Goal: Task Accomplishment & Management: Use online tool/utility

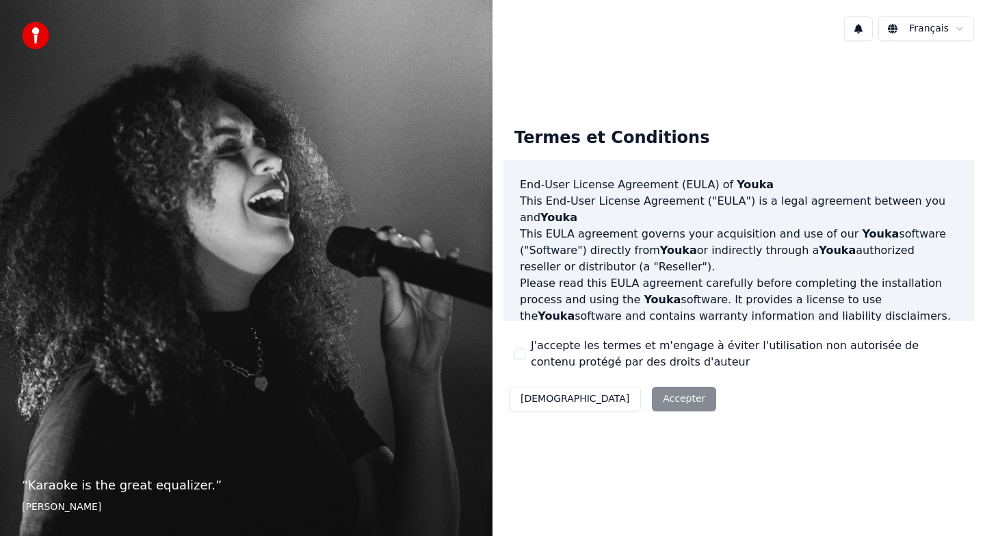
click at [612, 399] on div "Décliner Accepter" at bounding box center [613, 399] width 218 height 36
click at [520, 356] on button "J'accepte les termes et m'engage à éviter l'utilisation non autorisée de conten…" at bounding box center [519, 353] width 11 height 11
click at [652, 393] on button "Accepter" at bounding box center [684, 399] width 64 height 25
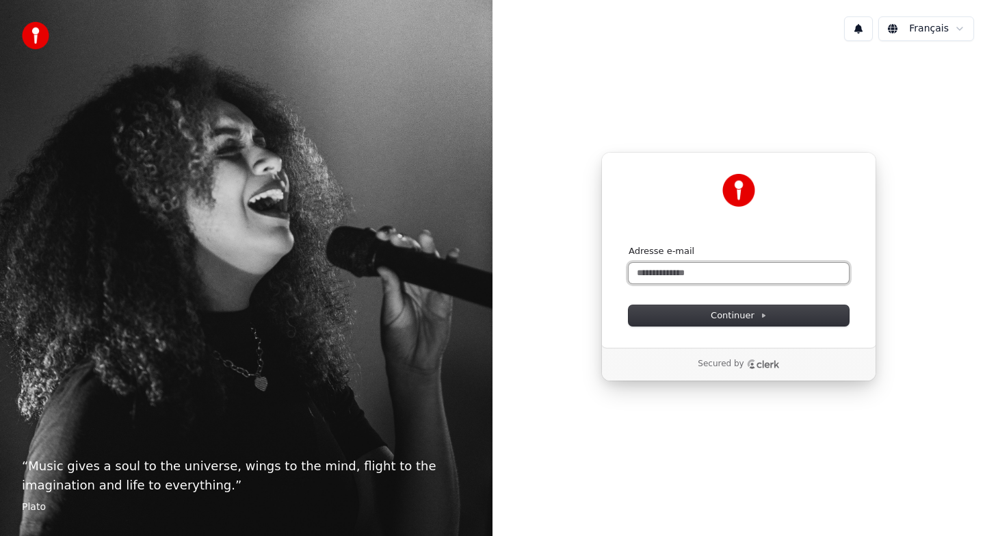
click at [675, 277] on input "Adresse e-mail" at bounding box center [739, 273] width 220 height 21
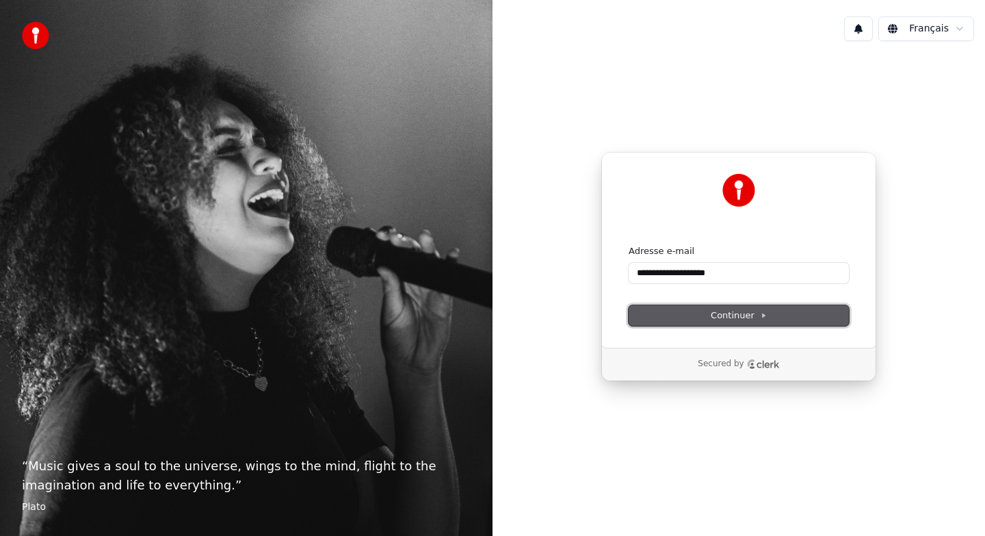
click at [718, 308] on button "Continuer" at bounding box center [739, 315] width 220 height 21
type input "**********"
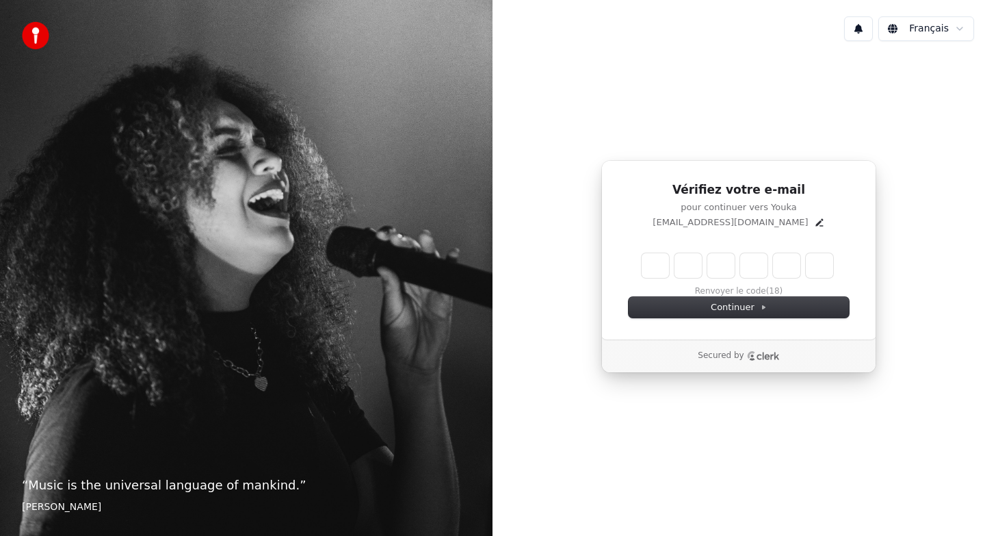
type input "*"
type input "**"
type input "*"
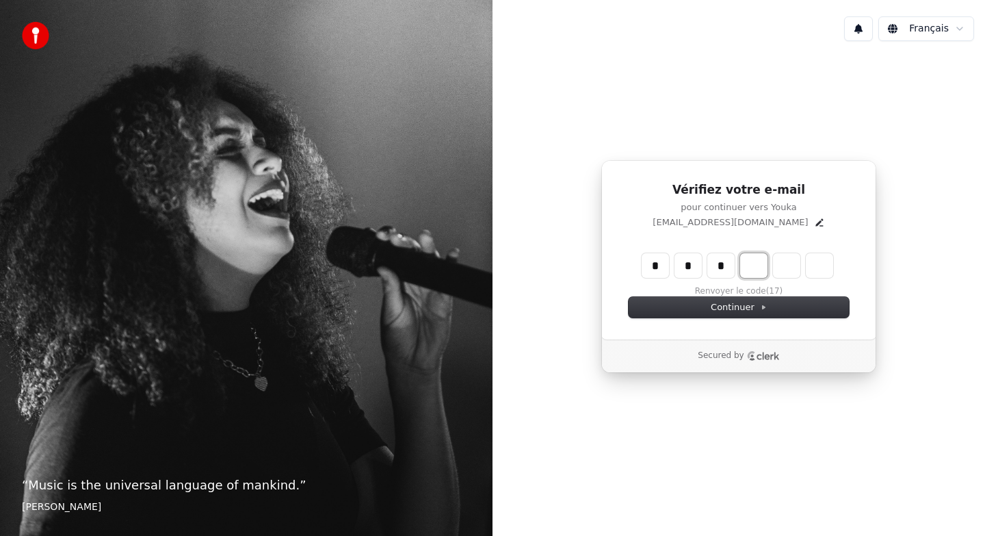
type input "***"
type input "*"
type input "****"
type input "*"
type input "*****"
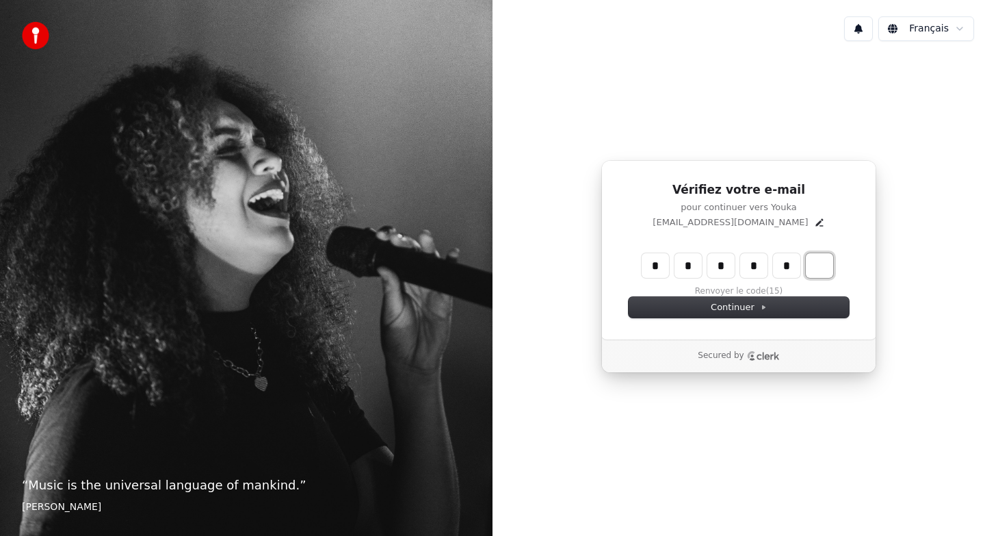
type input "*"
type input "******"
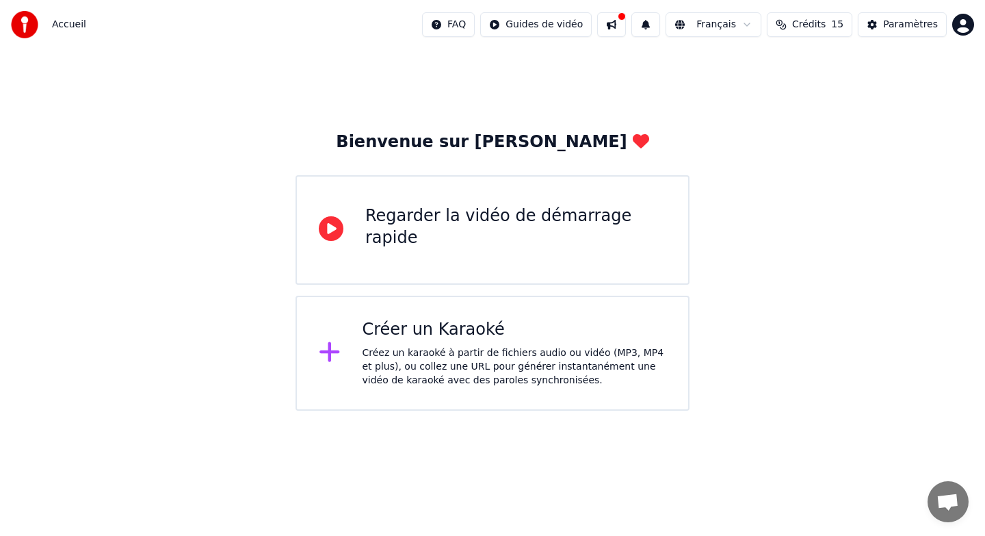
click at [508, 337] on div "Créer un Karaoké" at bounding box center [515, 330] width 304 height 22
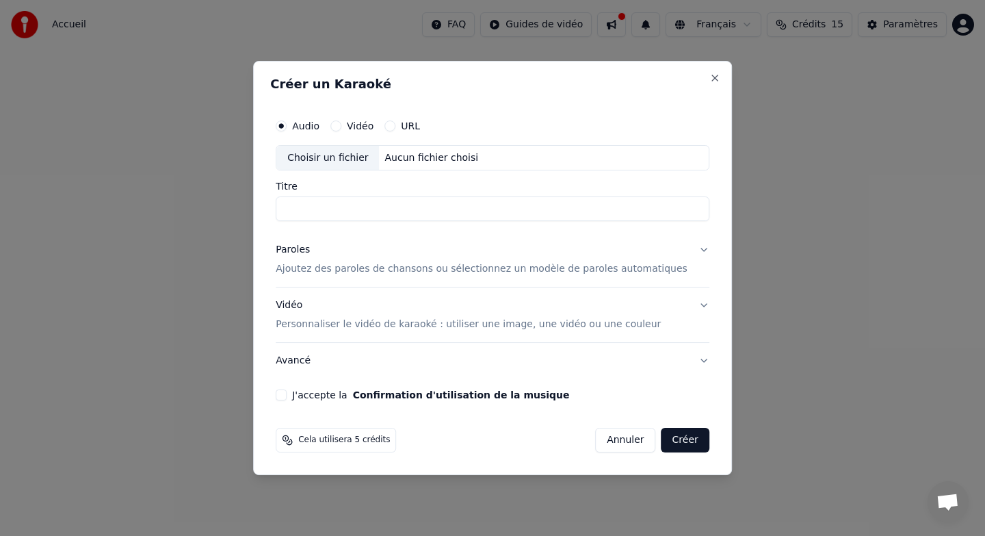
click at [355, 125] on div "Vidéo" at bounding box center [351, 125] width 43 height 11
click at [348, 156] on div "Choisir un fichier" at bounding box center [327, 158] width 103 height 25
click at [360, 122] on label "Vidéo" at bounding box center [360, 126] width 27 height 10
click at [341, 122] on button "Vidéo" at bounding box center [335, 125] width 11 height 11
click at [343, 155] on div "Choisir un fichier" at bounding box center [327, 158] width 103 height 25
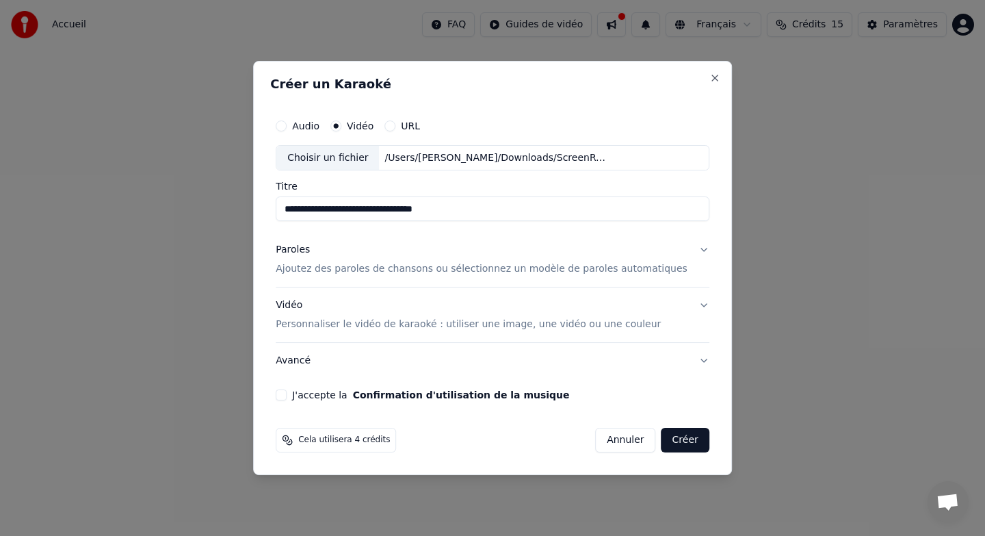
click at [503, 203] on input "**********" at bounding box center [493, 209] width 434 height 25
drag, startPoint x: 504, startPoint y: 210, endPoint x: 251, endPoint y: 189, distance: 254.0
click at [251, 189] on body "**********" at bounding box center [492, 205] width 985 height 410
type input "**********"
click at [324, 269] on p "Ajoutez des paroles de chansons ou sélectionnez un modèle de paroles automatiqu…" at bounding box center [482, 270] width 412 height 14
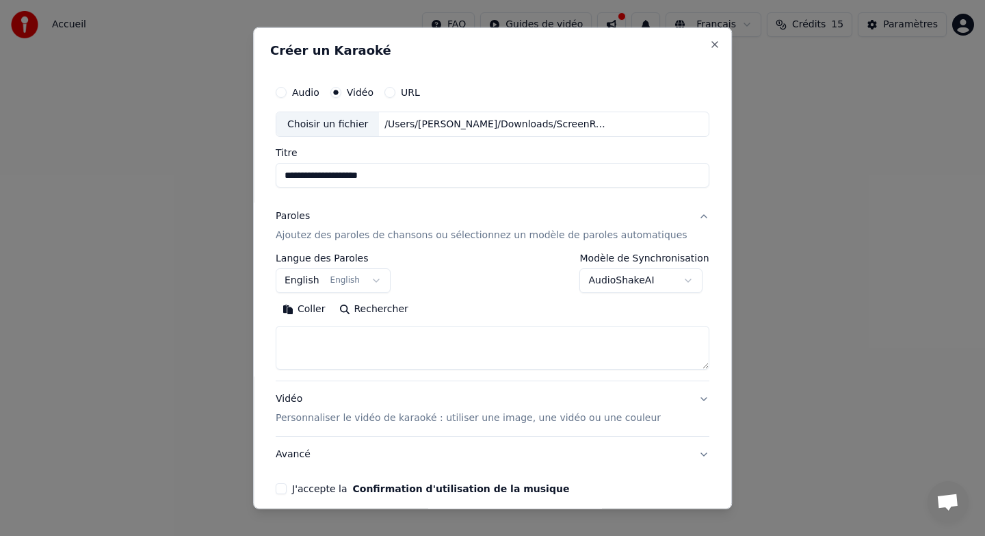
click at [384, 279] on button "English English" at bounding box center [333, 280] width 115 height 25
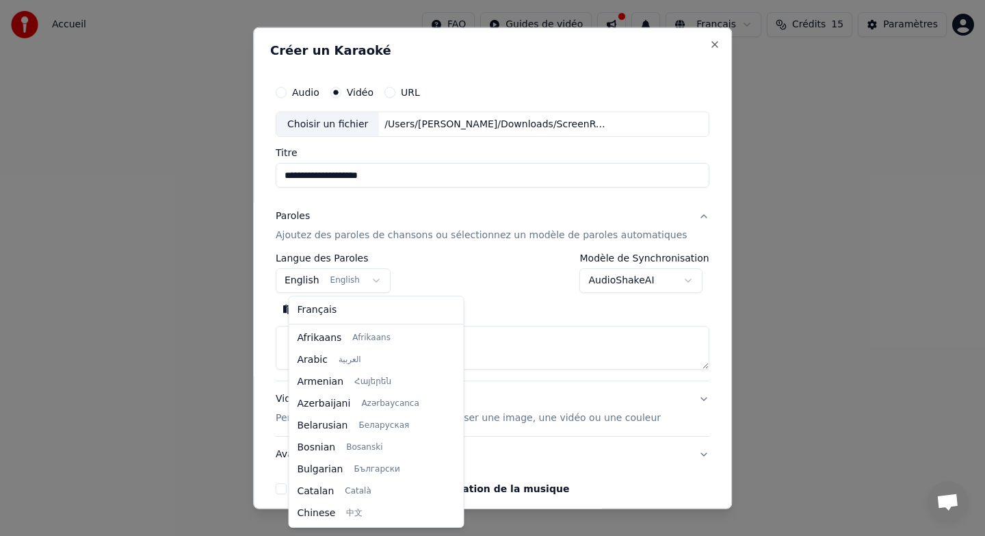
scroll to position [109, 0]
select select "**"
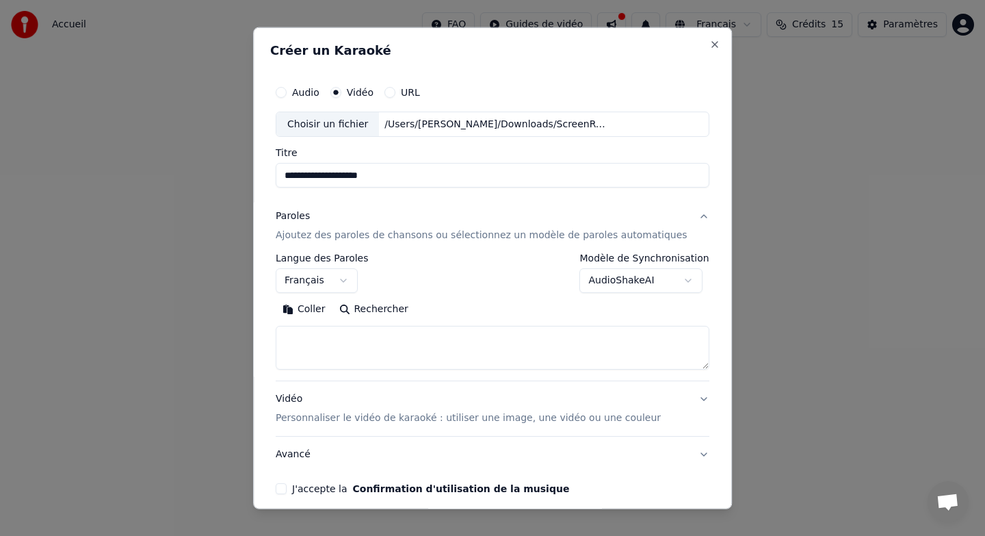
click at [322, 337] on textarea at bounding box center [493, 348] width 434 height 44
click at [310, 308] on button "Coller" at bounding box center [304, 309] width 57 height 22
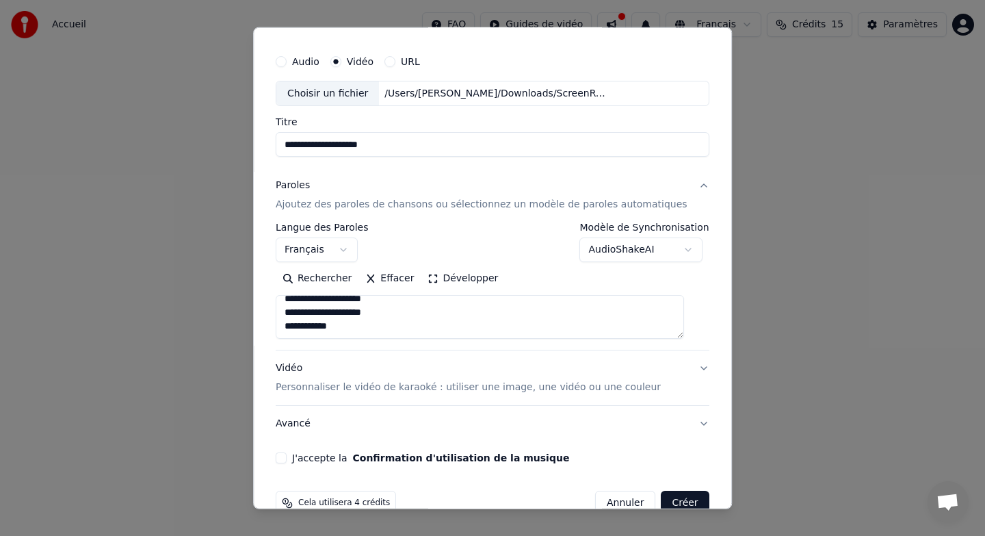
scroll to position [34, 0]
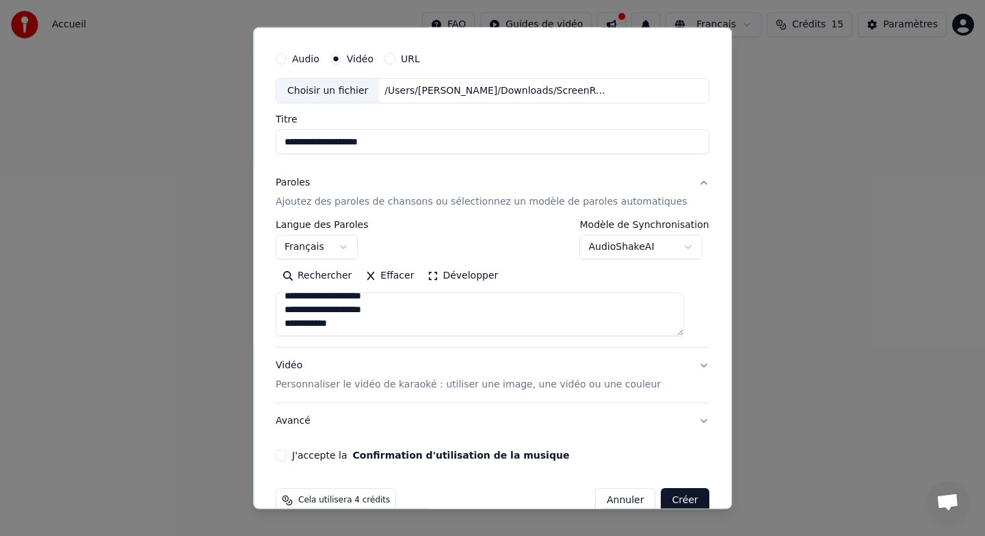
click at [694, 363] on button "Vidéo Personnaliser le vidéo de karaoké : utiliser une image, une vidéo ou une …" at bounding box center [493, 375] width 434 height 55
type textarea "**********"
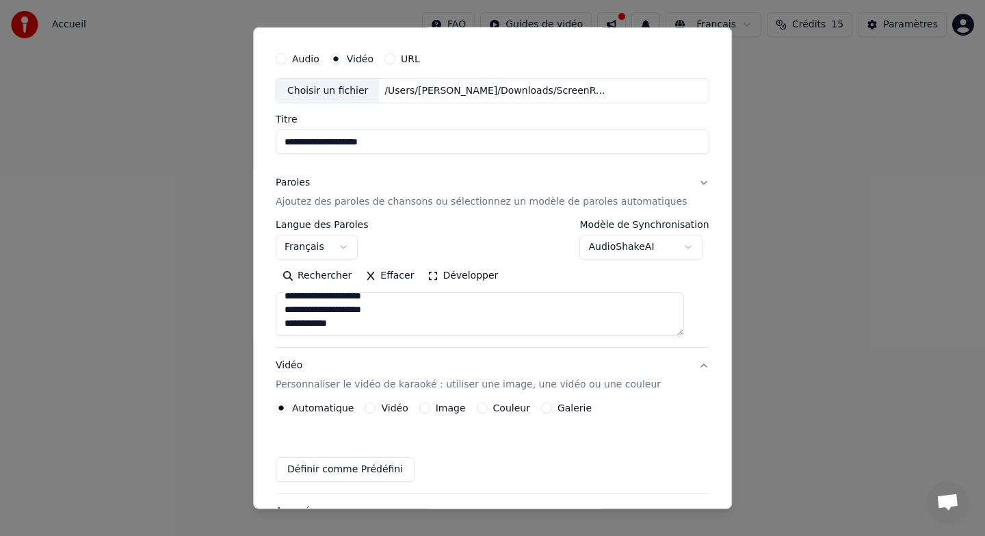
scroll to position [23, 0]
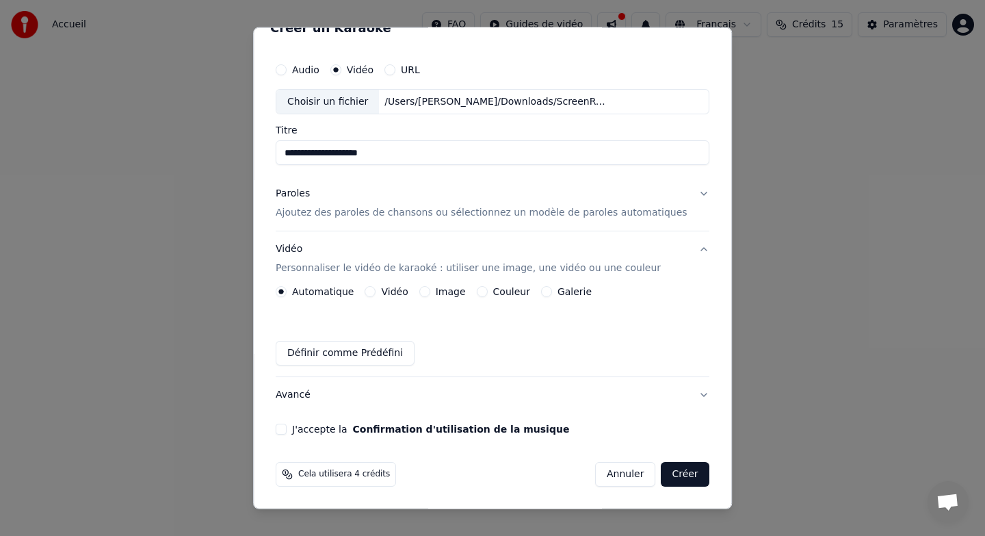
click at [495, 289] on div "Couleur" at bounding box center [503, 291] width 53 height 11
click at [488, 288] on button "Couleur" at bounding box center [482, 291] width 11 height 11
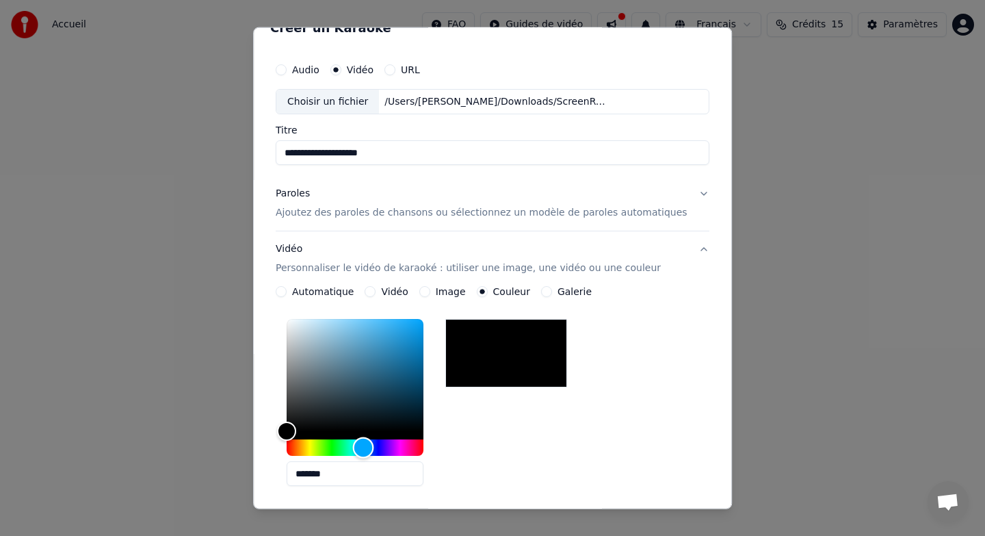
drag, startPoint x: 300, startPoint y: 445, endPoint x: 376, endPoint y: 447, distance: 75.3
click at [374, 448] on div "Hue" at bounding box center [362, 447] width 21 height 21
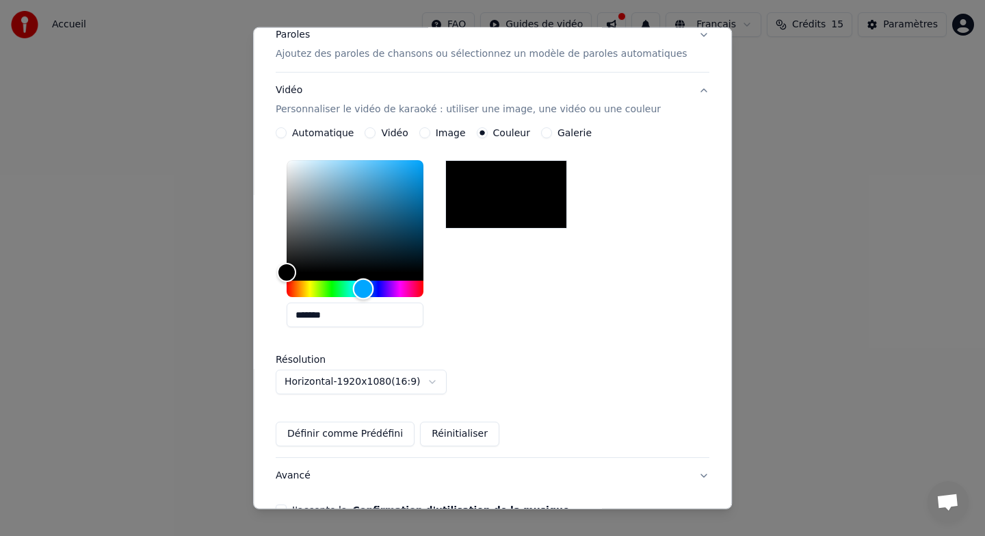
scroll to position [262, 0]
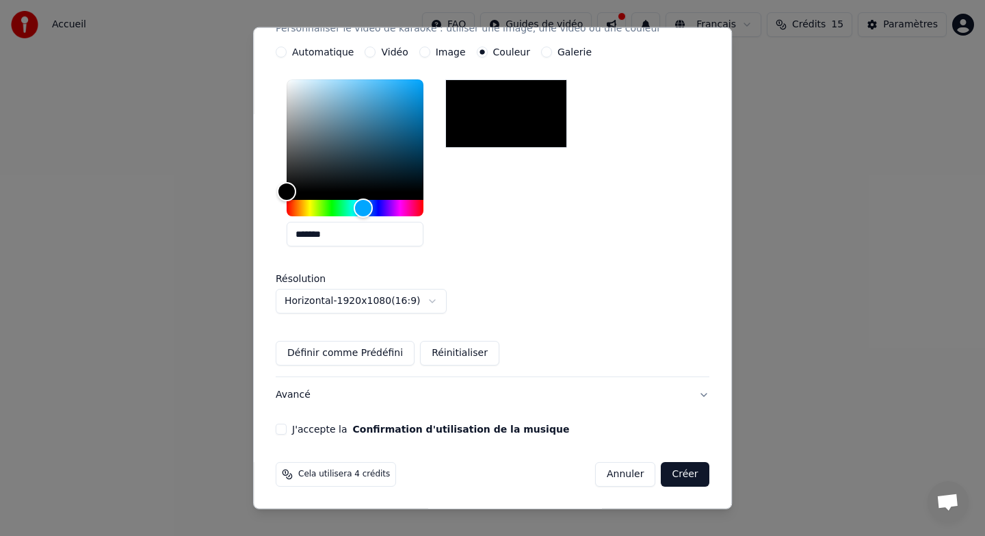
click at [287, 430] on button "J'accepte la Confirmation d'utilisation de la musique" at bounding box center [281, 428] width 11 height 11
click at [681, 471] on button "Créer" at bounding box center [686, 474] width 48 height 25
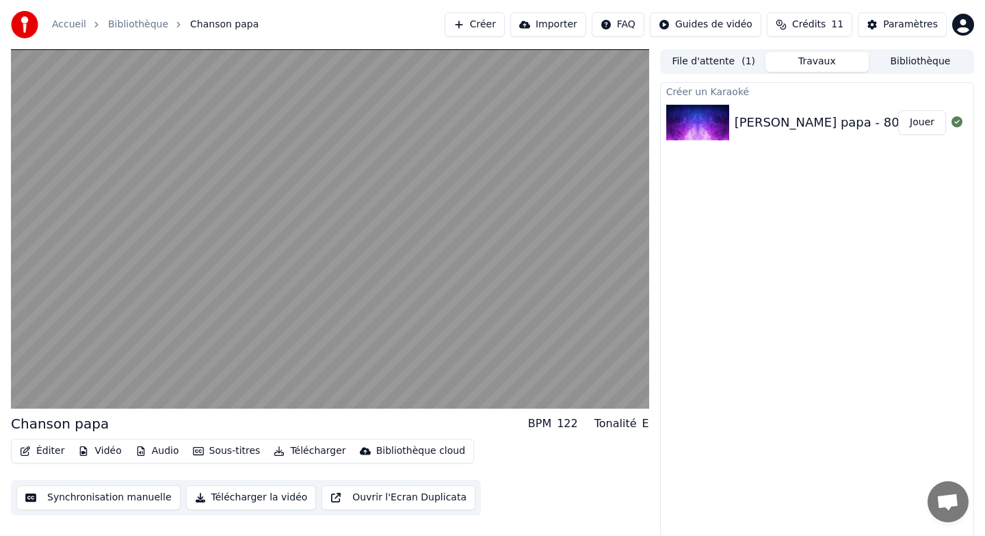
click at [117, 498] on button "Synchronisation manuelle" at bounding box center [98, 497] width 164 height 25
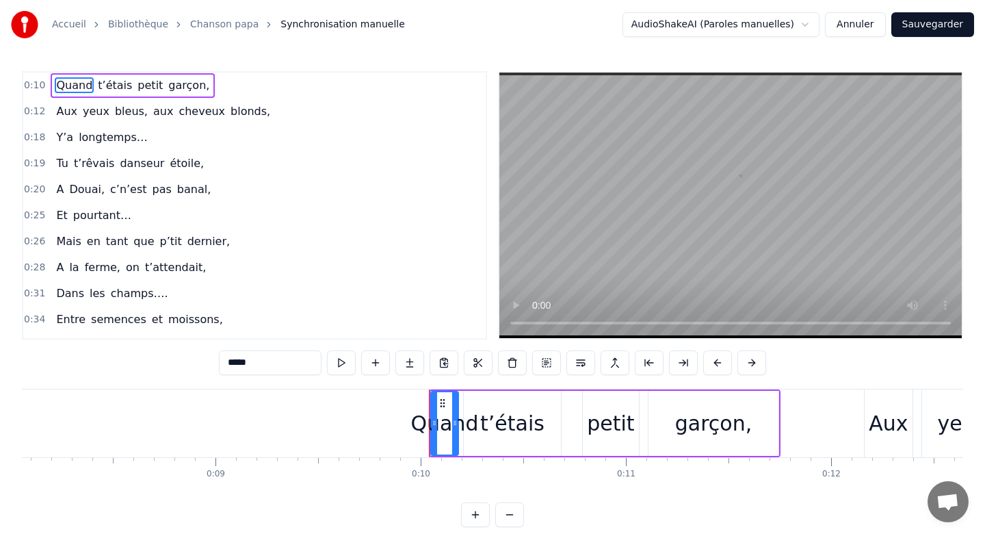
scroll to position [0, 1992]
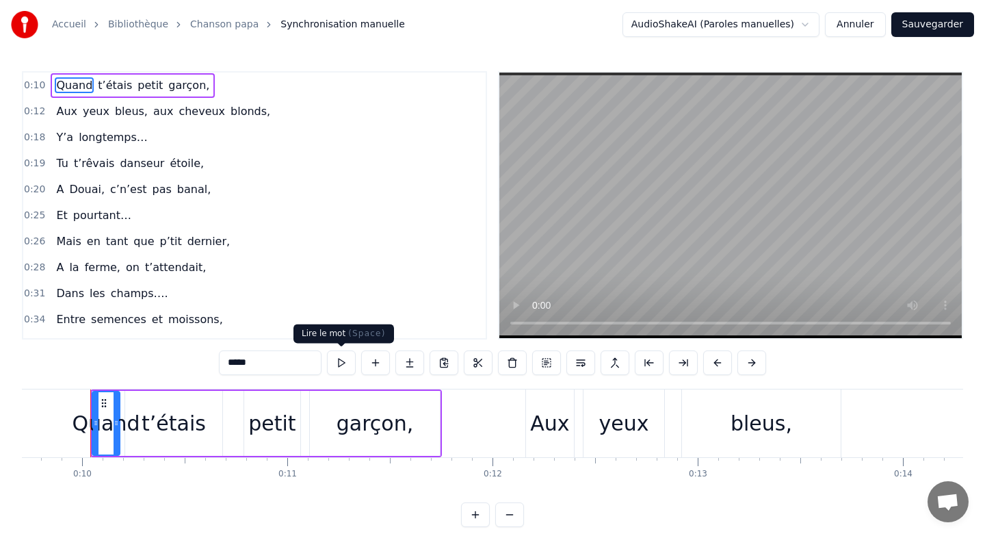
click at [339, 363] on button at bounding box center [341, 362] width 29 height 25
drag, startPoint x: 92, startPoint y: 413, endPoint x: 72, endPoint y: 415, distance: 20.7
click at [73, 415] on div "Quand" at bounding box center [96, 423] width 47 height 62
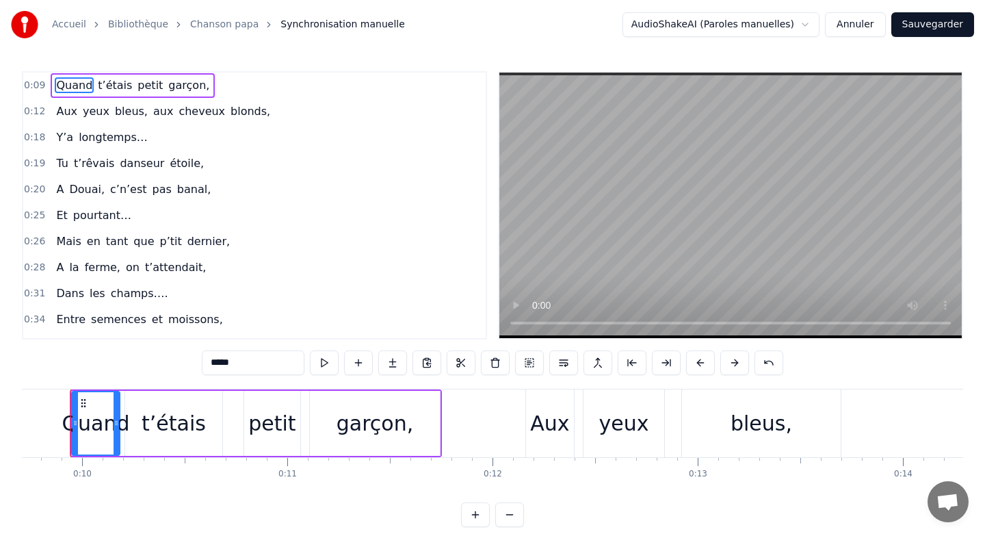
scroll to position [0, 1972]
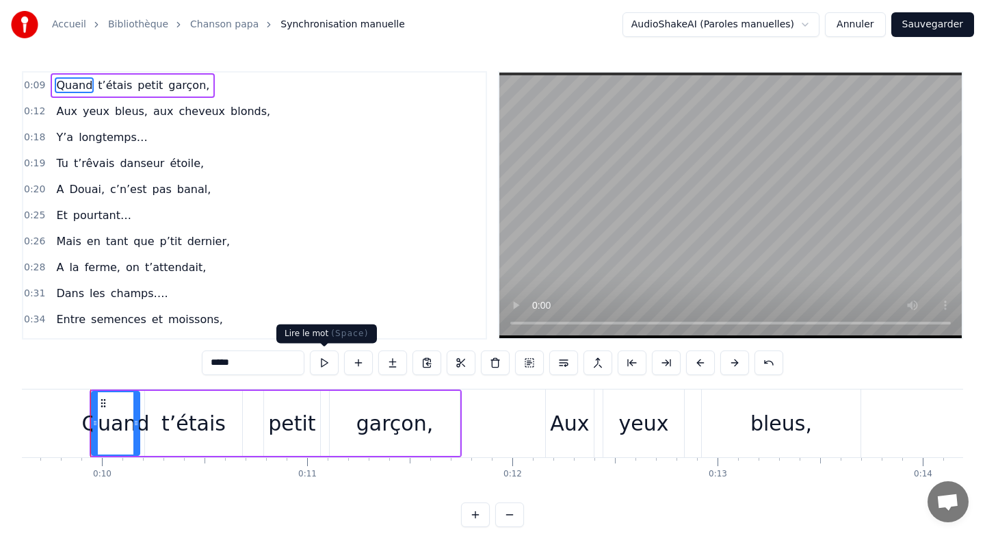
click at [322, 361] on button at bounding box center [324, 362] width 29 height 25
click at [164, 421] on div "t’étais" at bounding box center [194, 423] width 97 height 65
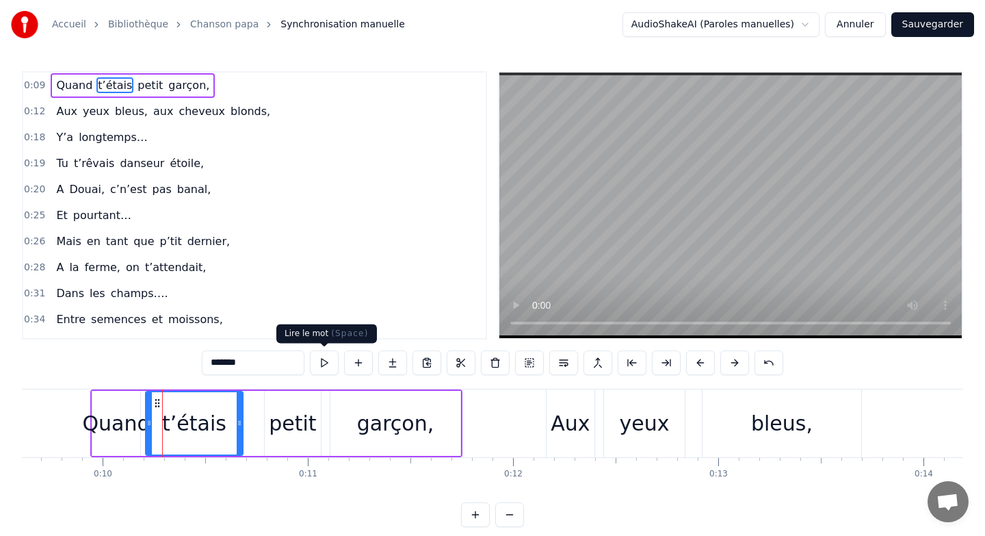
click at [327, 361] on button at bounding box center [324, 362] width 29 height 25
click at [296, 414] on div "petit" at bounding box center [292, 423] width 47 height 31
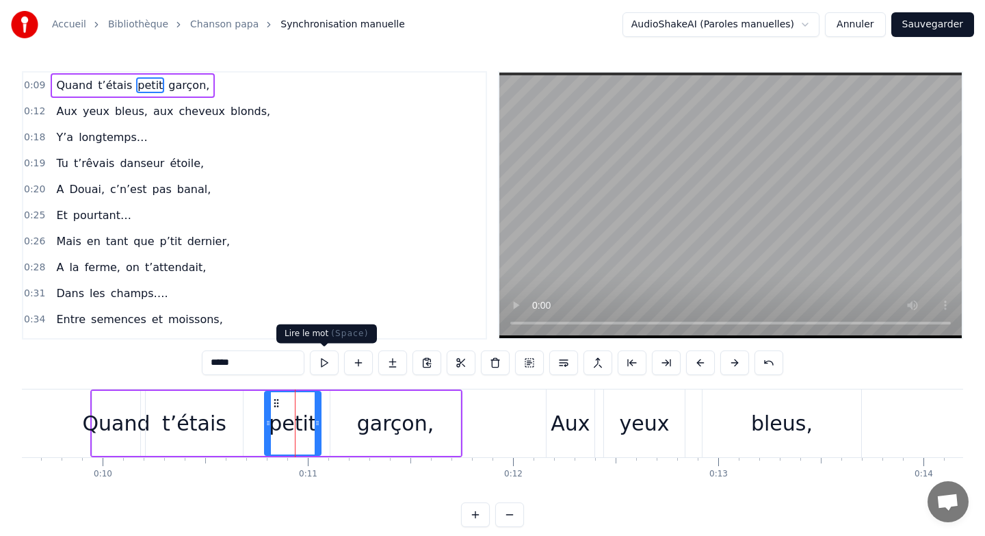
click at [324, 362] on button at bounding box center [324, 362] width 29 height 25
click at [380, 423] on div "garçon," at bounding box center [395, 423] width 77 height 31
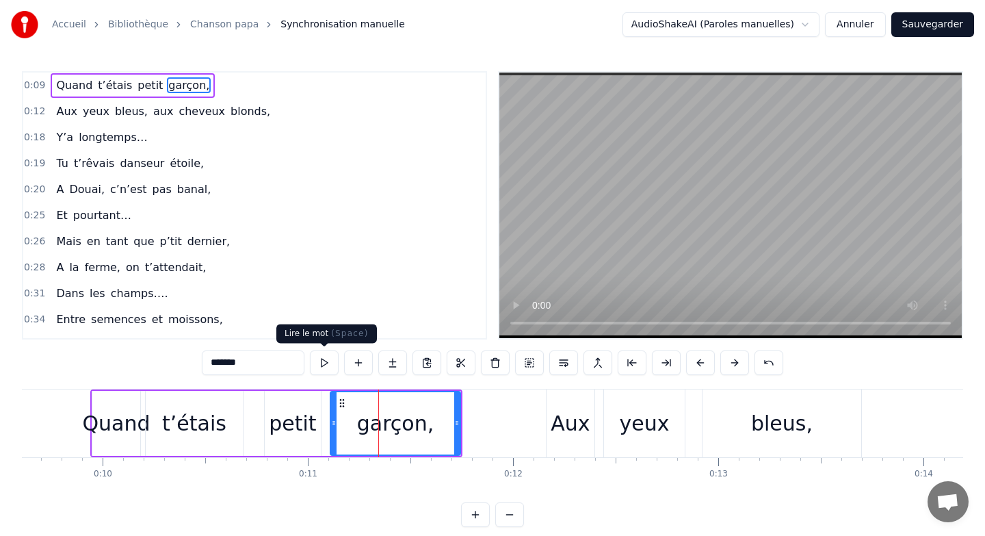
click at [322, 364] on button at bounding box center [324, 362] width 29 height 25
click at [582, 420] on div "Aux" at bounding box center [570, 423] width 39 height 31
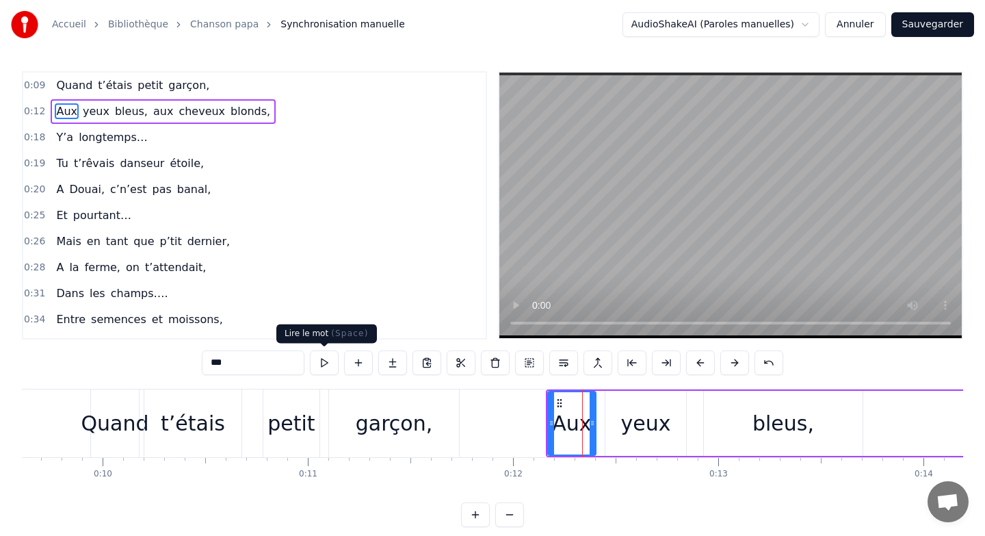
click at [319, 365] on button at bounding box center [324, 362] width 29 height 25
click at [650, 436] on div "yeux" at bounding box center [646, 423] width 50 height 31
type input "****"
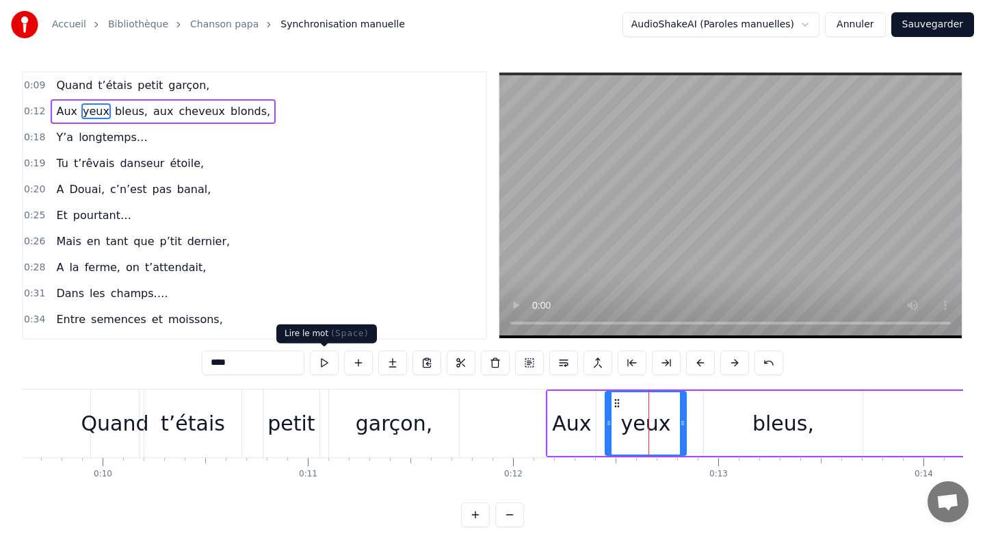
click at [325, 363] on button at bounding box center [324, 362] width 29 height 25
click at [219, 21] on link "Chanson papa" at bounding box center [224, 25] width 68 height 14
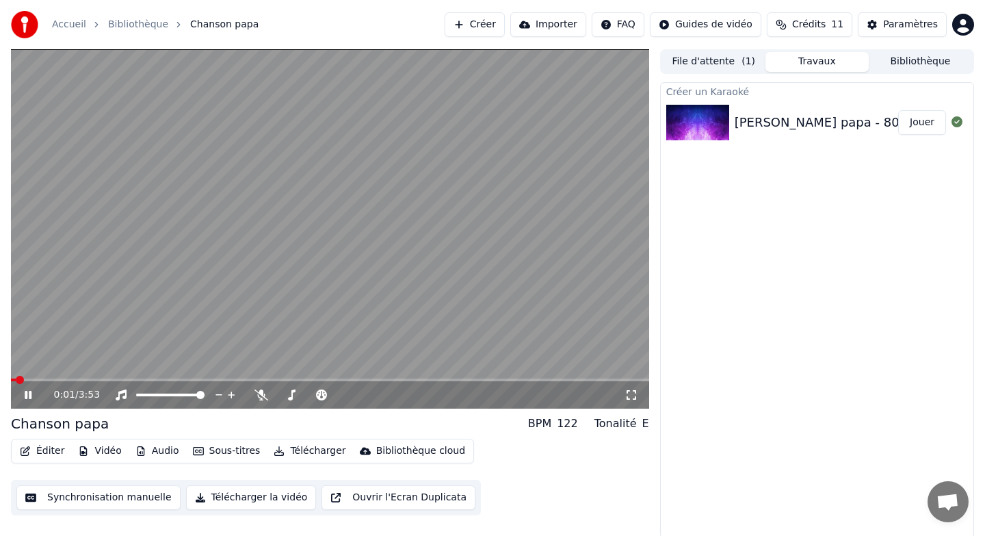
click at [40, 451] on button "Éditer" at bounding box center [41, 450] width 55 height 19
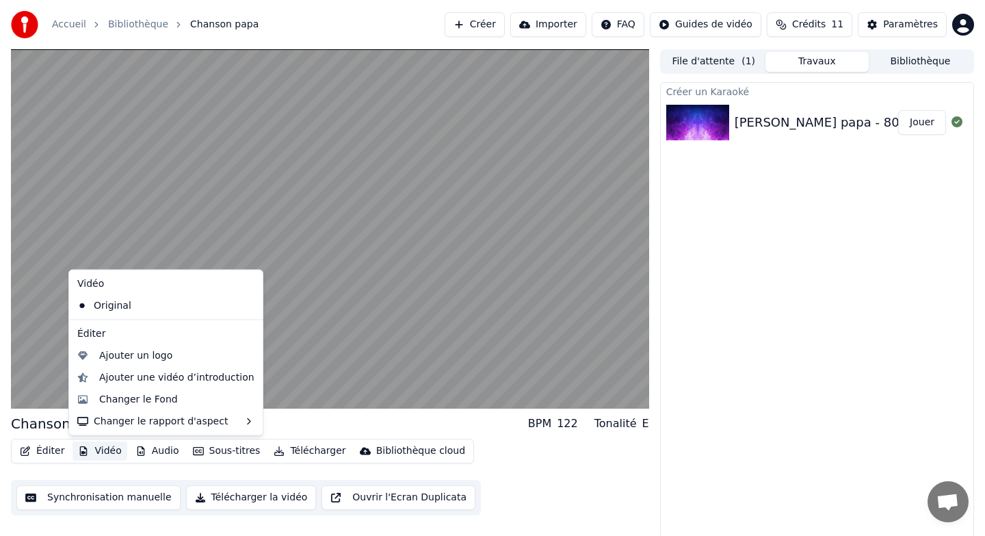
click at [107, 454] on button "Vidéo" at bounding box center [100, 450] width 54 height 19
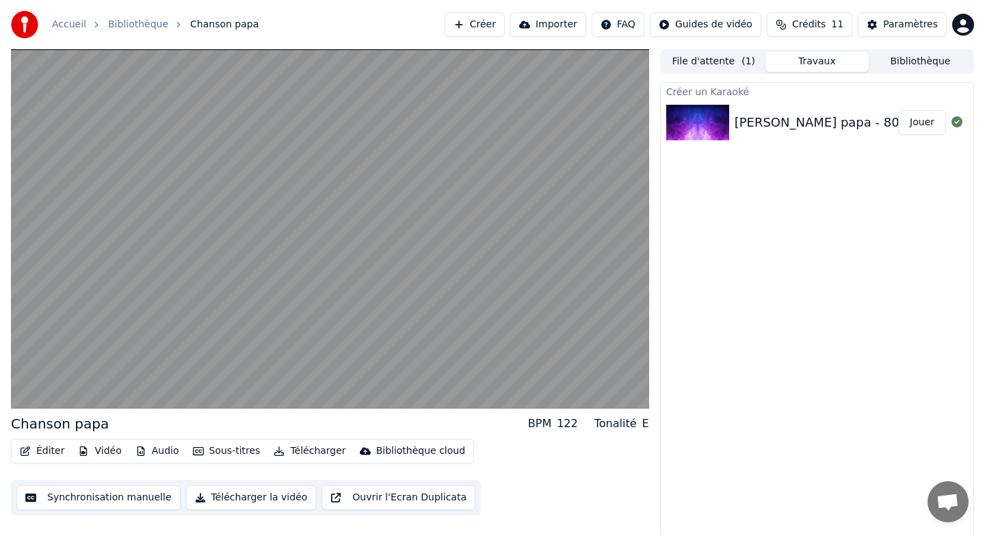
click at [107, 444] on button "Vidéo" at bounding box center [100, 450] width 54 height 19
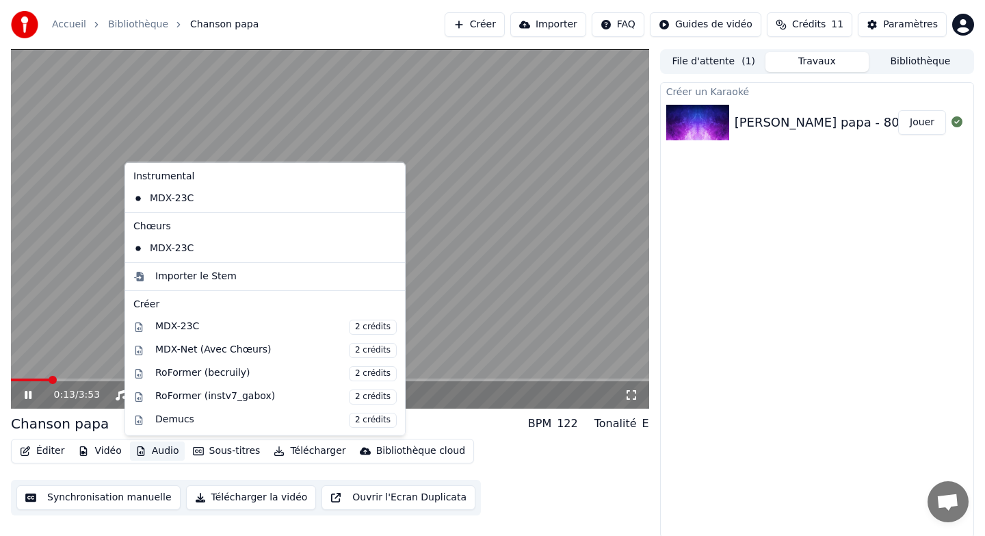
click at [740, 238] on div "Créer un Karaoké Chanson papa - 80 ans Jouer" at bounding box center [817, 310] width 314 height 456
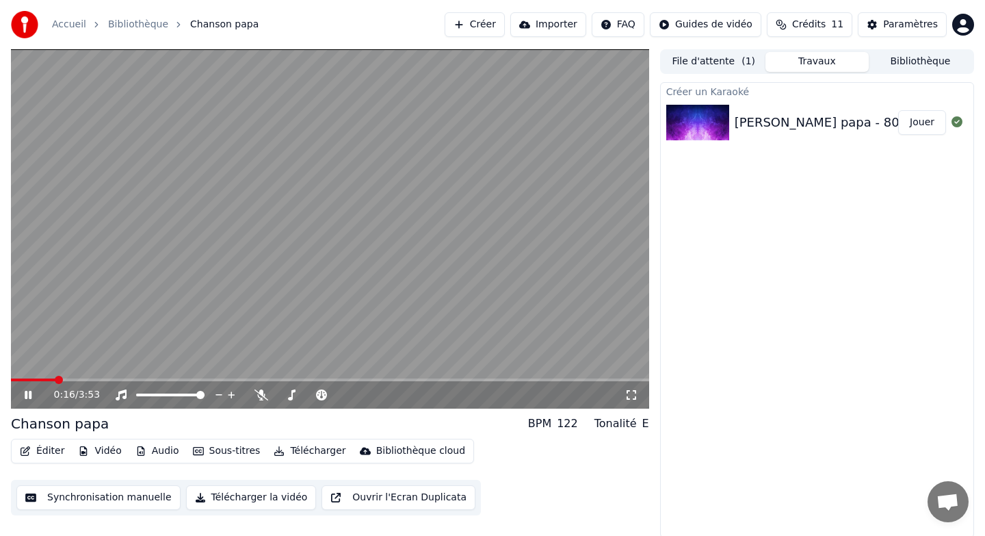
click at [728, 61] on button "File d'attente ( 1 )" at bounding box center [713, 62] width 103 height 20
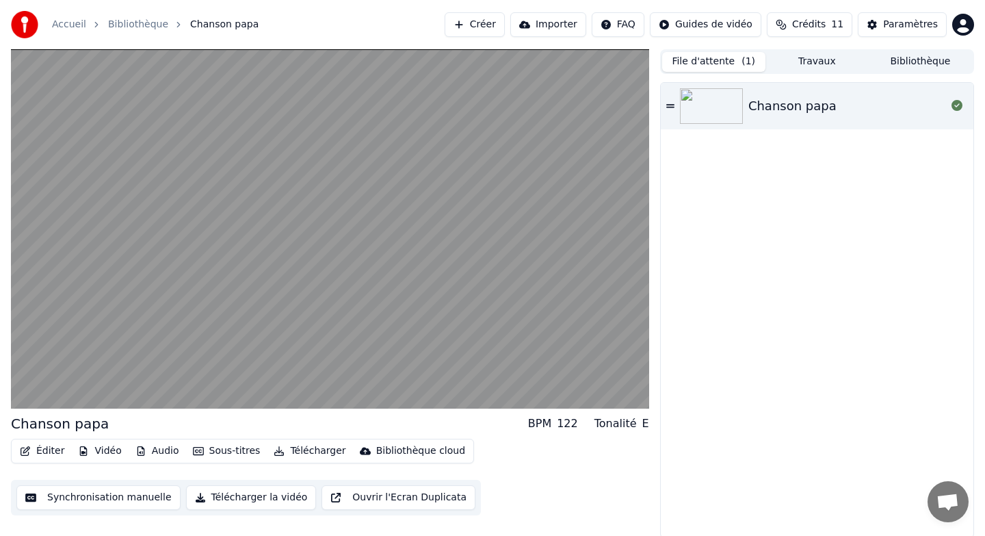
click at [811, 59] on button "Travaux" at bounding box center [817, 62] width 103 height 20
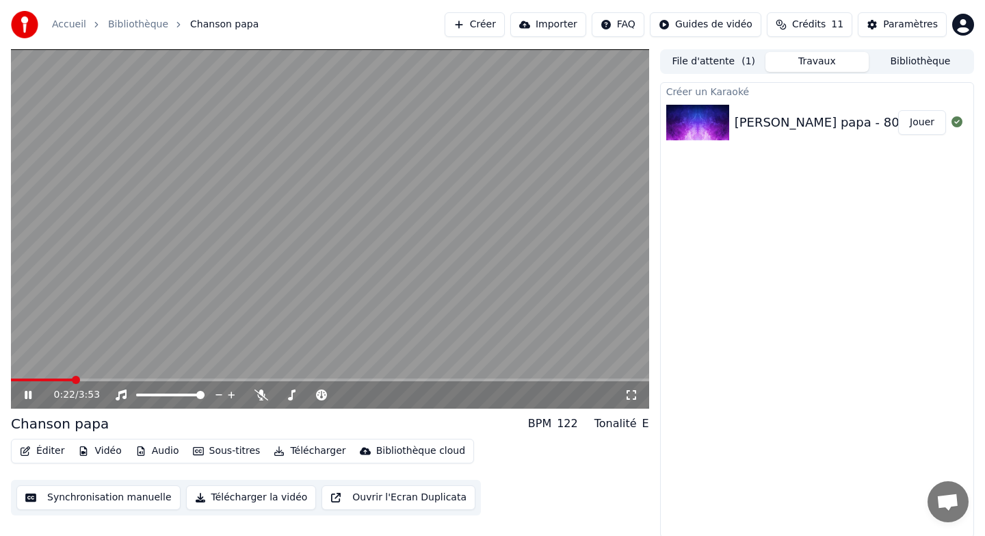
click at [121, 21] on link "Bibliothèque" at bounding box center [138, 25] width 60 height 14
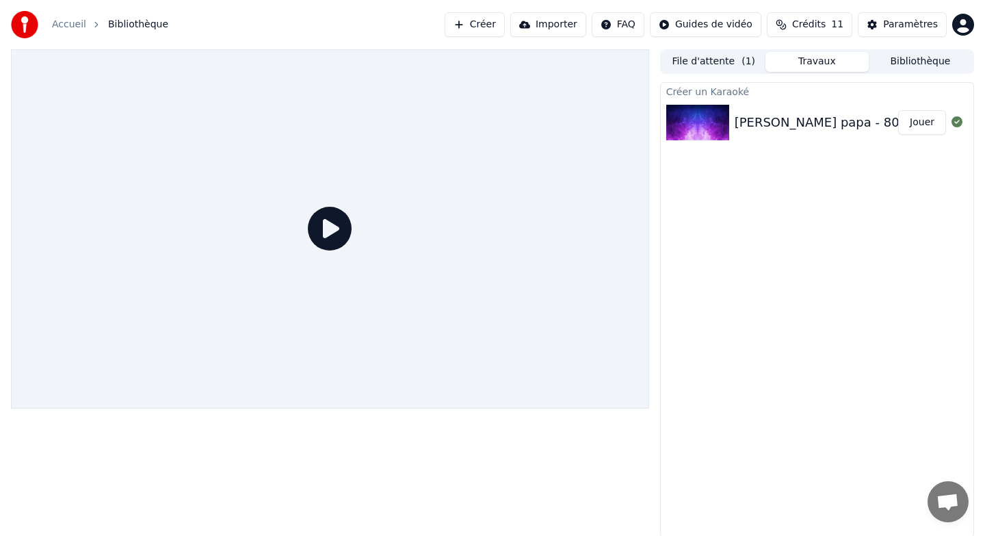
click at [813, 125] on div "[PERSON_NAME] papa - 80 ans" at bounding box center [830, 122] width 191 height 19
click at [917, 66] on button "Bibliothèque" at bounding box center [920, 62] width 103 height 20
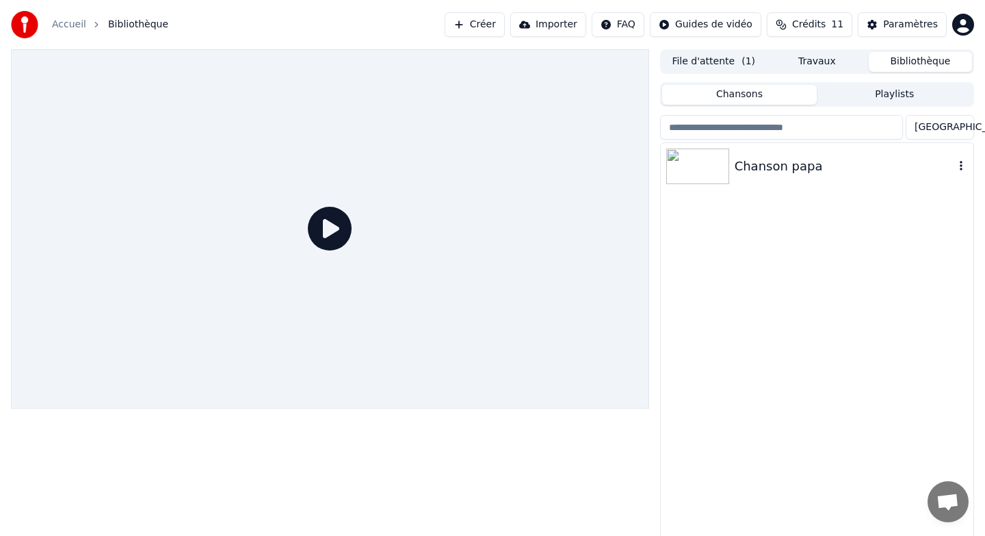
click at [705, 155] on img at bounding box center [697, 166] width 63 height 36
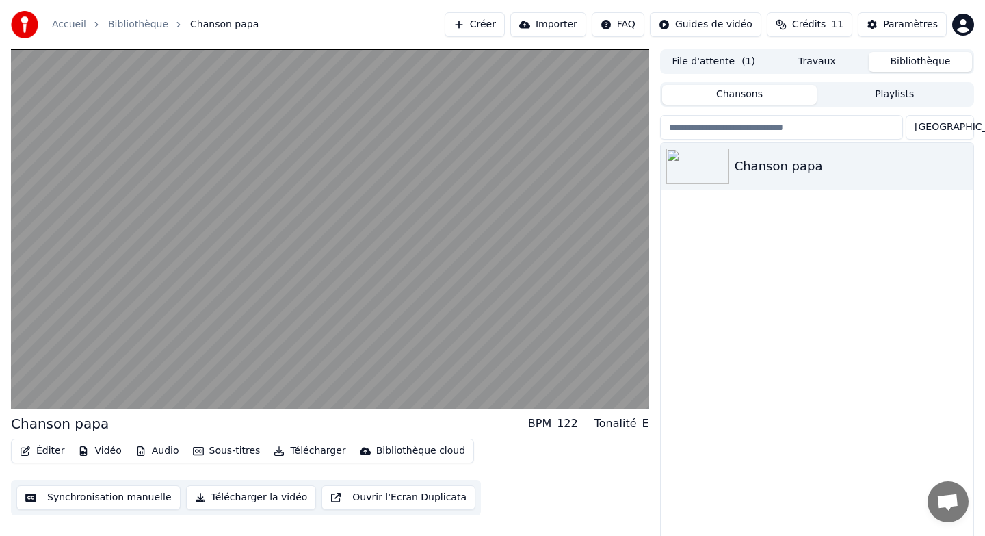
click at [157, 450] on button "Audio" at bounding box center [157, 450] width 55 height 19
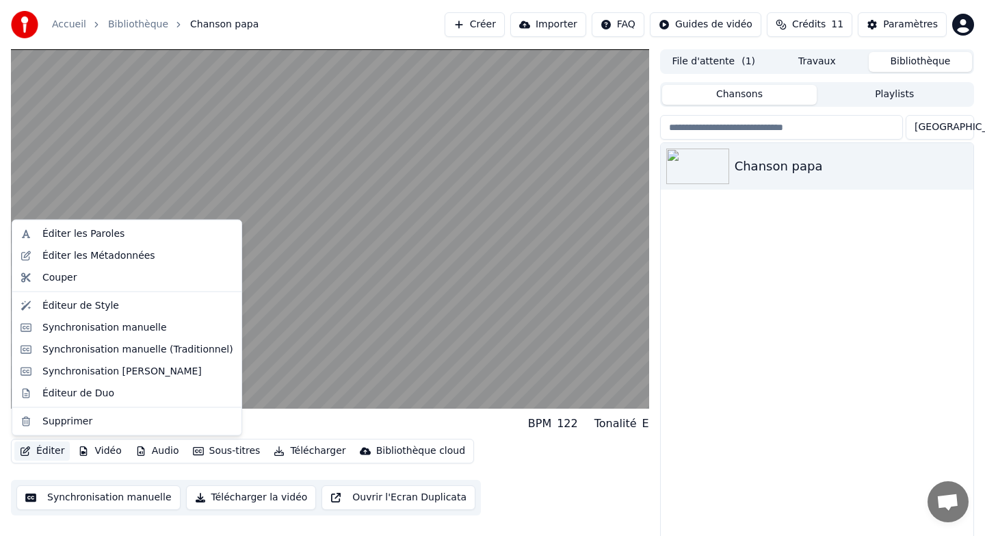
click at [51, 449] on button "Éditer" at bounding box center [41, 450] width 55 height 19
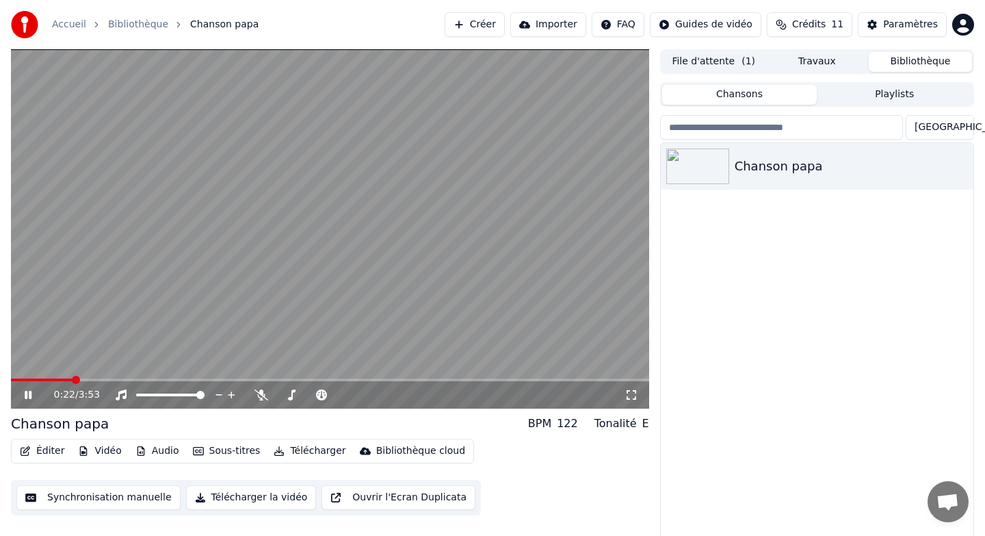
click at [96, 449] on button "Vidéo" at bounding box center [100, 450] width 54 height 19
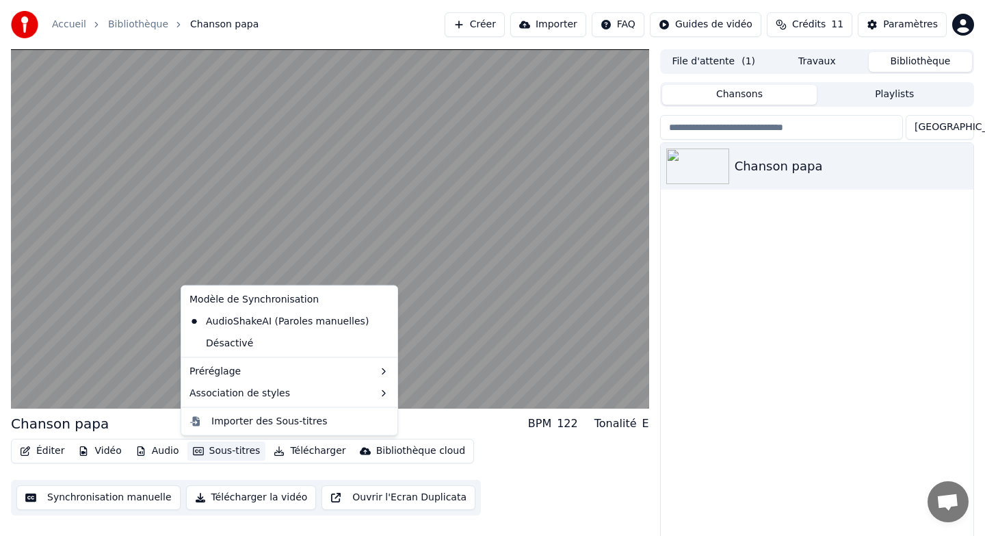
click at [99, 498] on button "Synchronisation manuelle" at bounding box center [98, 497] width 164 height 25
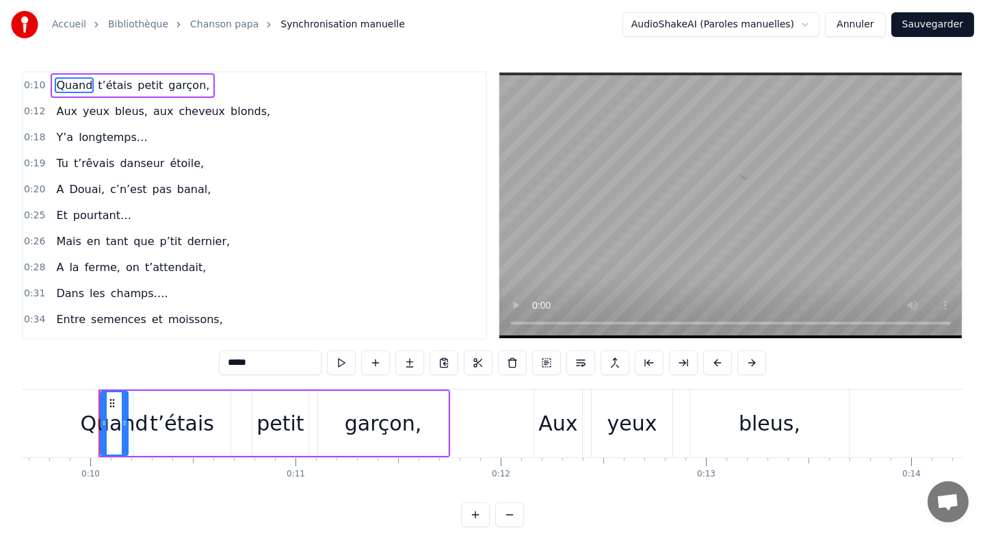
scroll to position [0, 1992]
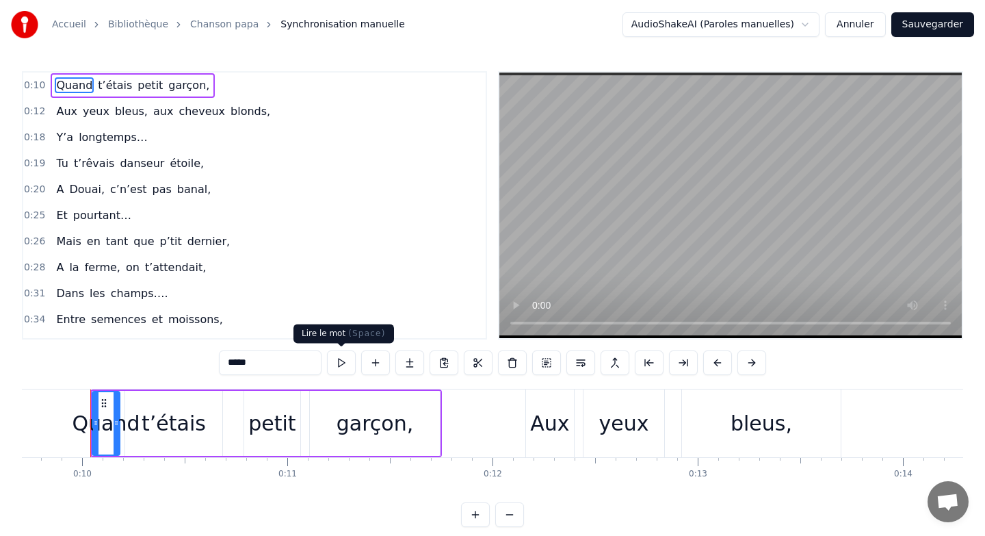
click at [341, 356] on button at bounding box center [341, 362] width 29 height 25
click at [163, 421] on div "t’étais" at bounding box center [174, 423] width 64 height 31
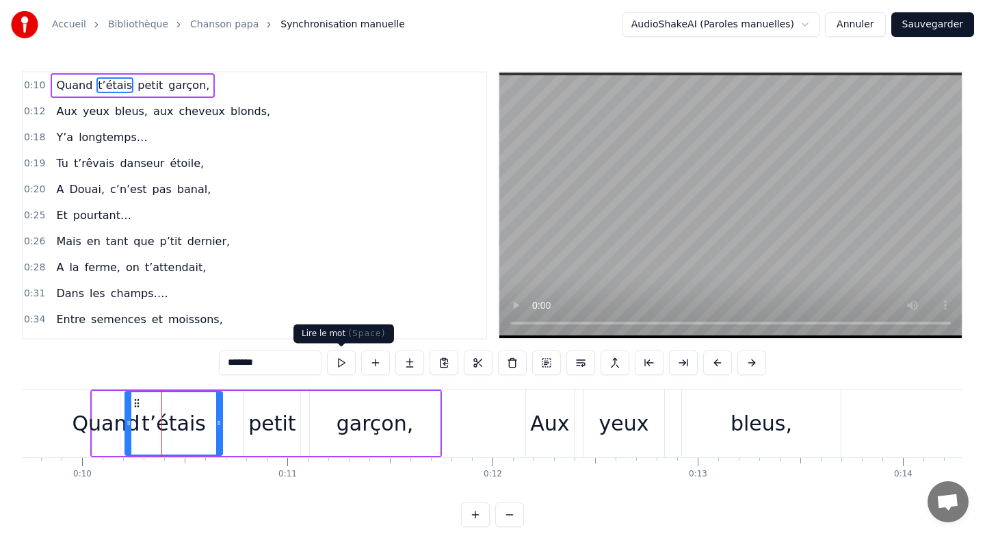
click at [341, 361] on button at bounding box center [341, 362] width 29 height 25
click at [263, 421] on div "petit" at bounding box center [271, 423] width 47 height 31
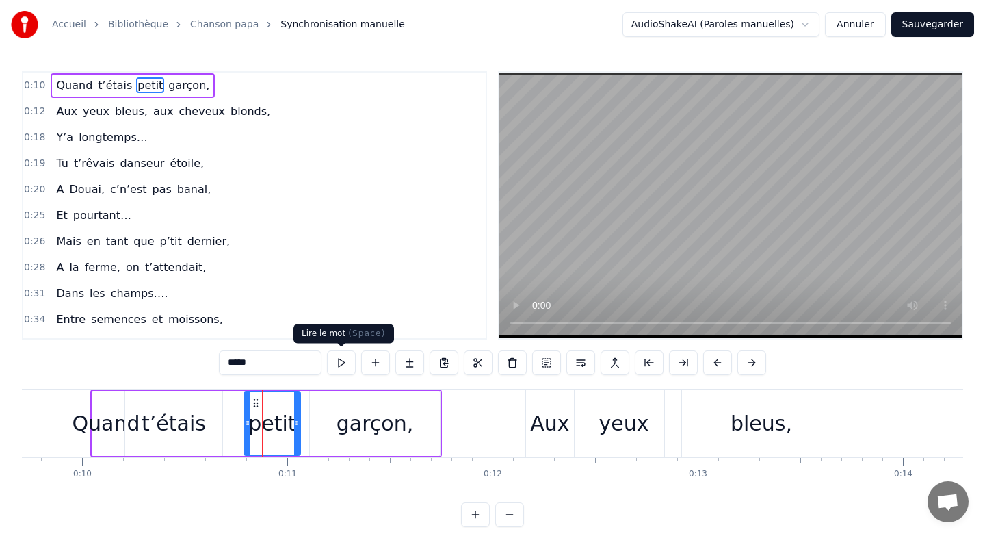
click at [341, 357] on button at bounding box center [341, 362] width 29 height 25
click at [350, 427] on div "garçon," at bounding box center [375, 423] width 77 height 31
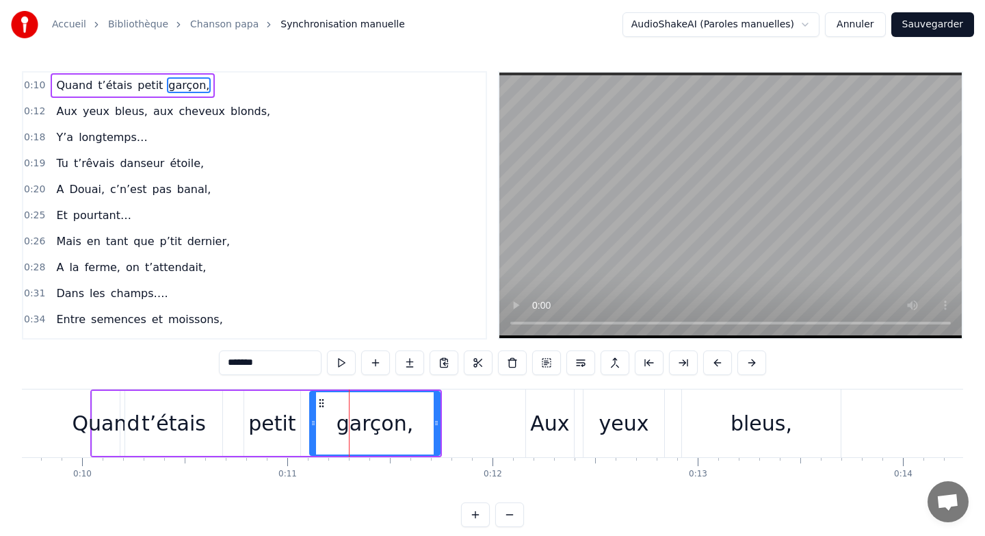
drag, startPoint x: 348, startPoint y: 405, endPoint x: 402, endPoint y: 404, distance: 54.1
click at [402, 404] on div "garçon," at bounding box center [375, 423] width 129 height 62
click at [434, 412] on div at bounding box center [436, 423] width 5 height 62
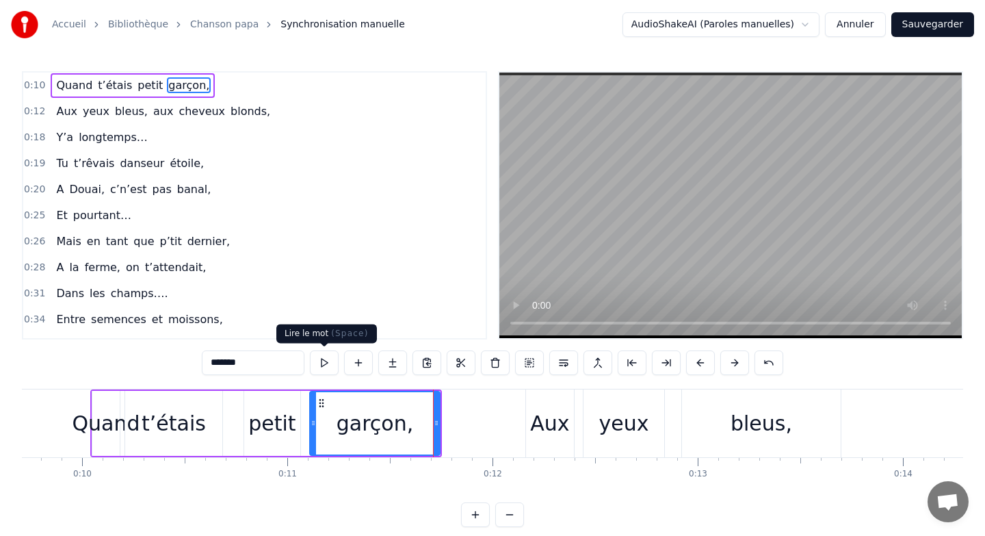
click at [326, 360] on button at bounding box center [324, 362] width 29 height 25
click at [548, 431] on div "Aux" at bounding box center [549, 423] width 39 height 31
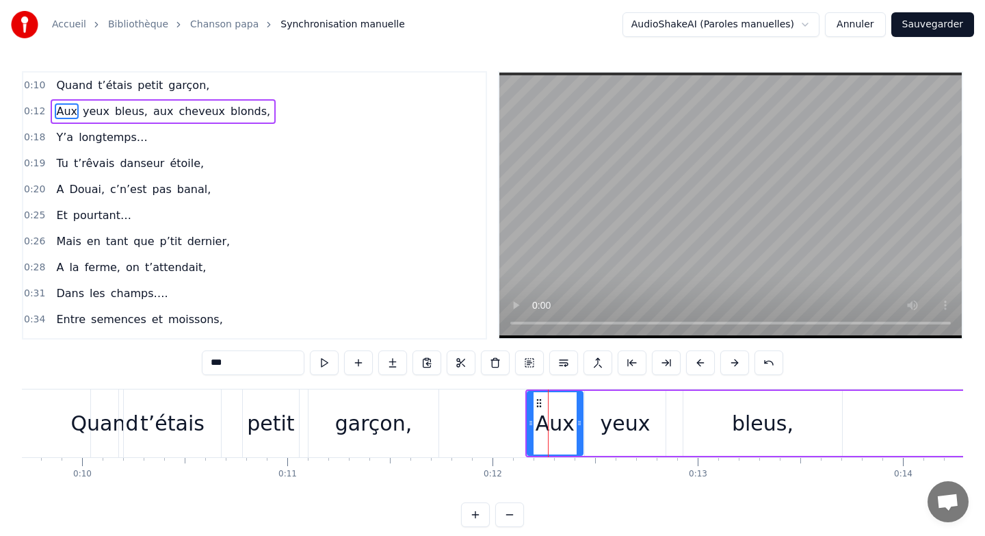
drag, startPoint x: 571, startPoint y: 430, endPoint x: 579, endPoint y: 430, distance: 7.5
click at [579, 430] on div at bounding box center [579, 423] width 5 height 62
click at [325, 361] on button at bounding box center [324, 362] width 29 height 25
click at [619, 417] on div "yeux" at bounding box center [625, 423] width 50 height 31
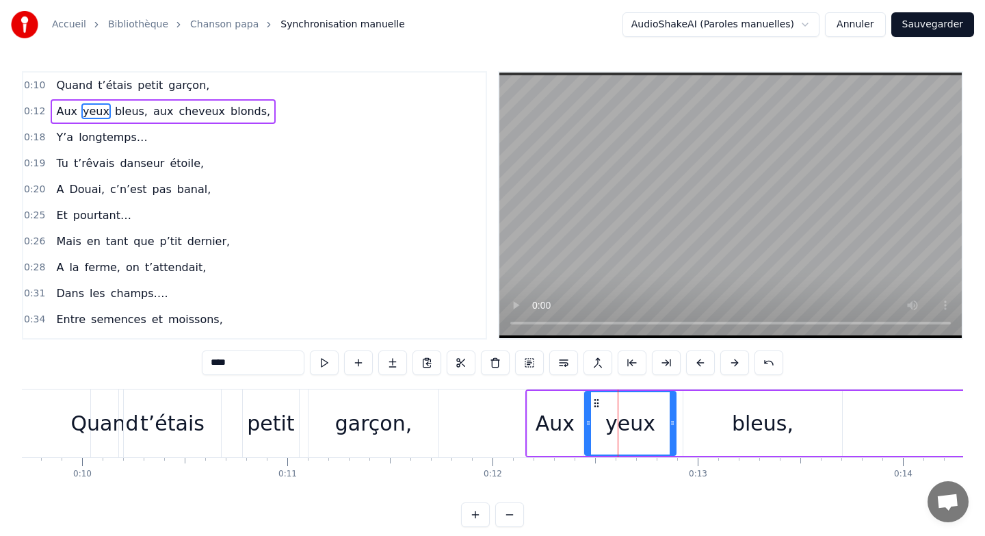
drag, startPoint x: 663, startPoint y: 419, endPoint x: 673, endPoint y: 419, distance: 10.3
click at [673, 419] on icon at bounding box center [672, 422] width 5 height 11
click at [326, 361] on button at bounding box center [324, 362] width 29 height 25
click at [761, 412] on div "bleus," at bounding box center [763, 423] width 62 height 31
type input "******"
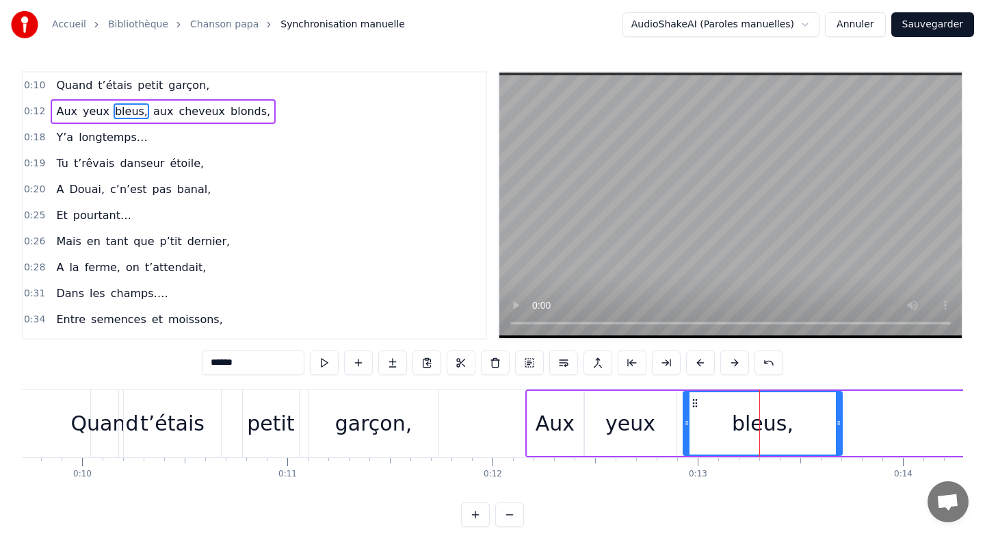
drag, startPoint x: 759, startPoint y: 403, endPoint x: 792, endPoint y: 402, distance: 32.8
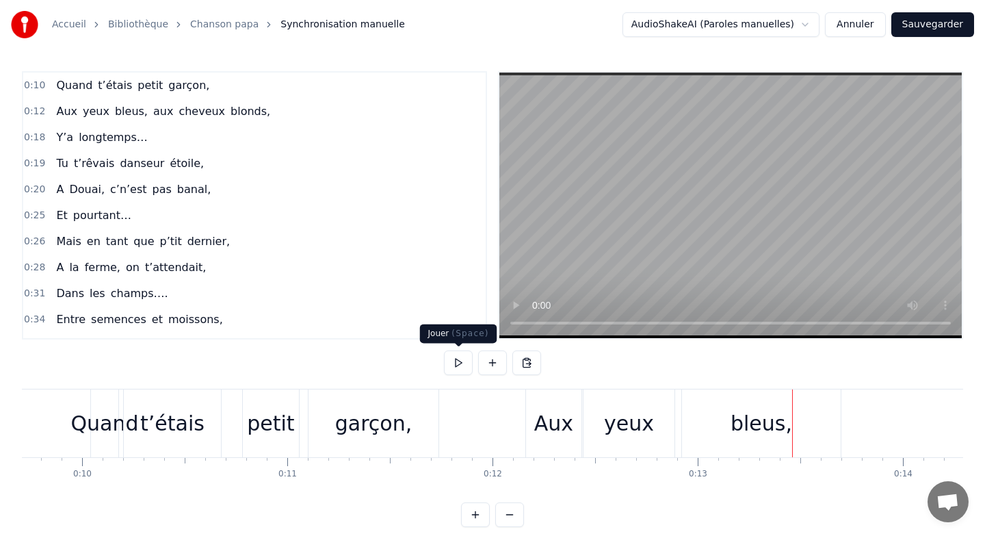
click at [457, 358] on button at bounding box center [458, 362] width 29 height 25
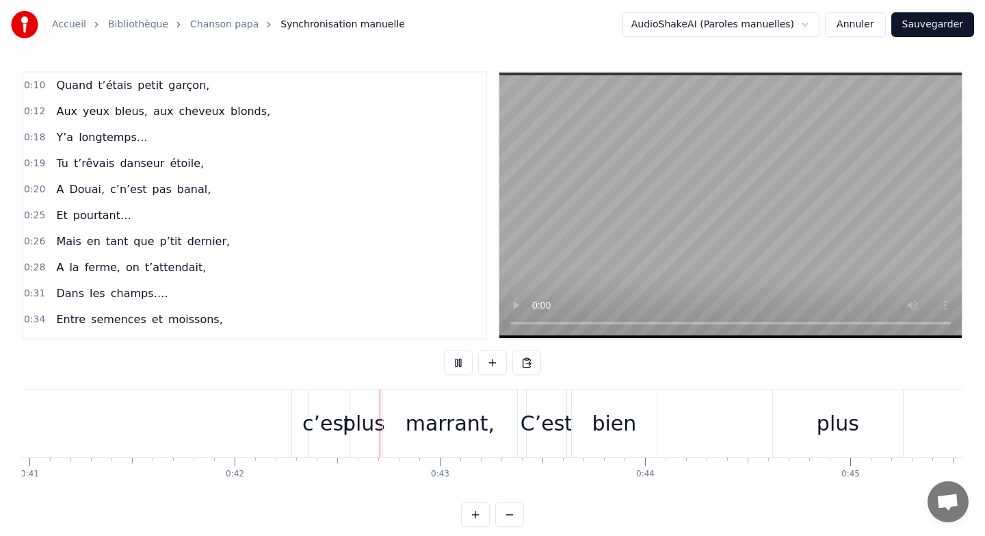
scroll to position [0, 8597]
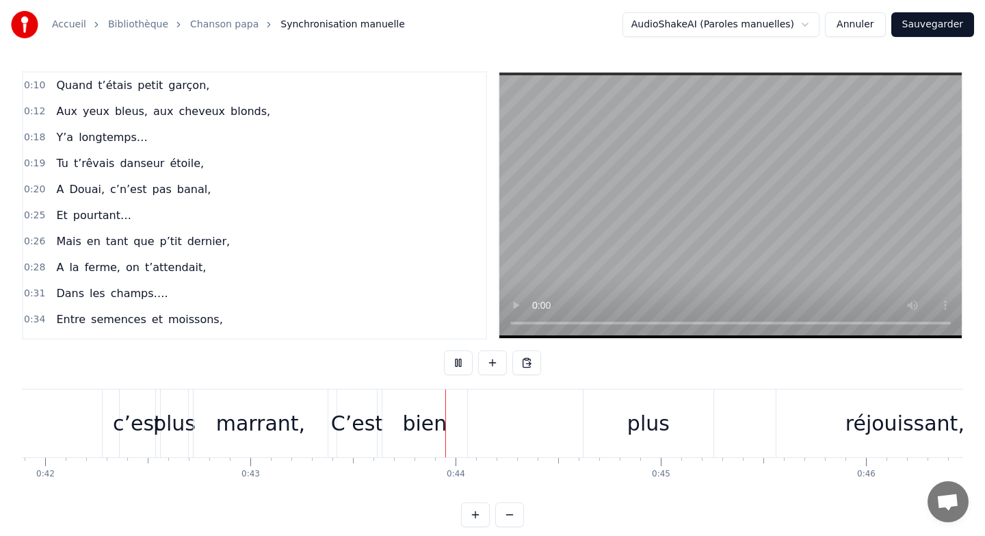
click at [326, 23] on span "Synchronisation manuelle" at bounding box center [342, 25] width 125 height 14
click at [460, 365] on button at bounding box center [458, 362] width 29 height 25
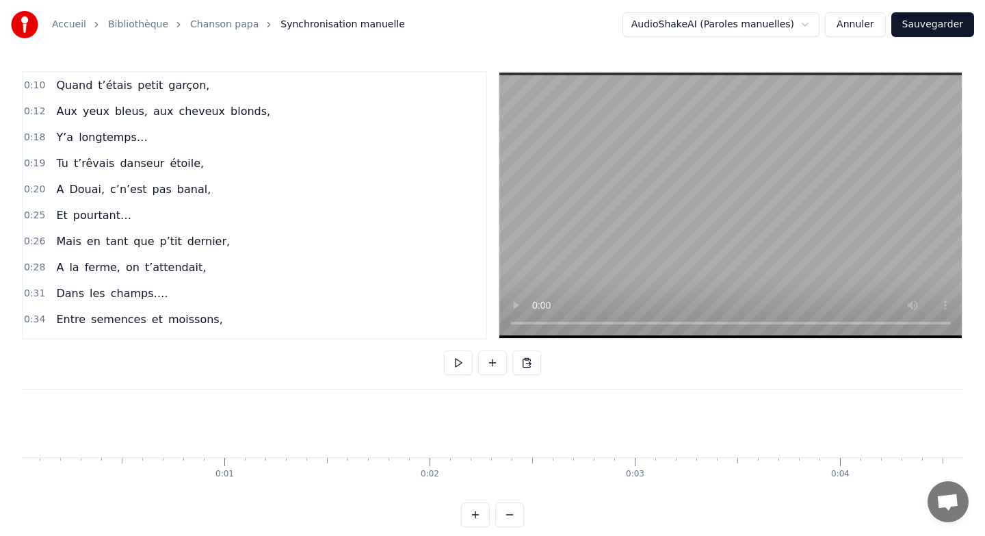
scroll to position [0, 0]
click at [454, 363] on button at bounding box center [458, 362] width 29 height 25
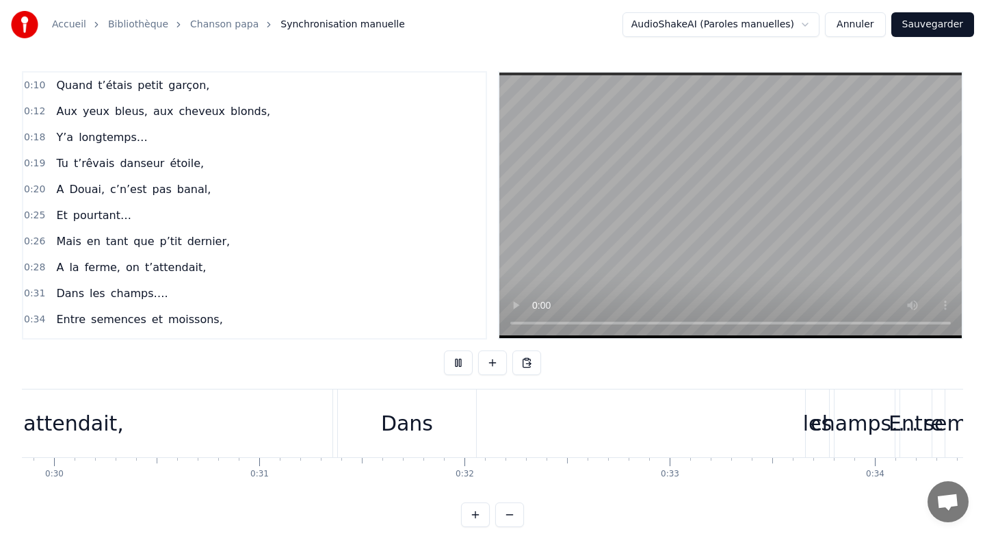
click at [454, 363] on button at bounding box center [458, 362] width 29 height 25
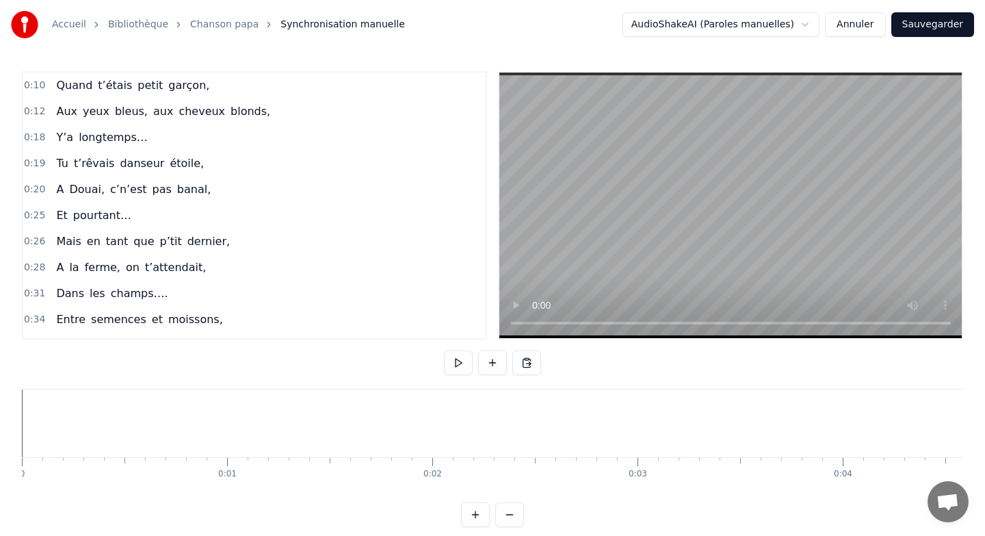
click at [21, 424] on div "Accueil Bibliothèque Chanson papa Synchronisation manuelle AudioShakeAI (Parole…" at bounding box center [492, 263] width 985 height 527
click at [135, 112] on span "bleus," at bounding box center [132, 111] width 36 height 16
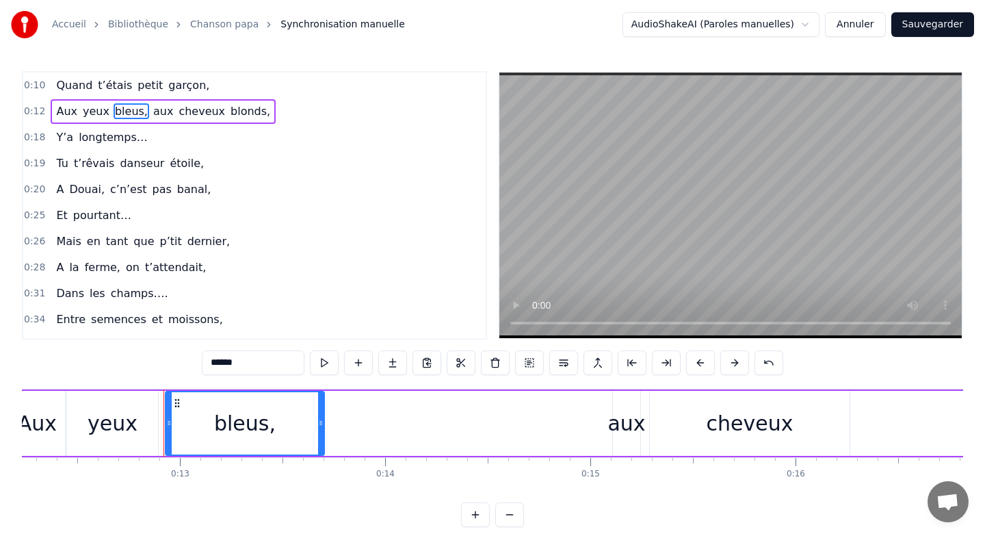
scroll to position [0, 2583]
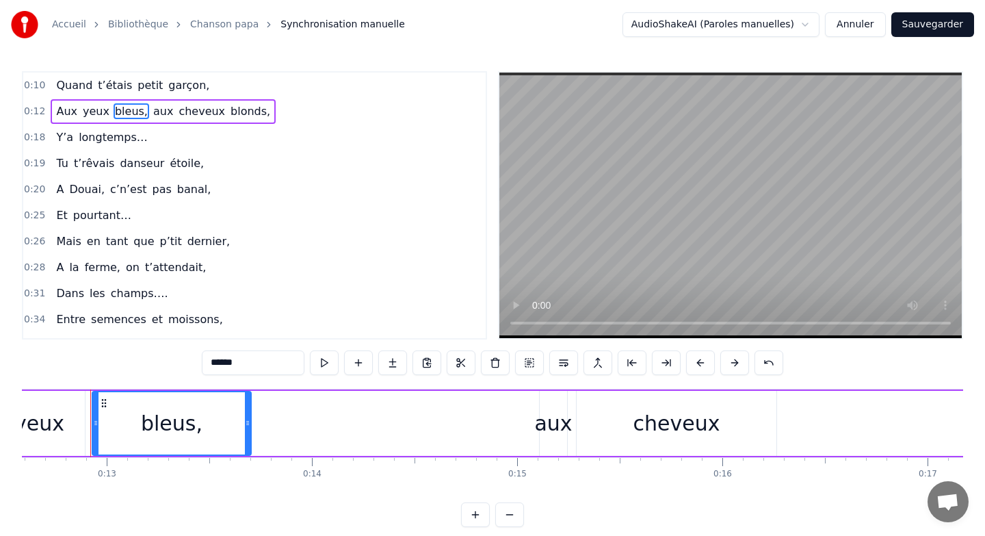
click at [250, 408] on div at bounding box center [247, 423] width 5 height 62
click at [201, 26] on link "Chanson papa" at bounding box center [224, 25] width 68 height 14
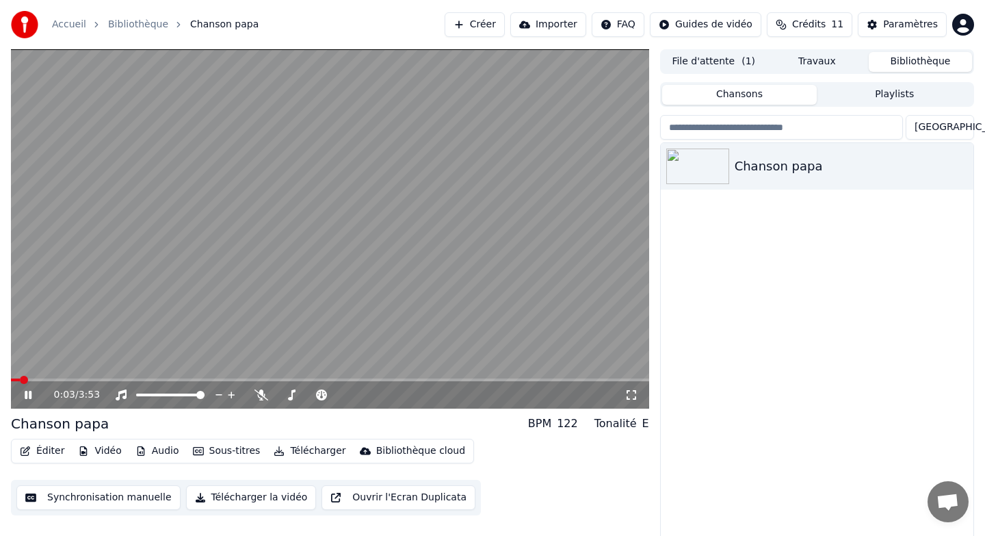
click at [221, 452] on button "Sous-titres" at bounding box center [226, 450] width 79 height 19
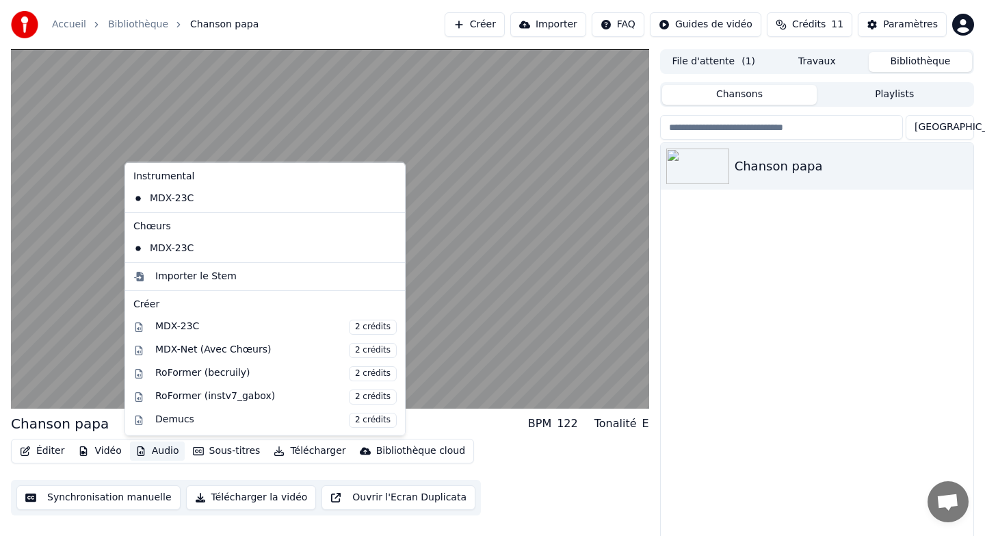
click at [152, 452] on button "Audio" at bounding box center [157, 450] width 55 height 19
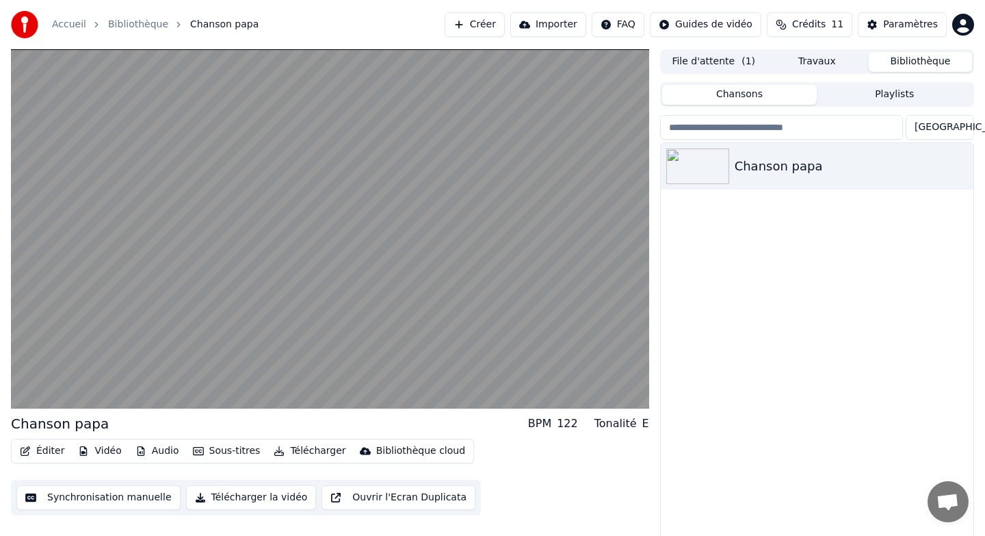
click at [51, 449] on button "Éditer" at bounding box center [41, 450] width 55 height 19
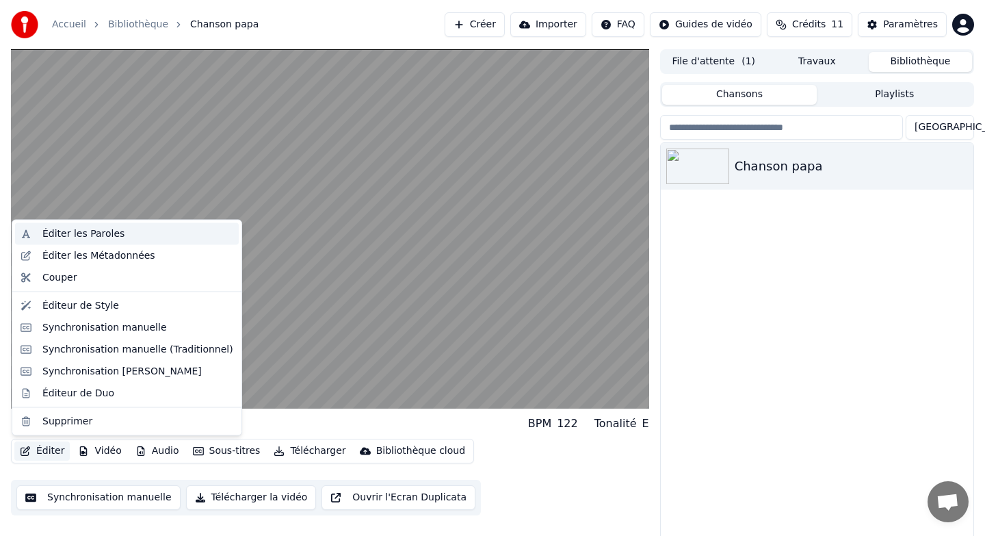
click at [89, 238] on div "Éditer les Paroles" at bounding box center [83, 234] width 82 height 14
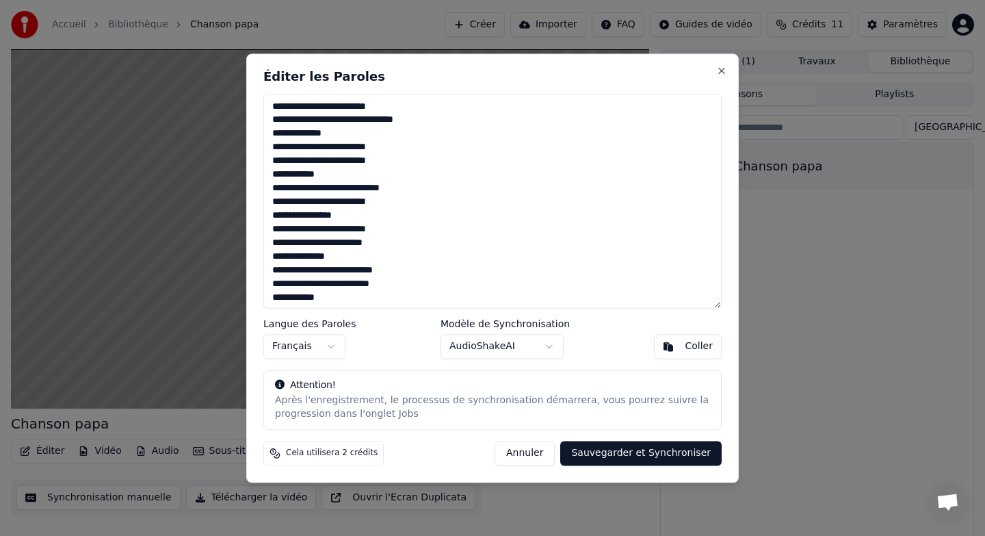
click at [341, 123] on textarea at bounding box center [492, 201] width 458 height 214
click at [309, 164] on textarea at bounding box center [492, 201] width 458 height 214
click at [319, 205] on textarea at bounding box center [492, 201] width 458 height 214
click at [309, 274] on textarea at bounding box center [492, 201] width 458 height 214
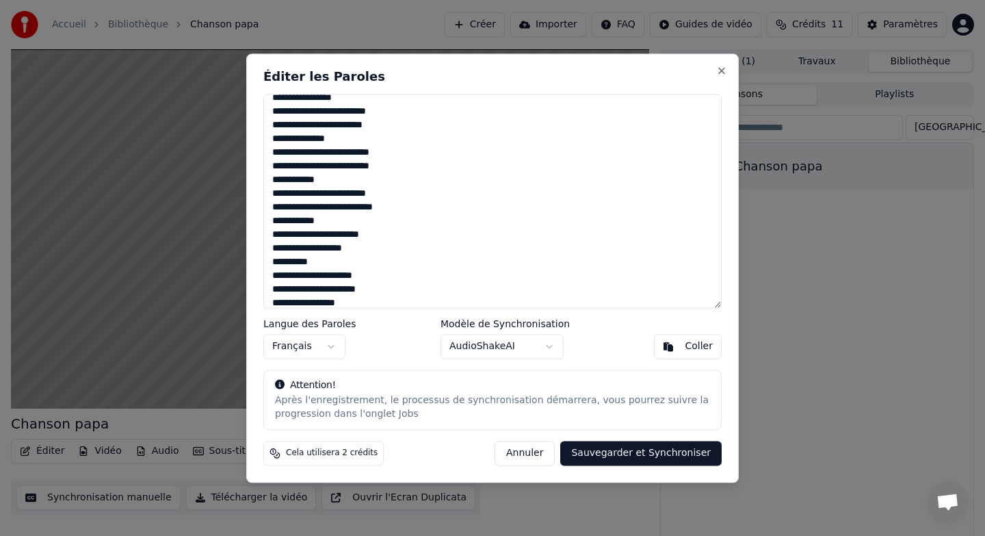
scroll to position [132, 0]
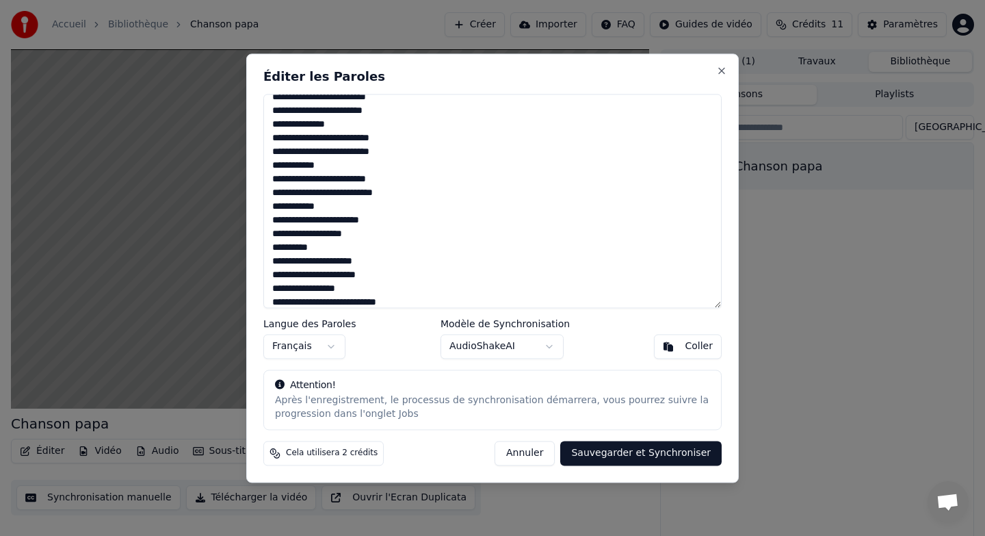
click at [333, 180] on textarea at bounding box center [492, 201] width 458 height 214
click at [321, 196] on textarea at bounding box center [492, 201] width 458 height 214
click at [324, 226] on textarea at bounding box center [492, 201] width 458 height 214
click at [295, 239] on textarea at bounding box center [492, 201] width 458 height 214
click at [330, 236] on textarea at bounding box center [492, 201] width 458 height 214
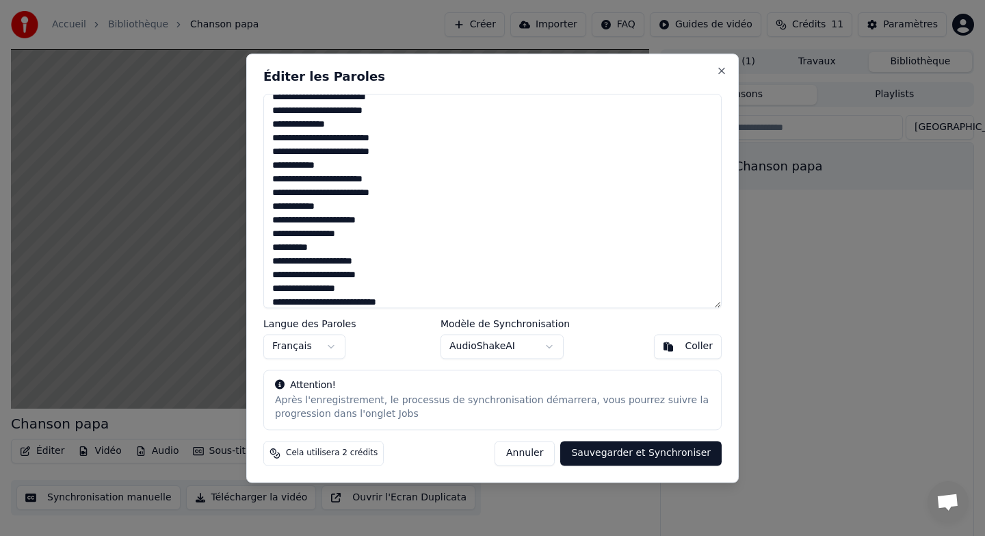
scroll to position [140, 0]
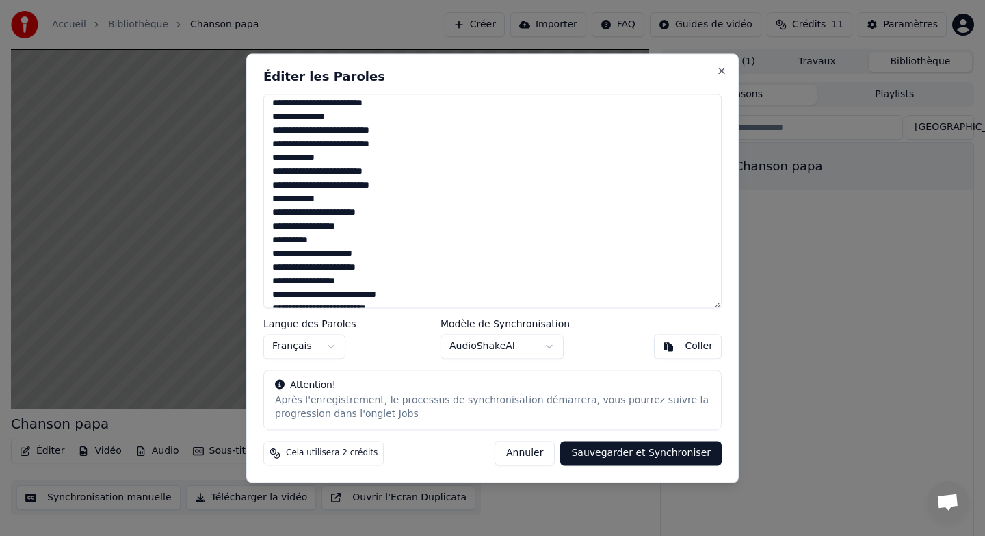
click at [329, 298] on textarea at bounding box center [492, 201] width 458 height 214
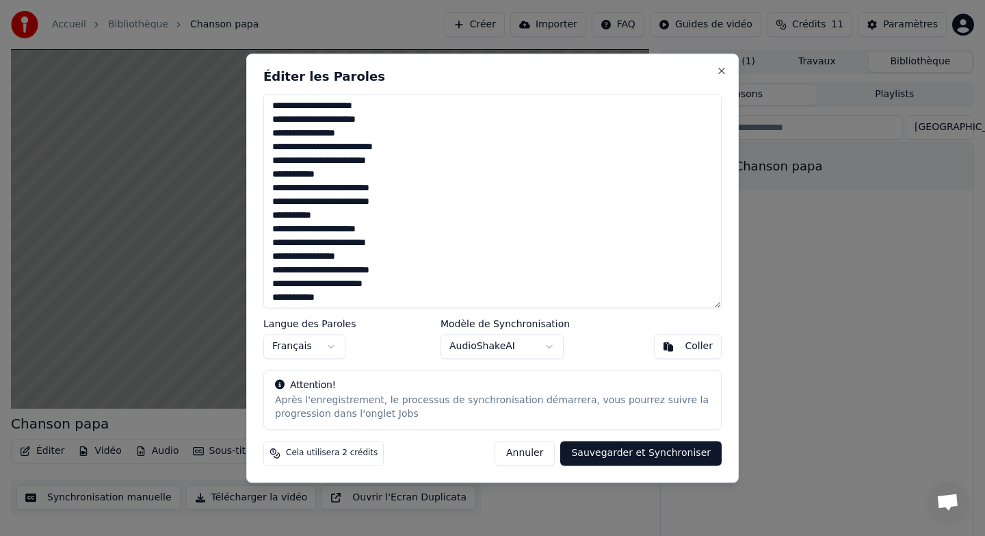
scroll to position [280, 0]
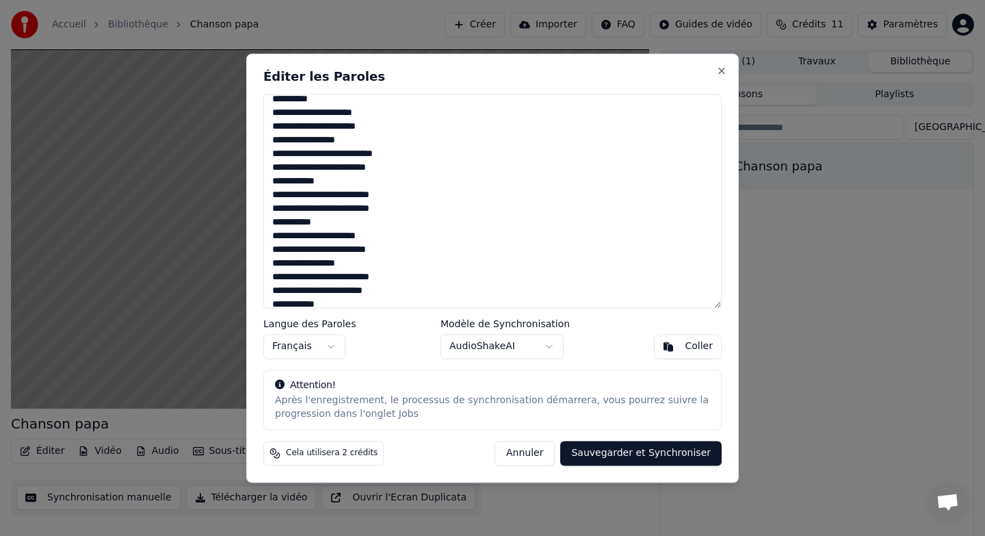
click at [309, 197] on textarea at bounding box center [492, 201] width 458 height 214
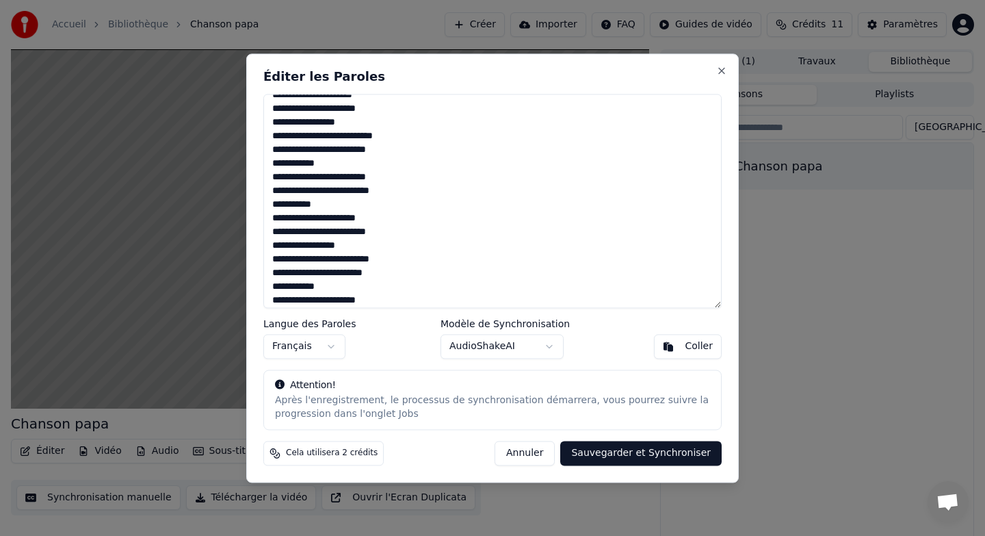
click at [310, 235] on textarea at bounding box center [492, 201] width 458 height 214
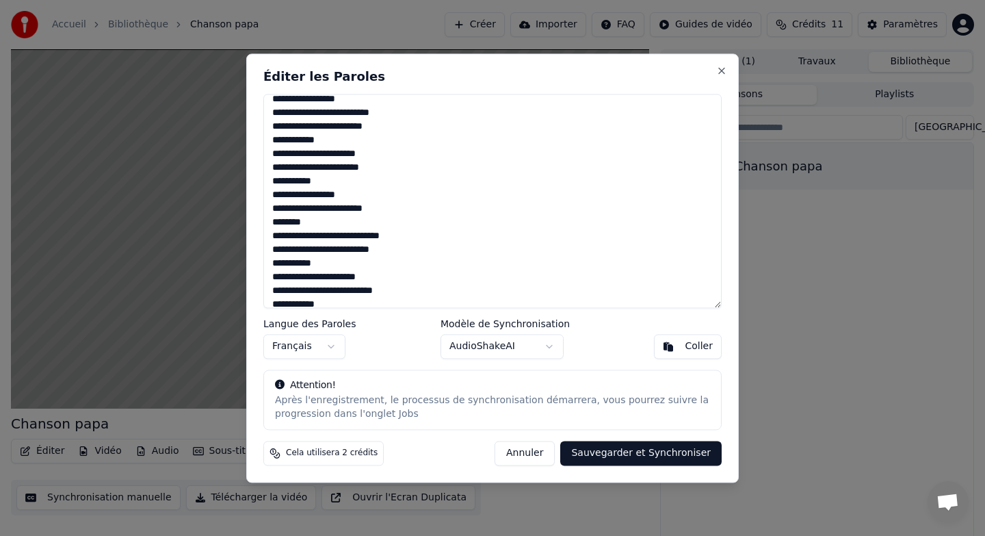
scroll to position [447, 0]
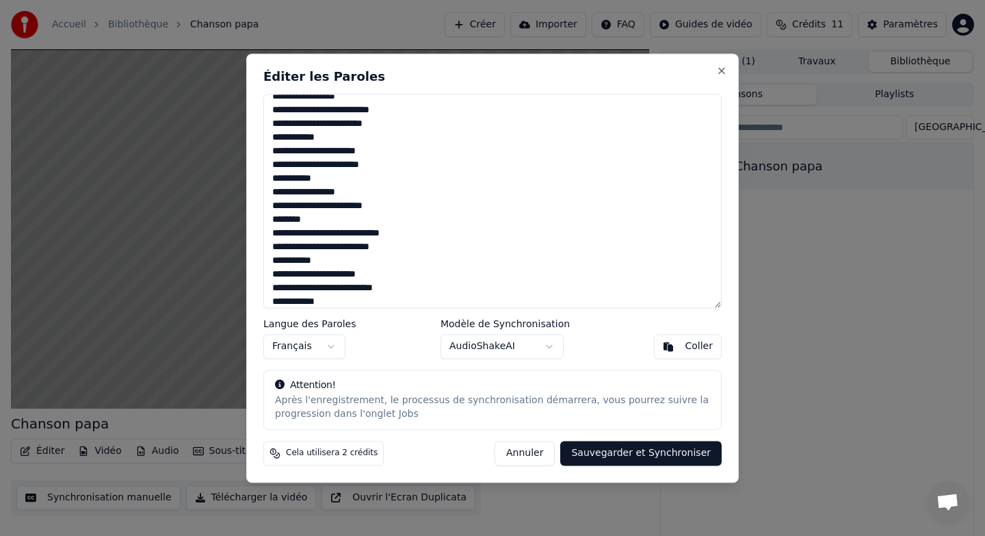
click at [319, 233] on textarea at bounding box center [492, 201] width 458 height 214
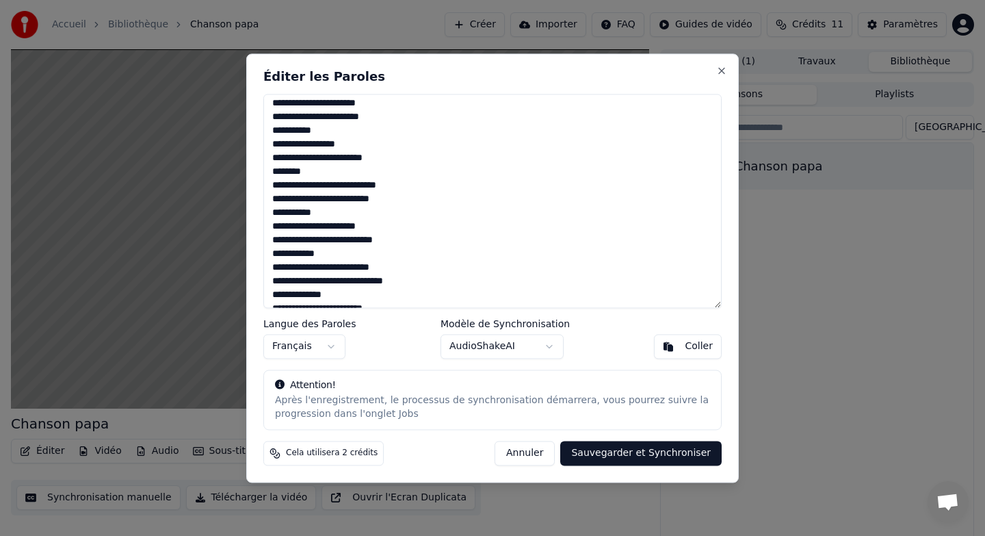
scroll to position [508, 0]
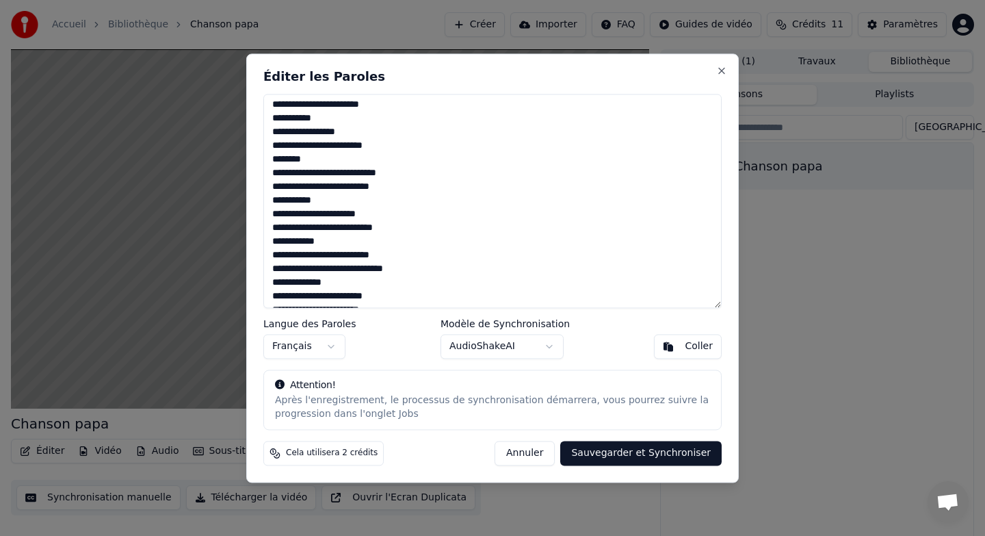
click at [329, 272] on textarea at bounding box center [492, 201] width 458 height 214
click at [342, 299] on textarea at bounding box center [492, 201] width 458 height 214
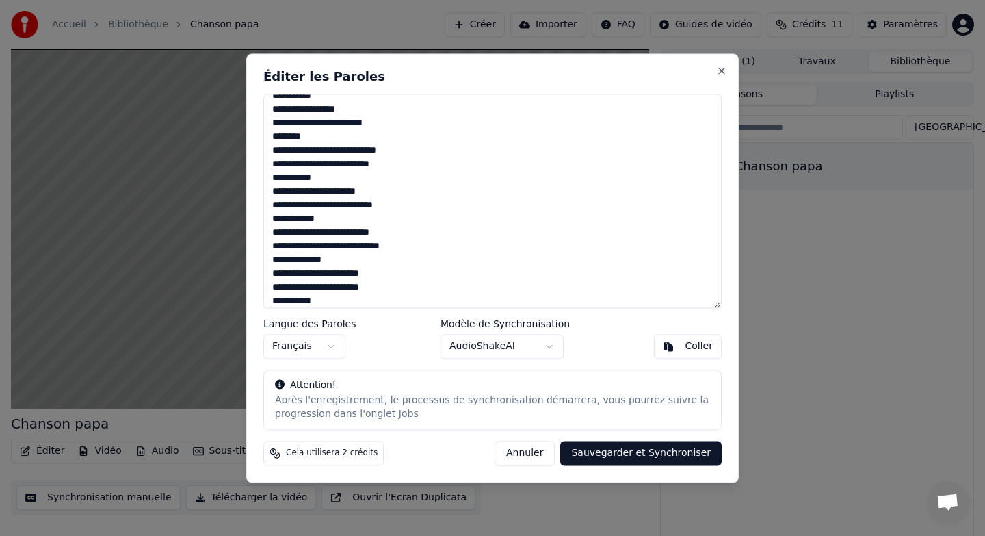
scroll to position [541, 0]
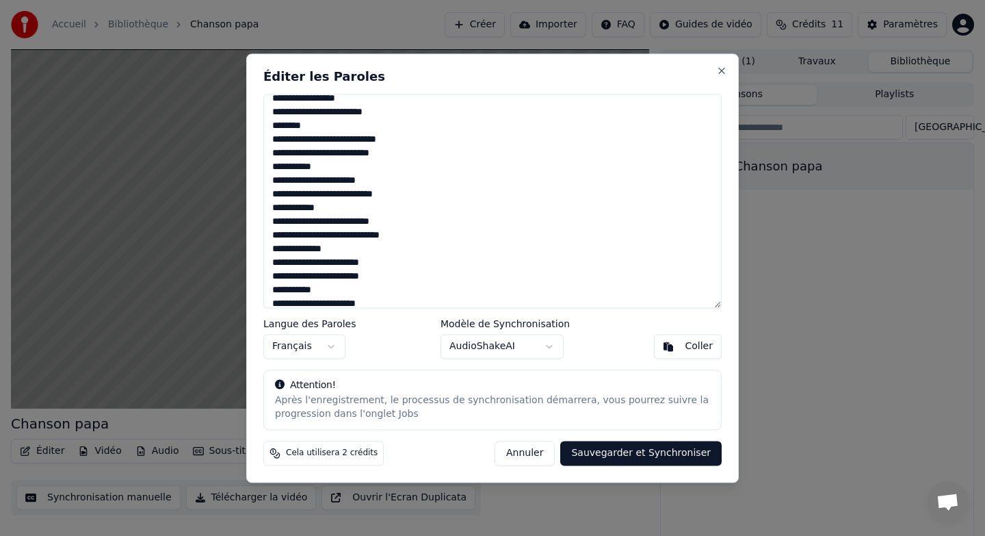
click at [302, 278] on textarea at bounding box center [492, 201] width 458 height 214
click at [335, 276] on textarea at bounding box center [492, 201] width 458 height 214
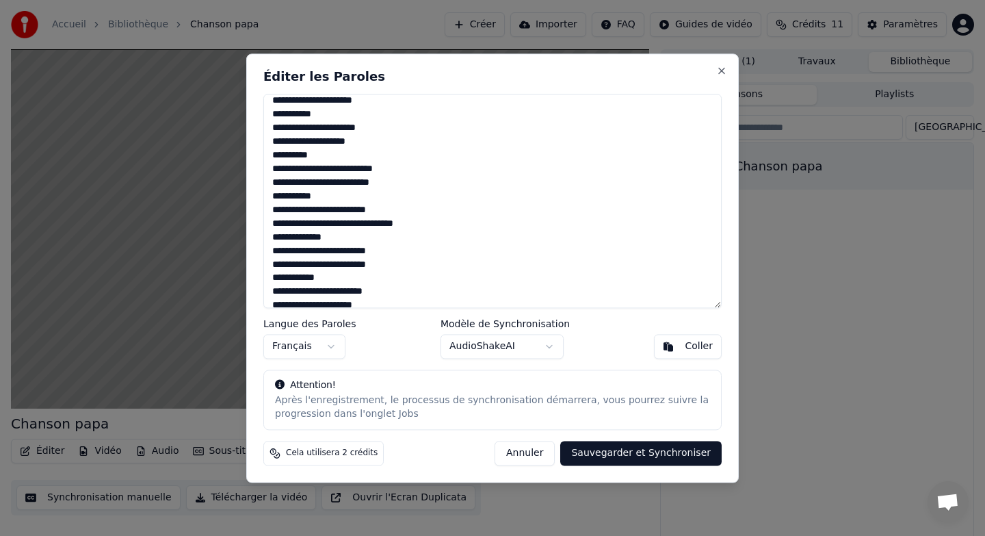
scroll to position [718, 0]
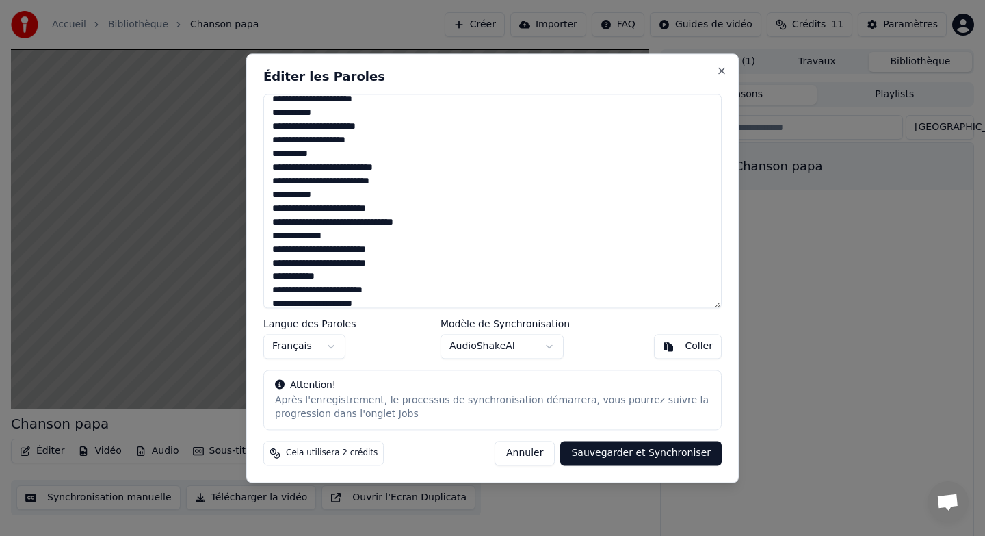
click at [340, 222] on textarea at bounding box center [492, 201] width 458 height 214
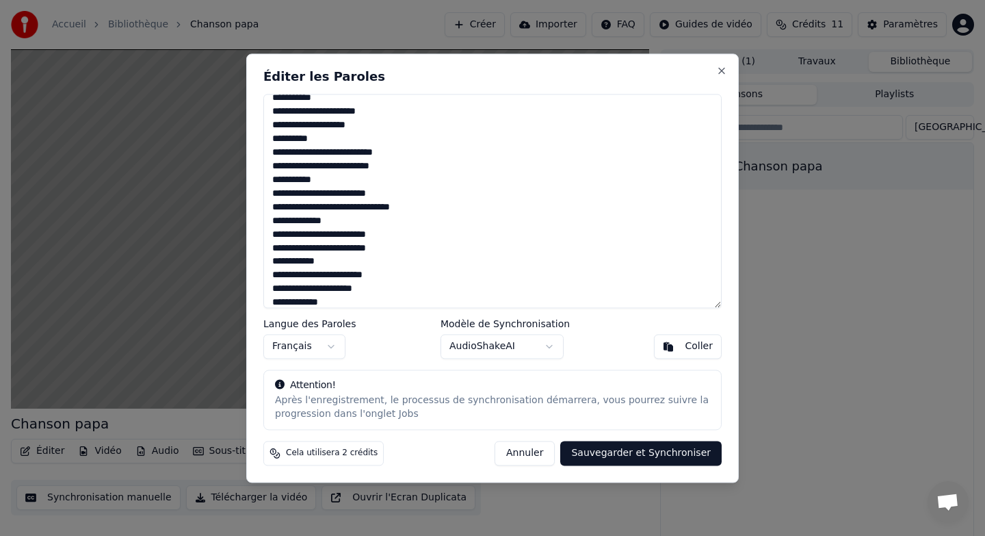
scroll to position [735, 0]
click at [309, 251] on textarea at bounding box center [492, 201] width 458 height 214
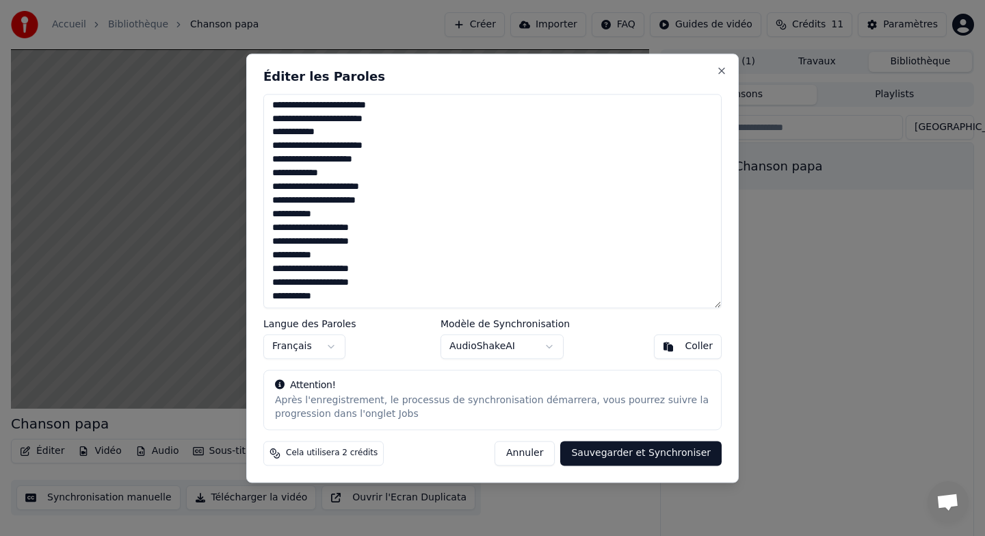
scroll to position [865, 0]
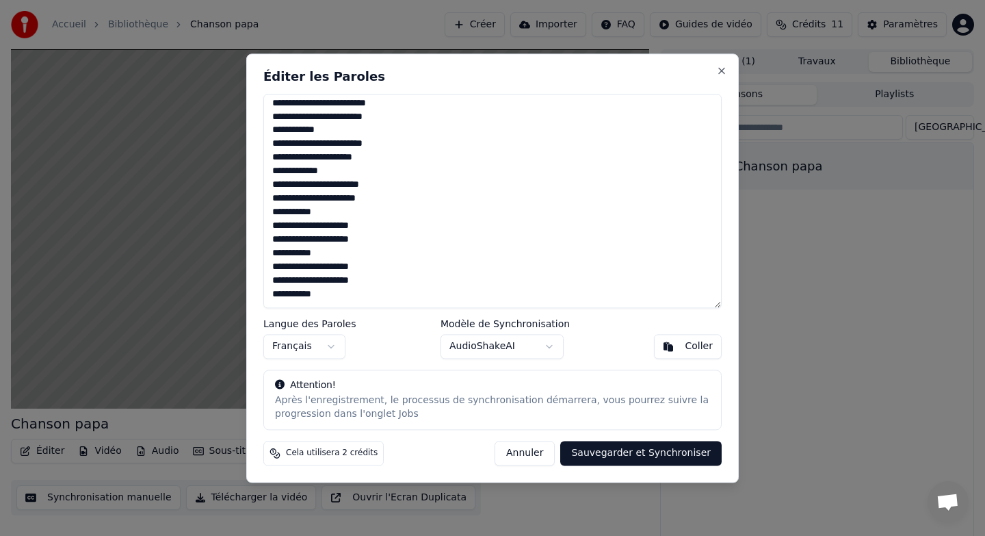
type textarea "**********"
click at [624, 452] on button "Sauvegarder et Synchroniser" at bounding box center [640, 453] width 161 height 25
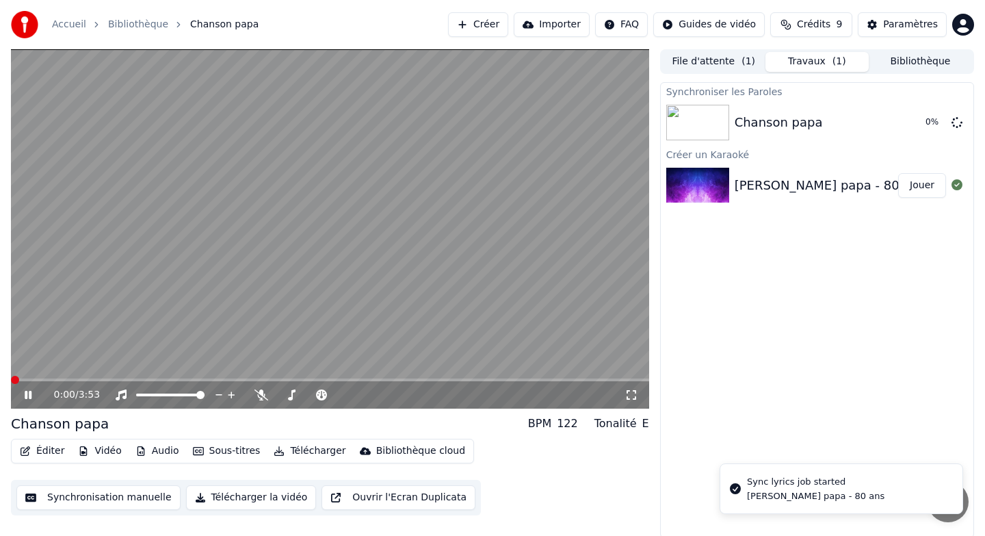
click at [11, 377] on span at bounding box center [15, 380] width 8 height 8
click at [50, 449] on button "Éditer" at bounding box center [41, 450] width 55 height 19
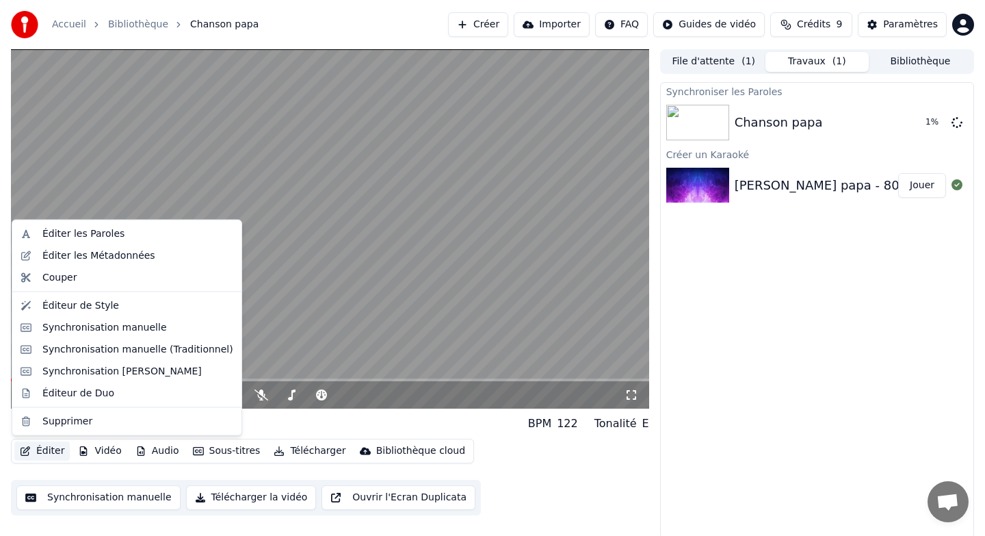
click at [339, 242] on video at bounding box center [330, 228] width 638 height 359
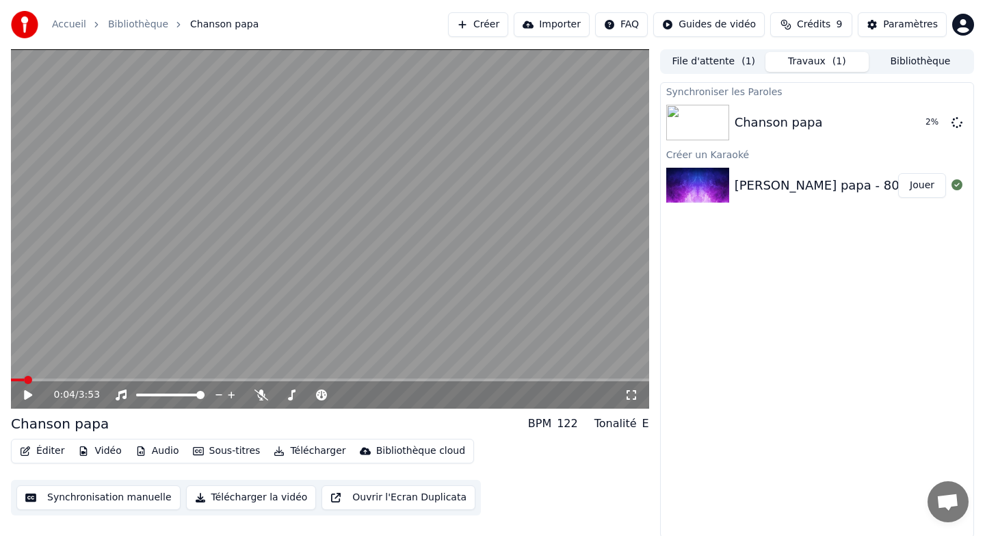
click at [105, 447] on button "Vidéo" at bounding box center [100, 450] width 54 height 19
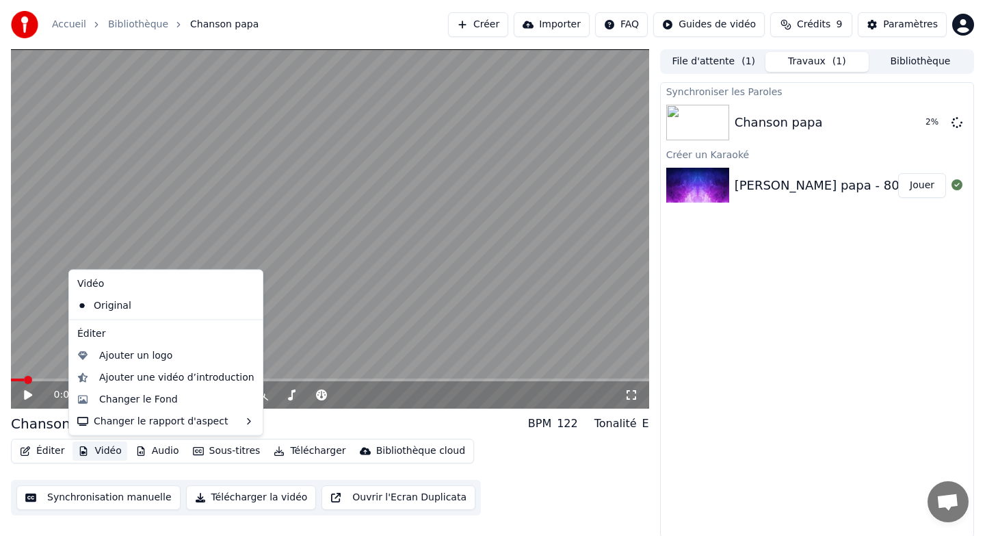
click at [309, 280] on video at bounding box center [330, 228] width 638 height 359
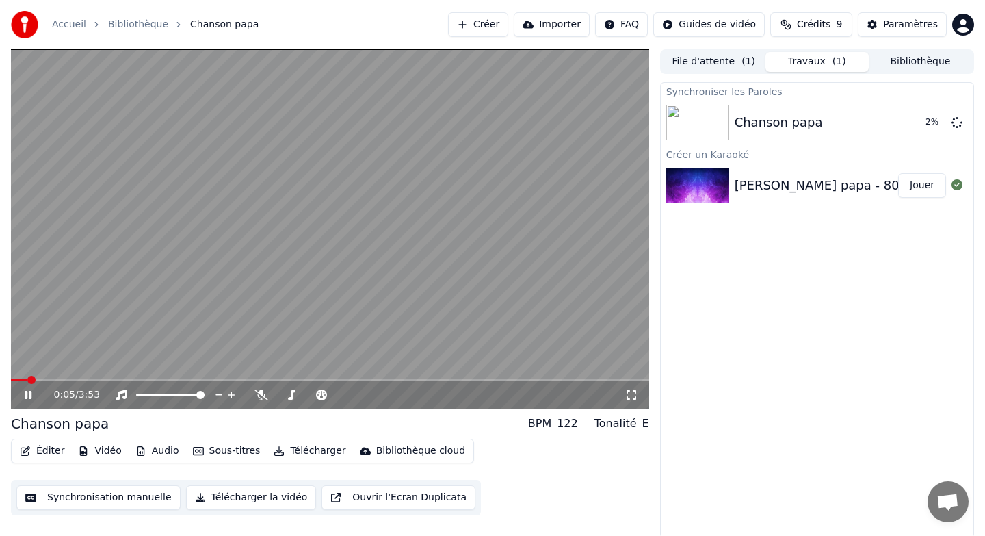
click at [103, 504] on button "Synchronisation manuelle" at bounding box center [98, 497] width 164 height 25
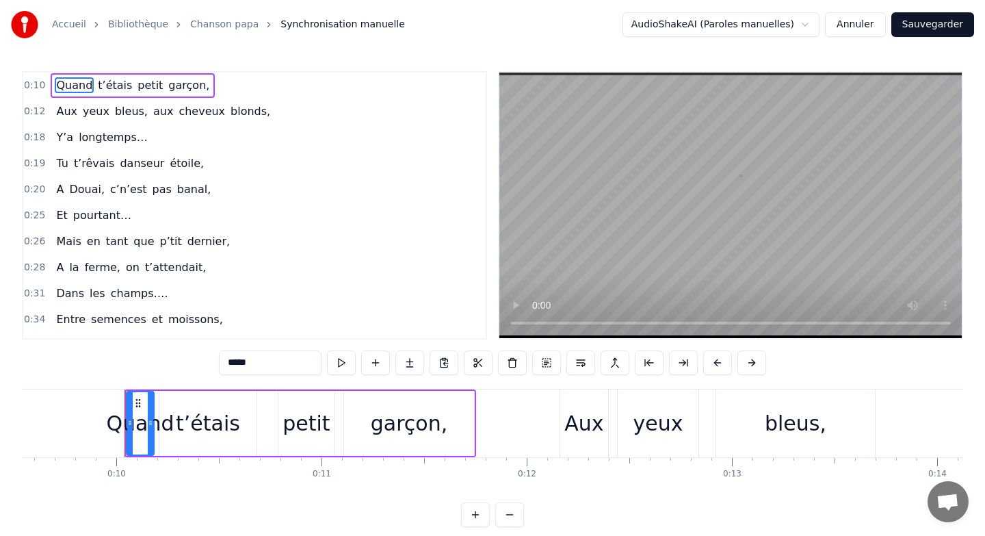
scroll to position [0, 1992]
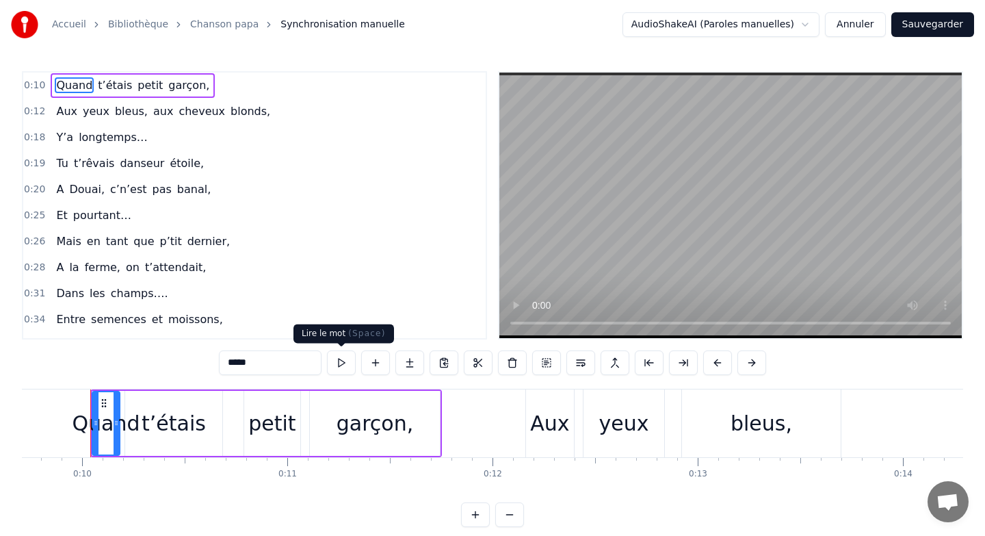
click at [338, 362] on button at bounding box center [341, 362] width 29 height 25
click at [191, 410] on div "t’étais" at bounding box center [174, 423] width 64 height 31
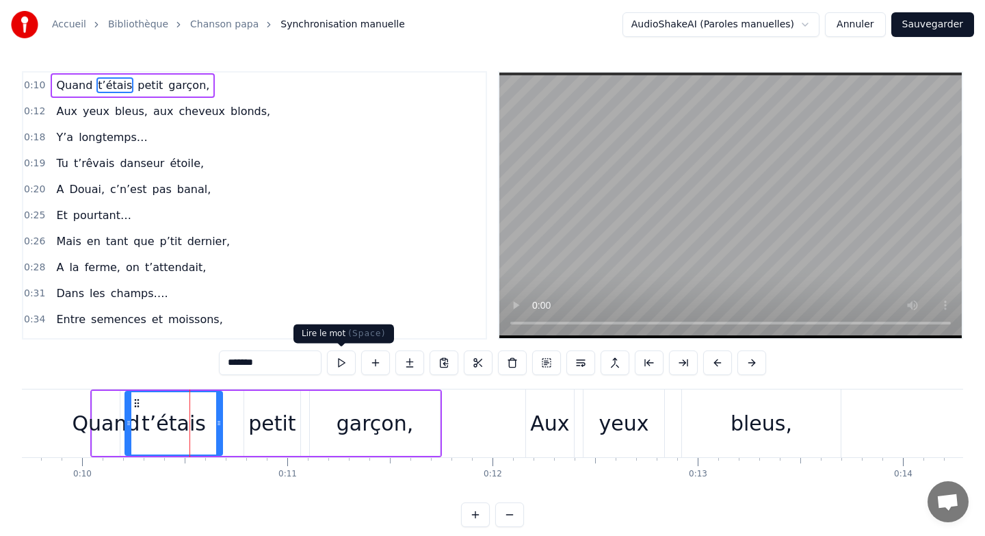
click at [338, 361] on button at bounding box center [341, 362] width 29 height 25
click at [275, 411] on div "petit" at bounding box center [271, 423] width 47 height 31
type input "*****"
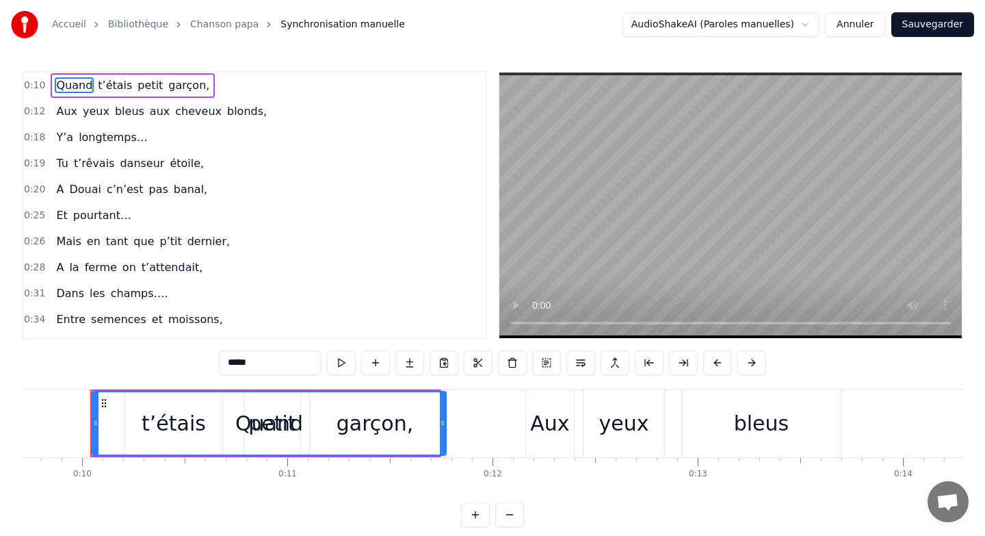
drag, startPoint x: 115, startPoint y: 410, endPoint x: 441, endPoint y: 417, distance: 326.4
click at [441, 417] on div at bounding box center [442, 423] width 5 height 62
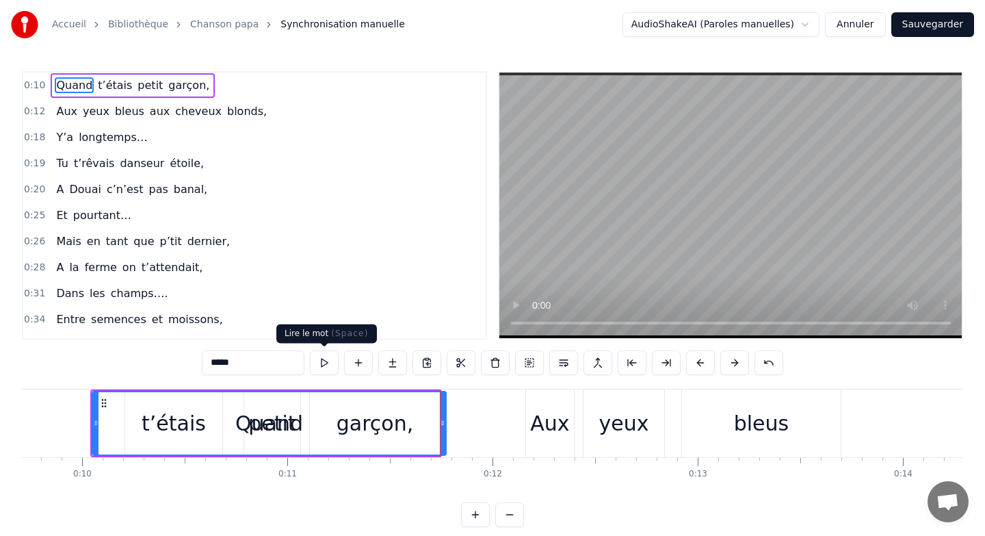
click at [326, 363] on button at bounding box center [324, 362] width 29 height 25
drag, startPoint x: 264, startPoint y: 419, endPoint x: 192, endPoint y: 423, distance: 72.0
click at [192, 423] on div "Quand" at bounding box center [269, 423] width 352 height 62
click at [290, 418] on div "Quand" at bounding box center [269, 423] width 68 height 31
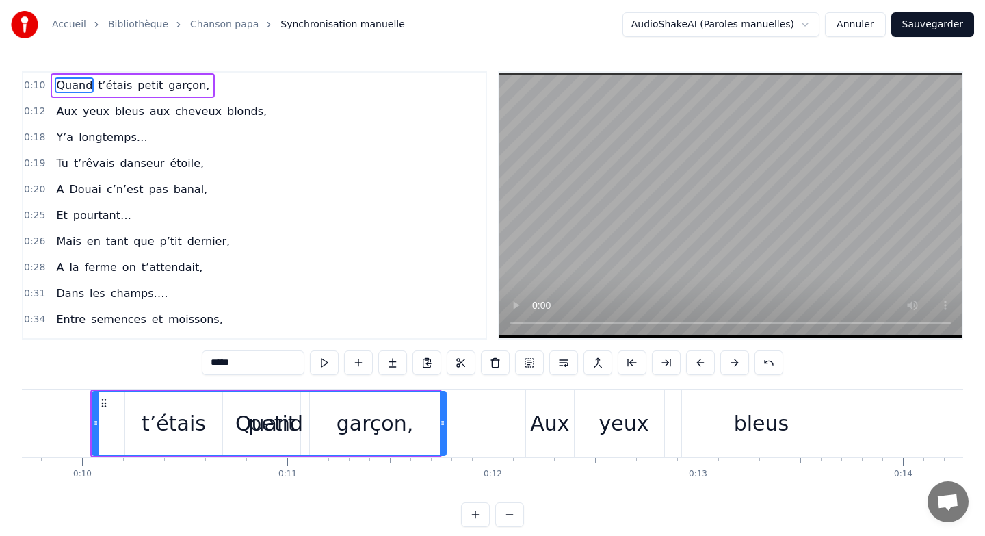
drag, startPoint x: 246, startPoint y: 421, endPoint x: 144, endPoint y: 419, distance: 102.6
click at [144, 419] on div "Quand" at bounding box center [269, 423] width 352 height 62
drag, startPoint x: 291, startPoint y: 419, endPoint x: 166, endPoint y: 417, distance: 125.9
click at [164, 417] on div "Quand" at bounding box center [269, 423] width 352 height 62
drag, startPoint x: 95, startPoint y: 425, endPoint x: 61, endPoint y: 417, distance: 35.2
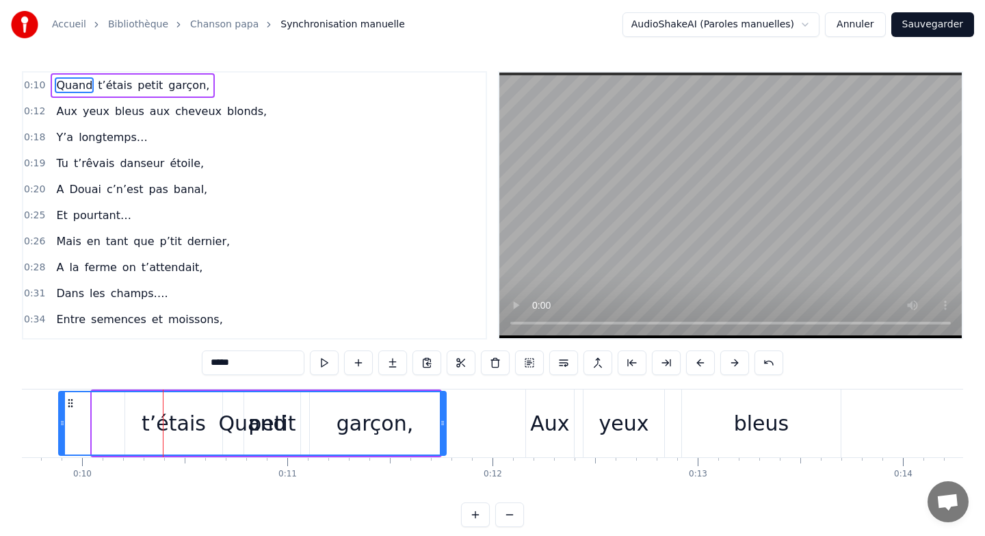
click at [61, 417] on icon at bounding box center [62, 422] width 5 height 11
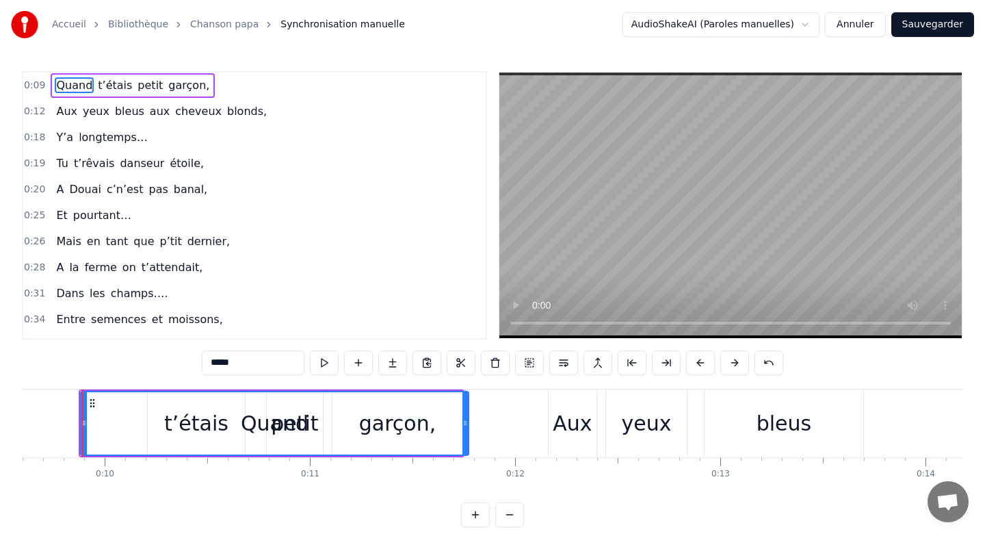
scroll to position [0, 1961]
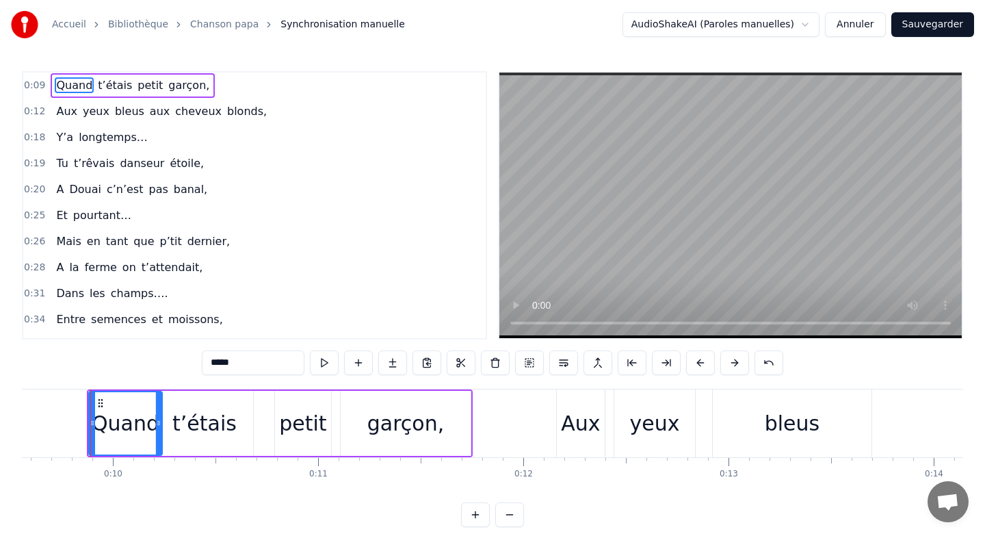
drag, startPoint x: 474, startPoint y: 420, endPoint x: 159, endPoint y: 421, distance: 314.7
click at [159, 421] on icon at bounding box center [158, 422] width 5 height 11
click at [253, 409] on div "Quand t’étais petit garçon," at bounding box center [280, 423] width 386 height 68
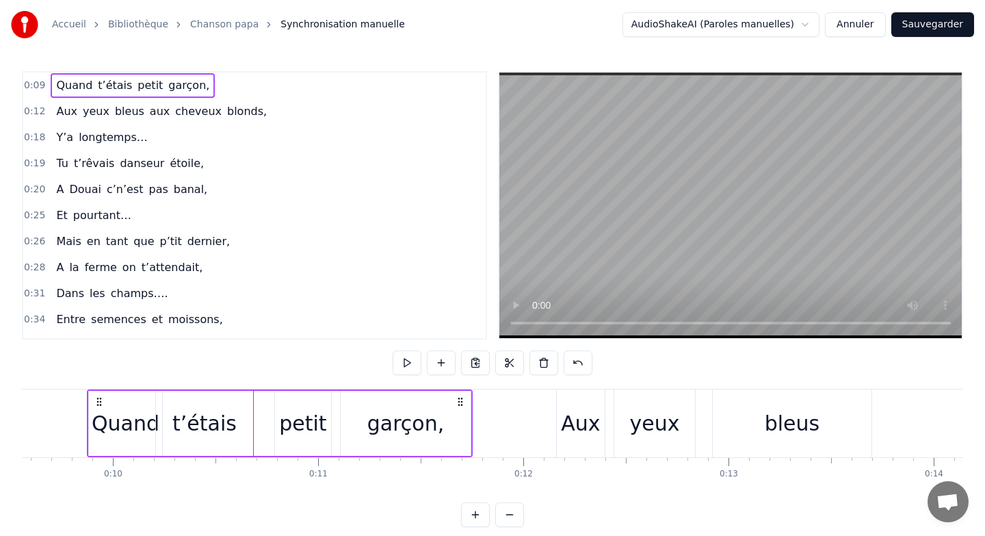
drag, startPoint x: 253, startPoint y: 409, endPoint x: 274, endPoint y: 410, distance: 21.3
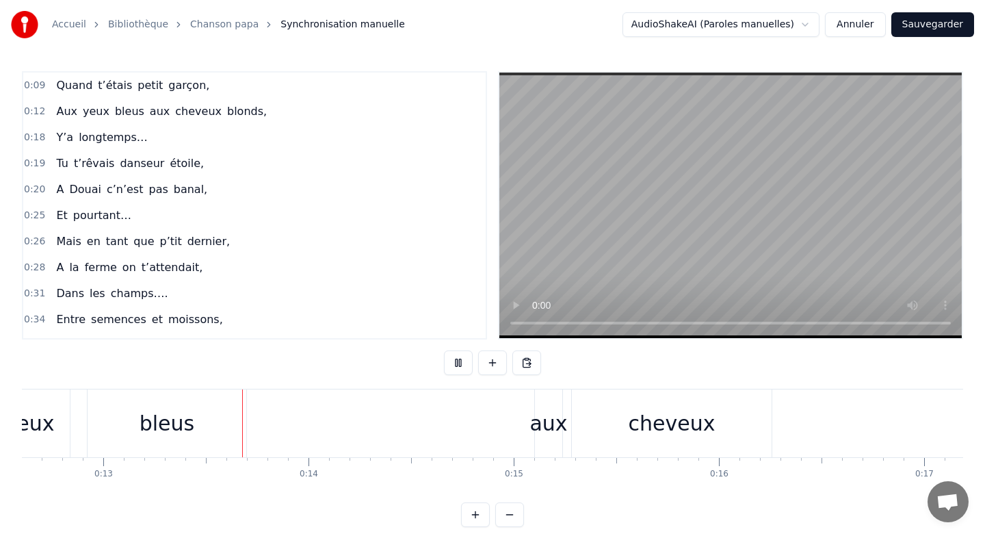
scroll to position [0, 2587]
click at [339, 426] on div "Aux yeux bleus aux cheveux blonds," at bounding box center [586, 423] width 1312 height 68
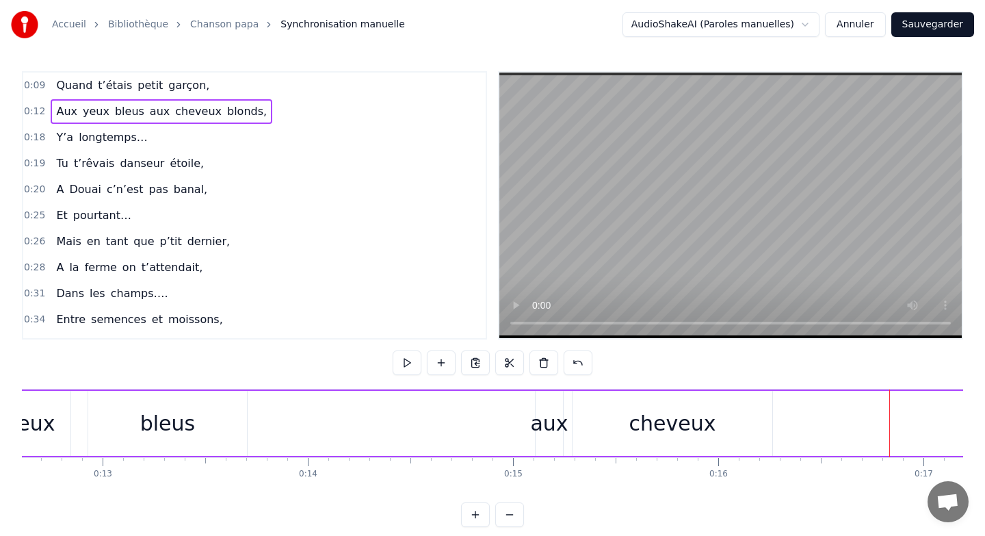
drag, startPoint x: 549, startPoint y: 390, endPoint x: 526, endPoint y: 393, distance: 22.7
click at [526, 393] on div "Aux yeux bleus aux cheveux blonds," at bounding box center [586, 423] width 1312 height 68
click at [546, 394] on div "aux" at bounding box center [549, 423] width 27 height 65
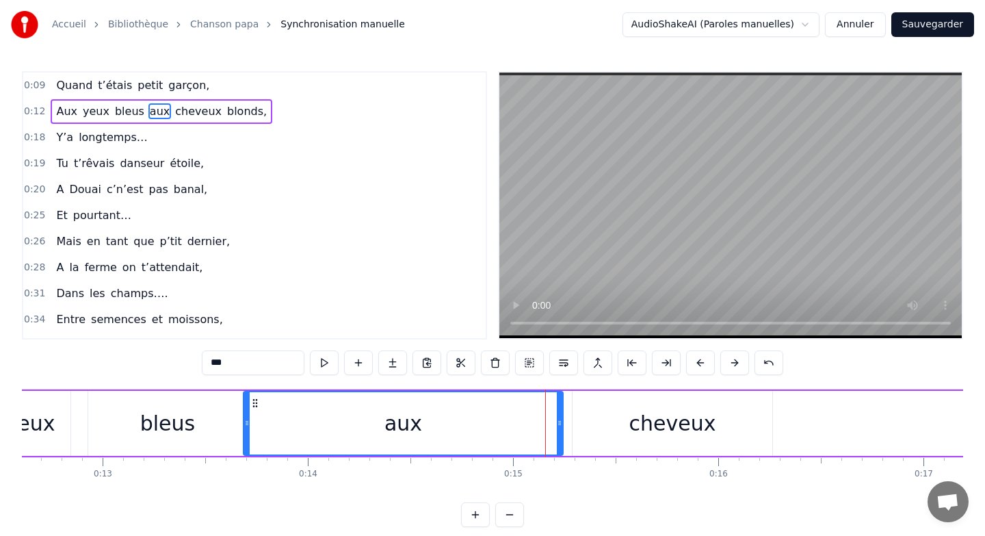
drag, startPoint x: 538, startPoint y: 404, endPoint x: 246, endPoint y: 400, distance: 292.2
click at [246, 400] on div at bounding box center [246, 423] width 5 height 62
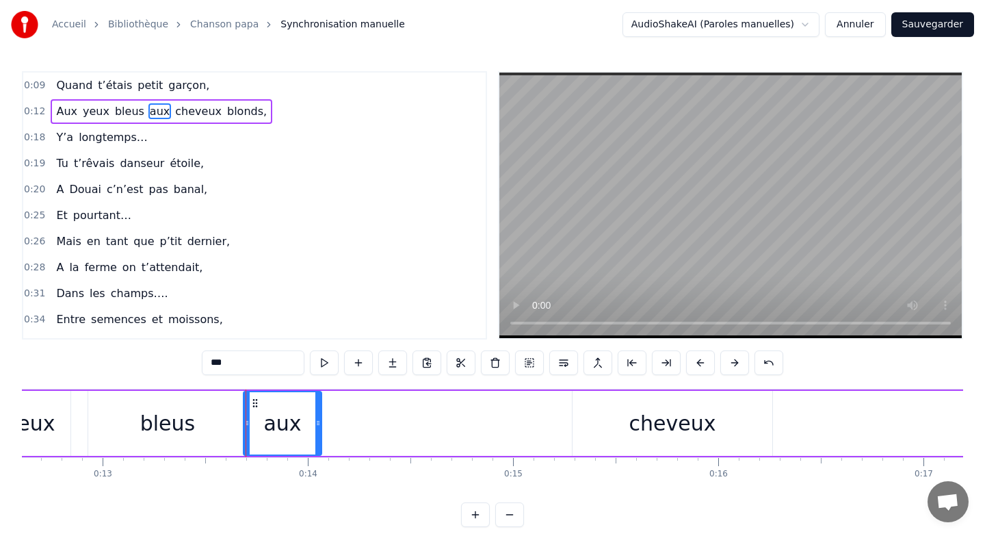
drag, startPoint x: 558, startPoint y: 413, endPoint x: 316, endPoint y: 418, distance: 241.6
click at [316, 417] on div at bounding box center [317, 423] width 5 height 62
drag, startPoint x: 766, startPoint y: 411, endPoint x: 718, endPoint y: 410, distance: 47.9
click at [718, 410] on div "cheveux" at bounding box center [673, 423] width 200 height 65
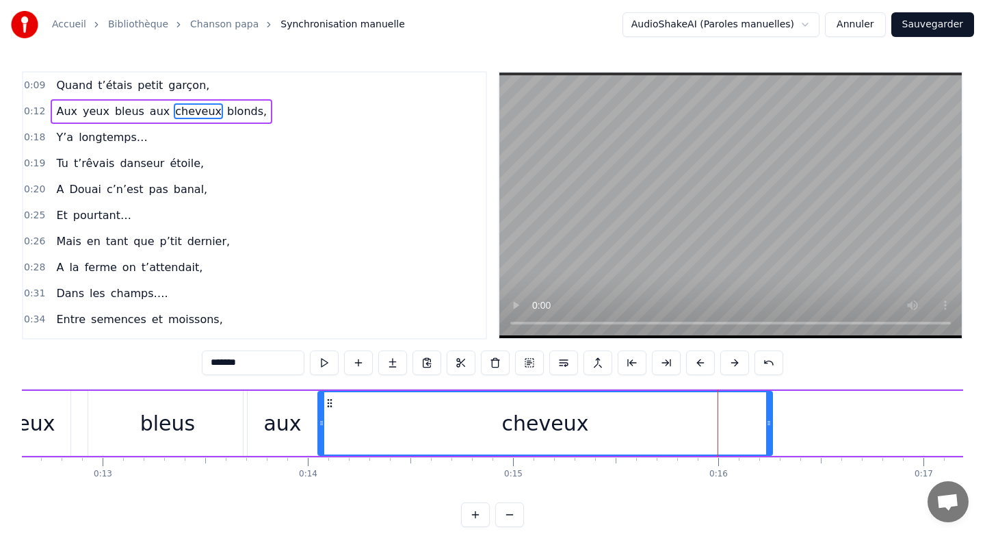
drag, startPoint x: 573, startPoint y: 405, endPoint x: 319, endPoint y: 406, distance: 254.5
click at [319, 406] on div at bounding box center [321, 423] width 5 height 62
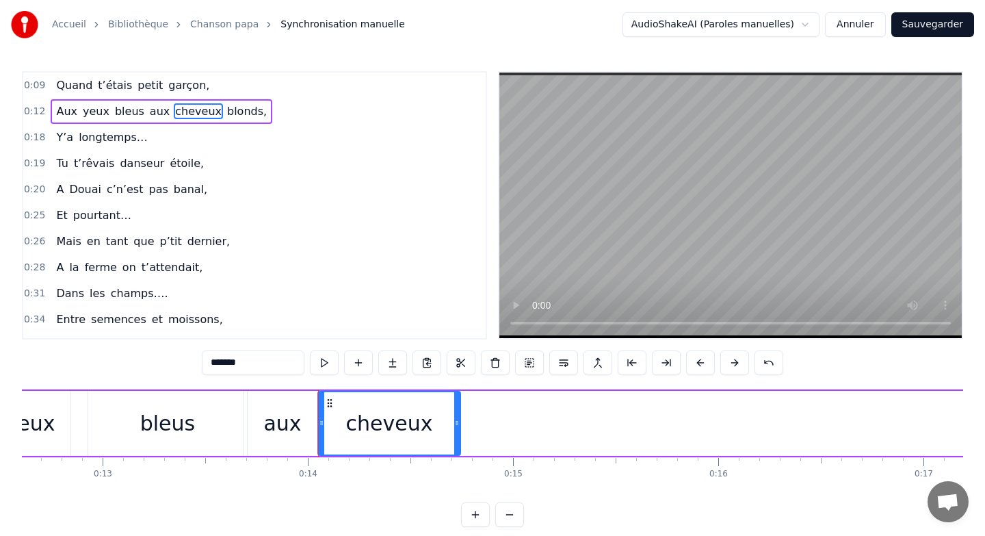
drag, startPoint x: 769, startPoint y: 419, endPoint x: 456, endPoint y: 425, distance: 313.4
click at [456, 425] on icon at bounding box center [456, 422] width 5 height 11
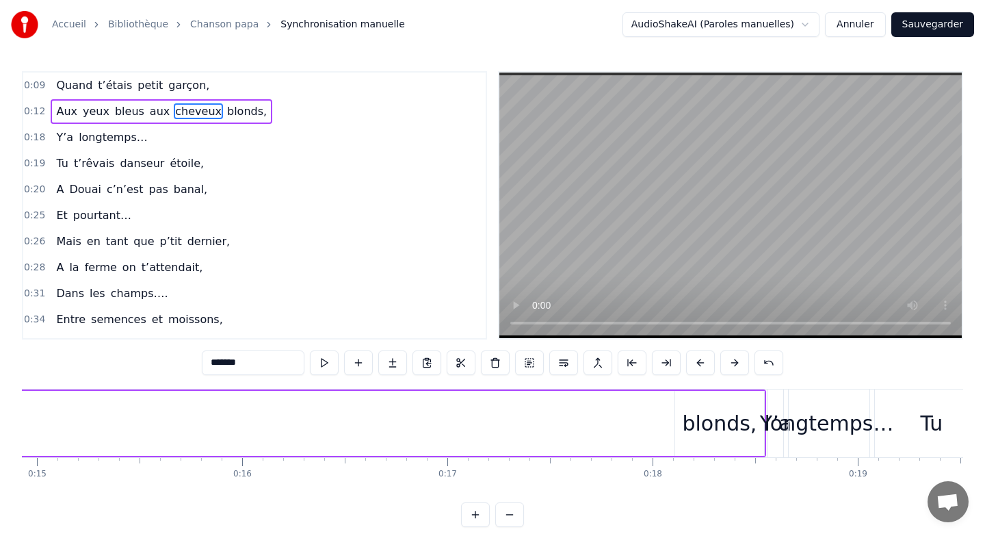
scroll to position [0, 3060]
click at [762, 419] on div "blonds," at bounding box center [723, 423] width 89 height 65
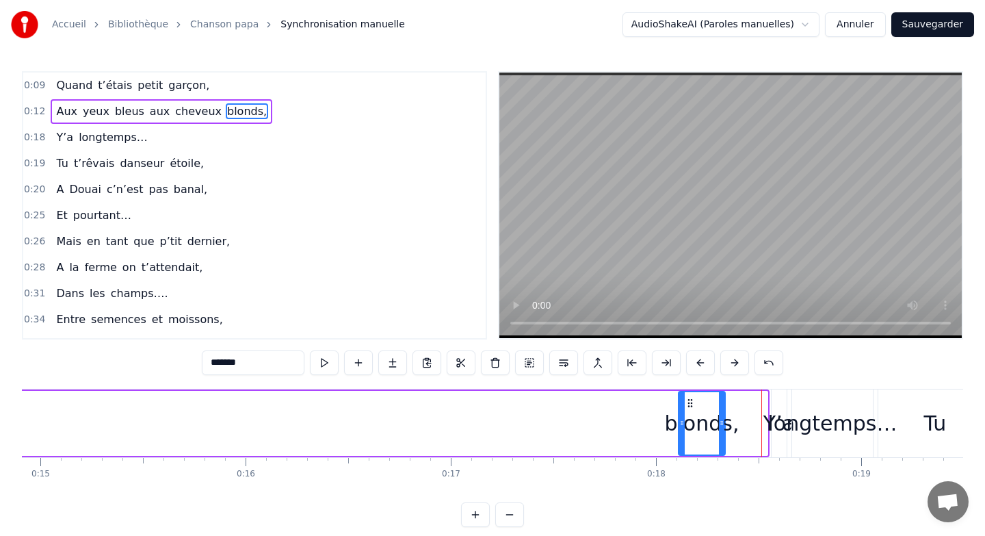
drag, startPoint x: 760, startPoint y: 419, endPoint x: 720, endPoint y: 427, distance: 40.5
click at [720, 427] on icon at bounding box center [721, 422] width 5 height 11
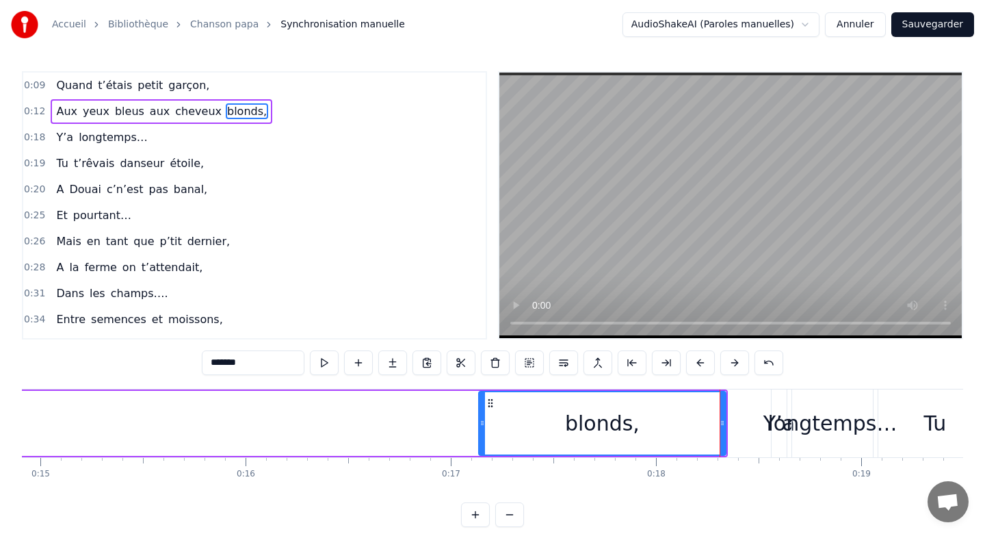
drag, startPoint x: 681, startPoint y: 413, endPoint x: 179, endPoint y: 435, distance: 501.9
click at [480, 435] on div at bounding box center [482, 423] width 5 height 62
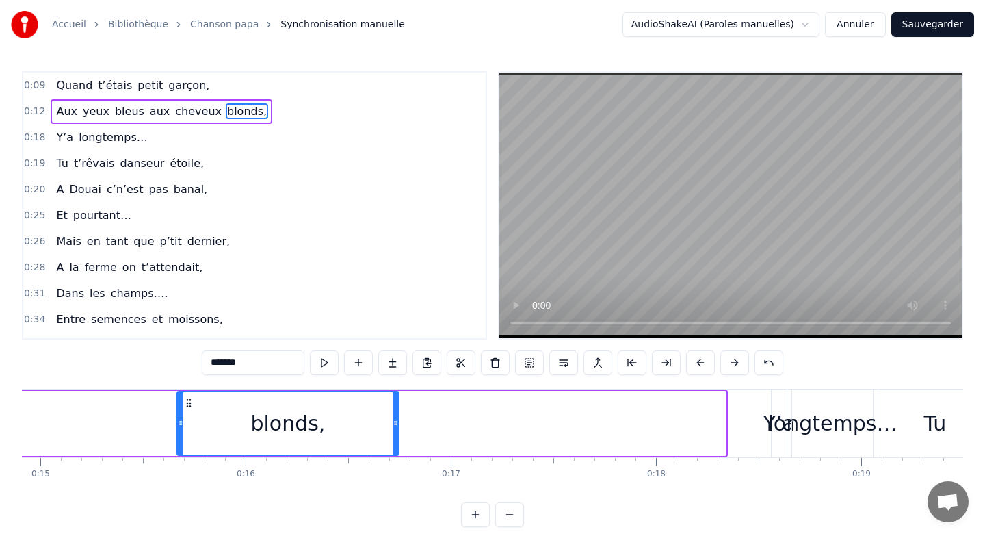
drag, startPoint x: 720, startPoint y: 419, endPoint x: 390, endPoint y: 421, distance: 330.4
click at [393, 421] on icon at bounding box center [395, 422] width 5 height 11
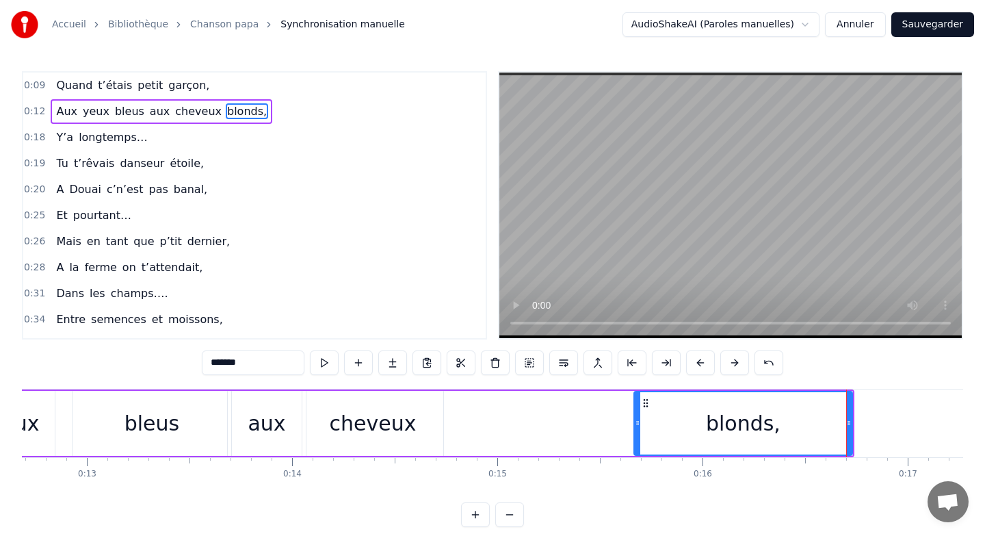
scroll to position [0, 2587]
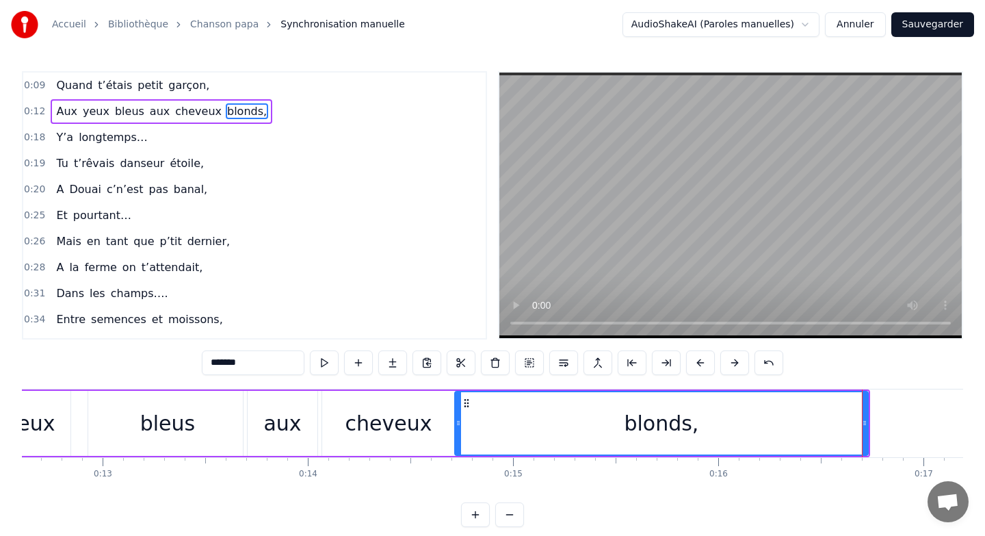
drag, startPoint x: 653, startPoint y: 421, endPoint x: 458, endPoint y: 418, distance: 195.0
click at [458, 418] on icon at bounding box center [458, 422] width 5 height 11
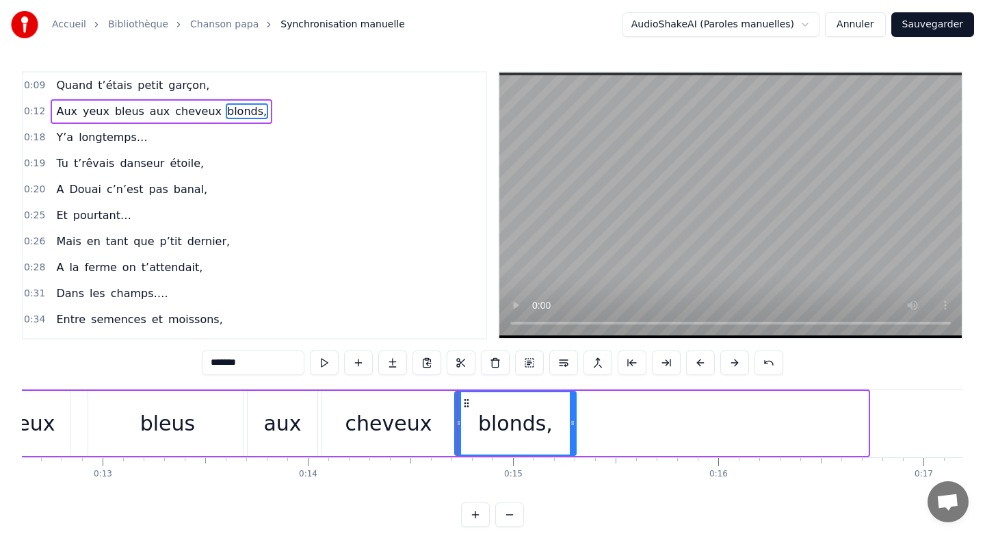
drag, startPoint x: 865, startPoint y: 415, endPoint x: 573, endPoint y: 417, distance: 292.1
click at [573, 417] on div at bounding box center [572, 423] width 5 height 62
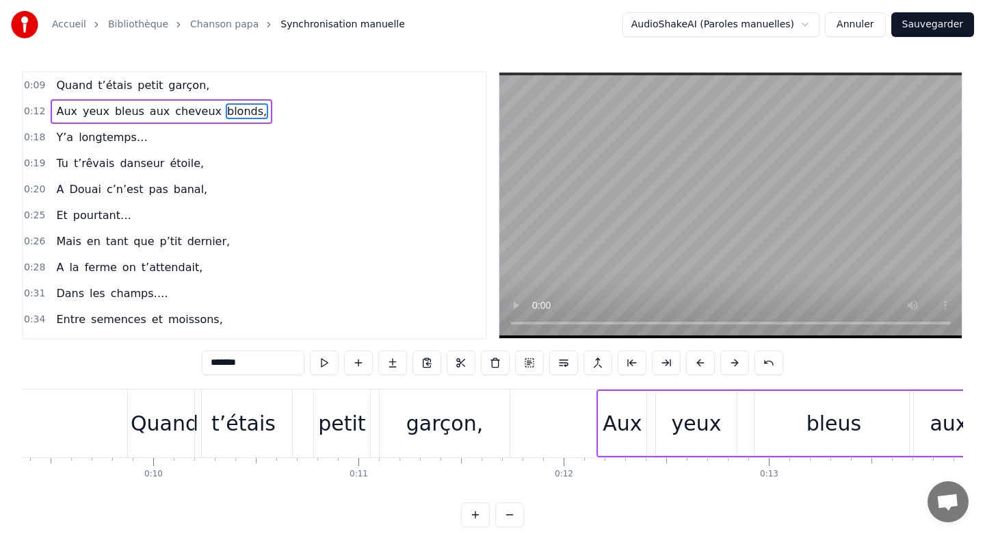
scroll to position [0, 1801]
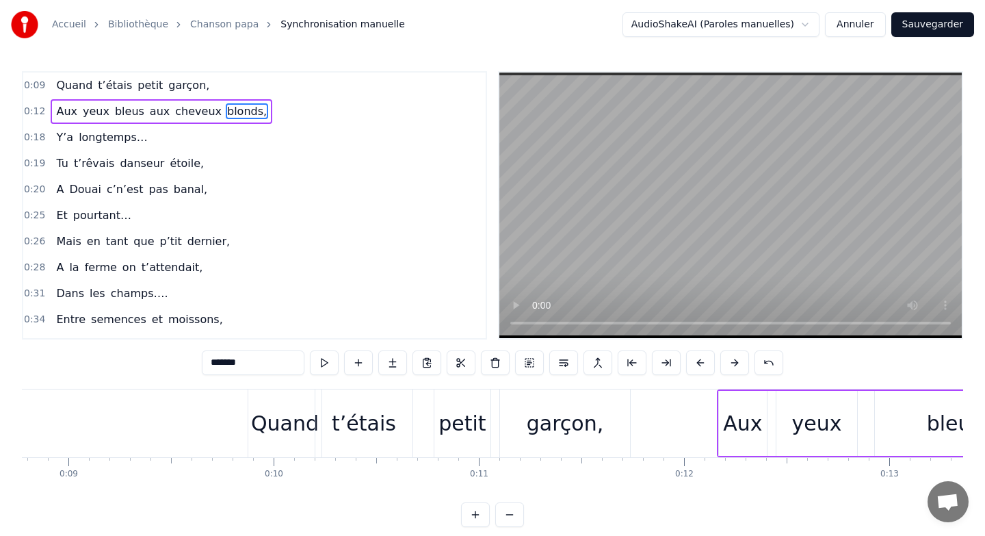
click at [267, 420] on div "Quand" at bounding box center [285, 423] width 68 height 31
type input "*****"
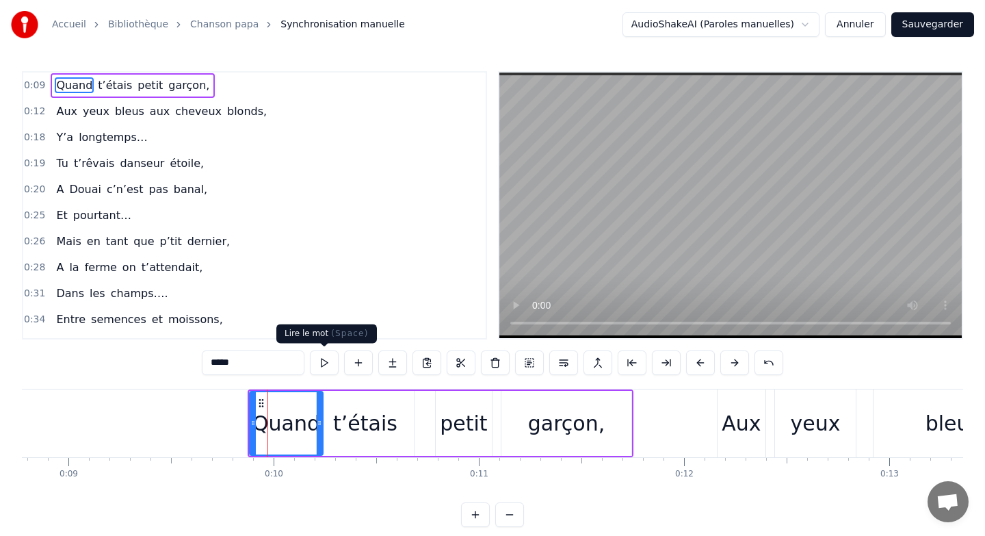
click at [329, 363] on button at bounding box center [324, 362] width 29 height 25
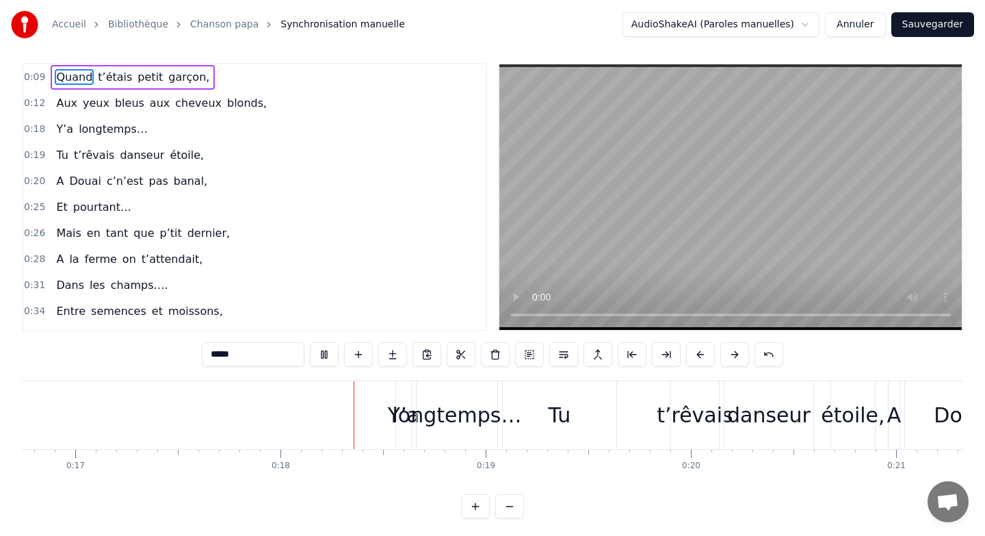
scroll to position [11, 0]
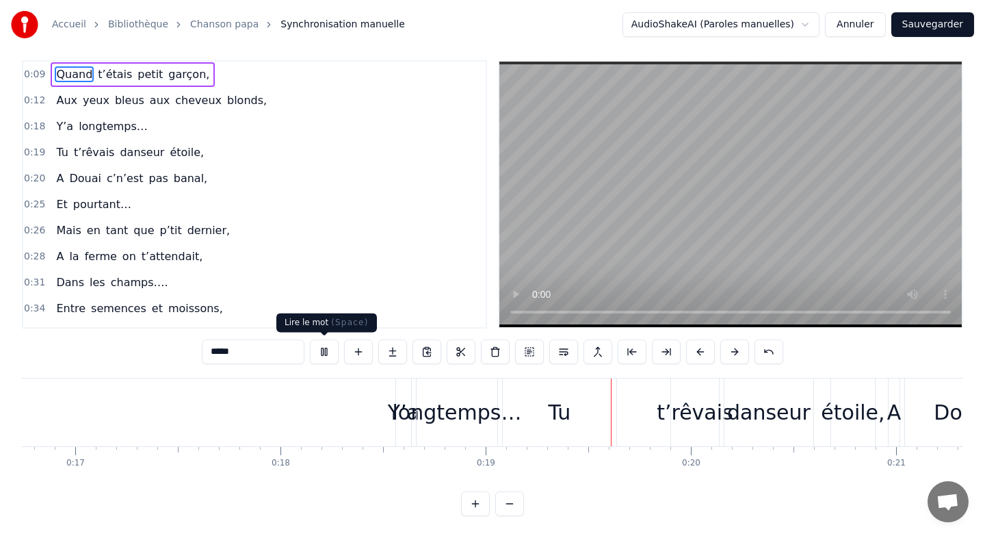
click at [328, 352] on button at bounding box center [324, 351] width 29 height 25
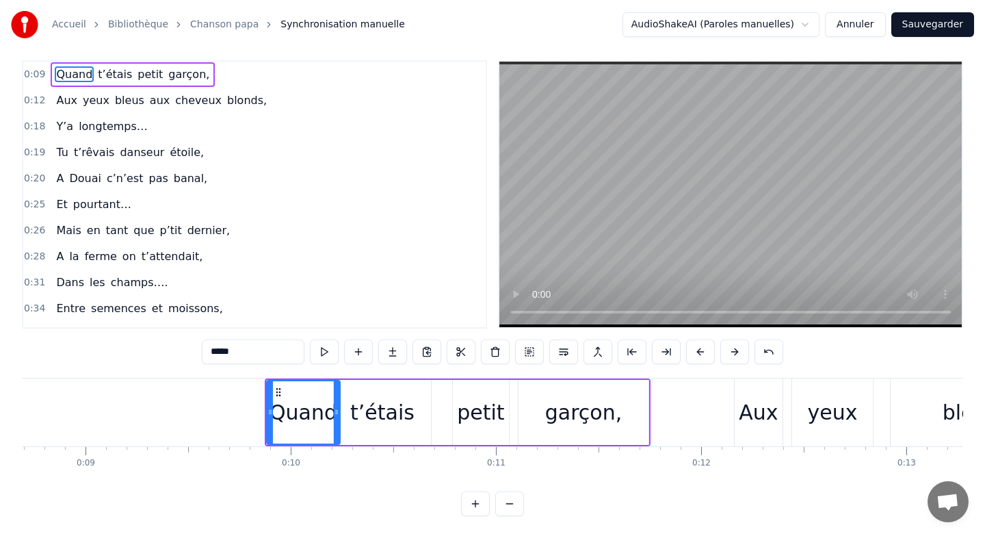
scroll to position [0, 1839]
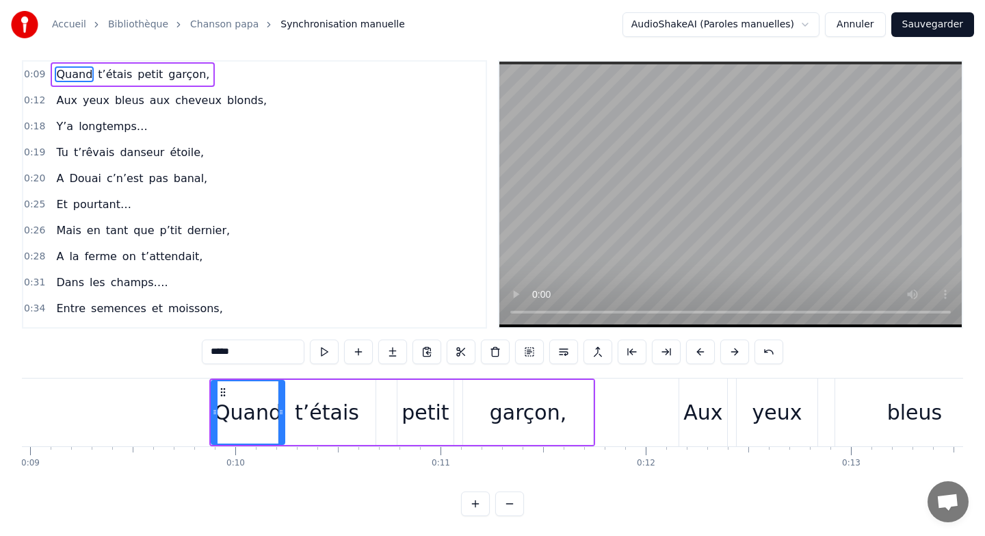
drag, startPoint x: 397, startPoint y: 389, endPoint x: 382, endPoint y: 384, distance: 16.3
click at [381, 384] on div "Quand t’étais petit garçon," at bounding box center [402, 412] width 386 height 68
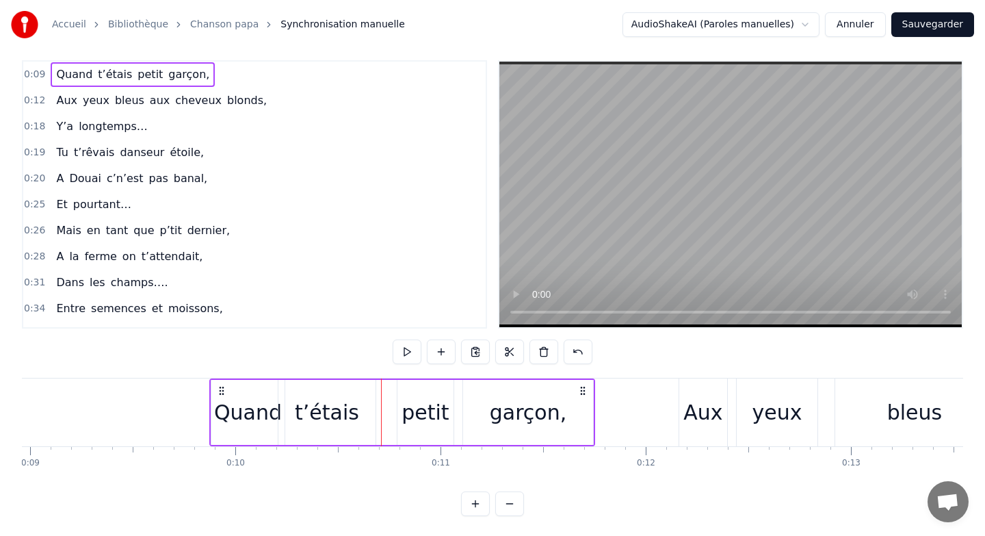
click at [404, 398] on div "petit" at bounding box center [425, 412] width 56 height 65
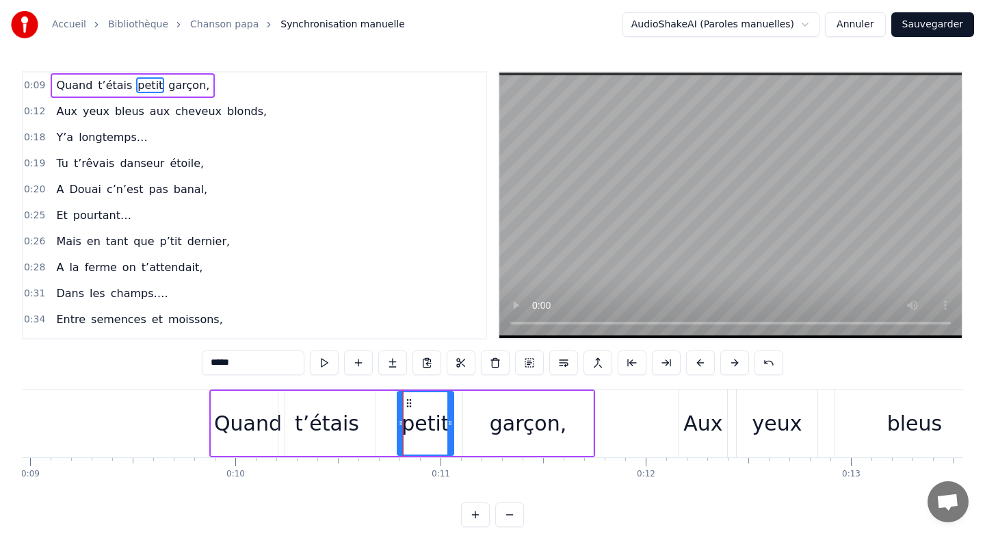
drag, startPoint x: 397, startPoint y: 404, endPoint x: 372, endPoint y: 406, distance: 25.4
click at [372, 406] on div "Quand t’étais petit garçon," at bounding box center [402, 423] width 386 height 68
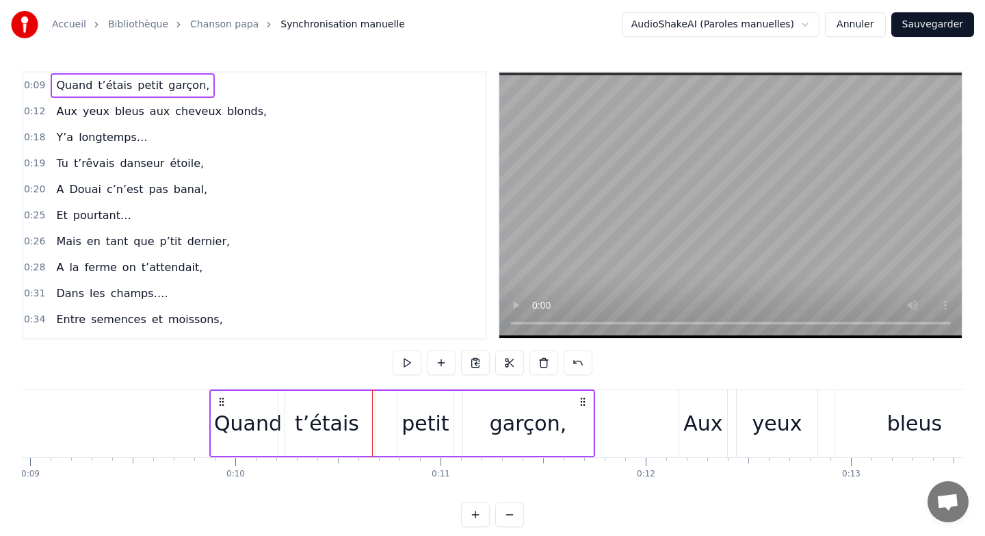
drag, startPoint x: 453, startPoint y: 394, endPoint x: 436, endPoint y: 390, distance: 16.9
click at [436, 391] on div "petit" at bounding box center [425, 423] width 57 height 65
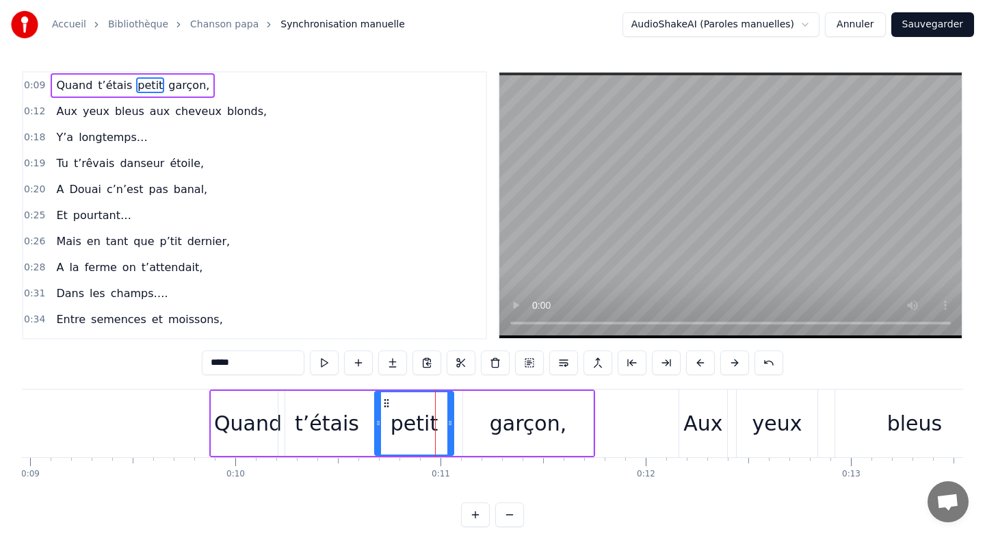
drag, startPoint x: 402, startPoint y: 400, endPoint x: 380, endPoint y: 398, distance: 22.6
click at [380, 398] on div at bounding box center [378, 423] width 5 height 62
drag, startPoint x: 449, startPoint y: 408, endPoint x: 439, endPoint y: 408, distance: 10.3
click at [439, 408] on div at bounding box center [439, 423] width 5 height 62
click at [590, 415] on div "garçon," at bounding box center [528, 423] width 130 height 65
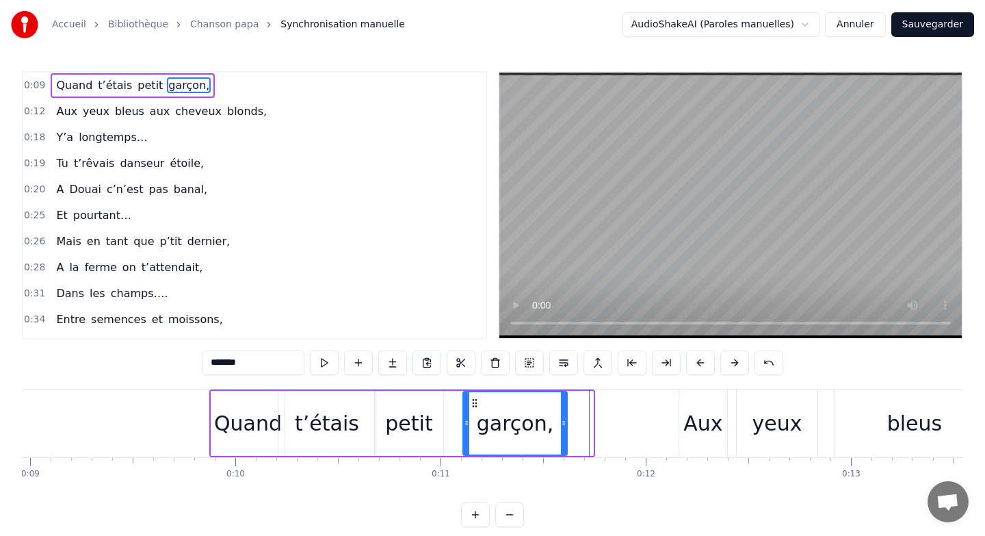
drag, startPoint x: 590, startPoint y: 415, endPoint x: 559, endPoint y: 418, distance: 31.6
click at [561, 418] on div at bounding box center [563, 423] width 5 height 62
drag, startPoint x: 465, startPoint y: 409, endPoint x: 446, endPoint y: 409, distance: 19.2
click at [446, 409] on div at bounding box center [447, 423] width 5 height 62
click at [684, 409] on div "Aux" at bounding box center [703, 423] width 48 height 68
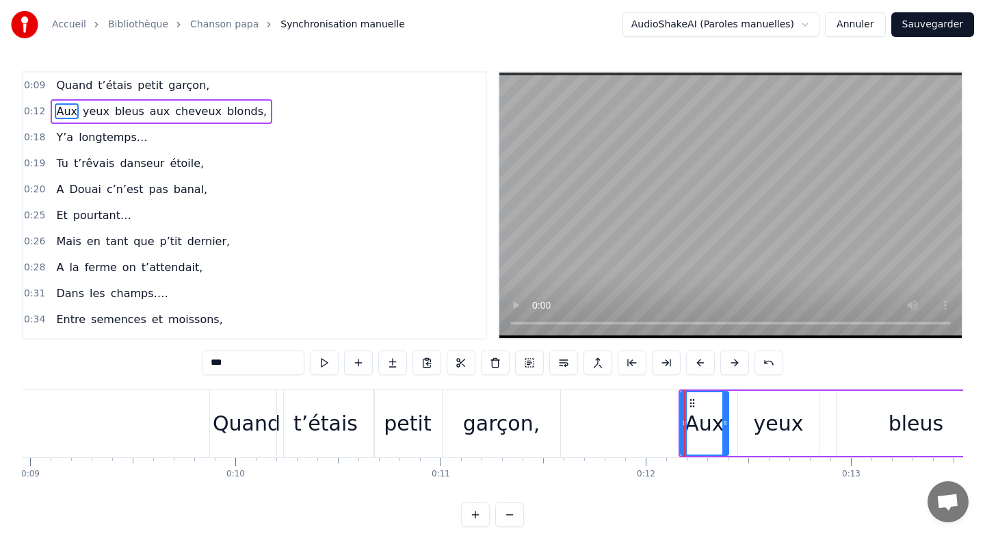
drag, startPoint x: 770, startPoint y: 387, endPoint x: 716, endPoint y: 387, distance: 54.7
click at [716, 387] on div "0:09 Quand t’étais petit garçon, 0:12 Aux yeux bleus aux cheveux blonds, 0:18 Y…" at bounding box center [492, 299] width 941 height 456
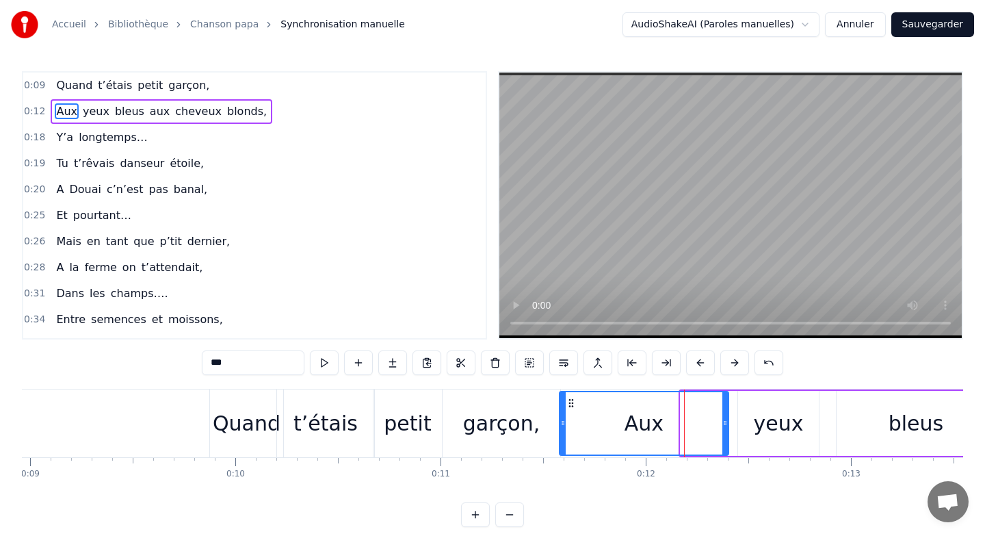
drag, startPoint x: 681, startPoint y: 419, endPoint x: 560, endPoint y: 421, distance: 121.1
click at [560, 421] on icon at bounding box center [562, 422] width 5 height 11
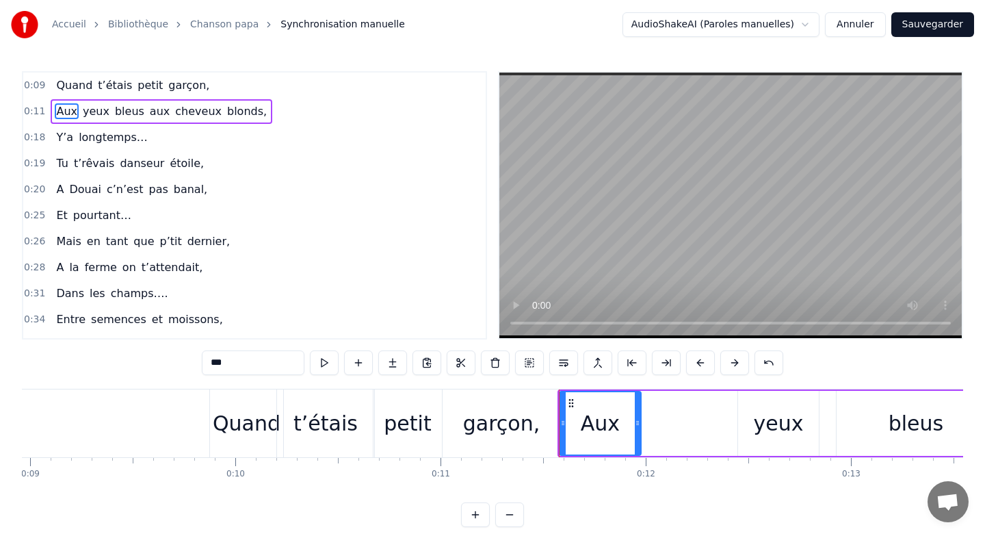
drag, startPoint x: 724, startPoint y: 415, endPoint x: 638, endPoint y: 418, distance: 87.0
click at [638, 418] on div at bounding box center [637, 423] width 5 height 62
click at [743, 415] on div "yeux" at bounding box center [778, 423] width 81 height 65
type input "****"
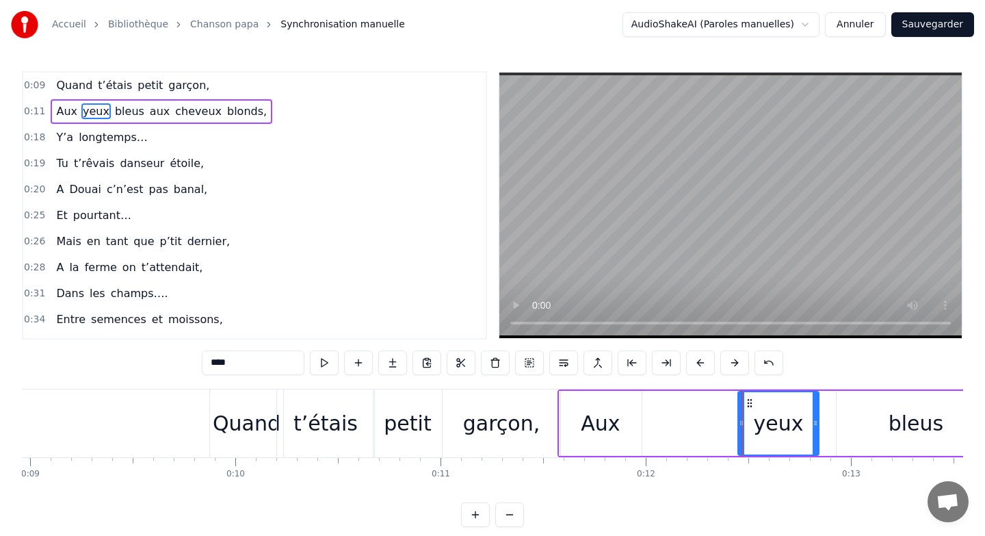
drag, startPoint x: 737, startPoint y: 409, endPoint x: 636, endPoint y: 413, distance: 101.3
click at [636, 413] on div "Aux yeux bleus aux cheveux blonds," at bounding box center [942, 423] width 769 height 68
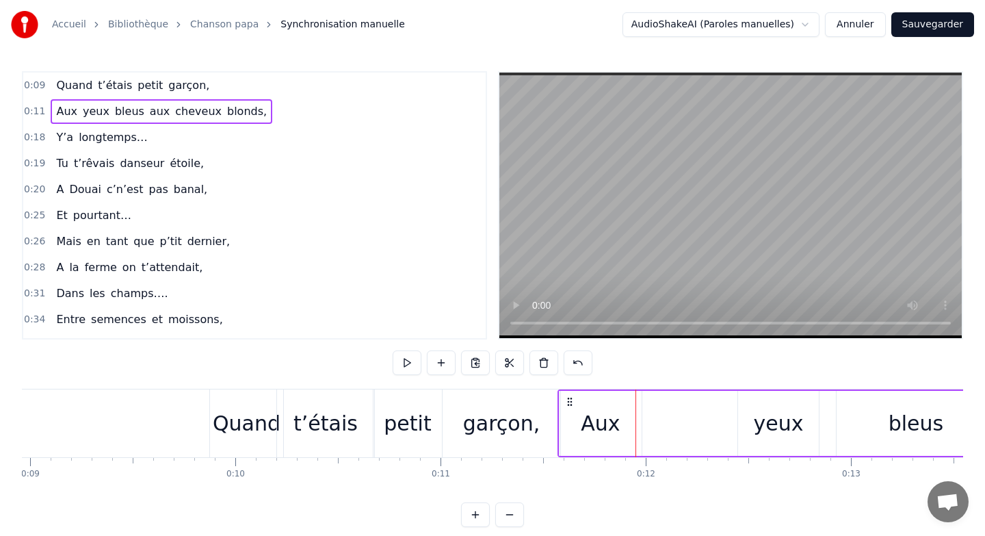
click at [740, 418] on div "yeux" at bounding box center [778, 423] width 81 height 65
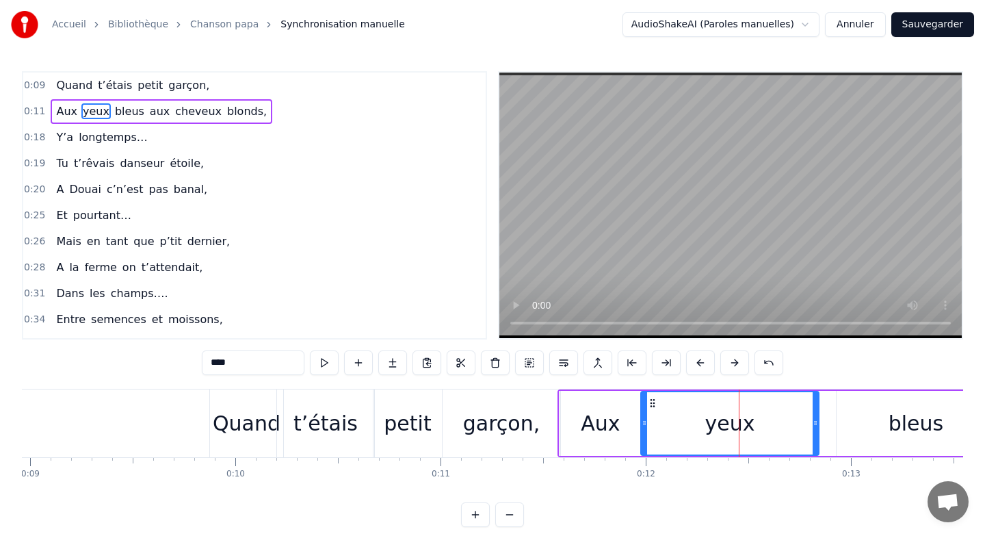
drag, startPoint x: 741, startPoint y: 418, endPoint x: 647, endPoint y: 418, distance: 94.4
click at [644, 418] on icon at bounding box center [644, 422] width 5 height 11
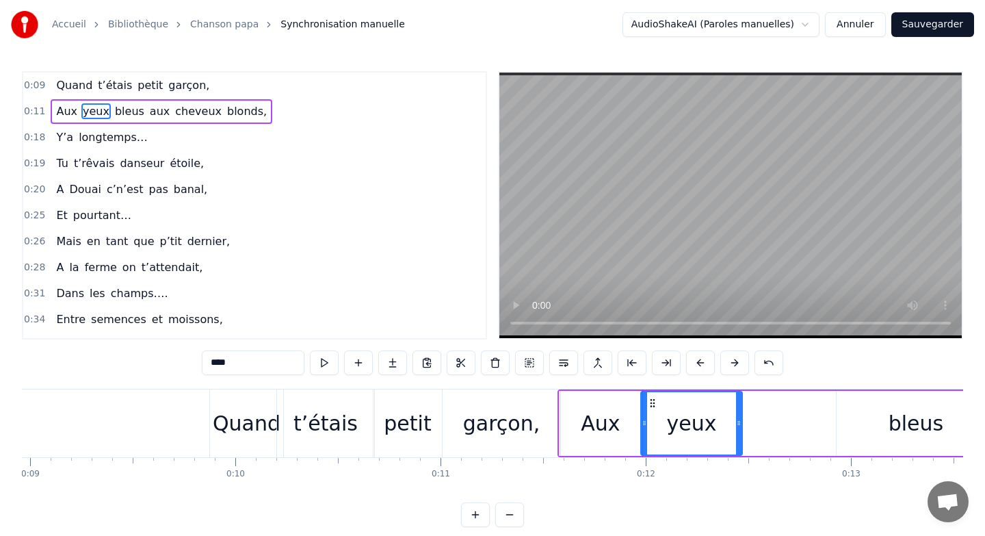
drag, startPoint x: 816, startPoint y: 419, endPoint x: 739, endPoint y: 422, distance: 77.4
click at [739, 422] on icon at bounding box center [738, 422] width 5 height 11
click at [836, 419] on div "bleus" at bounding box center [916, 423] width 160 height 65
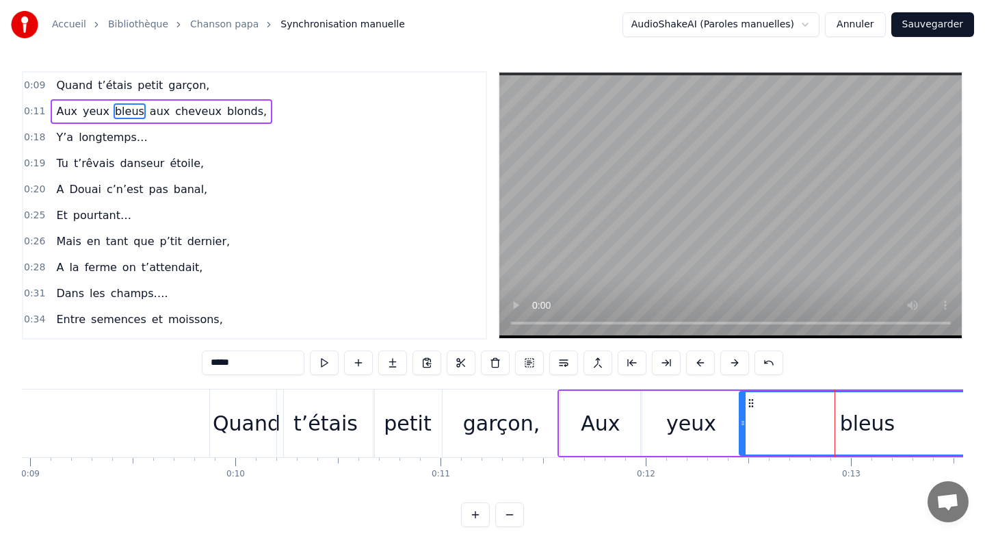
drag, startPoint x: 839, startPoint y: 419, endPoint x: 742, endPoint y: 419, distance: 96.5
click at [742, 419] on icon at bounding box center [742, 422] width 5 height 11
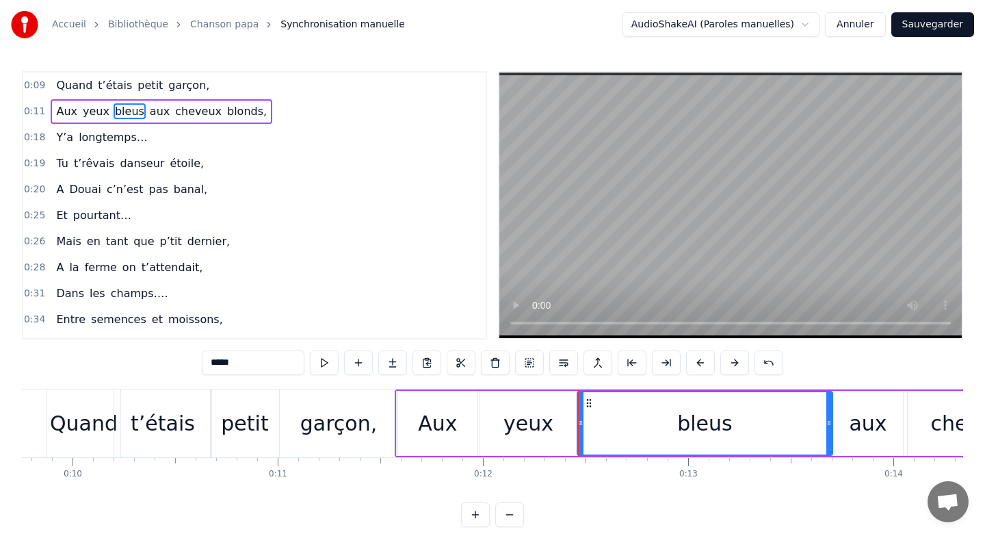
scroll to position [0, 2024]
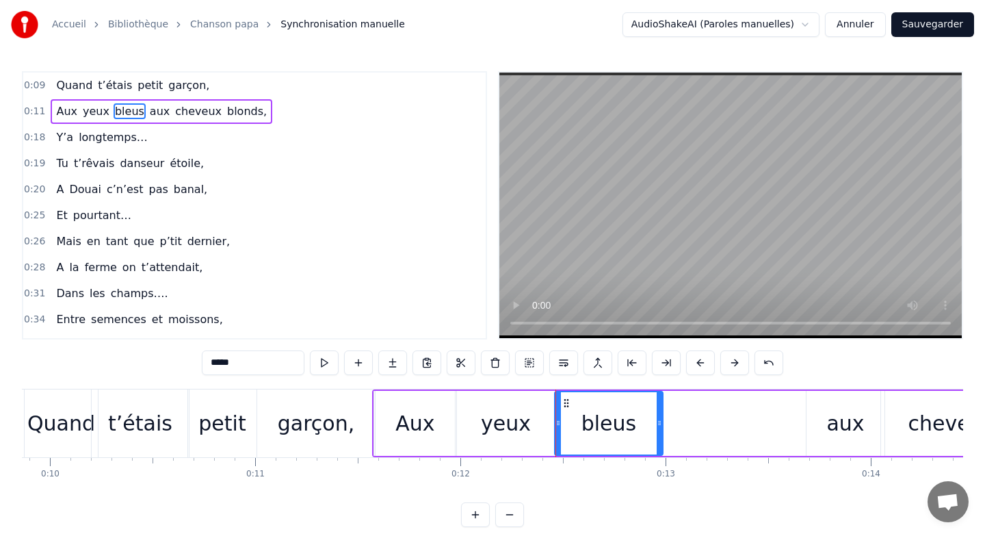
drag, startPoint x: 808, startPoint y: 421, endPoint x: 661, endPoint y: 428, distance: 147.2
click at [661, 428] on icon at bounding box center [659, 422] width 5 height 11
click at [807, 408] on div "aux" at bounding box center [845, 423] width 79 height 65
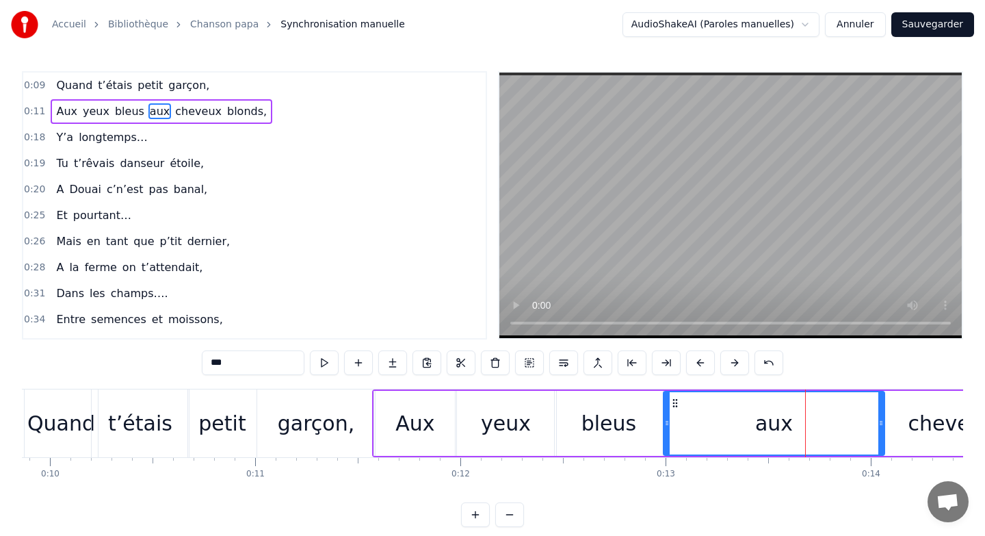
drag, startPoint x: 810, startPoint y: 408, endPoint x: 667, endPoint y: 412, distance: 143.0
click at [667, 412] on div at bounding box center [666, 423] width 5 height 62
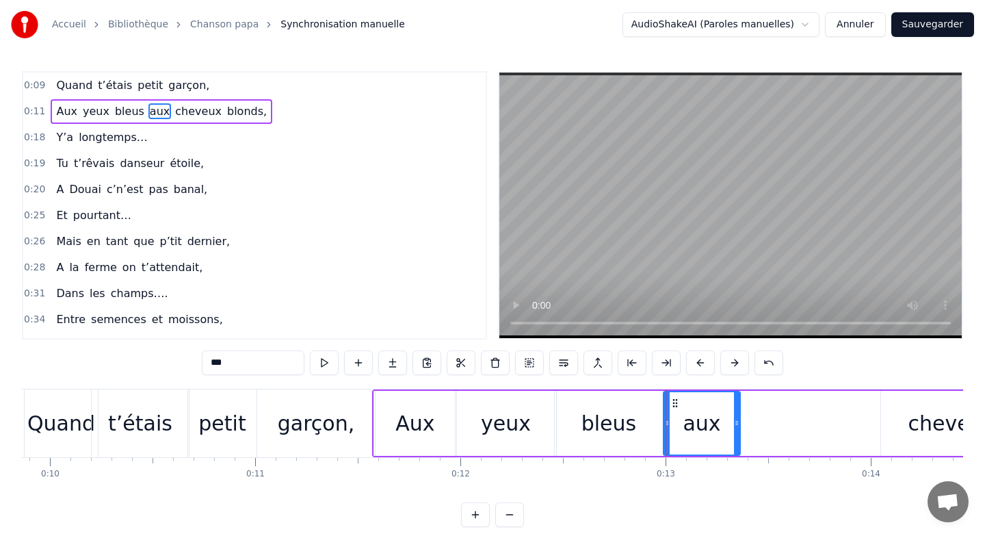
drag, startPoint x: 881, startPoint y: 410, endPoint x: 737, endPoint y: 416, distance: 144.5
click at [737, 416] on div at bounding box center [736, 423] width 5 height 62
click at [885, 411] on div "cheveux" at bounding box center [951, 423] width 141 height 65
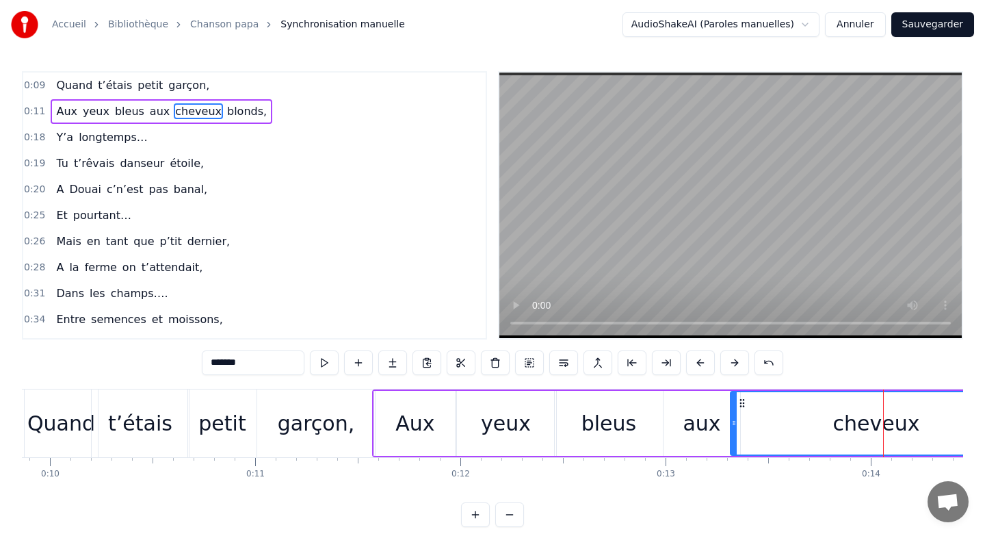
drag, startPoint x: 883, startPoint y: 411, endPoint x: 733, endPoint y: 415, distance: 149.9
click at [733, 415] on div at bounding box center [733, 423] width 5 height 62
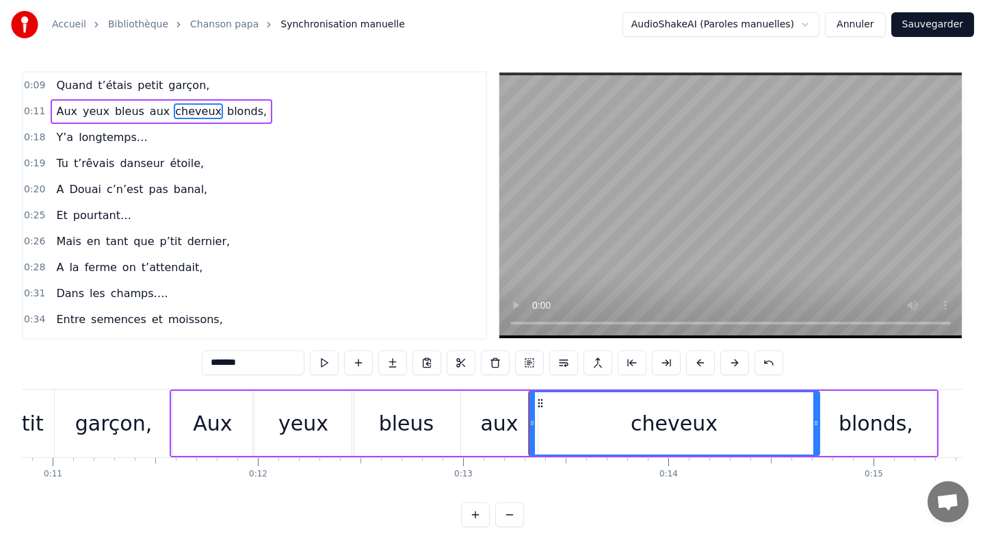
scroll to position [0, 2256]
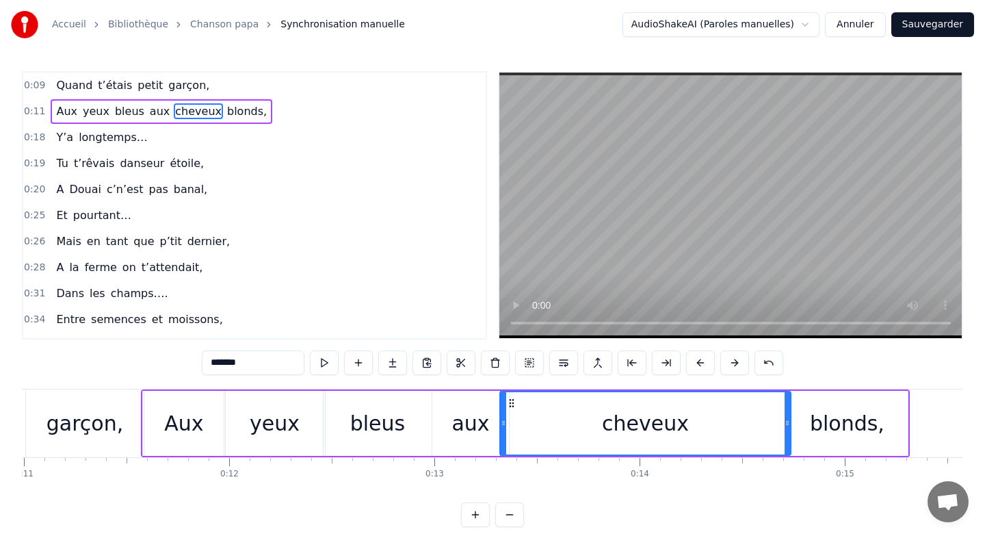
drag, startPoint x: 688, startPoint y: 417, endPoint x: 637, endPoint y: 417, distance: 51.3
click at [636, 417] on div "cheveux" at bounding box center [645, 423] width 289 height 62
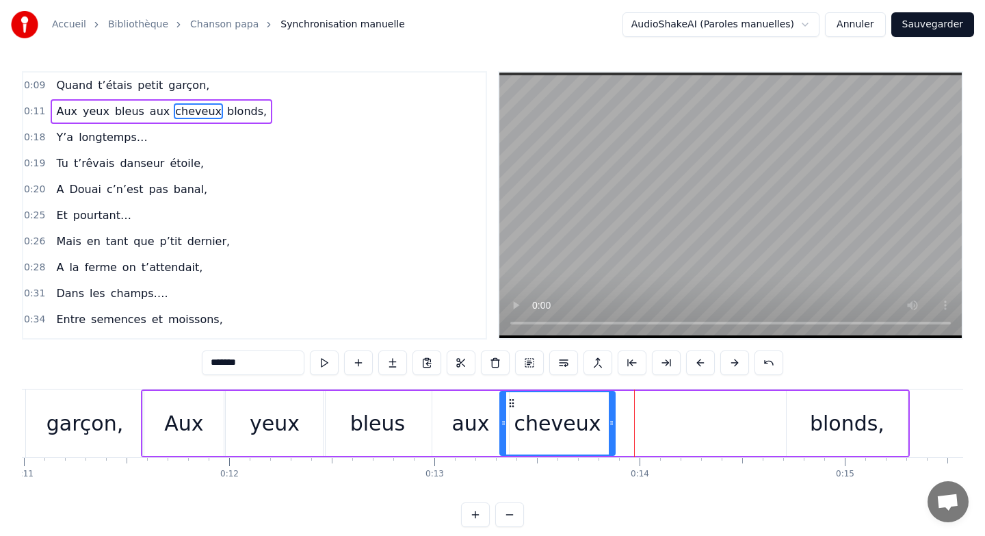
drag, startPoint x: 787, startPoint y: 421, endPoint x: 611, endPoint y: 417, distance: 175.9
click at [611, 417] on div at bounding box center [611, 423] width 5 height 62
click at [789, 418] on div "blonds," at bounding box center [847, 423] width 121 height 65
type input "*******"
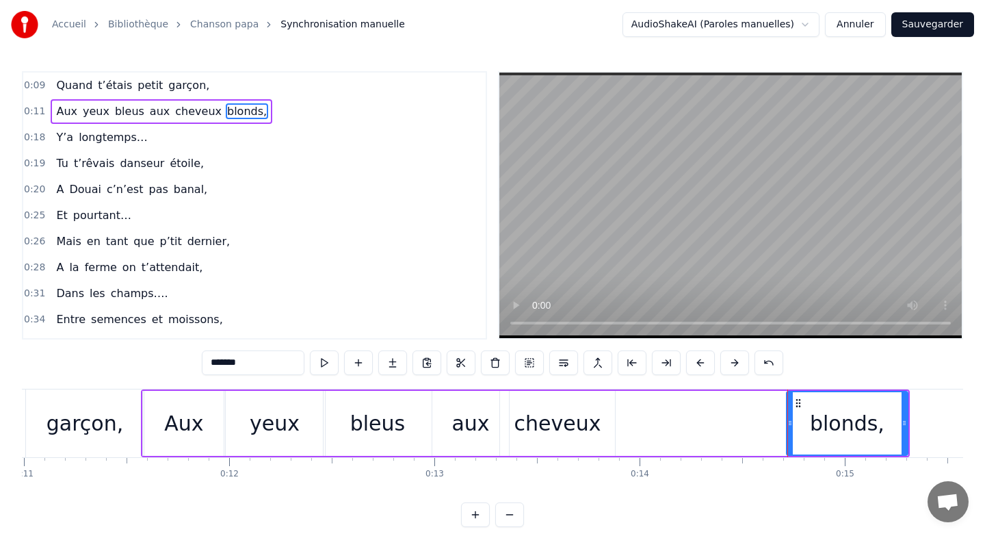
click at [787, 418] on div at bounding box center [787, 423] width 1 height 68
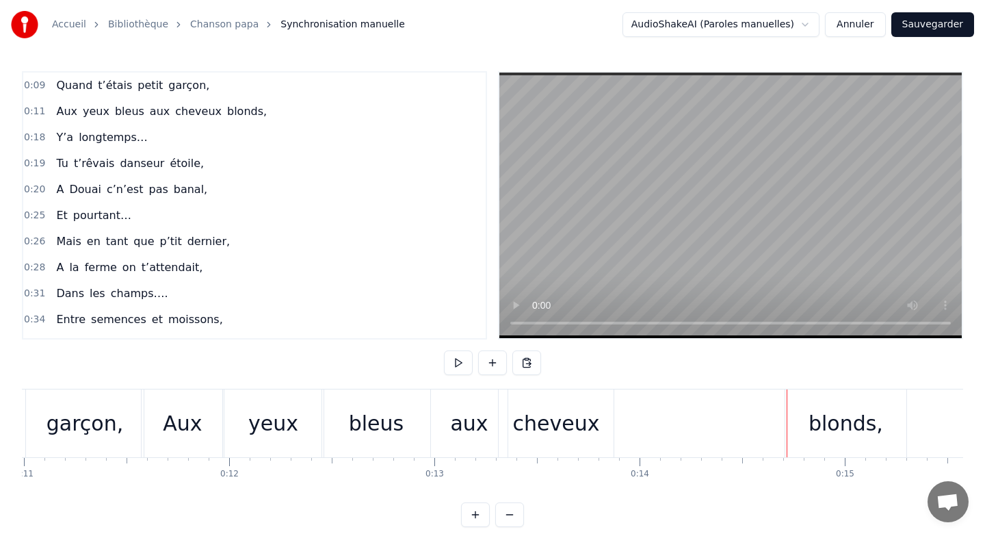
click at [788, 419] on div "blonds," at bounding box center [845, 423] width 121 height 68
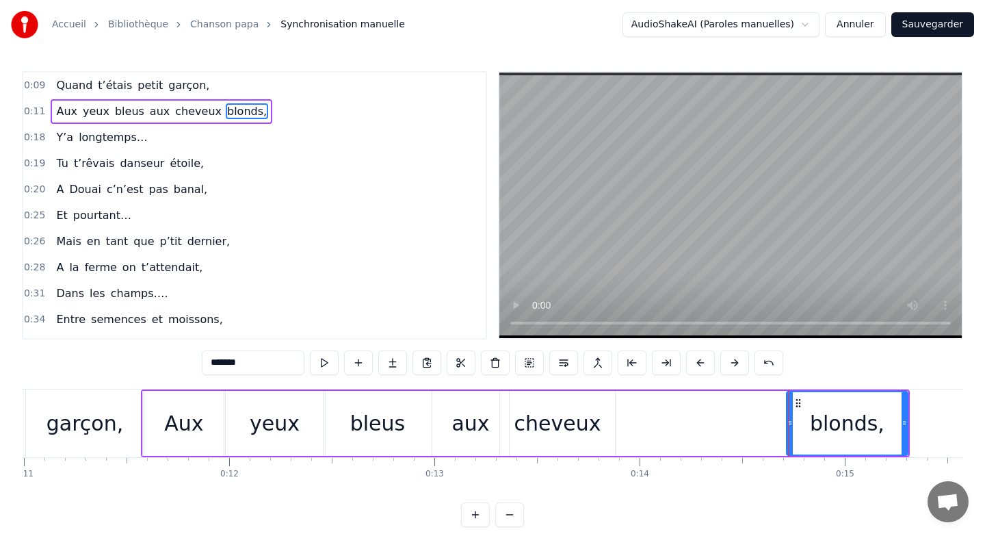
drag, startPoint x: 788, startPoint y: 419, endPoint x: 644, endPoint y: 413, distance: 144.5
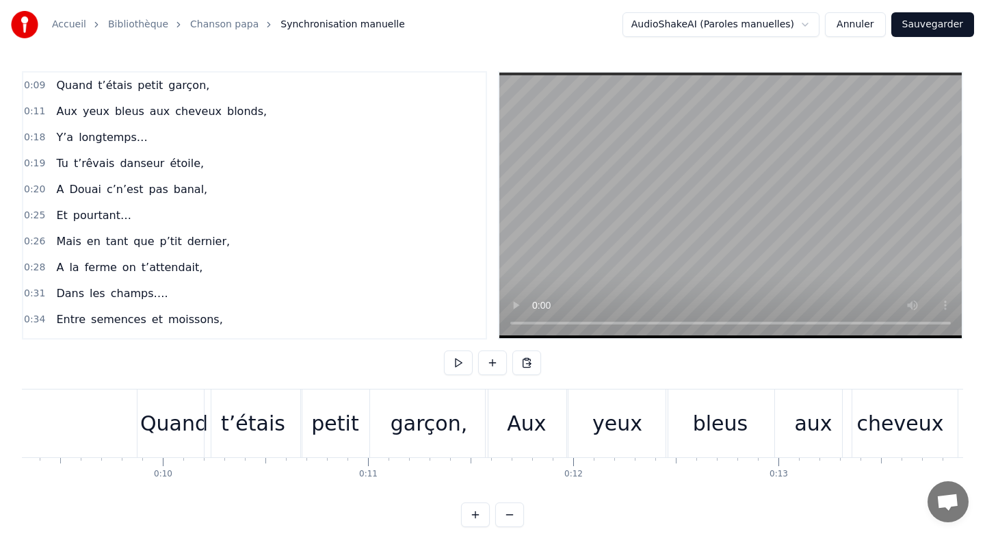
scroll to position [0, 1909]
click at [561, 415] on div "Aux" at bounding box center [529, 423] width 82 height 68
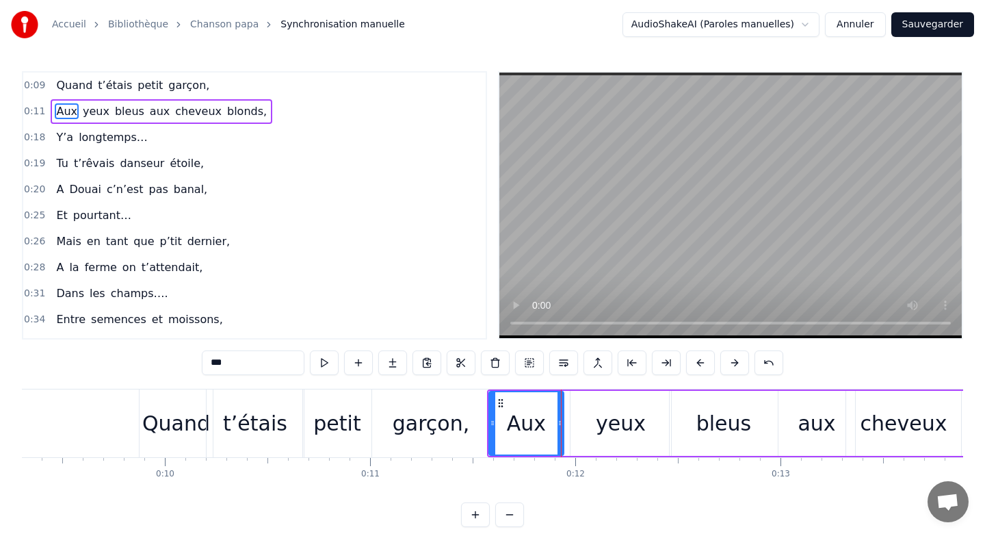
click at [558, 415] on div at bounding box center [560, 423] width 5 height 62
click at [613, 417] on div "yeux" at bounding box center [621, 423] width 50 height 31
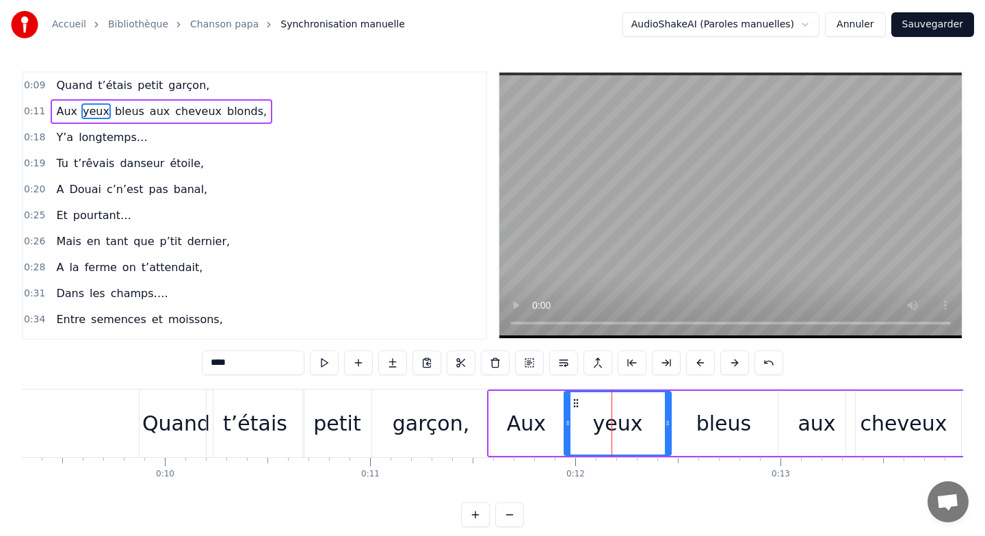
click at [565, 414] on div at bounding box center [567, 423] width 5 height 62
drag, startPoint x: 667, startPoint y: 416, endPoint x: 645, endPoint y: 416, distance: 21.9
click at [645, 416] on div at bounding box center [646, 423] width 5 height 62
click at [685, 418] on div "bleus" at bounding box center [724, 423] width 108 height 65
type input "*****"
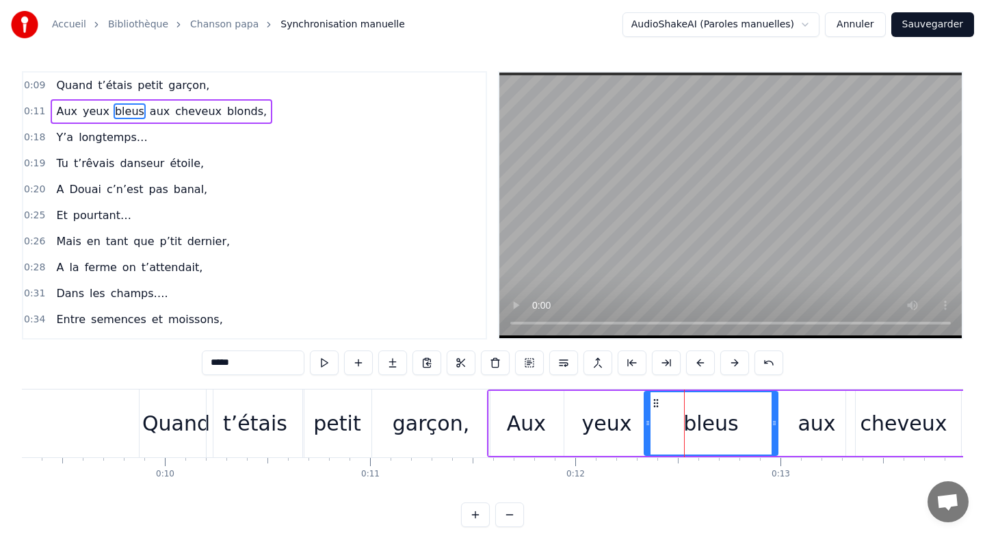
drag, startPoint x: 671, startPoint y: 417, endPoint x: 647, endPoint y: 417, distance: 24.6
click at [647, 417] on icon at bounding box center [647, 422] width 5 height 11
drag, startPoint x: 776, startPoint y: 423, endPoint x: 721, endPoint y: 422, distance: 55.4
click at [721, 422] on icon at bounding box center [718, 422] width 5 height 11
click at [777, 423] on div "Aux yeux bleus aux cheveux blonds," at bounding box center [871, 423] width 769 height 68
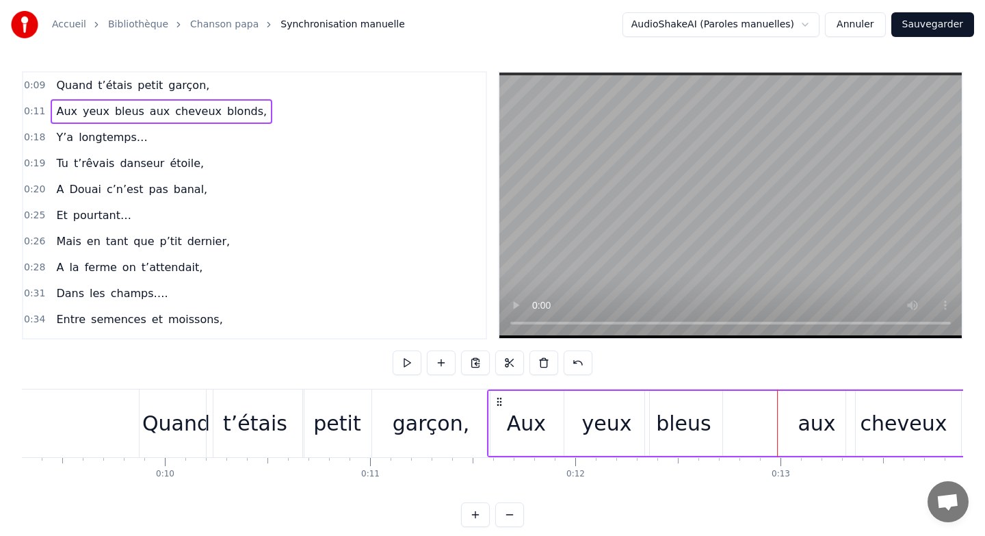
click at [778, 420] on div "aux" at bounding box center [817, 423] width 78 height 65
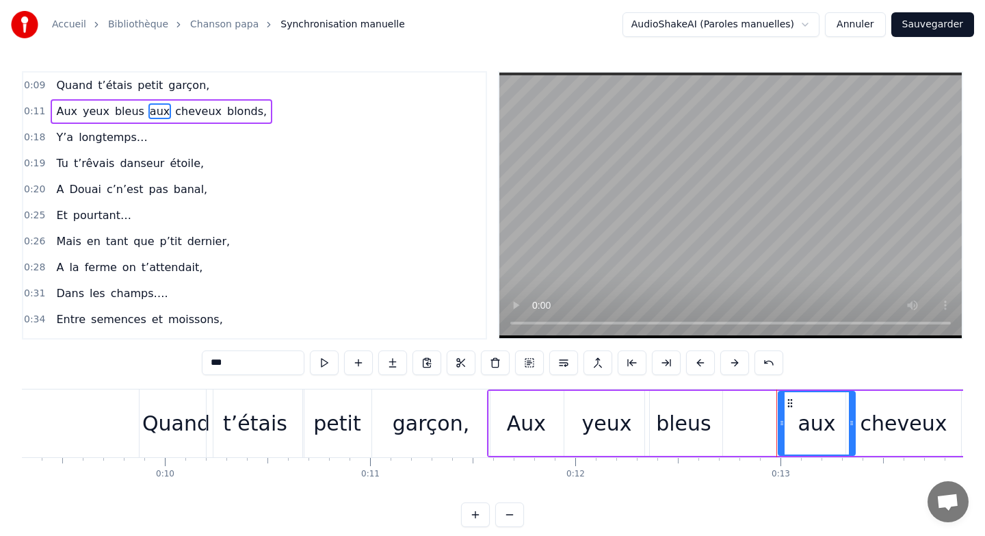
drag, startPoint x: 776, startPoint y: 420, endPoint x: 729, endPoint y: 419, distance: 47.9
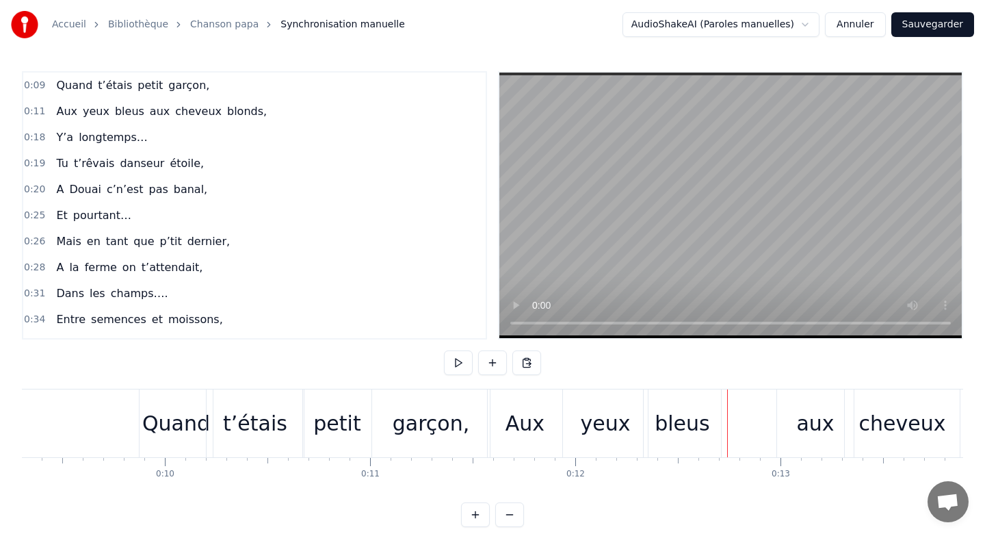
click at [803, 425] on div "aux" at bounding box center [815, 423] width 38 height 31
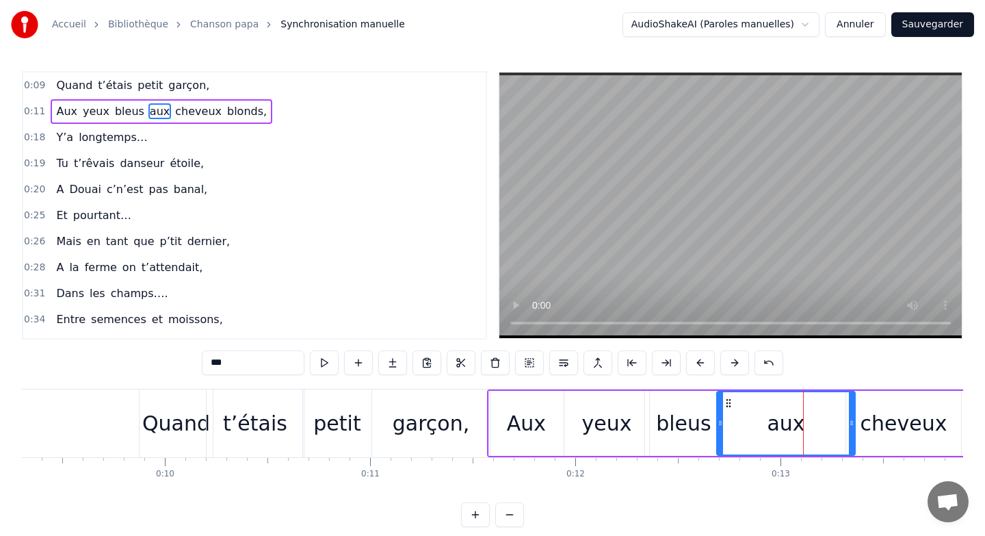
drag, startPoint x: 783, startPoint y: 421, endPoint x: 721, endPoint y: 421, distance: 61.6
click at [721, 421] on icon at bounding box center [720, 422] width 5 height 11
drag, startPoint x: 851, startPoint y: 423, endPoint x: 772, endPoint y: 422, distance: 78.7
click at [772, 422] on icon at bounding box center [772, 422] width 5 height 11
click at [854, 423] on div "cheveux" at bounding box center [903, 423] width 115 height 65
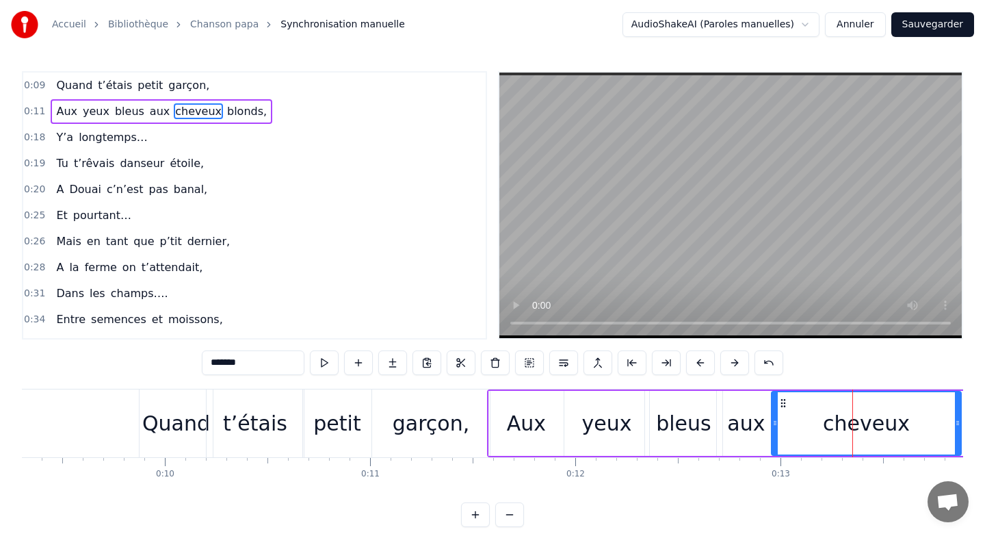
drag, startPoint x: 848, startPoint y: 423, endPoint x: 774, endPoint y: 423, distance: 74.6
click at [774, 423] on icon at bounding box center [774, 422] width 5 height 11
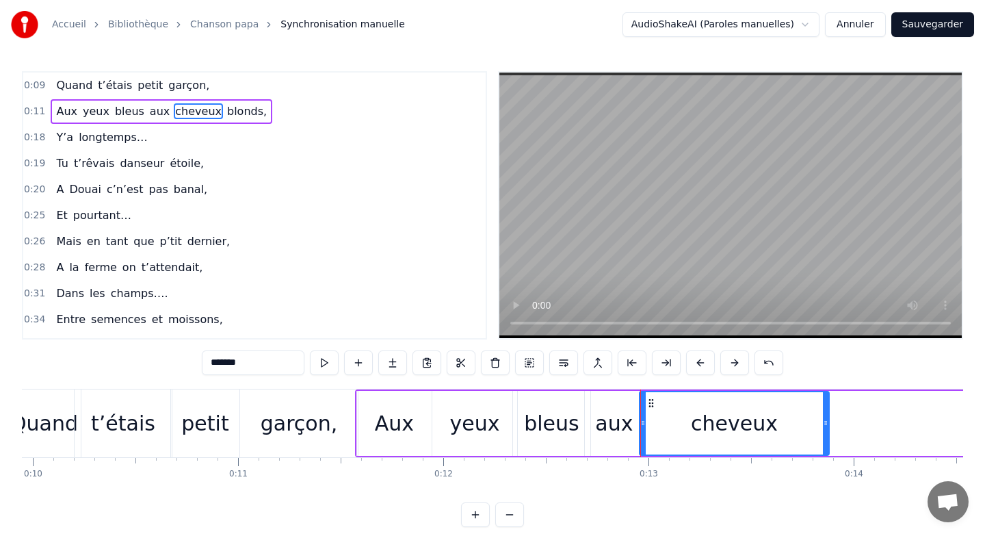
scroll to position [0, 2063]
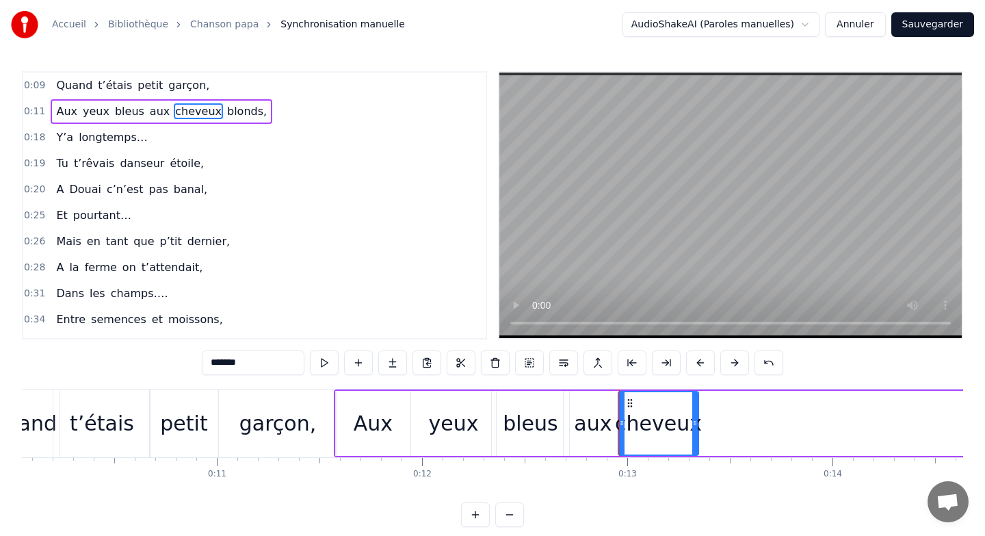
drag, startPoint x: 802, startPoint y: 423, endPoint x: 693, endPoint y: 426, distance: 109.5
click at [693, 426] on icon at bounding box center [694, 422] width 5 height 11
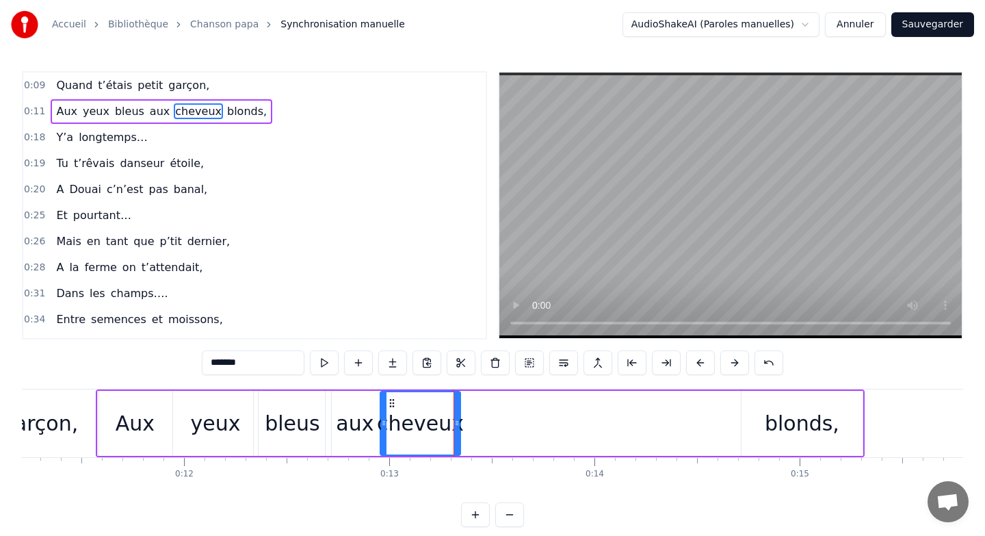
scroll to position [0, 2347]
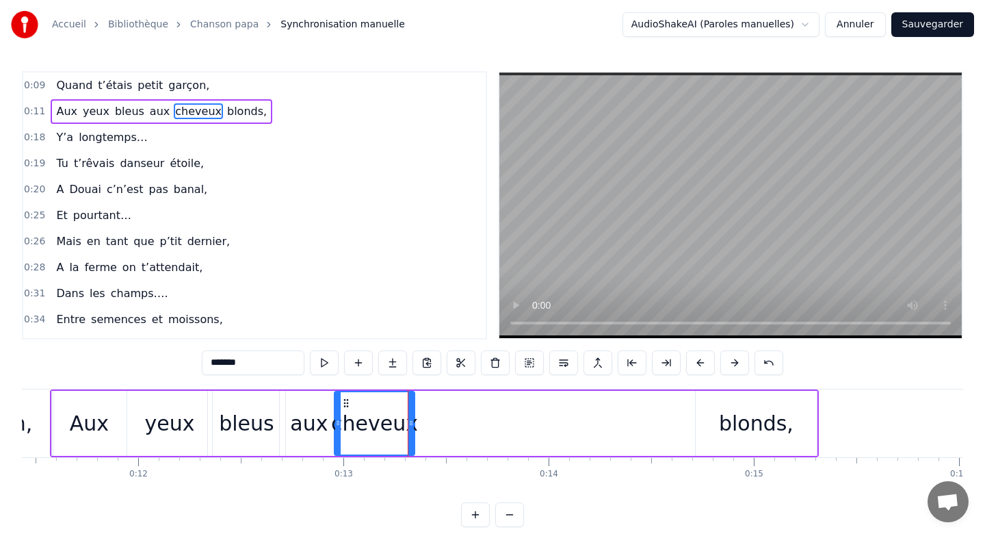
click at [696, 421] on div "blonds," at bounding box center [756, 423] width 121 height 65
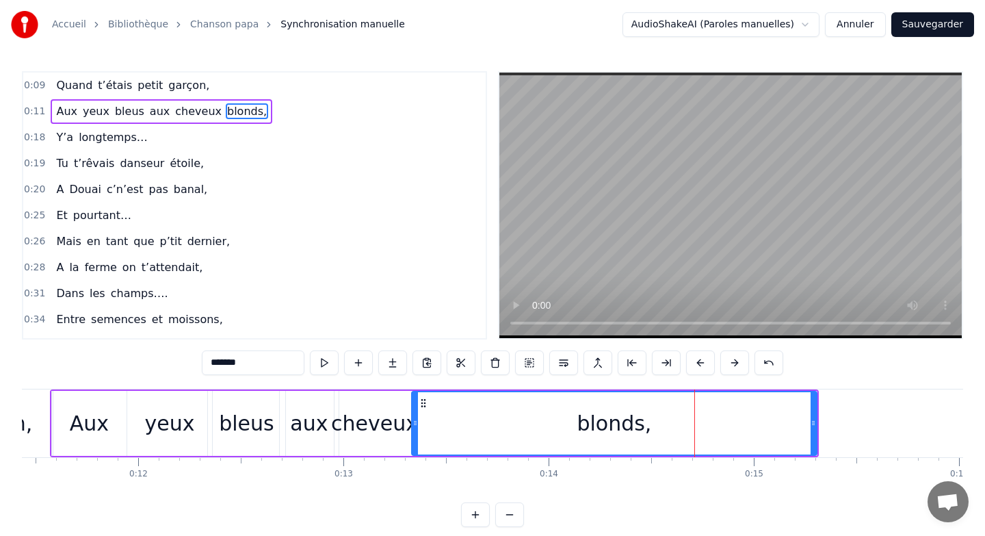
drag, startPoint x: 696, startPoint y: 421, endPoint x: 412, endPoint y: 442, distance: 284.7
click at [412, 442] on div "blonds," at bounding box center [614, 423] width 406 height 65
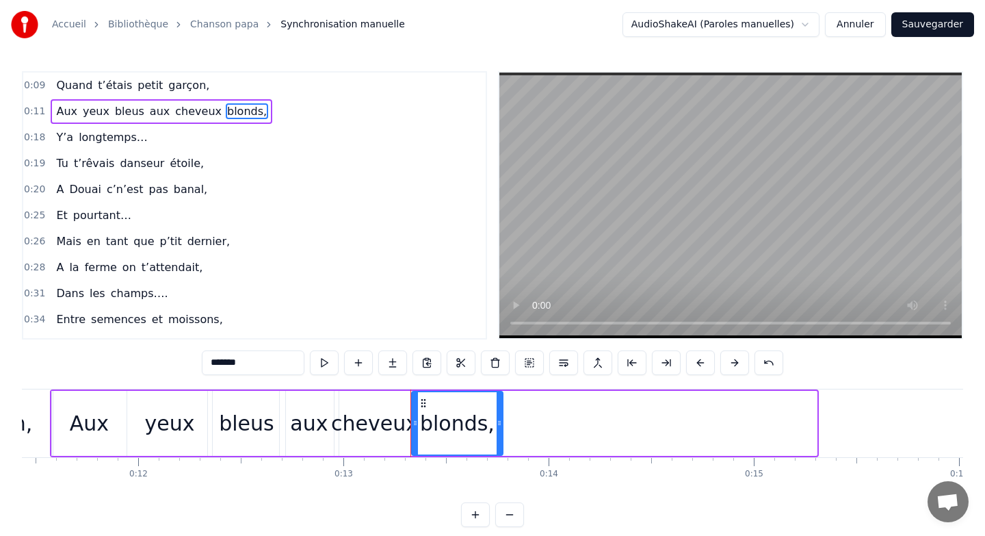
drag, startPoint x: 812, startPoint y: 421, endPoint x: 498, endPoint y: 445, distance: 314.9
click at [498, 445] on div at bounding box center [499, 423] width 5 height 62
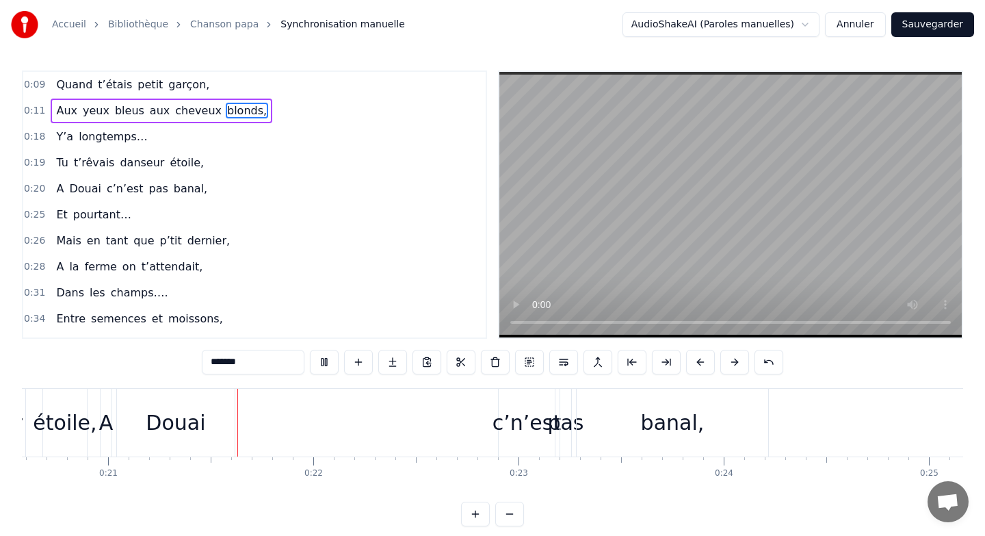
scroll to position [0, 4225]
click at [328, 361] on button at bounding box center [324, 362] width 29 height 25
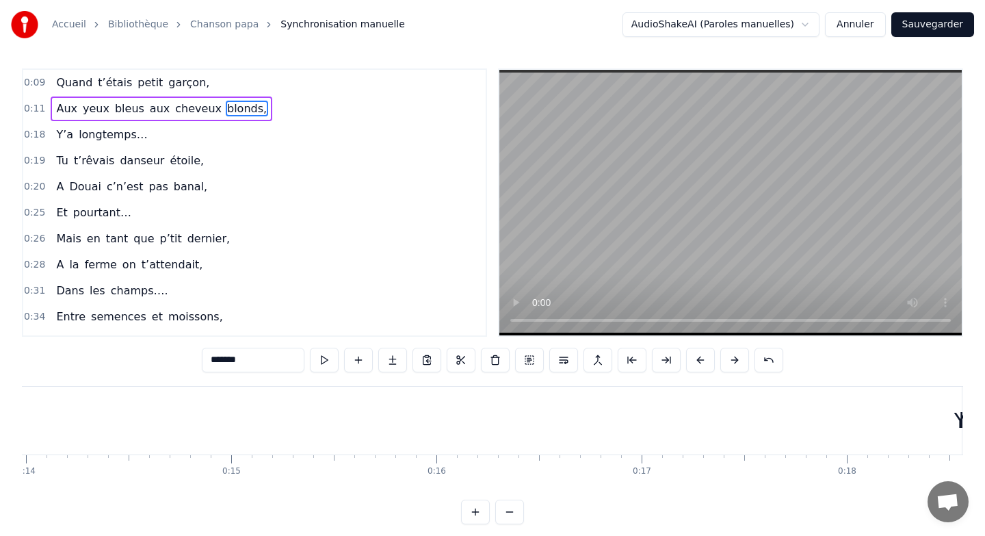
scroll to position [0, 2932]
click at [905, 405] on div "Y’a" at bounding box center [906, 420] width 31 height 31
type input "***"
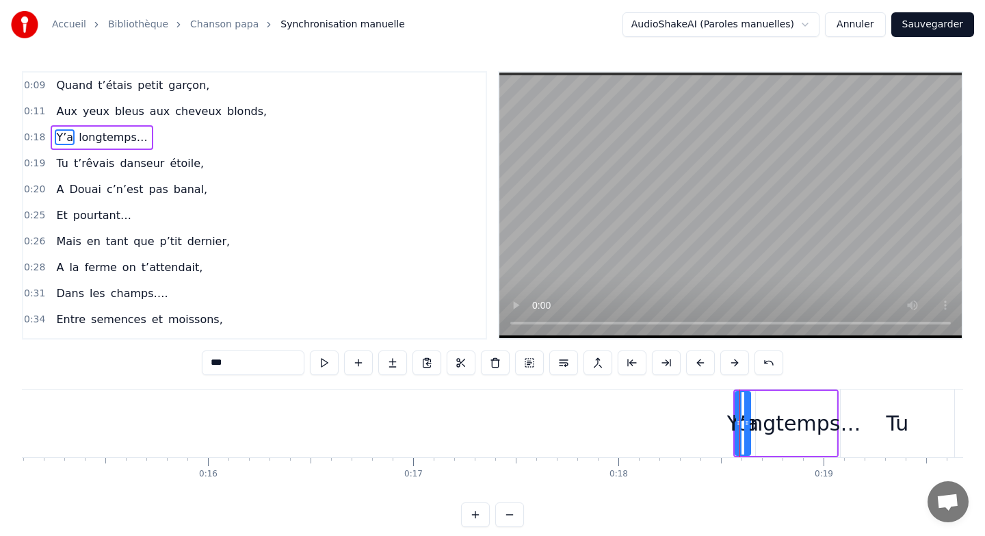
scroll to position [0, 2968]
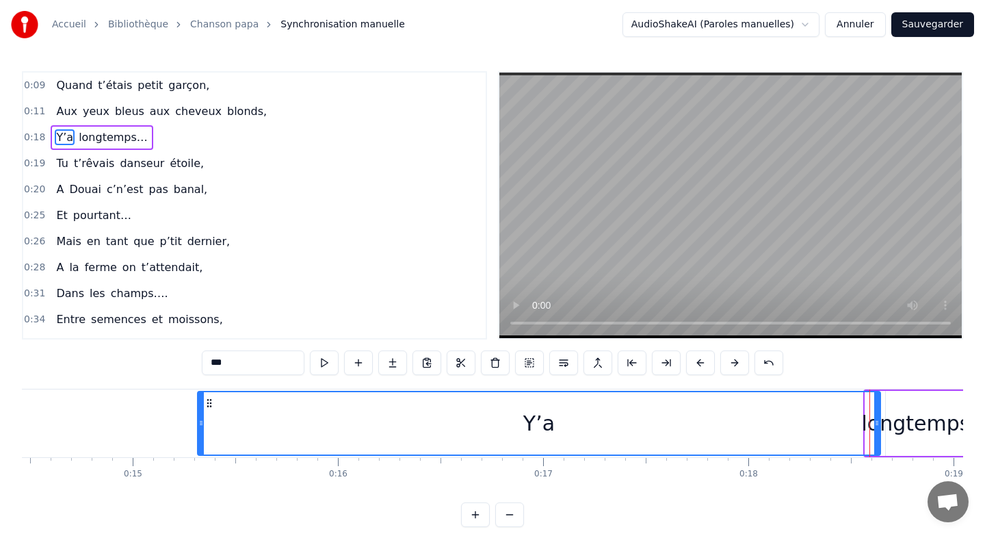
drag, startPoint x: 866, startPoint y: 412, endPoint x: 196, endPoint y: 486, distance: 673.8
click at [196, 485] on div "Quand t’étais petit garçon, Aux yeux bleus aux cheveux blonds, Y’a longtemps… T…" at bounding box center [492, 440] width 941 height 103
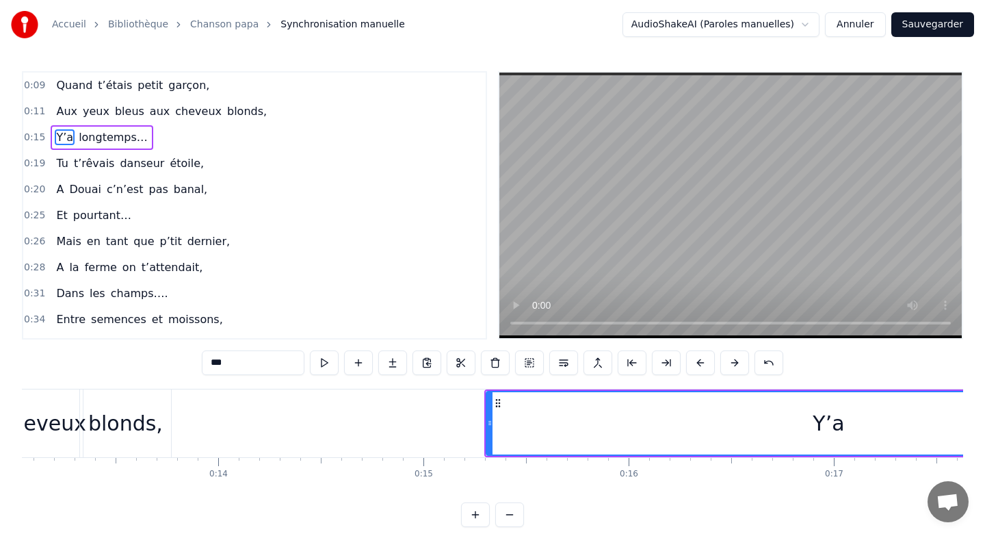
scroll to position [0, 2675]
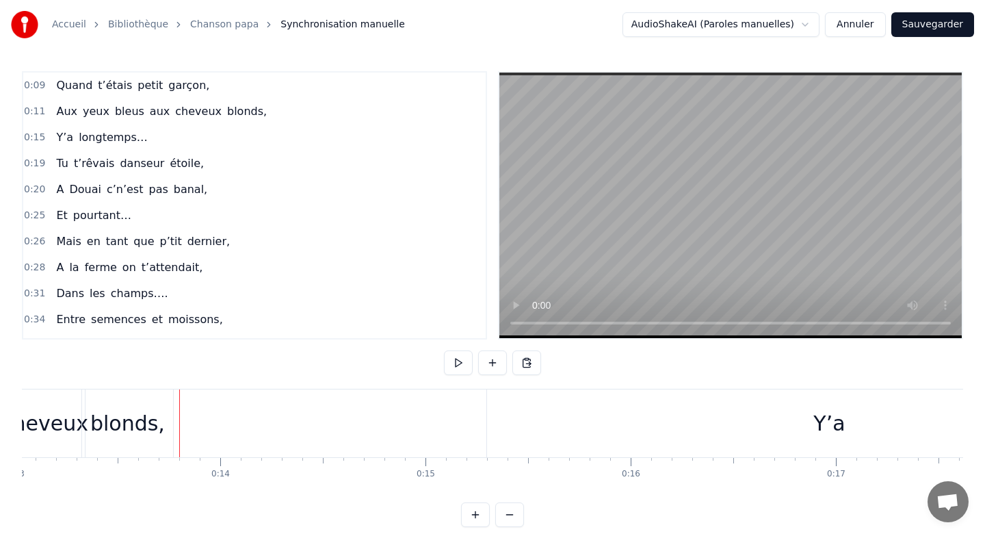
click at [179, 413] on div at bounding box center [179, 423] width 1 height 68
click at [173, 412] on div at bounding box center [173, 423] width 1 height 68
drag, startPoint x: 454, startPoint y: 416, endPoint x: 289, endPoint y: 418, distance: 164.2
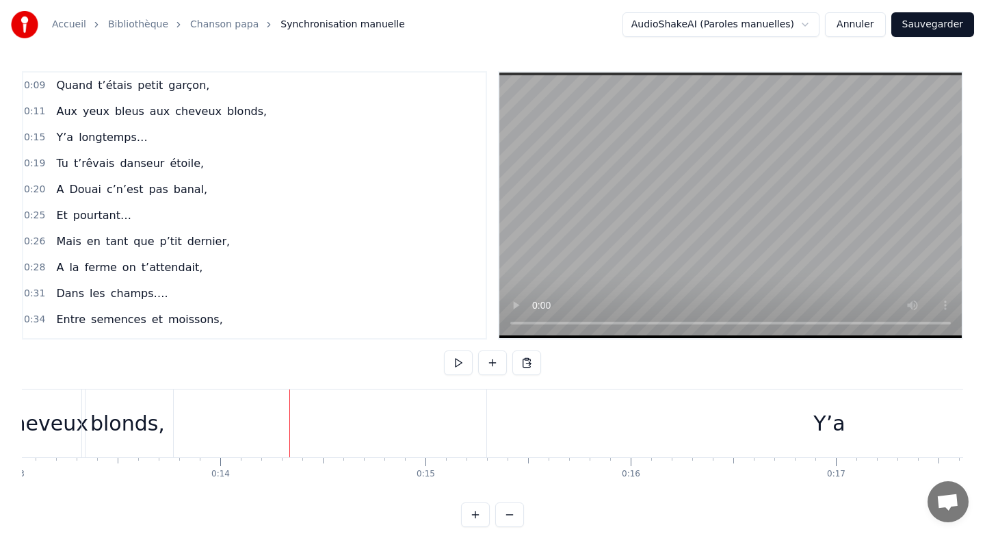
click at [479, 424] on div "Y’a" at bounding box center [822, 423] width 686 height 68
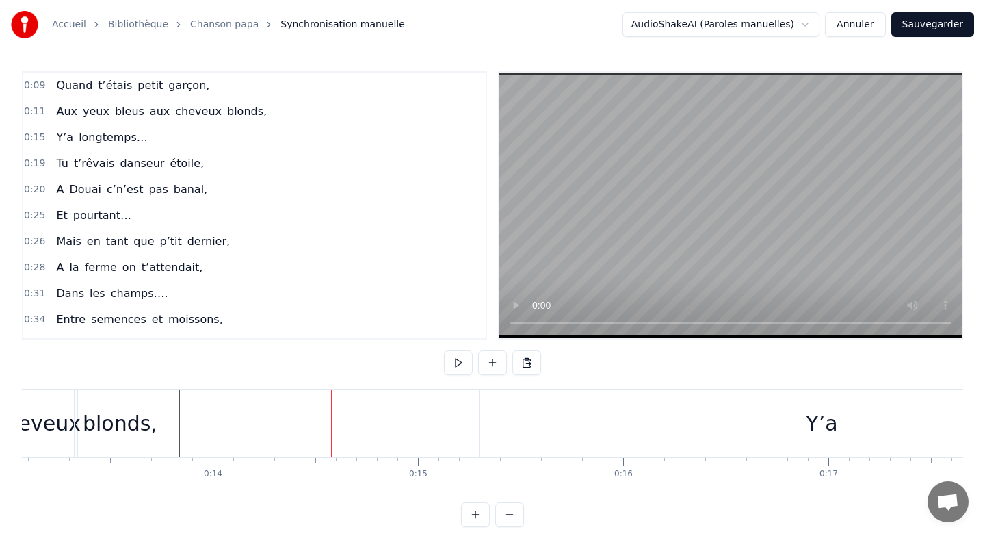
click at [491, 417] on div "Y’a" at bounding box center [822, 423] width 685 height 68
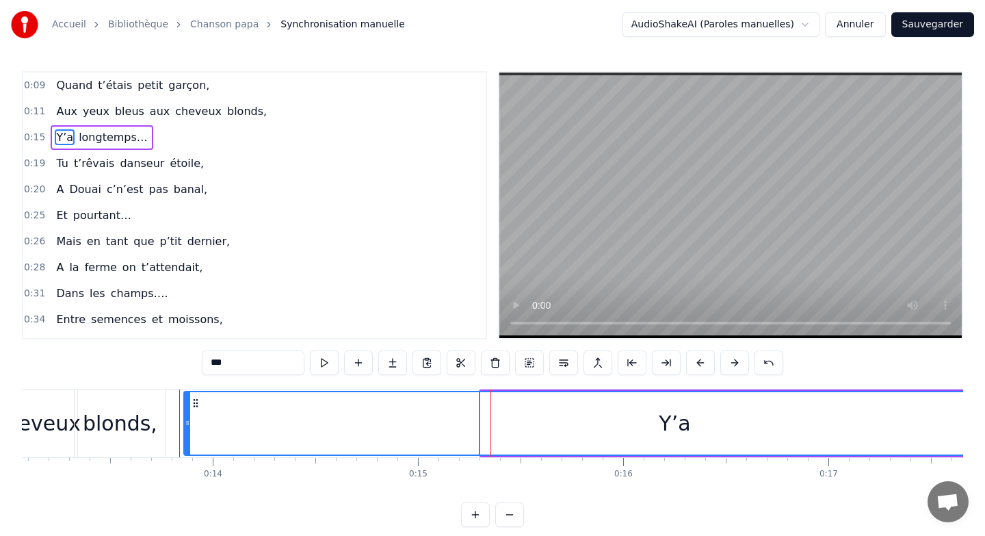
drag, startPoint x: 481, startPoint y: 415, endPoint x: 183, endPoint y: 426, distance: 297.8
click at [183, 425] on div "Y’a" at bounding box center [674, 423] width 983 height 65
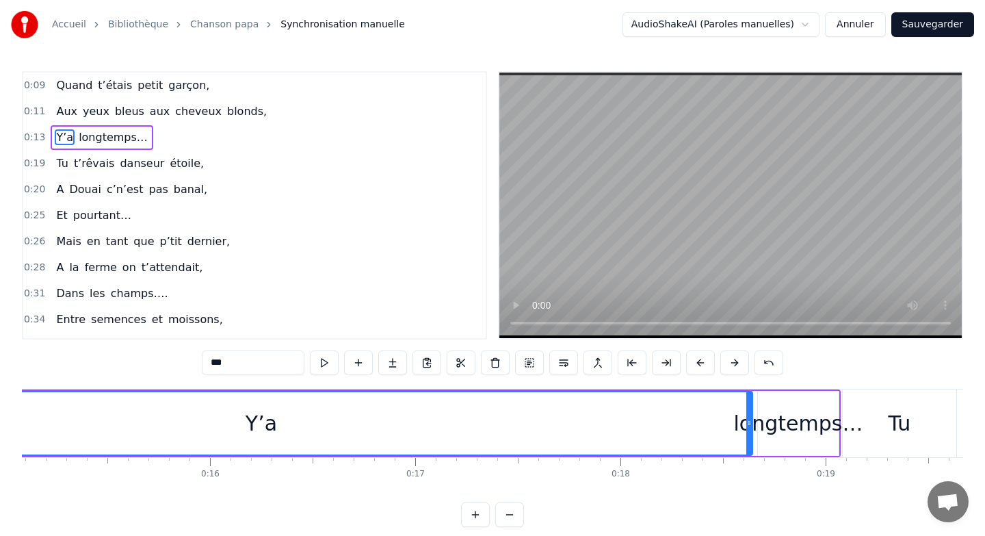
scroll to position [0, 3094]
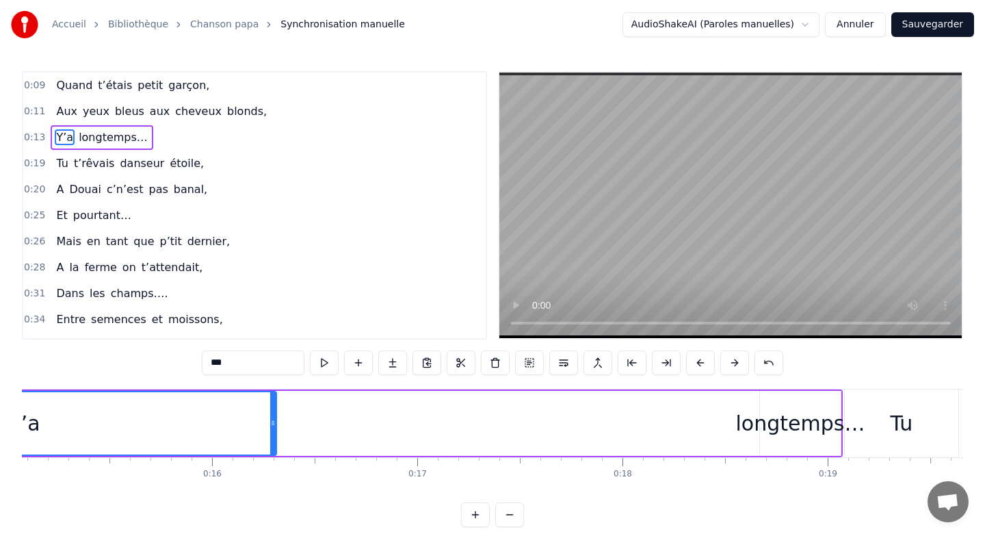
drag, startPoint x: 753, startPoint y: 410, endPoint x: 270, endPoint y: 445, distance: 483.6
click at [270, 445] on div at bounding box center [272, 423] width 5 height 62
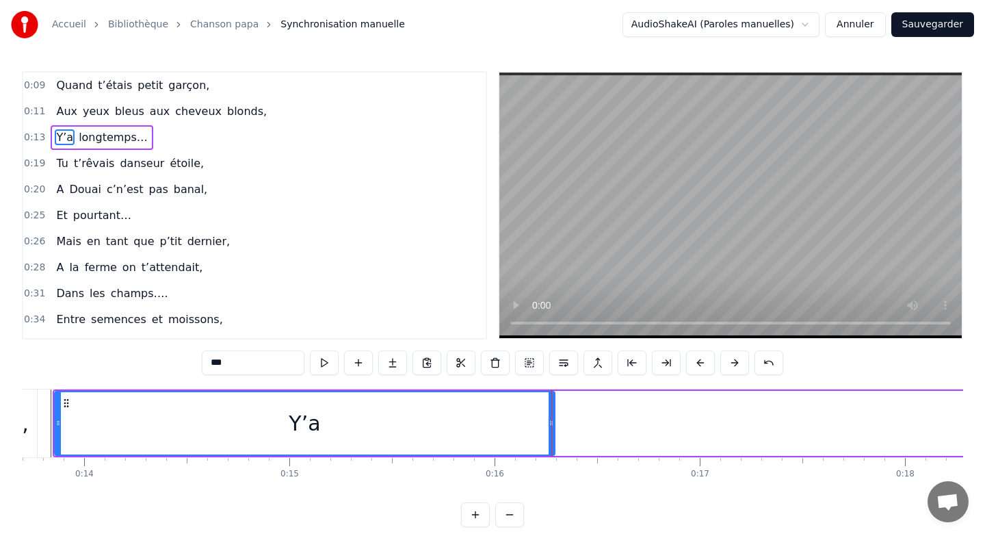
scroll to position [0, 2800]
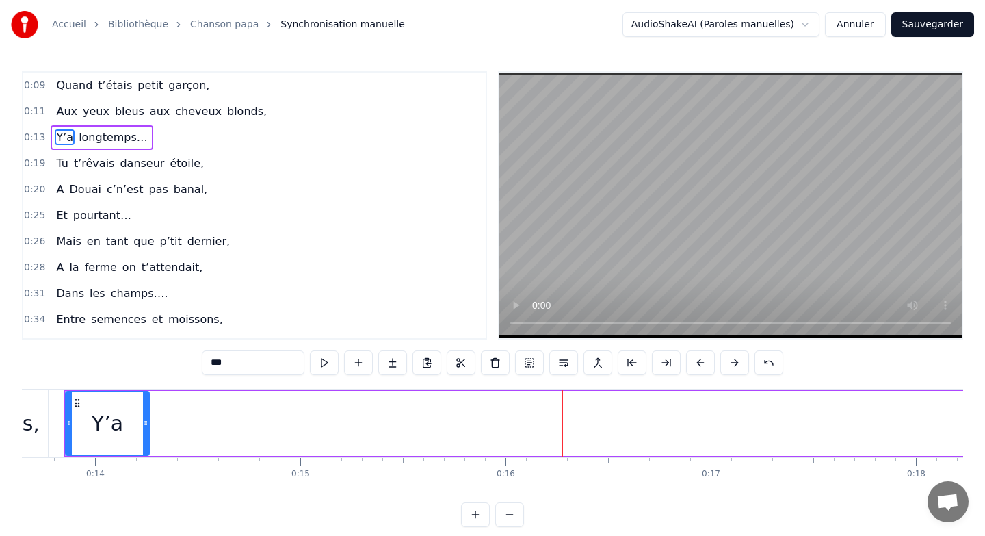
drag, startPoint x: 560, startPoint y: 419, endPoint x: 144, endPoint y: 404, distance: 416.9
click at [144, 404] on div at bounding box center [145, 423] width 5 height 62
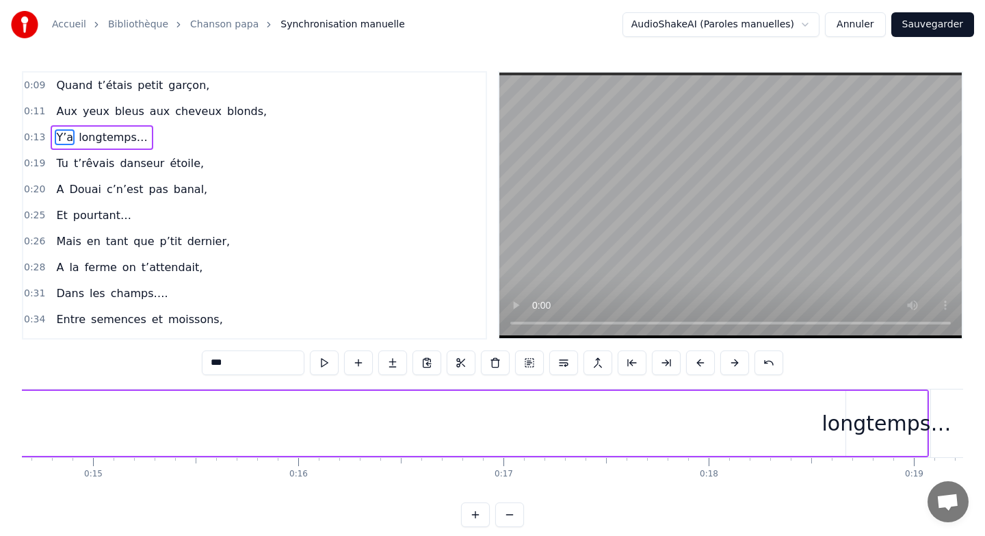
scroll to position [0, 3052]
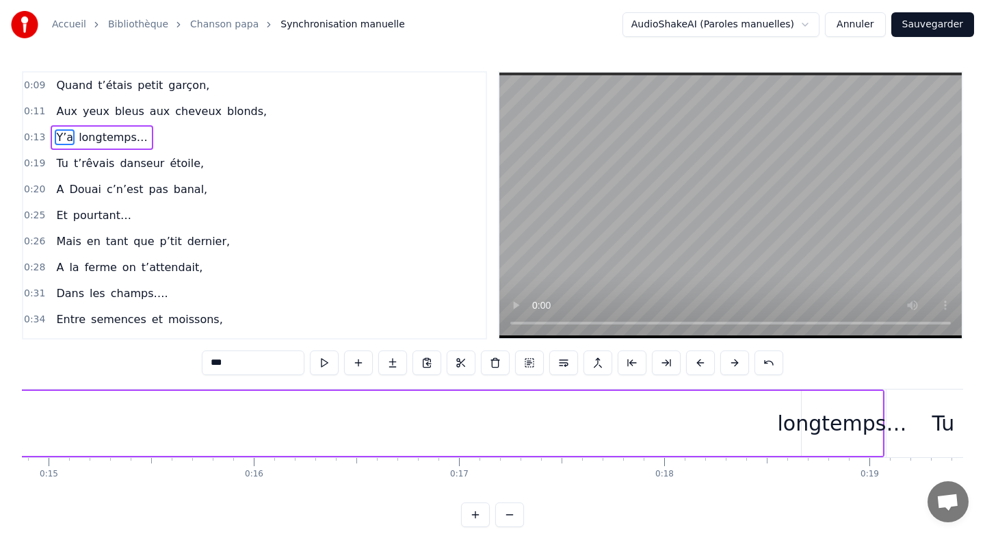
click at [804, 418] on div "longtemps…" at bounding box center [842, 423] width 129 height 31
type input "**********"
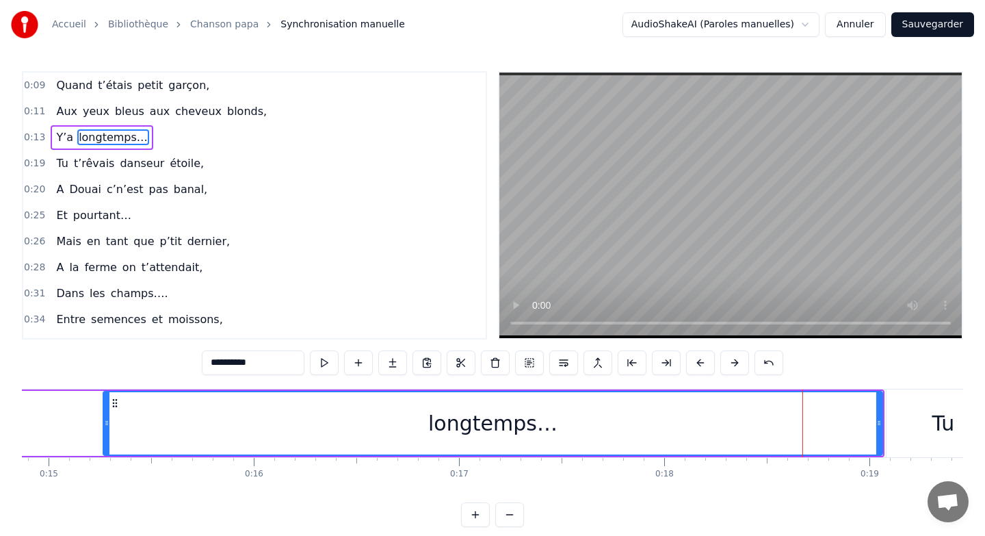
drag, startPoint x: 804, startPoint y: 418, endPoint x: 101, endPoint y: 473, distance: 705.4
click at [101, 473] on div "Quand t’étais petit garçon, Aux yeux bleus aux cheveux blonds, Y’a longtemps… T…" at bounding box center [492, 440] width 941 height 103
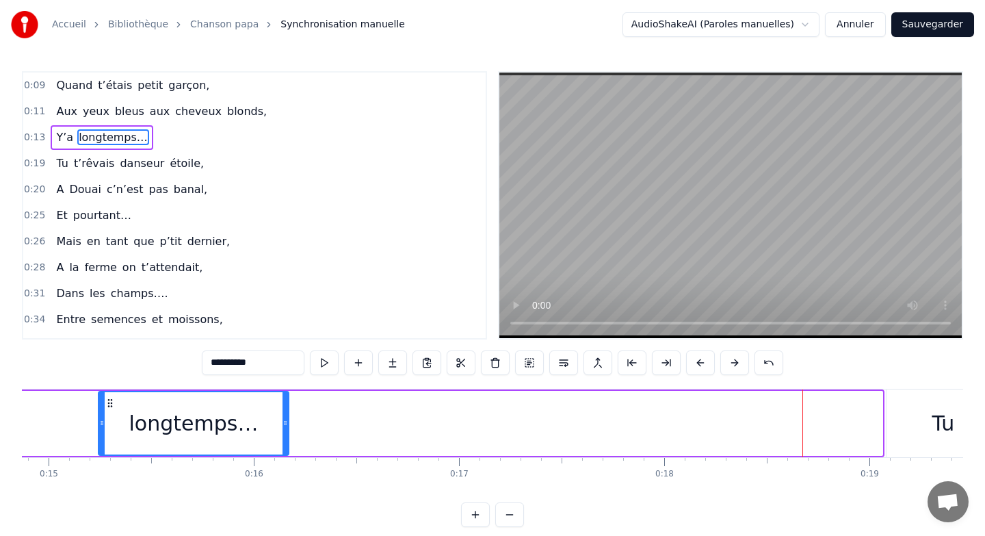
drag, startPoint x: 880, startPoint y: 413, endPoint x: 283, endPoint y: 457, distance: 598.9
click at [283, 457] on div "Quand t’étais petit garçon, Aux yeux bleus aux cheveux blonds, Y’a longtemps… T…" at bounding box center [492, 440] width 941 height 103
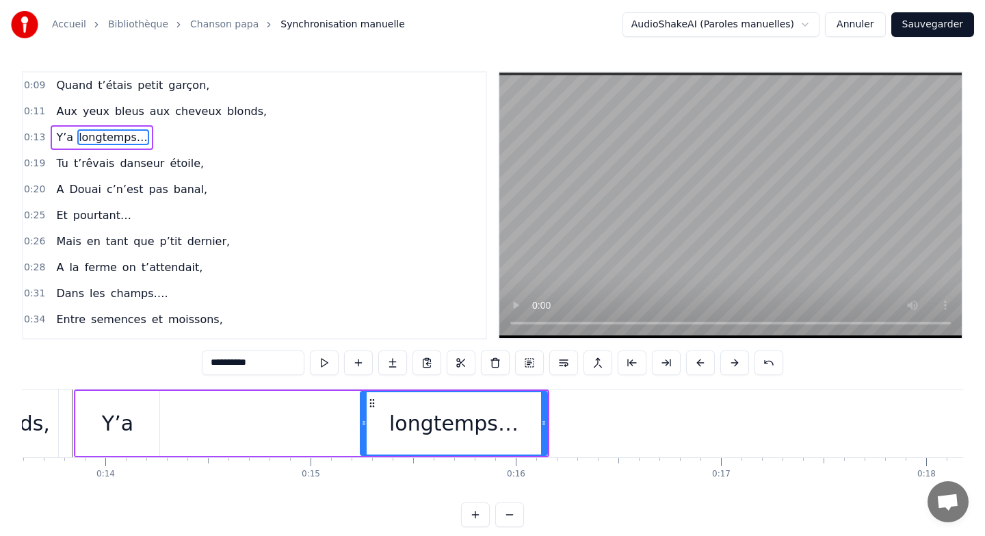
scroll to position [0, 2776]
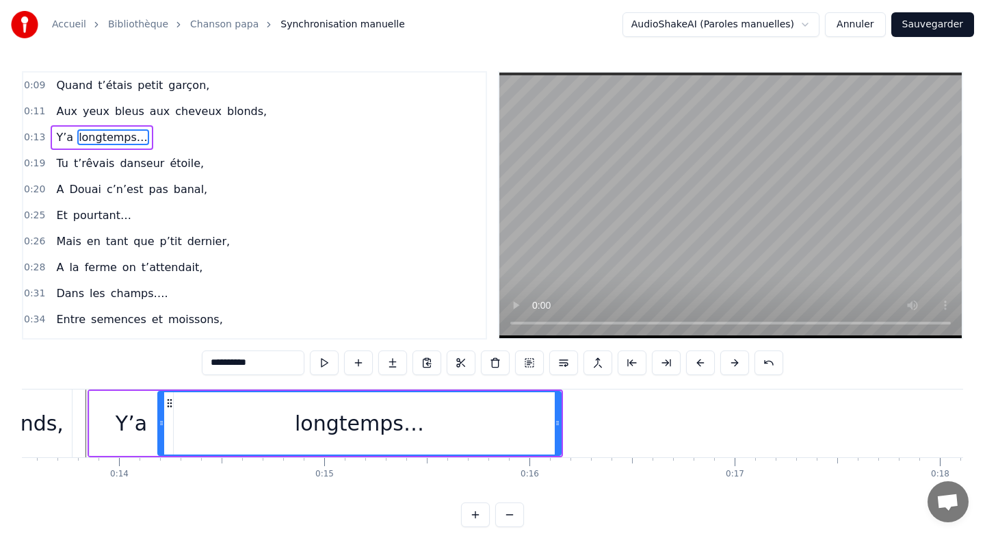
drag, startPoint x: 375, startPoint y: 415, endPoint x: 159, endPoint y: 420, distance: 216.2
click at [159, 420] on div at bounding box center [161, 423] width 5 height 62
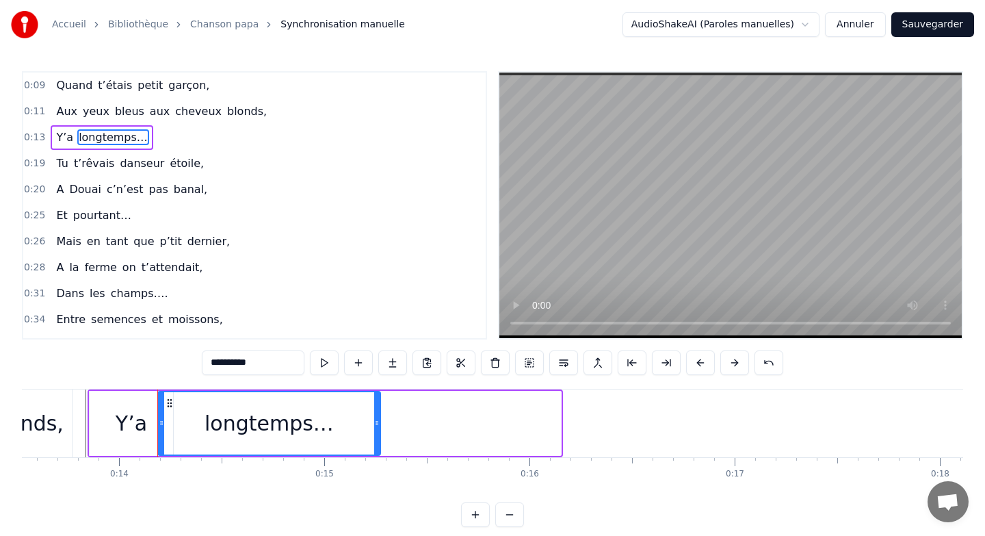
drag, startPoint x: 556, startPoint y: 419, endPoint x: 369, endPoint y: 423, distance: 186.8
click at [374, 423] on icon at bounding box center [376, 422] width 5 height 11
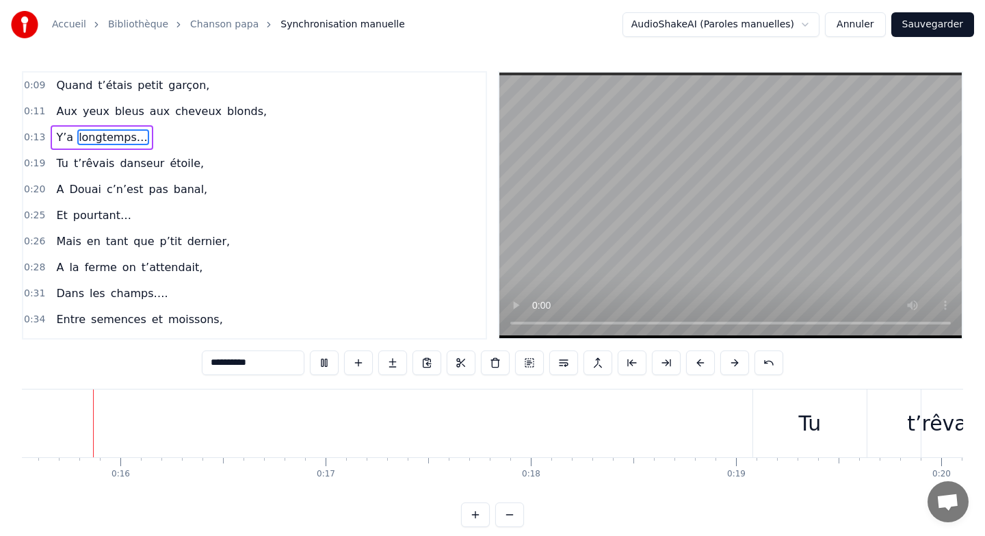
scroll to position [0, 3155]
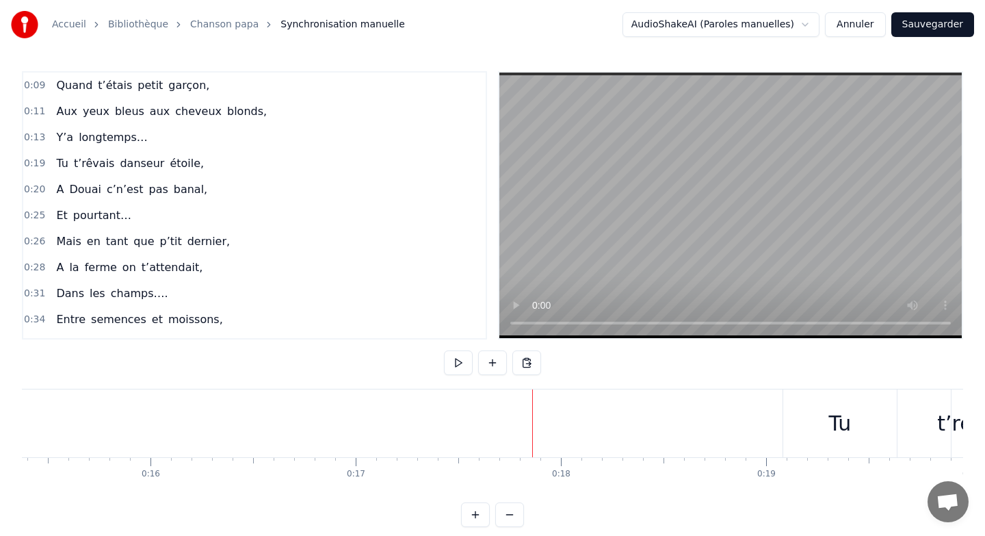
click at [783, 409] on div "Tu" at bounding box center [840, 423] width 115 height 68
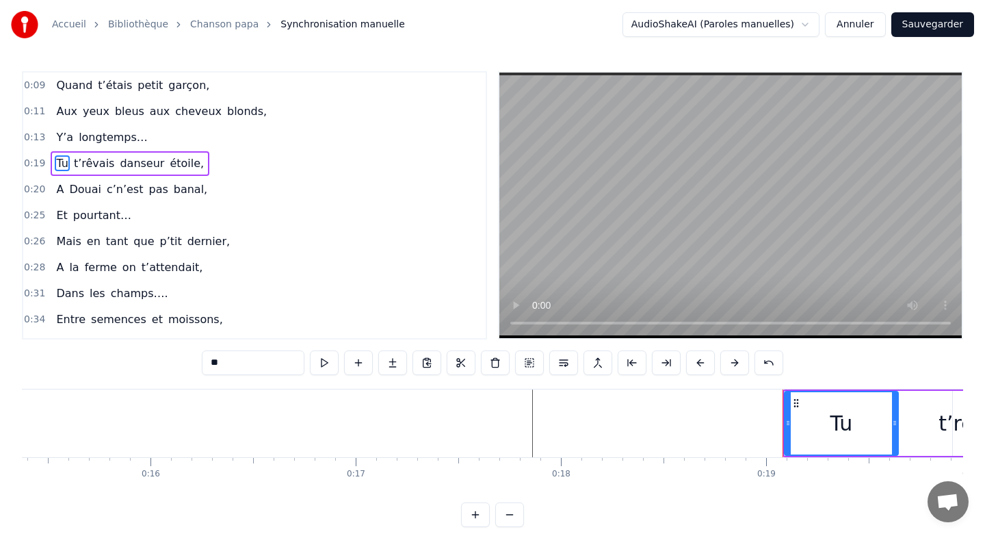
drag, startPoint x: 924, startPoint y: 389, endPoint x: 858, endPoint y: 388, distance: 65.7
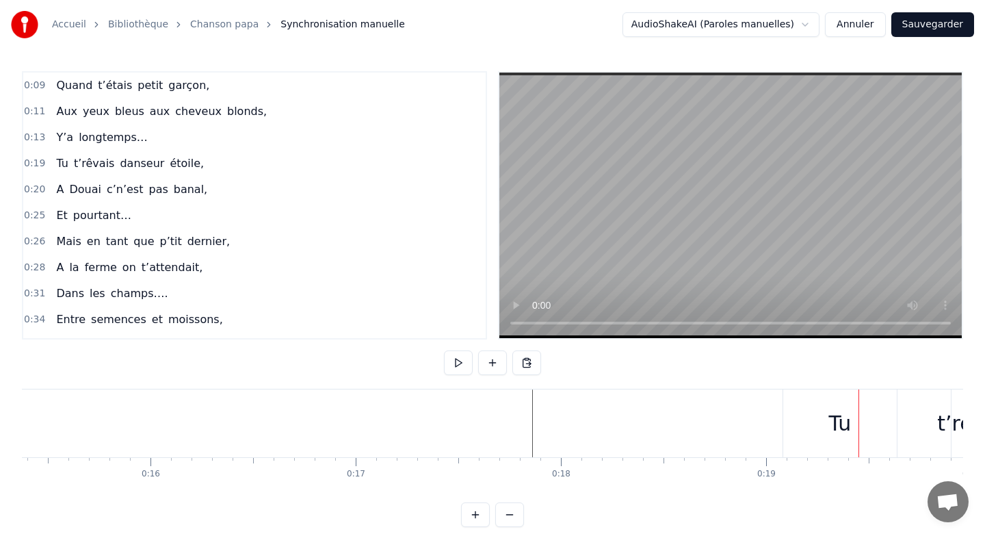
click at [838, 395] on div "Tu" at bounding box center [840, 423] width 114 height 68
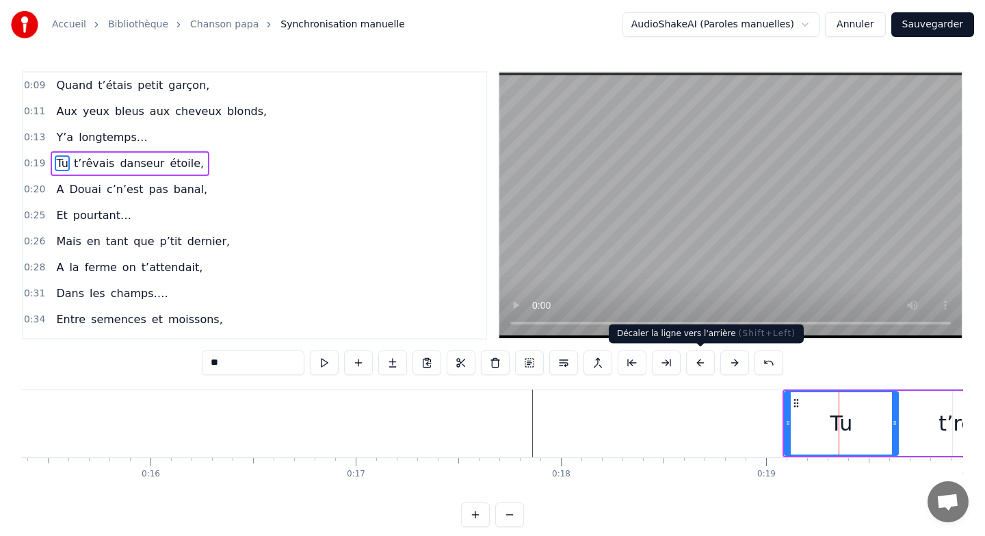
click at [703, 363] on button at bounding box center [700, 362] width 29 height 25
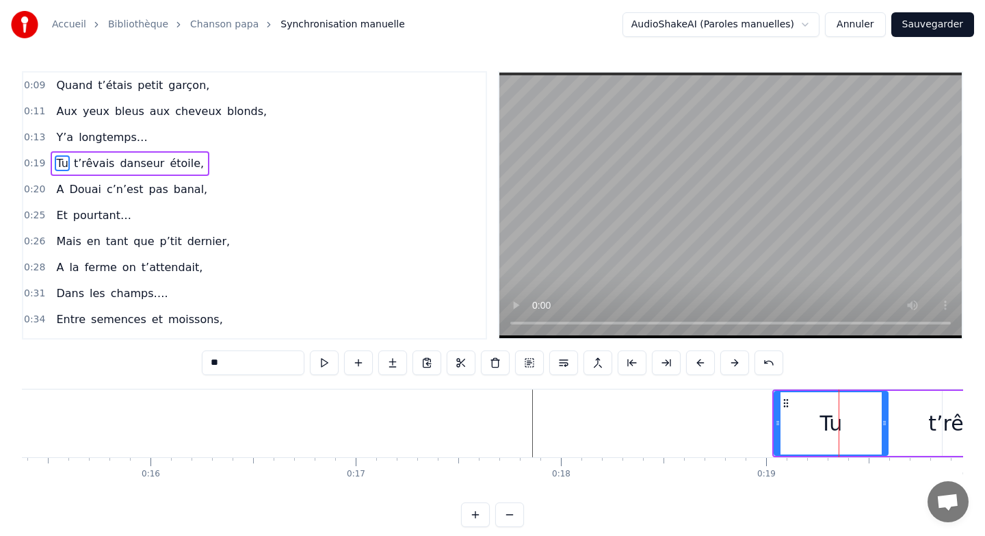
click at [703, 363] on button at bounding box center [700, 362] width 29 height 25
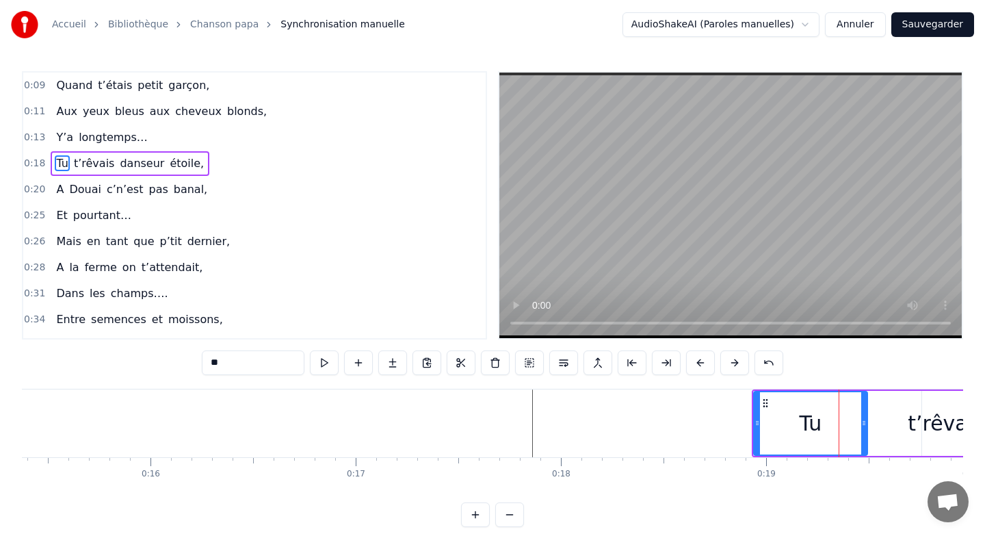
click at [703, 363] on button at bounding box center [700, 362] width 29 height 25
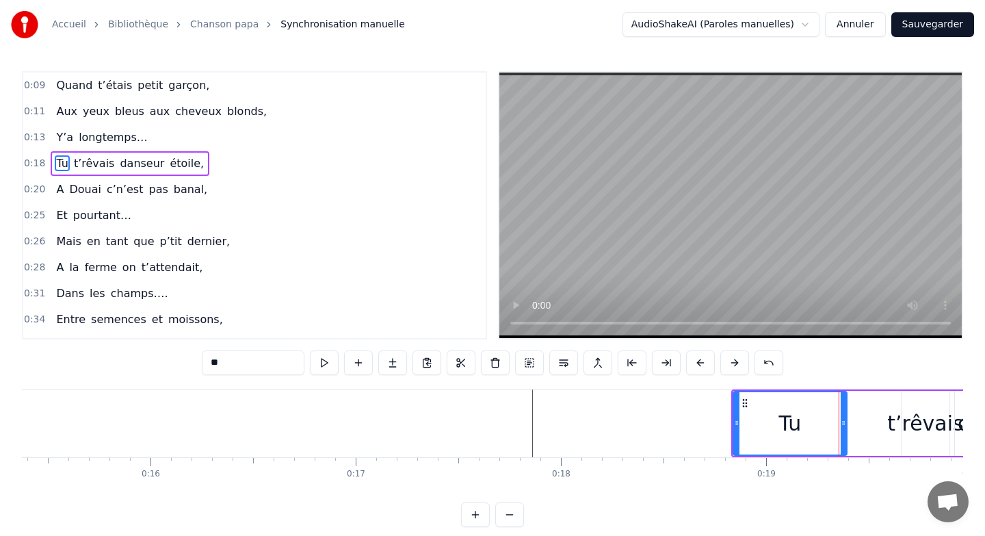
click at [703, 363] on button at bounding box center [700, 362] width 29 height 25
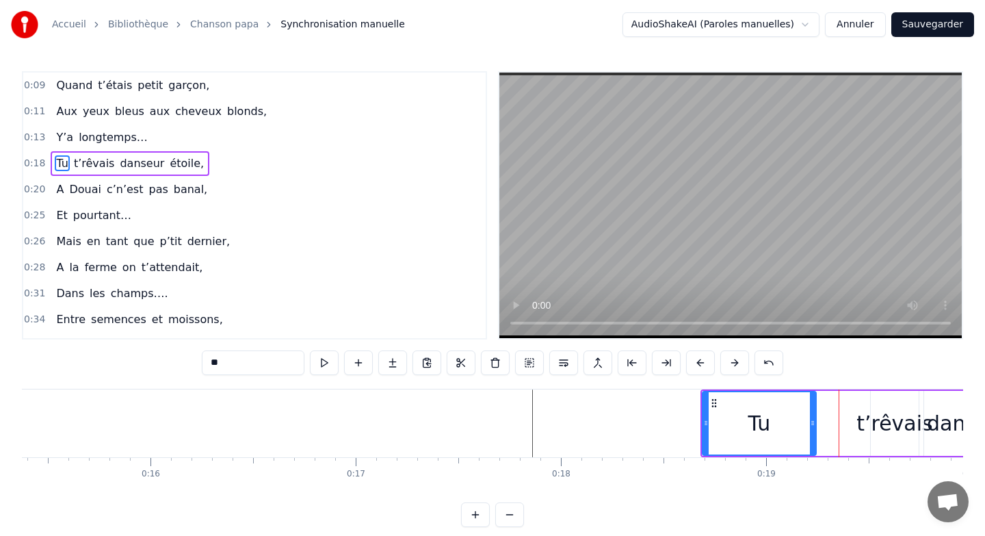
click at [703, 363] on button at bounding box center [700, 362] width 29 height 25
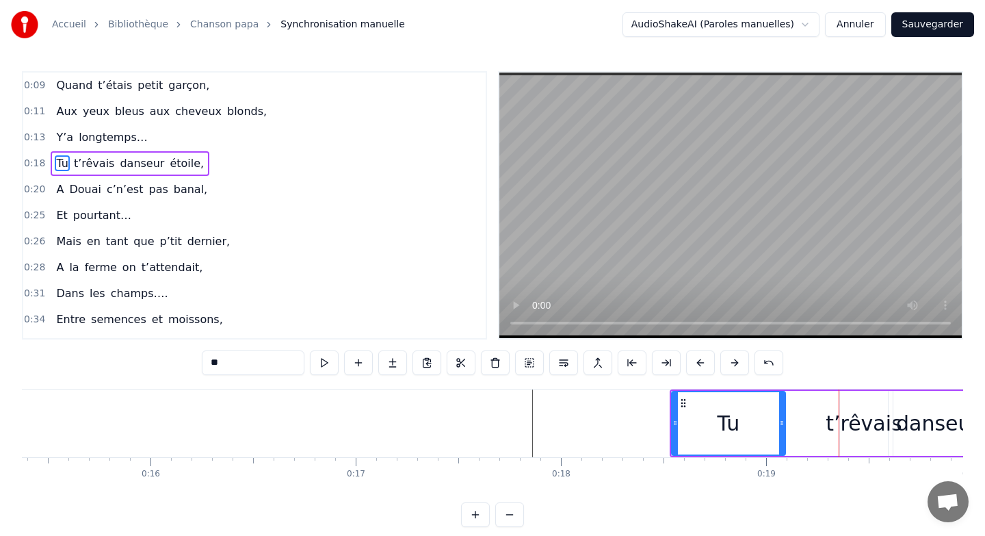
click at [703, 363] on button at bounding box center [700, 362] width 29 height 25
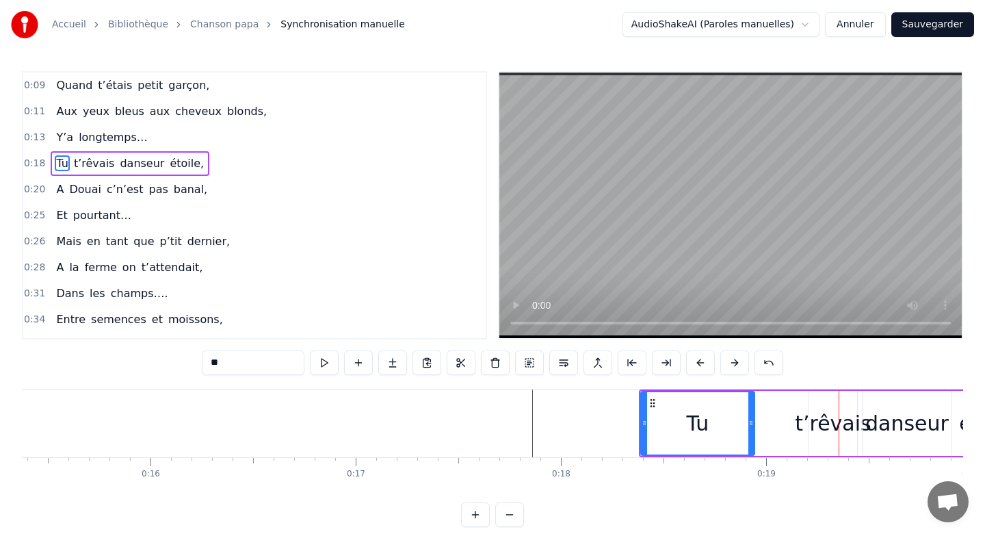
click at [703, 363] on button at bounding box center [700, 362] width 29 height 25
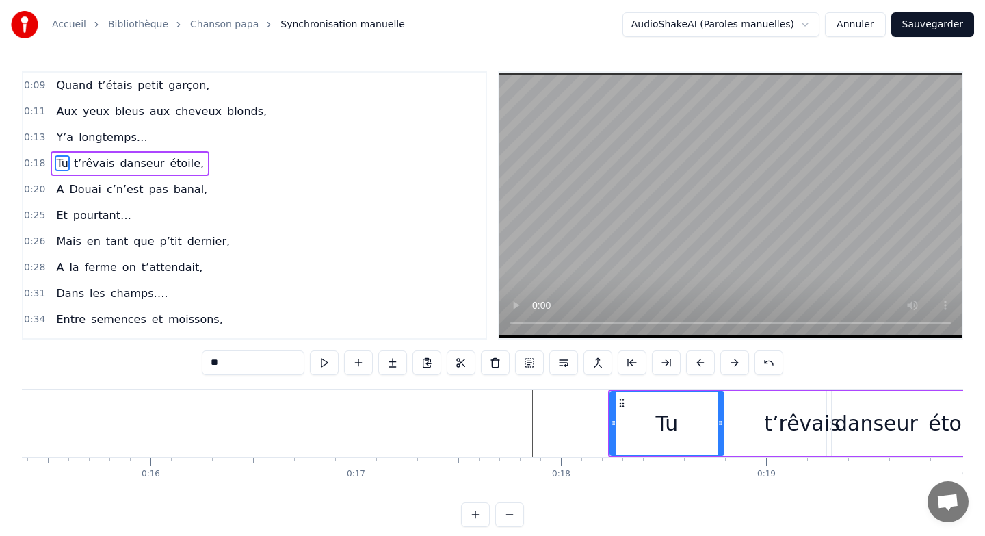
click at [703, 363] on button at bounding box center [700, 362] width 29 height 25
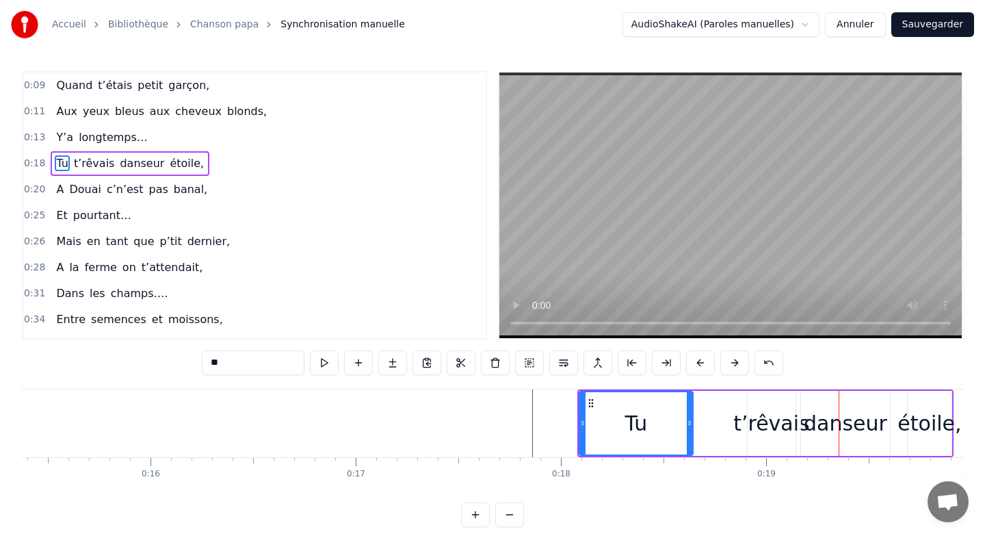
click at [703, 363] on button at bounding box center [700, 362] width 29 height 25
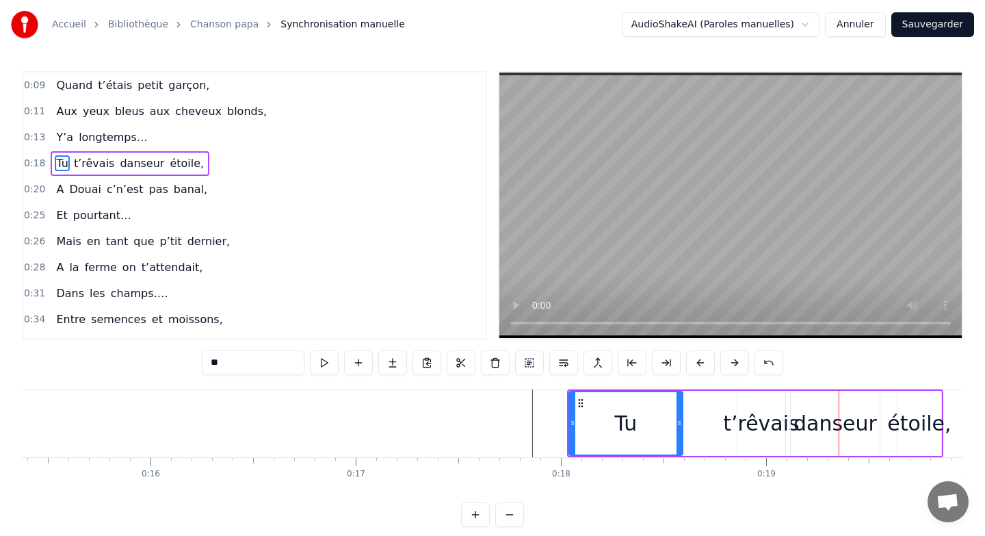
click at [703, 363] on button at bounding box center [700, 362] width 29 height 25
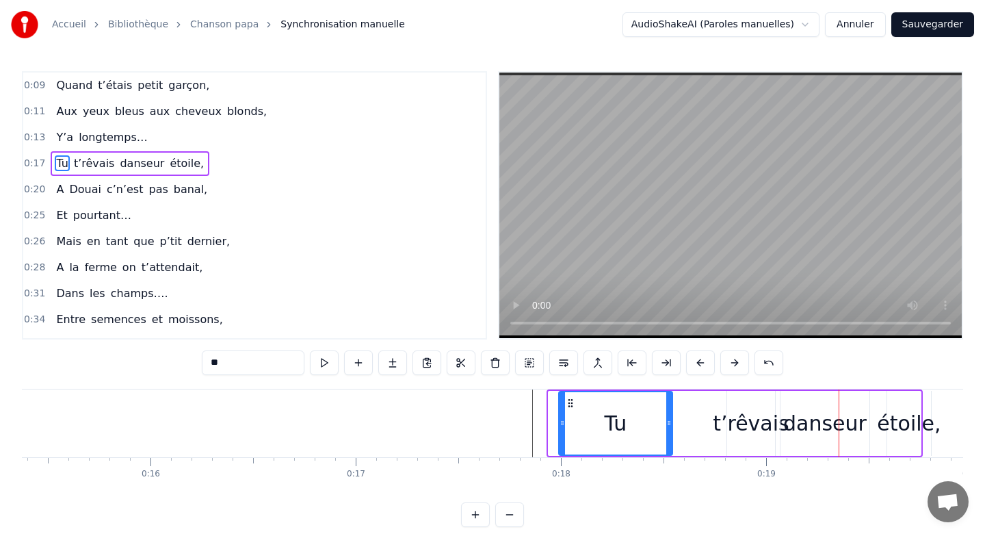
click at [703, 363] on button at bounding box center [700, 362] width 29 height 25
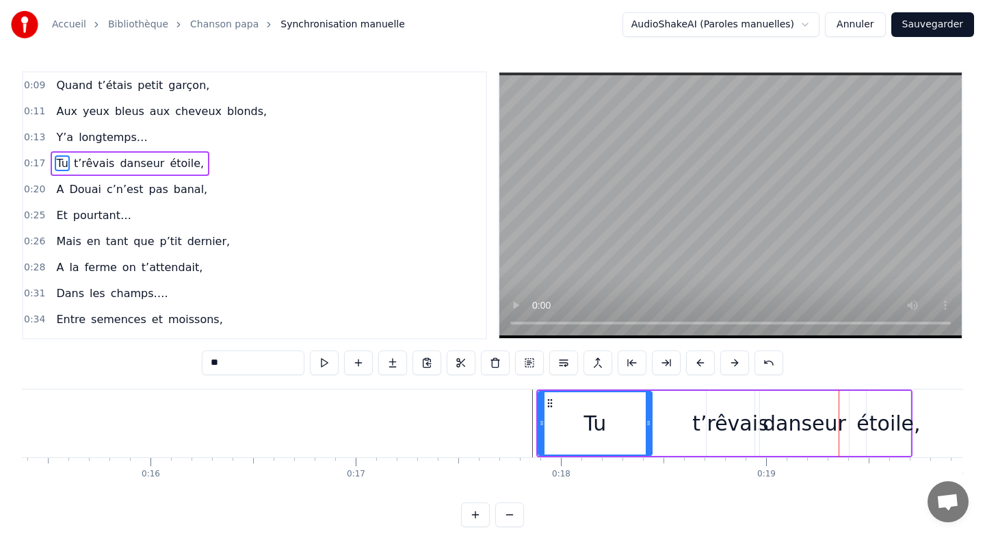
click at [703, 363] on button at bounding box center [700, 362] width 29 height 25
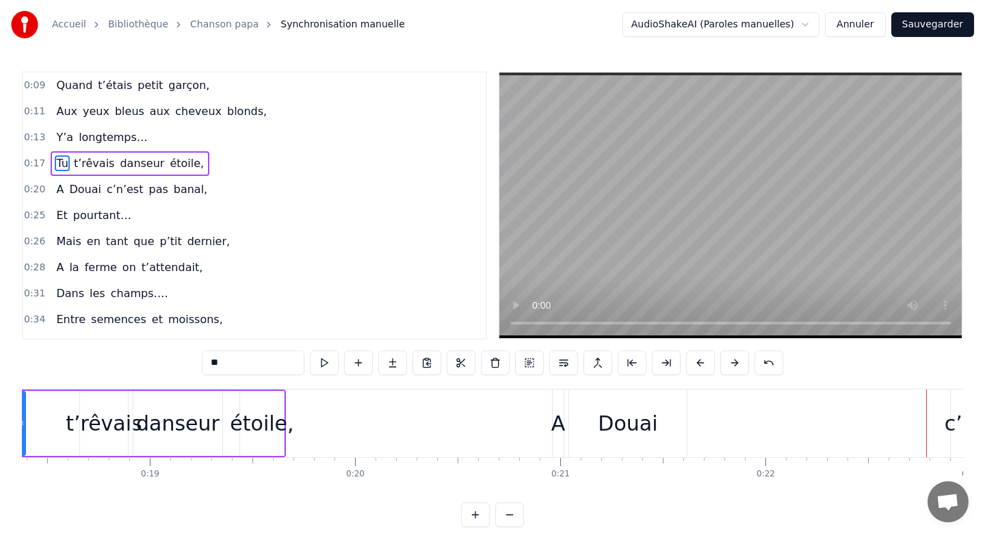
scroll to position [0, 3743]
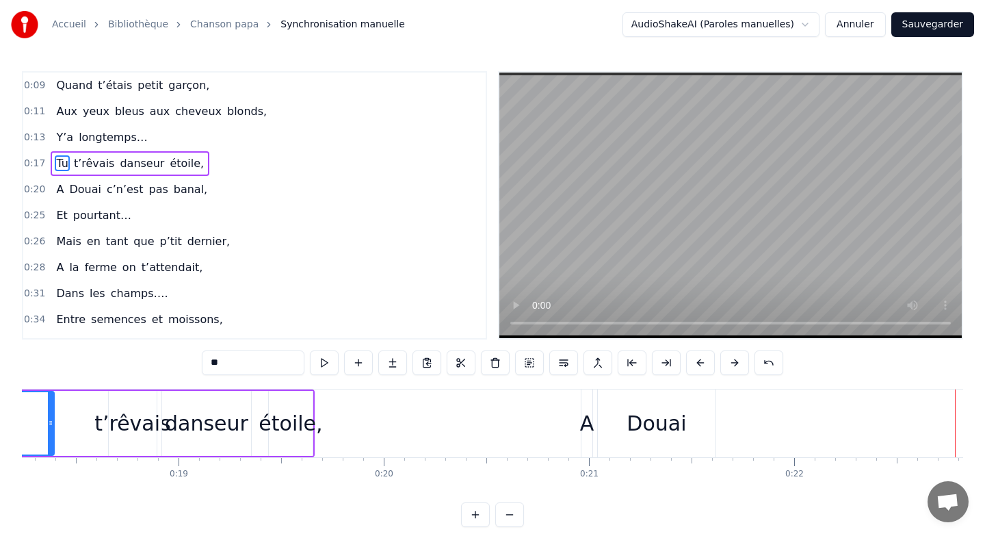
click at [586, 421] on div "A" at bounding box center [587, 423] width 14 height 31
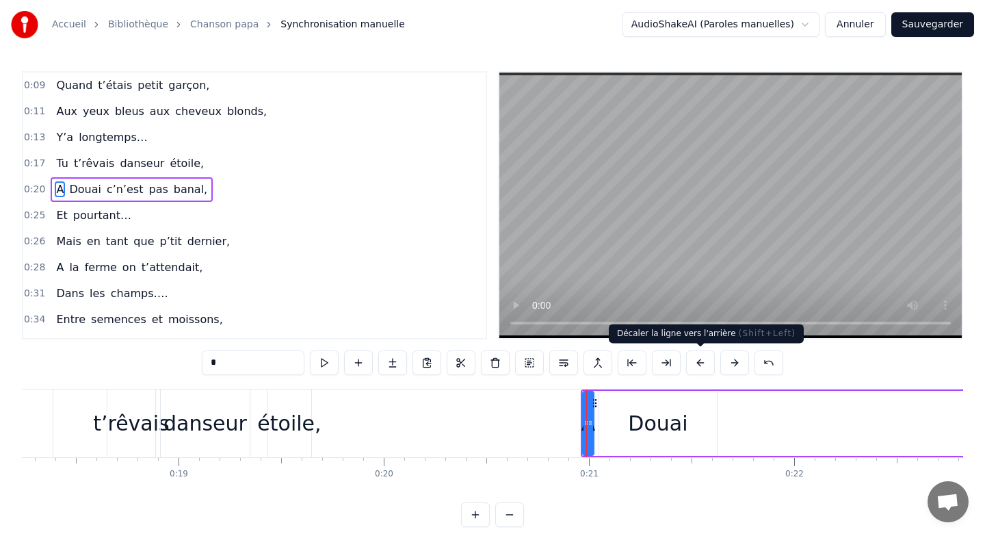
click at [699, 359] on button at bounding box center [700, 362] width 29 height 25
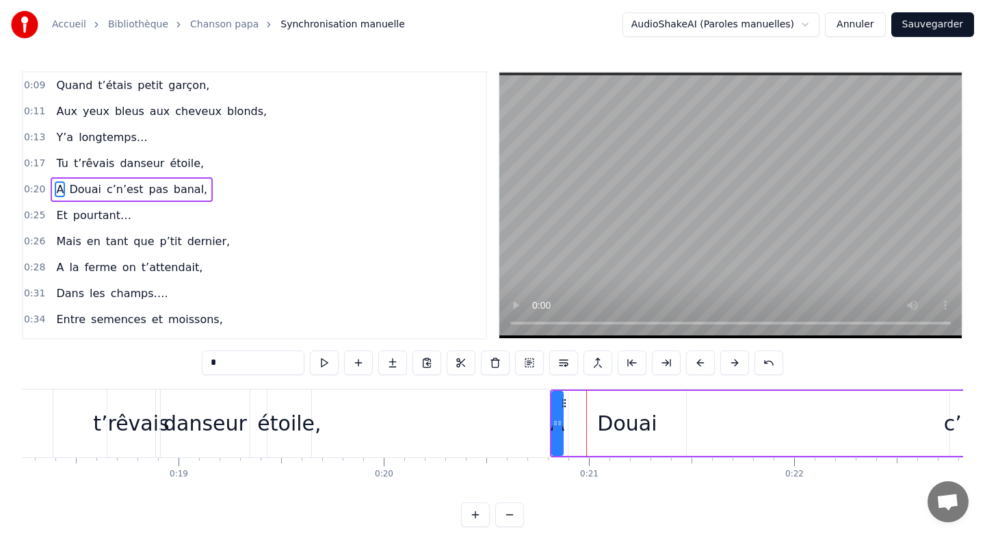
click at [699, 359] on button at bounding box center [700, 362] width 29 height 25
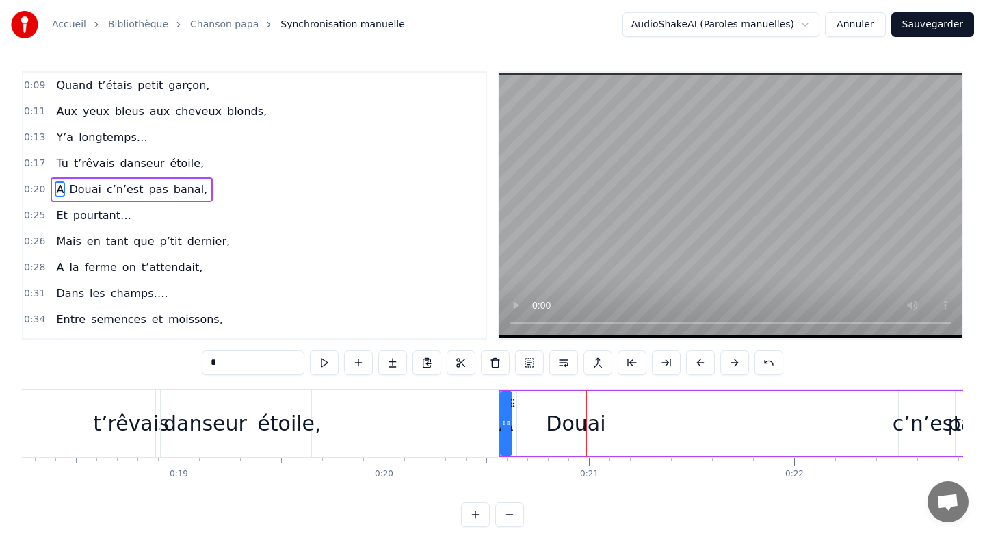
click at [699, 359] on button at bounding box center [700, 362] width 29 height 25
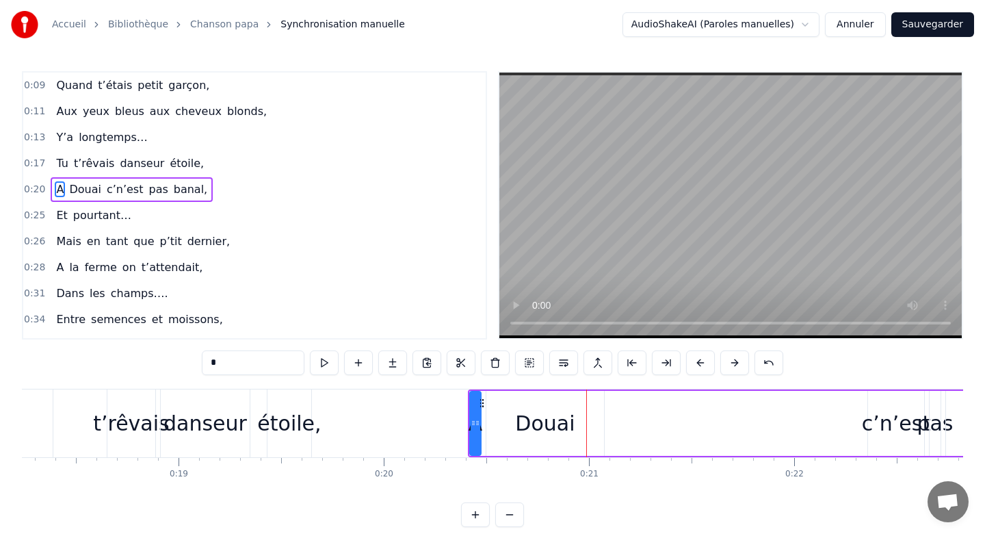
click at [699, 359] on button at bounding box center [700, 362] width 29 height 25
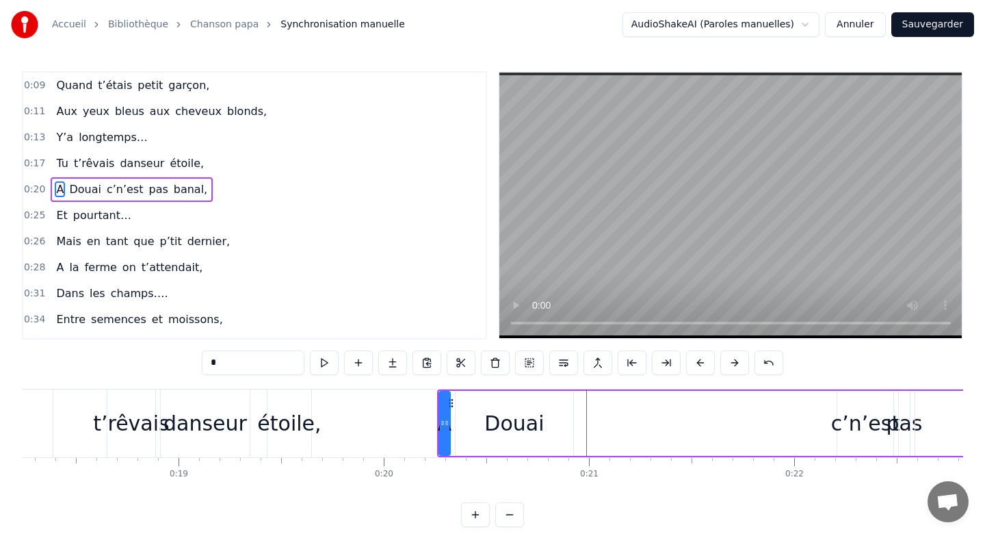
click at [699, 359] on button at bounding box center [700, 362] width 29 height 25
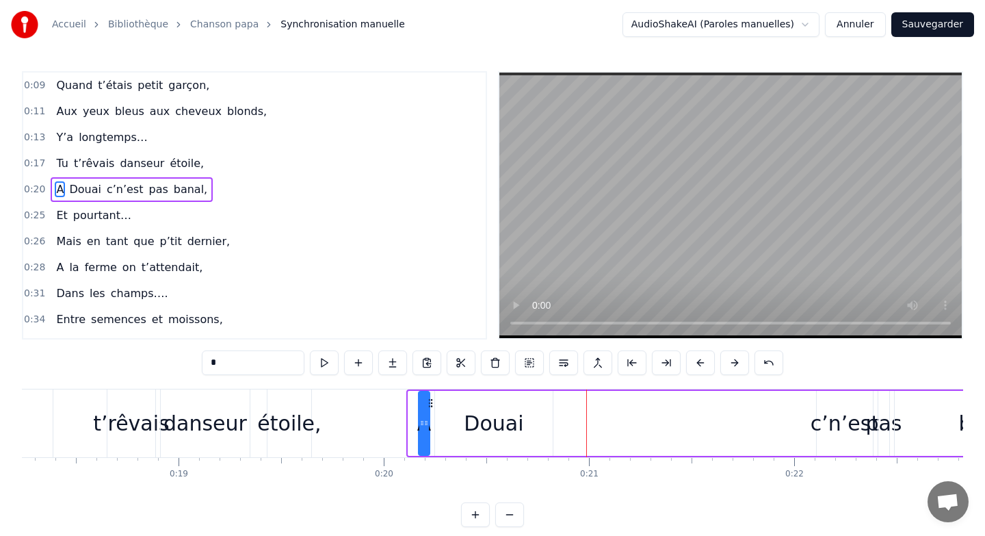
click at [699, 359] on button at bounding box center [700, 362] width 29 height 25
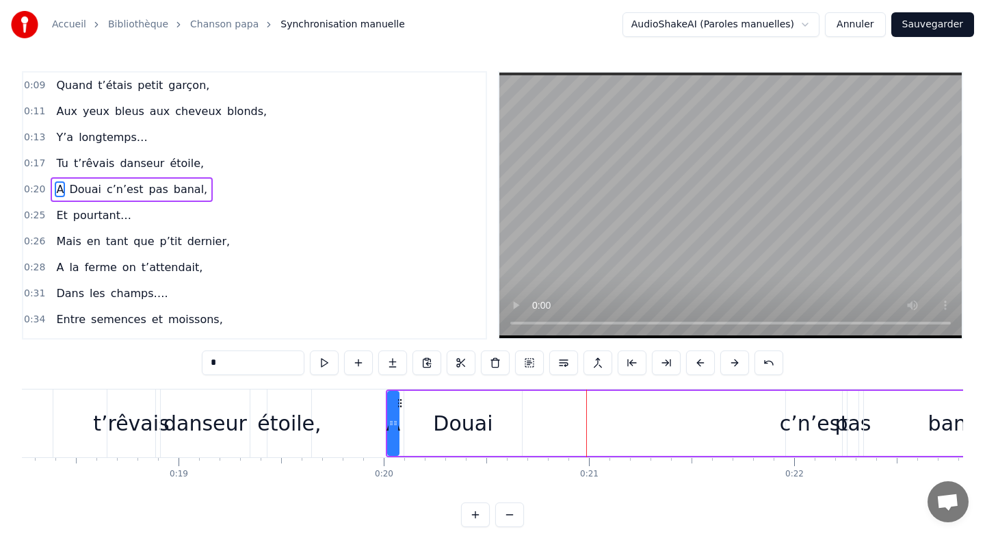
click at [699, 359] on button at bounding box center [700, 362] width 29 height 25
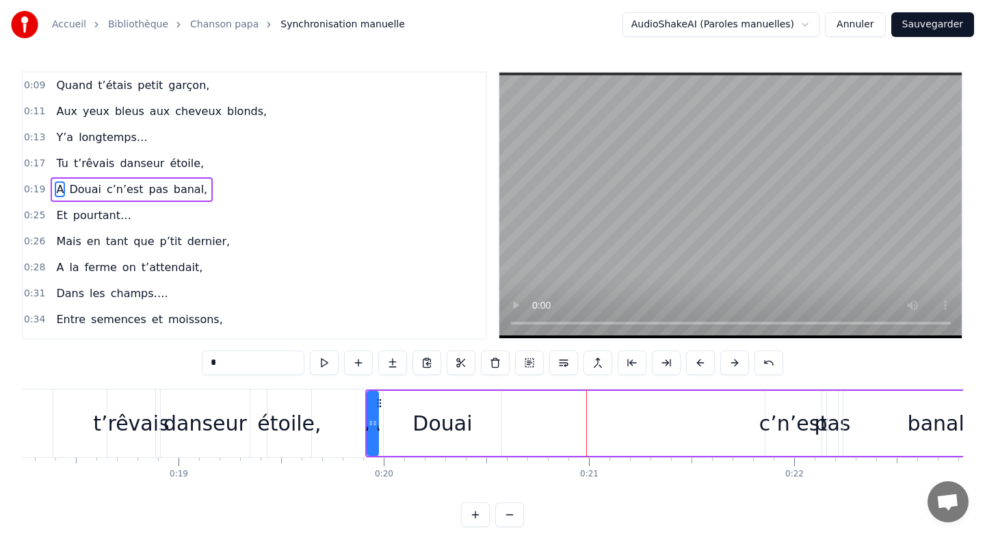
click at [699, 359] on button at bounding box center [700, 362] width 29 height 25
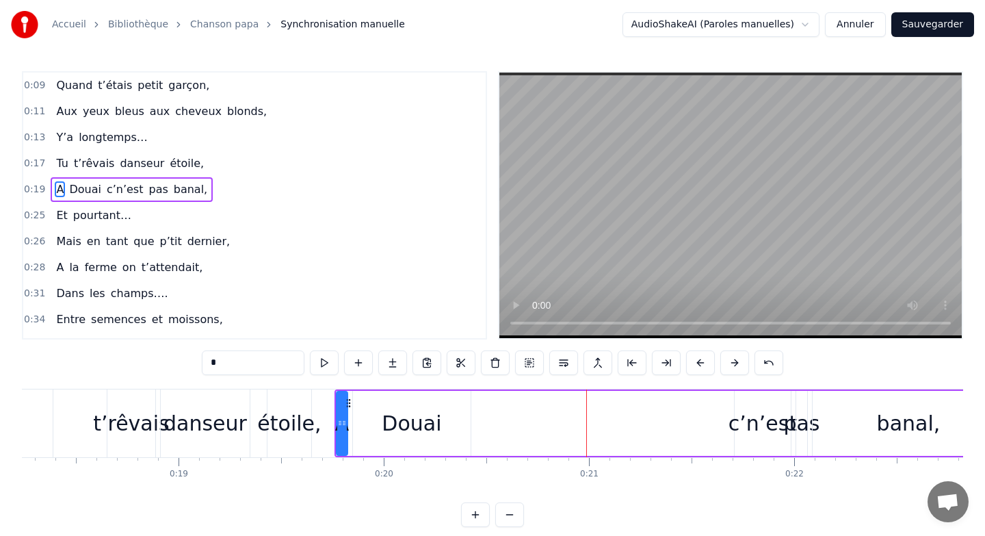
click at [699, 359] on button at bounding box center [700, 362] width 29 height 25
click at [404, 408] on div "Douai" at bounding box center [401, 423] width 60 height 31
type input "*****"
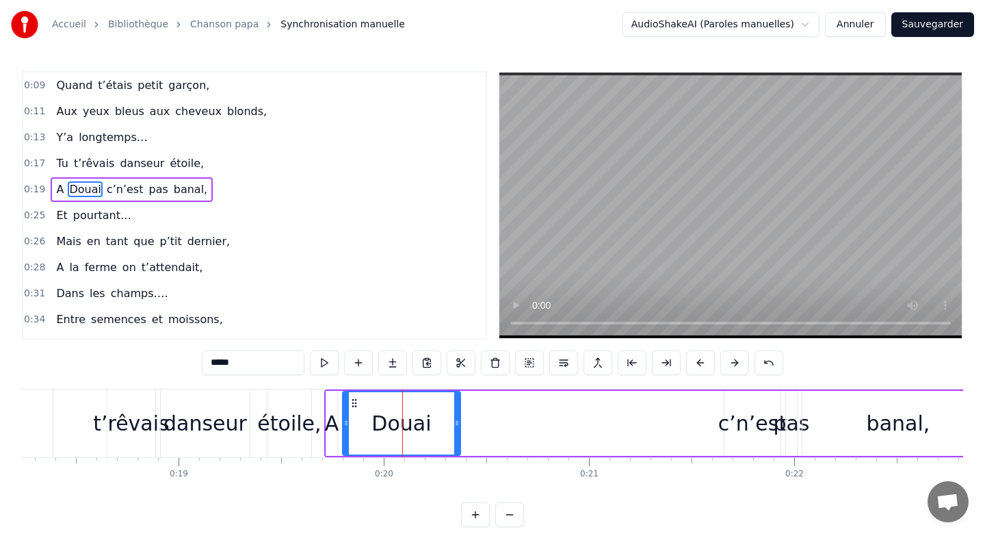
click at [698, 422] on div "A Douai c’n’est pas banal," at bounding box center [660, 423] width 672 height 68
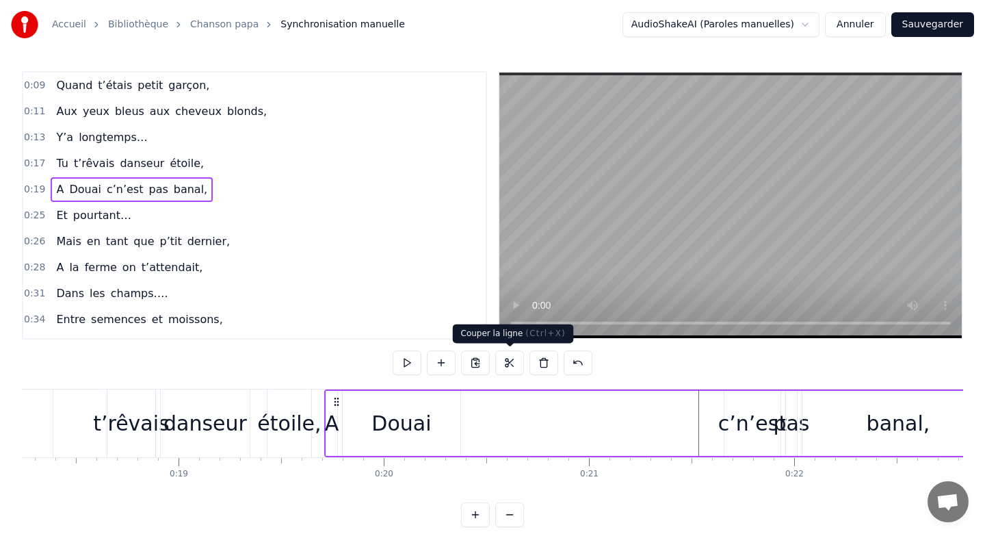
click at [534, 323] on body "Accueil Bibliothèque Chanson papa Synchronisation manuelle AudioShakeAI (Parole…" at bounding box center [492, 263] width 985 height 527
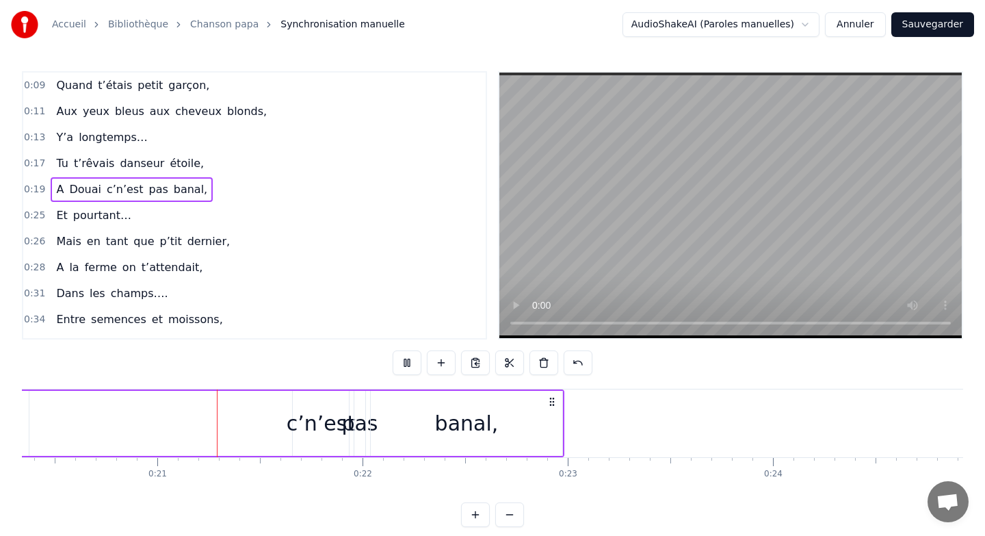
scroll to position [0, 4183]
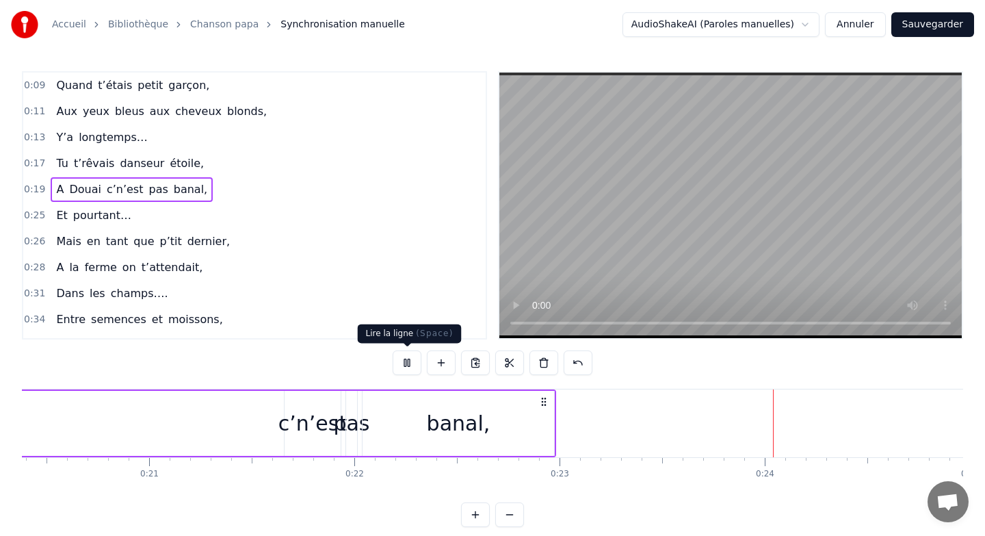
click at [406, 360] on button at bounding box center [407, 362] width 29 height 25
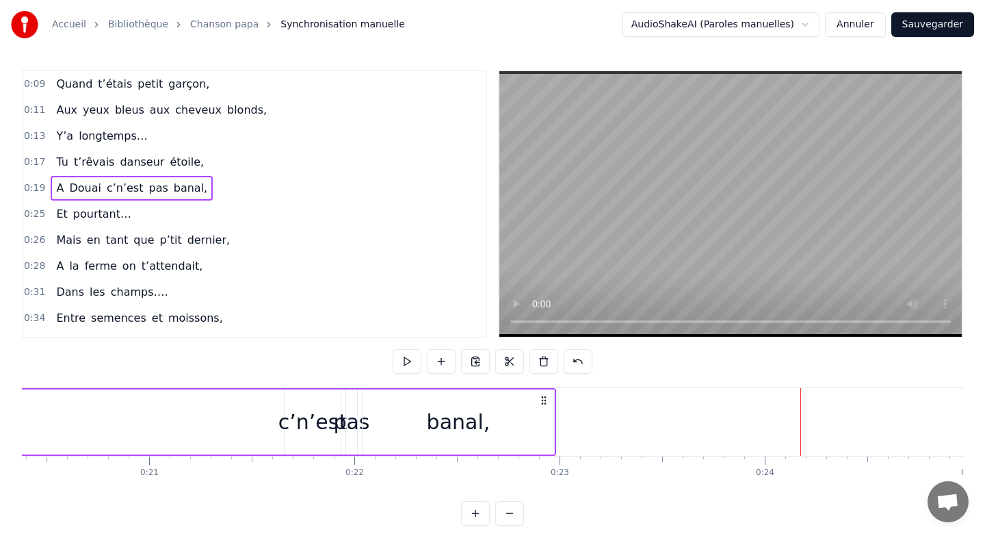
click at [284, 404] on div "c’n’est" at bounding box center [312, 421] width 57 height 65
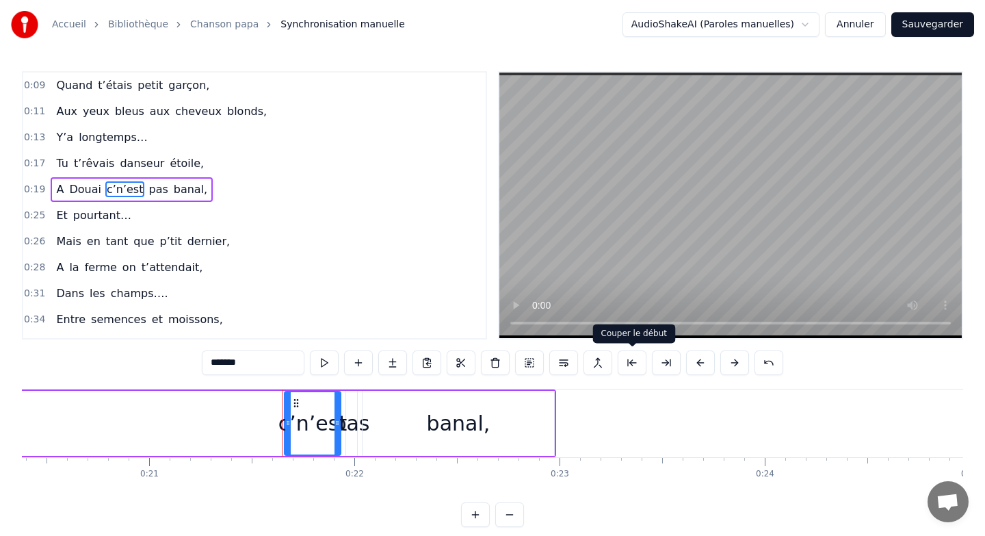
click at [632, 358] on button at bounding box center [632, 362] width 29 height 25
click at [694, 363] on button at bounding box center [700, 362] width 29 height 25
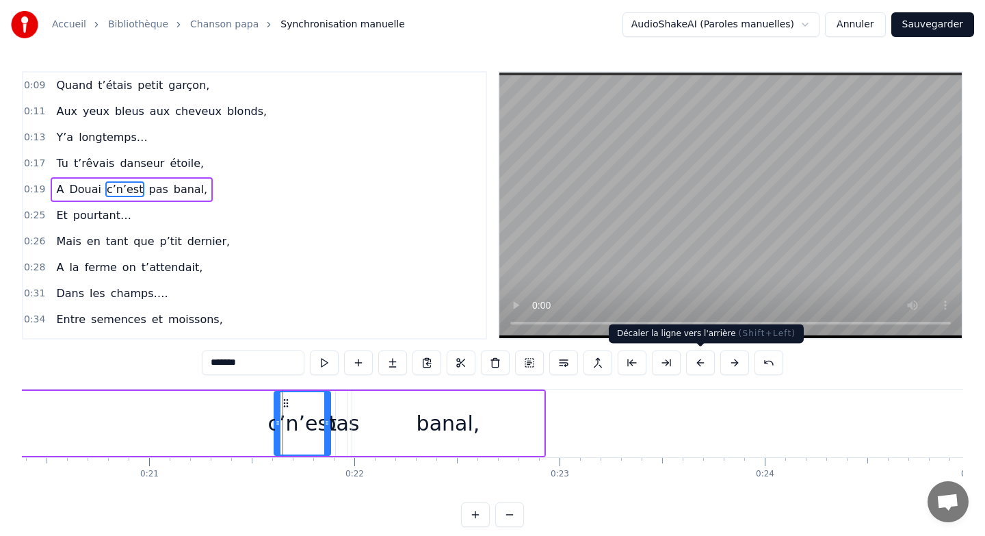
click at [694, 363] on button at bounding box center [700, 362] width 29 height 25
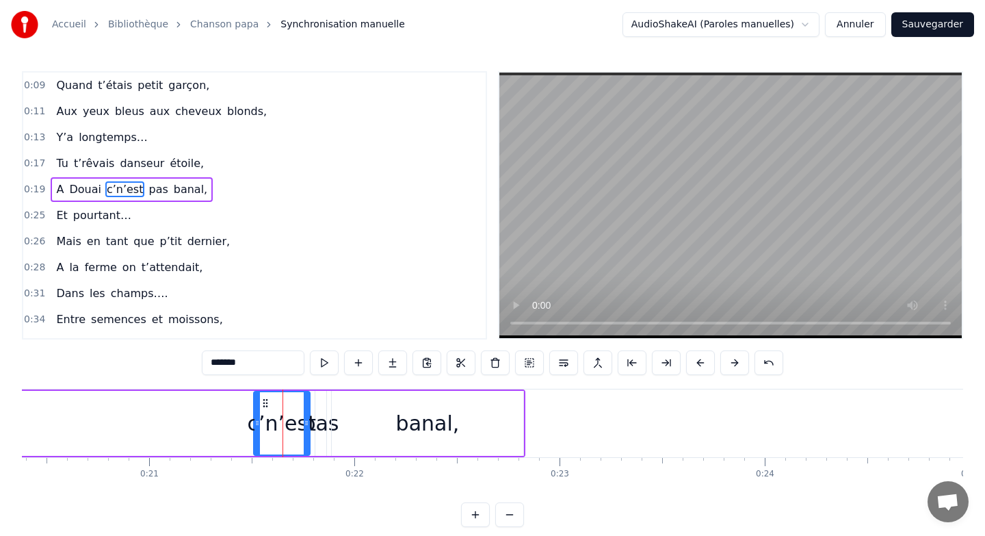
click at [694, 363] on button at bounding box center [700, 362] width 29 height 25
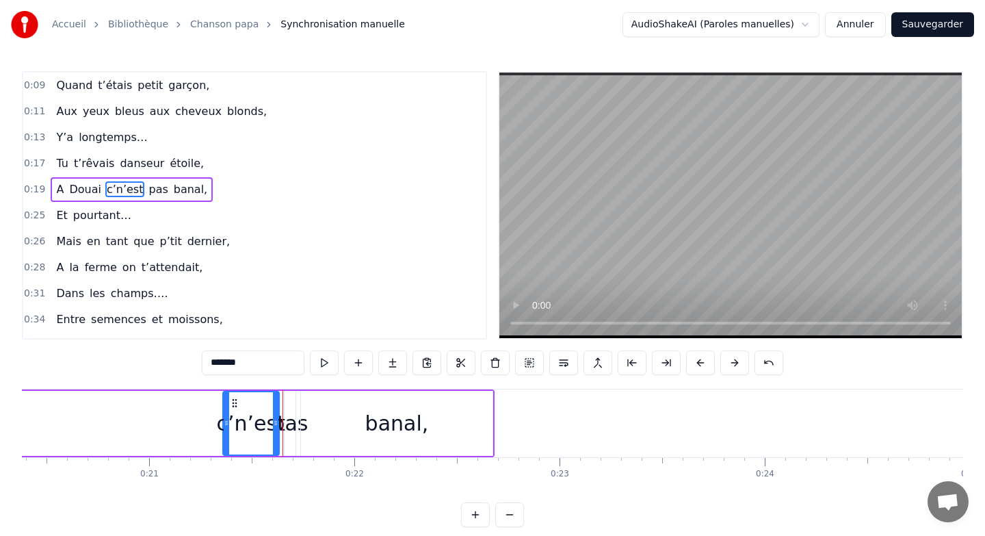
click at [694, 363] on button at bounding box center [700, 362] width 29 height 25
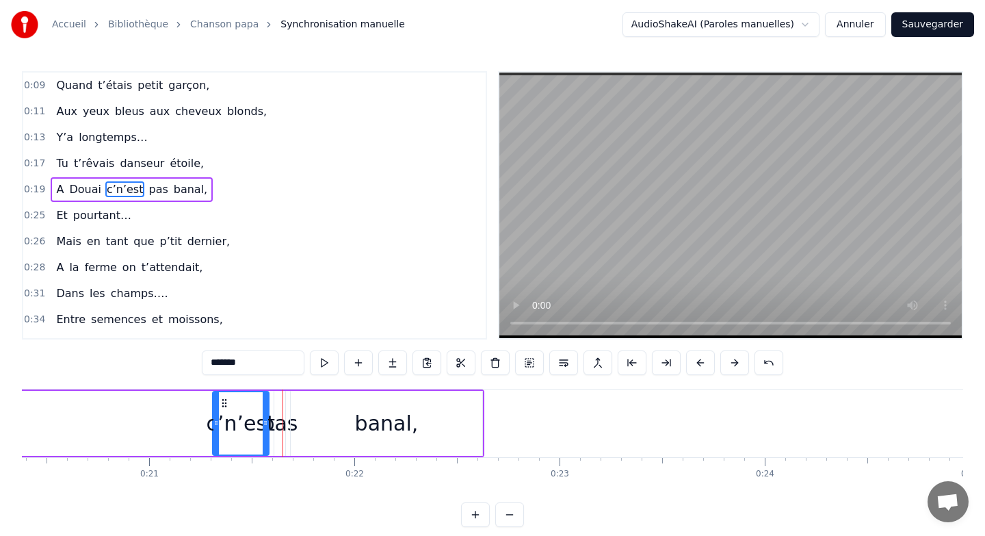
click at [694, 363] on button at bounding box center [700, 362] width 29 height 25
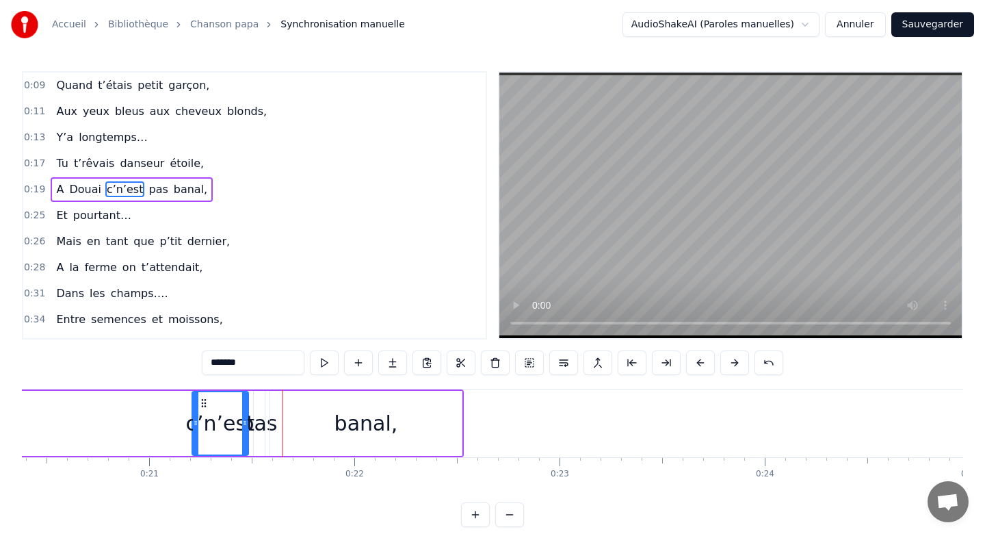
click at [694, 363] on button at bounding box center [700, 362] width 29 height 25
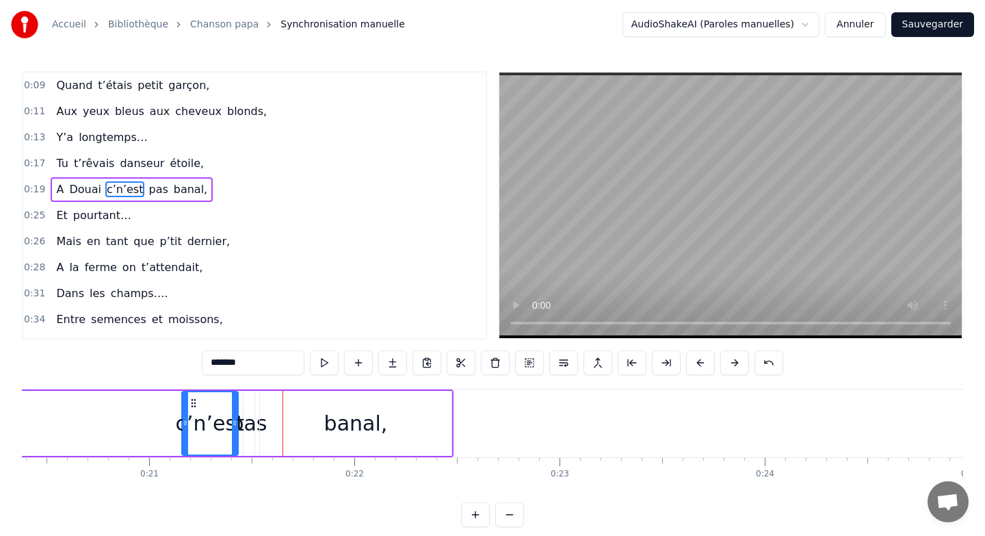
click at [694, 363] on button at bounding box center [700, 362] width 29 height 25
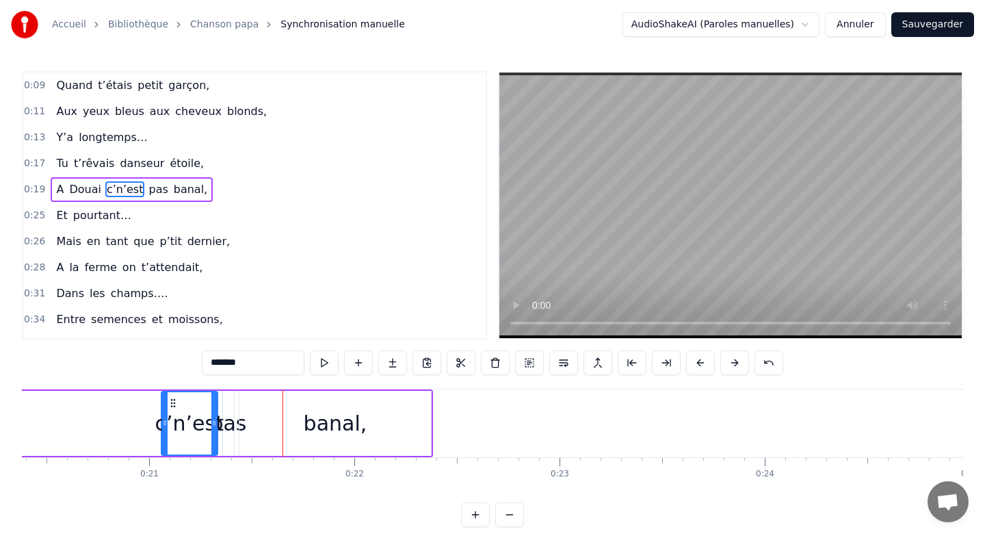
click at [694, 363] on button at bounding box center [700, 362] width 29 height 25
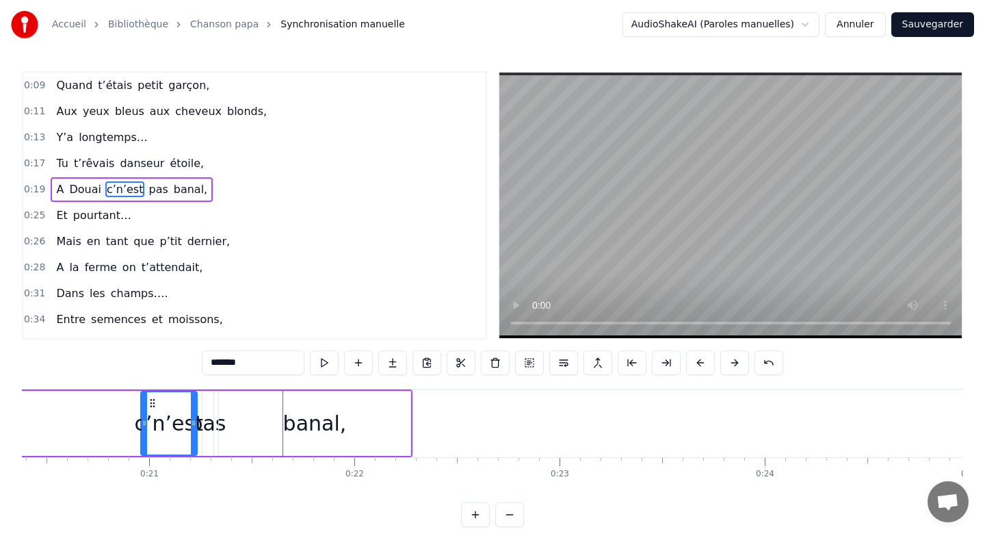
click at [694, 363] on button at bounding box center [700, 362] width 29 height 25
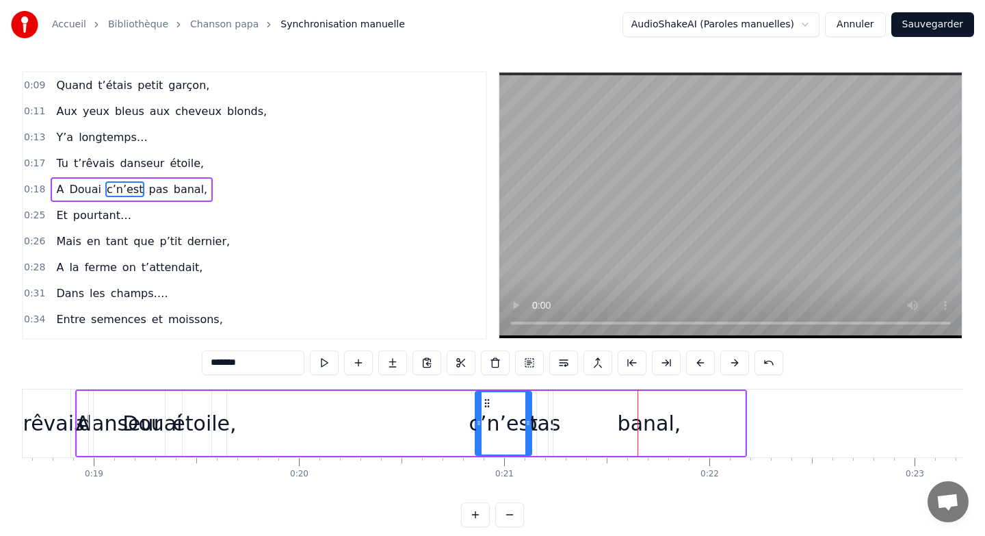
scroll to position [0, 3818]
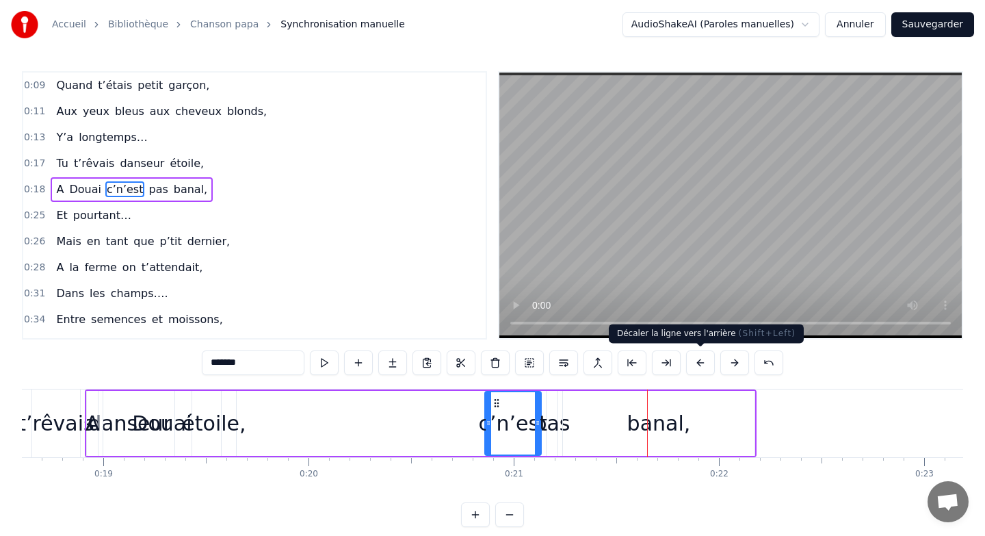
click at [696, 362] on button at bounding box center [700, 362] width 29 height 25
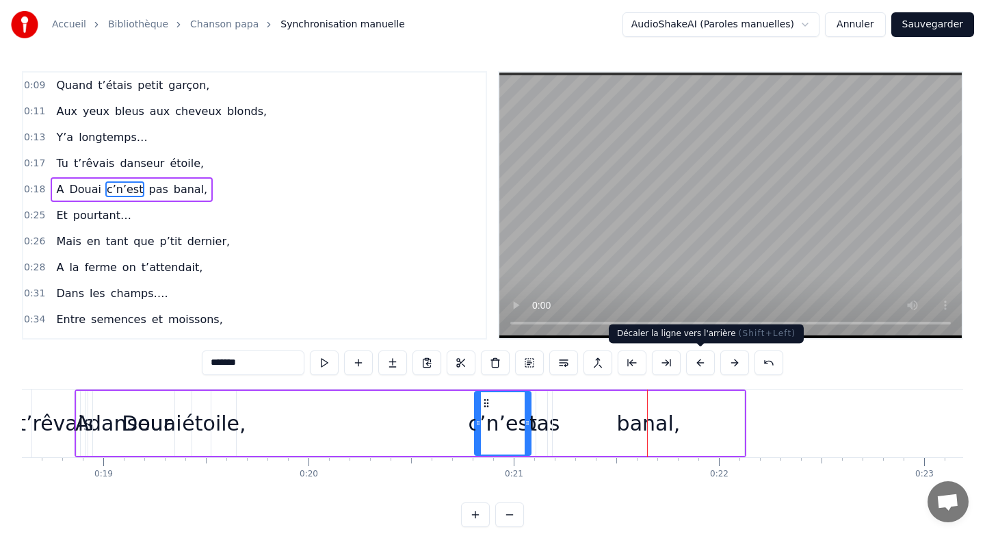
click at [696, 362] on button at bounding box center [700, 362] width 29 height 25
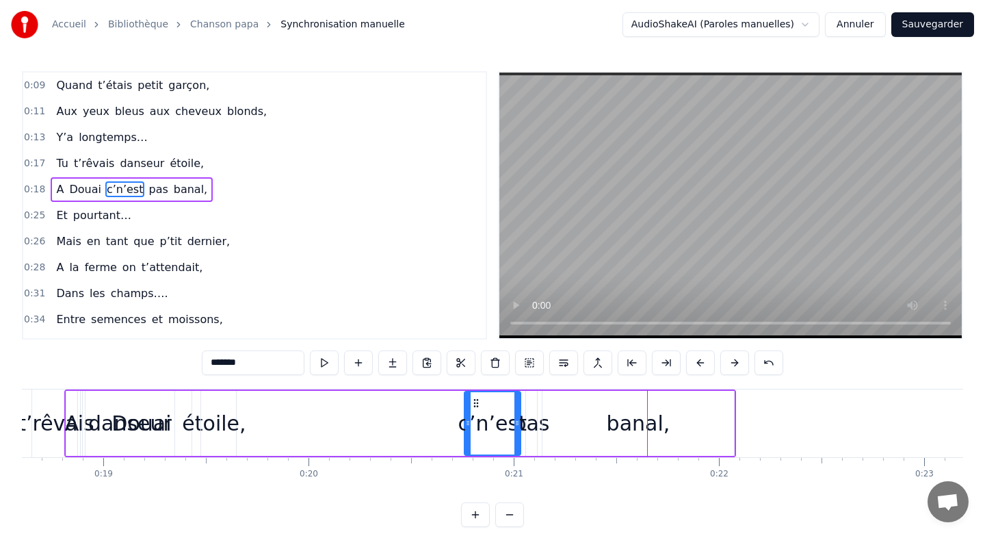
click at [696, 362] on button at bounding box center [700, 362] width 29 height 25
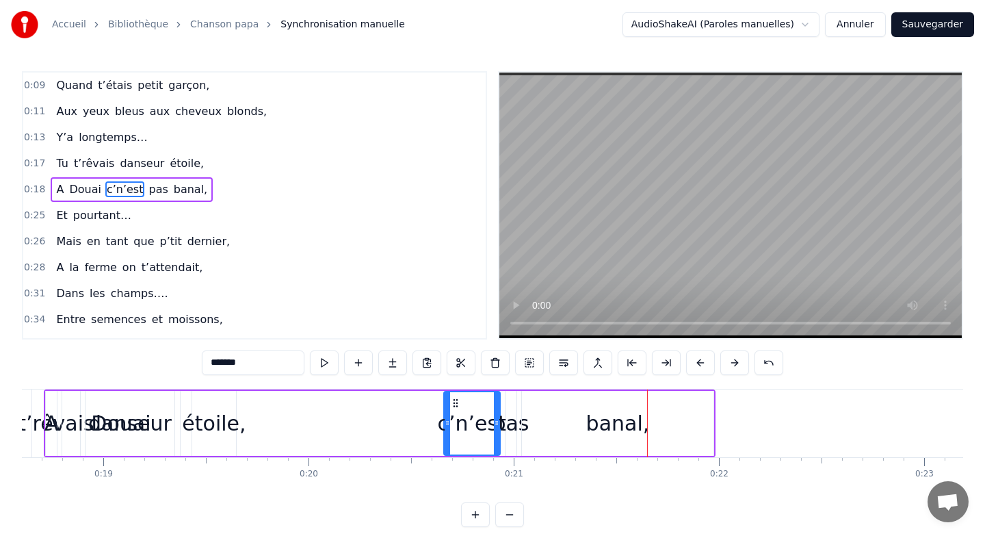
click at [696, 362] on button at bounding box center [700, 362] width 29 height 25
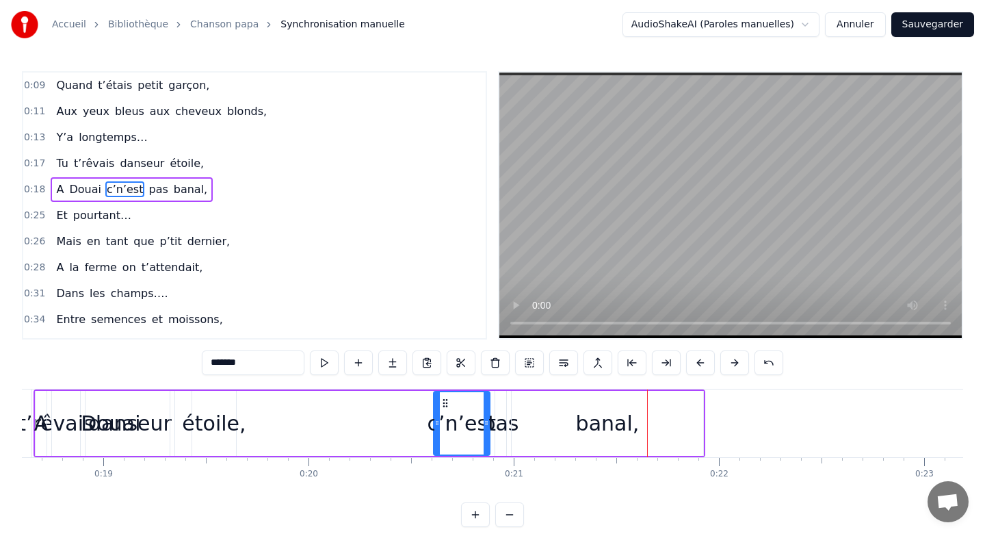
click at [696, 362] on button at bounding box center [700, 362] width 29 height 25
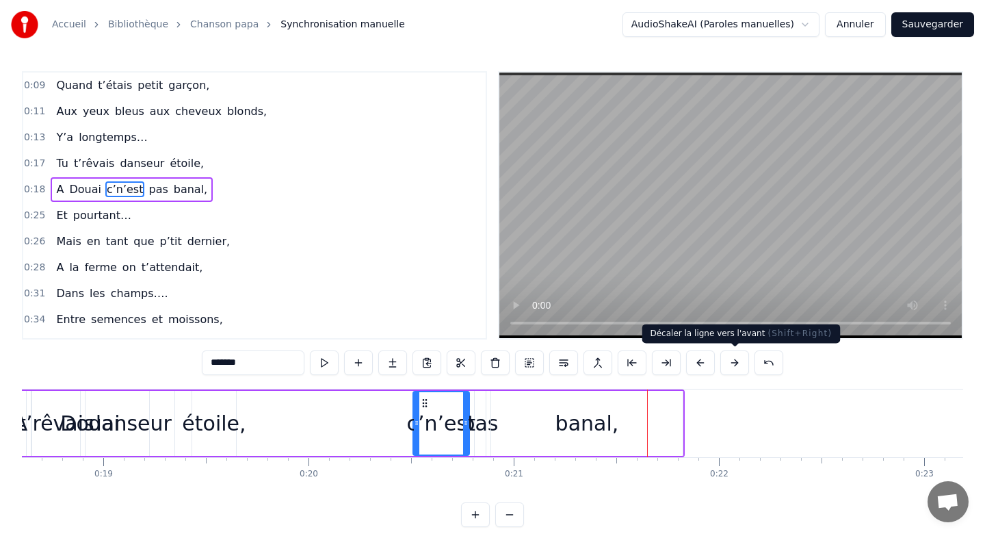
click at [737, 367] on button at bounding box center [734, 362] width 29 height 25
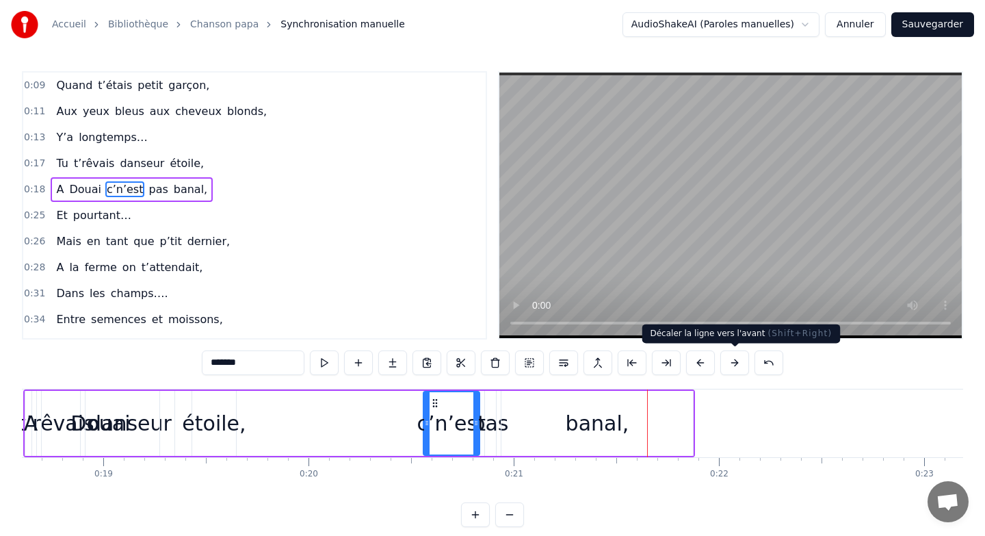
click at [737, 367] on button at bounding box center [734, 362] width 29 height 25
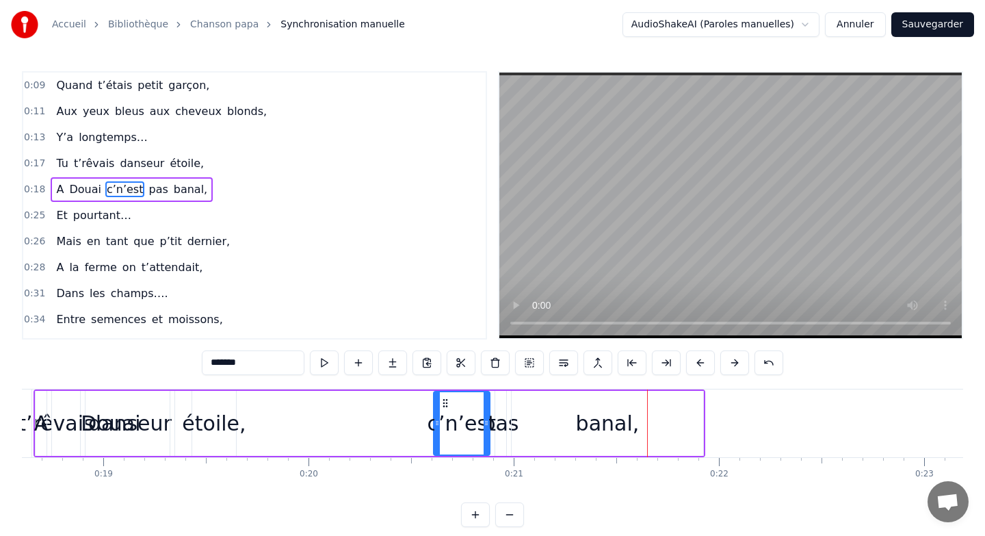
click at [737, 367] on button at bounding box center [734, 362] width 29 height 25
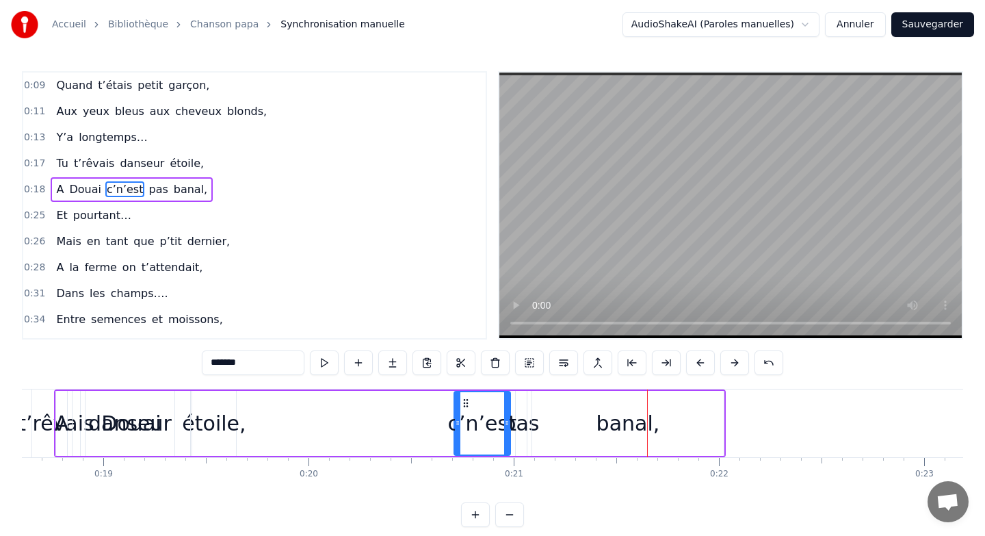
click at [737, 367] on button at bounding box center [734, 362] width 29 height 25
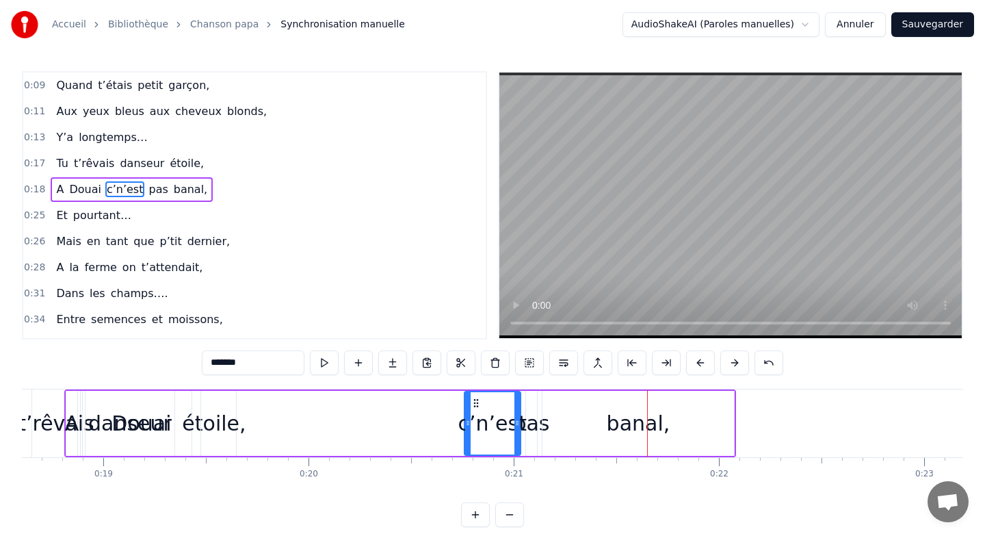
click at [737, 367] on button at bounding box center [734, 362] width 29 height 25
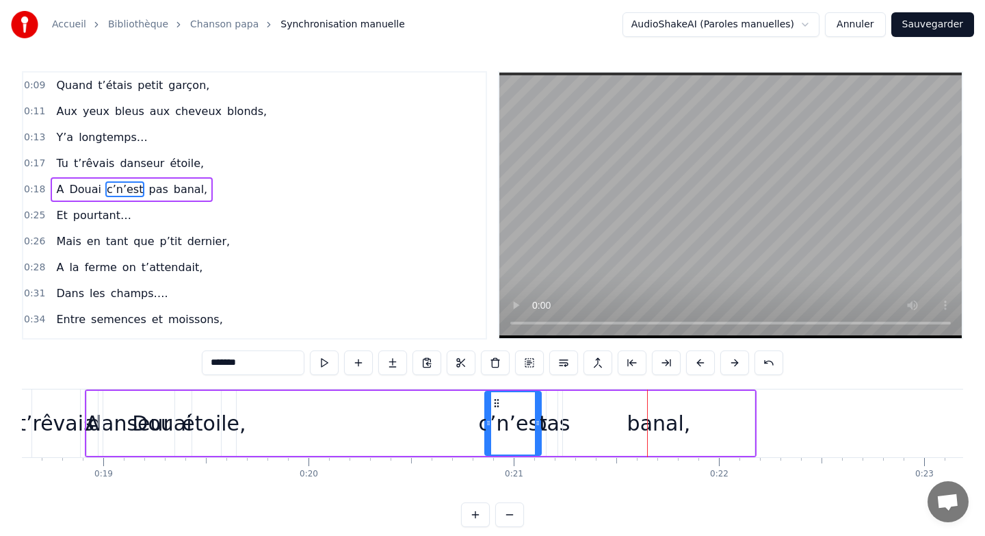
click at [737, 367] on button at bounding box center [734, 362] width 29 height 25
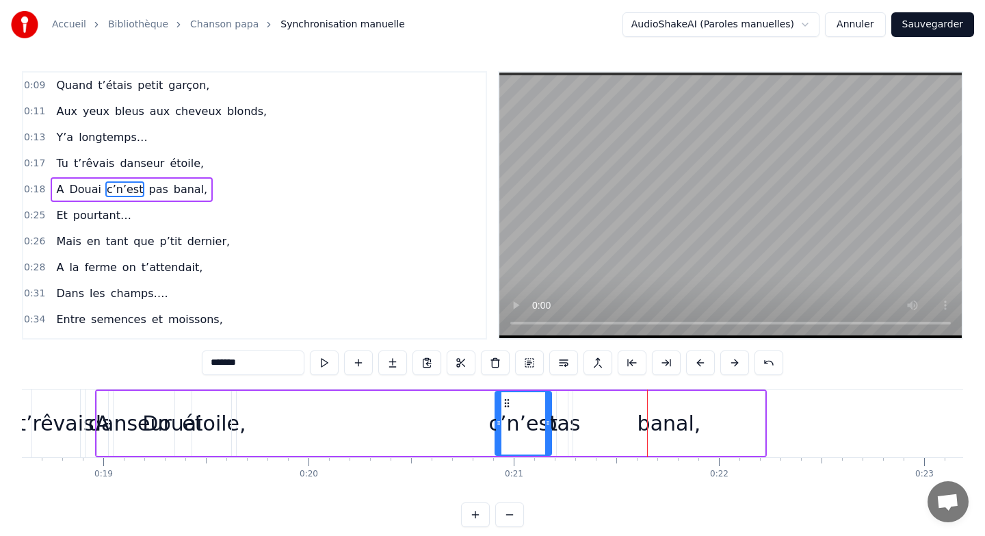
click at [737, 367] on button at bounding box center [734, 362] width 29 height 25
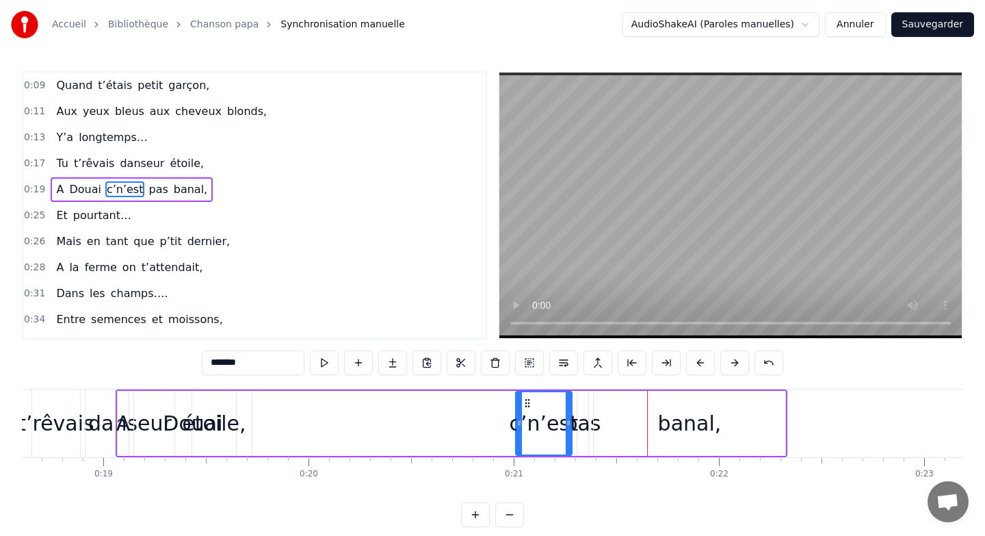
click at [737, 367] on button at bounding box center [734, 362] width 29 height 25
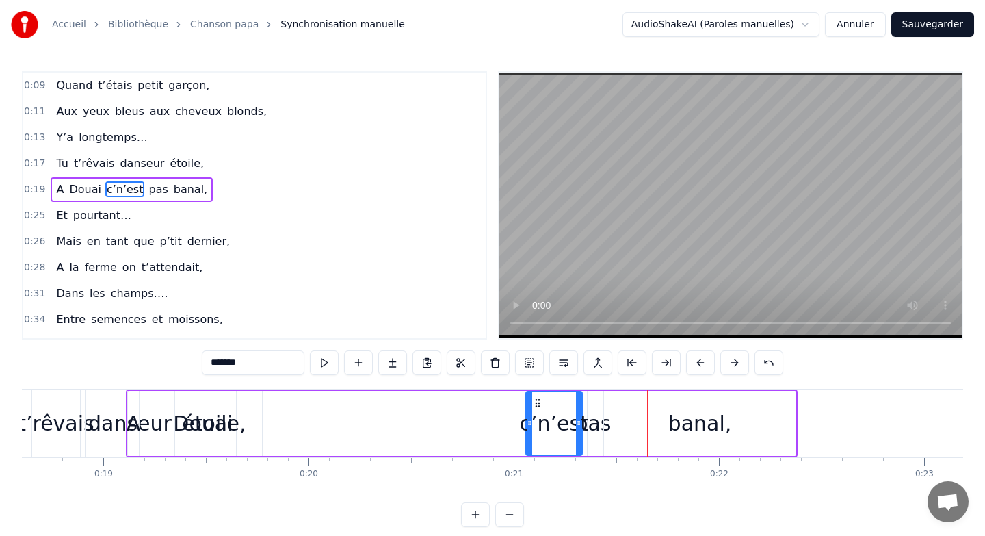
click at [737, 367] on button at bounding box center [734, 362] width 29 height 25
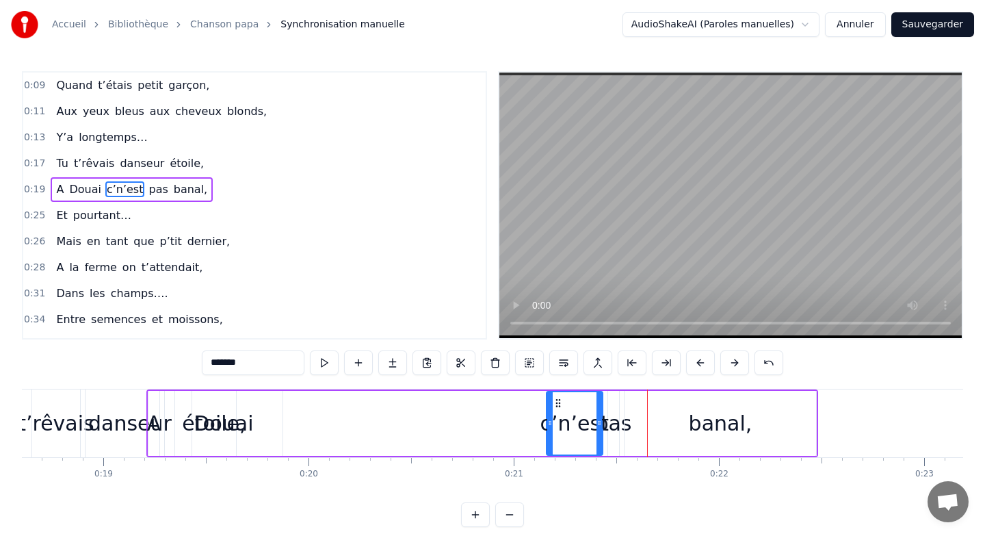
click at [737, 367] on button at bounding box center [734, 362] width 29 height 25
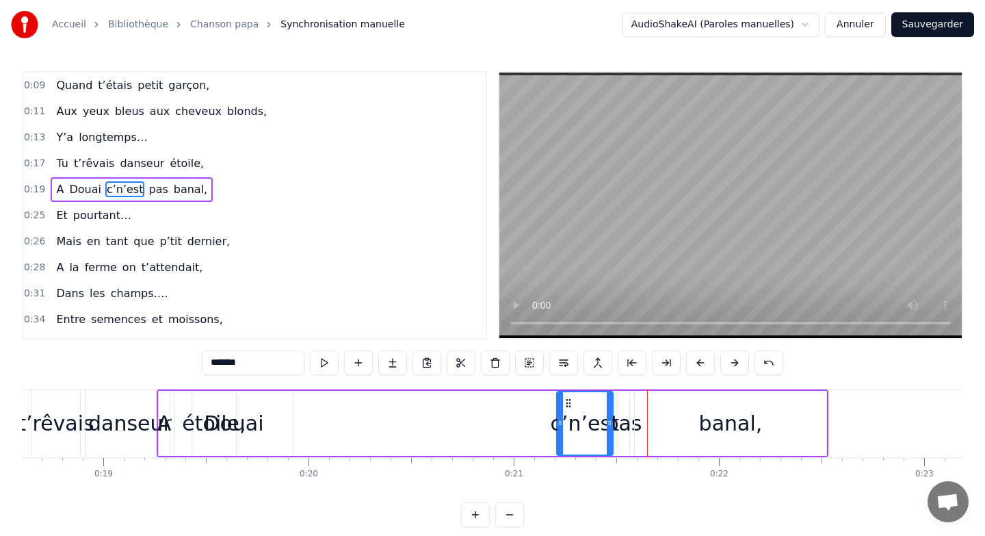
click at [737, 367] on button at bounding box center [734, 362] width 29 height 25
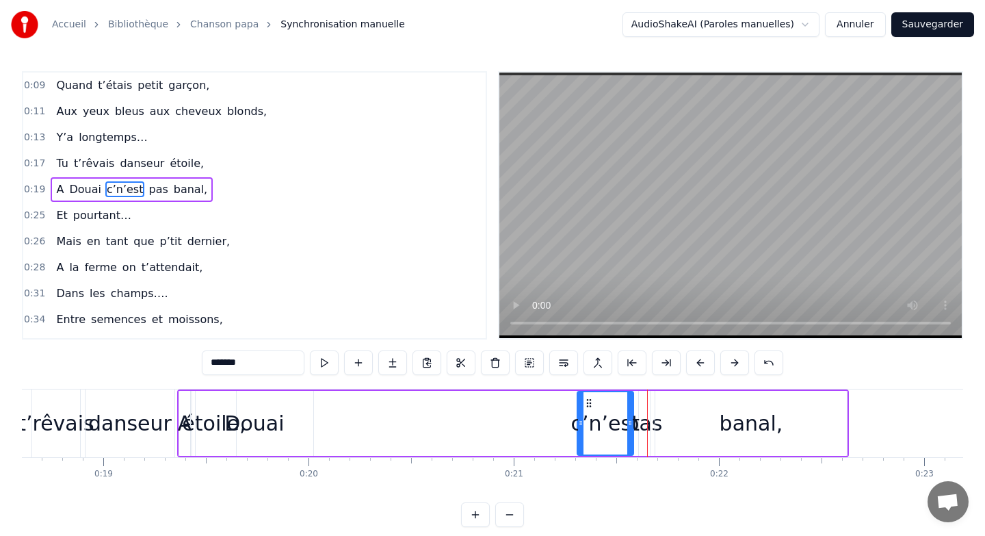
click at [737, 367] on button at bounding box center [734, 362] width 29 height 25
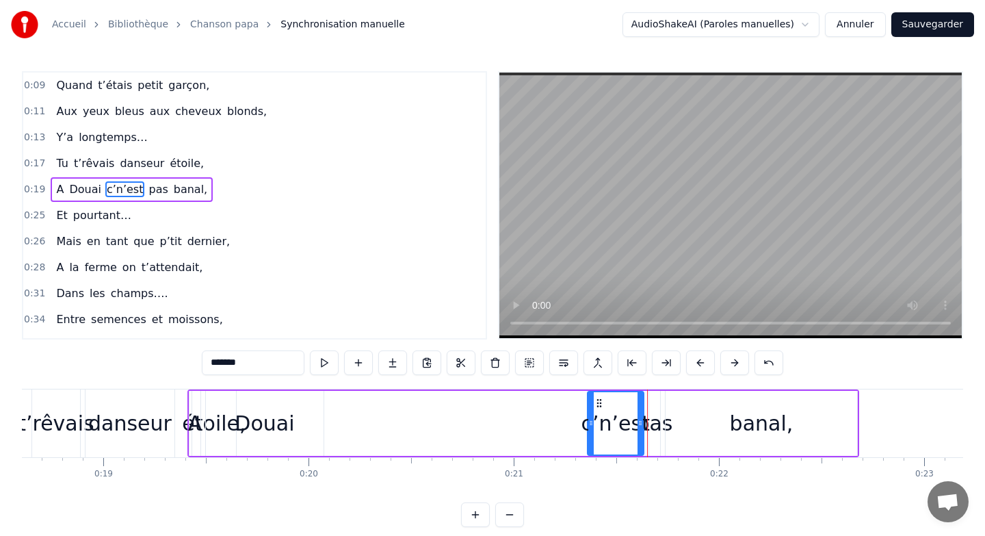
click at [737, 367] on button at bounding box center [734, 362] width 29 height 25
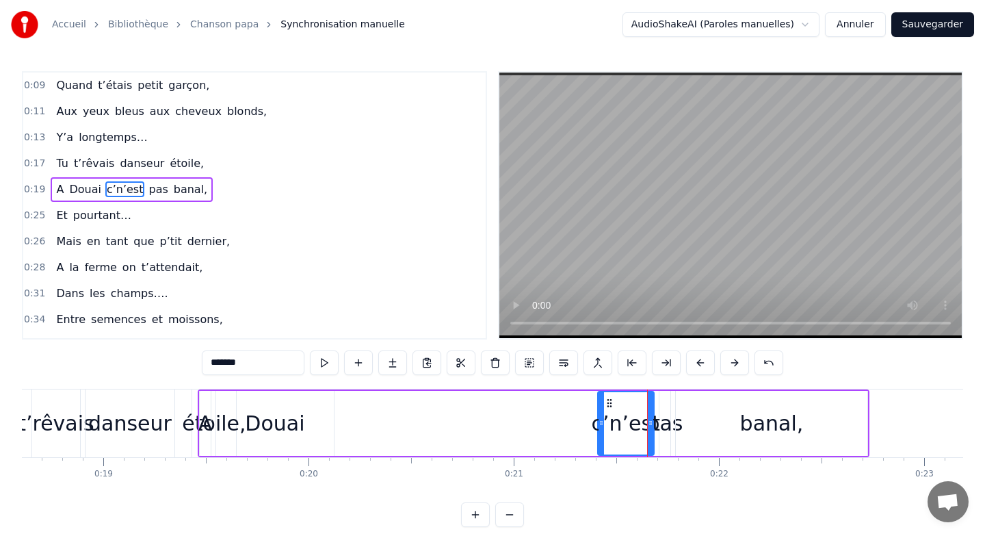
click at [737, 367] on button at bounding box center [734, 362] width 29 height 25
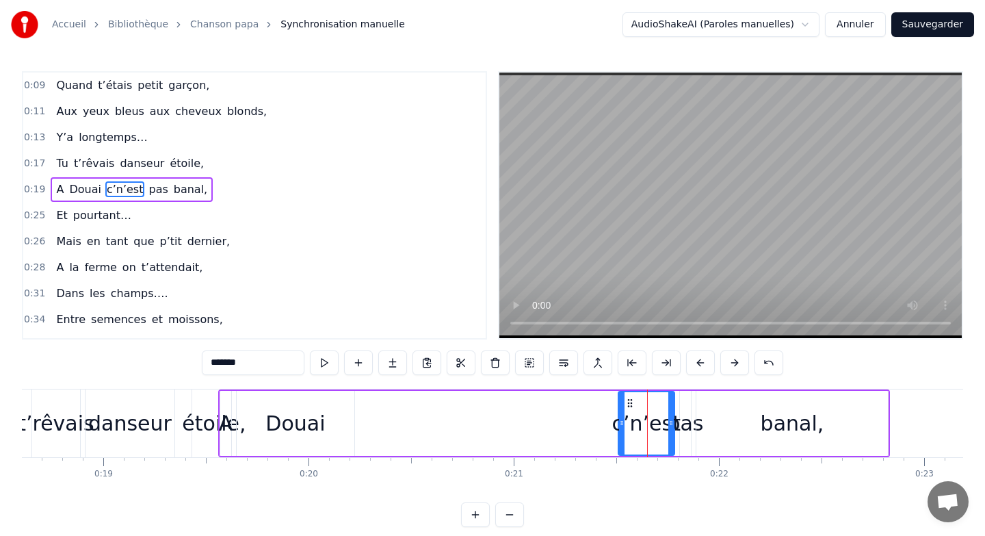
click at [737, 367] on button at bounding box center [734, 362] width 29 height 25
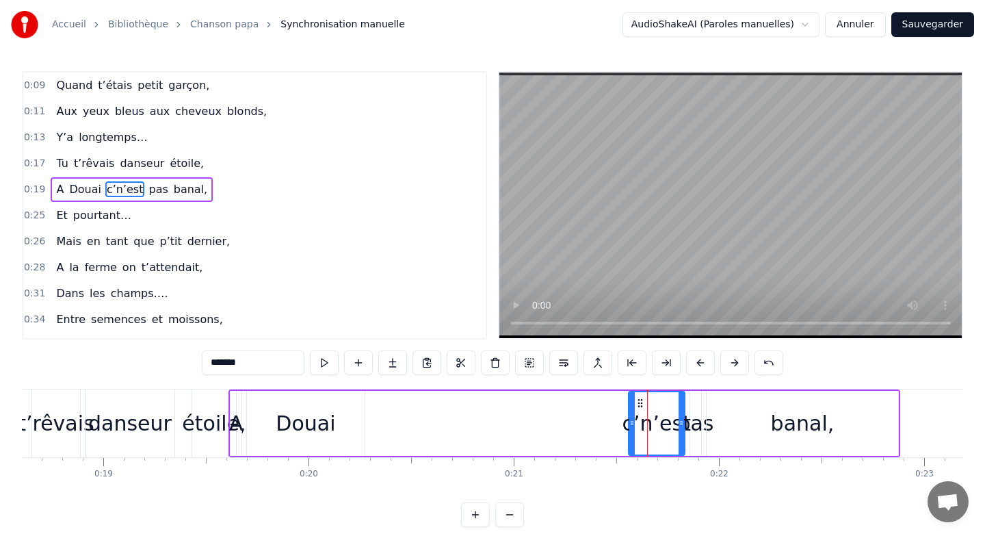
click at [737, 367] on button at bounding box center [734, 362] width 29 height 25
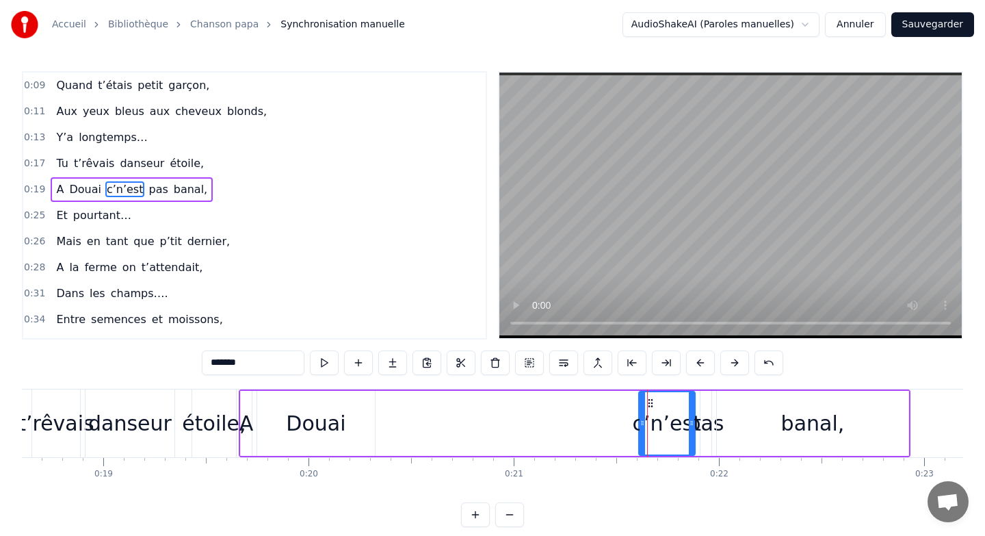
click at [737, 367] on button at bounding box center [734, 362] width 29 height 25
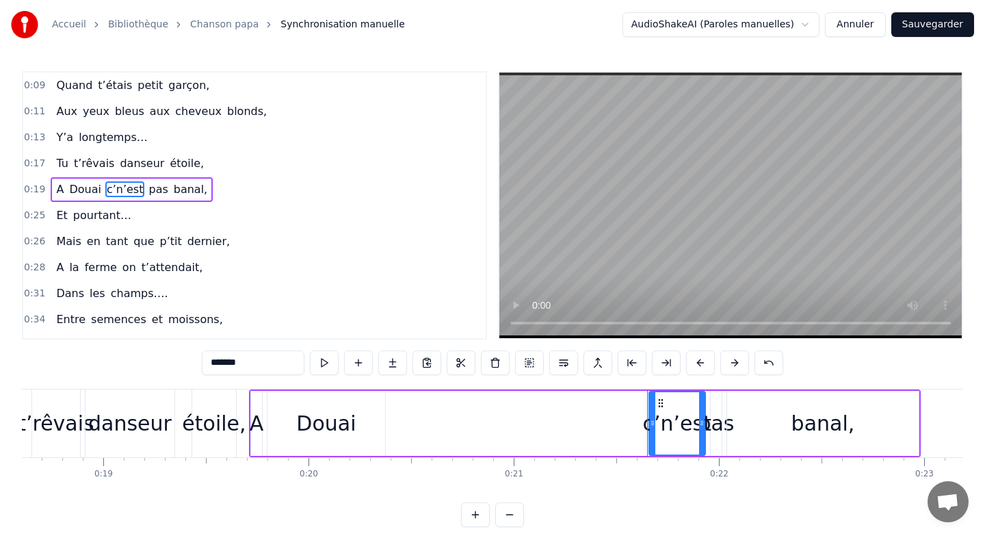
click at [737, 367] on button at bounding box center [734, 362] width 29 height 25
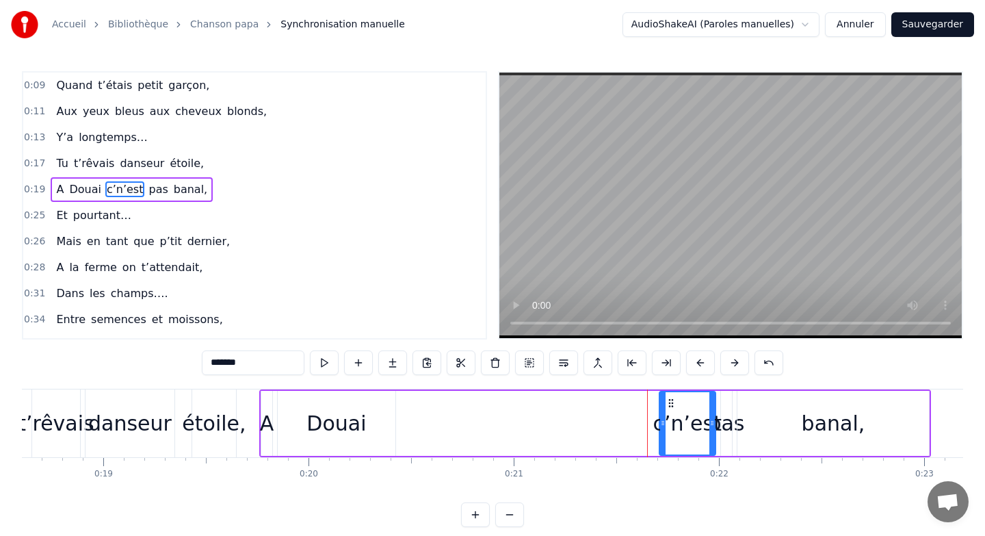
click at [634, 407] on div "A Douai c’n’est pas banal," at bounding box center [595, 423] width 672 height 68
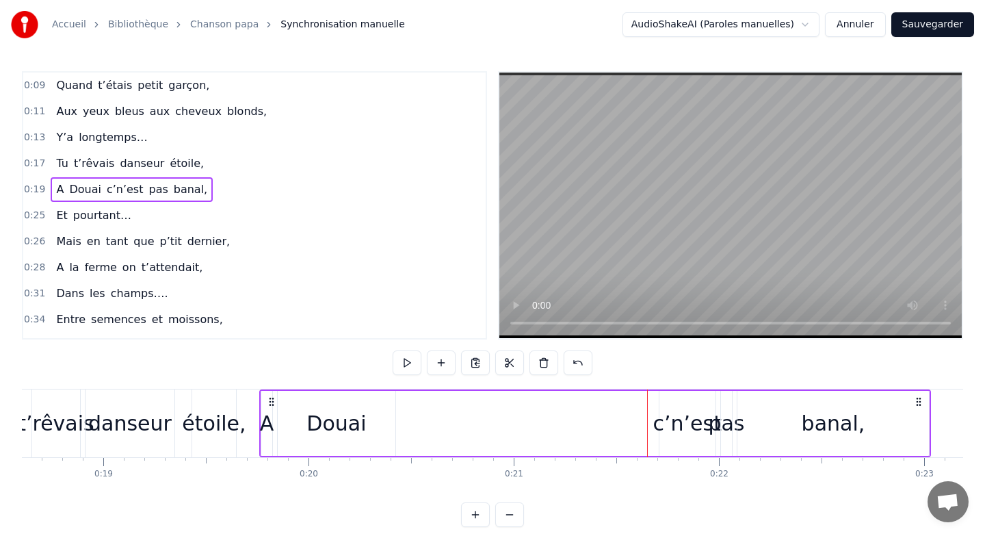
click at [666, 413] on div "c’n’est" at bounding box center [687, 423] width 68 height 31
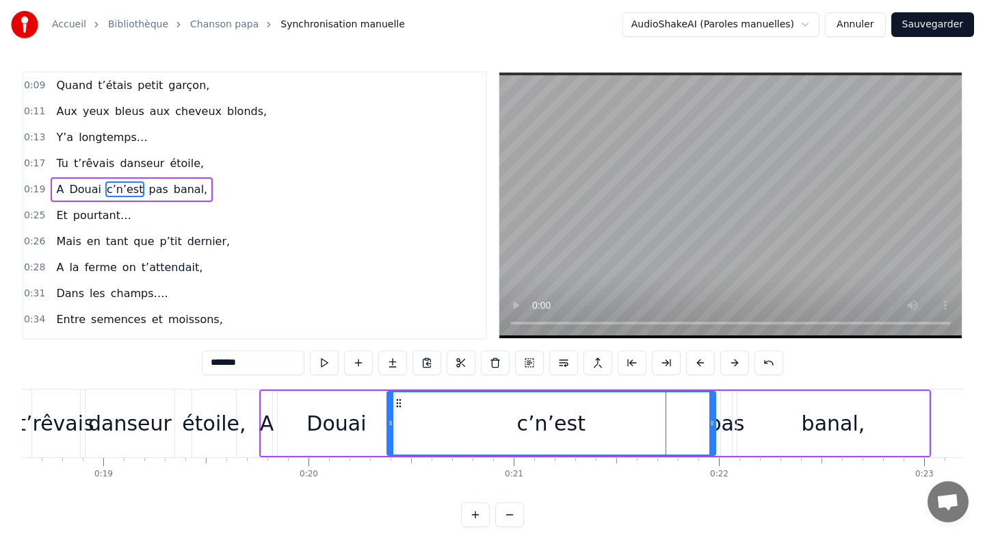
drag, startPoint x: 662, startPoint y: 413, endPoint x: 389, endPoint y: 408, distance: 272.3
click at [389, 408] on div at bounding box center [390, 423] width 5 height 62
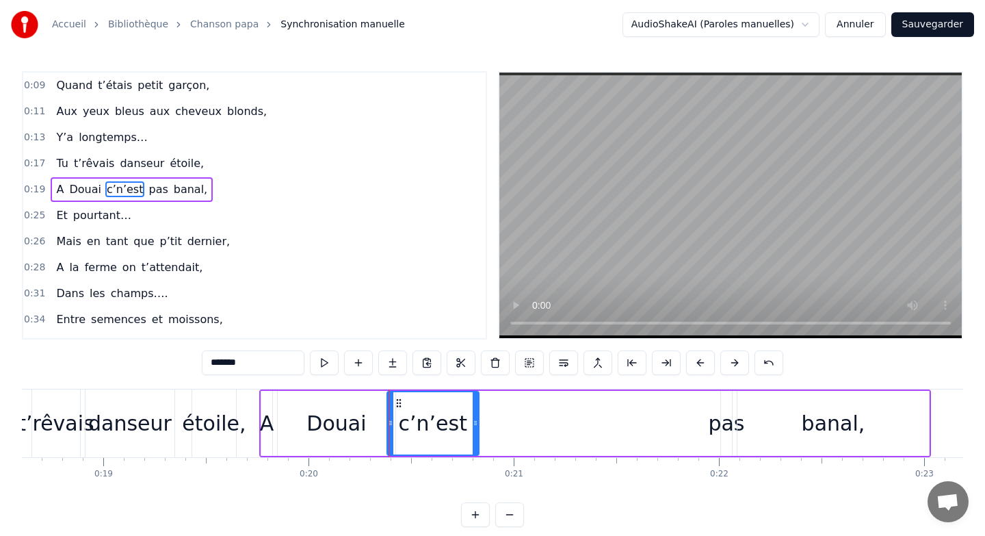
drag, startPoint x: 711, startPoint y: 420, endPoint x: 469, endPoint y: 421, distance: 242.9
click at [473, 421] on icon at bounding box center [475, 422] width 5 height 11
click at [713, 419] on div "pas" at bounding box center [726, 423] width 36 height 31
type input "***"
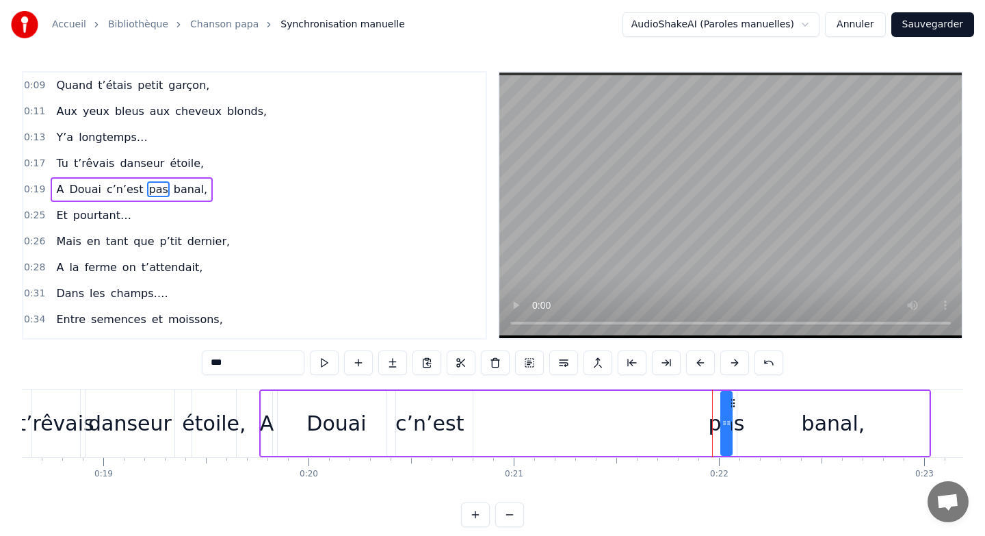
drag, startPoint x: 720, startPoint y: 419, endPoint x: 618, endPoint y: 421, distance: 101.9
click at [618, 421] on div "A Douai c’n’est pas banal," at bounding box center [595, 423] width 672 height 68
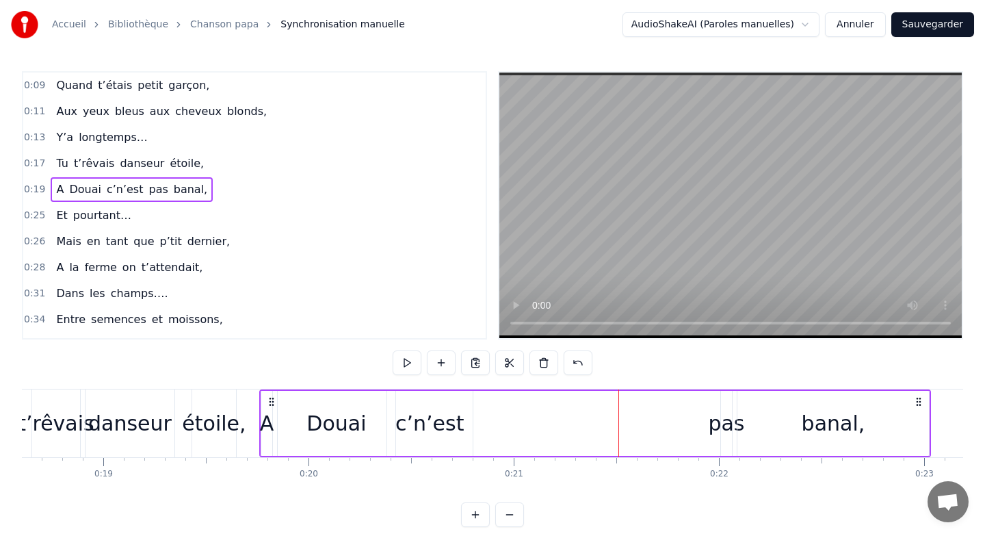
click at [720, 418] on div "pas" at bounding box center [726, 423] width 36 height 31
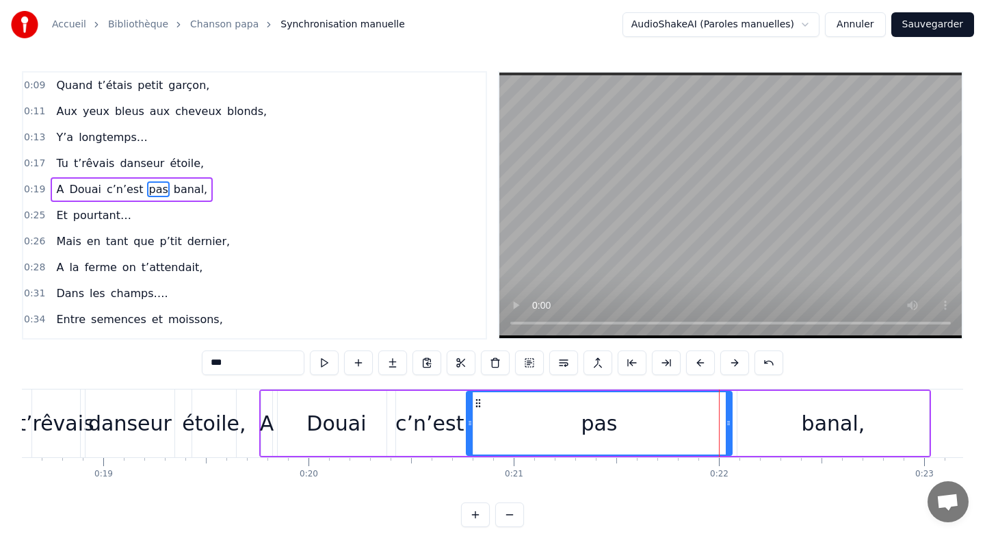
drag, startPoint x: 722, startPoint y: 418, endPoint x: 468, endPoint y: 417, distance: 254.5
click at [468, 417] on icon at bounding box center [469, 422] width 5 height 11
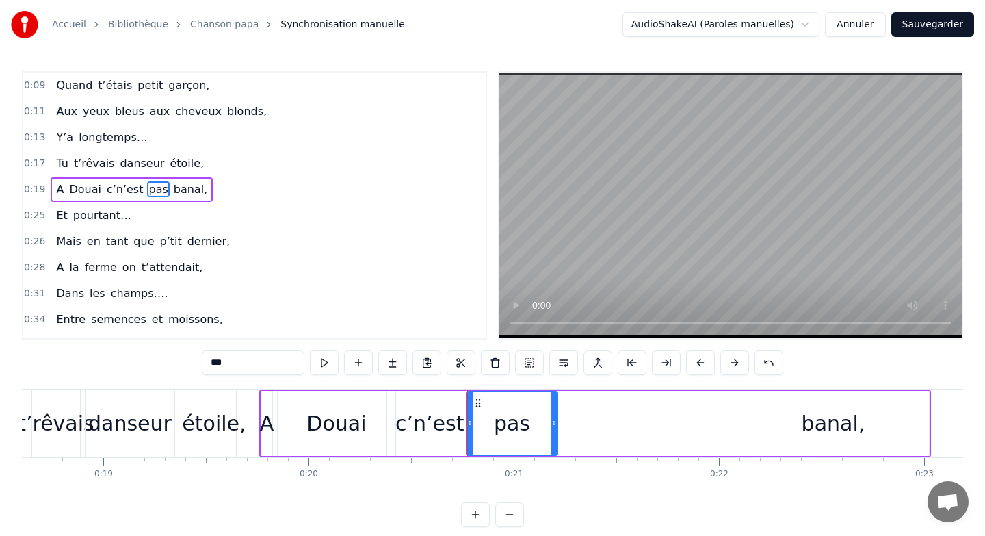
drag, startPoint x: 727, startPoint y: 419, endPoint x: 553, endPoint y: 421, distance: 174.5
click at [553, 421] on icon at bounding box center [553, 422] width 5 height 11
click at [739, 423] on div "banal," at bounding box center [833, 423] width 192 height 65
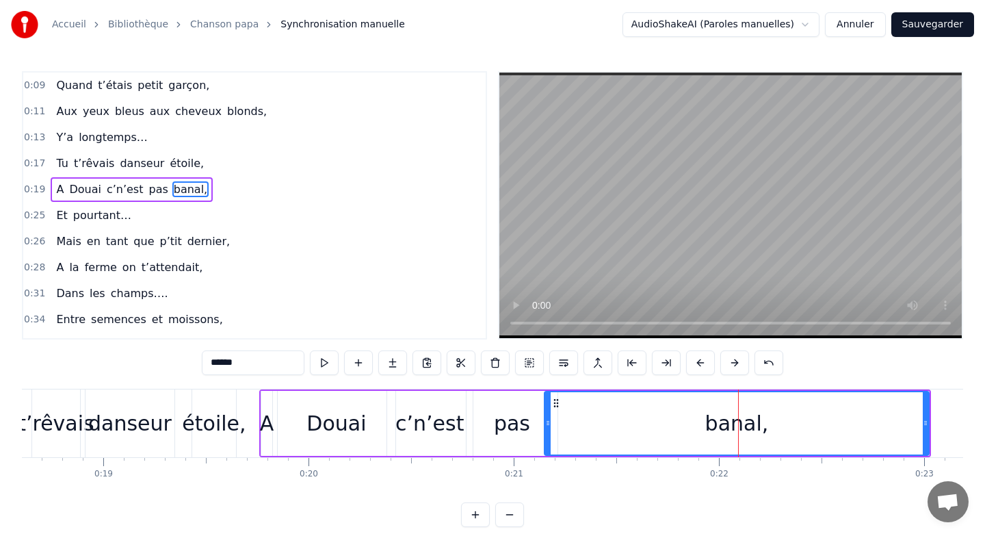
drag, startPoint x: 739, startPoint y: 423, endPoint x: 546, endPoint y: 425, distance: 192.9
click at [546, 425] on icon at bounding box center [547, 422] width 5 height 11
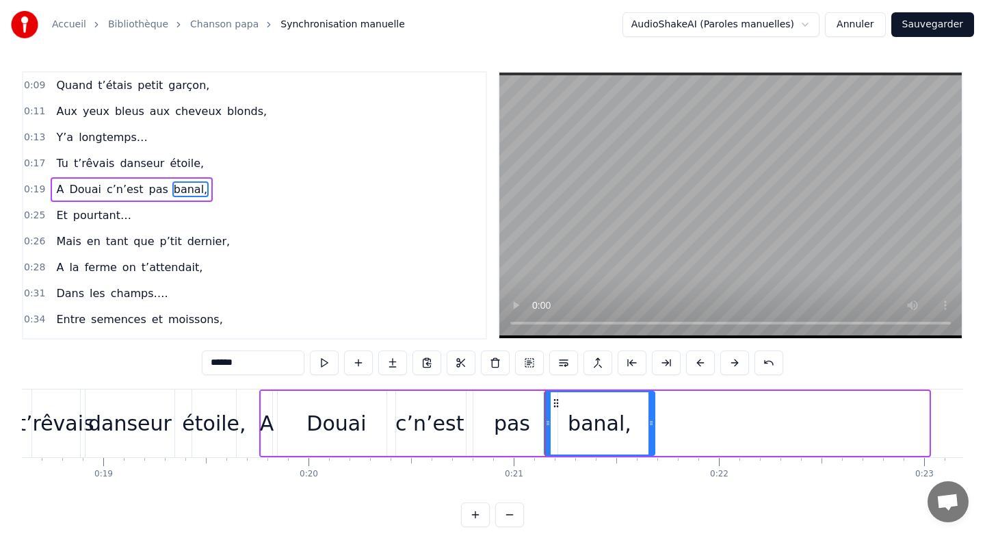
drag, startPoint x: 924, startPoint y: 421, endPoint x: 650, endPoint y: 420, distance: 274.3
click at [650, 420] on icon at bounding box center [651, 422] width 5 height 11
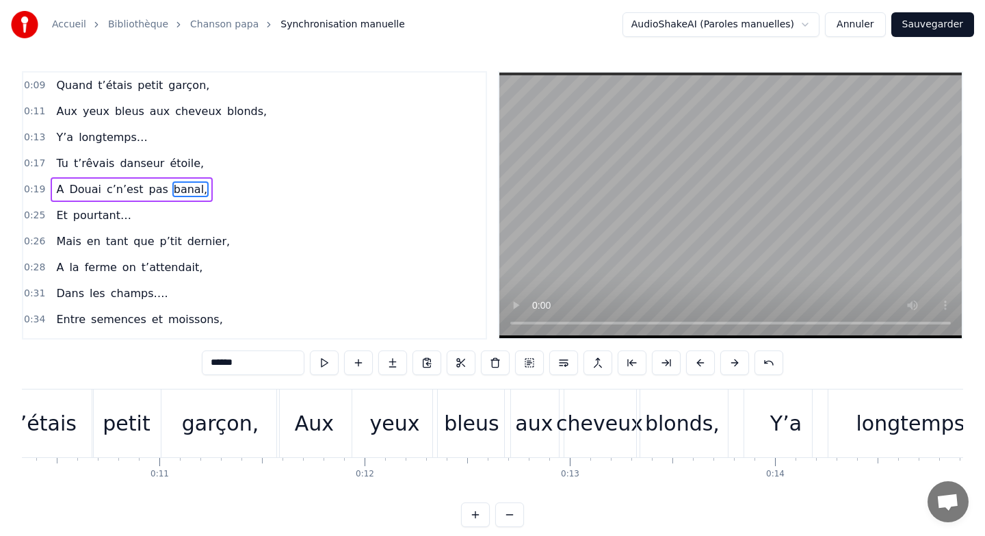
scroll to position [0, 2206]
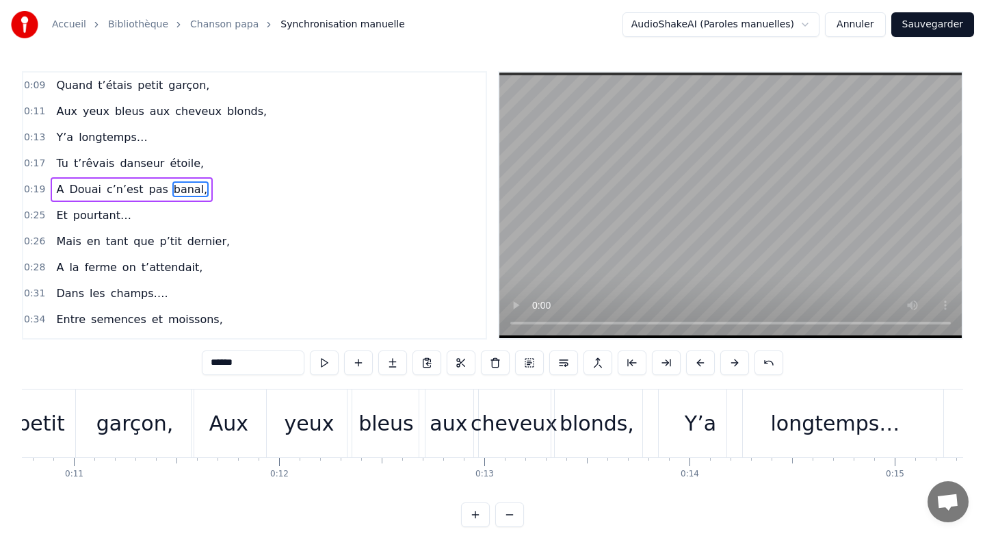
click at [667, 416] on div "Y’a" at bounding box center [700, 423] width 83 height 68
type input "***"
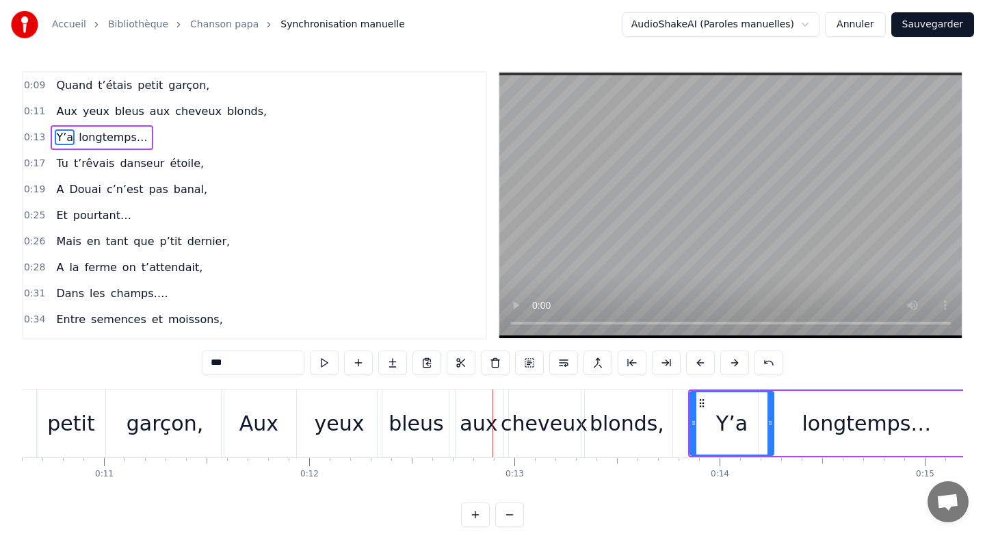
scroll to position [0, 2178]
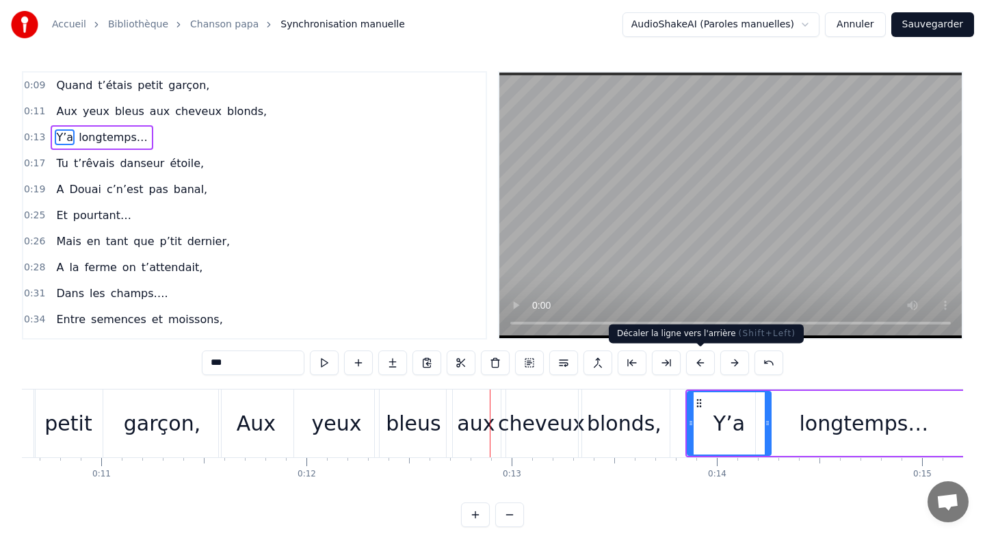
click at [704, 361] on button at bounding box center [700, 362] width 29 height 25
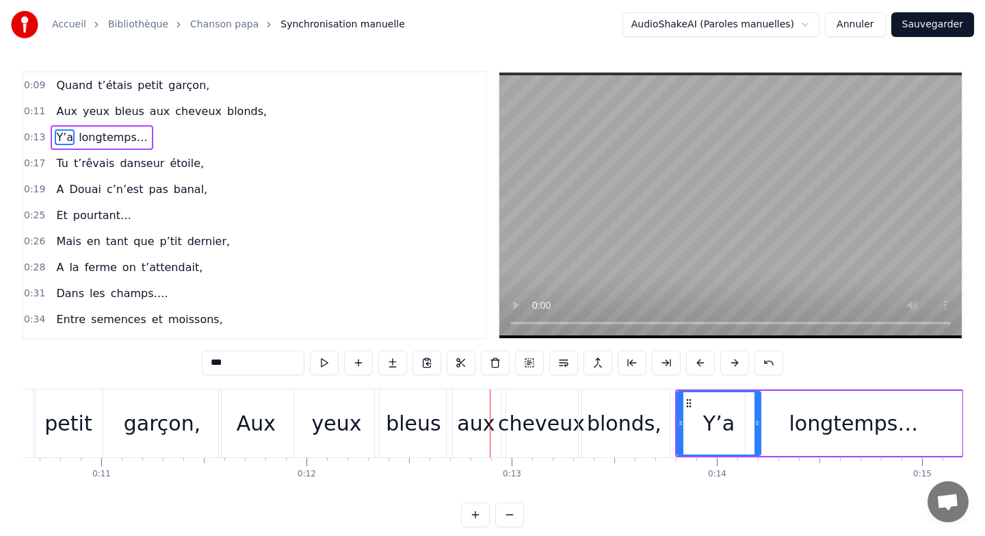
click at [704, 361] on button at bounding box center [700, 362] width 29 height 25
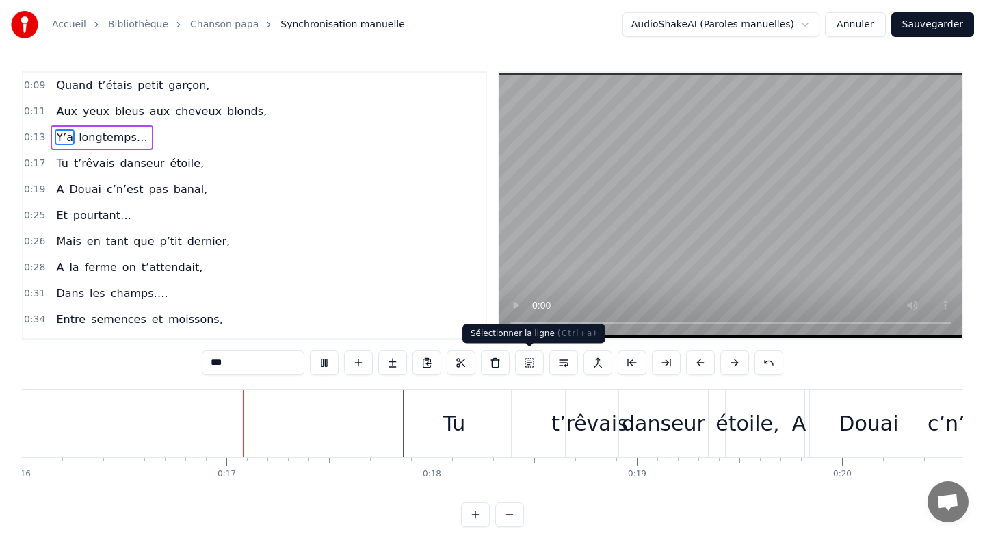
scroll to position [0, 3299]
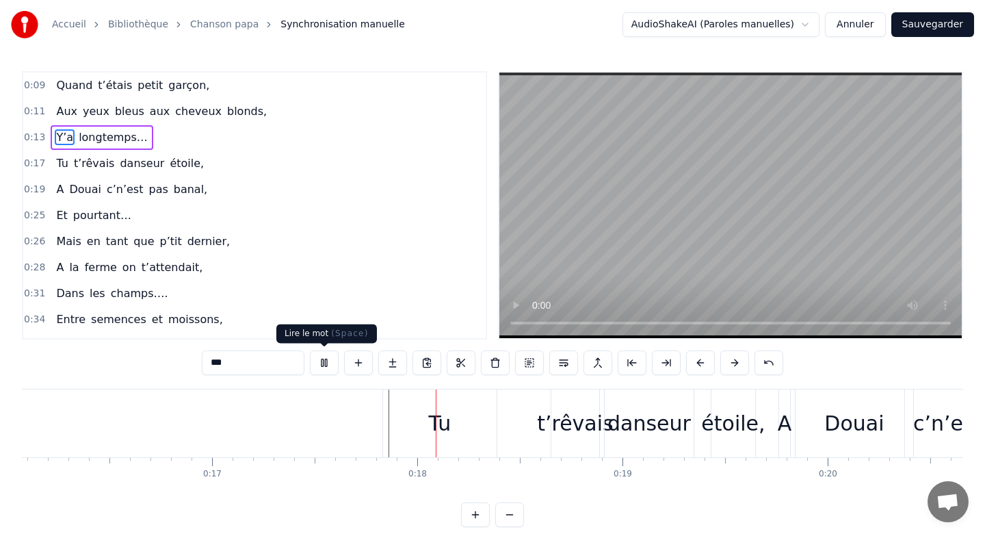
click at [326, 362] on button at bounding box center [324, 362] width 29 height 25
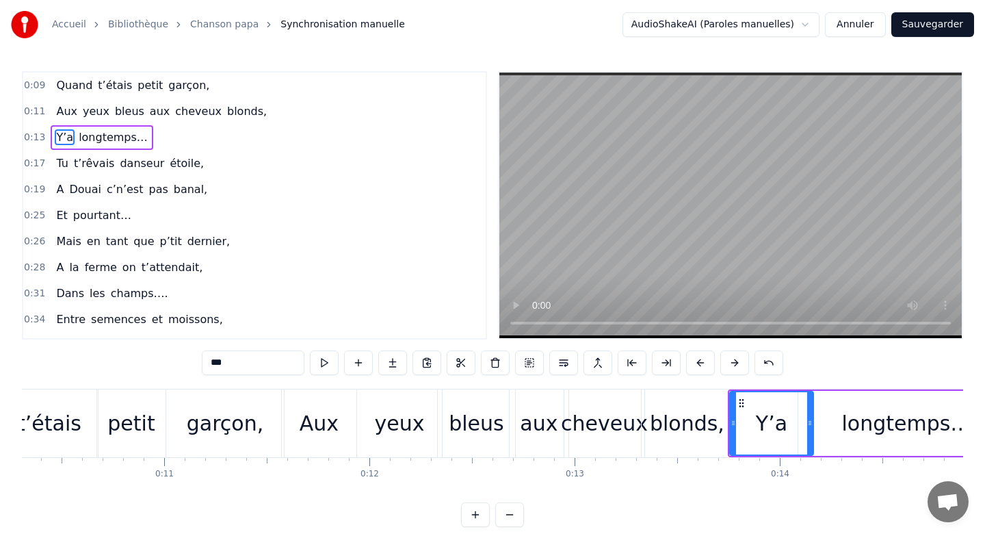
scroll to position [1, 0]
click at [822, 455] on div "Y’a longtemps…" at bounding box center [872, 423] width 289 height 68
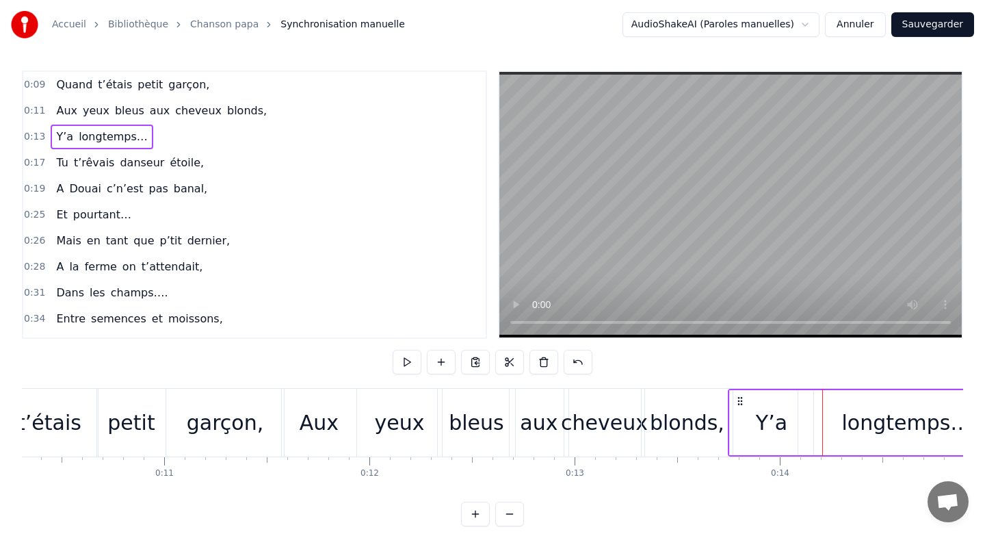
click at [759, 455] on div "Y’a longtemps…" at bounding box center [872, 423] width 289 height 68
click at [789, 390] on div "Y’a" at bounding box center [771, 422] width 85 height 65
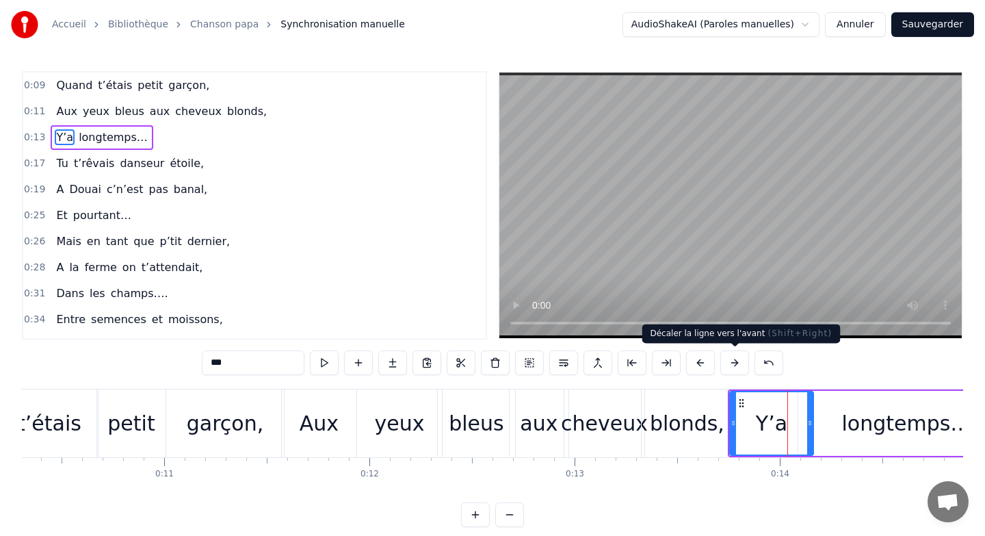
click at [730, 357] on button at bounding box center [734, 362] width 29 height 25
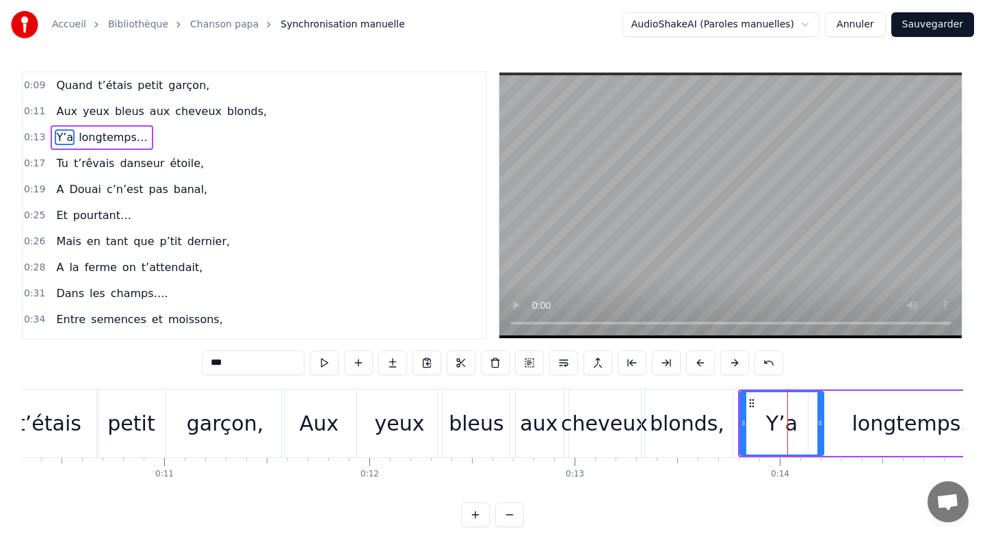
click at [730, 357] on button at bounding box center [734, 362] width 29 height 25
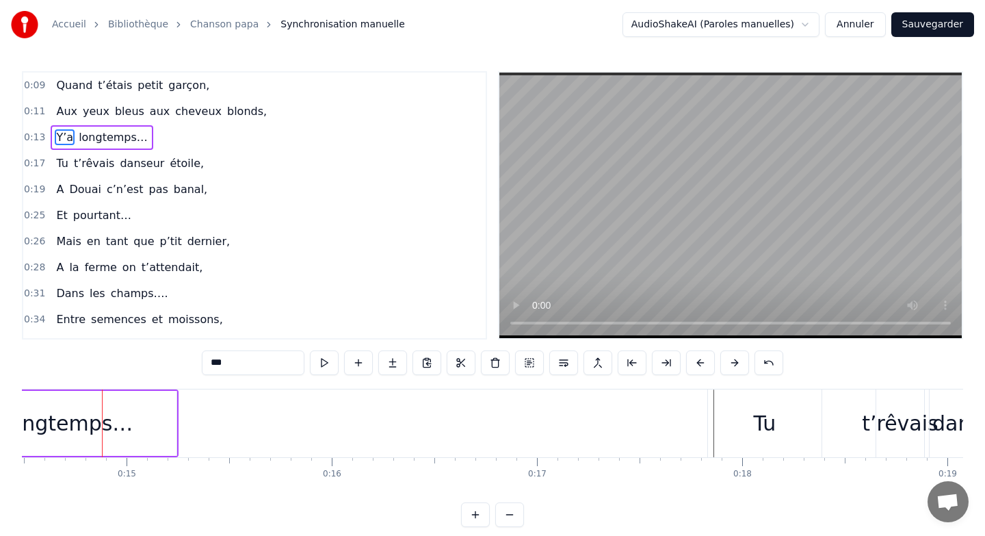
scroll to position [0, 2986]
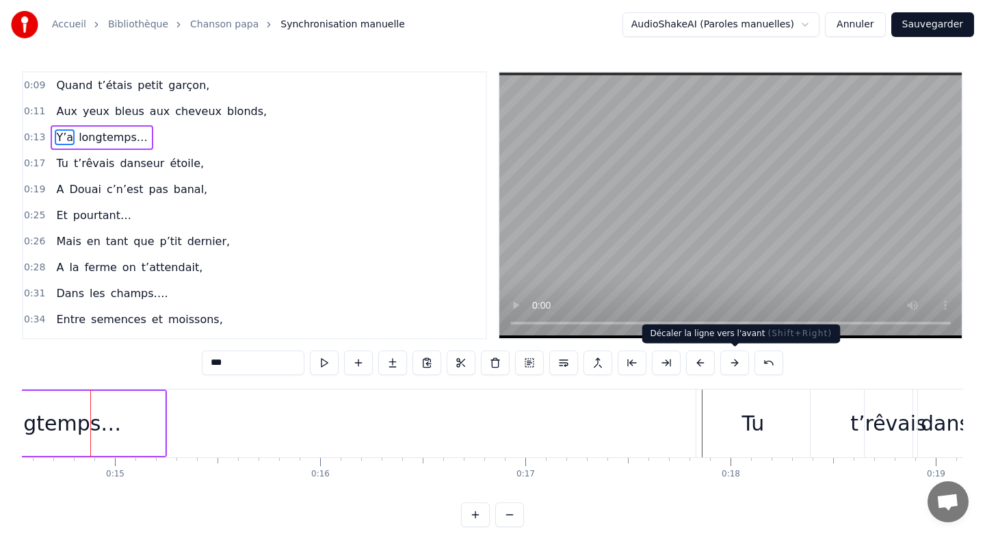
click at [731, 360] on button at bounding box center [734, 362] width 29 height 25
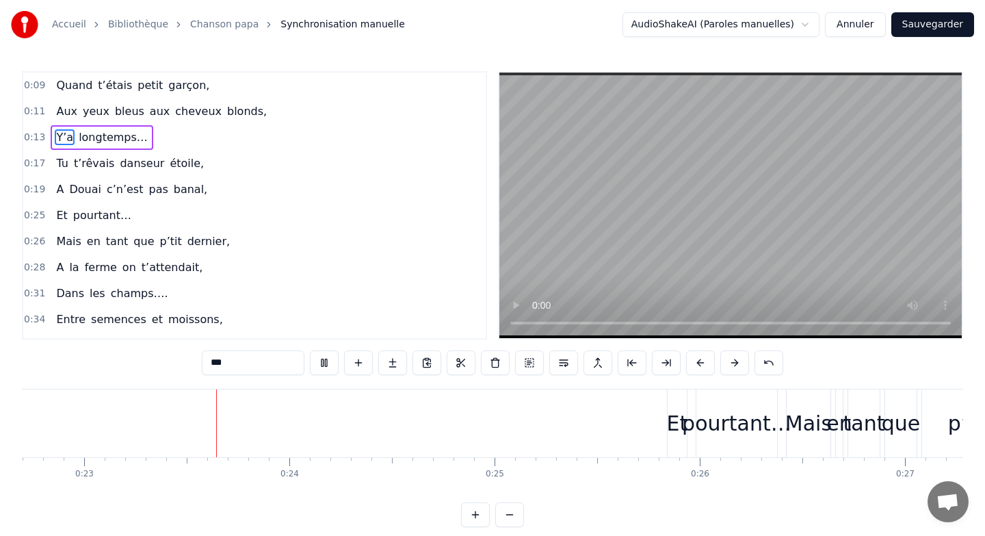
scroll to position [0, 4659]
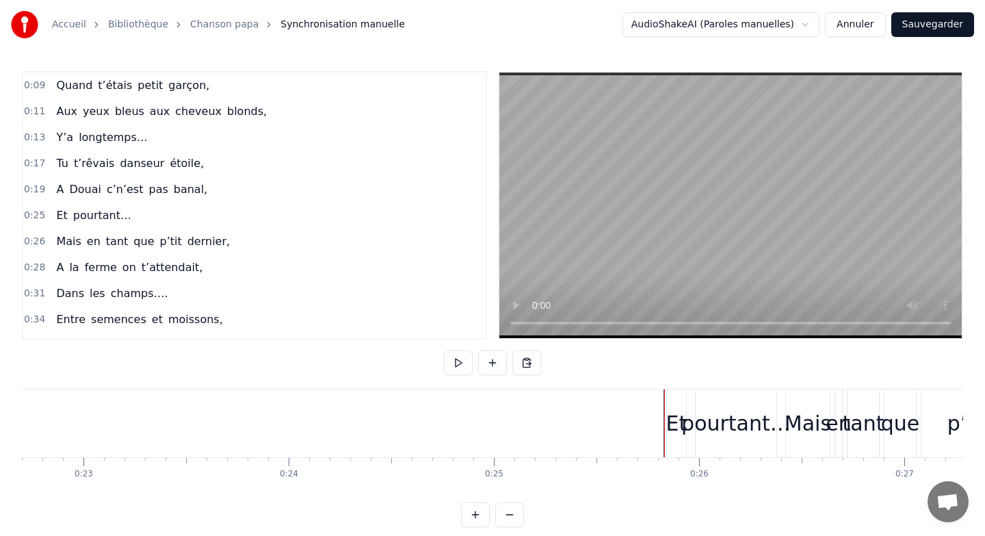
click at [676, 419] on div "Et" at bounding box center [676, 423] width 21 height 31
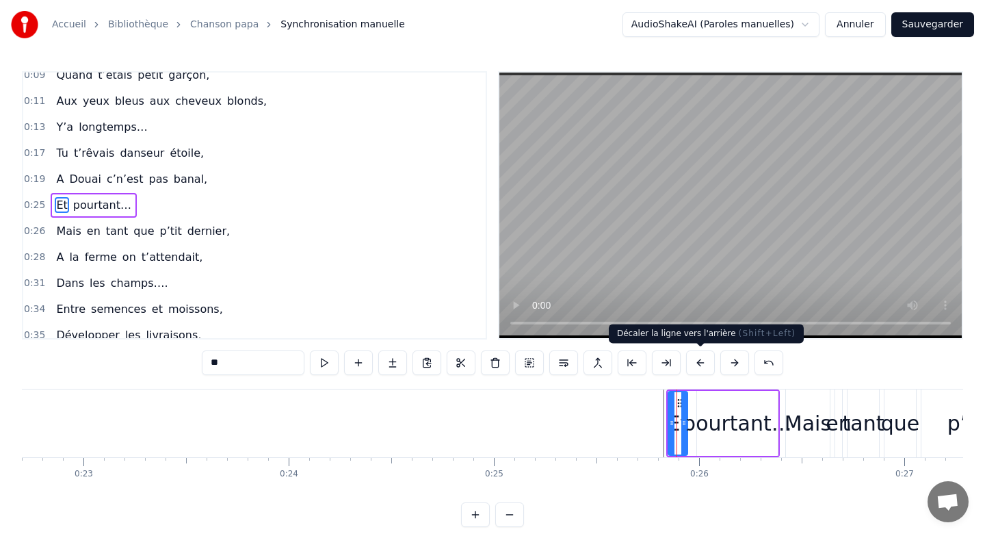
click at [696, 361] on button at bounding box center [700, 362] width 29 height 25
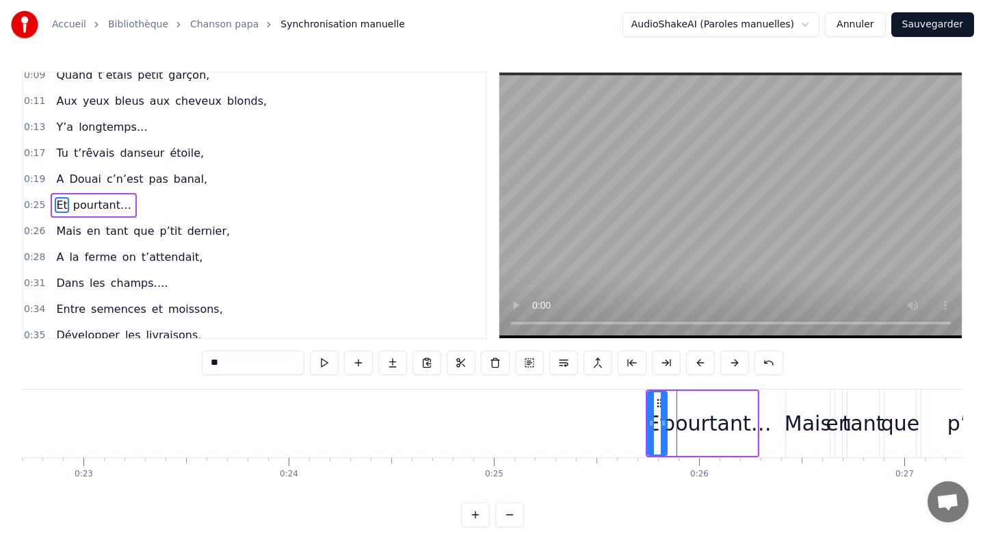
click at [696, 361] on button at bounding box center [700, 362] width 29 height 25
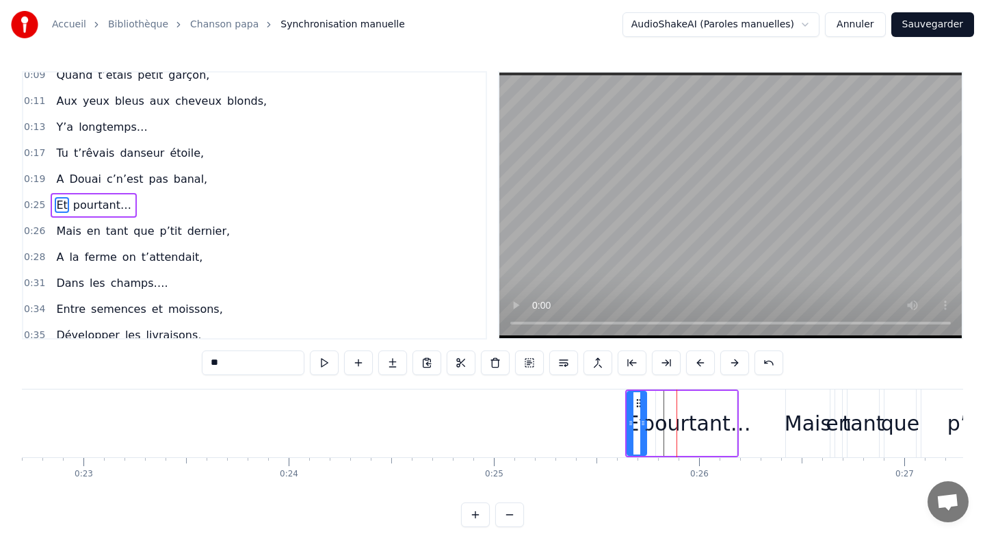
click at [696, 361] on button at bounding box center [700, 362] width 29 height 25
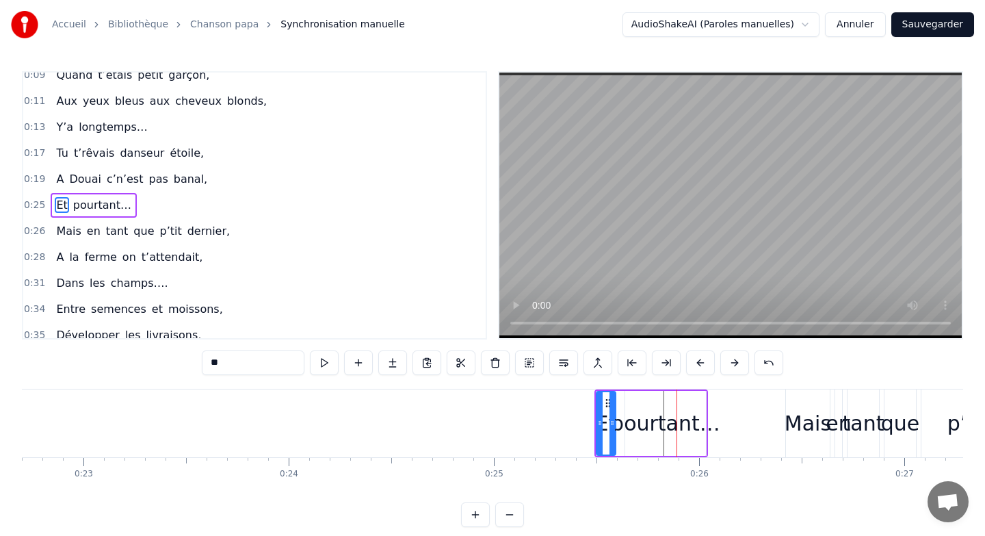
click at [696, 361] on button at bounding box center [700, 362] width 29 height 25
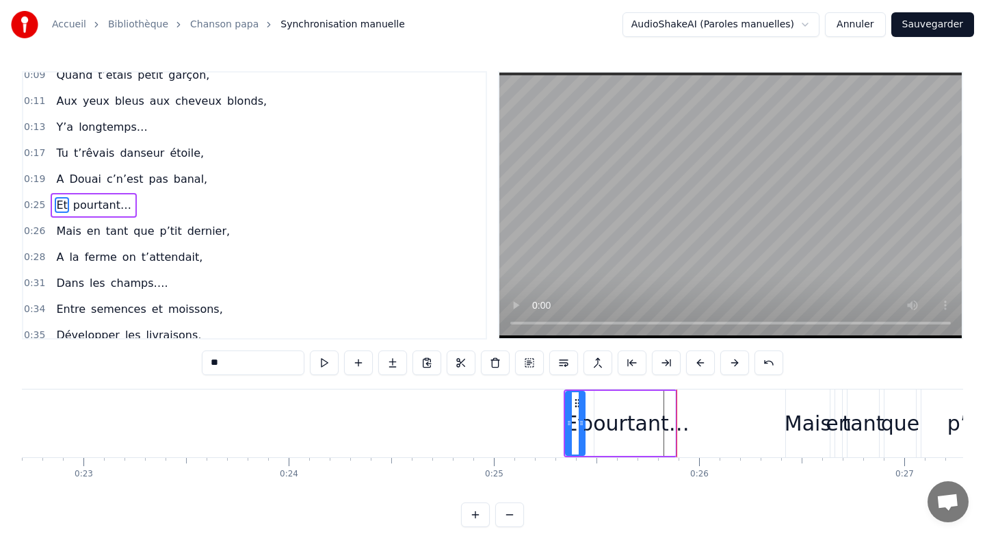
click at [696, 361] on button at bounding box center [700, 362] width 29 height 25
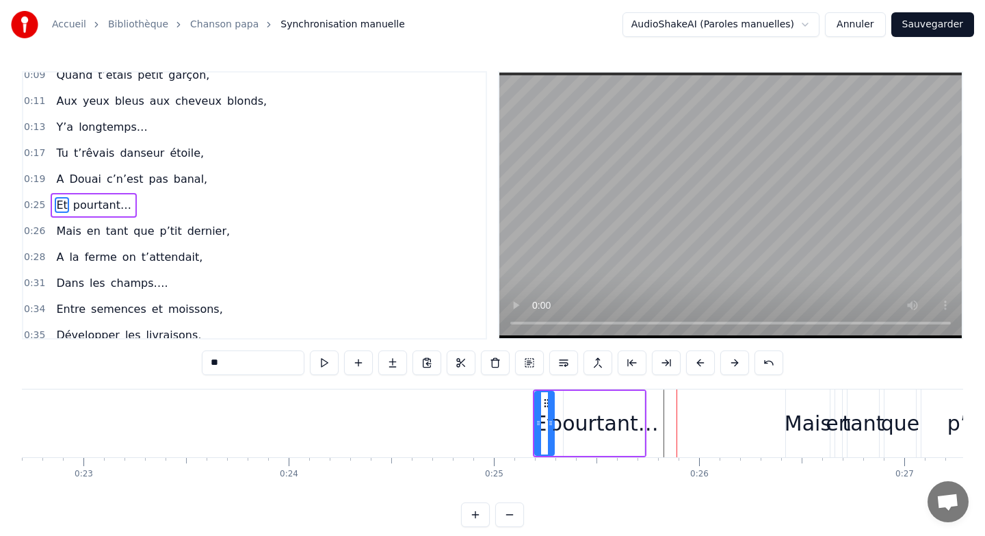
click at [696, 361] on button at bounding box center [700, 362] width 29 height 25
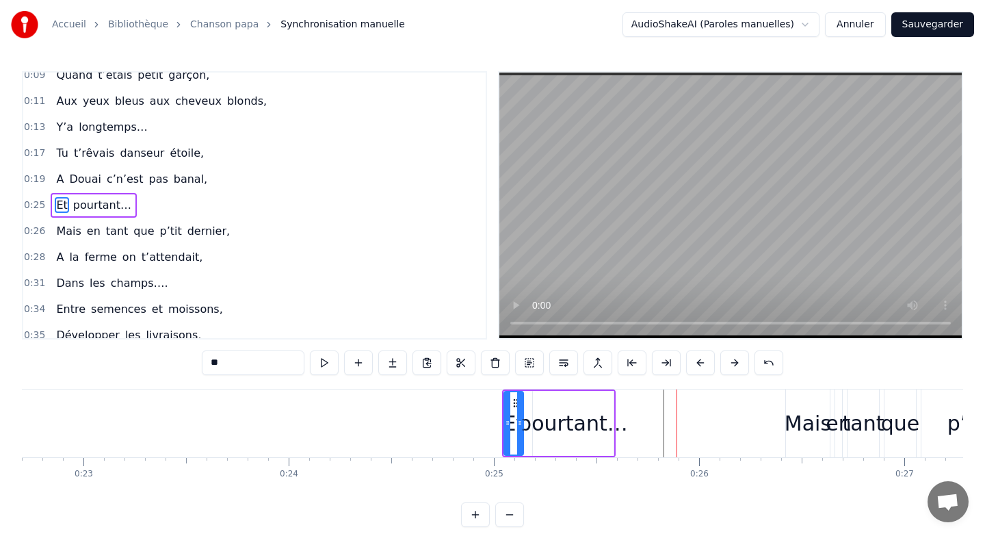
click at [696, 361] on button at bounding box center [700, 362] width 29 height 25
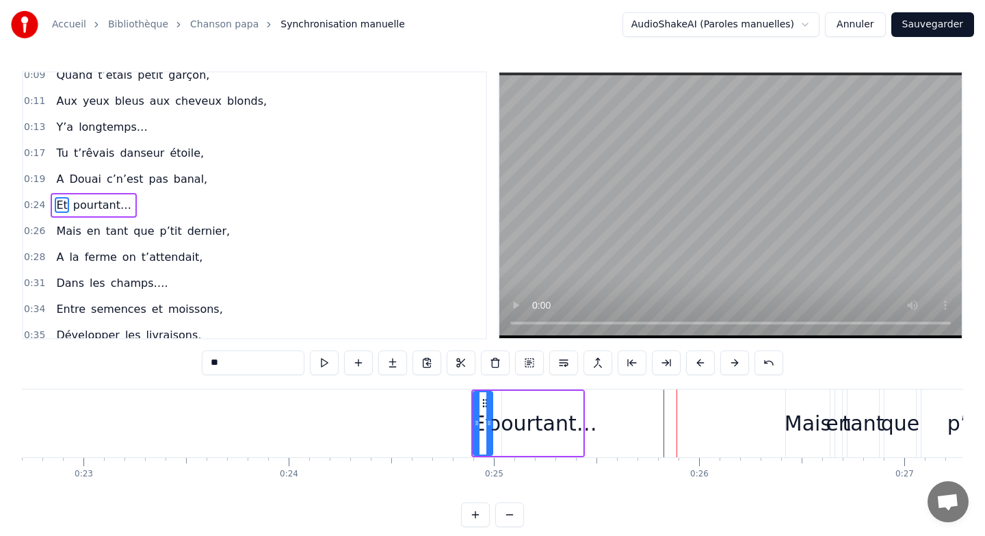
click at [696, 361] on button at bounding box center [700, 362] width 29 height 25
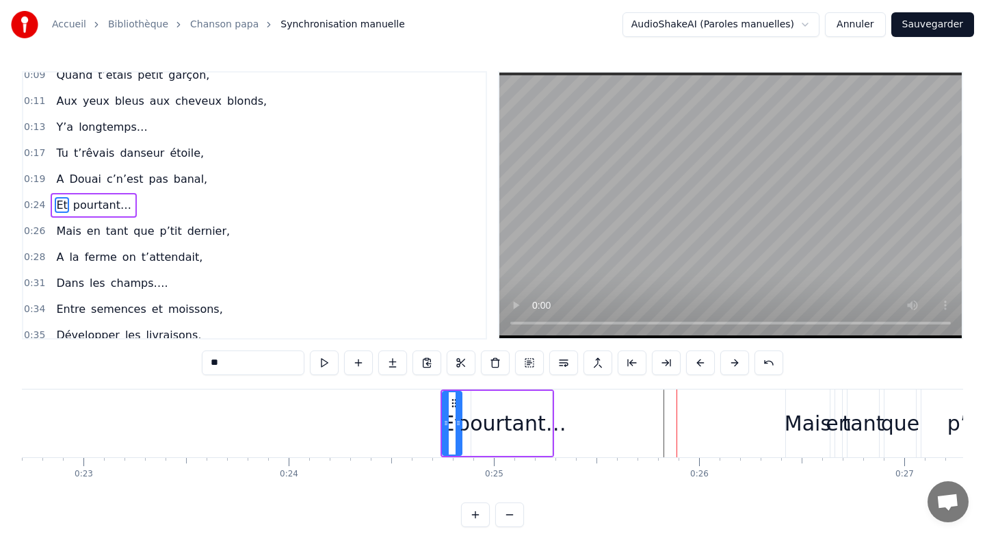
click at [696, 361] on button at bounding box center [700, 362] width 29 height 25
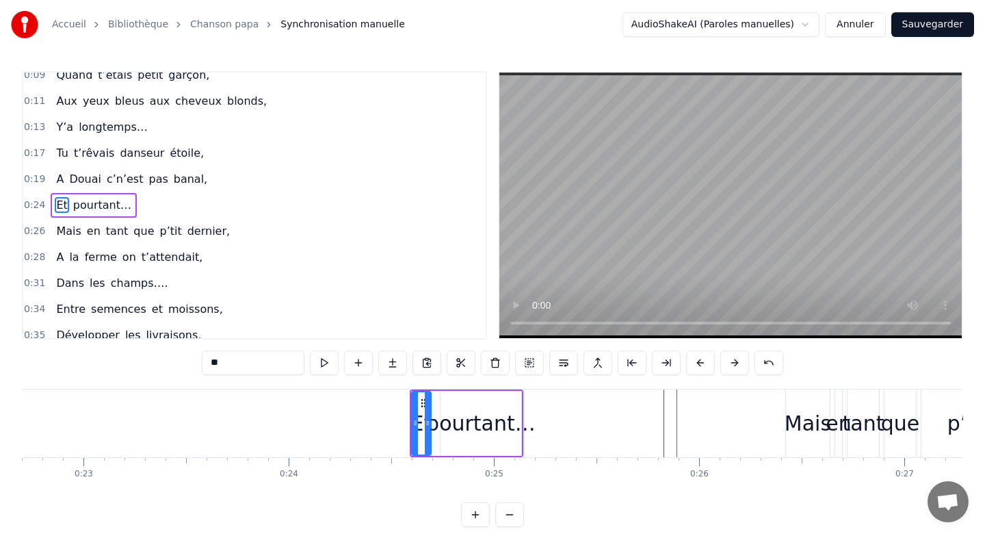
click at [696, 361] on button at bounding box center [700, 362] width 29 height 25
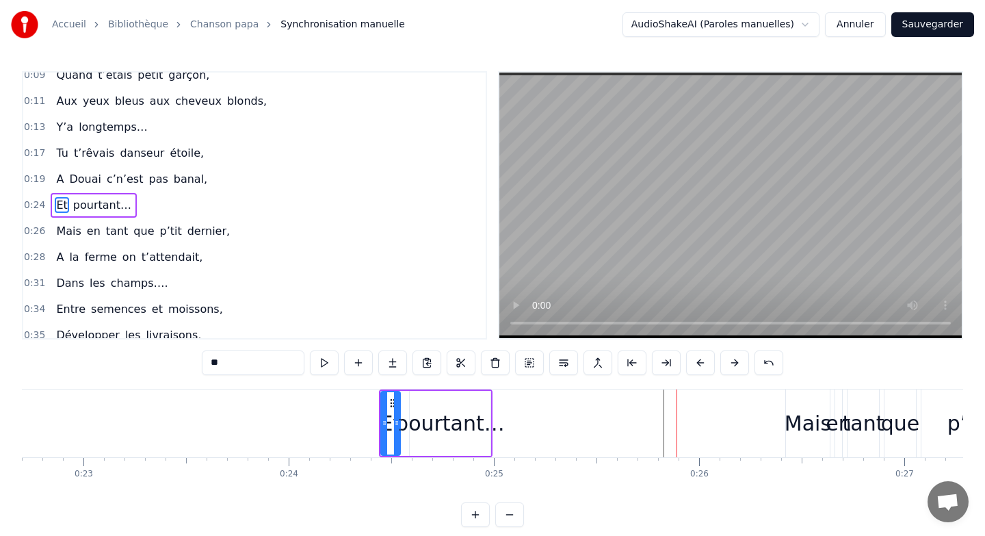
click at [696, 361] on button at bounding box center [700, 362] width 29 height 25
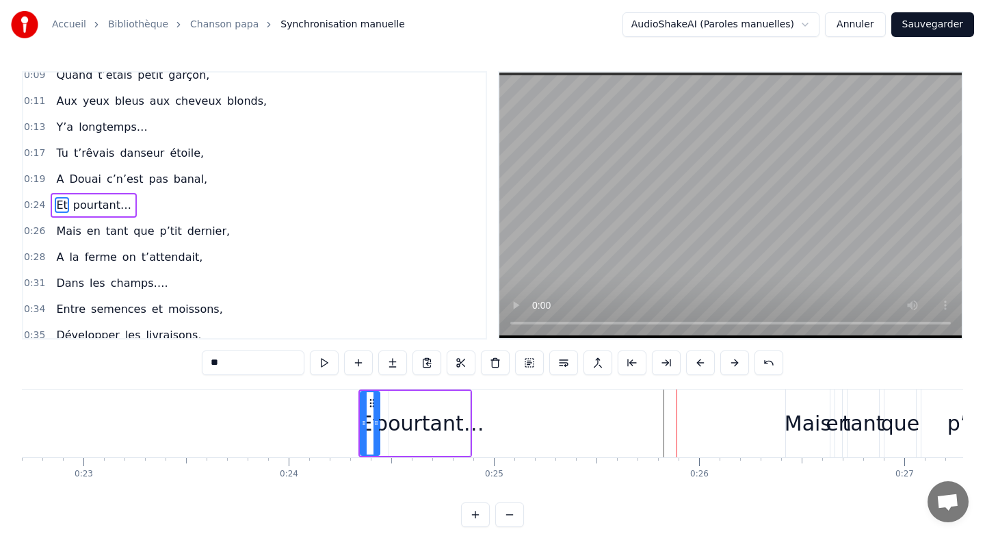
click at [696, 361] on button at bounding box center [700, 362] width 29 height 25
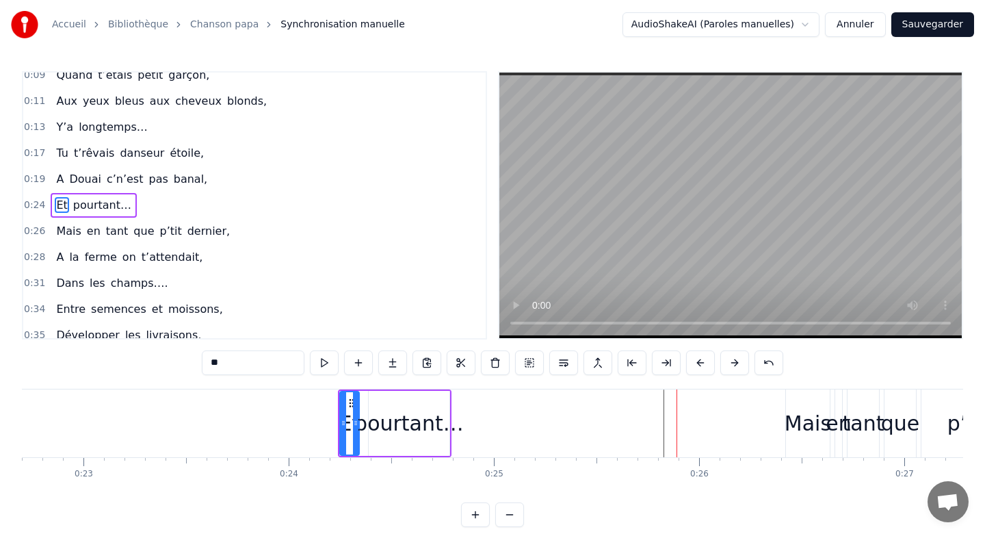
click at [696, 361] on button at bounding box center [700, 362] width 29 height 25
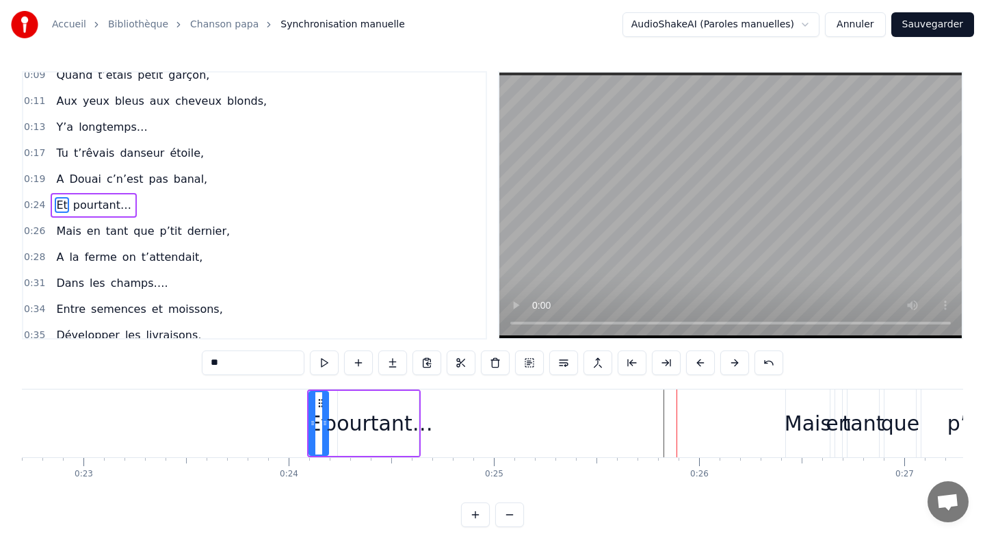
click at [696, 361] on button at bounding box center [700, 362] width 29 height 25
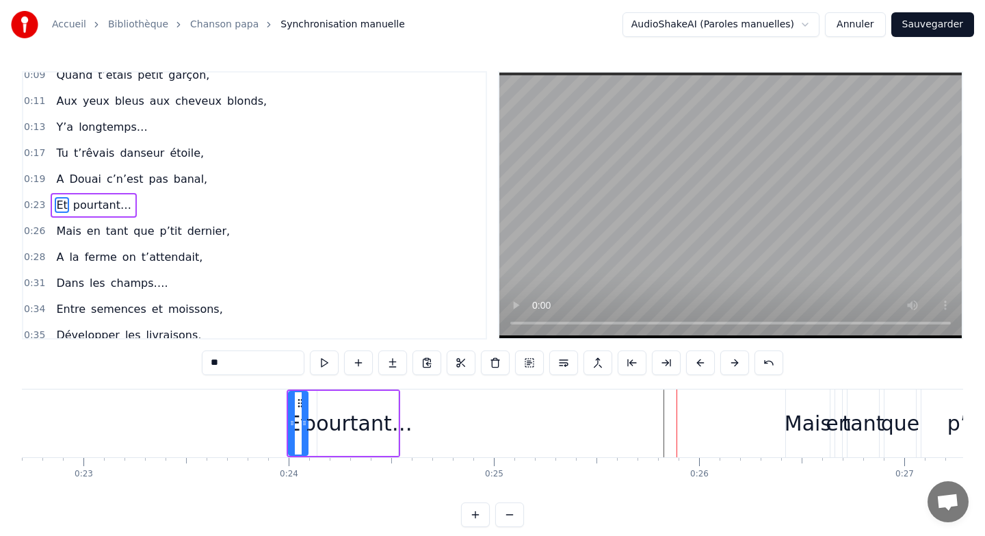
click at [696, 361] on button at bounding box center [700, 362] width 29 height 25
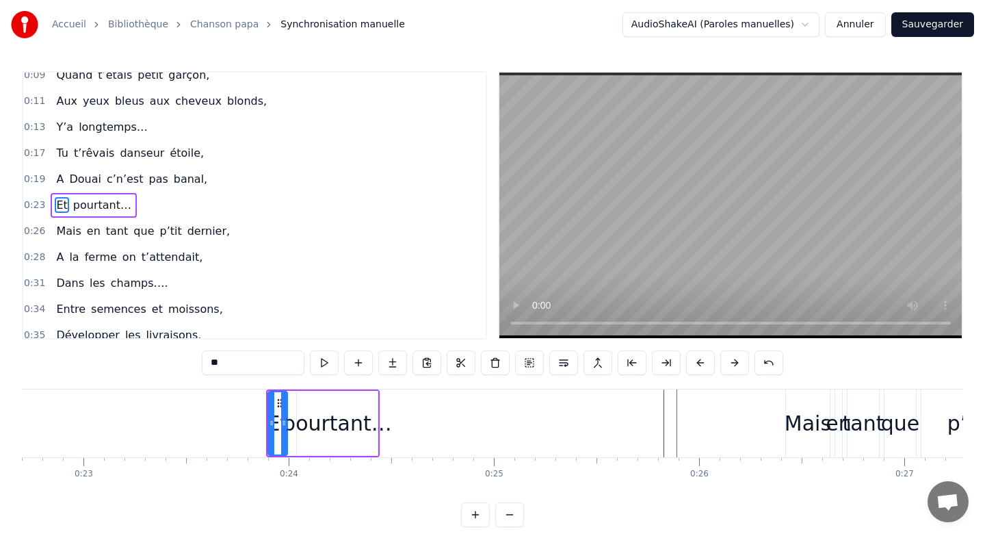
click at [696, 361] on button at bounding box center [700, 362] width 29 height 25
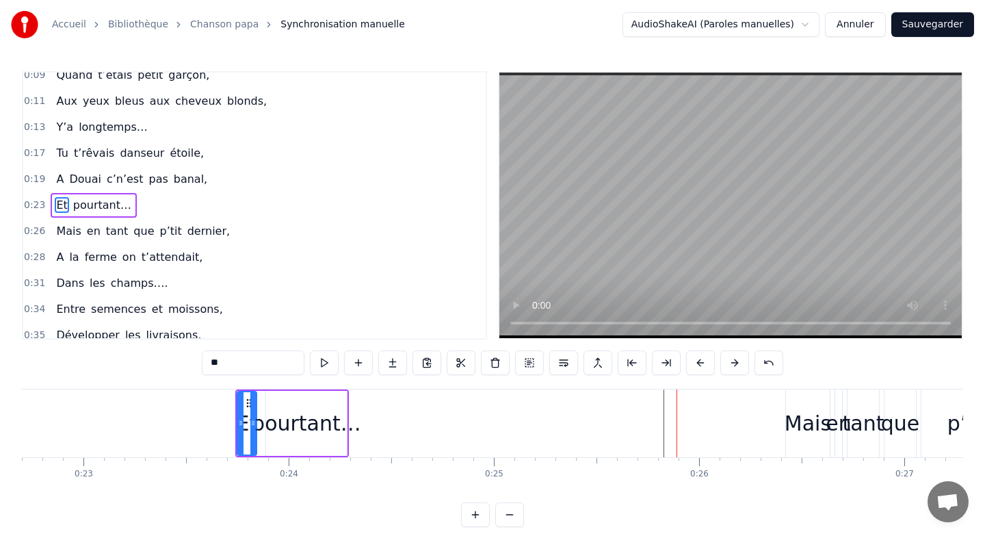
click at [696, 361] on button at bounding box center [700, 362] width 29 height 25
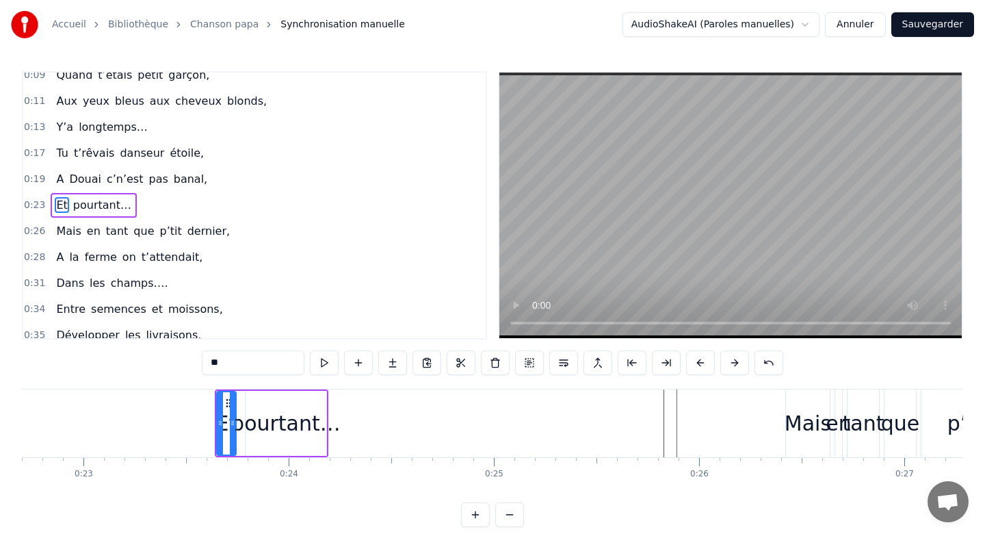
click at [696, 361] on button at bounding box center [700, 362] width 29 height 25
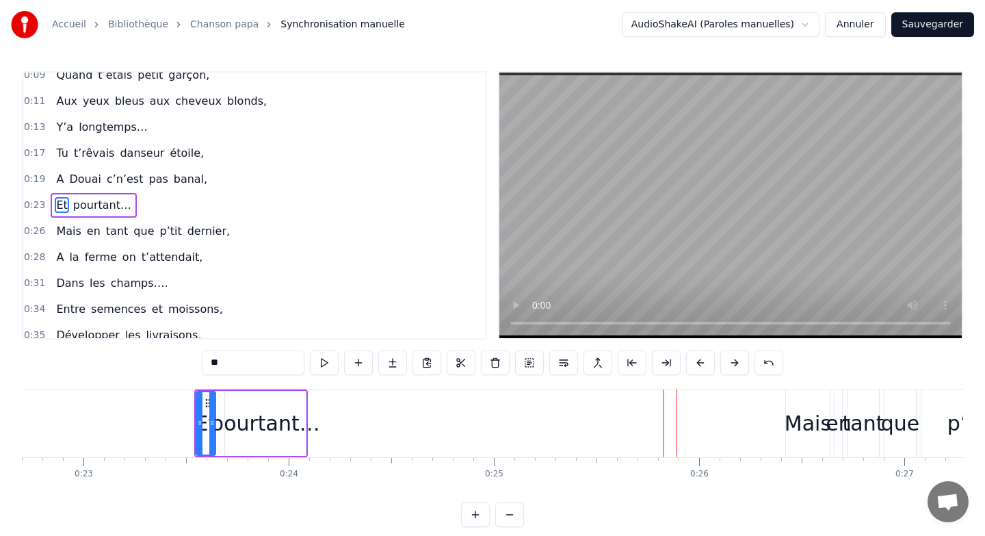
click at [696, 361] on button at bounding box center [700, 362] width 29 height 25
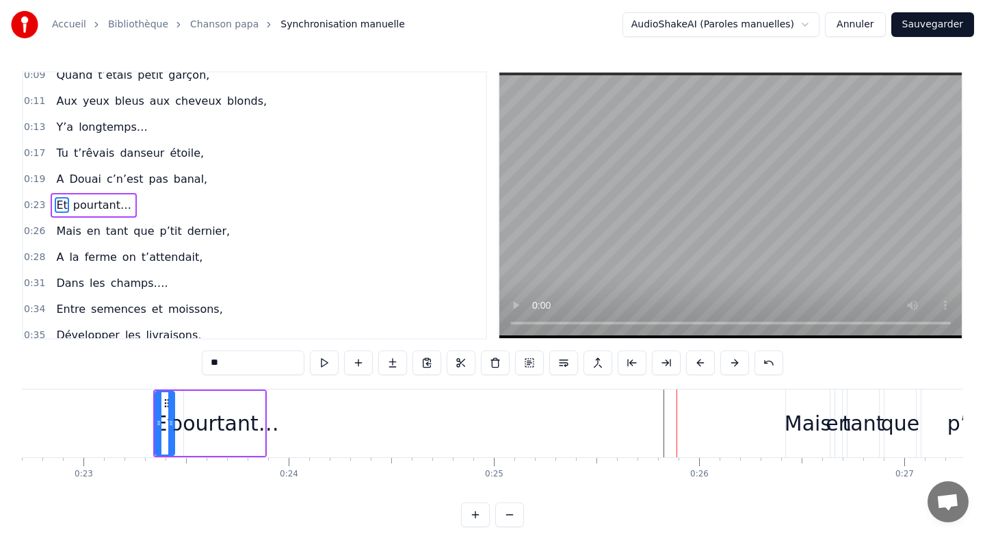
click at [696, 361] on button at bounding box center [700, 362] width 29 height 25
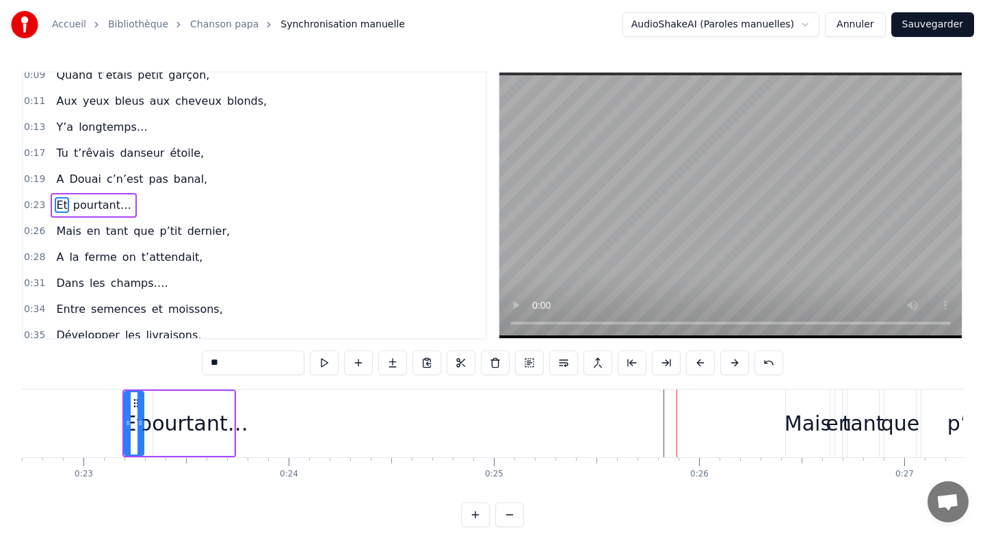
click at [696, 361] on button at bounding box center [700, 362] width 29 height 25
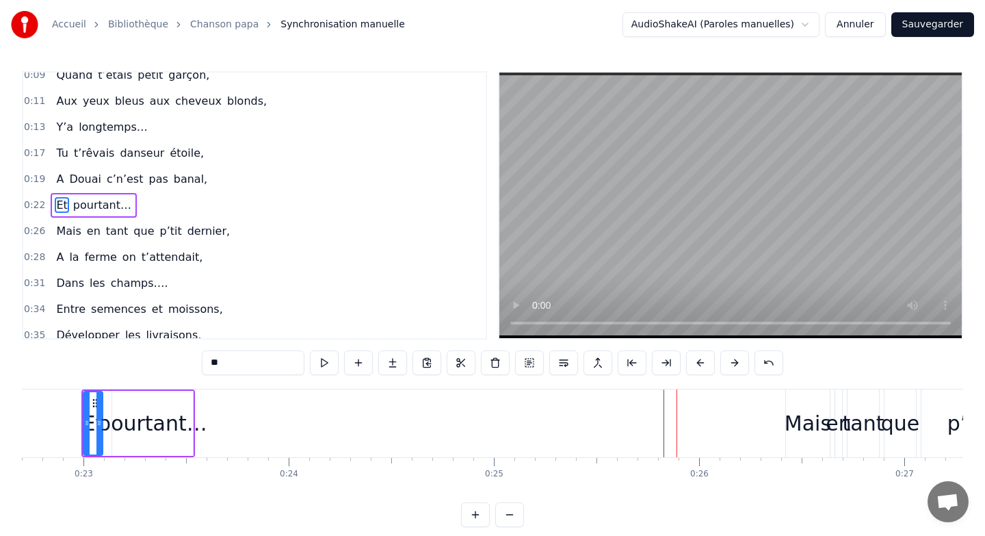
click at [696, 361] on button at bounding box center [700, 362] width 29 height 25
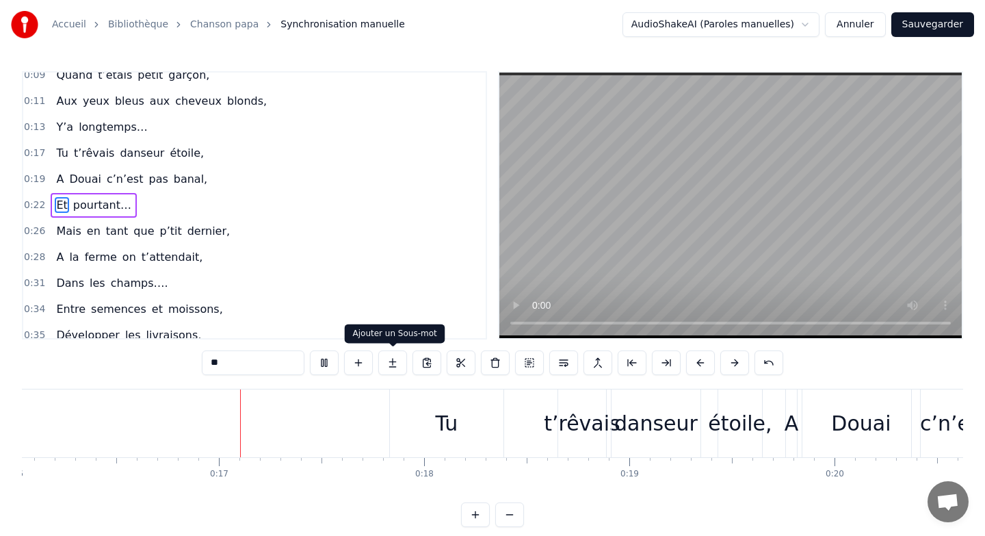
scroll to position [0, 3300]
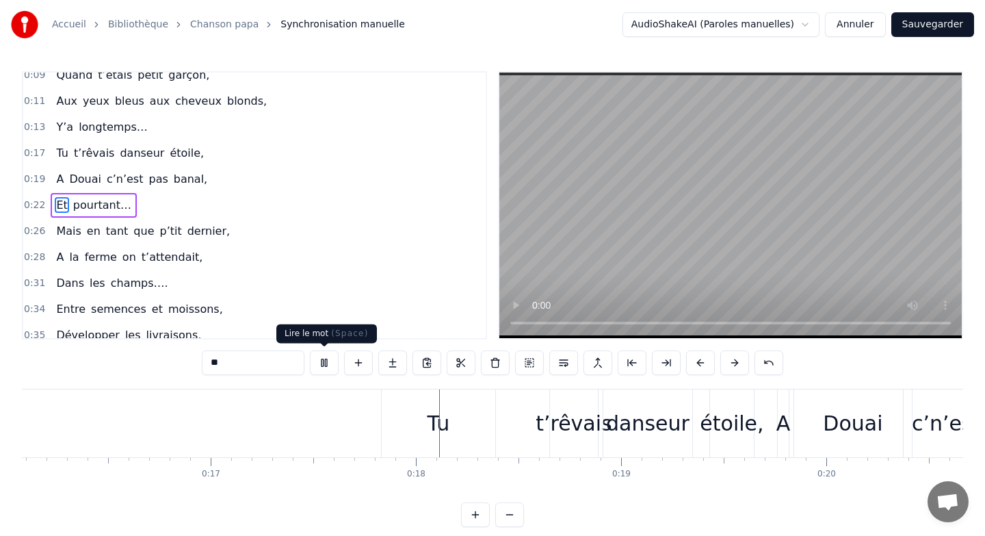
click at [317, 361] on button at bounding box center [324, 362] width 29 height 25
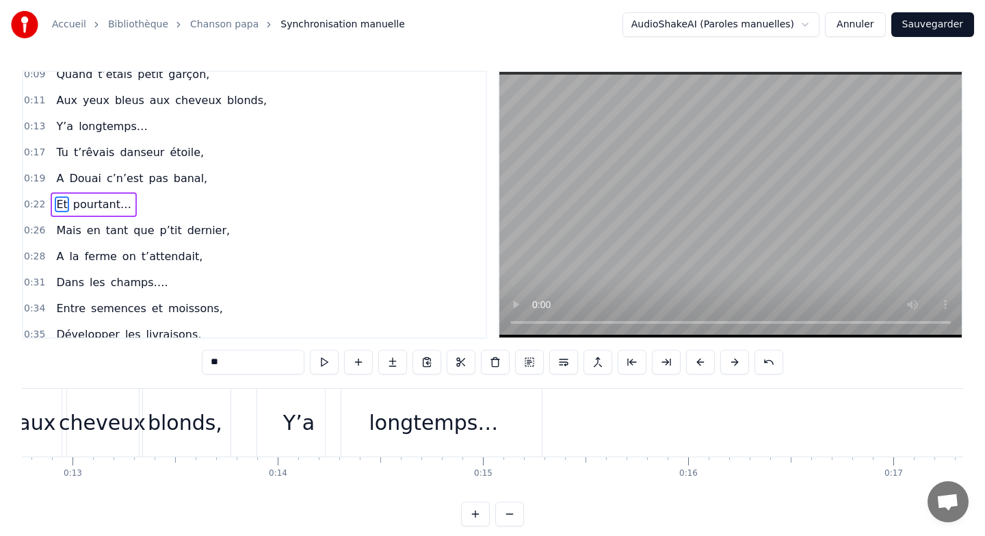
scroll to position [0, 2621]
click at [296, 423] on div "Y’a" at bounding box center [295, 422] width 31 height 31
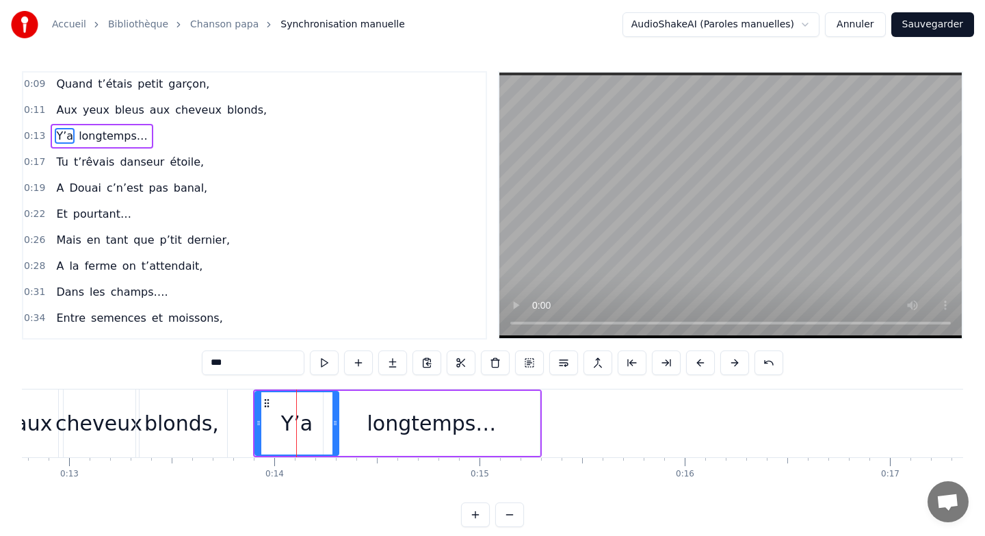
scroll to position [0, 0]
click at [728, 358] on button at bounding box center [734, 362] width 29 height 25
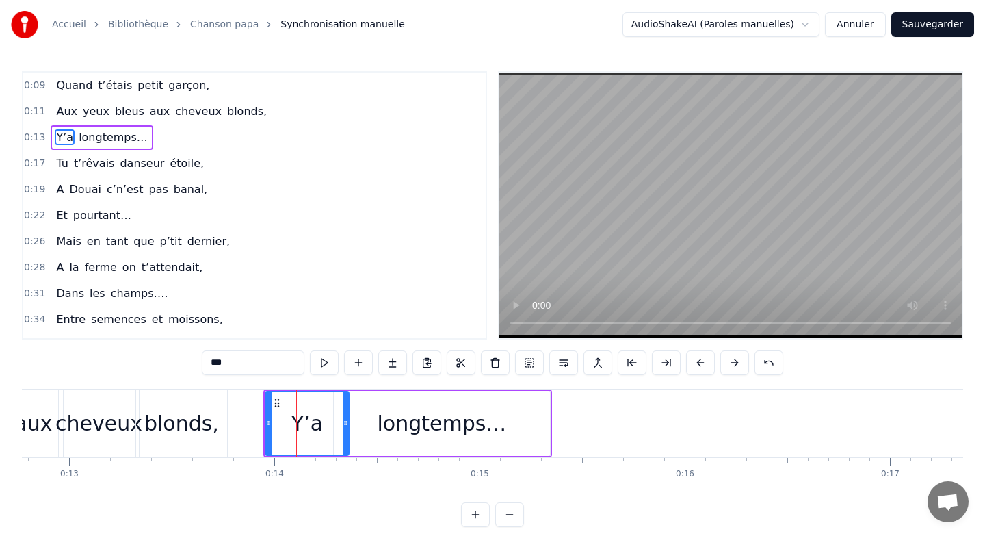
click at [728, 358] on button at bounding box center [734, 362] width 29 height 25
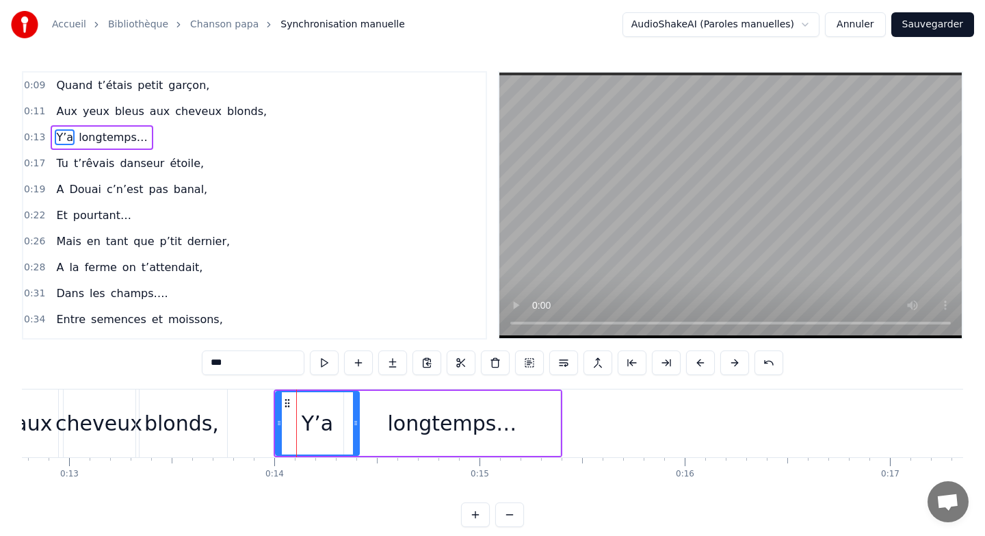
click at [728, 358] on button at bounding box center [734, 362] width 29 height 25
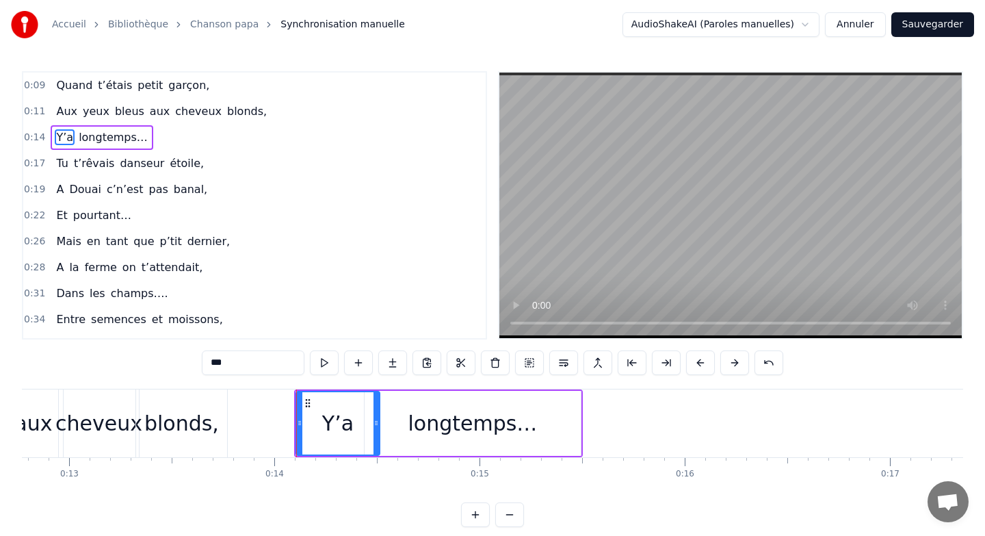
click at [728, 358] on button at bounding box center [734, 362] width 29 height 25
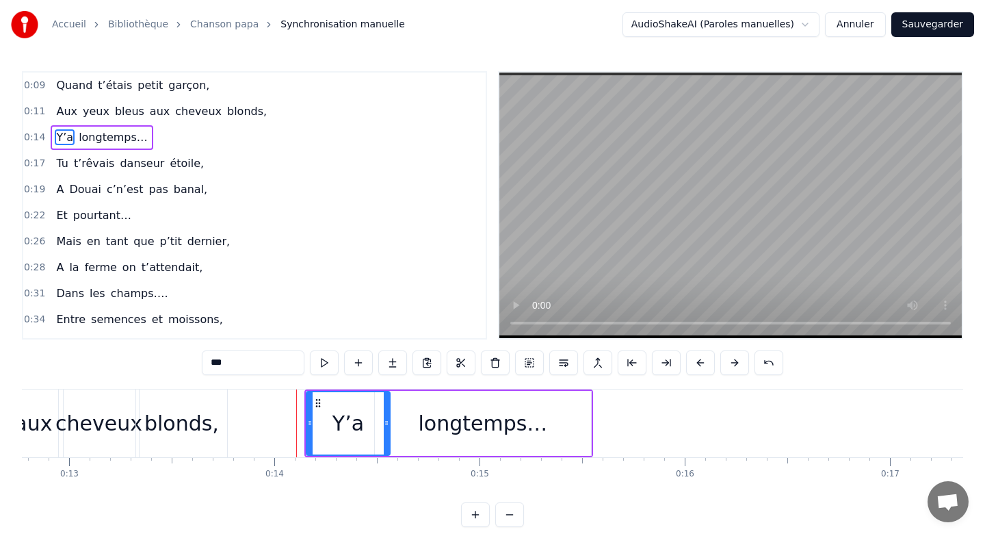
click at [728, 358] on button at bounding box center [734, 362] width 29 height 25
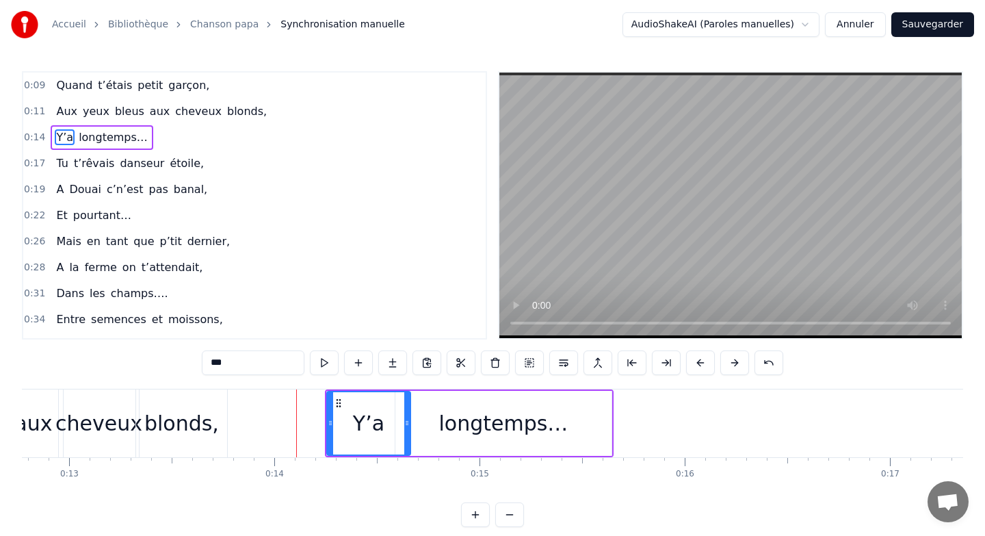
click at [728, 358] on button at bounding box center [734, 362] width 29 height 25
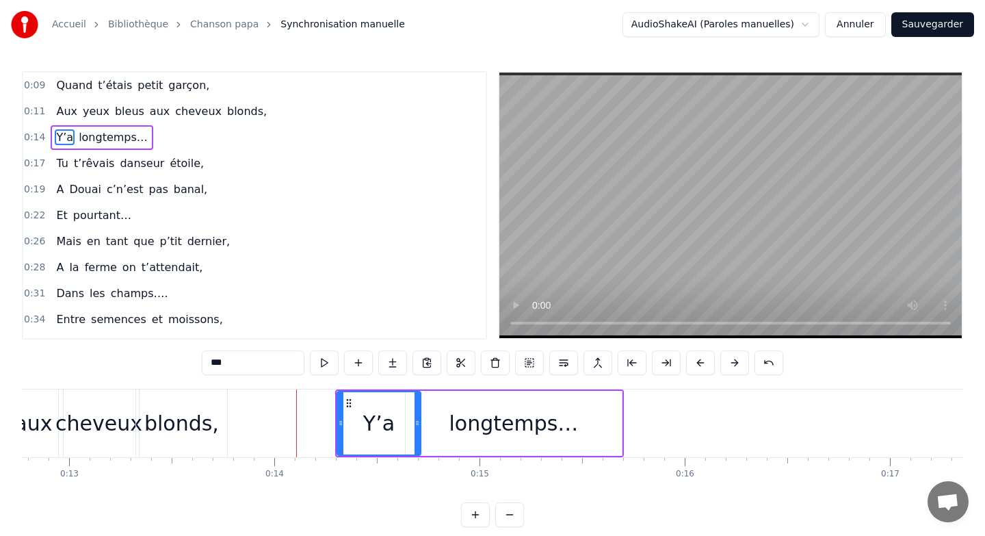
click at [728, 358] on button at bounding box center [734, 362] width 29 height 25
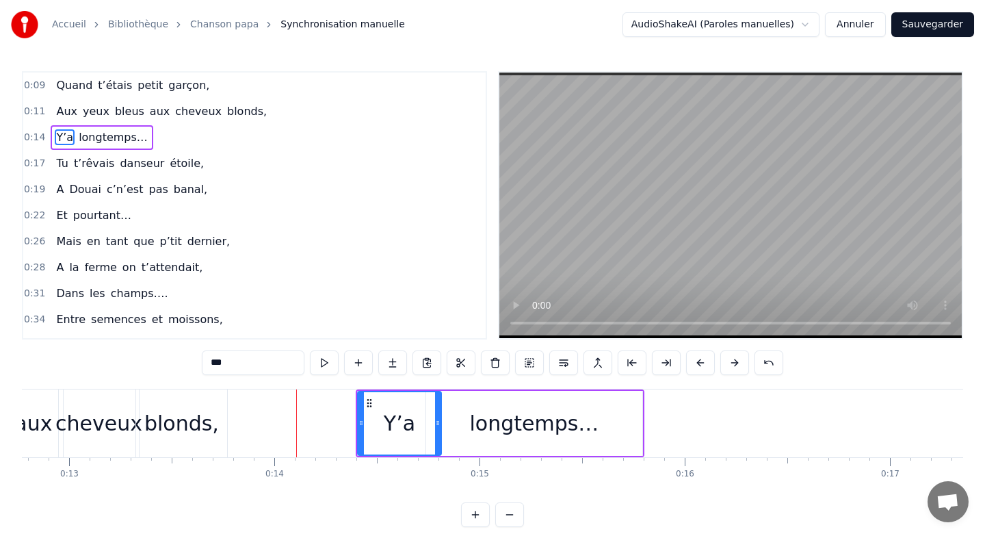
click at [728, 358] on button at bounding box center [734, 362] width 29 height 25
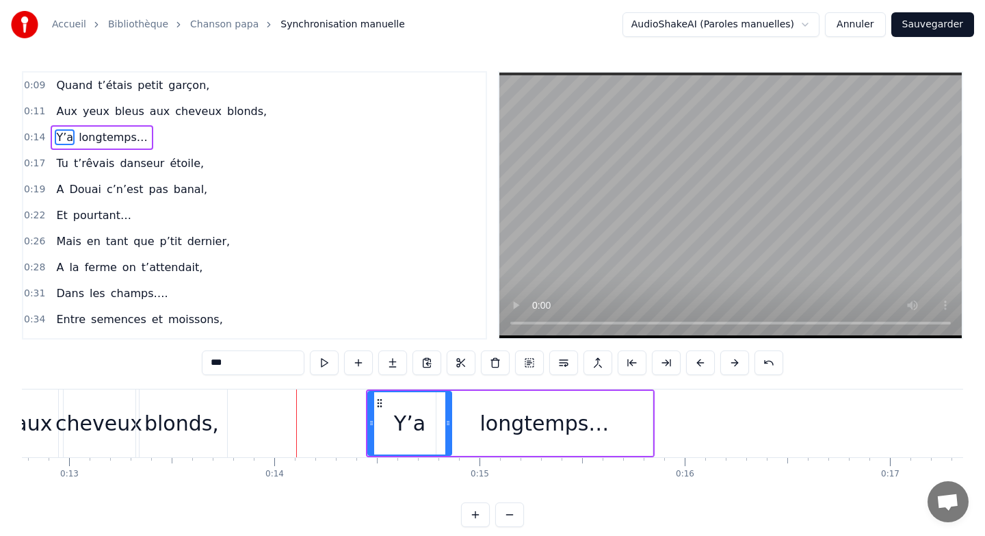
click at [728, 358] on button at bounding box center [734, 362] width 29 height 25
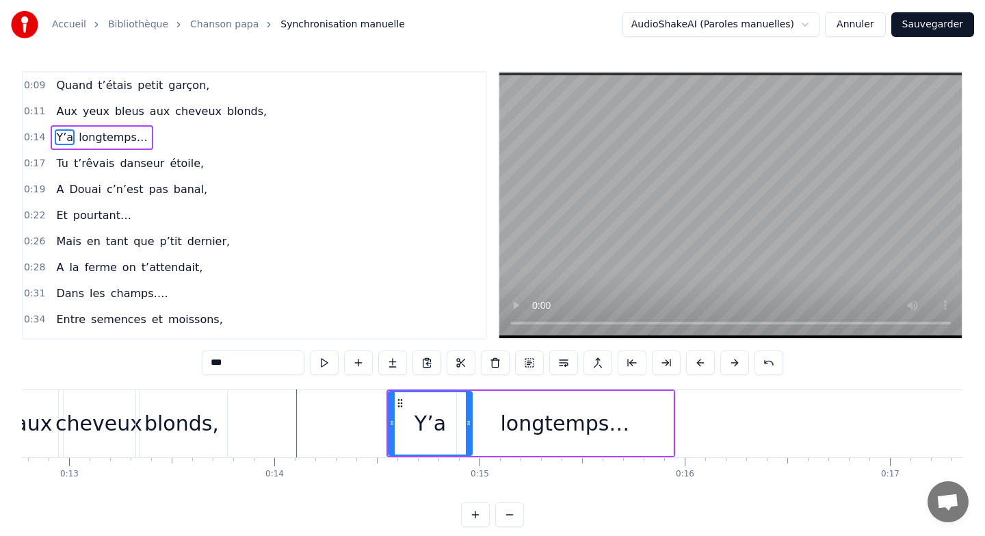
click at [728, 358] on button at bounding box center [734, 362] width 29 height 25
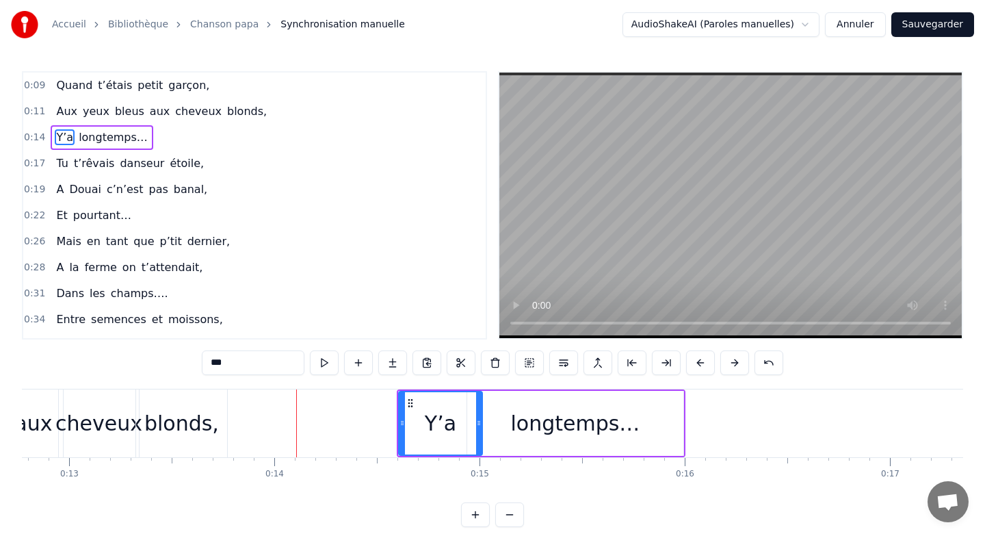
click at [728, 358] on button at bounding box center [734, 362] width 29 height 25
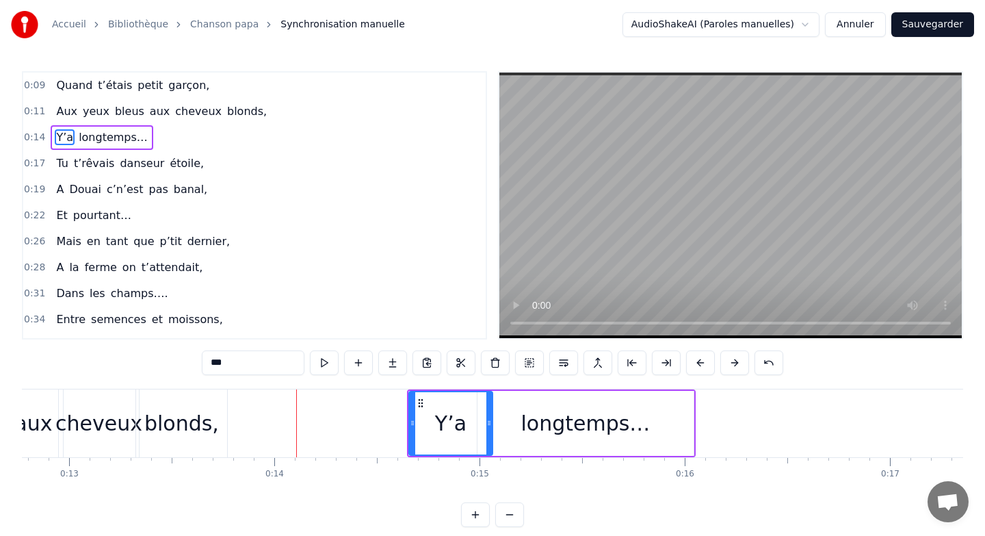
click at [728, 358] on button at bounding box center [734, 362] width 29 height 25
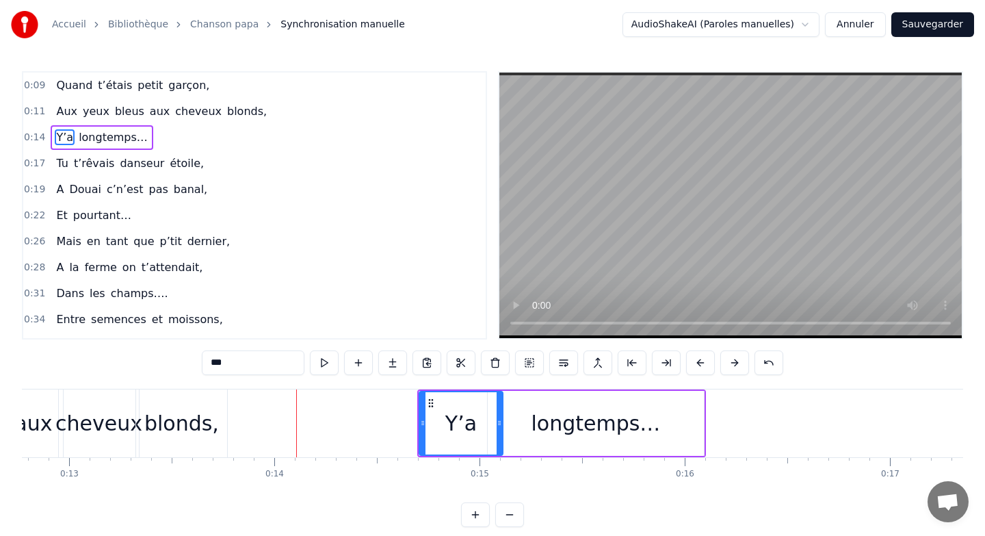
click at [728, 358] on button at bounding box center [734, 362] width 29 height 25
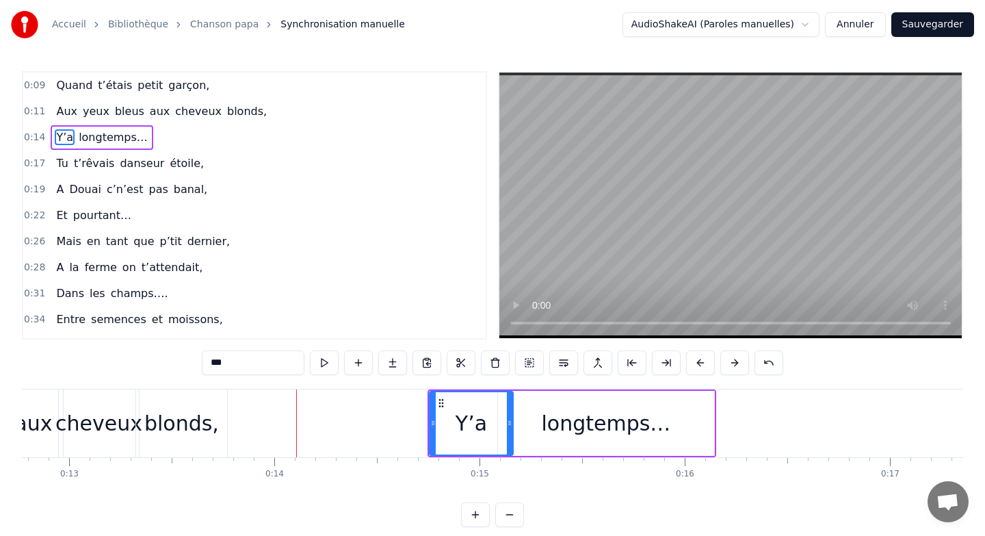
click at [728, 358] on button at bounding box center [734, 362] width 29 height 25
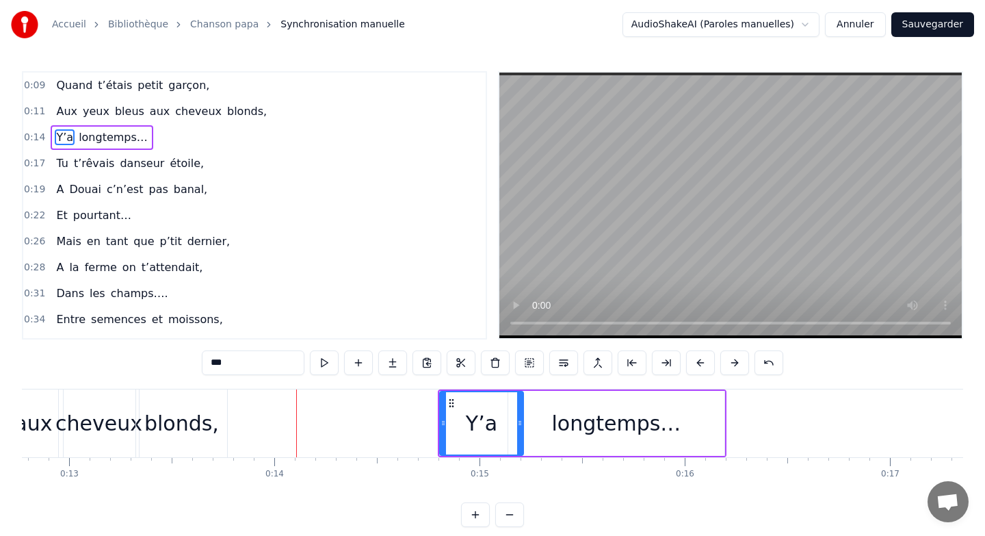
click at [728, 358] on button at bounding box center [734, 362] width 29 height 25
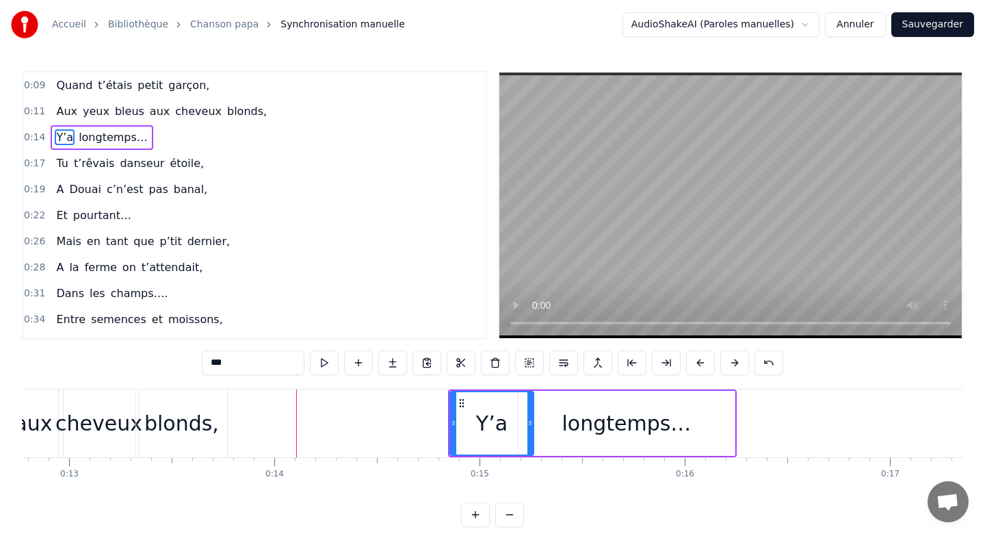
click at [728, 358] on button at bounding box center [734, 362] width 29 height 25
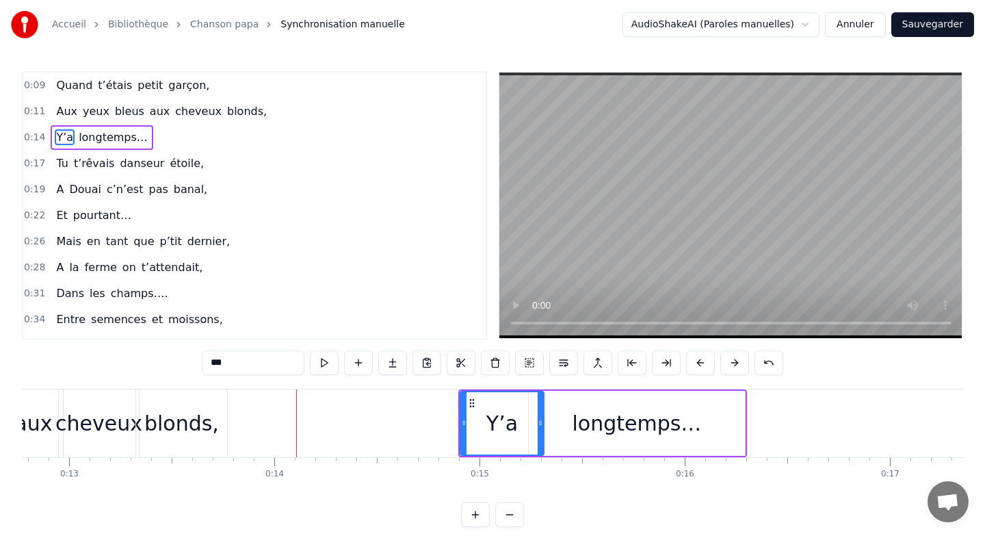
click at [728, 358] on button at bounding box center [734, 362] width 29 height 25
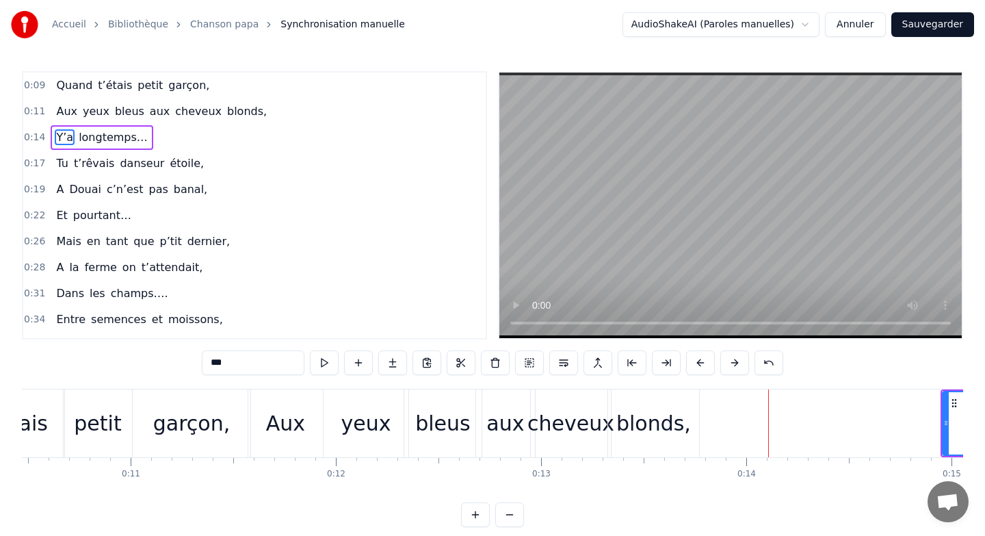
scroll to position [0, 2140]
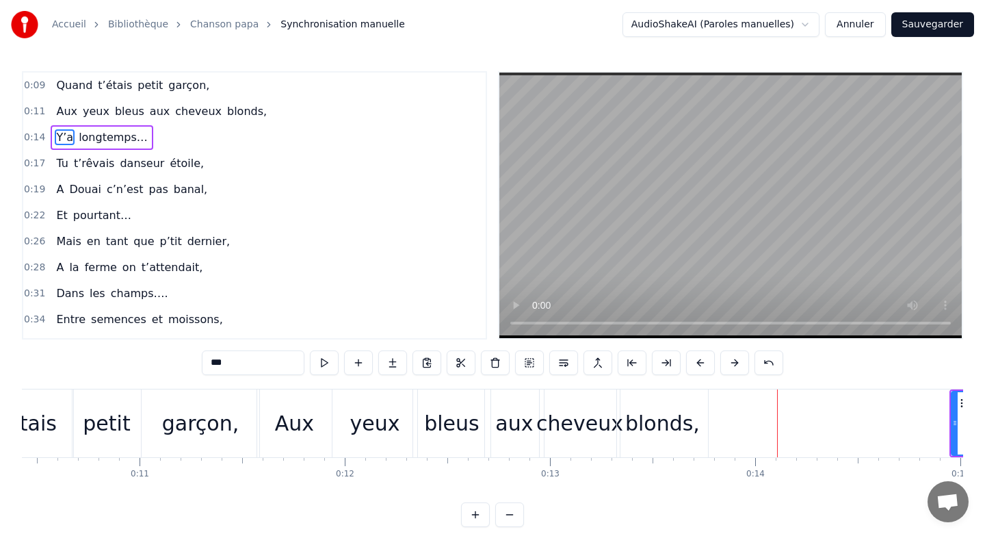
click at [302, 423] on div "Aux" at bounding box center [294, 423] width 39 height 31
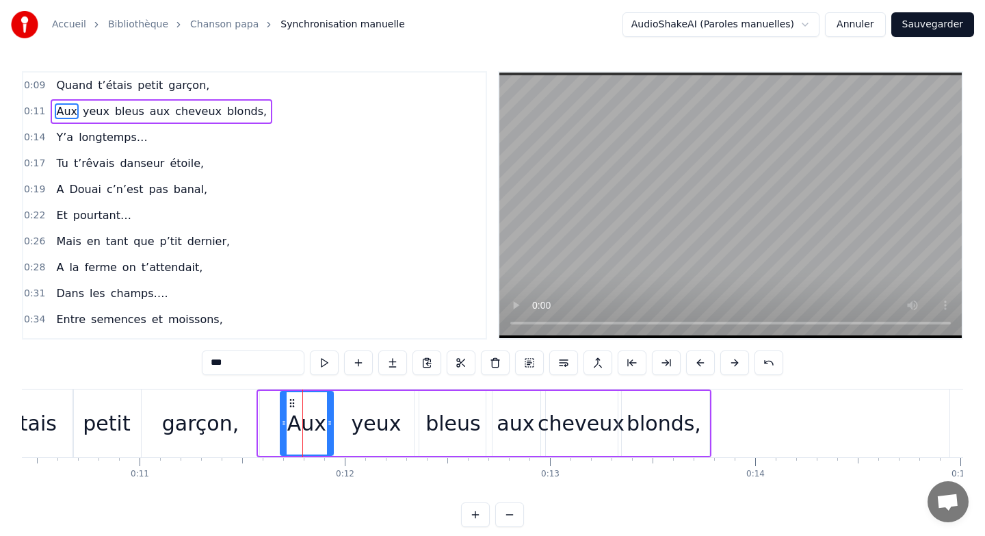
drag, startPoint x: 260, startPoint y: 418, endPoint x: 282, endPoint y: 418, distance: 21.9
click at [282, 418] on icon at bounding box center [283, 422] width 5 height 11
drag, startPoint x: 331, startPoint y: 418, endPoint x: 363, endPoint y: 418, distance: 32.2
click at [363, 418] on icon at bounding box center [361, 422] width 5 height 11
click at [401, 419] on div "yeux" at bounding box center [376, 423] width 85 height 65
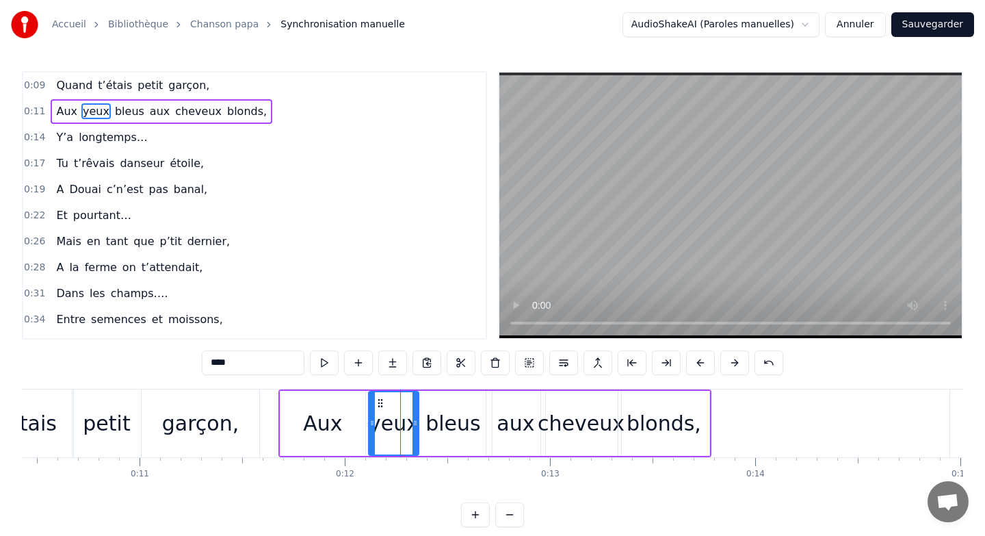
drag, startPoint x: 337, startPoint y: 417, endPoint x: 371, endPoint y: 417, distance: 34.9
click at [371, 417] on icon at bounding box center [371, 422] width 5 height 11
click at [330, 421] on div "Aux" at bounding box center [322, 423] width 39 height 31
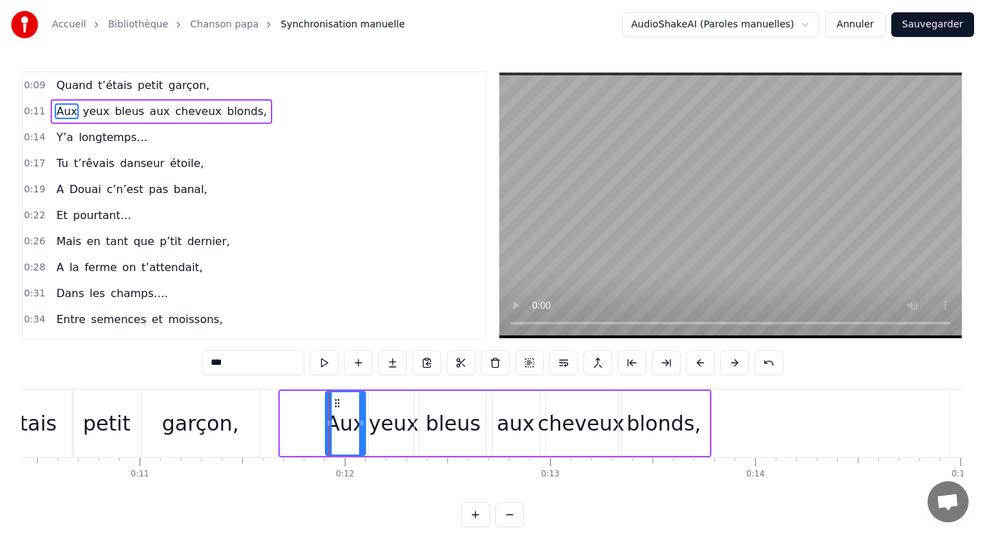
drag, startPoint x: 280, startPoint y: 415, endPoint x: 326, endPoint y: 415, distance: 45.8
click at [326, 415] on div at bounding box center [328, 423] width 5 height 62
click at [415, 416] on div "bleus" at bounding box center [453, 423] width 77 height 65
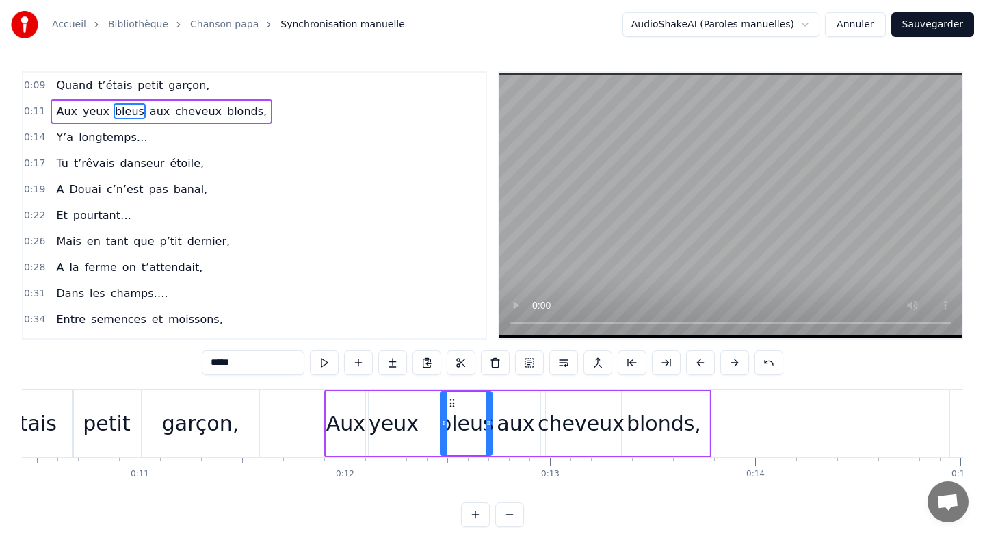
drag, startPoint x: 415, startPoint y: 416, endPoint x: 441, endPoint y: 416, distance: 25.3
click at [441, 416] on div at bounding box center [443, 423] width 5 height 62
click at [707, 420] on div "blonds," at bounding box center [663, 423] width 91 height 65
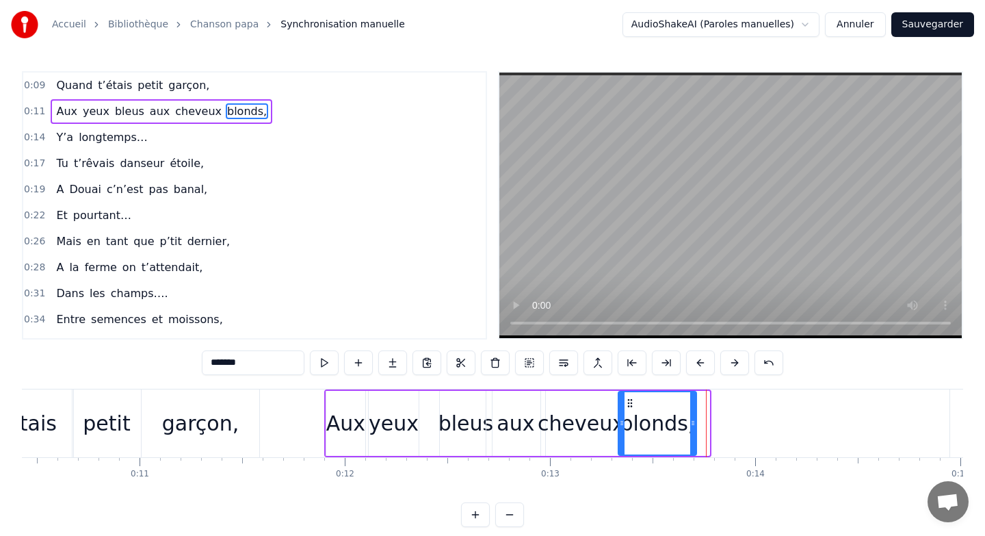
drag, startPoint x: 707, startPoint y: 420, endPoint x: 693, endPoint y: 420, distance: 13.7
click at [693, 420] on icon at bounding box center [692, 422] width 5 height 11
click at [441, 413] on div "bleus" at bounding box center [466, 423] width 52 height 65
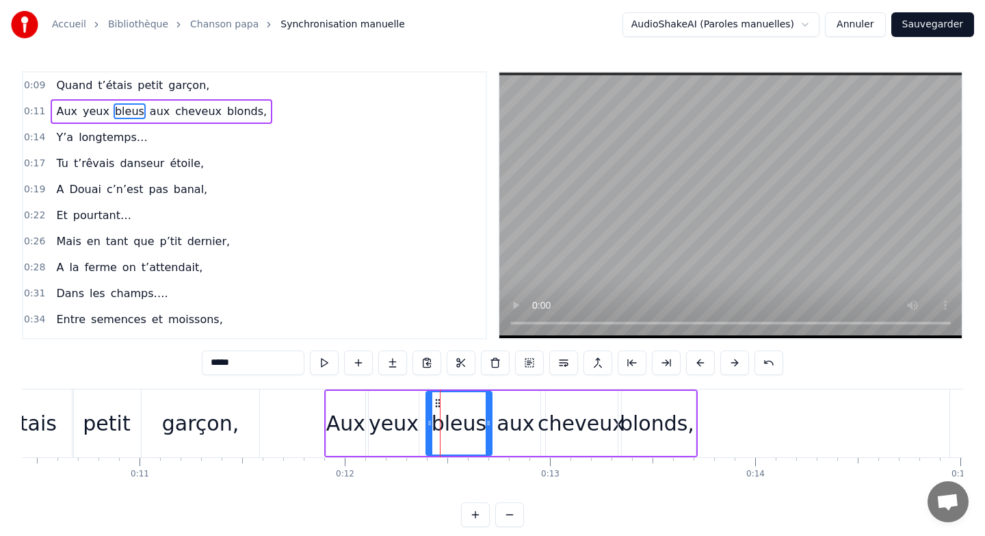
drag, startPoint x: 441, startPoint y: 413, endPoint x: 427, endPoint y: 412, distance: 13.7
click at [427, 412] on div at bounding box center [429, 423] width 5 height 62
drag, startPoint x: 486, startPoint y: 420, endPoint x: 478, endPoint y: 420, distance: 8.2
click at [478, 420] on icon at bounding box center [480, 422] width 5 height 11
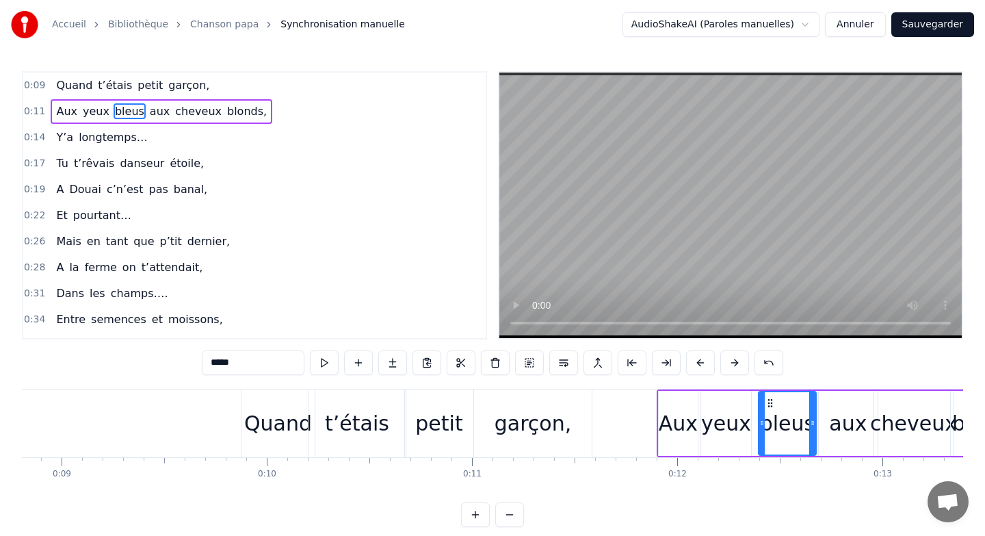
scroll to position [0, 1785]
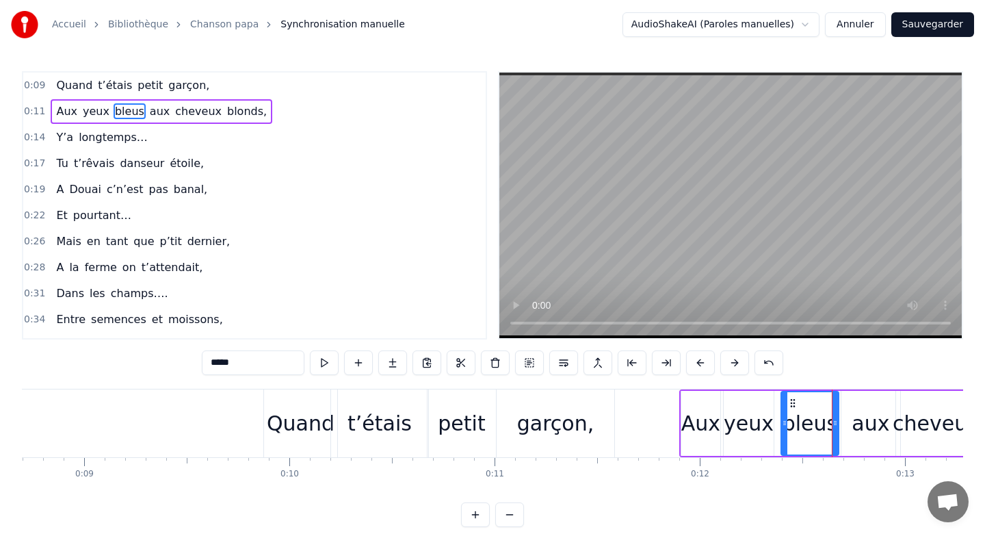
click at [265, 417] on div "Quand" at bounding box center [300, 423] width 73 height 68
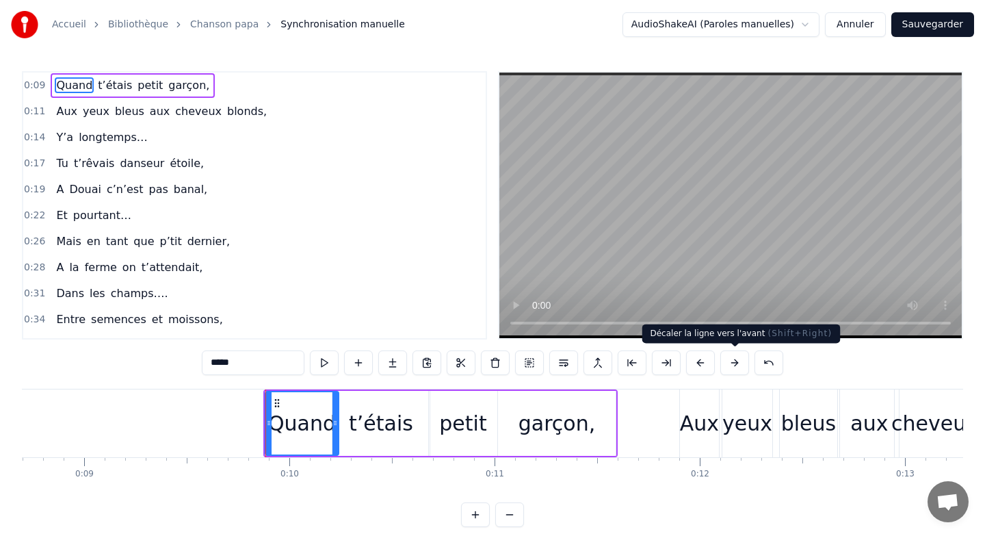
click at [740, 362] on button at bounding box center [734, 362] width 29 height 25
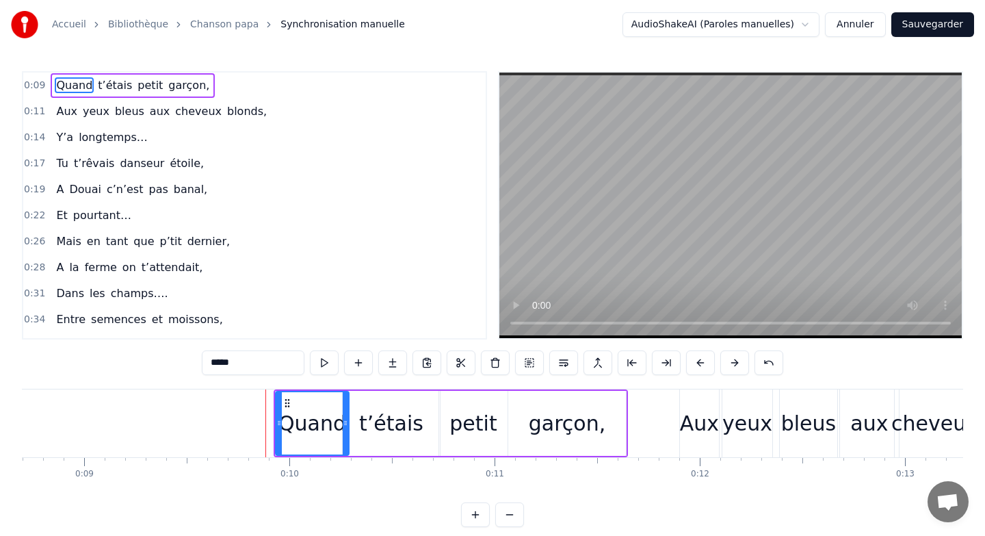
click at [740, 362] on button at bounding box center [734, 362] width 29 height 25
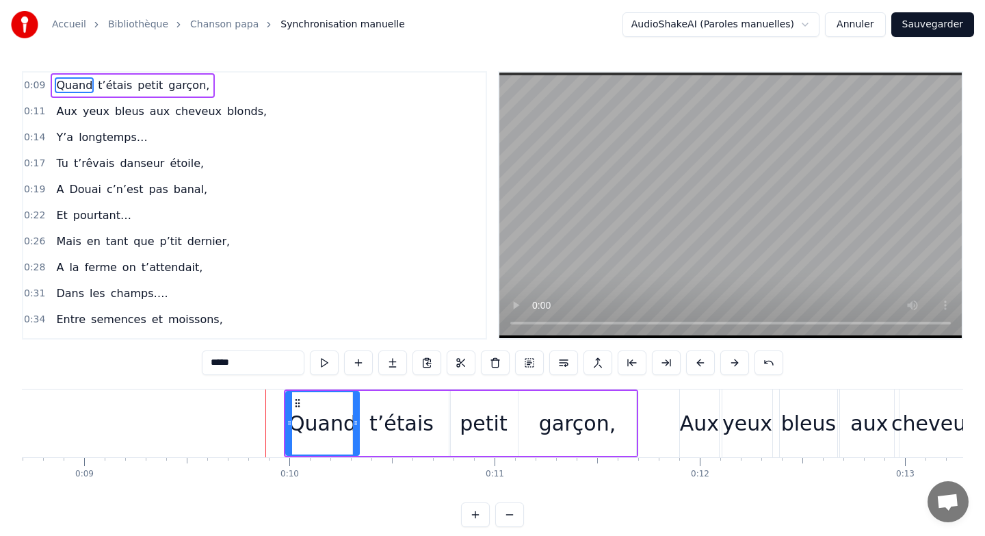
click at [740, 362] on button at bounding box center [734, 362] width 29 height 25
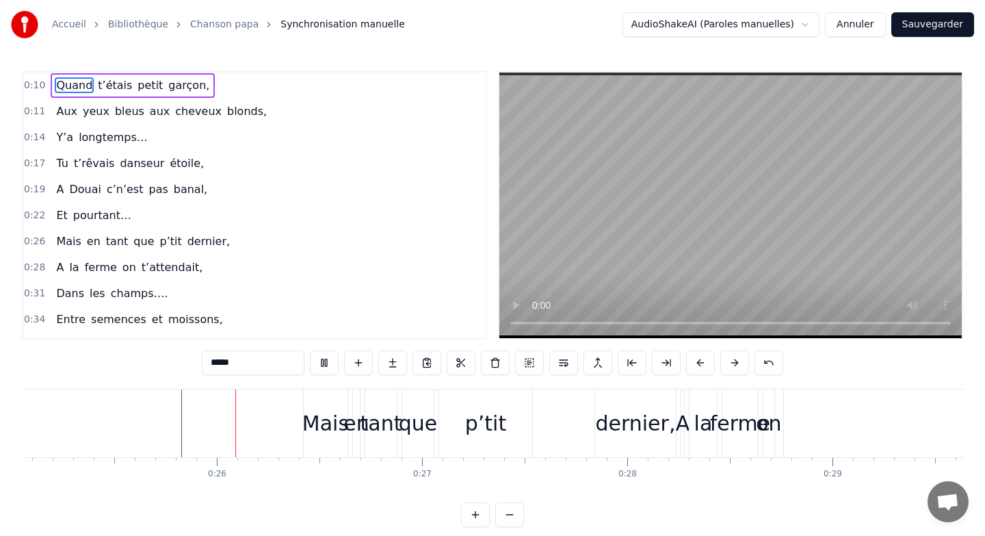
scroll to position [0, 5149]
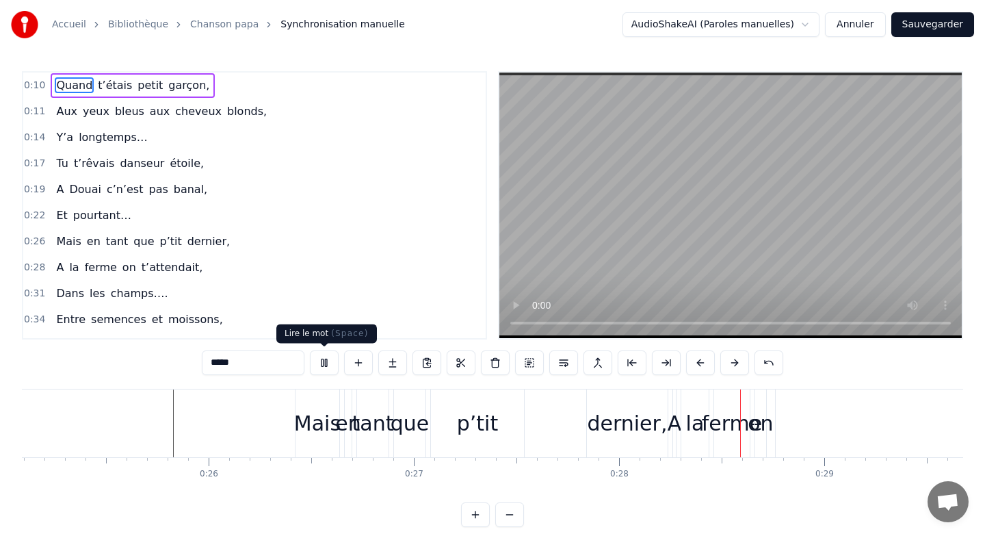
click at [327, 364] on button at bounding box center [324, 362] width 29 height 25
click at [330, 413] on div "Mais" at bounding box center [317, 423] width 47 height 31
type input "****"
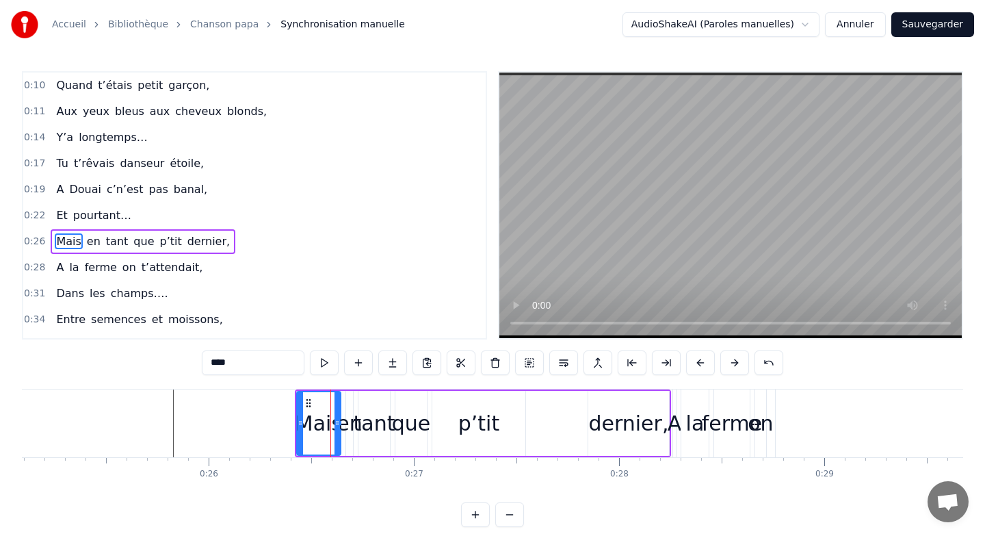
scroll to position [36, 0]
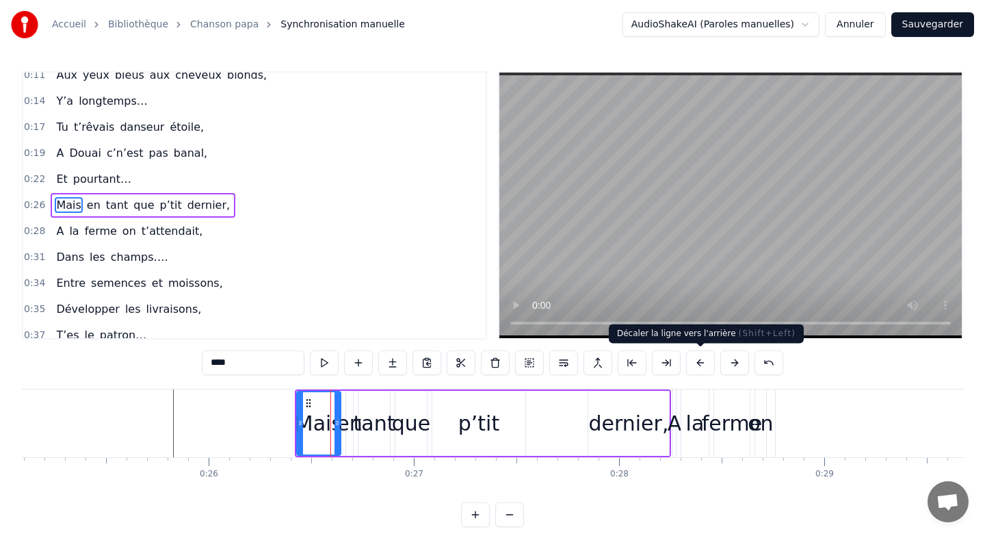
click at [694, 363] on button at bounding box center [700, 362] width 29 height 25
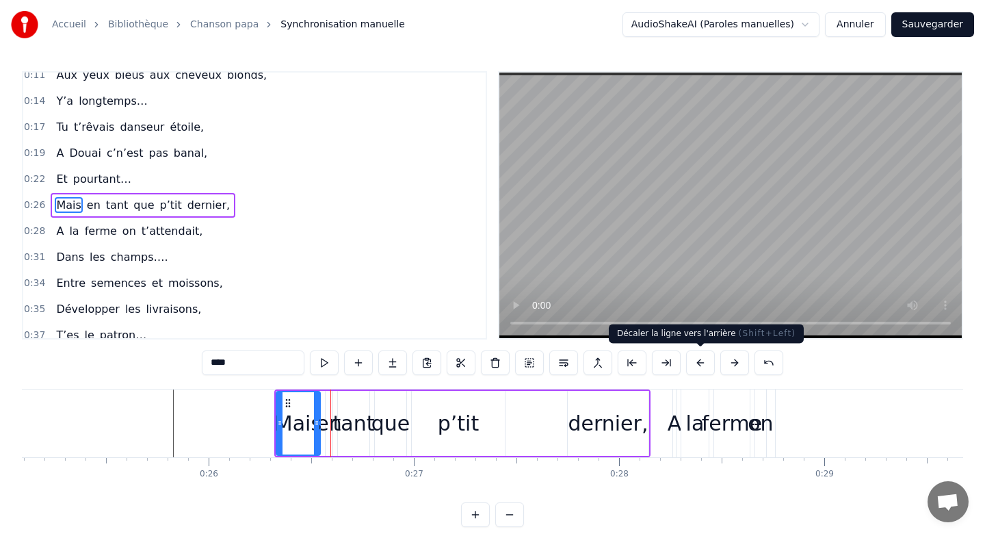
click at [694, 363] on button at bounding box center [700, 362] width 29 height 25
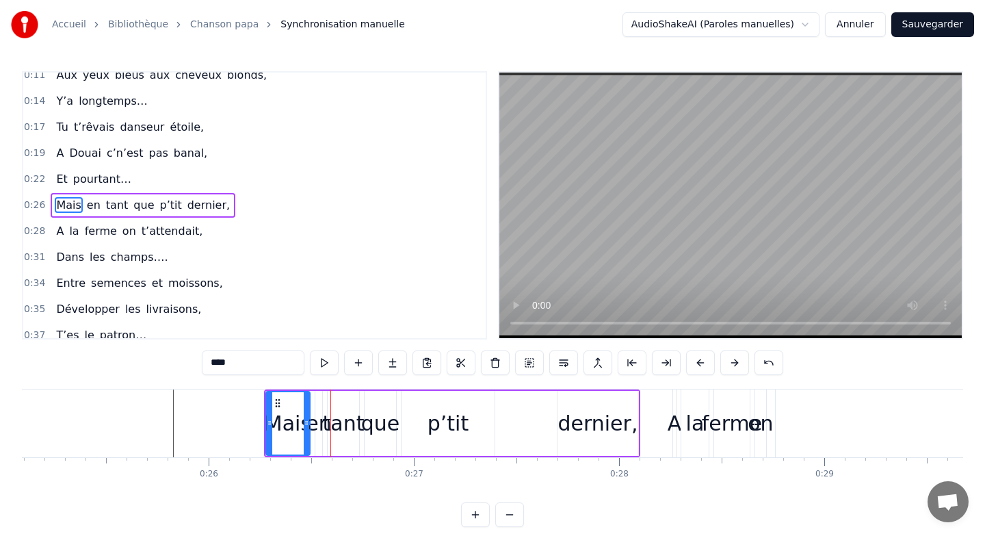
click at [694, 363] on button at bounding box center [700, 362] width 29 height 25
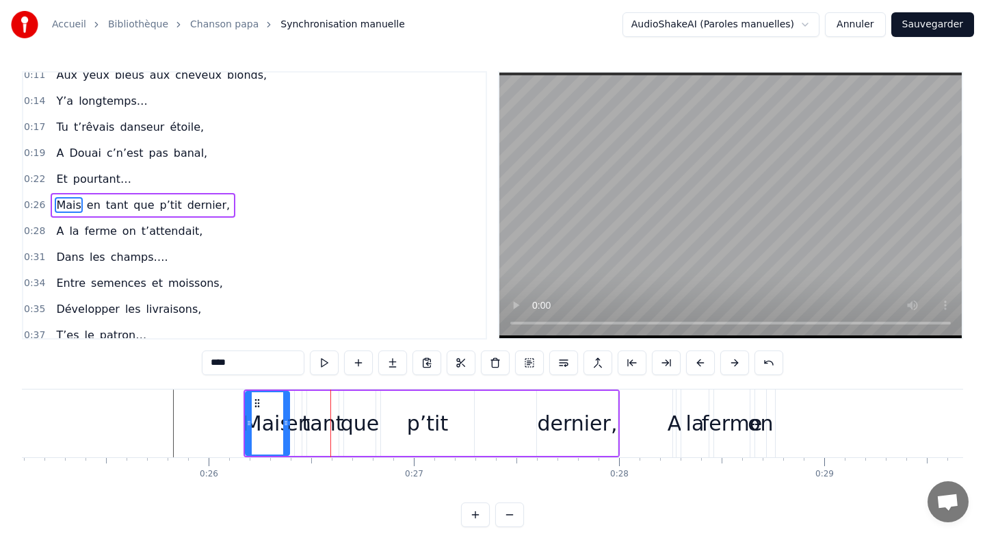
click at [694, 363] on button at bounding box center [700, 362] width 29 height 25
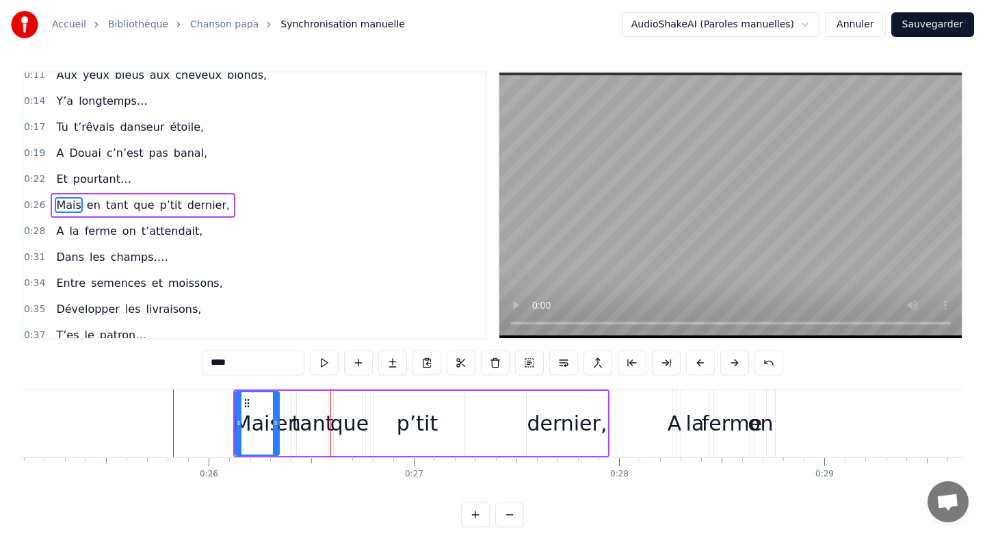
click at [694, 363] on button at bounding box center [700, 362] width 29 height 25
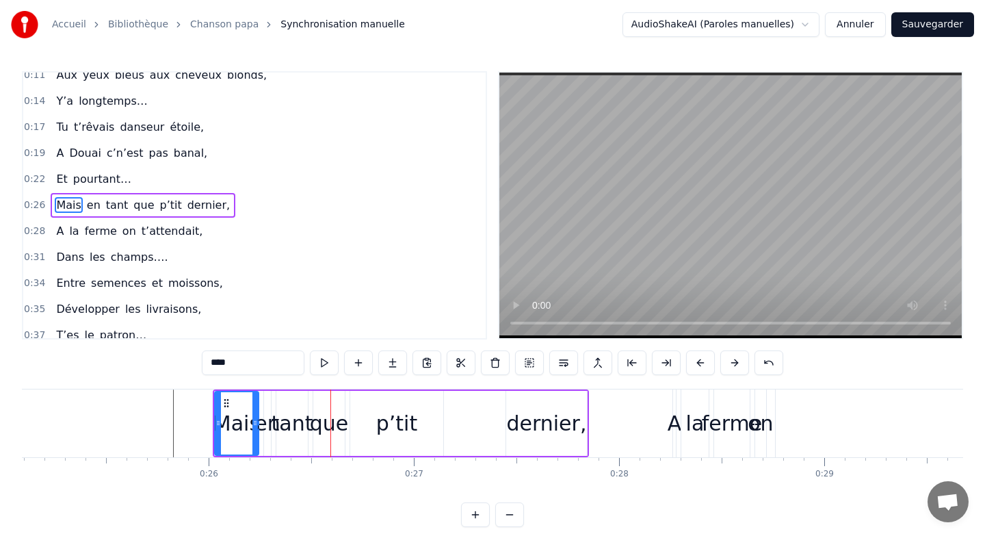
click at [694, 363] on button at bounding box center [700, 362] width 29 height 25
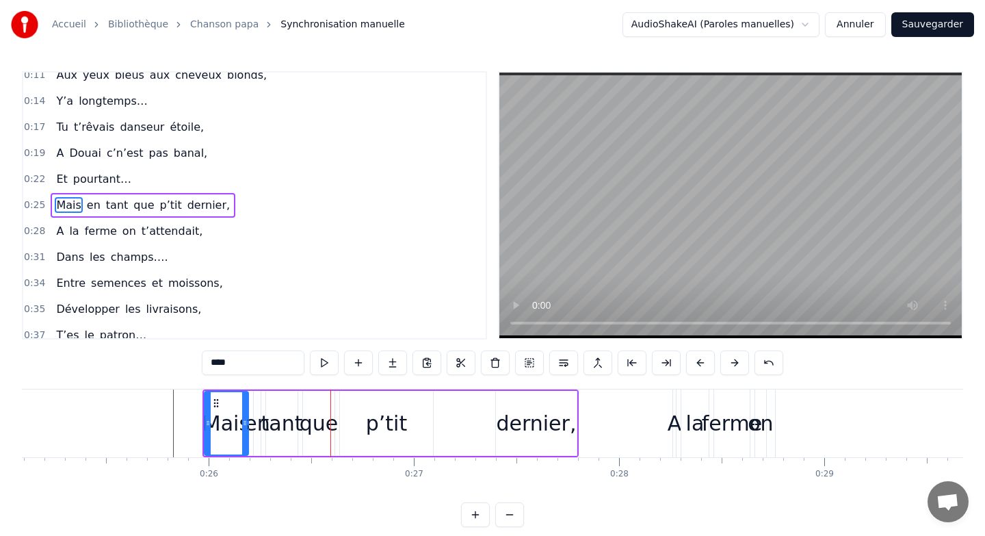
click at [694, 363] on button at bounding box center [700, 362] width 29 height 25
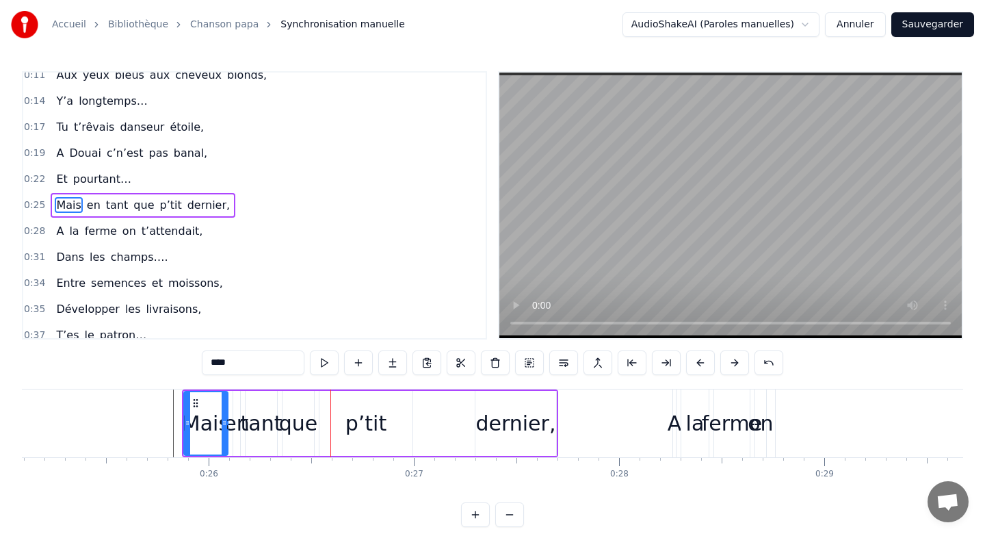
click at [694, 363] on button at bounding box center [700, 362] width 29 height 25
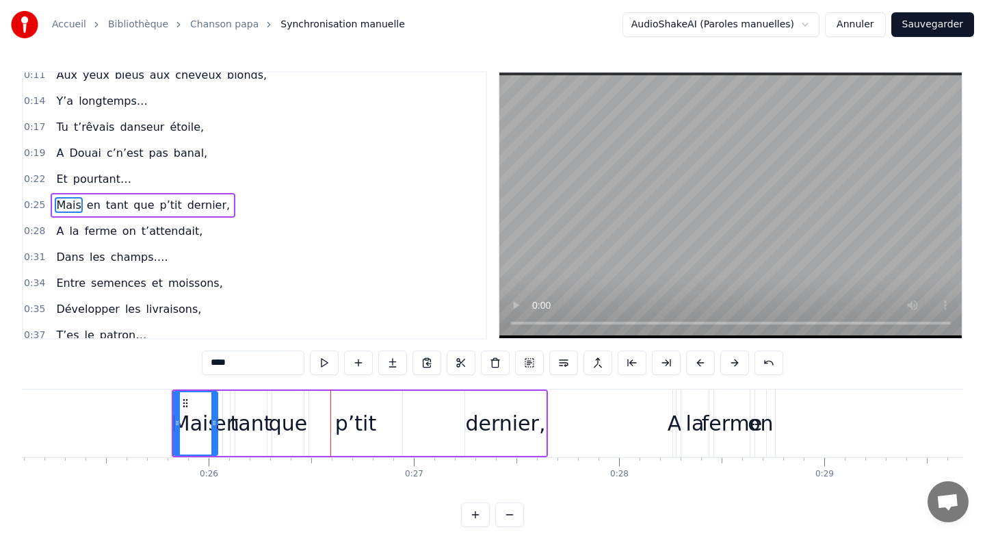
click at [694, 363] on button at bounding box center [700, 362] width 29 height 25
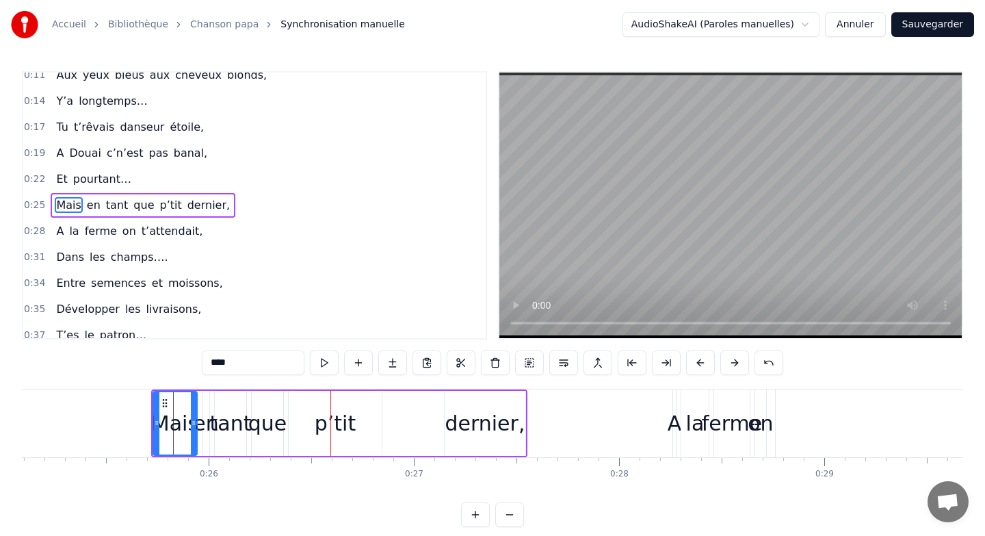
click at [526, 415] on div "Mais en tant que p’tit dernier," at bounding box center [339, 423] width 376 height 68
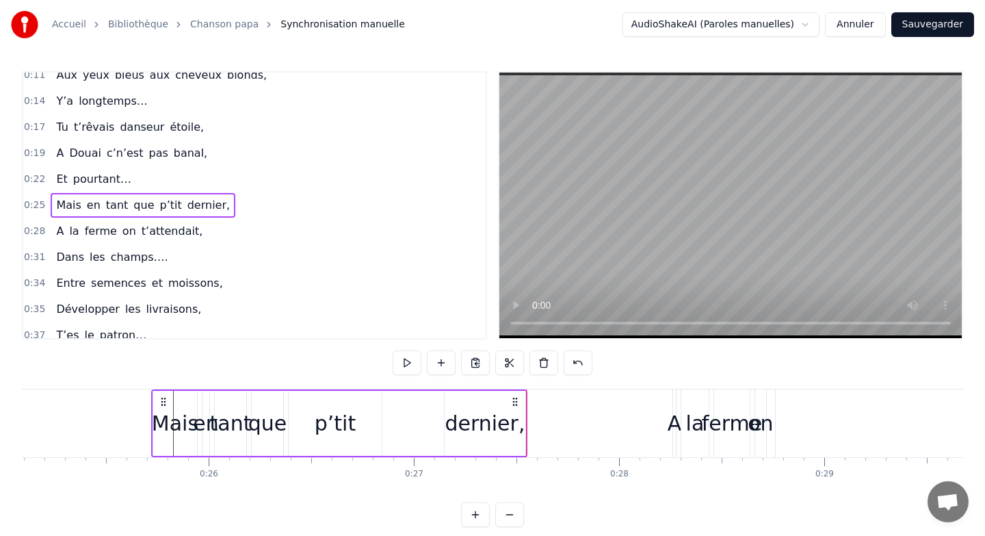
click at [274, 415] on div "que" at bounding box center [267, 423] width 39 height 31
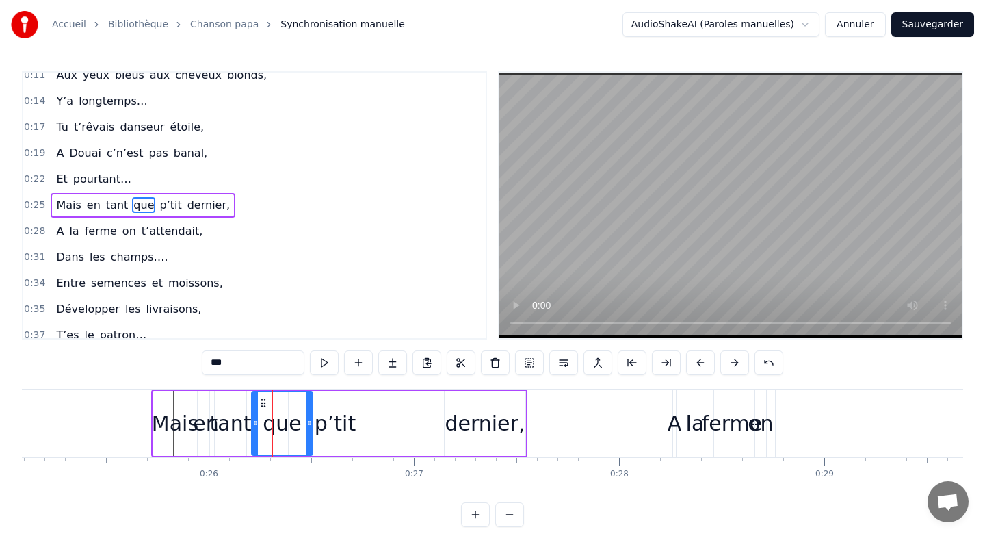
drag, startPoint x: 278, startPoint y: 413, endPoint x: 308, endPoint y: 413, distance: 29.4
click at [308, 413] on div at bounding box center [308, 423] width 5 height 62
drag, startPoint x: 254, startPoint y: 413, endPoint x: 268, endPoint y: 413, distance: 13.7
click at [267, 413] on div at bounding box center [263, 423] width 5 height 62
click at [226, 423] on div "tant" at bounding box center [230, 423] width 42 height 31
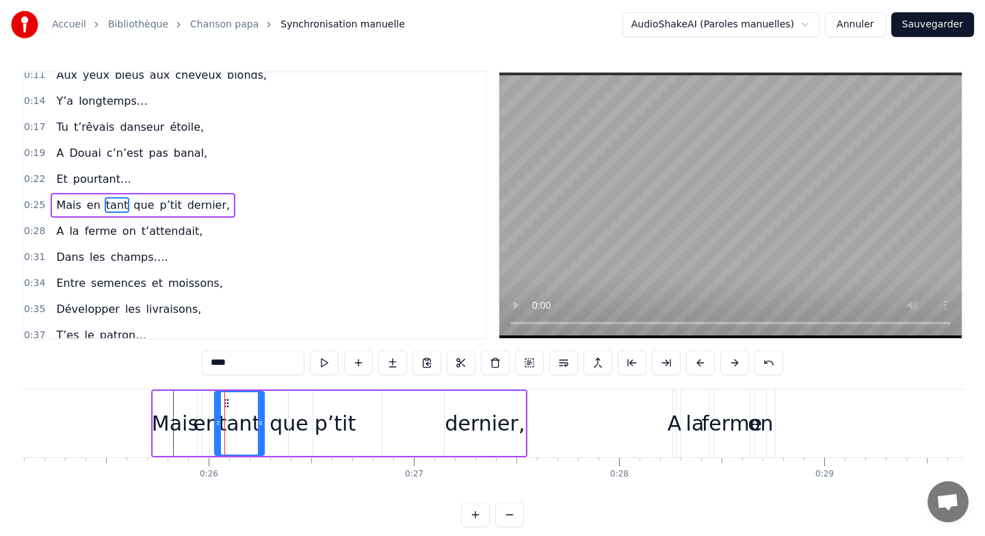
drag, startPoint x: 242, startPoint y: 416, endPoint x: 260, endPoint y: 416, distance: 17.8
click at [260, 416] on div at bounding box center [260, 423] width 5 height 62
drag, startPoint x: 218, startPoint y: 414, endPoint x: 228, endPoint y: 414, distance: 10.3
click at [228, 414] on div at bounding box center [228, 423] width 5 height 62
click at [199, 423] on div "en" at bounding box center [205, 423] width 25 height 31
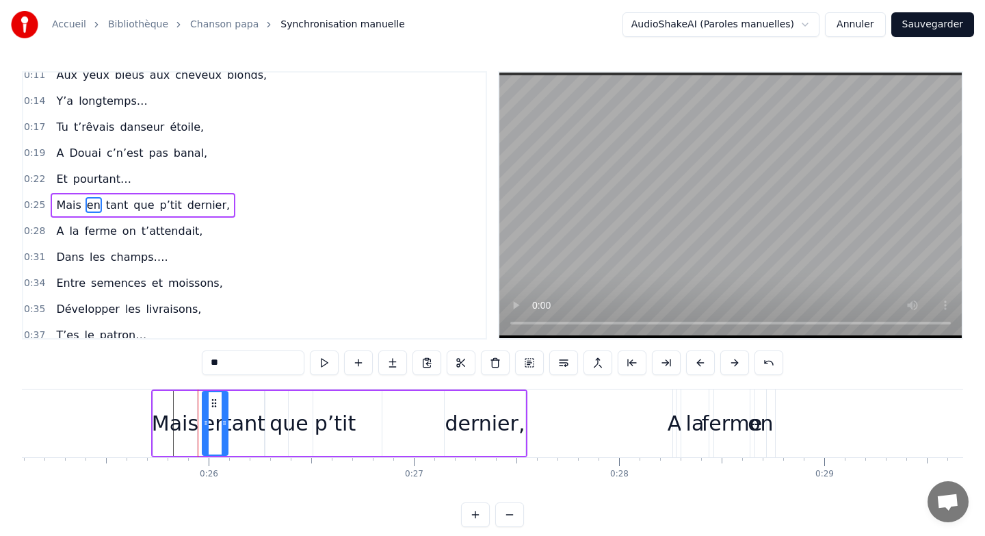
drag, startPoint x: 207, startPoint y: 420, endPoint x: 226, endPoint y: 421, distance: 18.5
click at [226, 421] on icon at bounding box center [224, 422] width 5 height 11
click at [257, 416] on div "tant" at bounding box center [245, 423] width 42 height 31
drag, startPoint x: 262, startPoint y: 415, endPoint x: 270, endPoint y: 415, distance: 7.5
click at [270, 415] on div at bounding box center [267, 423] width 5 height 62
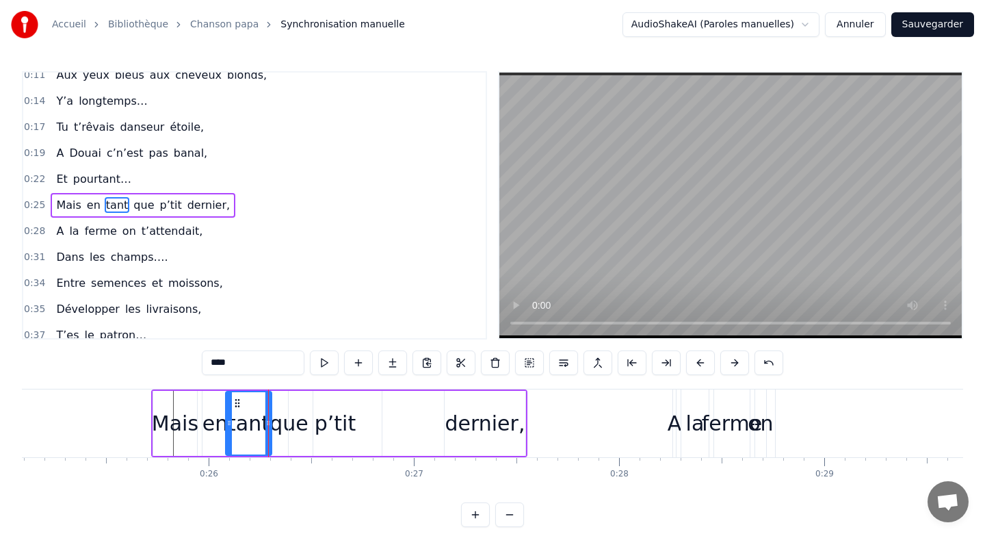
click at [229, 413] on div at bounding box center [228, 423] width 5 height 62
click at [347, 413] on div "p’tit" at bounding box center [335, 423] width 41 height 31
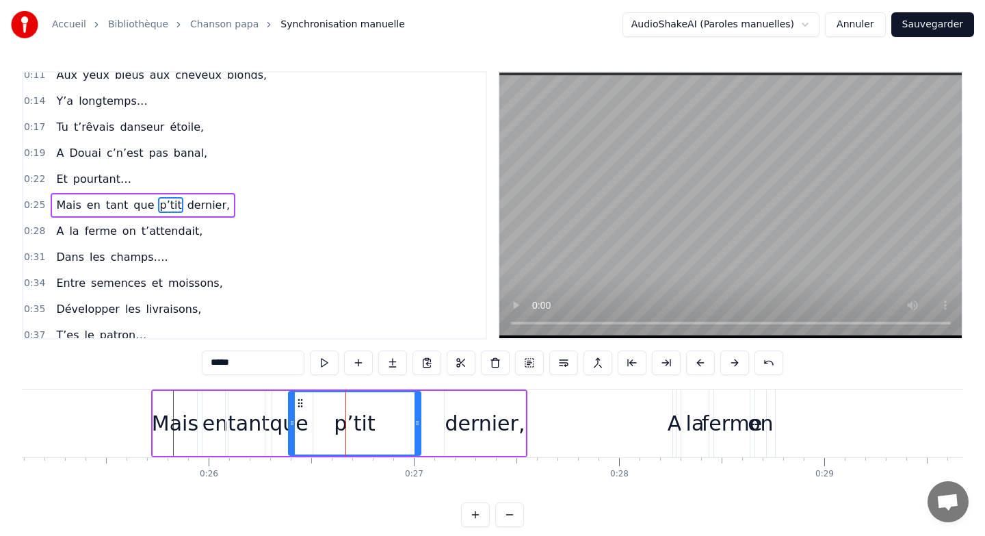
drag, startPoint x: 377, startPoint y: 415, endPoint x: 415, endPoint y: 415, distance: 37.6
click at [415, 415] on div at bounding box center [417, 423] width 5 height 62
drag, startPoint x: 291, startPoint y: 415, endPoint x: 332, endPoint y: 418, distance: 41.8
click at [332, 418] on div at bounding box center [333, 423] width 5 height 62
click at [298, 421] on div "que" at bounding box center [289, 423] width 39 height 31
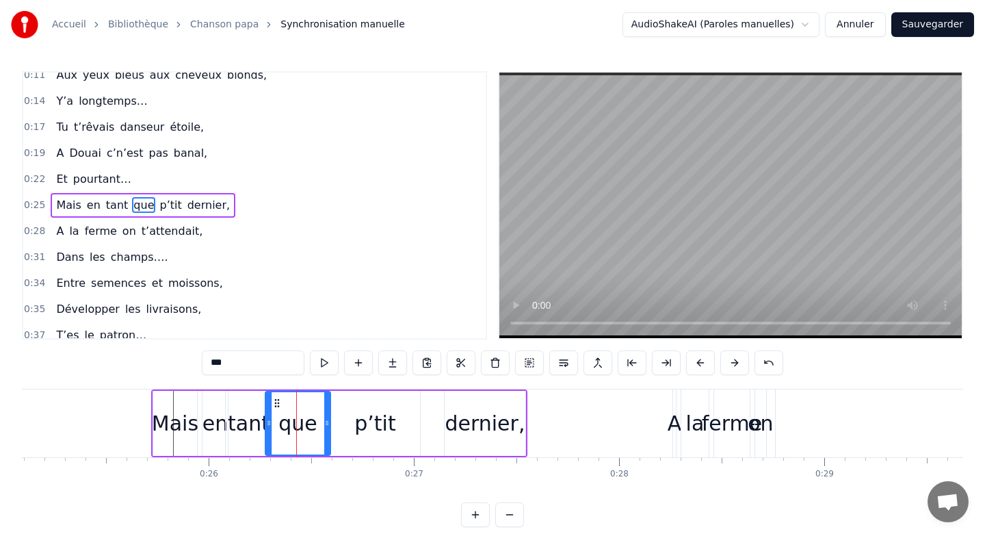
drag, startPoint x: 311, startPoint y: 423, endPoint x: 328, endPoint y: 423, distance: 17.8
click at [328, 423] on icon at bounding box center [326, 422] width 5 height 11
drag, startPoint x: 270, startPoint y: 416, endPoint x: 292, endPoint y: 416, distance: 21.9
click at [292, 416] on div at bounding box center [289, 423] width 5 height 62
click at [251, 415] on div "tant" at bounding box center [249, 423] width 42 height 31
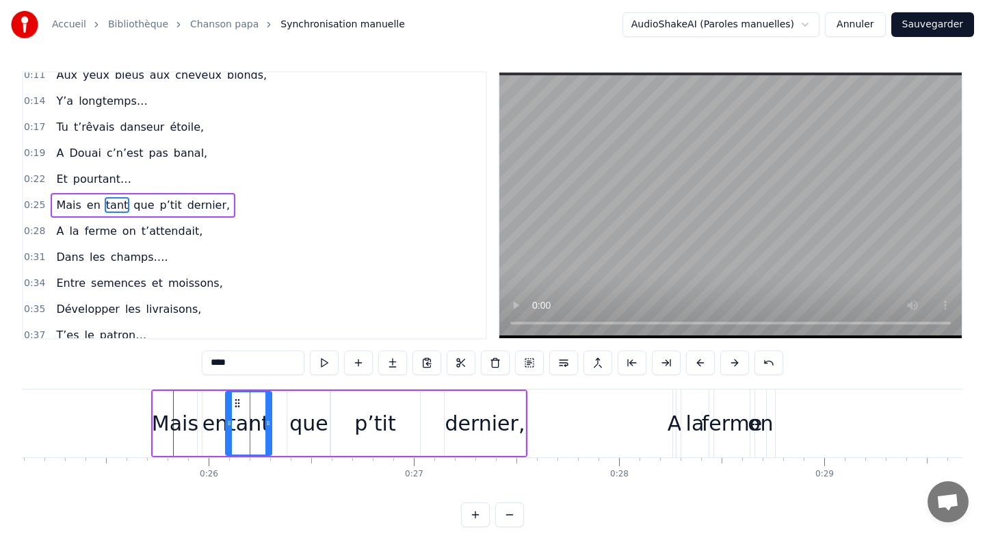
click at [271, 416] on div "tant" at bounding box center [248, 423] width 47 height 65
drag, startPoint x: 268, startPoint y: 415, endPoint x: 286, endPoint y: 415, distance: 17.8
click at [286, 415] on div at bounding box center [285, 423] width 5 height 62
drag, startPoint x: 230, startPoint y: 415, endPoint x: 240, endPoint y: 415, distance: 10.3
click at [240, 415] on div at bounding box center [238, 423] width 5 height 62
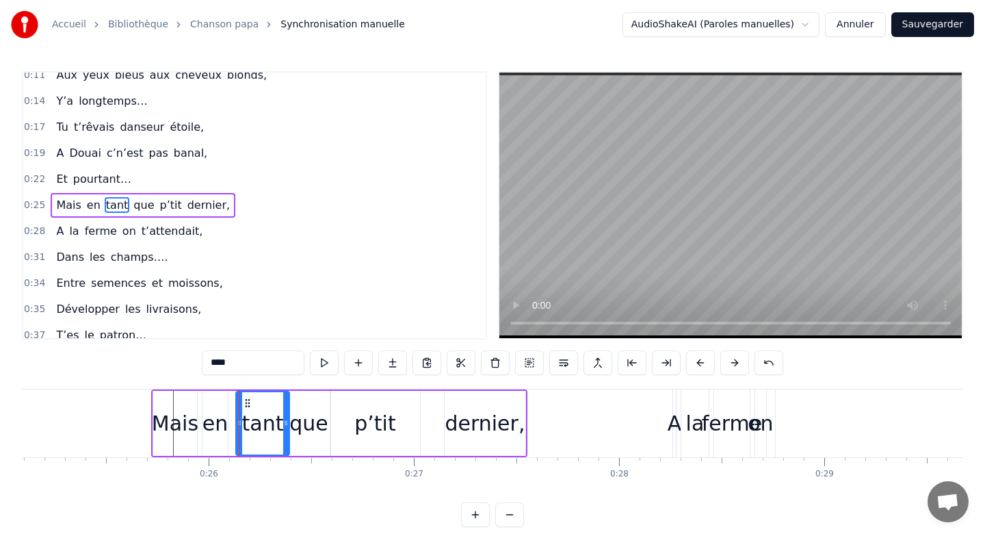
click at [690, 417] on div "la" at bounding box center [695, 423] width 18 height 31
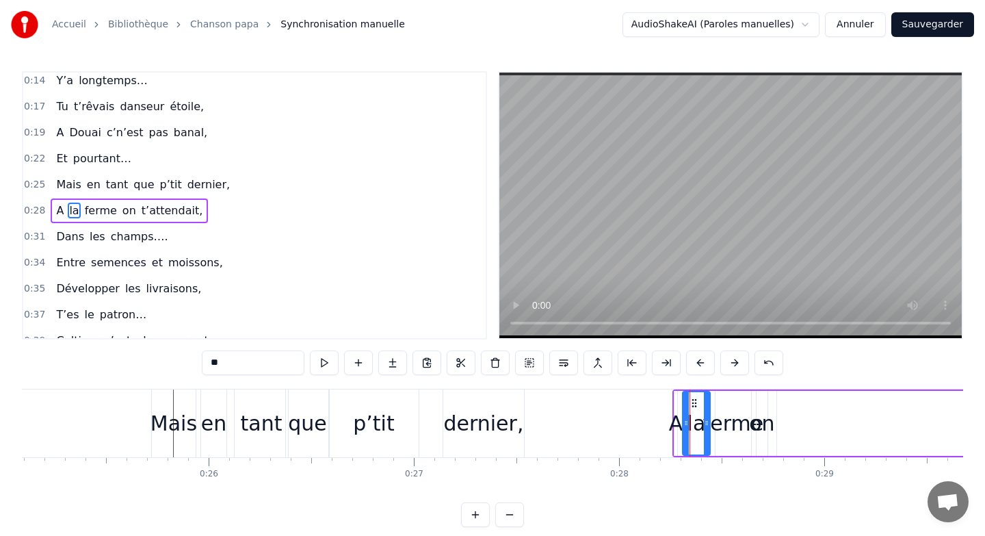
scroll to position [62, 0]
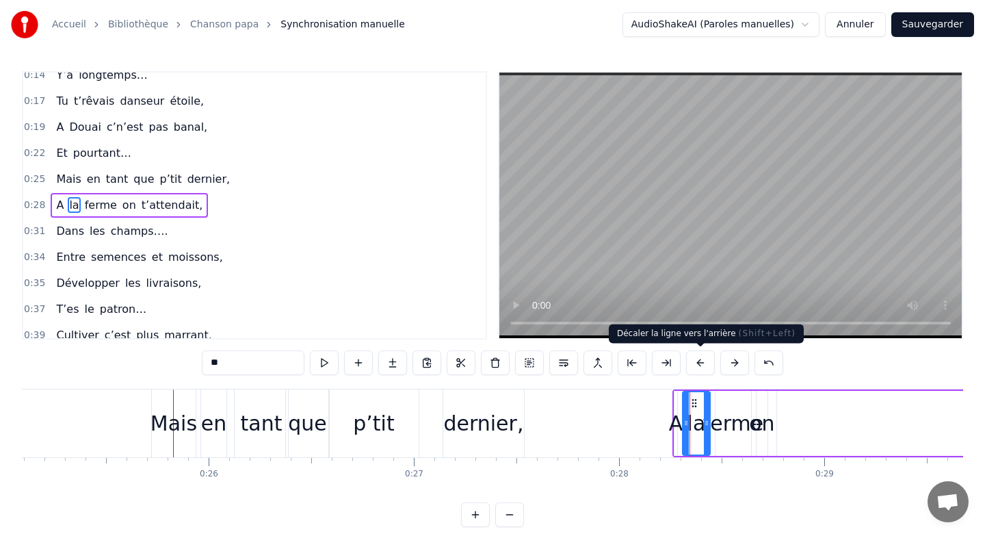
click at [698, 362] on button at bounding box center [700, 362] width 29 height 25
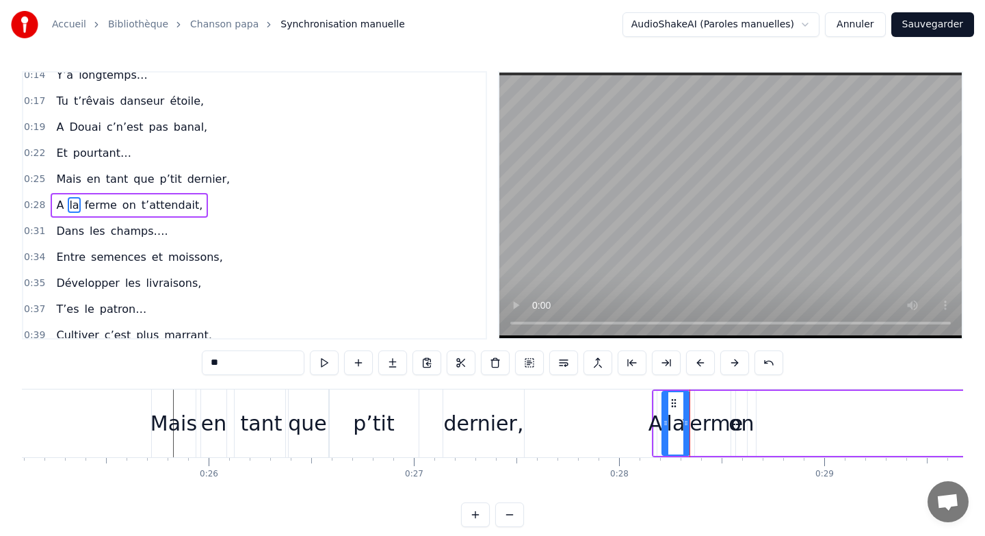
click at [698, 362] on button at bounding box center [700, 362] width 29 height 25
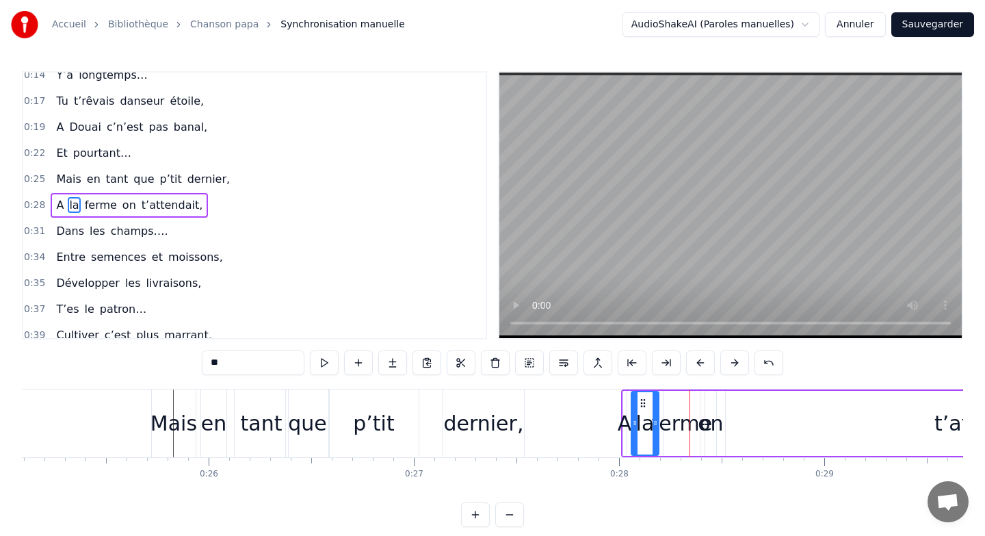
click at [698, 362] on button at bounding box center [700, 362] width 29 height 25
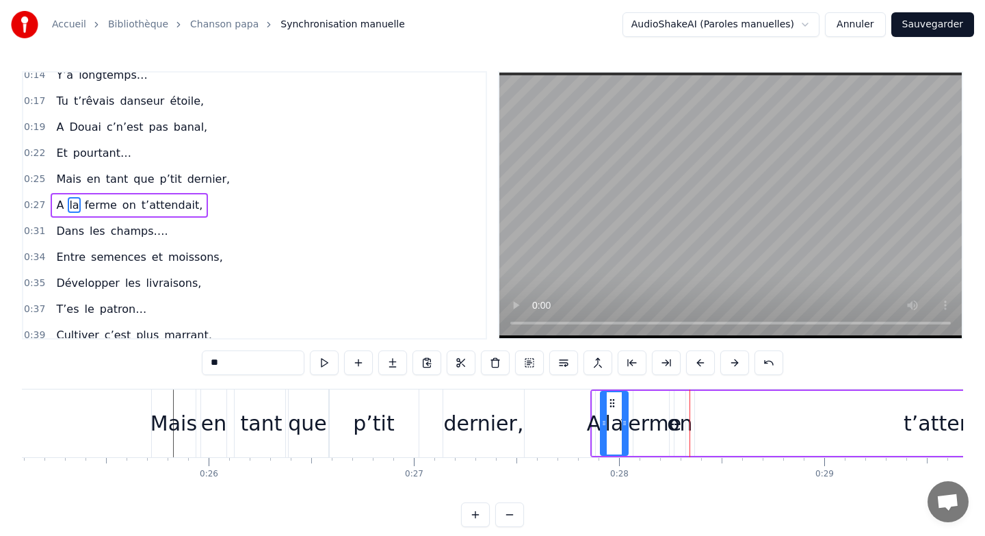
click at [698, 362] on button at bounding box center [700, 362] width 29 height 25
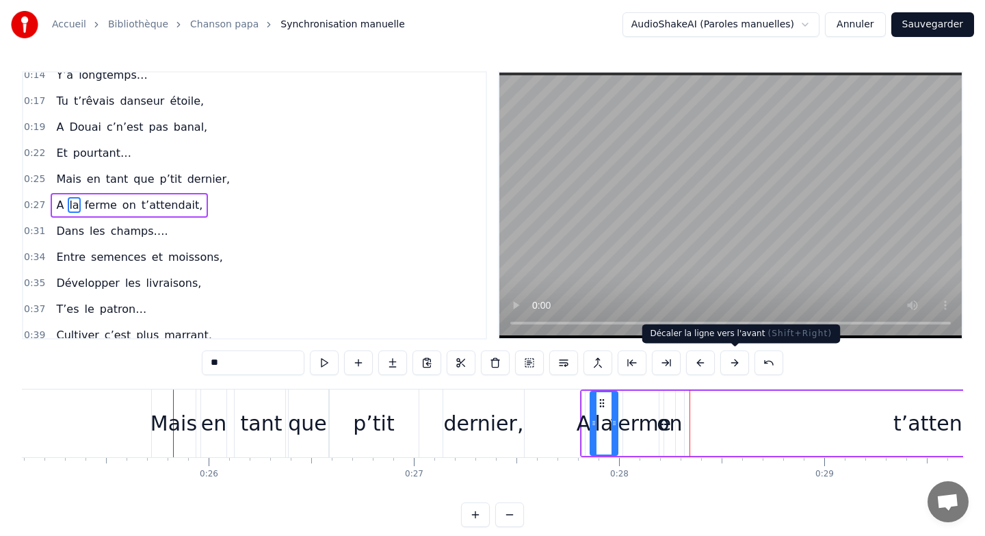
click at [733, 363] on button at bounding box center [734, 362] width 29 height 25
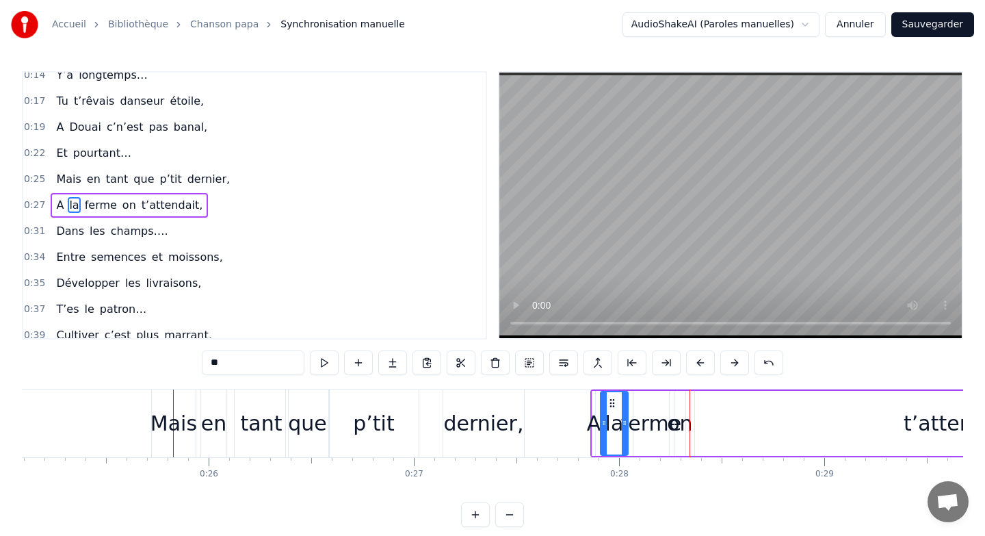
click at [681, 421] on div "on" at bounding box center [679, 423] width 25 height 31
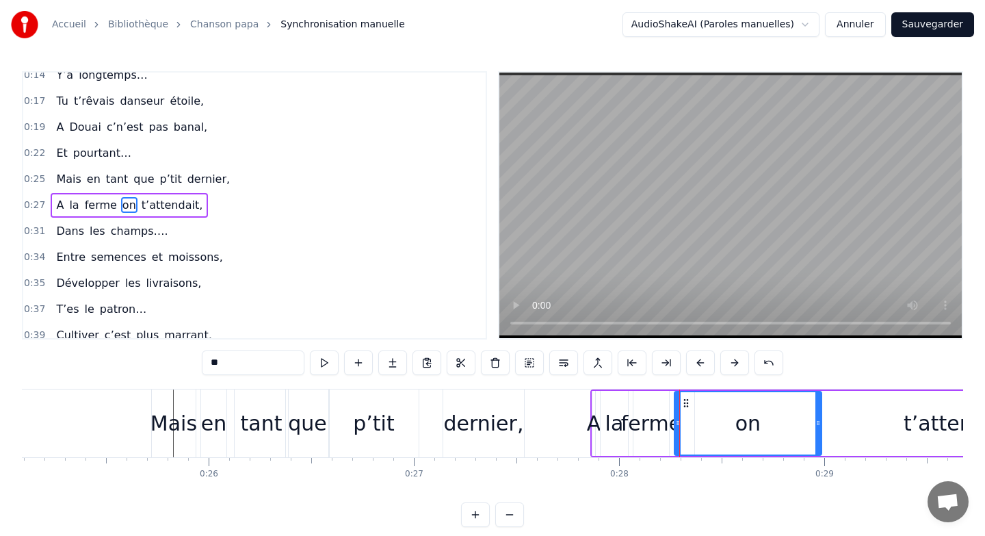
drag, startPoint x: 684, startPoint y: 421, endPoint x: 813, endPoint y: 417, distance: 129.4
click at [815, 417] on icon at bounding box center [817, 422] width 5 height 11
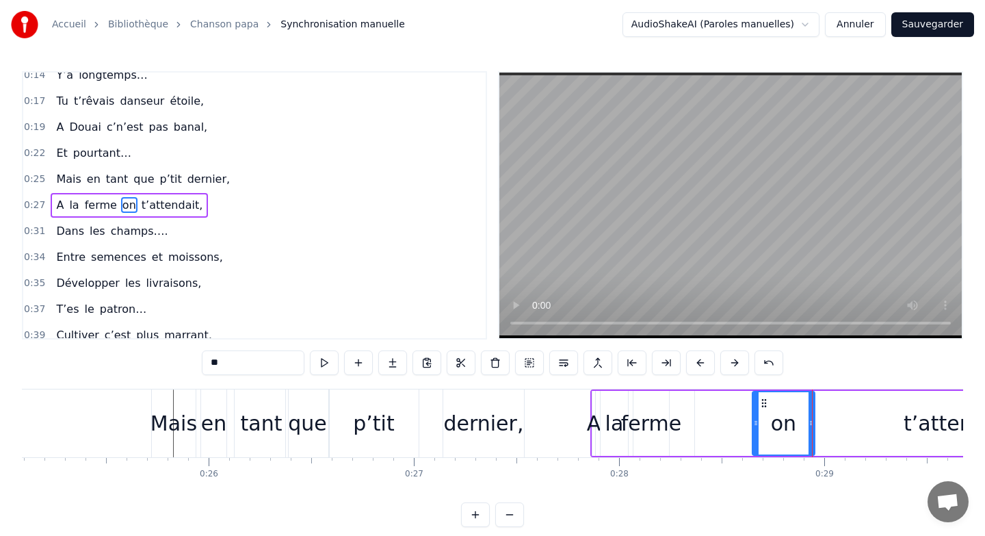
drag, startPoint x: 677, startPoint y: 418, endPoint x: 755, endPoint y: 419, distance: 77.3
click at [659, 419] on div "ferme" at bounding box center [651, 423] width 61 height 31
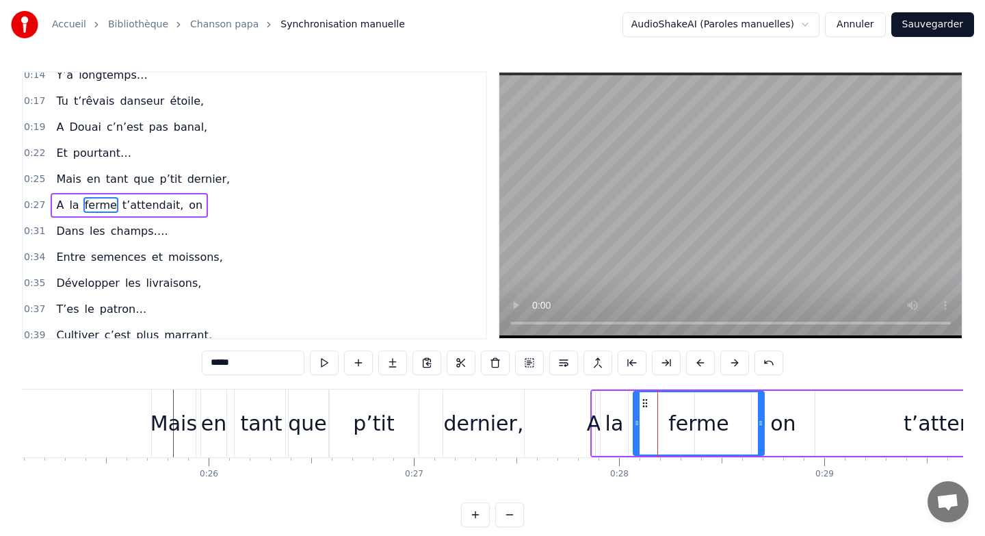
drag, startPoint x: 666, startPoint y: 419, endPoint x: 763, endPoint y: 419, distance: 97.1
click at [763, 419] on icon at bounding box center [760, 422] width 5 height 11
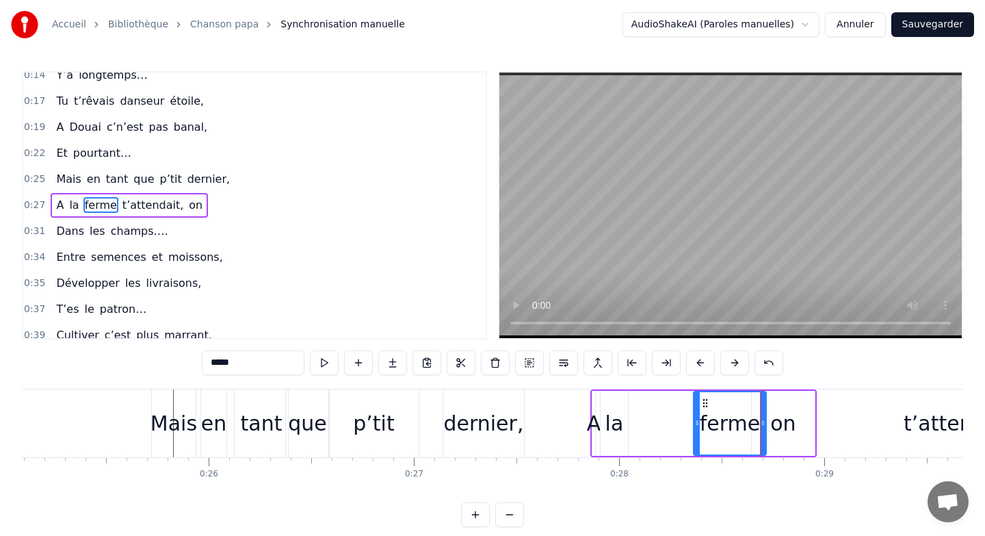
drag, startPoint x: 637, startPoint y: 419, endPoint x: 698, endPoint y: 420, distance: 60.9
click at [698, 420] on icon at bounding box center [696, 422] width 5 height 11
click at [617, 419] on div "la" at bounding box center [614, 423] width 18 height 31
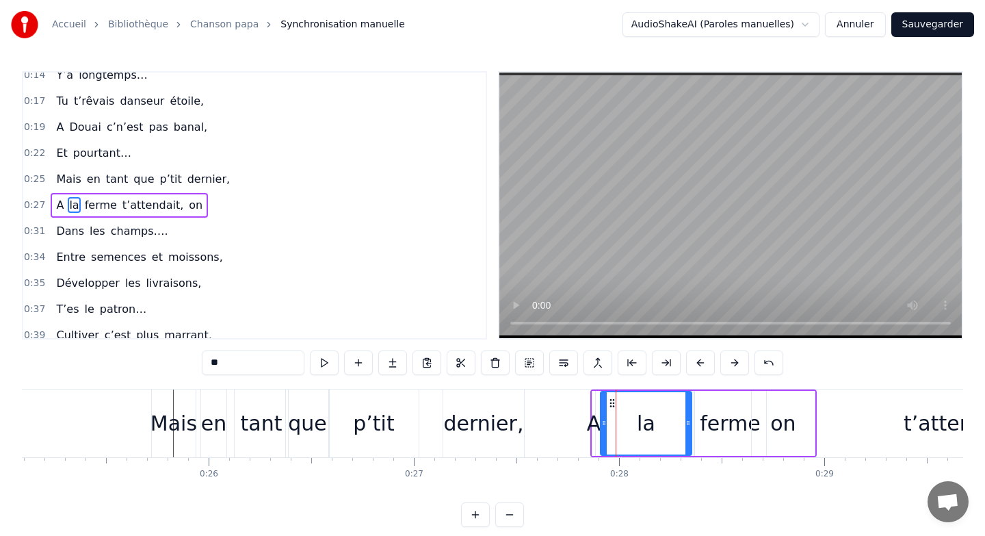
drag, startPoint x: 623, startPoint y: 422, endPoint x: 687, endPoint y: 422, distance: 63.6
click at [687, 422] on icon at bounding box center [687, 422] width 5 height 11
drag, startPoint x: 604, startPoint y: 419, endPoint x: 669, endPoint y: 420, distance: 65.0
click at [669, 420] on icon at bounding box center [669, 422] width 5 height 11
click at [594, 420] on div "A" at bounding box center [594, 423] width 14 height 31
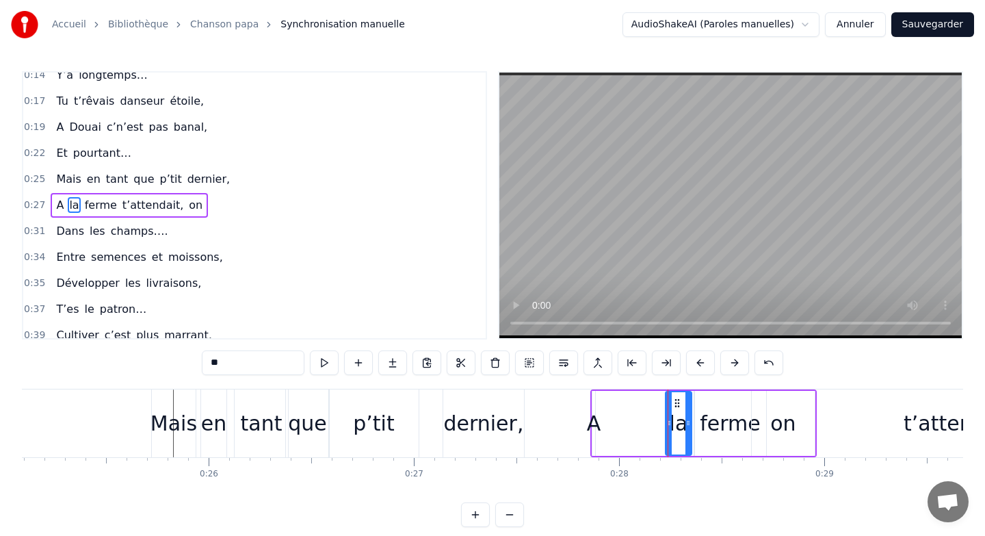
type input "*"
drag, startPoint x: 597, startPoint y: 423, endPoint x: 670, endPoint y: 423, distance: 72.5
click at [670, 423] on div "A la ferme t’attendait, on" at bounding box center [703, 423] width 226 height 68
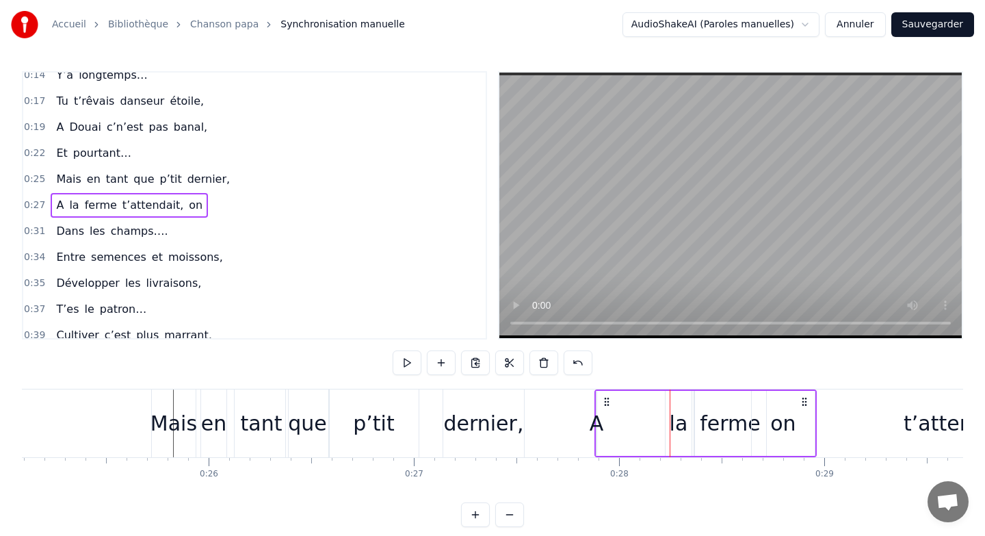
click at [598, 424] on div "A" at bounding box center [597, 423] width 14 height 31
drag, startPoint x: 599, startPoint y: 424, endPoint x: 619, endPoint y: 424, distance: 19.8
click at [619, 424] on div "A la ferme t’attendait, on" at bounding box center [706, 423] width 222 height 68
click at [593, 423] on div "A" at bounding box center [597, 423] width 14 height 31
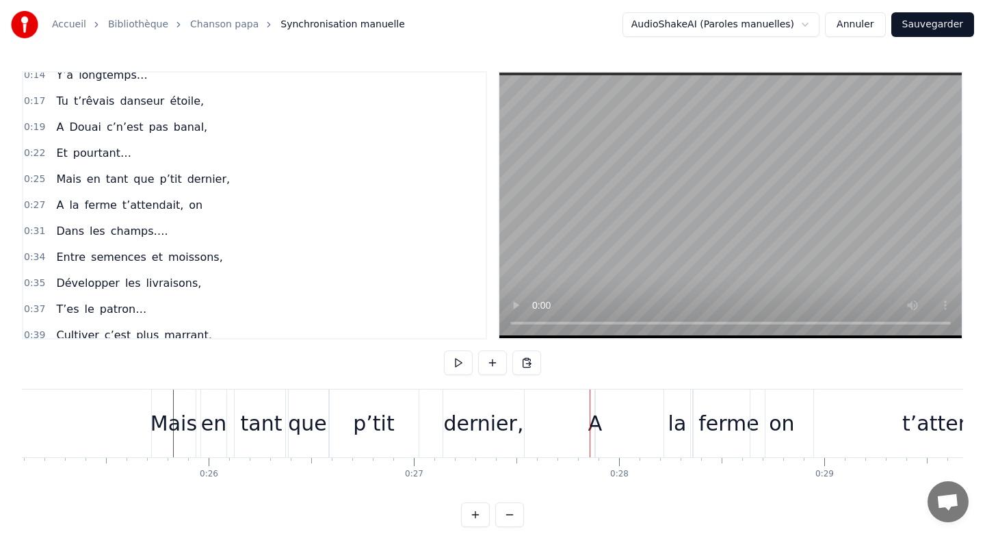
click at [611, 421] on div "A la ferme t’attendait, on" at bounding box center [706, 423] width 222 height 68
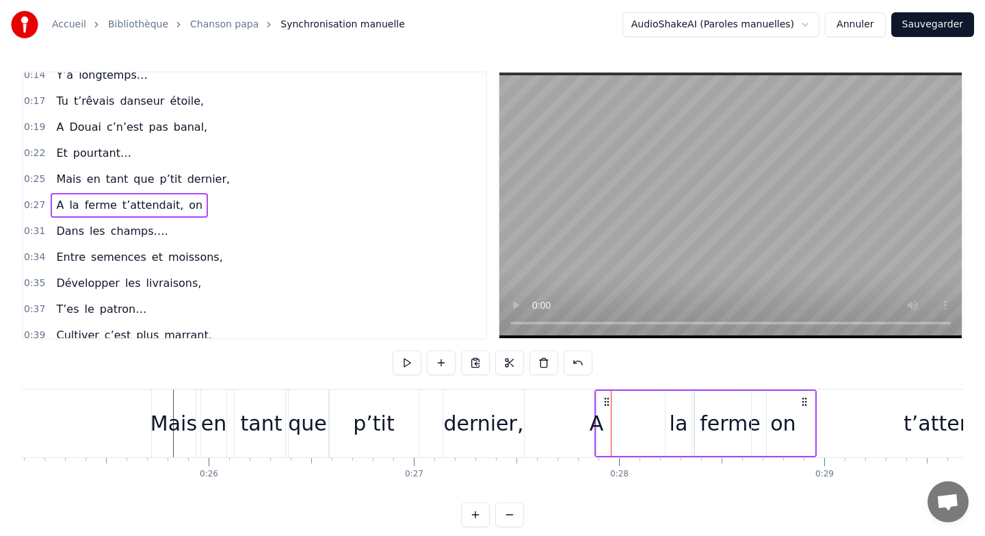
click at [668, 423] on div "la" at bounding box center [679, 423] width 26 height 65
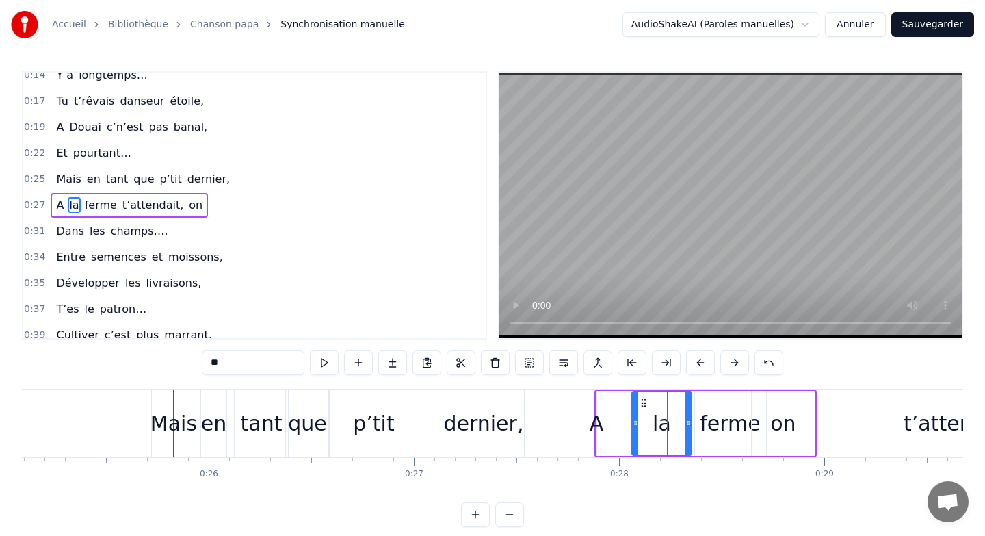
drag, startPoint x: 666, startPoint y: 423, endPoint x: 633, endPoint y: 423, distance: 33.5
click at [633, 423] on icon at bounding box center [635, 422] width 5 height 11
drag, startPoint x: 688, startPoint y: 420, endPoint x: 661, endPoint y: 420, distance: 26.7
click at [661, 420] on icon at bounding box center [662, 422] width 5 height 11
click at [705, 420] on div "t’attendait," at bounding box center [961, 423] width 532 height 65
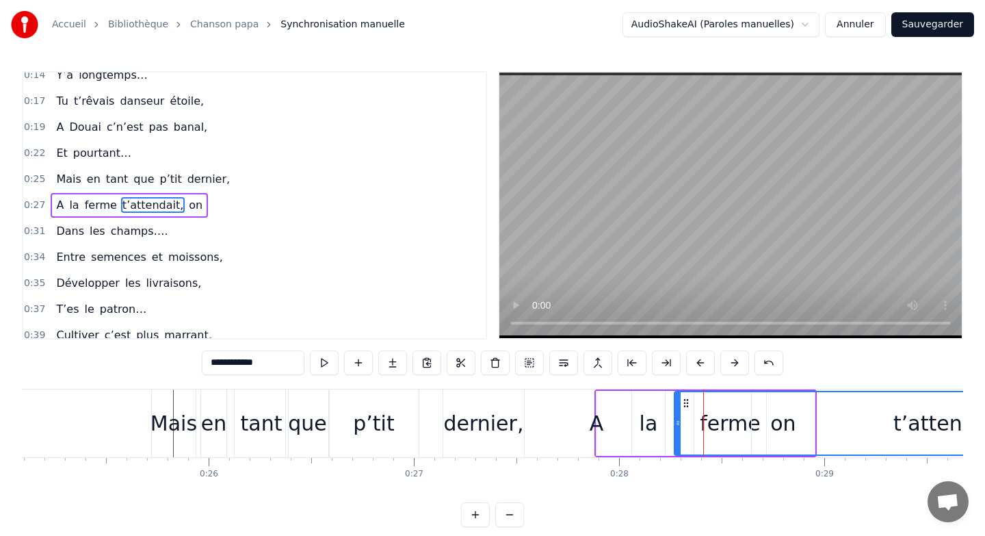
drag, startPoint x: 699, startPoint y: 420, endPoint x: 679, endPoint y: 420, distance: 20.5
click at [679, 420] on icon at bounding box center [677, 422] width 5 height 11
click at [743, 420] on div "t’attendait," at bounding box center [950, 423] width 551 height 62
click at [913, 420] on div "t’attendait," at bounding box center [950, 423] width 115 height 31
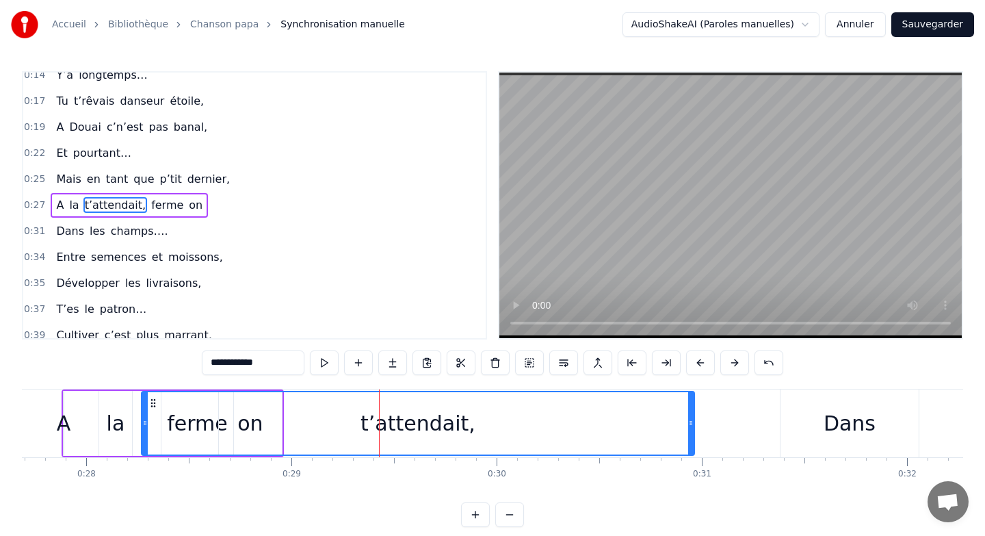
scroll to position [0, 5624]
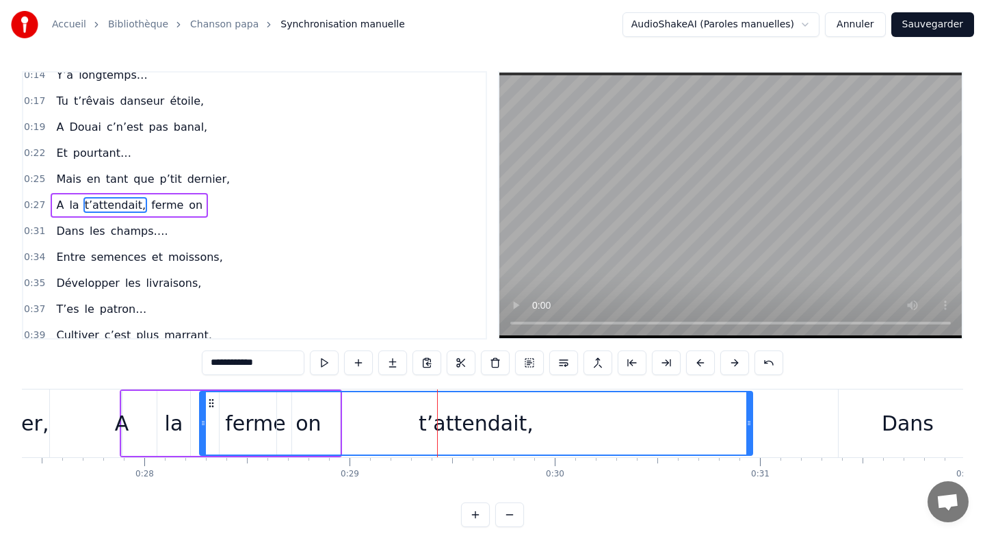
click at [479, 417] on div "t’attendait," at bounding box center [476, 423] width 115 height 31
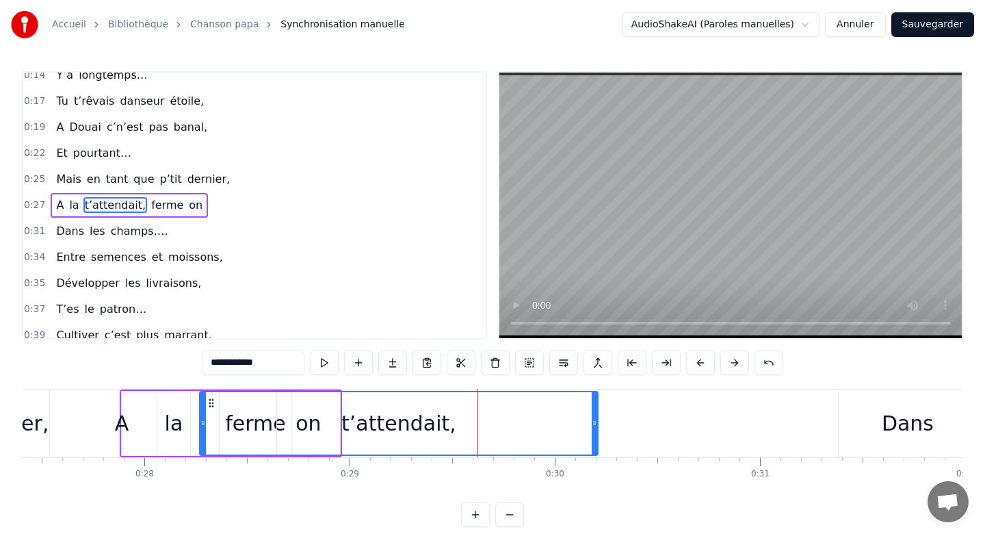
drag, startPoint x: 748, startPoint y: 415, endPoint x: 594, endPoint y: 423, distance: 154.9
click at [594, 423] on div at bounding box center [594, 423] width 5 height 62
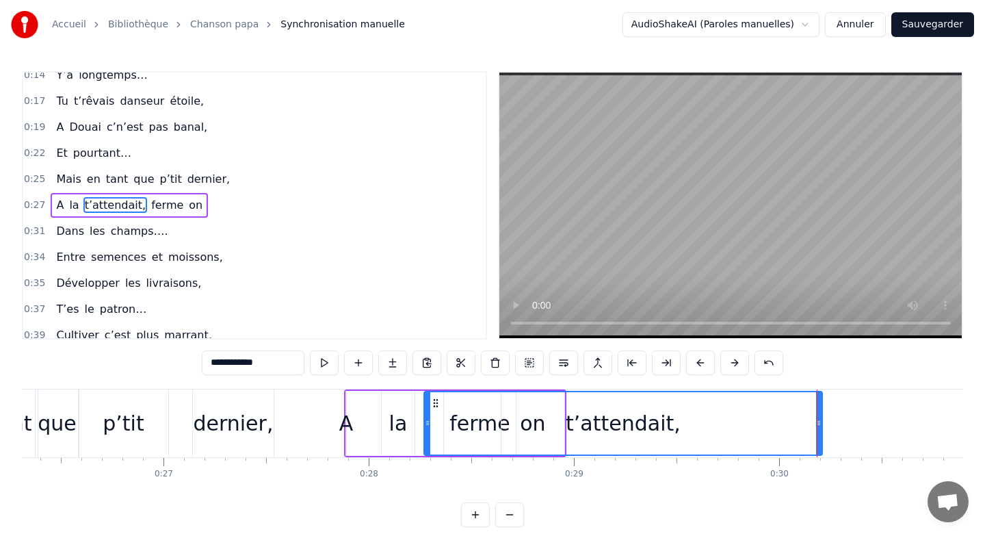
scroll to position [0, 5383]
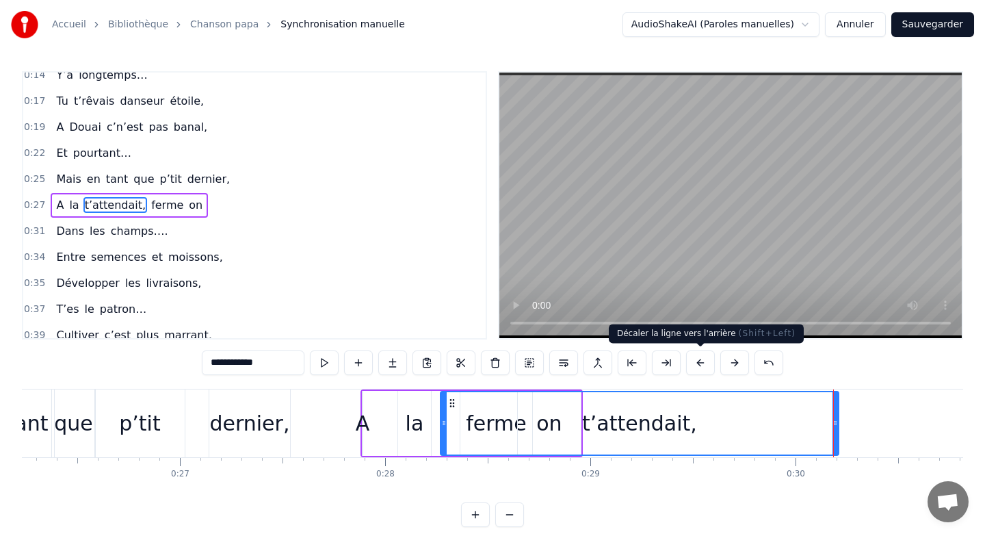
click at [701, 363] on button at bounding box center [700, 362] width 29 height 25
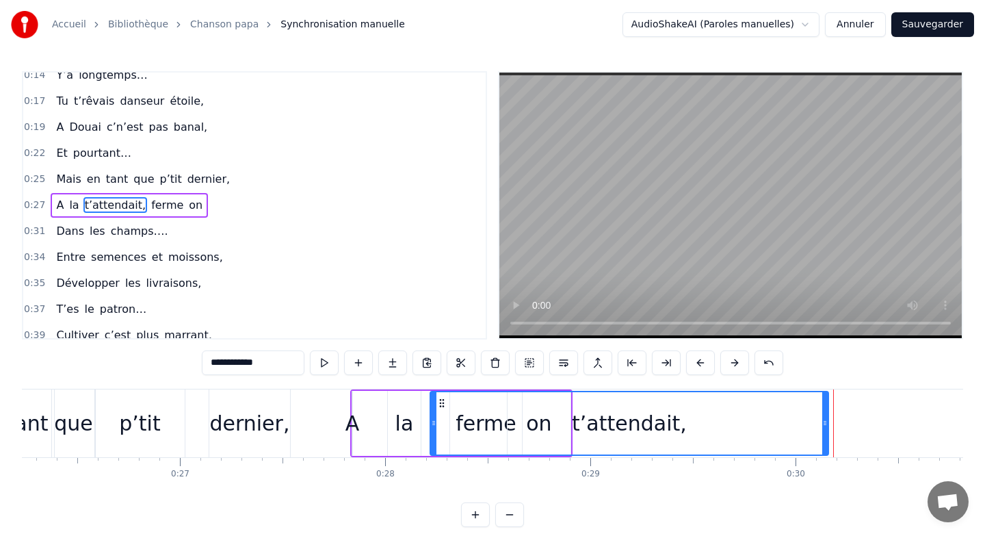
click at [357, 426] on div "A" at bounding box center [352, 423] width 14 height 31
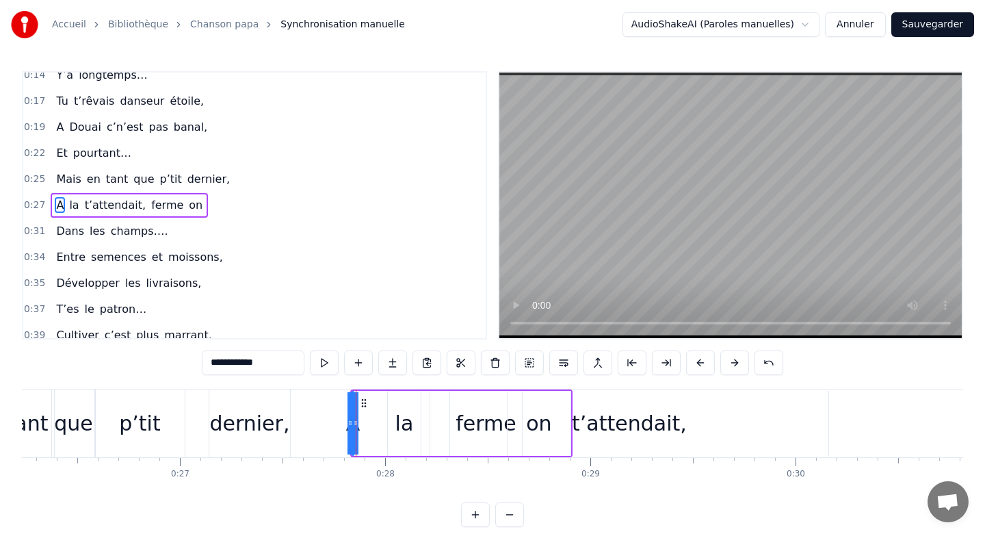
type input "*"
drag, startPoint x: 357, startPoint y: 426, endPoint x: 372, endPoint y: 426, distance: 15.1
click at [372, 426] on div "A la t’attendait, ferme on" at bounding box center [461, 423] width 222 height 68
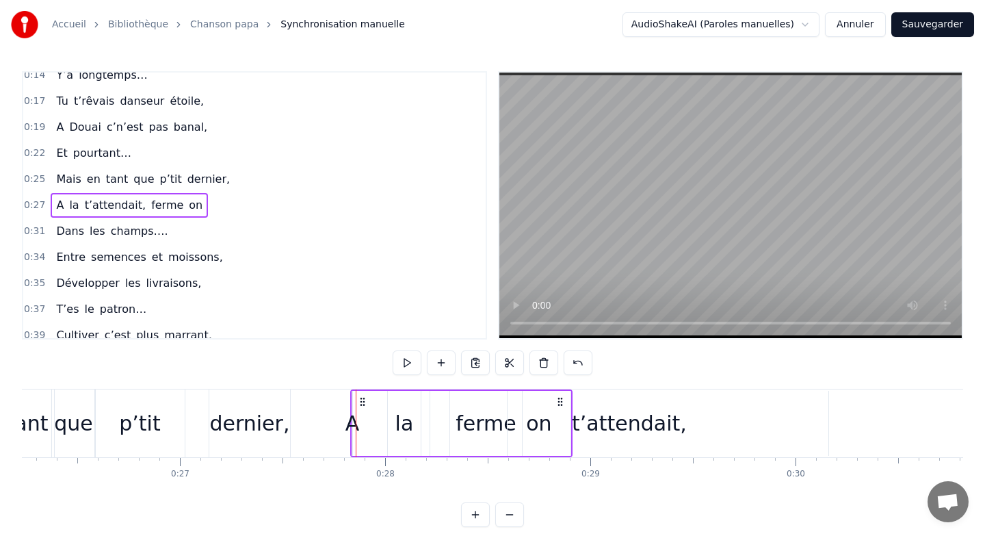
click at [352, 417] on div "A" at bounding box center [352, 423] width 14 height 31
drag, startPoint x: 355, startPoint y: 419, endPoint x: 369, endPoint y: 419, distance: 14.4
click at [369, 419] on div "A la t’attendait, ferme on" at bounding box center [461, 423] width 222 height 68
click at [375, 419] on div "A la t’attendait, ferme on" at bounding box center [461, 423] width 222 height 68
click at [402, 391] on div "la" at bounding box center [404, 423] width 34 height 65
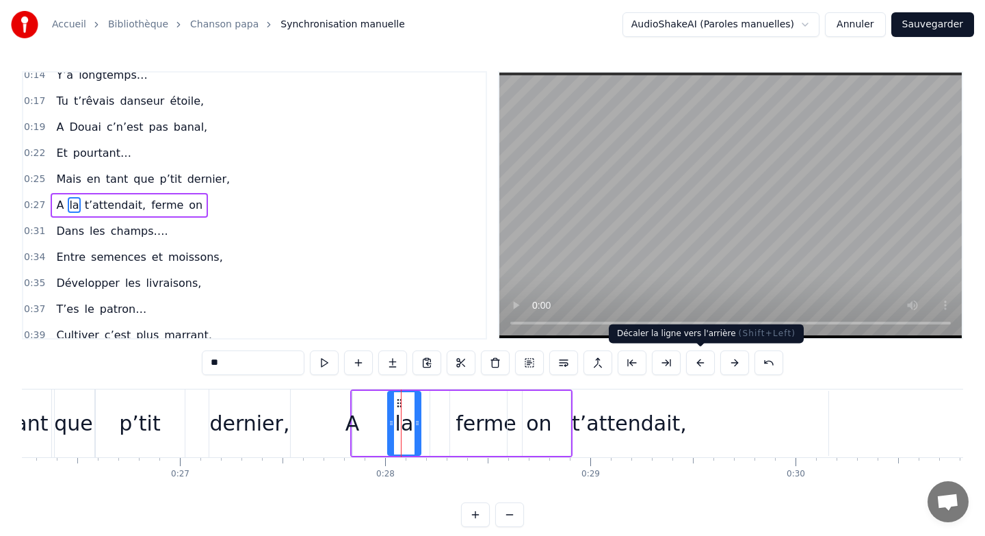
click at [698, 363] on button at bounding box center [700, 362] width 29 height 25
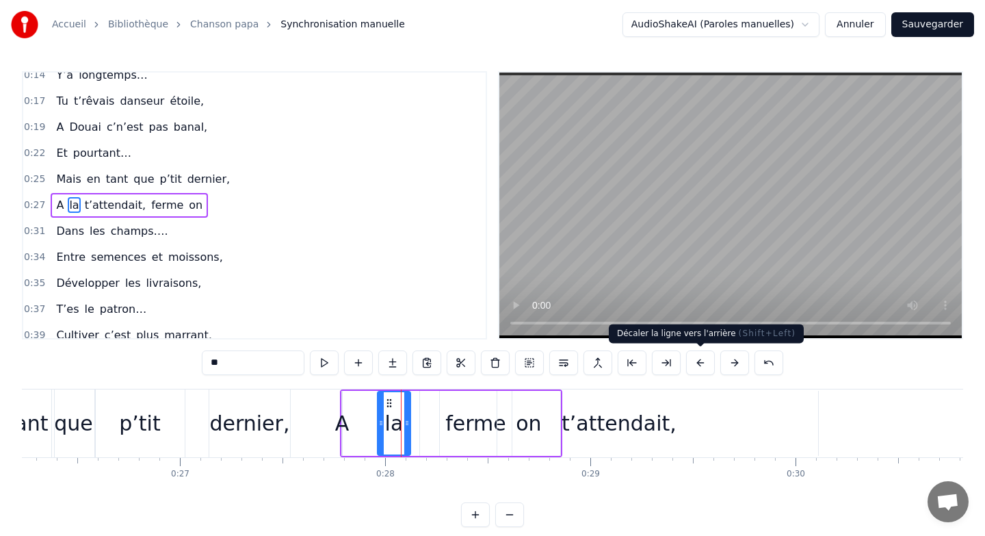
click at [698, 363] on button at bounding box center [700, 362] width 29 height 25
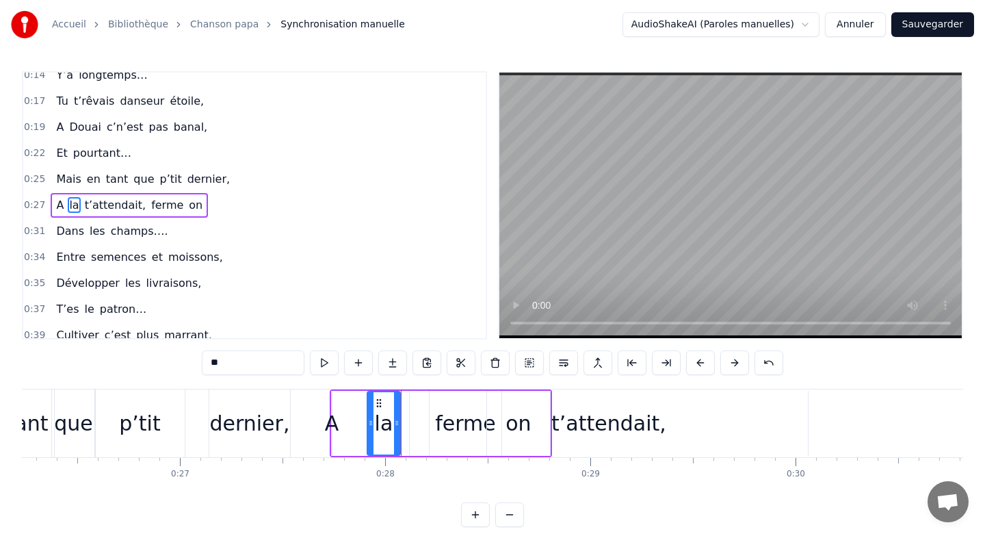
click at [332, 427] on div "A" at bounding box center [332, 423] width 14 height 31
type input "*"
click at [336, 425] on icon at bounding box center [334, 422] width 5 height 11
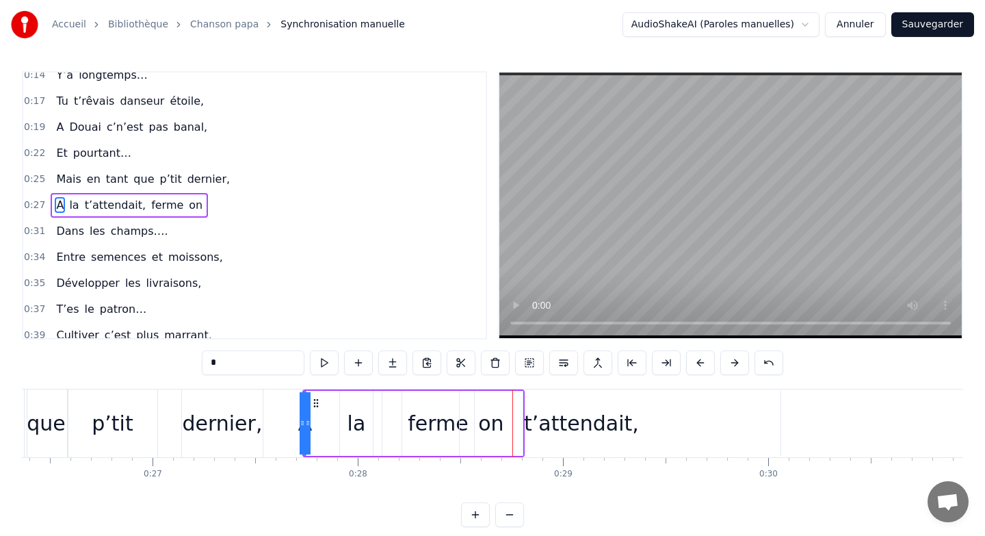
drag, startPoint x: 310, startPoint y: 420, endPoint x: 323, endPoint y: 420, distance: 13.0
click at [323, 420] on div "A la t’attendait, ferme on" at bounding box center [413, 423] width 222 height 68
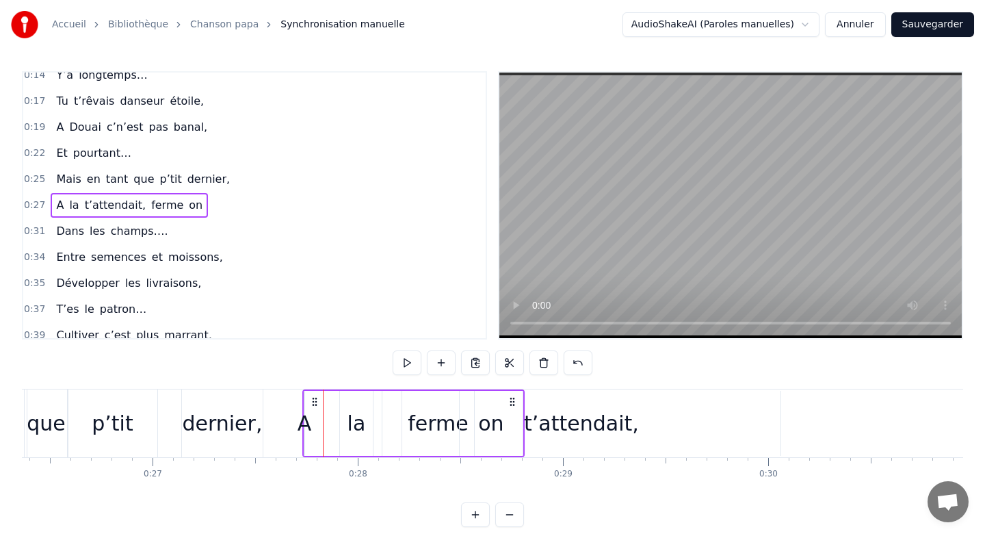
click at [352, 423] on div "la" at bounding box center [357, 423] width 18 height 31
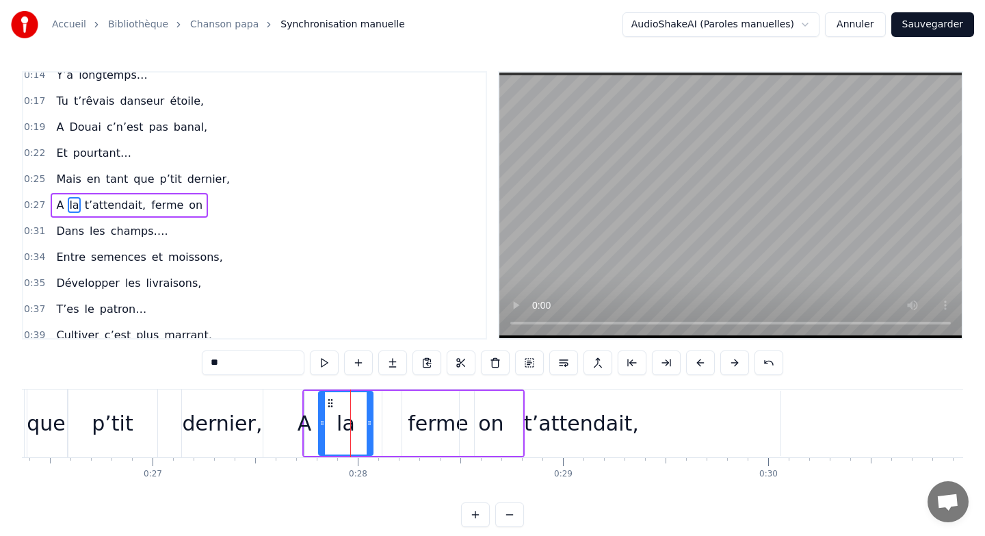
drag, startPoint x: 342, startPoint y: 418, endPoint x: 321, endPoint y: 417, distance: 21.2
click at [321, 417] on icon at bounding box center [321, 422] width 5 height 11
drag, startPoint x: 367, startPoint y: 422, endPoint x: 345, endPoint y: 422, distance: 21.9
click at [348, 422] on icon at bounding box center [350, 422] width 5 height 11
click at [426, 422] on div "ferme" at bounding box center [438, 423] width 61 height 31
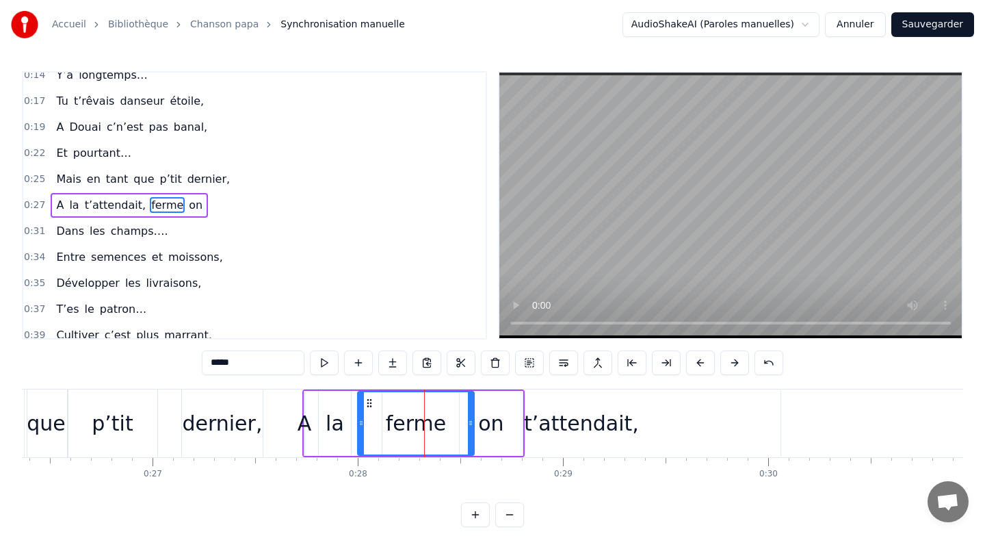
drag, startPoint x: 404, startPoint y: 419, endPoint x: 363, endPoint y: 421, distance: 41.1
click at [363, 421] on icon at bounding box center [360, 422] width 5 height 11
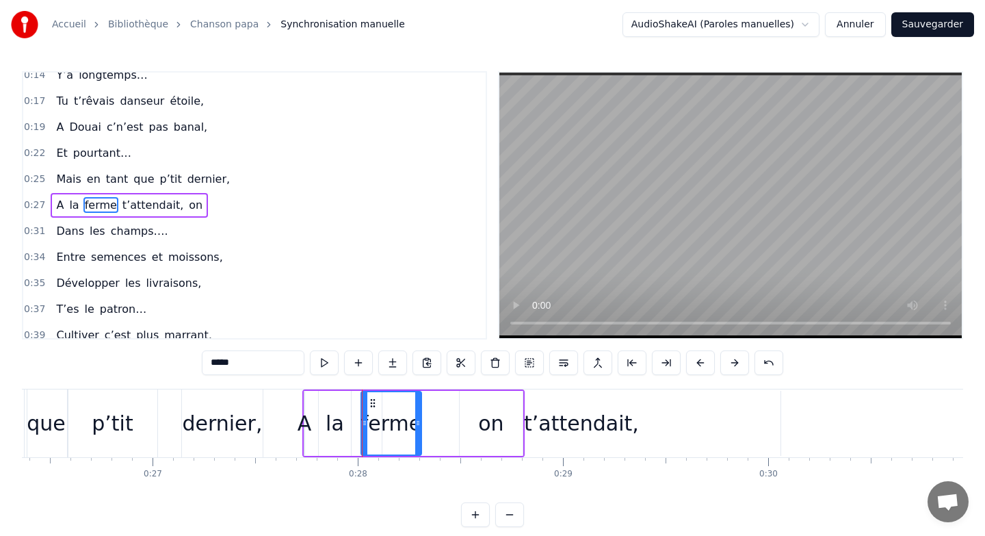
drag, startPoint x: 469, startPoint y: 421, endPoint x: 417, endPoint y: 421, distance: 52.7
click at [417, 421] on icon at bounding box center [417, 422] width 5 height 11
click at [575, 452] on div "t’attendait," at bounding box center [581, 423] width 398 height 65
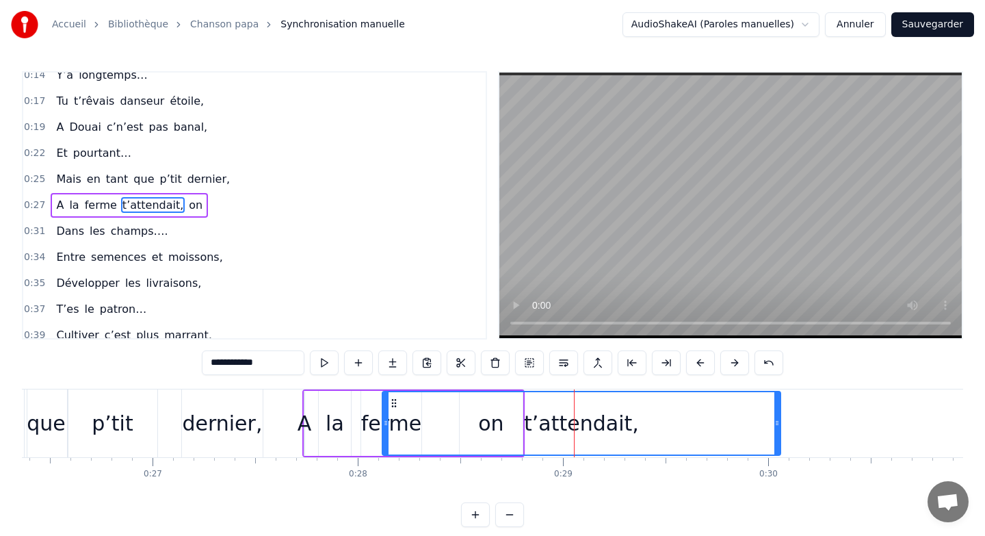
click at [492, 420] on div "t’attendait," at bounding box center [581, 423] width 397 height 62
click at [523, 419] on div "t’attendait," at bounding box center [581, 423] width 397 height 62
drag, startPoint x: 524, startPoint y: 419, endPoint x: 594, endPoint y: 419, distance: 69.8
click at [595, 419] on div "t’attendait," at bounding box center [581, 423] width 397 height 62
drag, startPoint x: 523, startPoint y: 404, endPoint x: 575, endPoint y: 404, distance: 51.3
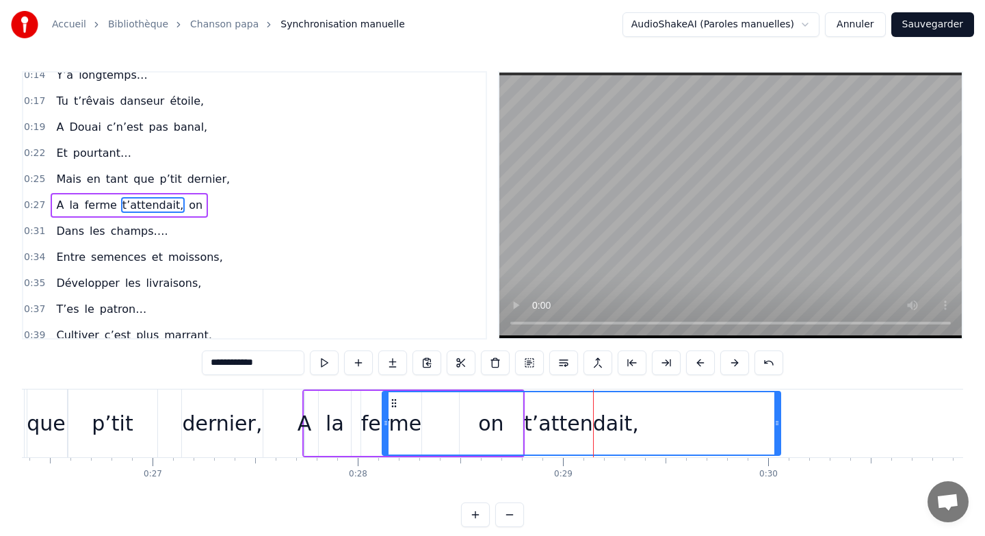
click at [575, 404] on div "t’attendait," at bounding box center [581, 423] width 397 height 62
click at [618, 415] on div "t’attendait," at bounding box center [581, 423] width 115 height 31
click at [635, 420] on div "t’attendait," at bounding box center [581, 423] width 397 height 62
click at [494, 418] on div "t’attendait," at bounding box center [581, 423] width 397 height 62
click at [732, 362] on button at bounding box center [734, 362] width 29 height 25
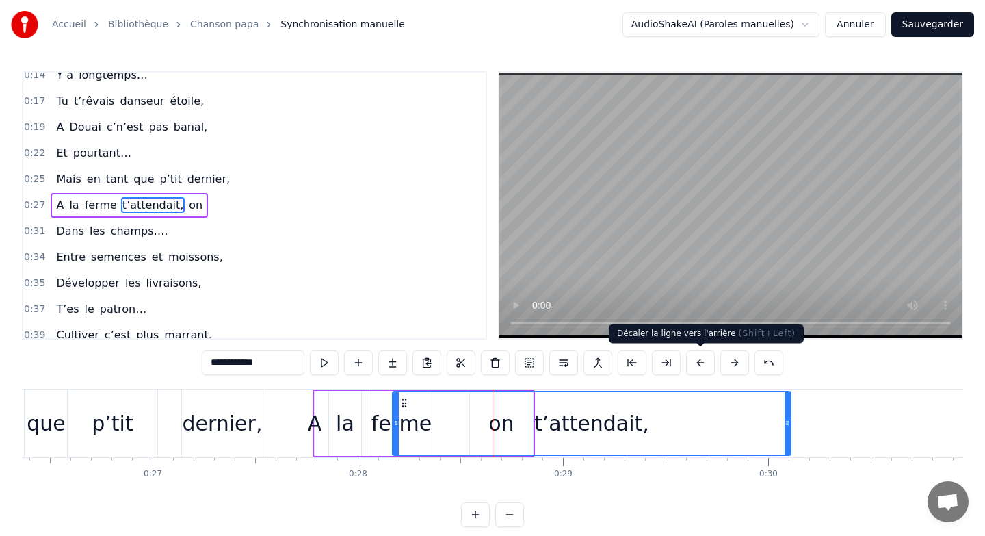
click at [699, 359] on button at bounding box center [700, 362] width 29 height 25
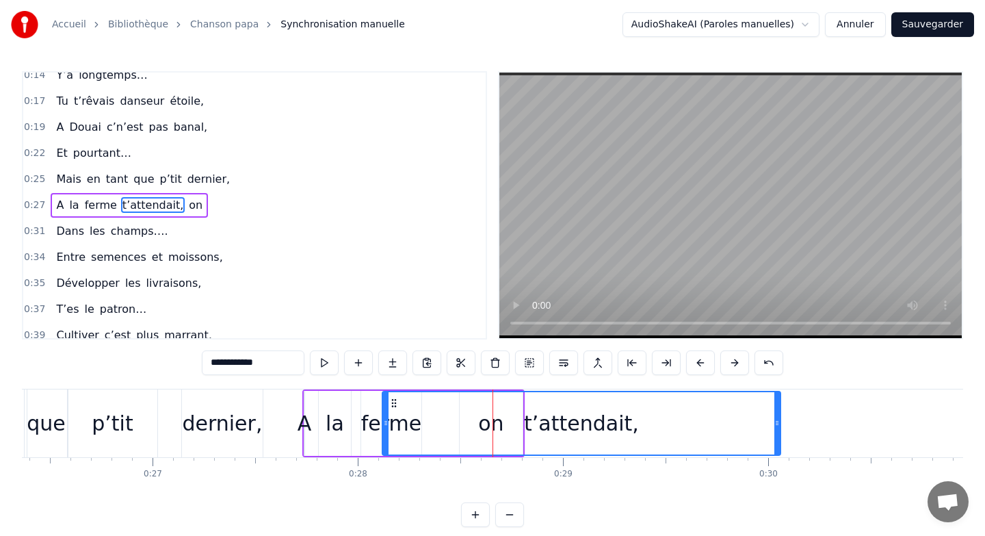
click at [546, 424] on div "t’attendait," at bounding box center [581, 423] width 115 height 31
click at [531, 420] on div "t’attendait," at bounding box center [581, 423] width 397 height 62
click at [501, 421] on div "t’attendait," at bounding box center [581, 423] width 397 height 62
click at [476, 422] on div "t’attendait," at bounding box center [581, 423] width 397 height 62
click at [187, 204] on span "on" at bounding box center [195, 205] width 16 height 16
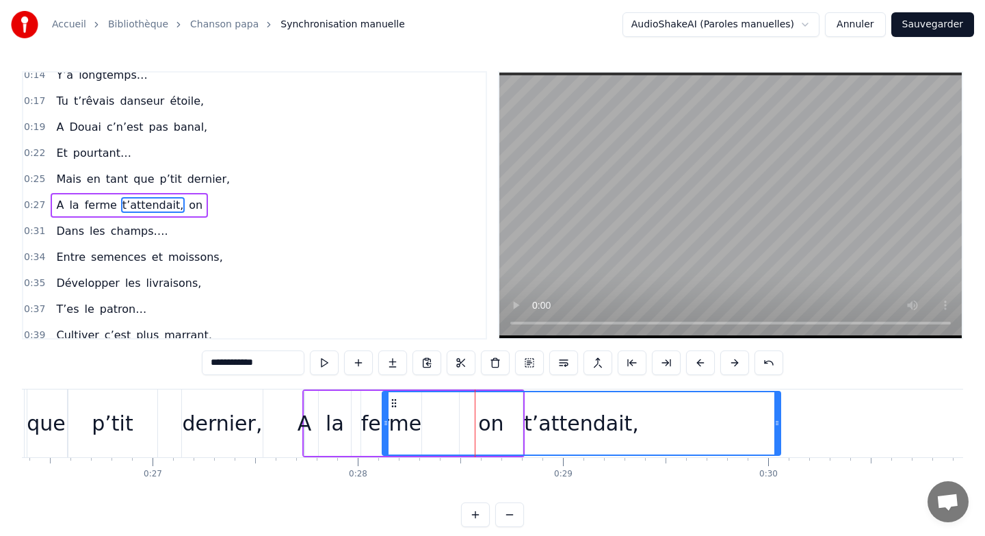
type input "**"
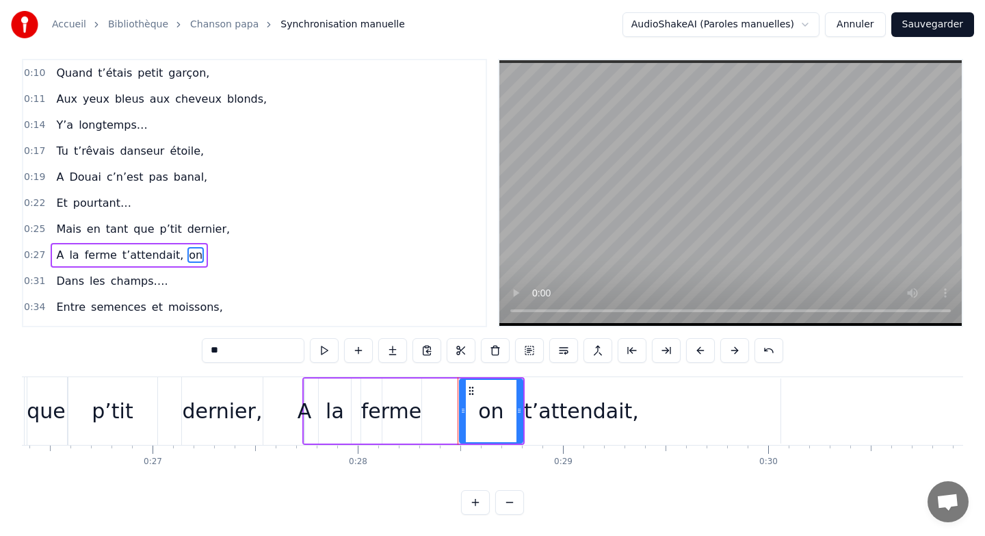
scroll to position [0, 0]
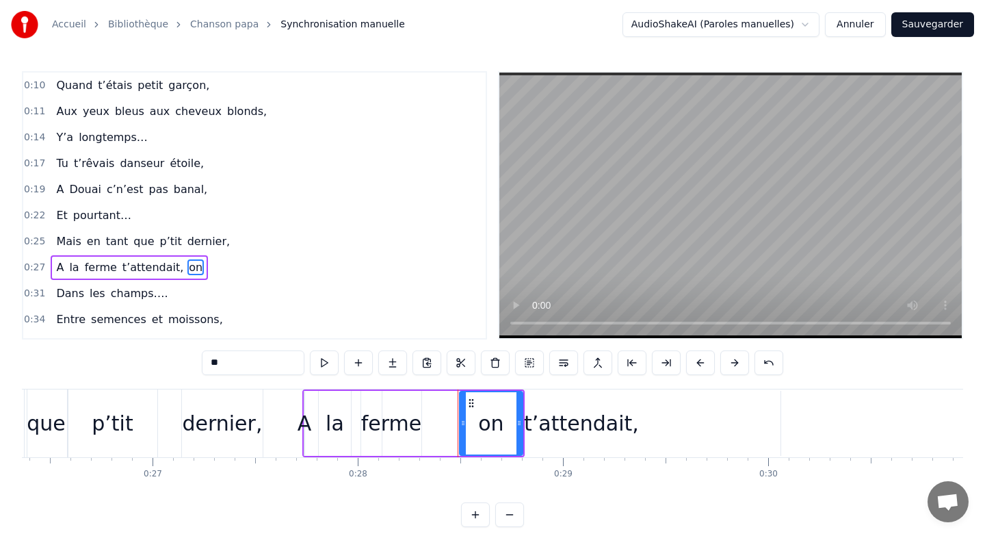
click at [226, 25] on link "Chanson papa" at bounding box center [224, 25] width 68 height 14
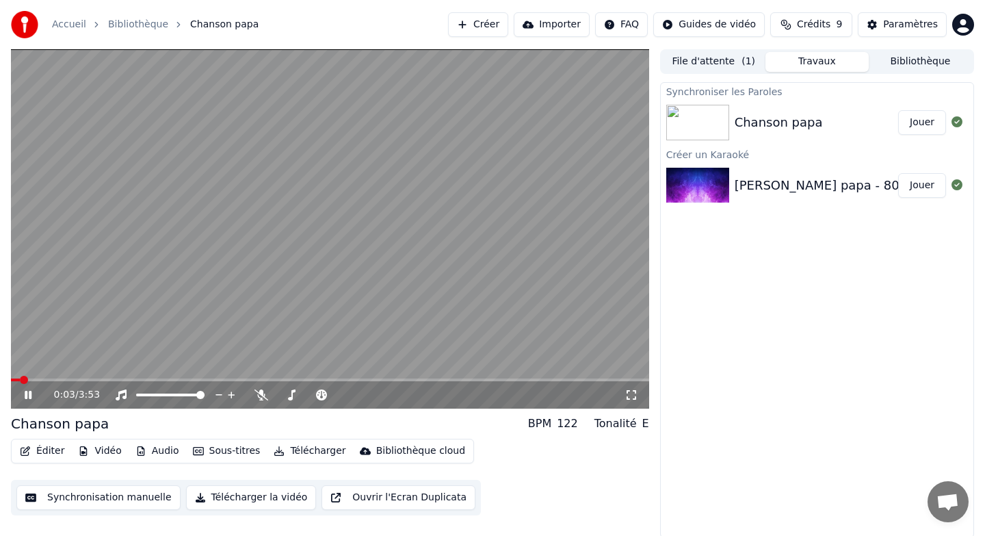
click at [40, 449] on button "Éditer" at bounding box center [41, 450] width 55 height 19
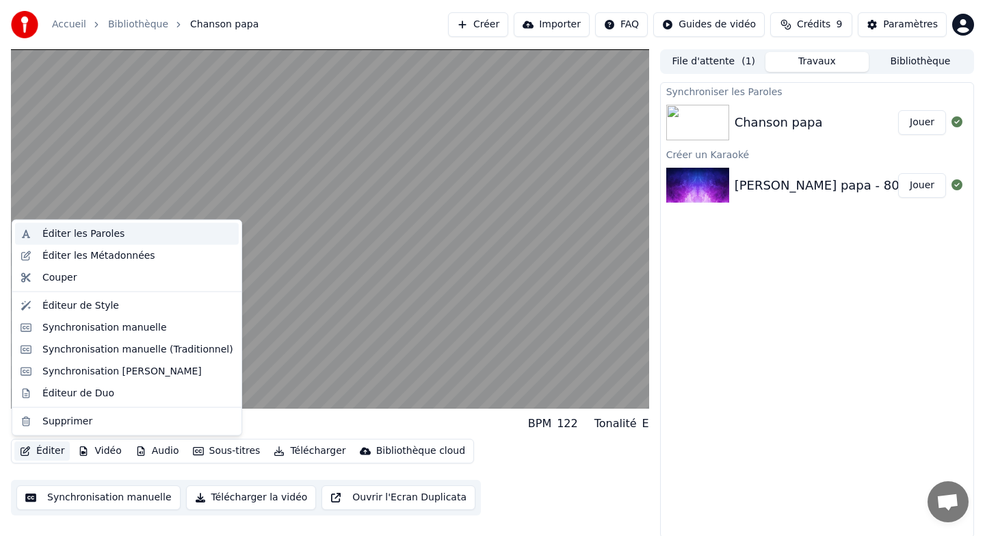
click at [107, 235] on div "Éditer les Paroles" at bounding box center [83, 234] width 82 height 14
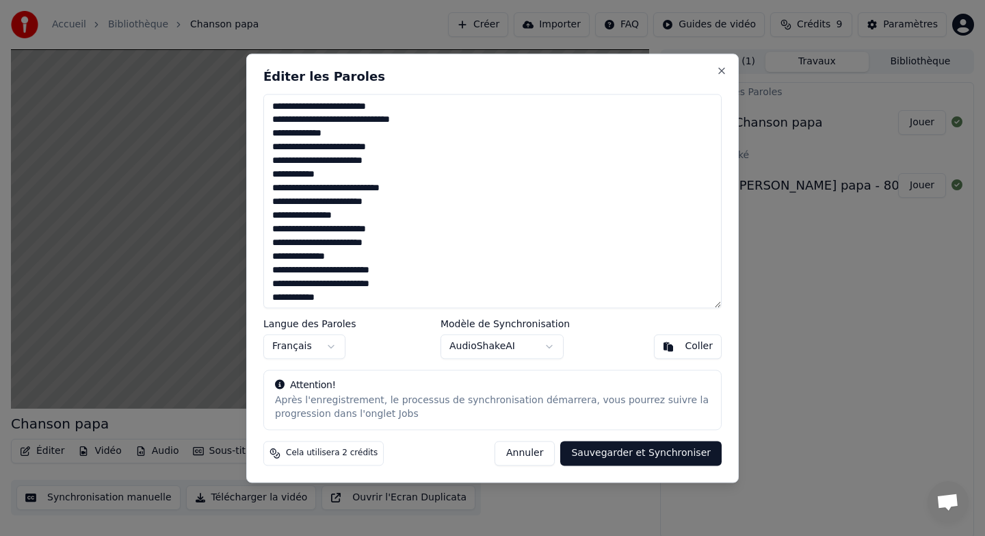
click at [665, 452] on button "Sauvegarder et Synchroniser" at bounding box center [640, 453] width 161 height 25
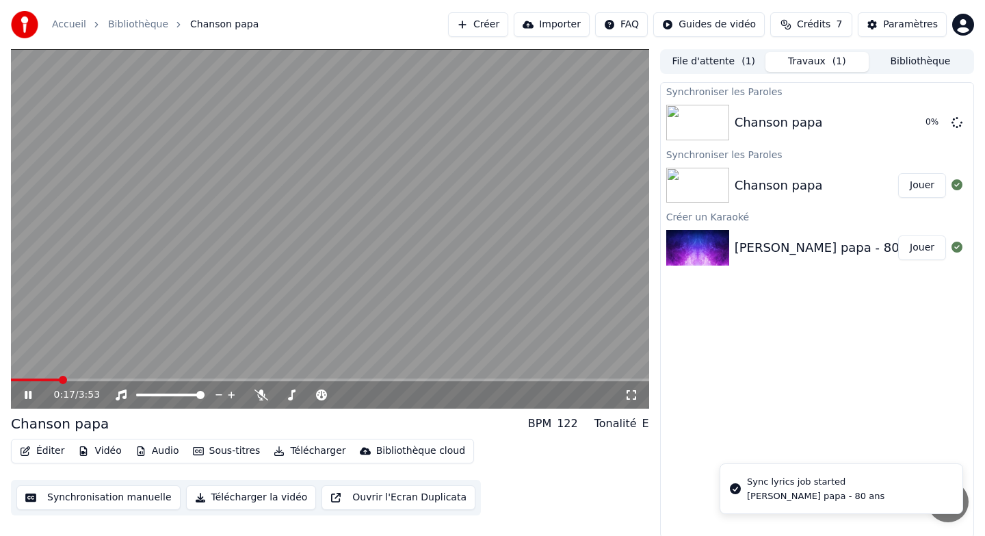
scroll to position [1, 0]
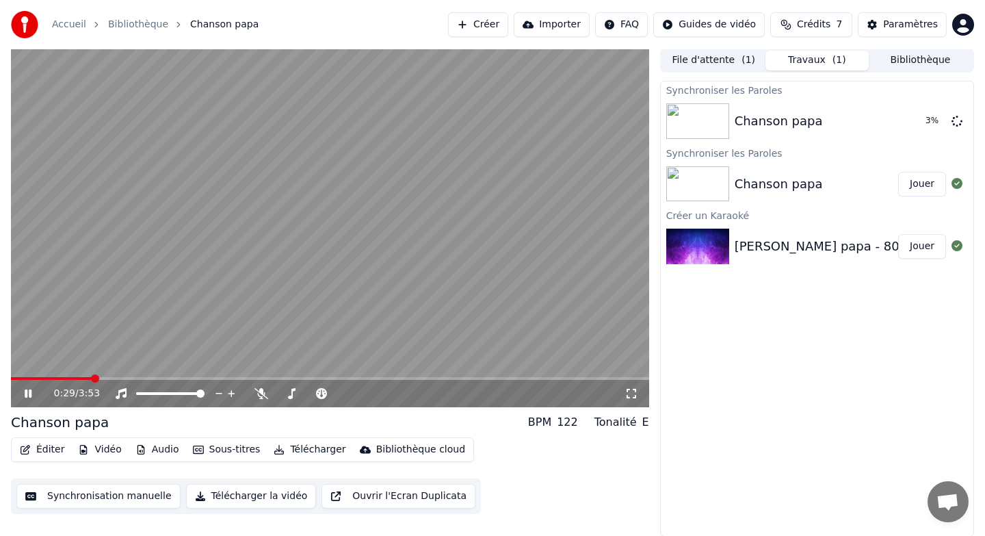
click at [138, 497] on button "Synchronisation manuelle" at bounding box center [98, 496] width 164 height 25
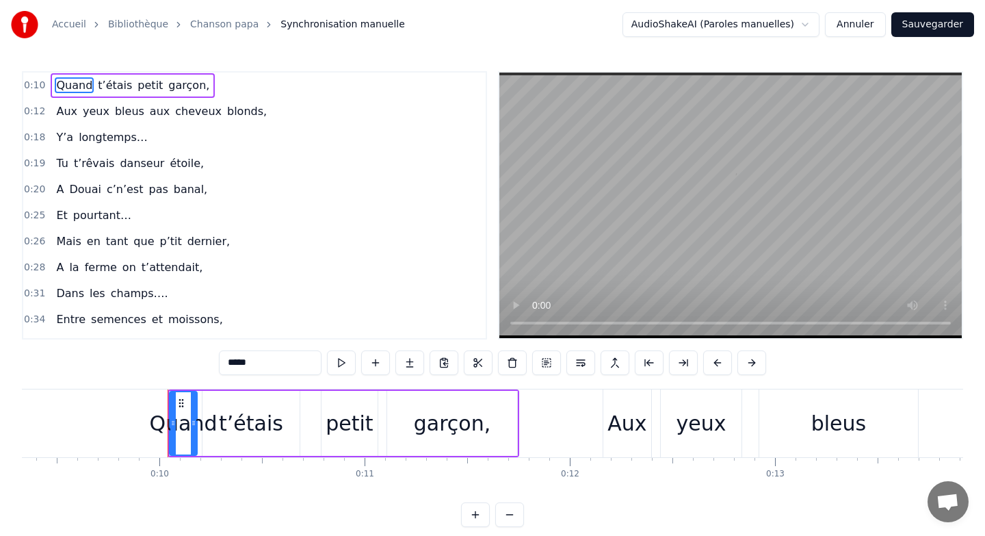
scroll to position [0, 1992]
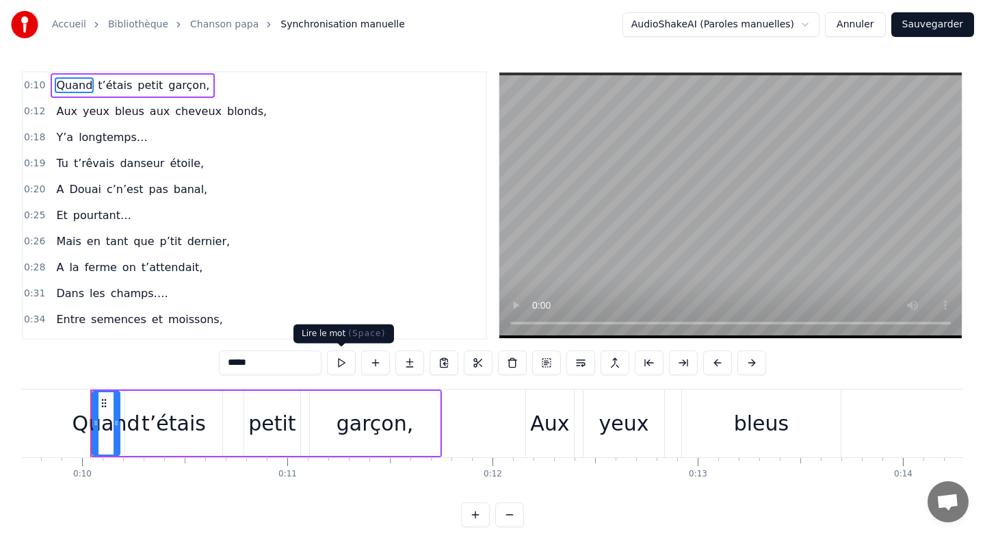
click at [339, 363] on button at bounding box center [341, 362] width 29 height 25
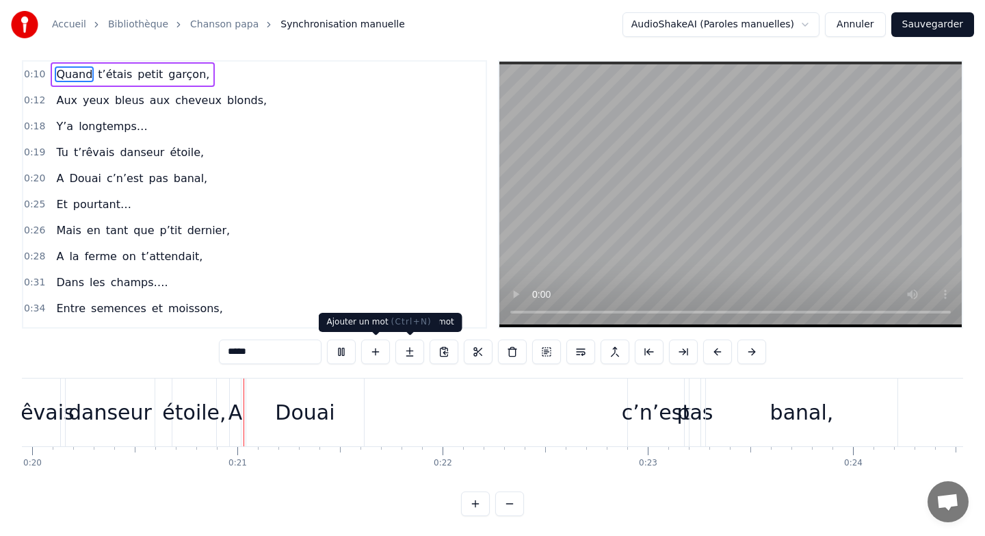
scroll to position [0, 4109]
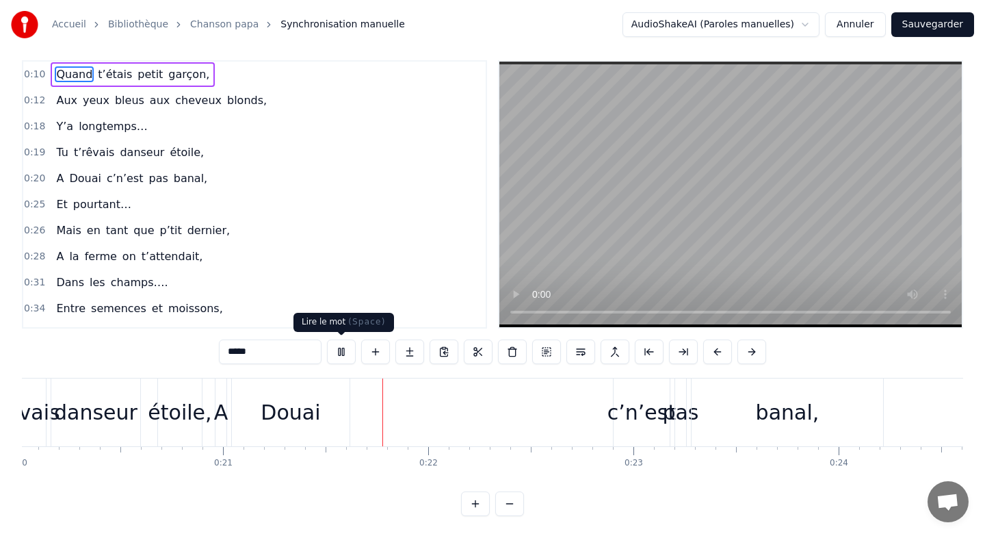
click at [344, 347] on button at bounding box center [341, 351] width 29 height 25
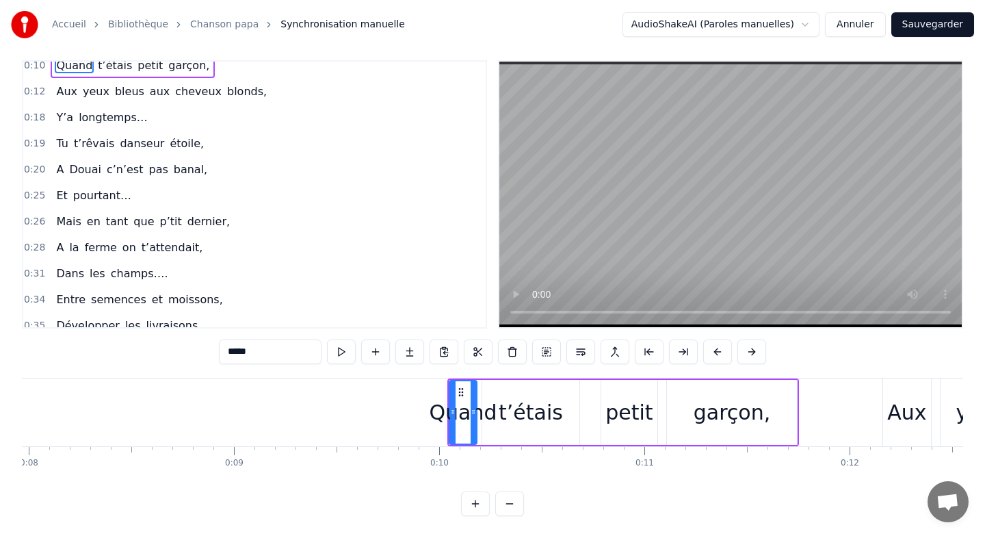
scroll to position [0, 1640]
click at [436, 410] on div "Quand" at bounding box center [458, 412] width 68 height 31
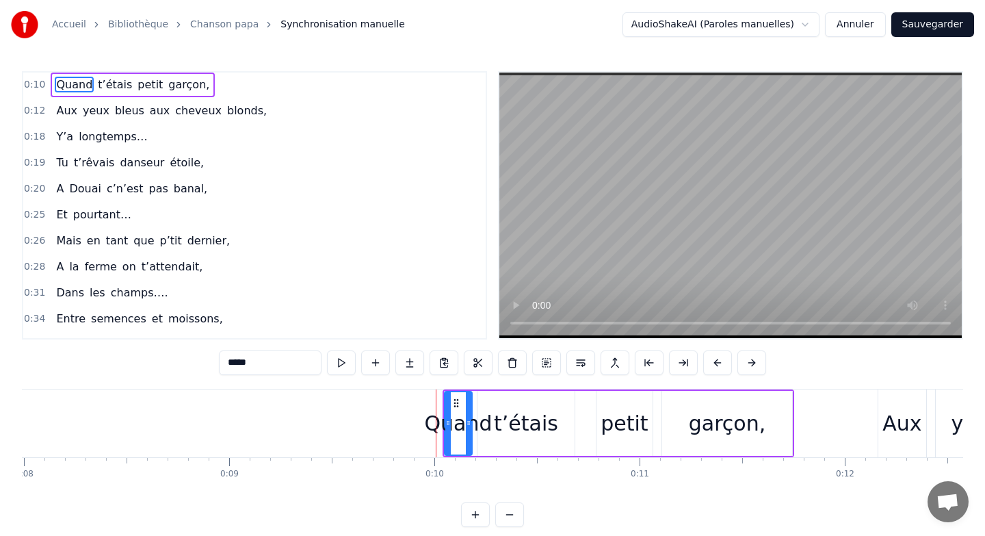
scroll to position [0, 0]
click at [712, 361] on button at bounding box center [717, 362] width 29 height 25
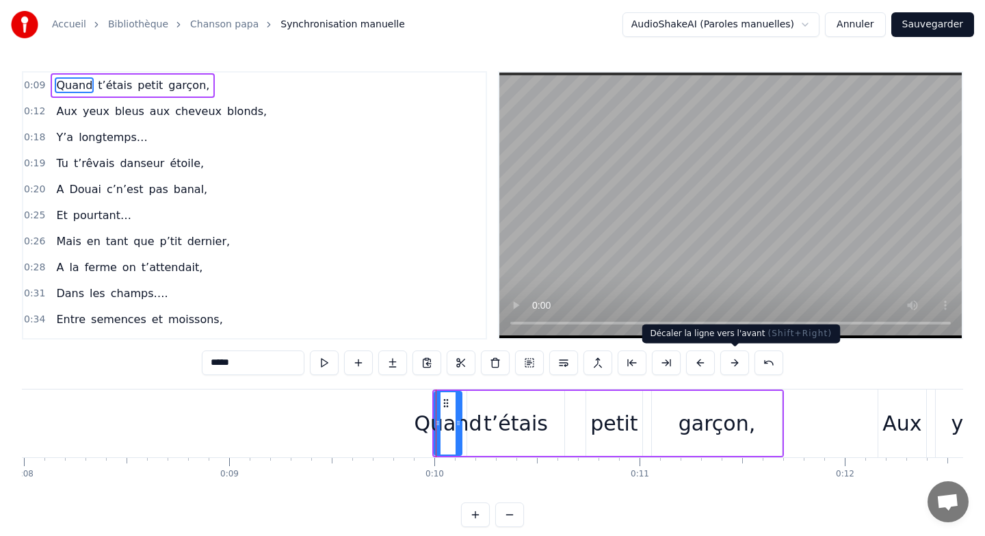
click at [738, 359] on button at bounding box center [734, 362] width 29 height 25
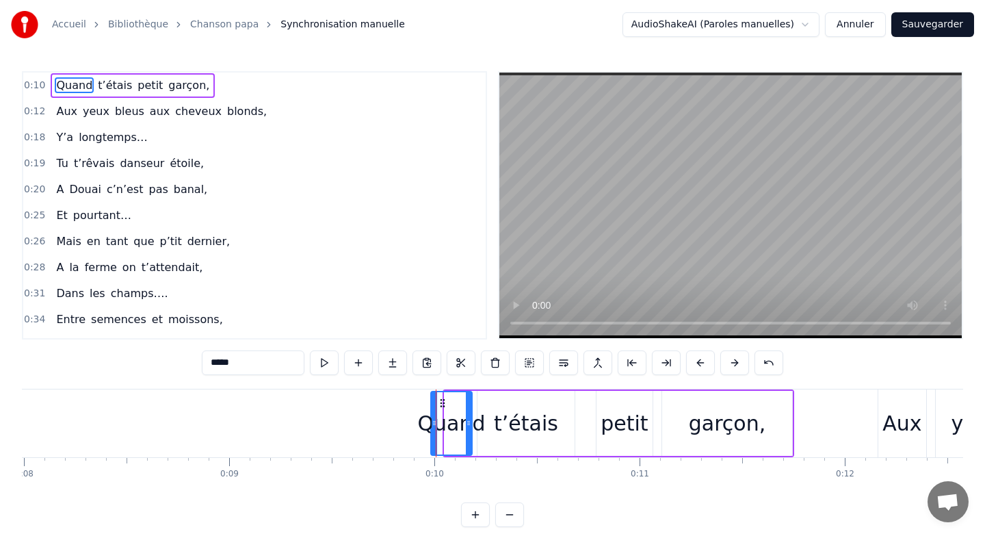
drag, startPoint x: 447, startPoint y: 421, endPoint x: 434, endPoint y: 422, distance: 12.3
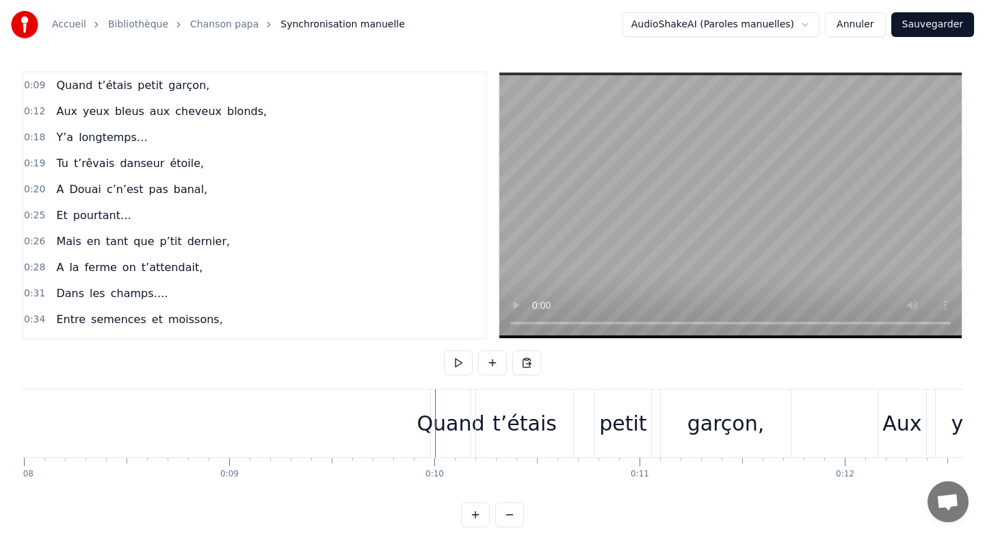
click at [435, 402] on div "Quand" at bounding box center [451, 423] width 40 height 68
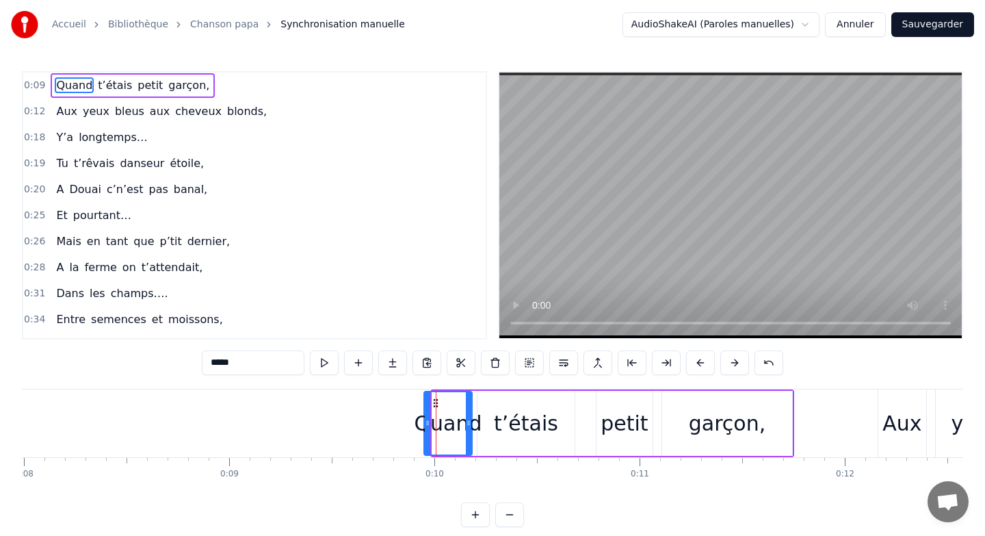
drag, startPoint x: 436, startPoint y: 402, endPoint x: 428, endPoint y: 402, distance: 8.2
click at [428, 402] on div at bounding box center [427, 423] width 5 height 62
drag, startPoint x: 469, startPoint y: 410, endPoint x: 495, endPoint y: 411, distance: 26.0
click at [495, 411] on div at bounding box center [494, 423] width 5 height 62
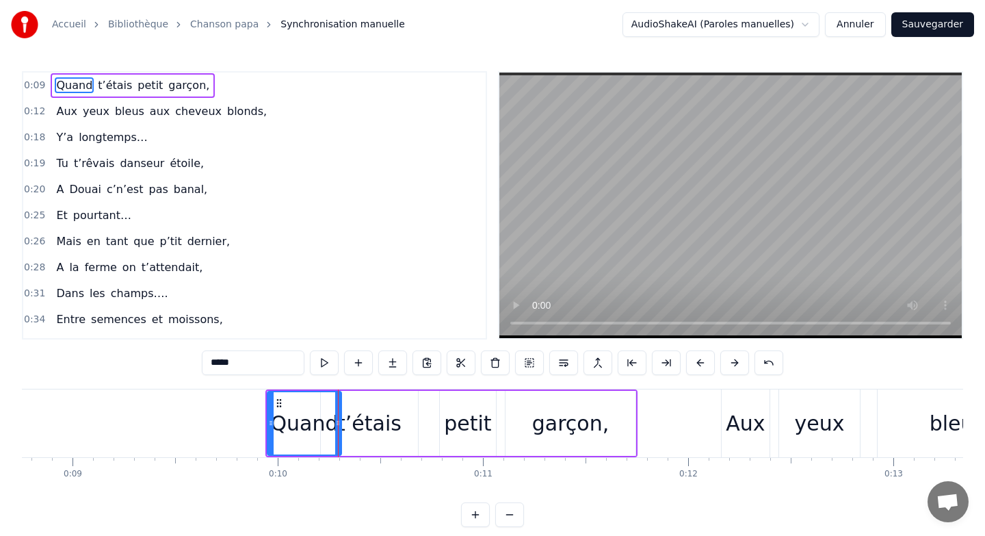
scroll to position [0, 1802]
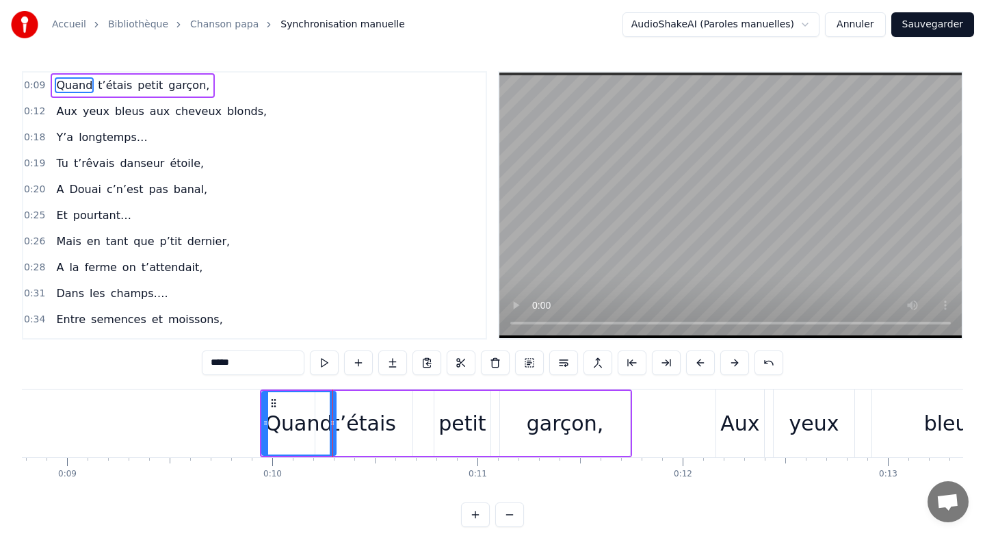
click at [750, 425] on div "Aux" at bounding box center [739, 423] width 39 height 31
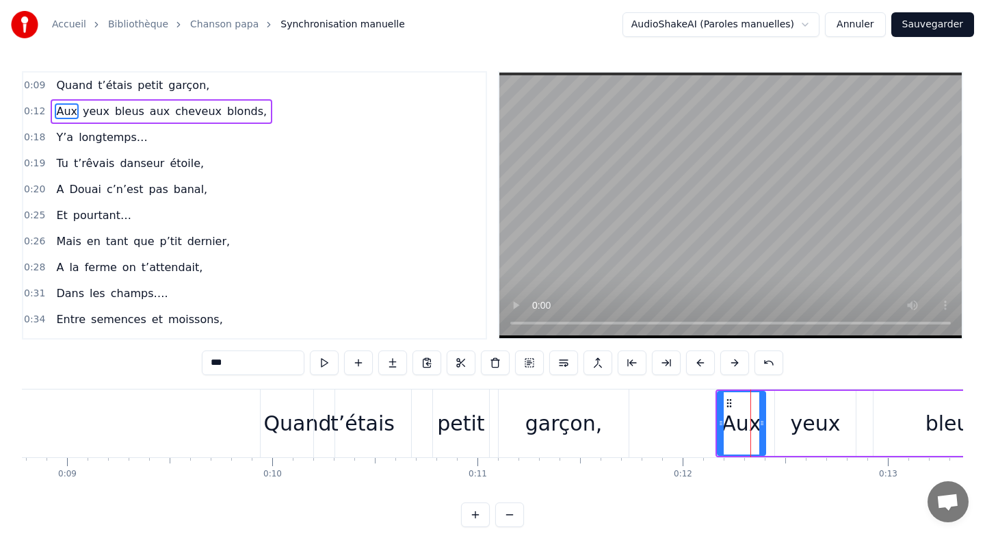
scroll to position [12, 0]
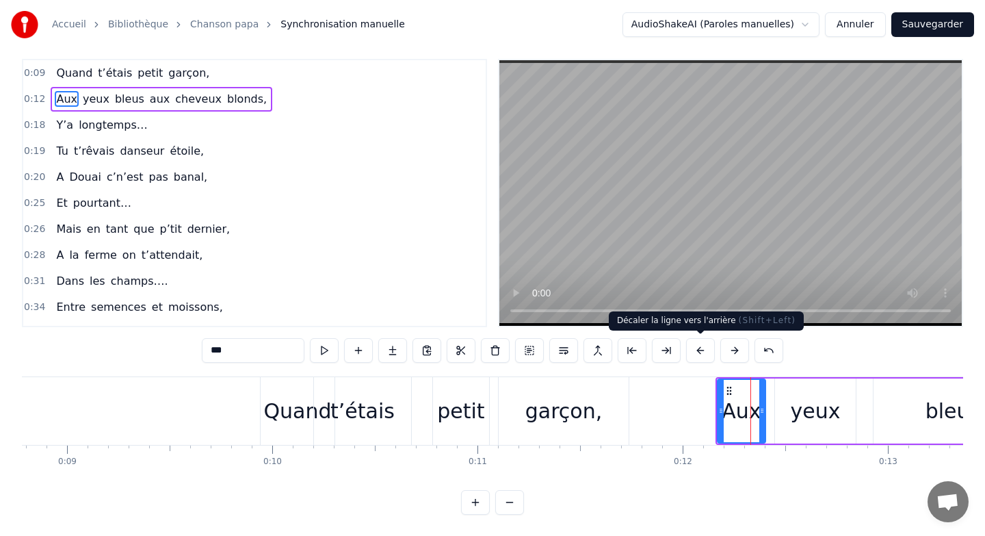
click at [699, 350] on button at bounding box center [700, 350] width 29 height 25
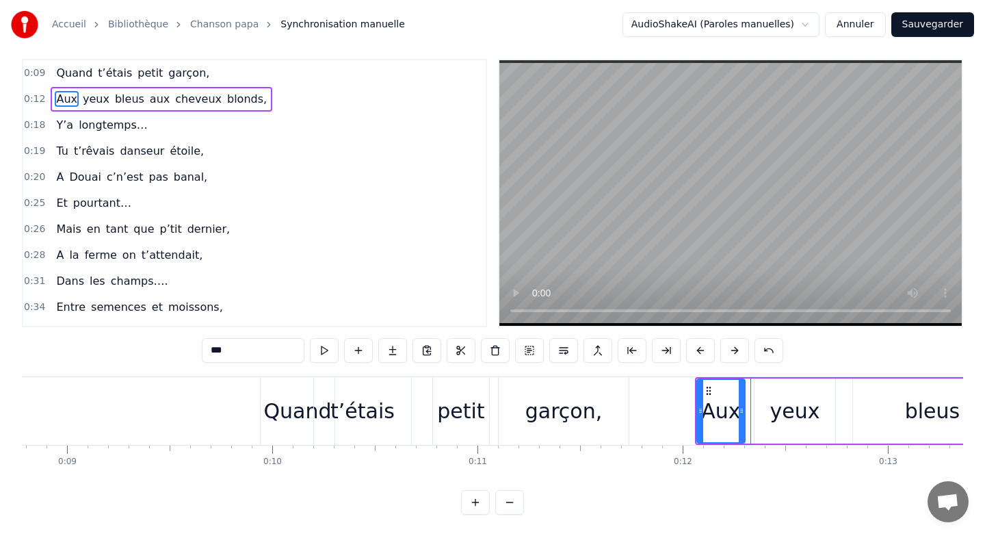
click at [699, 350] on button at bounding box center [700, 350] width 29 height 25
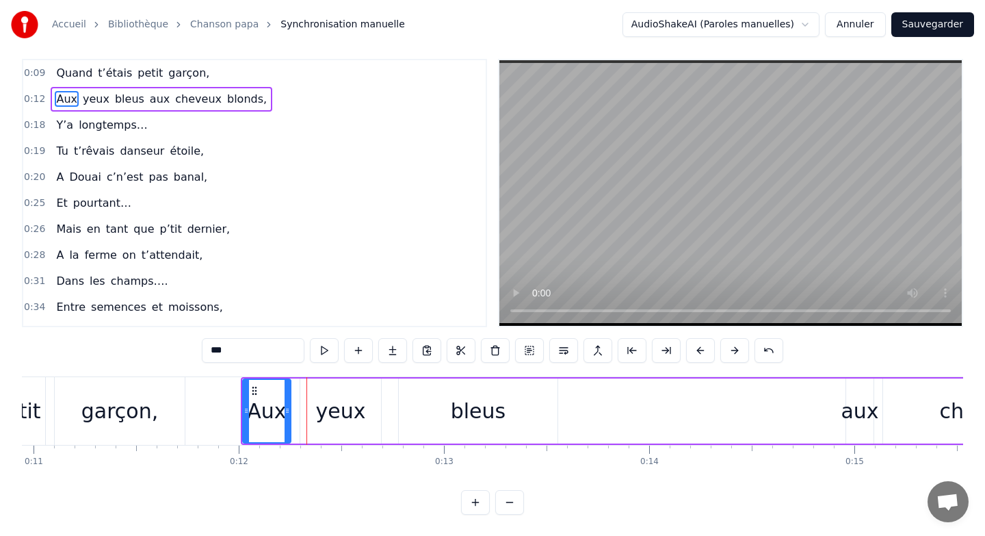
scroll to position [0, 2286]
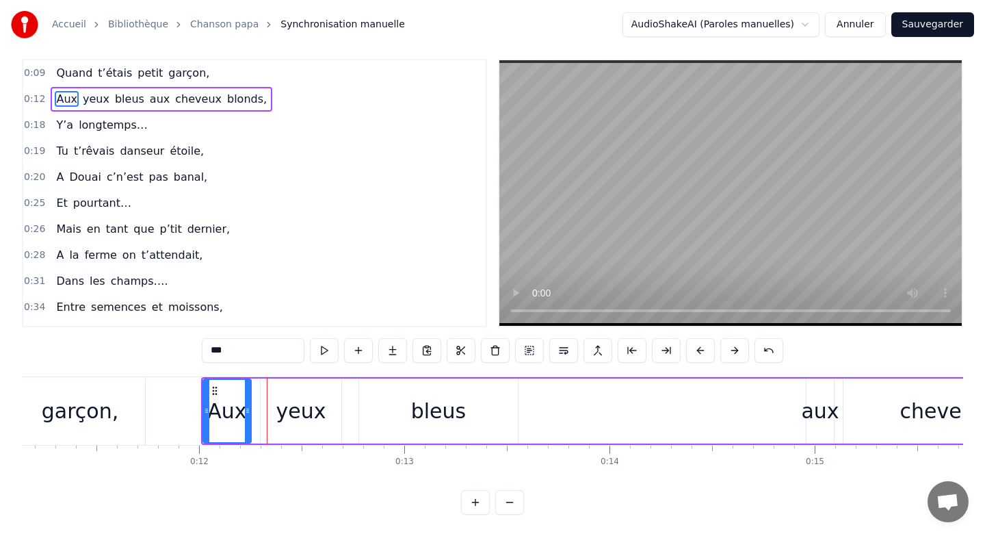
click at [262, 406] on div "yeux" at bounding box center [301, 410] width 81 height 65
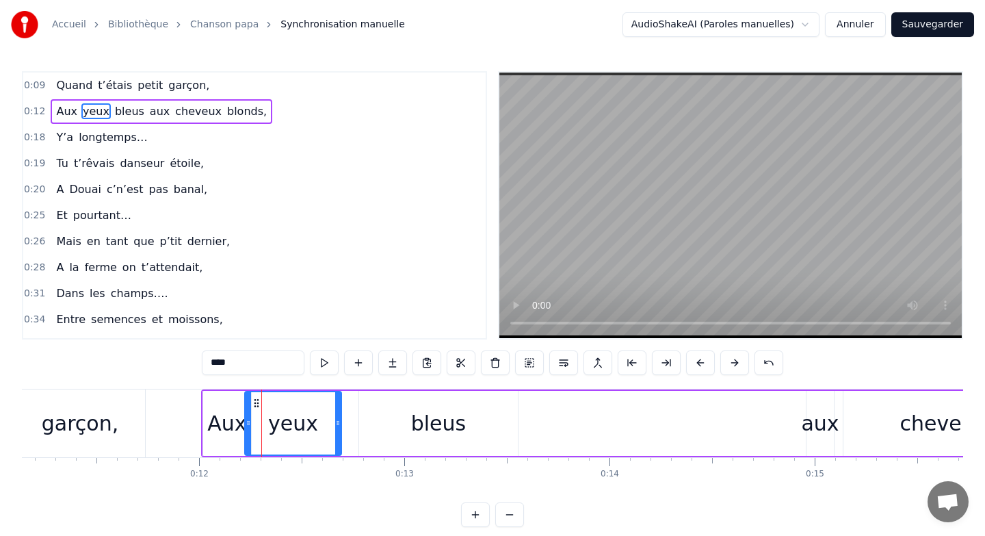
drag, startPoint x: 261, startPoint y: 413, endPoint x: 246, endPoint y: 413, distance: 15.7
click at [246, 413] on div at bounding box center [248, 423] width 5 height 62
drag, startPoint x: 339, startPoint y: 414, endPoint x: 294, endPoint y: 417, distance: 44.6
click at [294, 417] on div at bounding box center [293, 423] width 5 height 62
click at [379, 417] on div "bleus" at bounding box center [438, 423] width 159 height 65
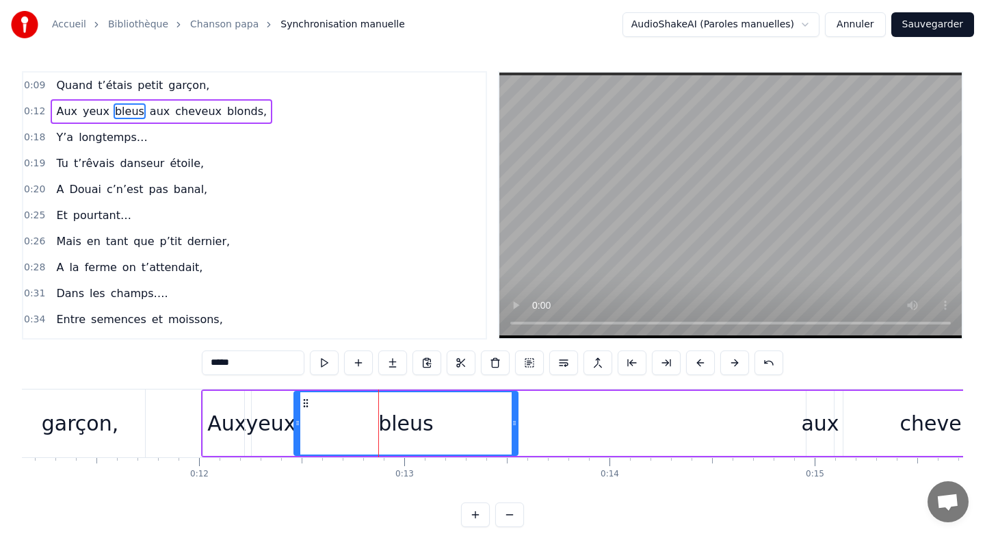
drag, startPoint x: 361, startPoint y: 418, endPoint x: 296, endPoint y: 421, distance: 65.1
click at [296, 421] on icon at bounding box center [297, 422] width 5 height 11
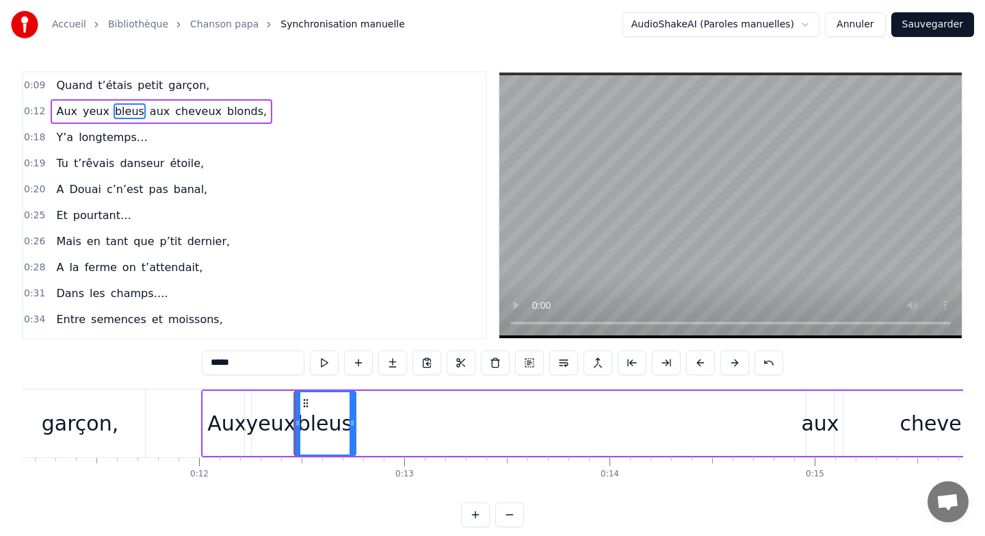
drag, startPoint x: 513, startPoint y: 419, endPoint x: 351, endPoint y: 423, distance: 162.2
click at [351, 423] on icon at bounding box center [352, 422] width 5 height 11
click at [813, 413] on div "aux" at bounding box center [820, 423] width 38 height 31
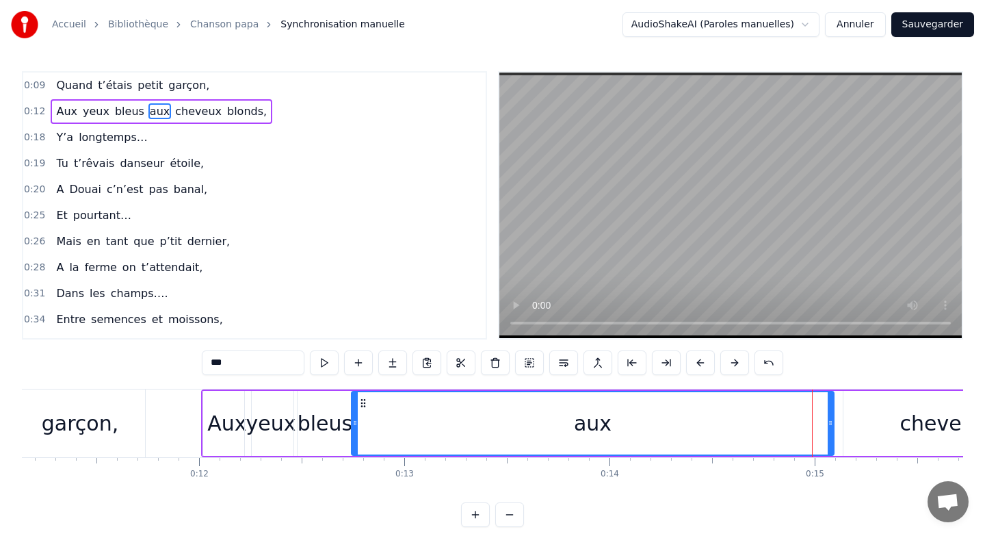
drag, startPoint x: 809, startPoint y: 413, endPoint x: 354, endPoint y: 436, distance: 455.6
click at [354, 436] on div at bounding box center [354, 423] width 5 height 62
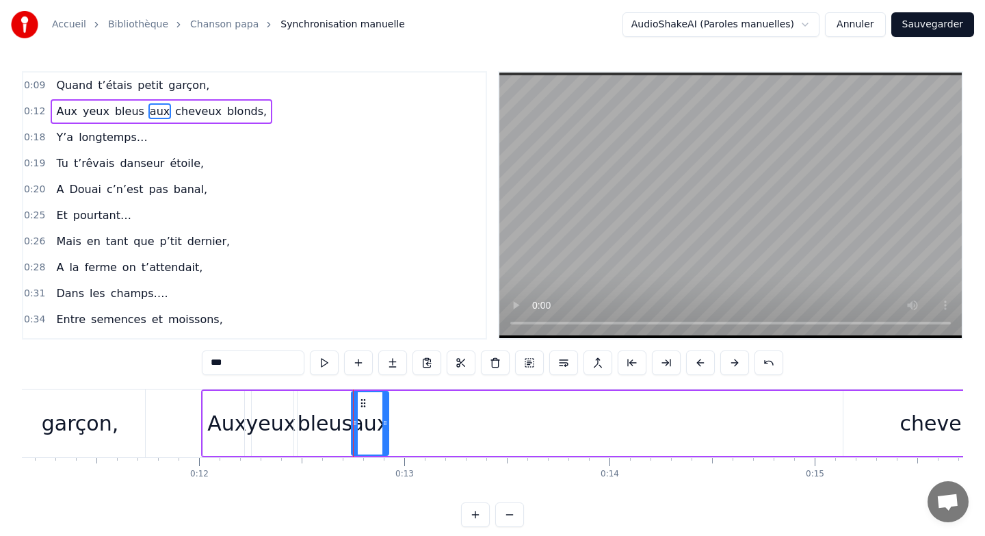
drag, startPoint x: 831, startPoint y: 417, endPoint x: 385, endPoint y: 423, distance: 445.4
click at [385, 423] on icon at bounding box center [384, 422] width 5 height 11
click at [844, 416] on div "cheveux" at bounding box center [944, 423] width 200 height 65
type input "*******"
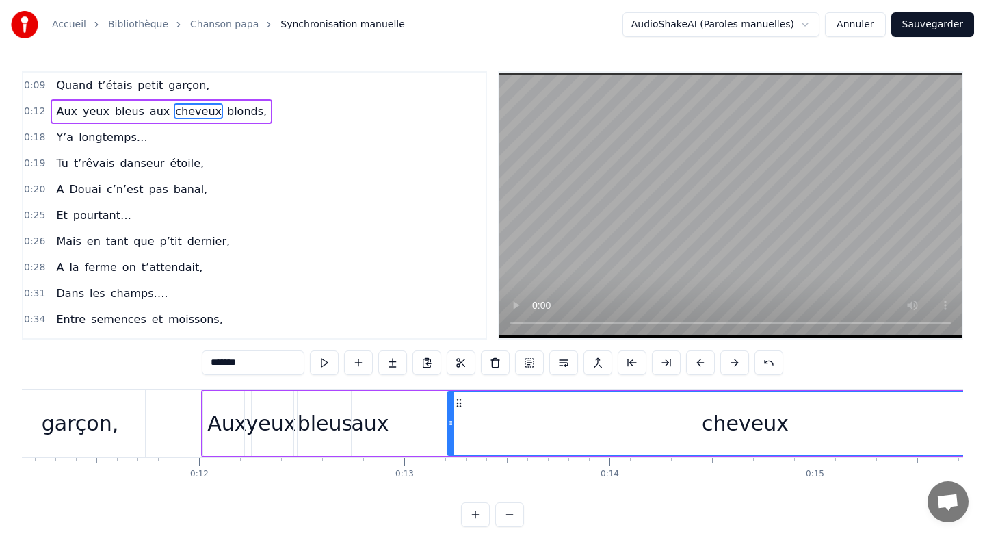
drag, startPoint x: 844, startPoint y: 416, endPoint x: 447, endPoint y: 442, distance: 397.0
click at [448, 442] on div at bounding box center [450, 423] width 5 height 62
drag, startPoint x: 452, startPoint y: 429, endPoint x: 391, endPoint y: 427, distance: 60.9
click at [391, 427] on div at bounding box center [390, 423] width 5 height 62
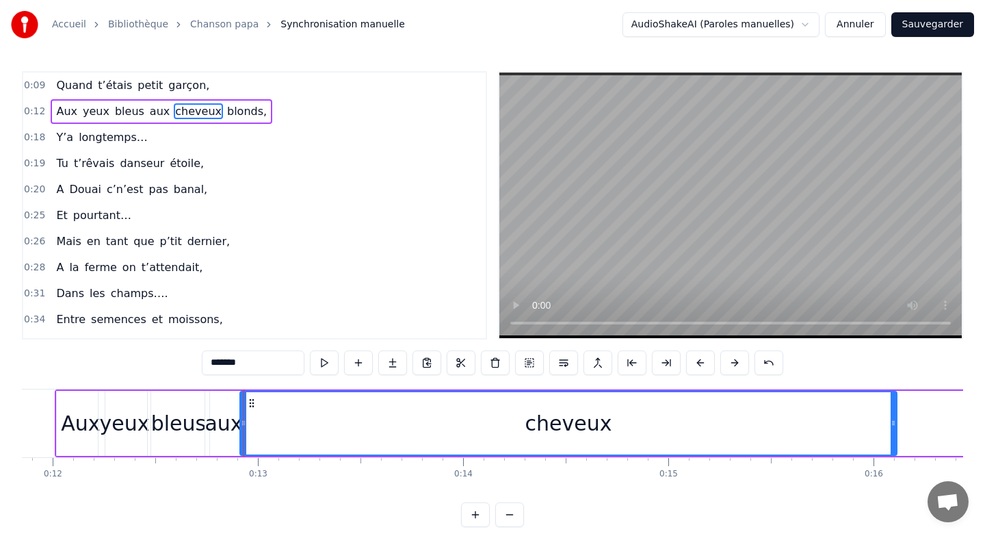
scroll to position [0, 2567]
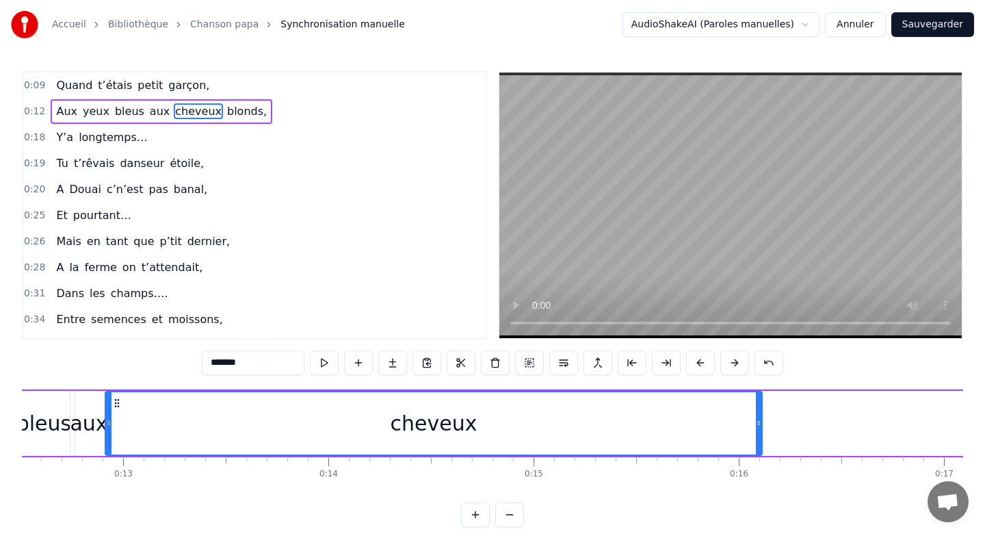
drag, startPoint x: 763, startPoint y: 414, endPoint x: 383, endPoint y: 421, distance: 379.8
click at [383, 421] on div "Aux yeux bleus aux cheveux blonds," at bounding box center [576, 423] width 1312 height 68
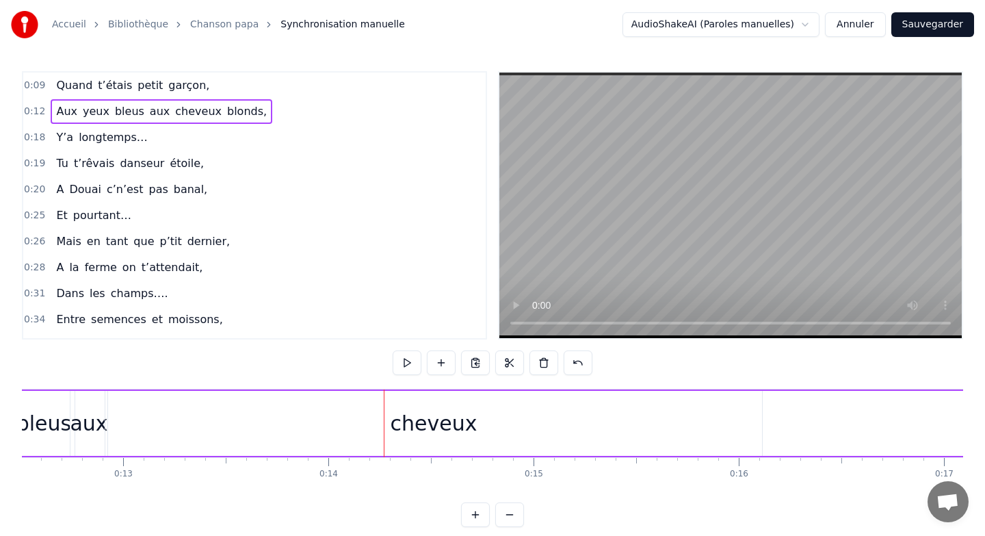
click at [762, 422] on div "Aux yeux bleus aux cheveux blonds," at bounding box center [576, 423] width 1312 height 68
drag, startPoint x: 761, startPoint y: 425, endPoint x: 692, endPoint y: 419, distance: 69.3
click at [692, 419] on div "cheveux" at bounding box center [434, 423] width 658 height 65
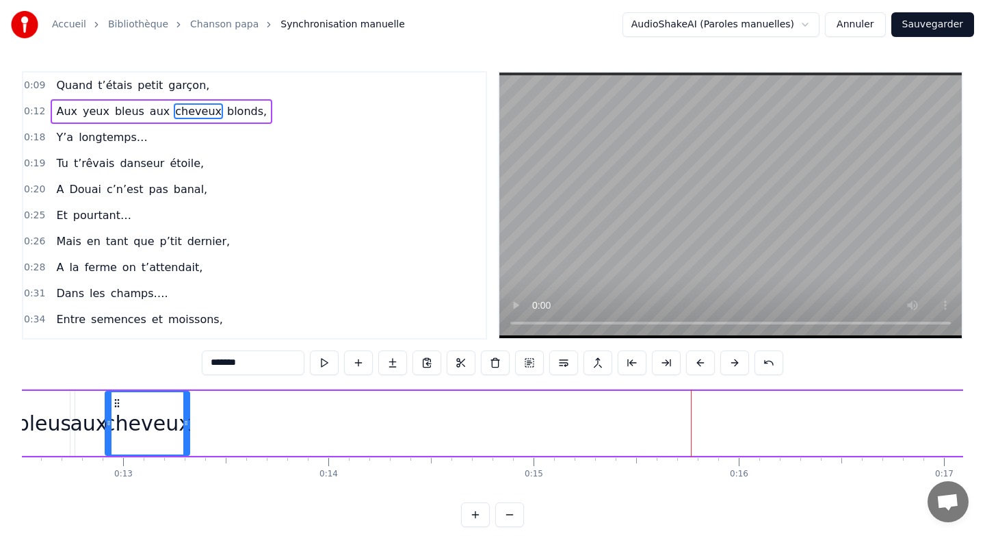
drag, startPoint x: 758, startPoint y: 419, endPoint x: 185, endPoint y: 445, distance: 573.9
click at [185, 445] on div at bounding box center [185, 423] width 5 height 62
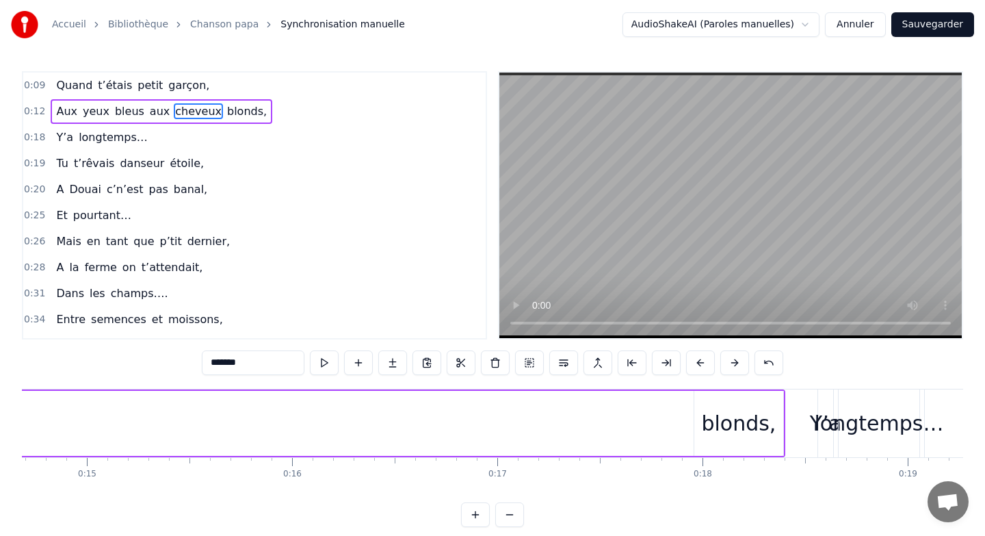
scroll to position [0, 3012]
click at [695, 422] on div "blonds," at bounding box center [740, 423] width 90 height 65
type input "*******"
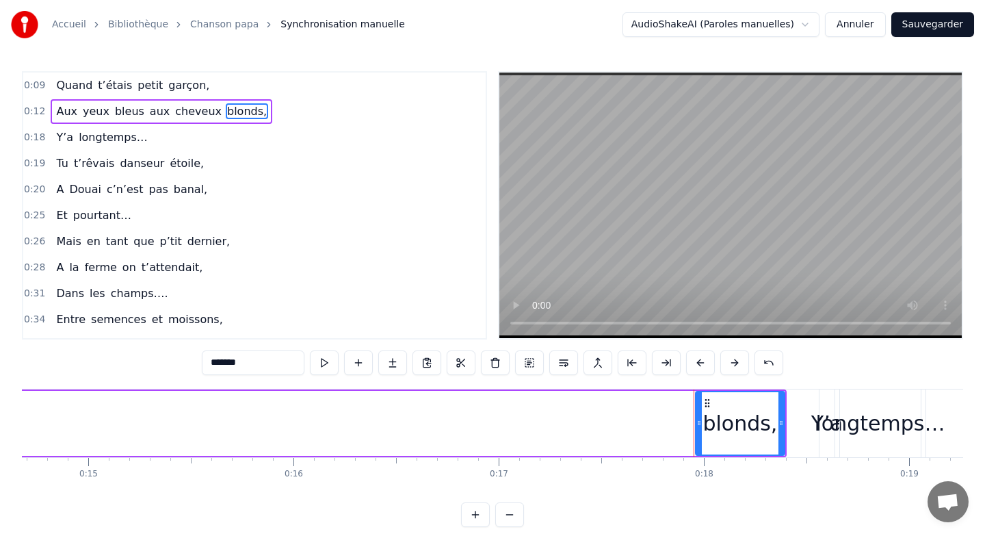
drag, startPoint x: 694, startPoint y: 423, endPoint x: 514, endPoint y: 432, distance: 180.9
click at [514, 432] on div "Aux yeux bleus aux cheveux blonds," at bounding box center [131, 423] width 1312 height 68
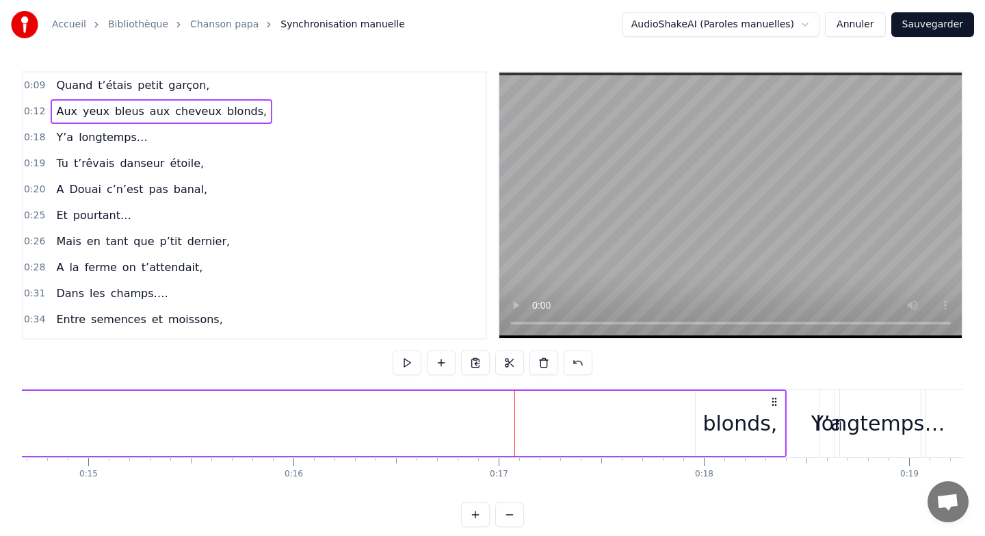
click at [698, 417] on div "blonds," at bounding box center [740, 423] width 89 height 65
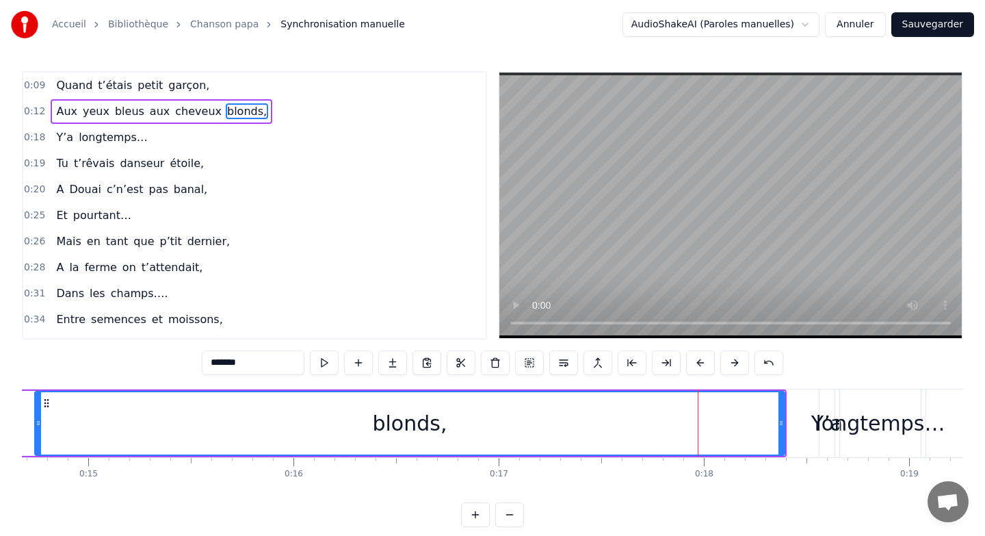
drag, startPoint x: 701, startPoint y: 418, endPoint x: 40, endPoint y: 448, distance: 661.6
click at [40, 448] on div at bounding box center [38, 423] width 5 height 62
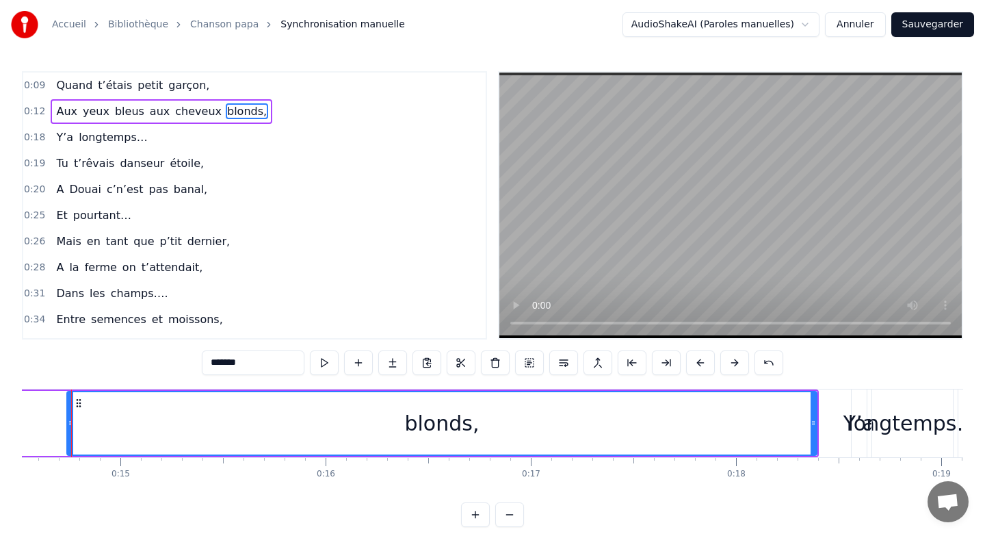
scroll to position [0, 2960]
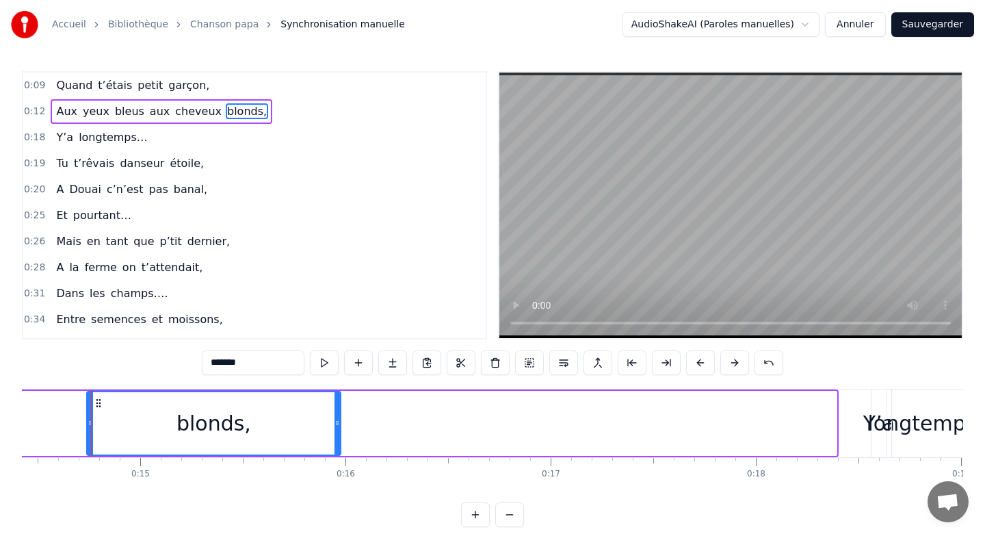
drag, startPoint x: 833, startPoint y: 415, endPoint x: 337, endPoint y: 441, distance: 496.7
click at [337, 441] on div at bounding box center [337, 423] width 5 height 62
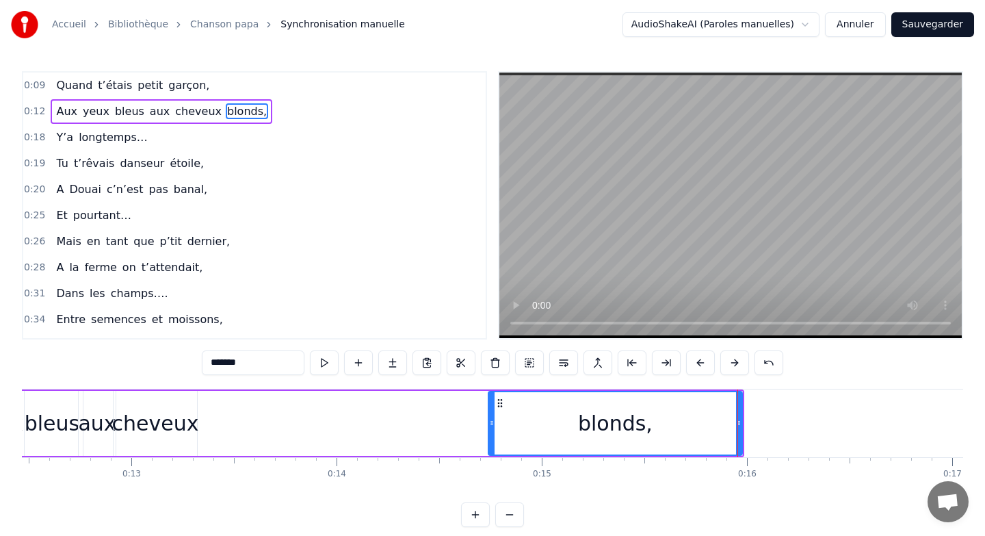
scroll to position [0, 2529]
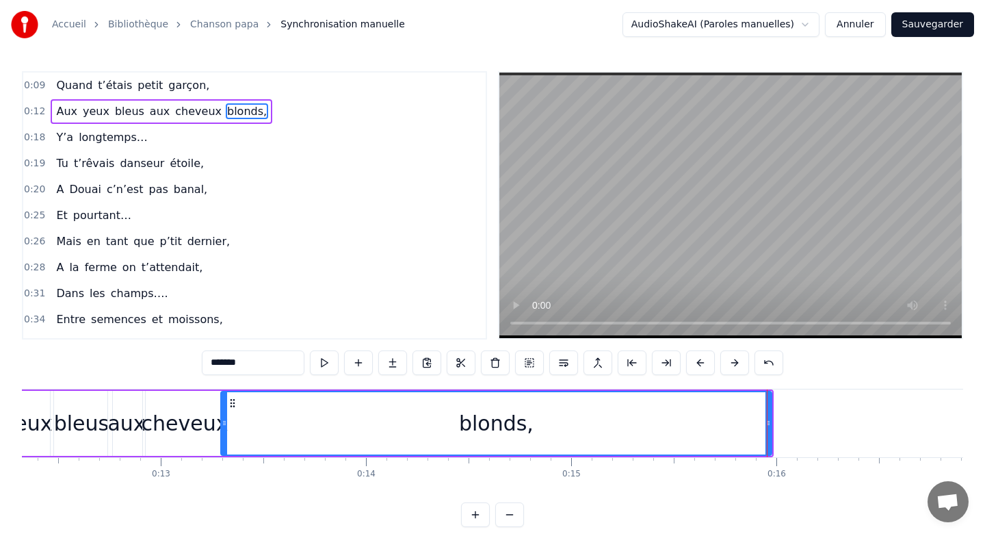
drag, startPoint x: 520, startPoint y: 423, endPoint x: 223, endPoint y: 413, distance: 297.1
click at [223, 413] on div at bounding box center [224, 423] width 5 height 62
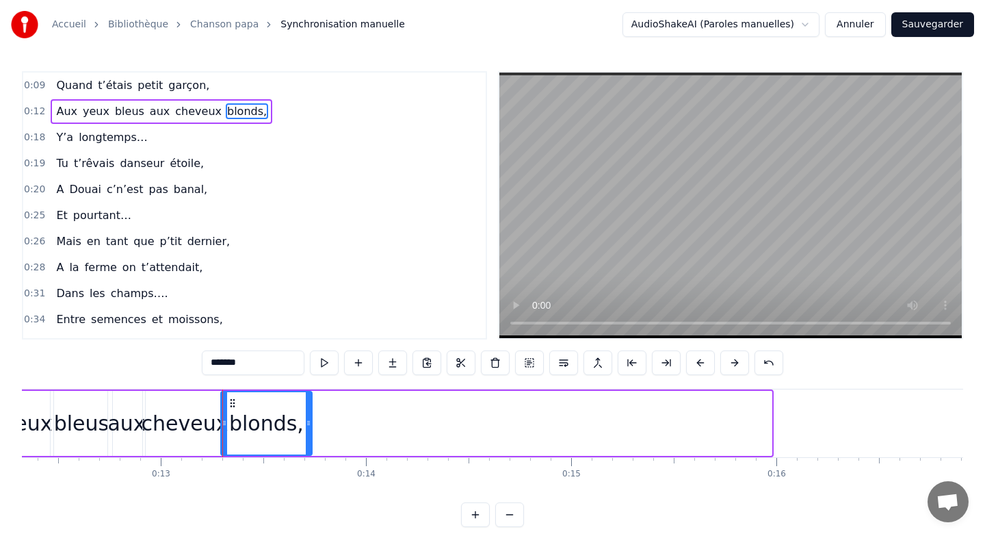
drag, startPoint x: 768, startPoint y: 420, endPoint x: 308, endPoint y: 430, distance: 459.8
click at [308, 430] on div at bounding box center [308, 423] width 5 height 62
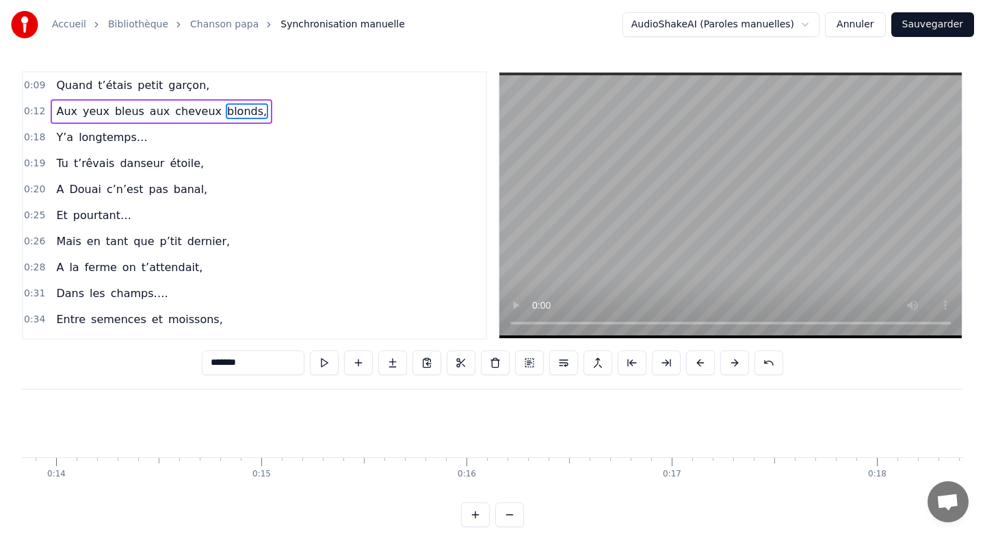
scroll to position [0, 2967]
click at [867, 434] on div "Y’a" at bounding box center [872, 423] width 31 height 31
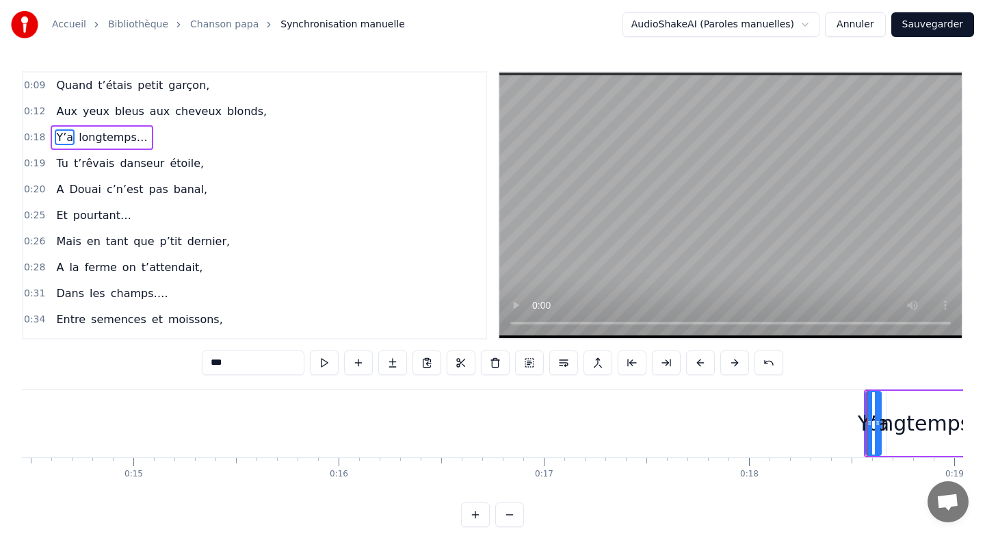
click at [700, 361] on button at bounding box center [700, 362] width 29 height 25
click at [700, 360] on button at bounding box center [700, 362] width 29 height 25
click at [700, 359] on button at bounding box center [700, 362] width 29 height 25
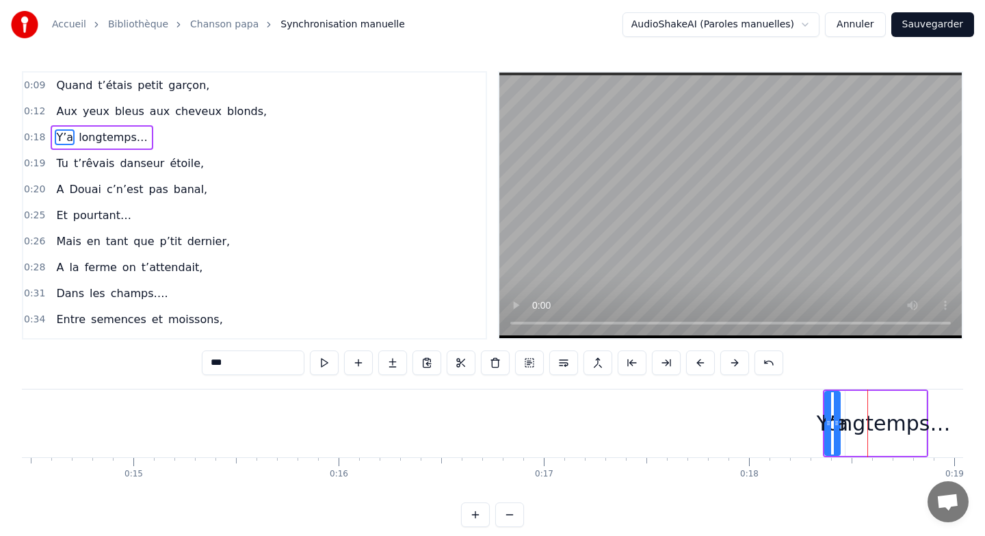
click at [700, 359] on button at bounding box center [700, 362] width 29 height 25
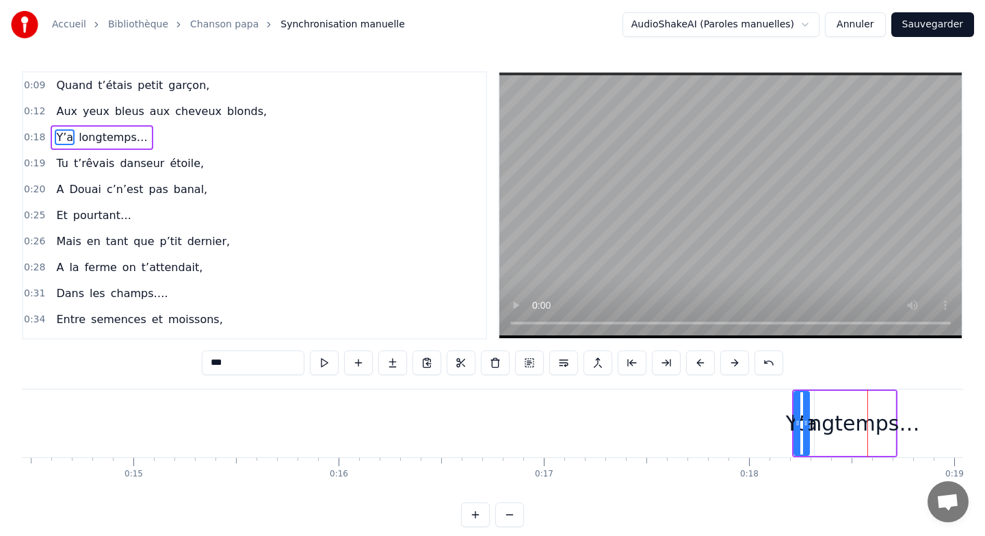
click at [701, 359] on button at bounding box center [700, 362] width 29 height 25
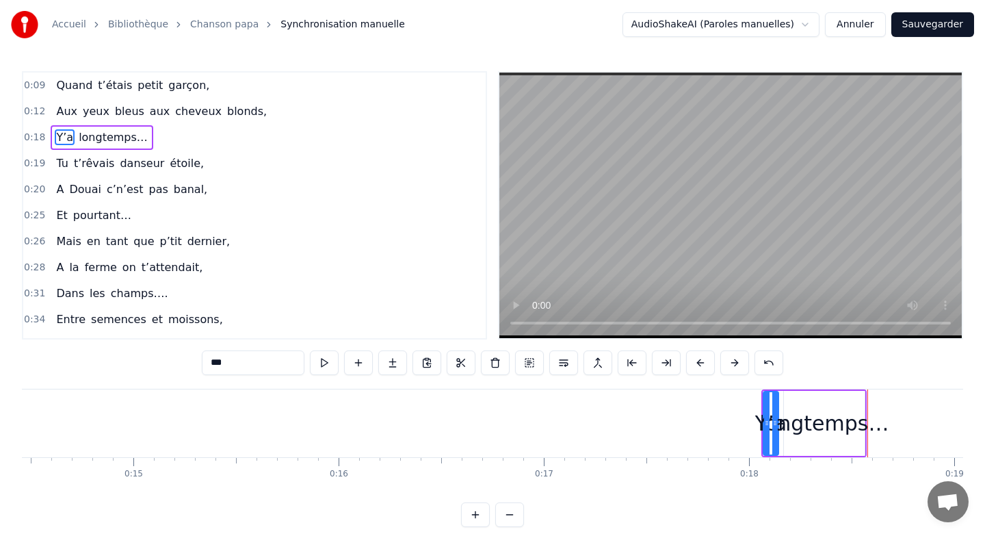
click at [702, 359] on button at bounding box center [700, 362] width 29 height 25
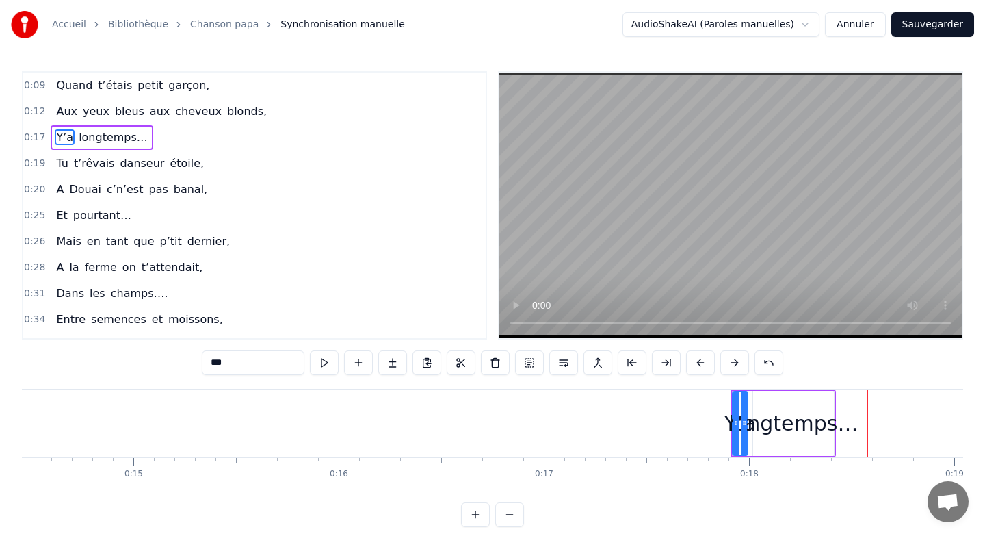
click at [703, 358] on button at bounding box center [700, 362] width 29 height 25
click at [703, 357] on button at bounding box center [700, 362] width 29 height 25
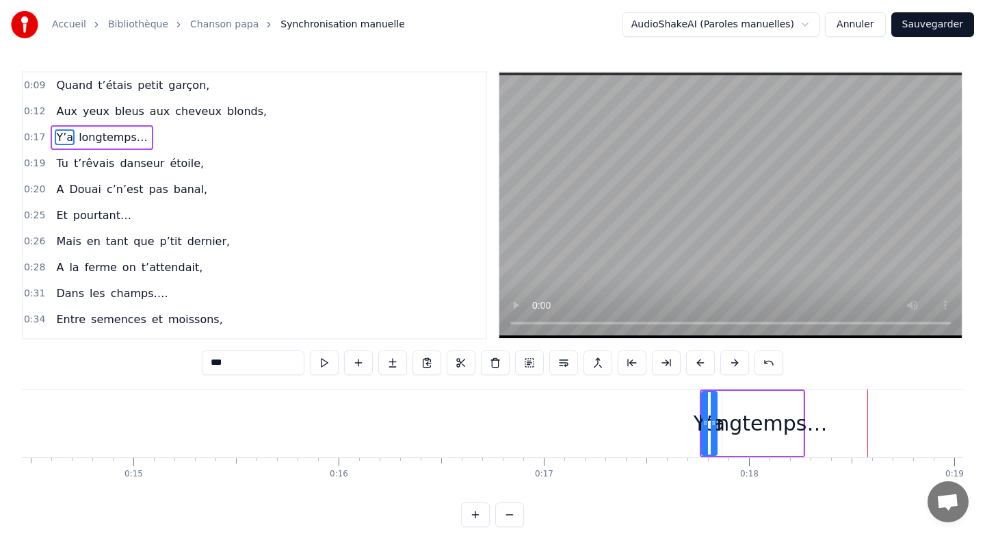
click at [703, 357] on button at bounding box center [700, 362] width 29 height 25
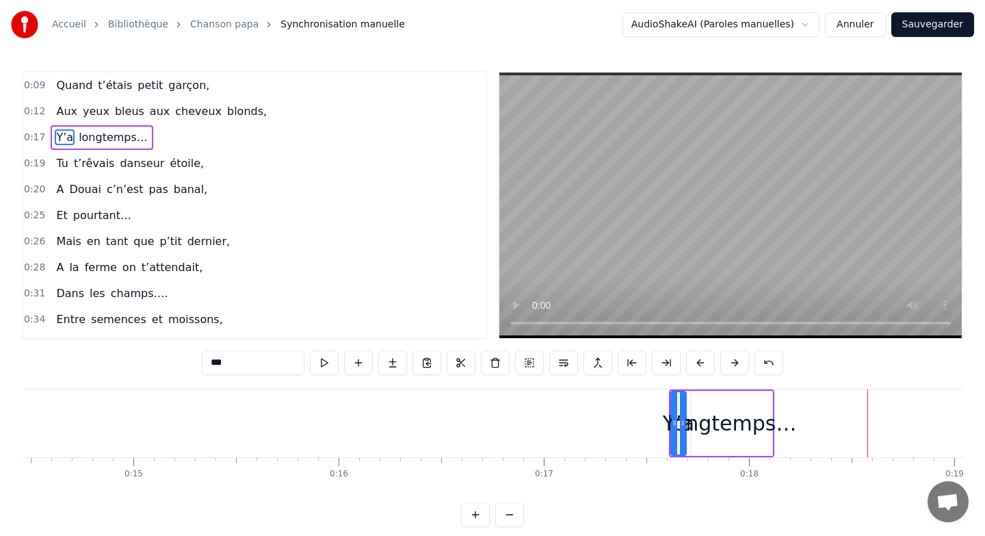
click at [703, 357] on button at bounding box center [700, 362] width 29 height 25
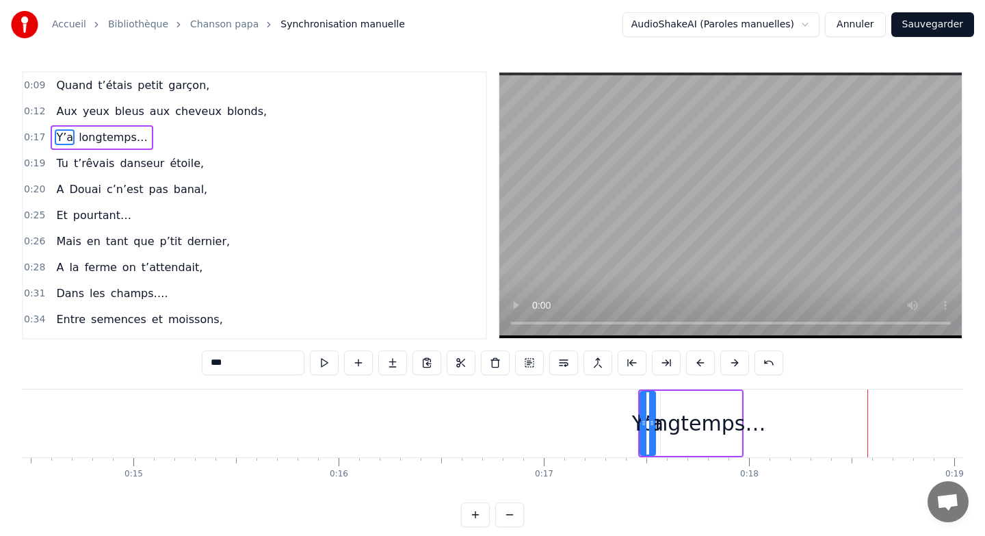
click at [703, 357] on button at bounding box center [700, 362] width 29 height 25
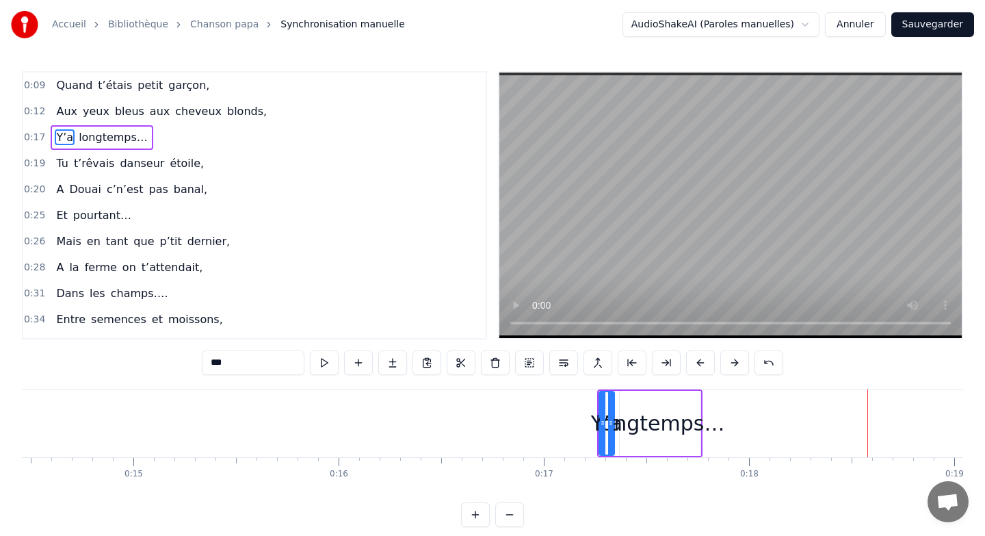
click at [703, 357] on button at bounding box center [700, 362] width 29 height 25
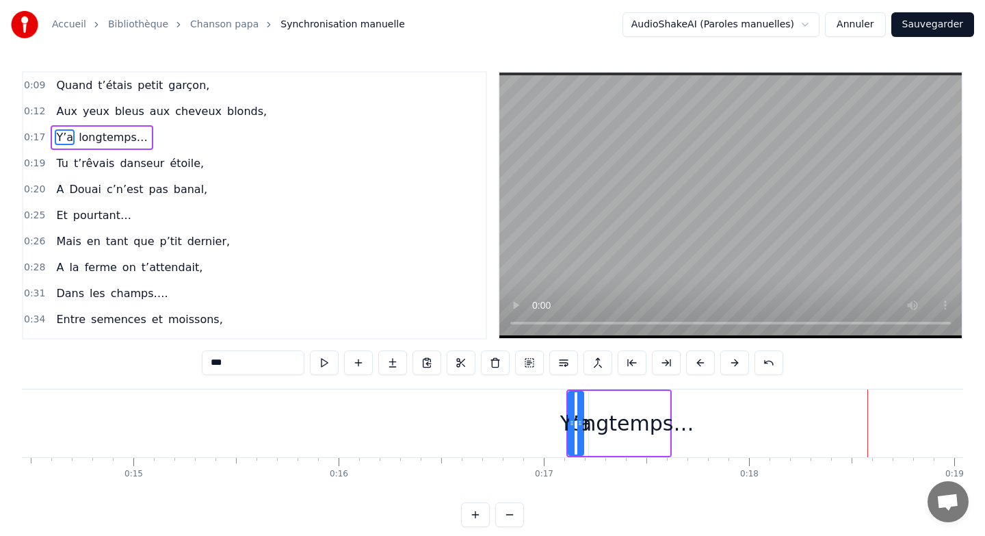
click at [703, 357] on button at bounding box center [700, 362] width 29 height 25
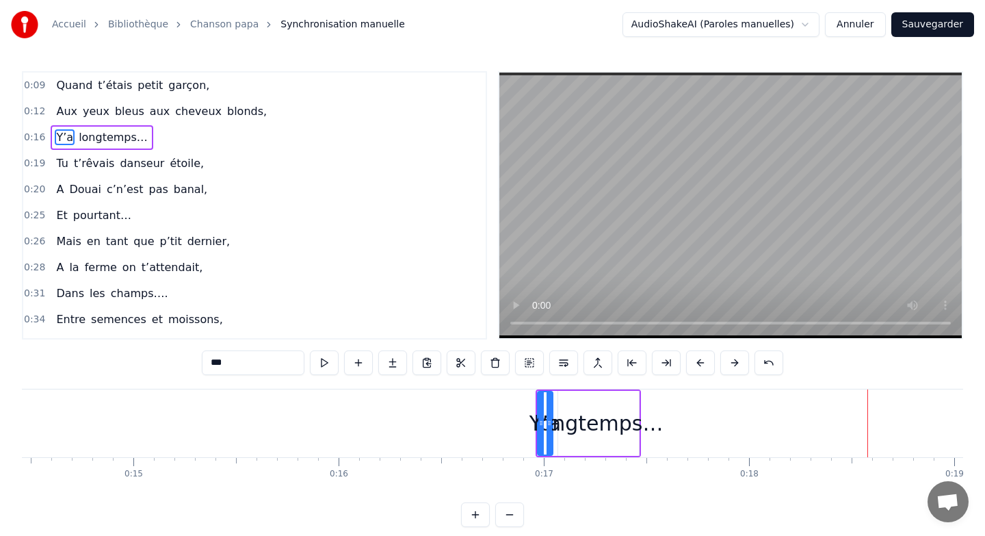
click at [703, 357] on button at bounding box center [700, 362] width 29 height 25
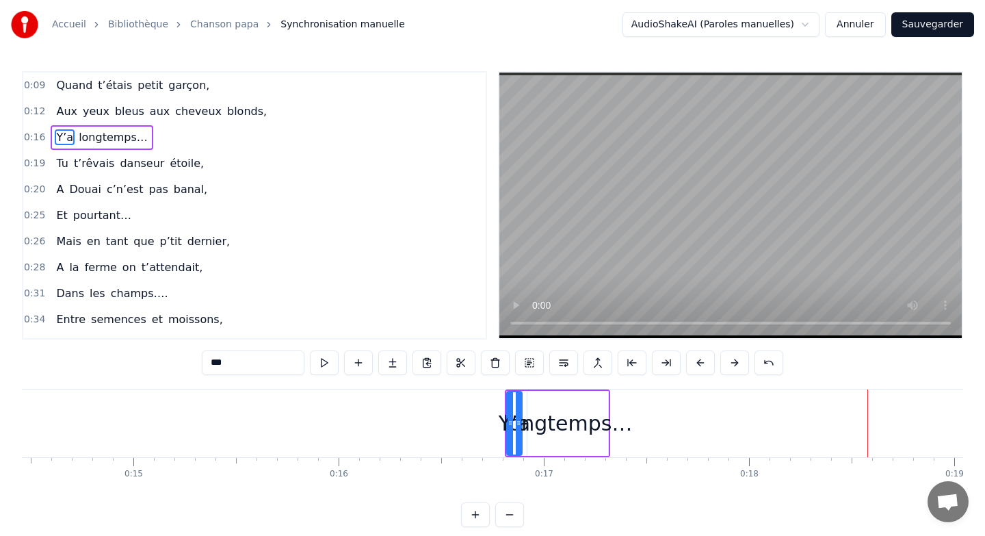
click at [703, 357] on button at bounding box center [700, 362] width 29 height 25
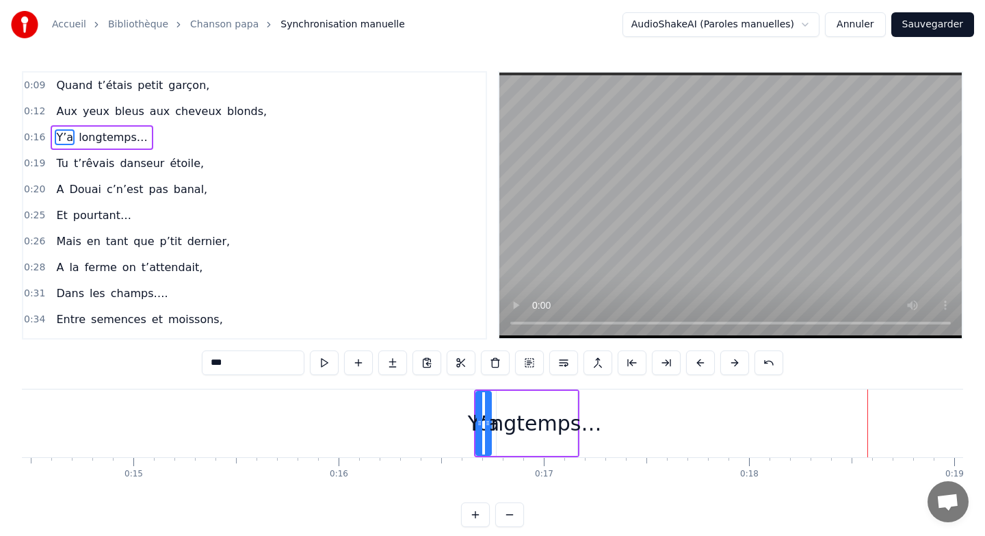
click at [703, 357] on button at bounding box center [700, 362] width 29 height 25
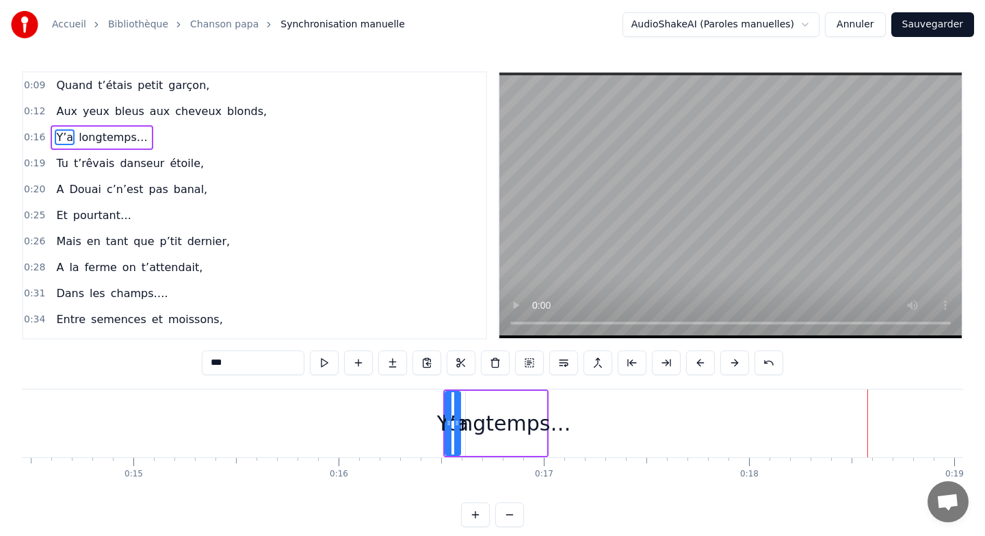
click at [703, 357] on button at bounding box center [700, 362] width 29 height 25
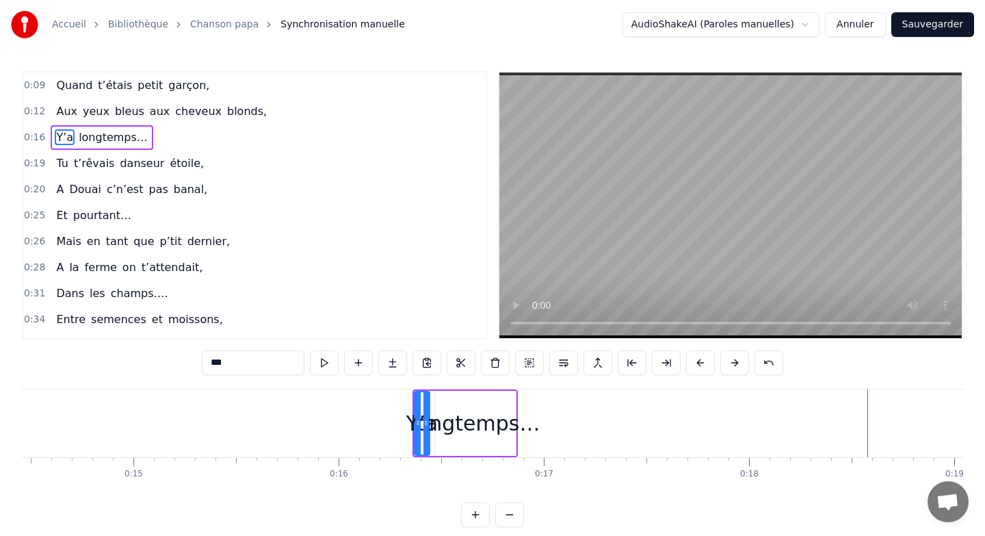
click at [703, 357] on button at bounding box center [700, 362] width 29 height 25
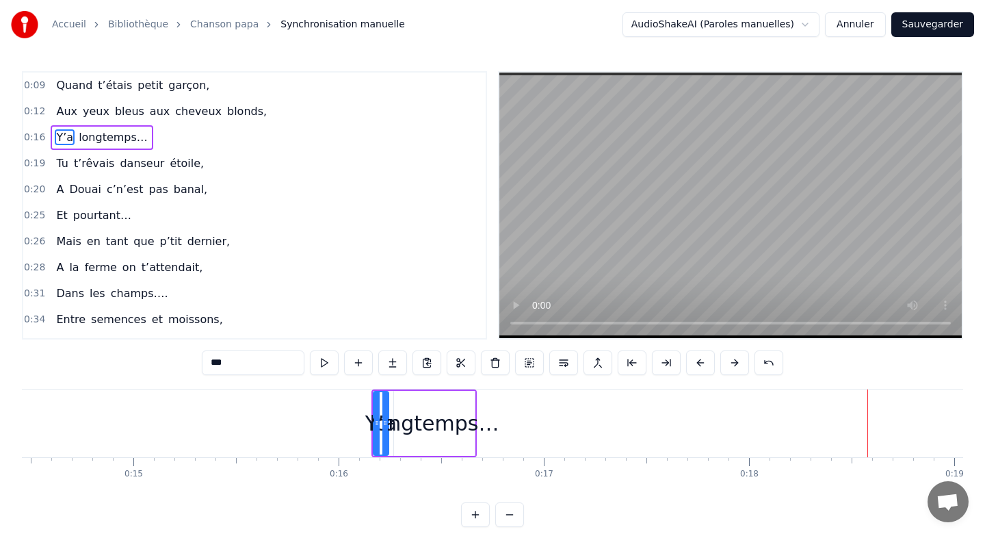
click at [703, 357] on button at bounding box center [700, 362] width 29 height 25
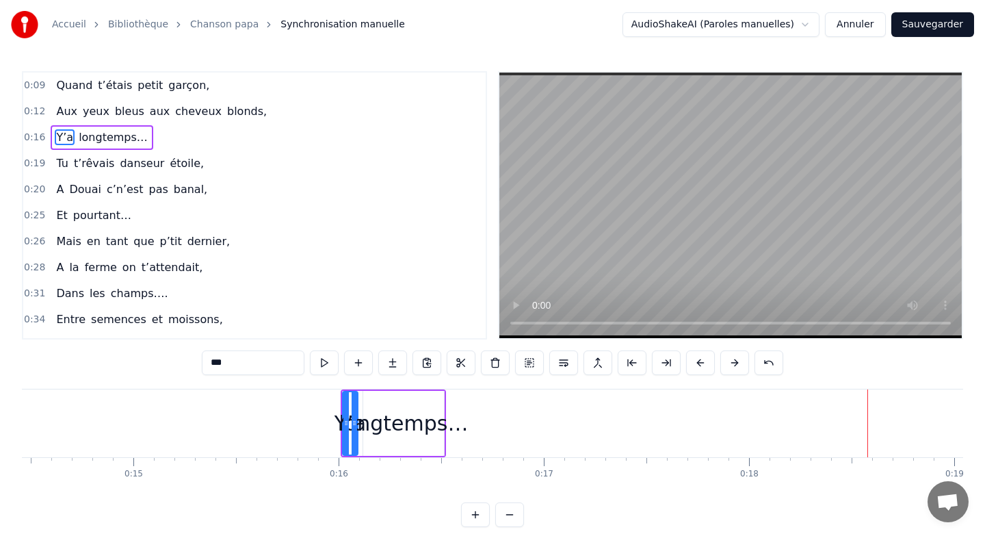
click at [703, 357] on button at bounding box center [700, 362] width 29 height 25
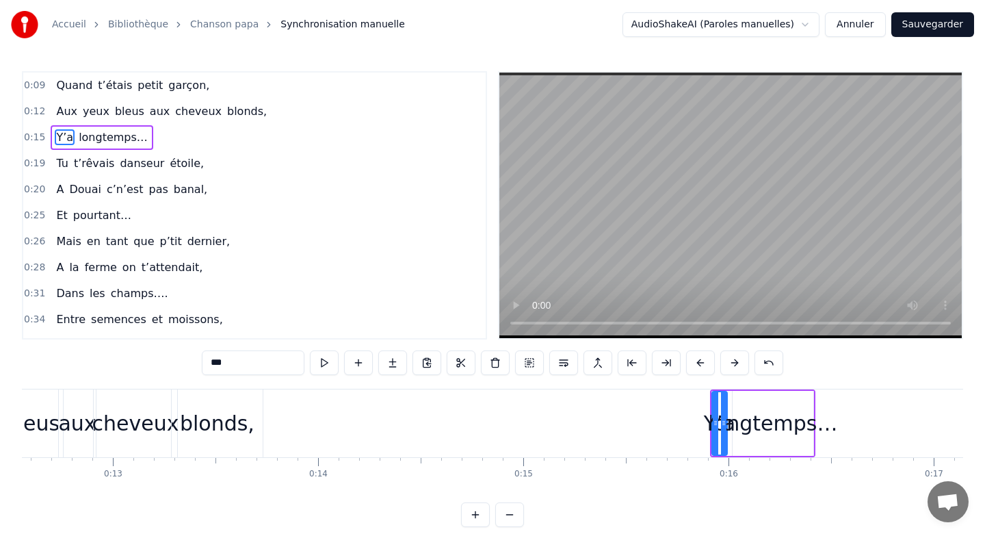
scroll to position [0, 2601]
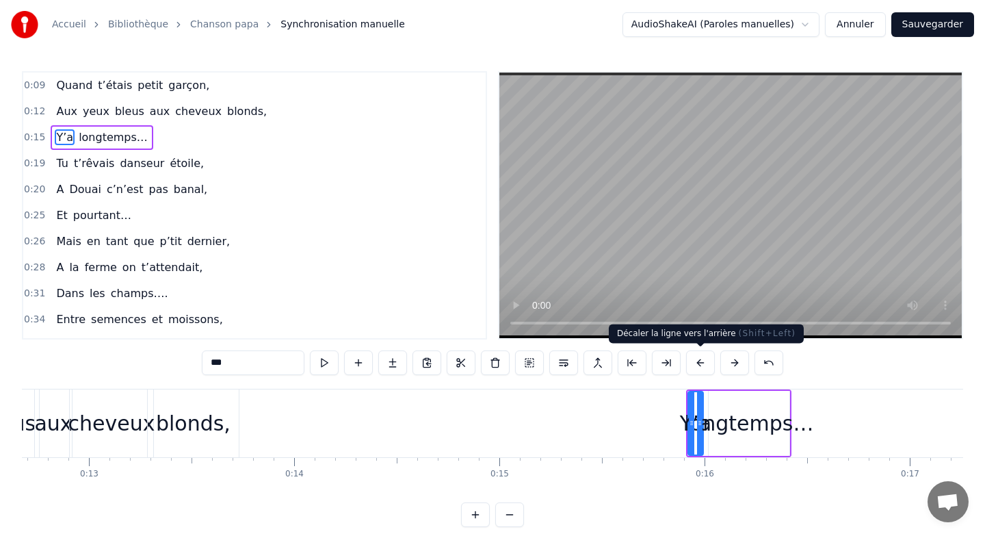
click at [702, 358] on button at bounding box center [700, 362] width 29 height 25
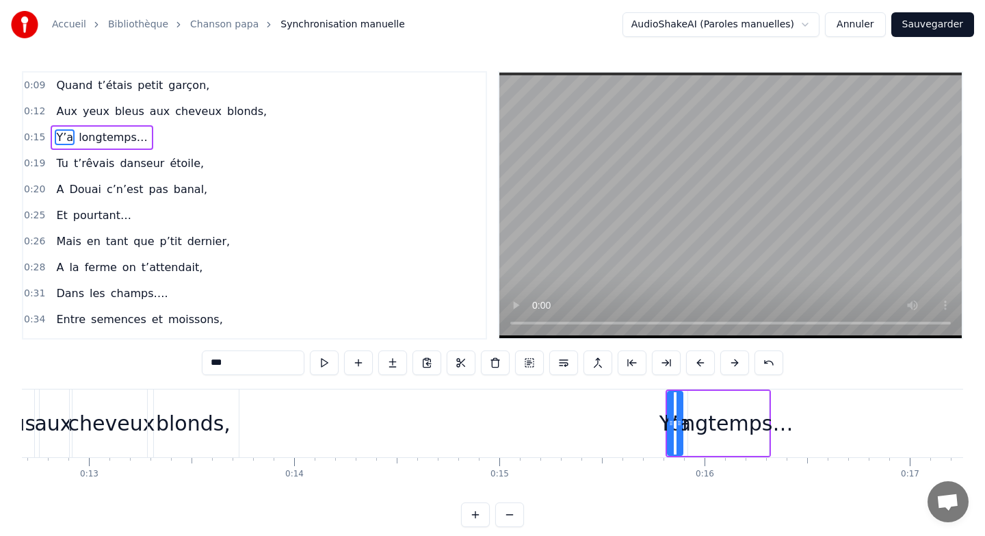
click at [702, 358] on button at bounding box center [700, 362] width 29 height 25
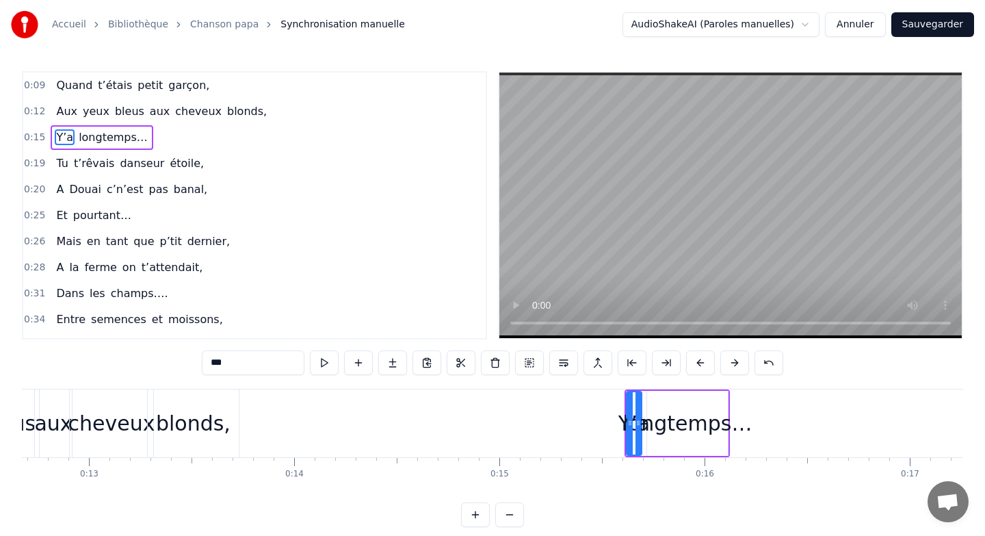
click at [702, 358] on button at bounding box center [700, 362] width 29 height 25
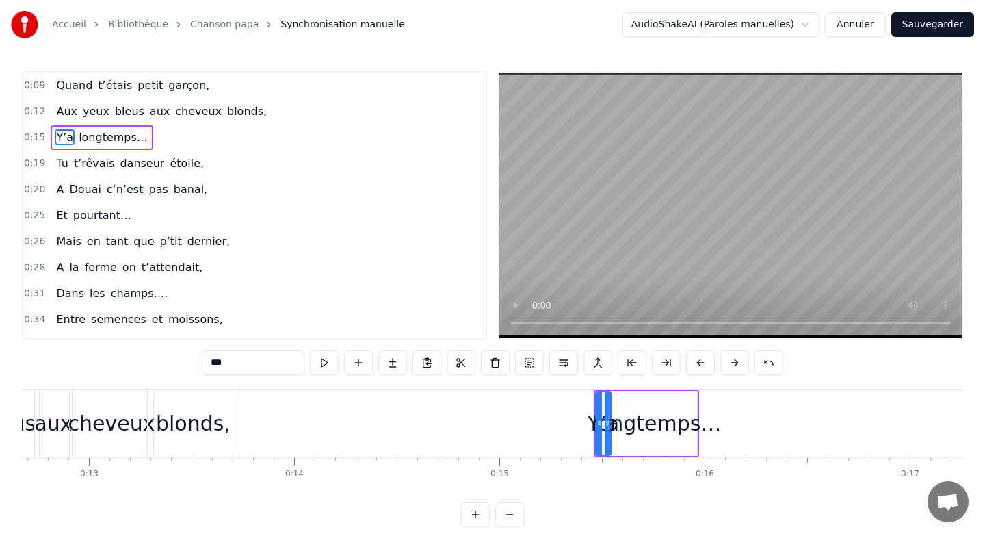
click at [702, 358] on button at bounding box center [700, 362] width 29 height 25
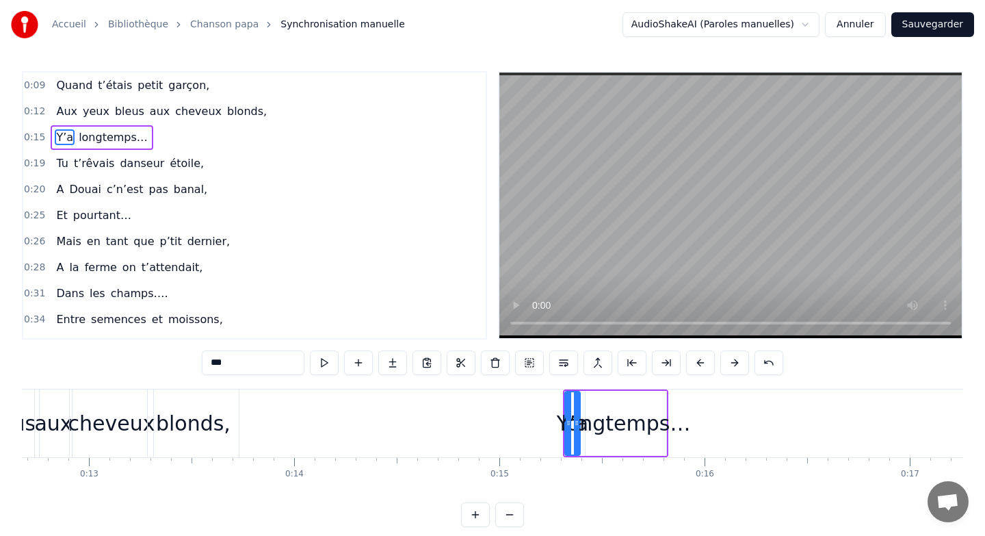
click at [702, 358] on button at bounding box center [700, 362] width 29 height 25
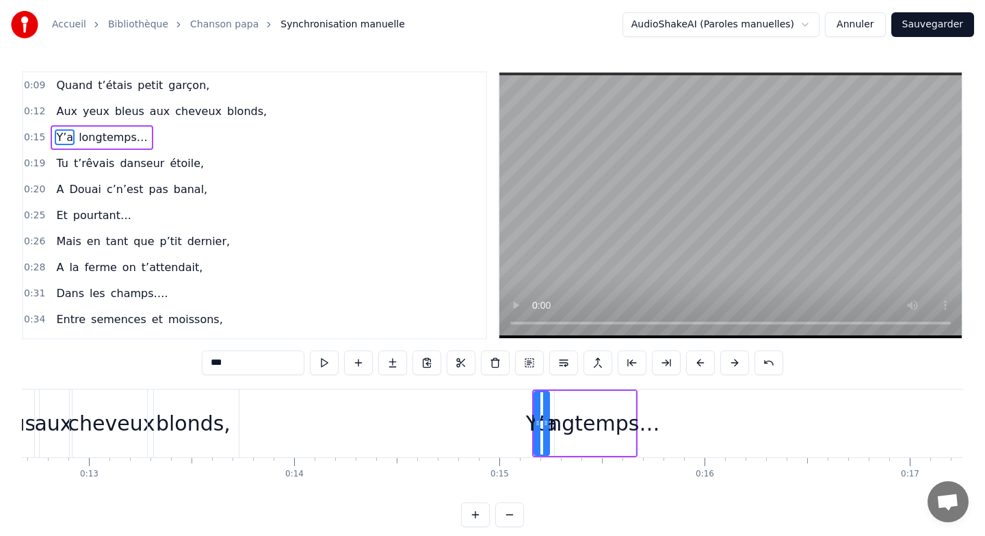
click at [702, 358] on button at bounding box center [700, 362] width 29 height 25
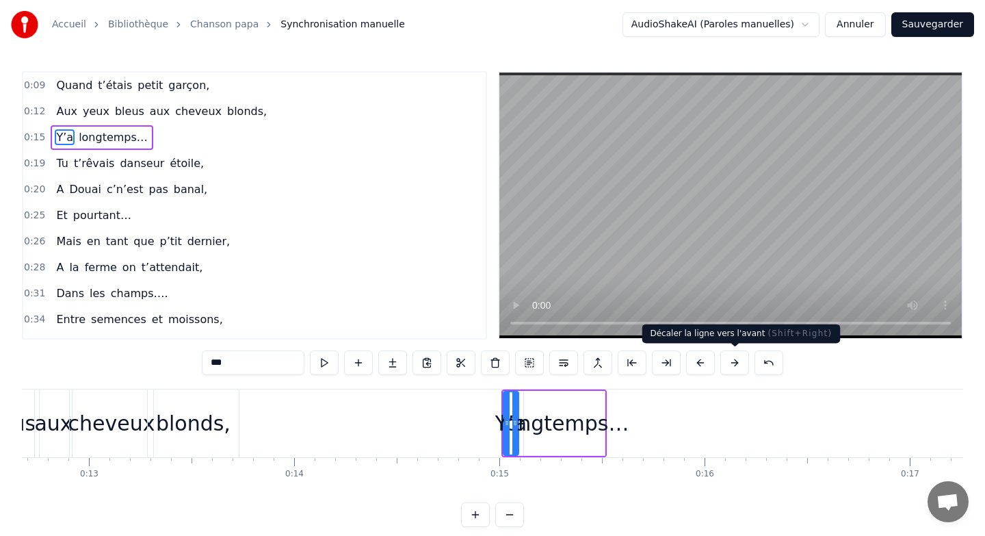
click at [727, 359] on button at bounding box center [734, 362] width 29 height 25
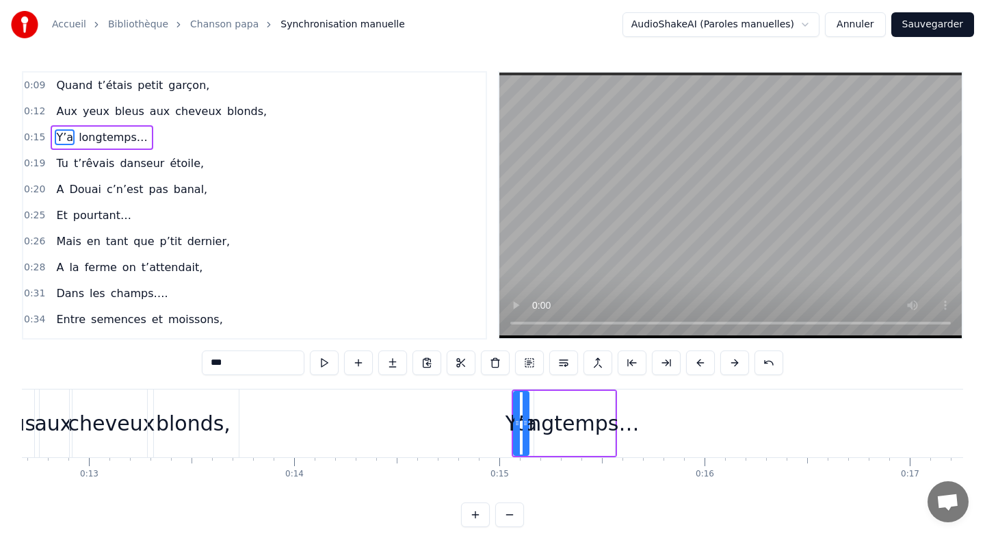
click at [612, 416] on div "longtemps…" at bounding box center [574, 423] width 129 height 31
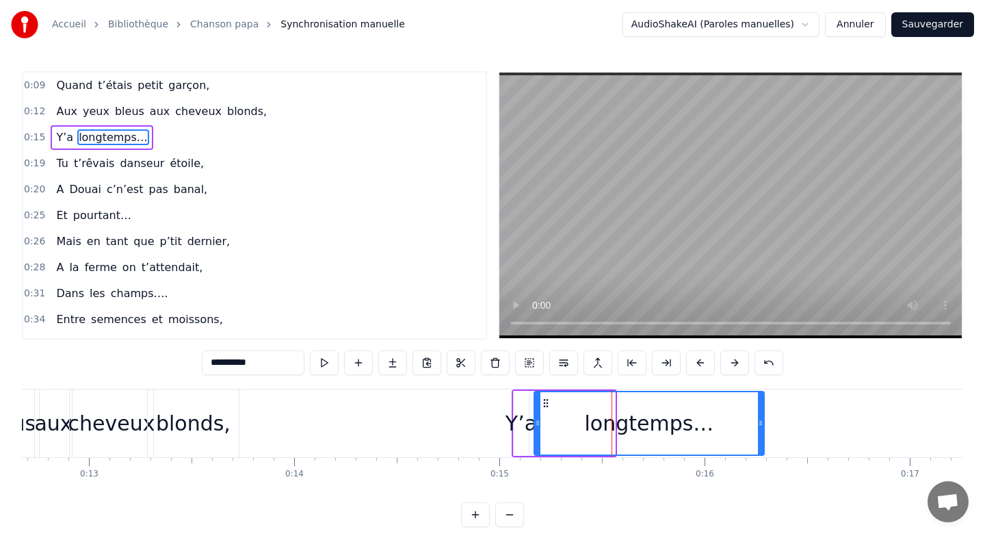
drag, startPoint x: 612, startPoint y: 416, endPoint x: 761, endPoint y: 417, distance: 149.1
click at [761, 417] on div at bounding box center [760, 423] width 5 height 62
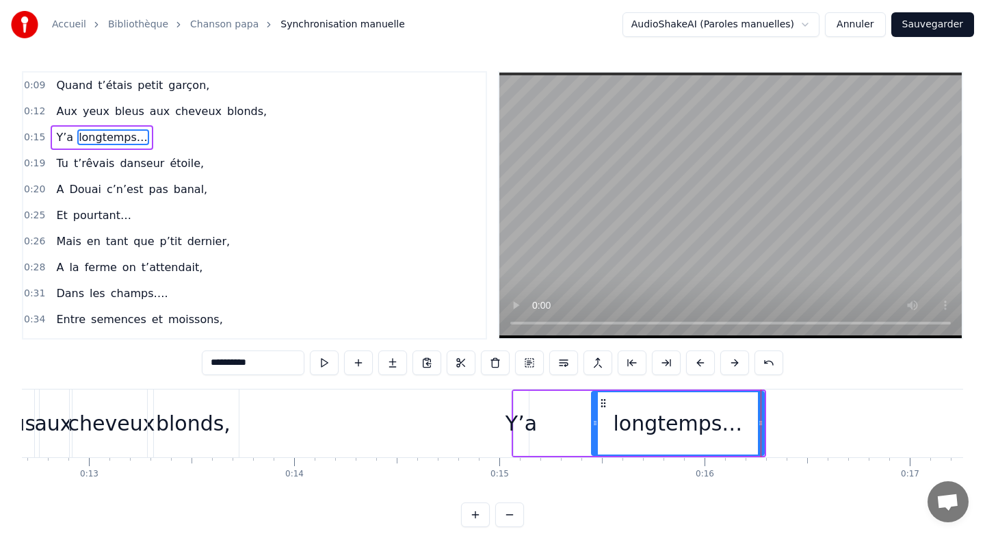
drag, startPoint x: 537, startPoint y: 423, endPoint x: 599, endPoint y: 426, distance: 61.6
click at [598, 426] on icon at bounding box center [594, 422] width 5 height 11
click at [526, 411] on div "Y’a" at bounding box center [521, 423] width 31 height 31
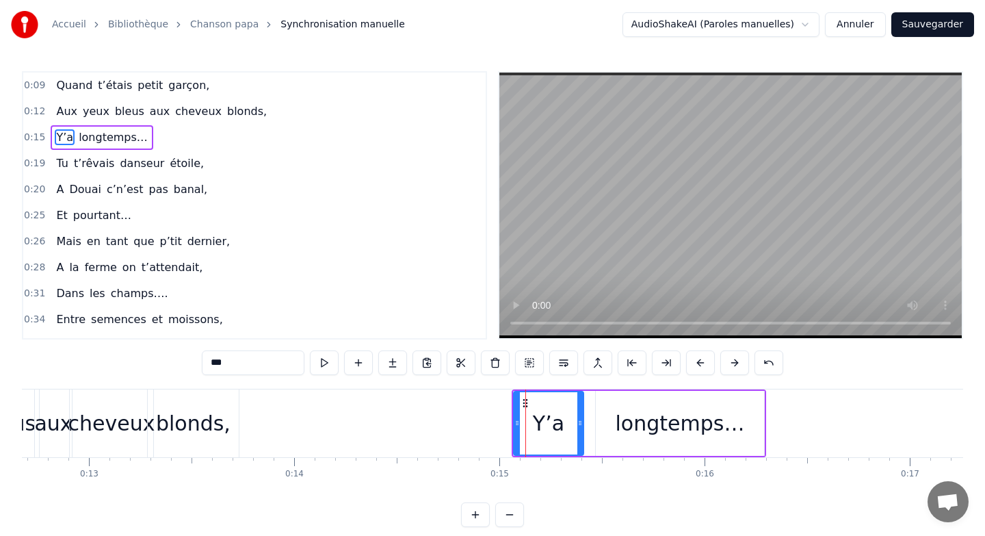
drag, startPoint x: 527, startPoint y: 411, endPoint x: 582, endPoint y: 411, distance: 54.7
click at [582, 411] on div at bounding box center [579, 423] width 5 height 62
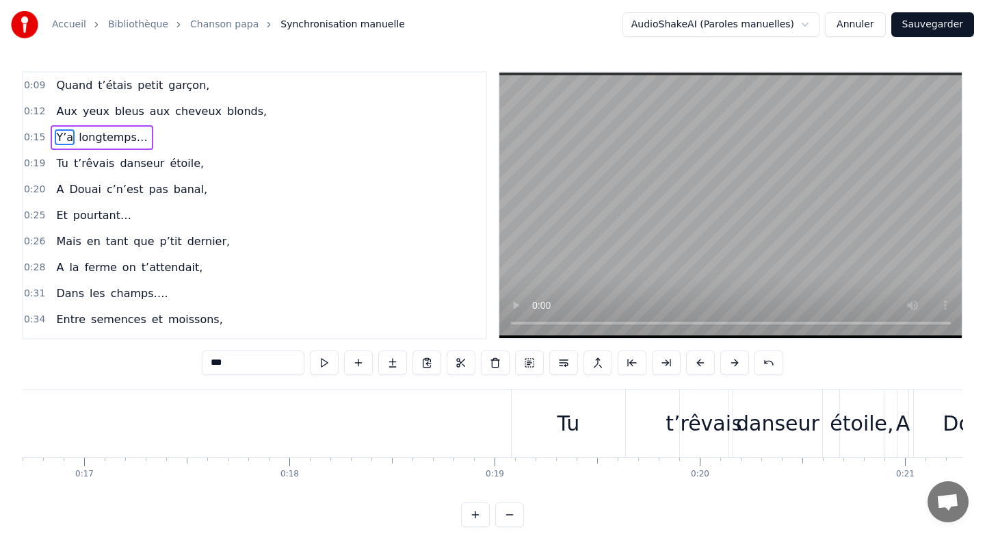
scroll to position [0, 3425]
click at [598, 430] on div "Tu" at bounding box center [570, 423] width 114 height 68
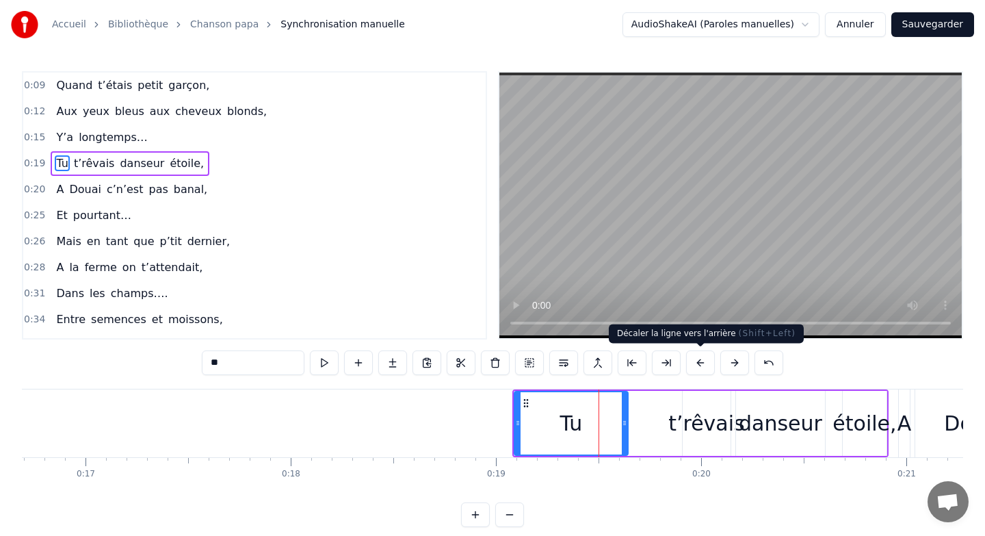
click at [703, 360] on button at bounding box center [700, 362] width 29 height 25
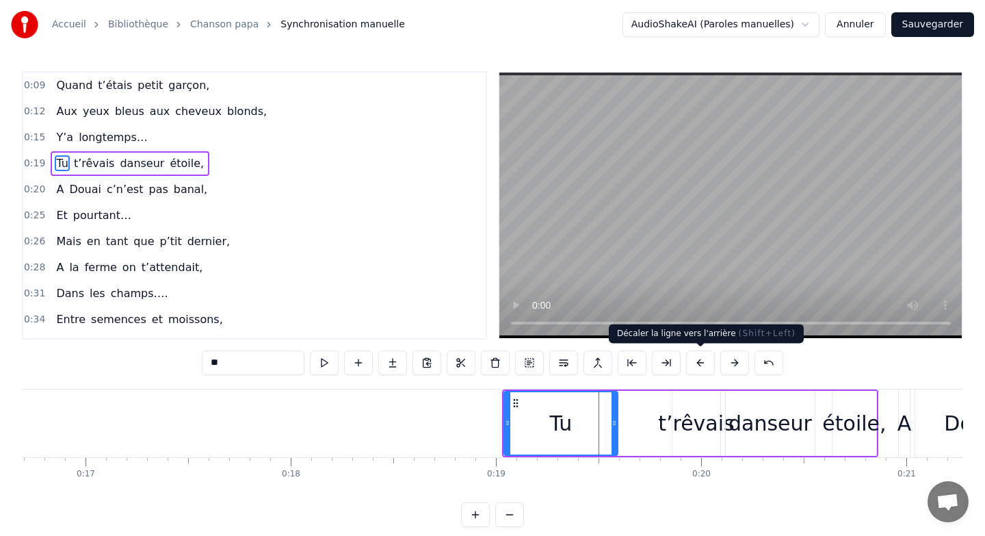
click at [703, 360] on button at bounding box center [700, 362] width 29 height 25
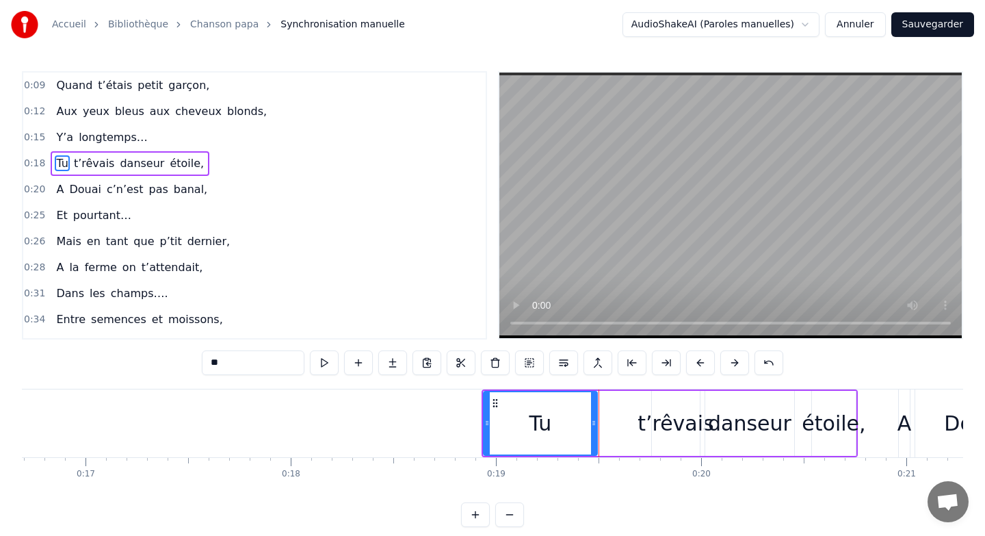
click at [703, 360] on button at bounding box center [700, 362] width 29 height 25
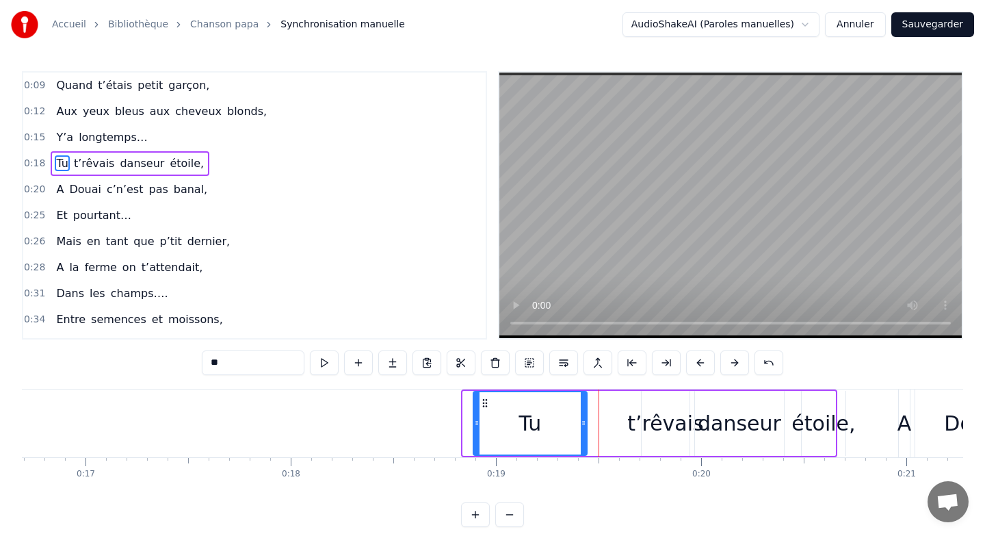
click at [703, 360] on button at bounding box center [700, 362] width 29 height 25
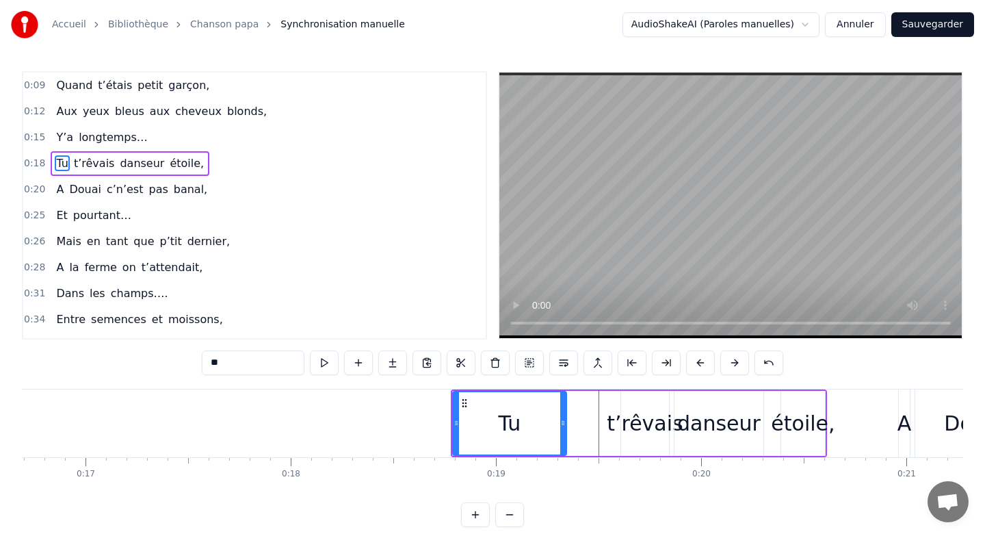
click at [703, 360] on button at bounding box center [700, 362] width 29 height 25
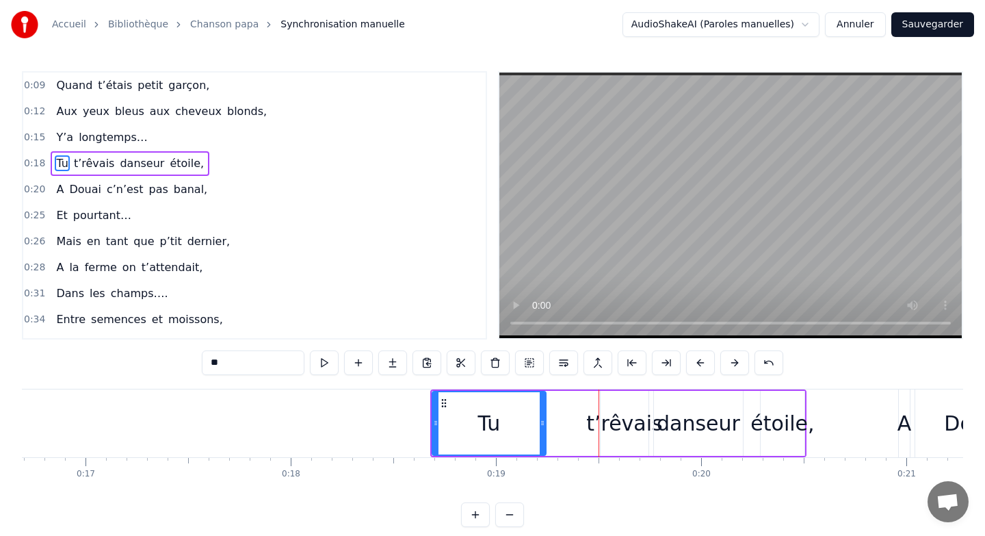
click at [703, 360] on button at bounding box center [700, 362] width 29 height 25
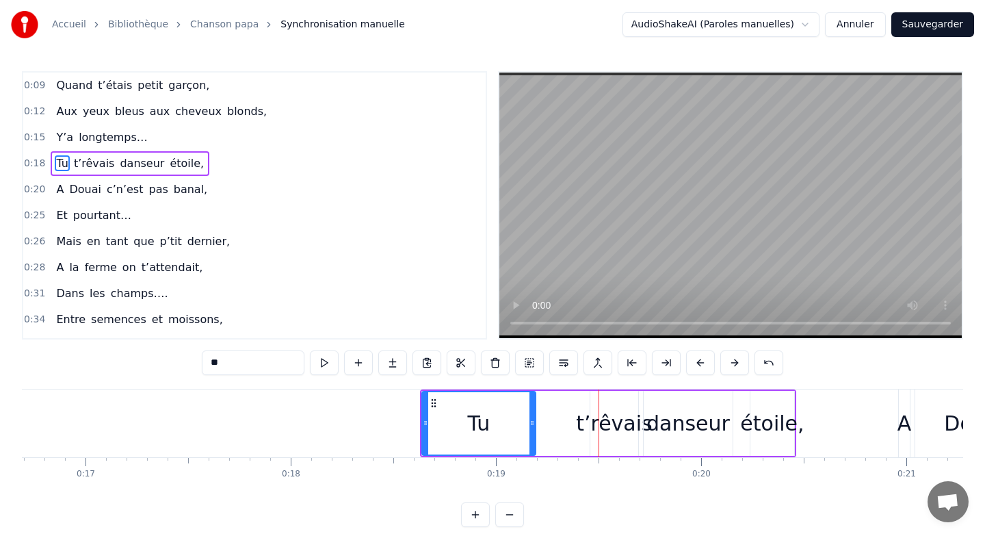
click at [703, 360] on button at bounding box center [700, 362] width 29 height 25
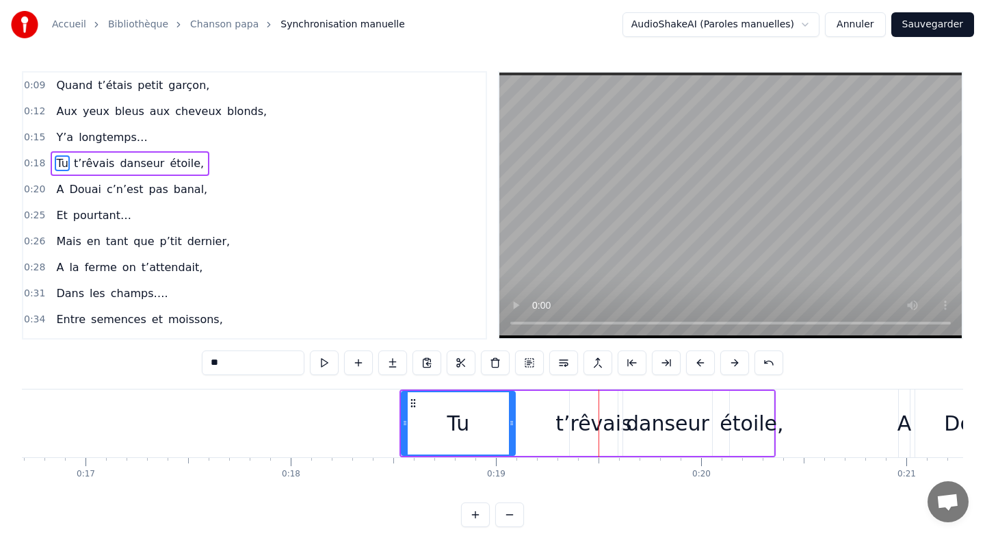
click at [703, 360] on button at bounding box center [700, 362] width 29 height 25
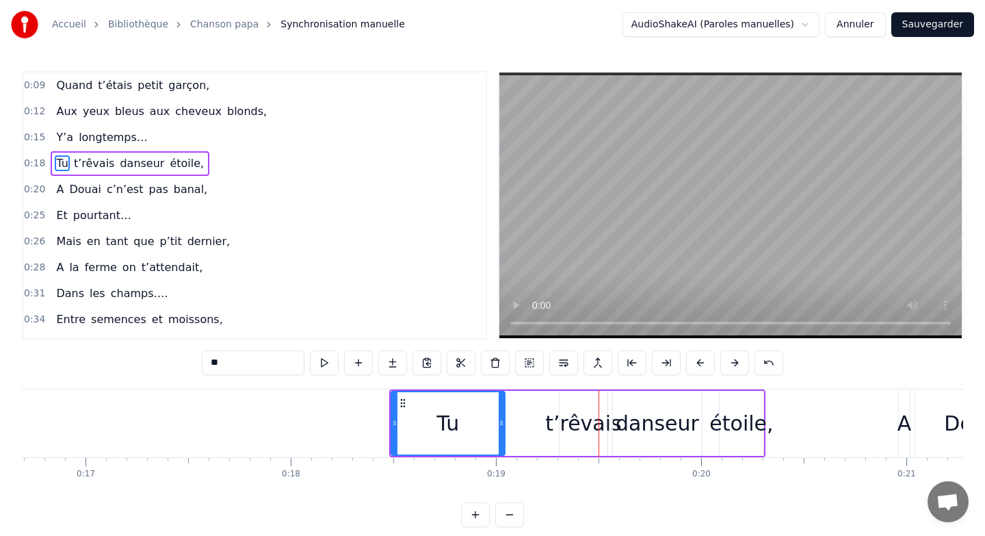
click at [703, 360] on button at bounding box center [700, 362] width 29 height 25
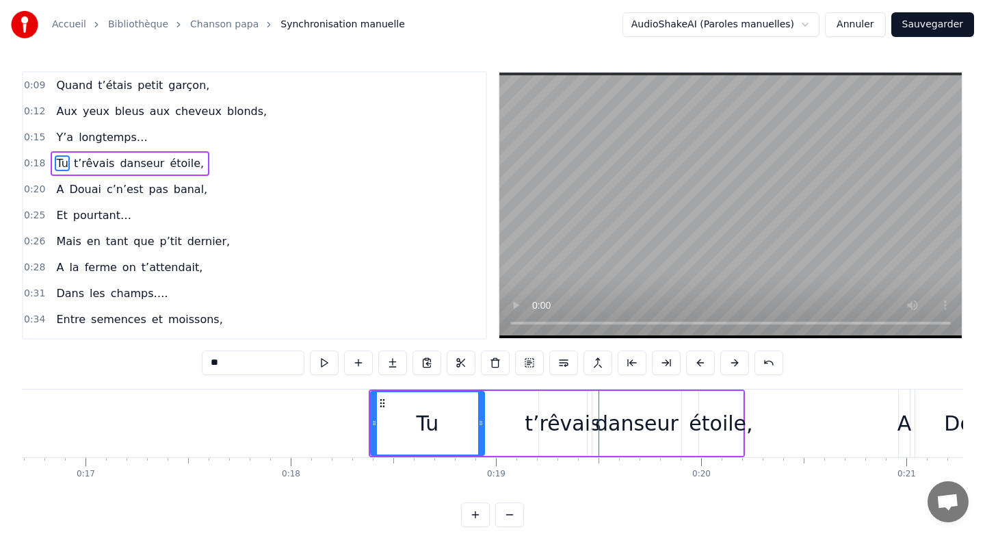
click at [703, 360] on button at bounding box center [700, 362] width 29 height 25
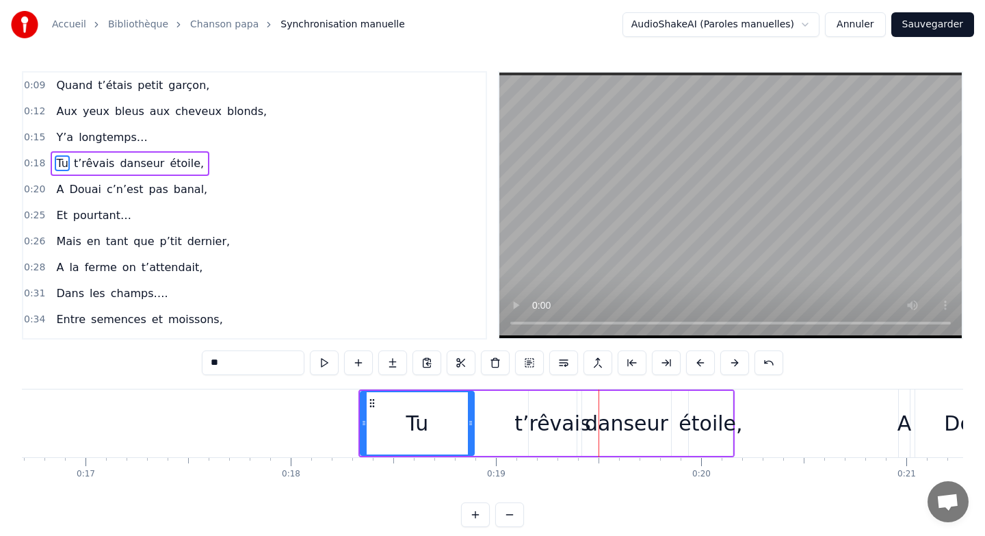
click at [703, 360] on button at bounding box center [700, 362] width 29 height 25
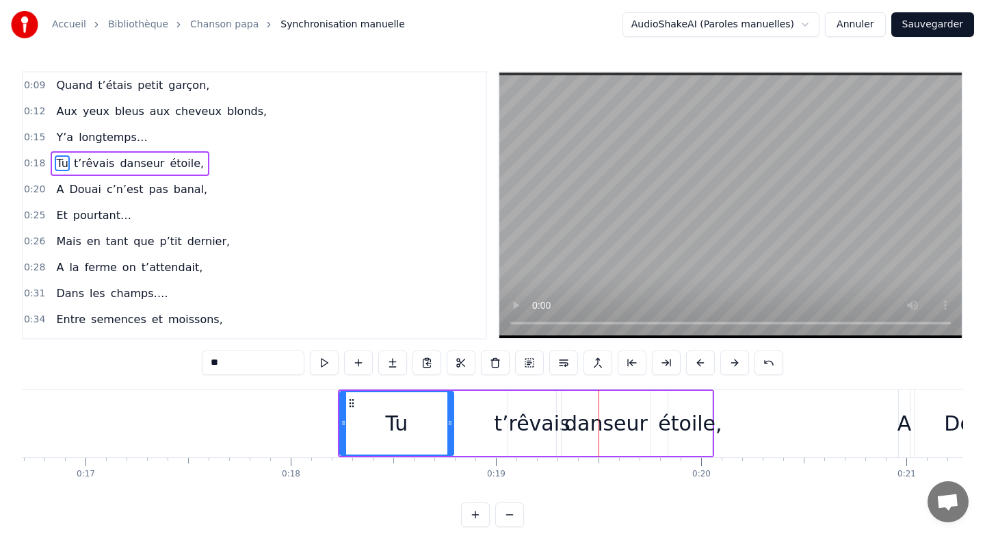
click at [703, 360] on button at bounding box center [700, 362] width 29 height 25
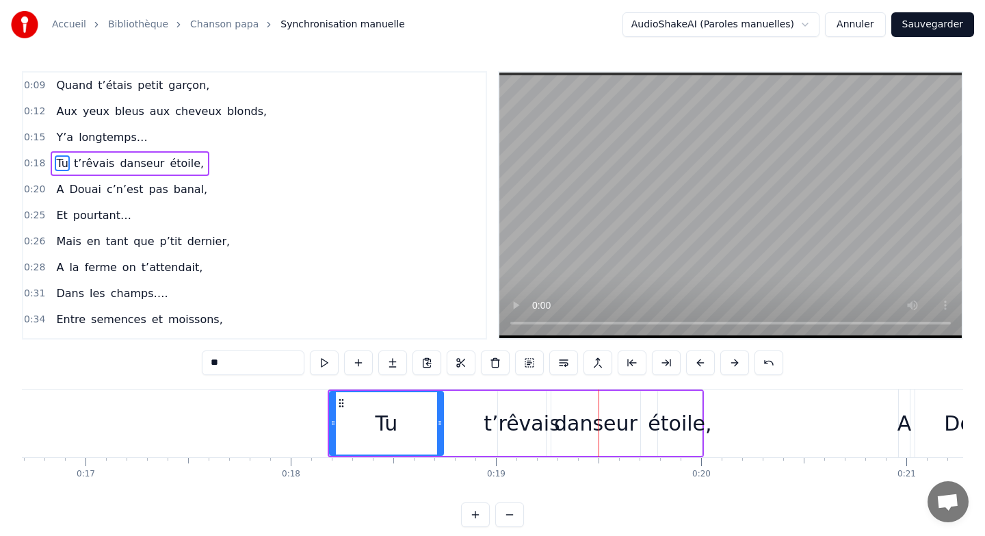
click at [703, 360] on button at bounding box center [700, 362] width 29 height 25
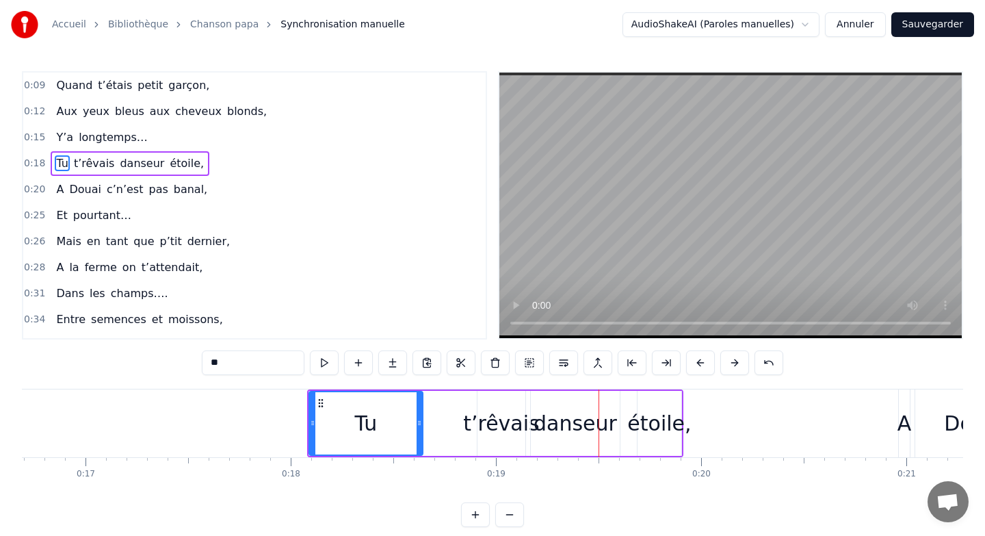
click at [703, 360] on button at bounding box center [700, 362] width 29 height 25
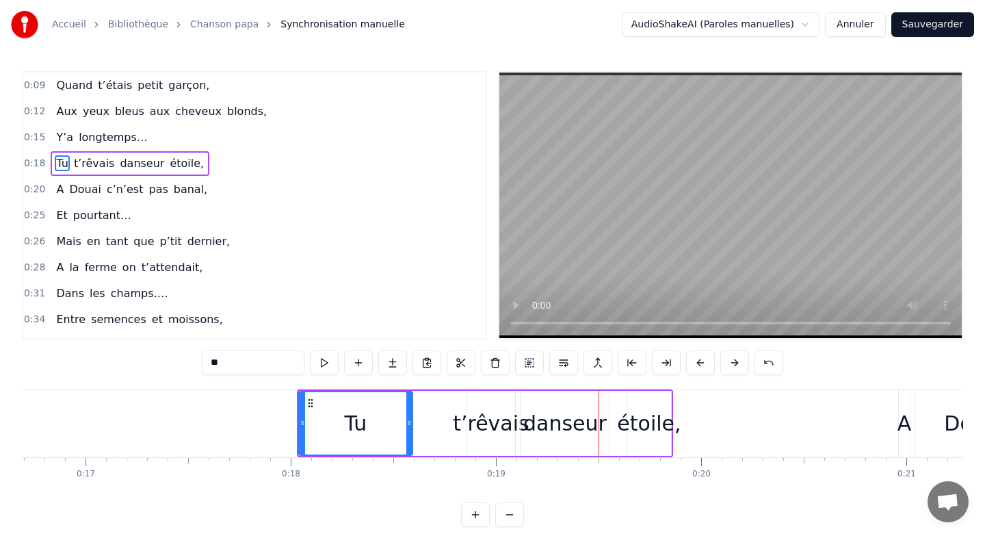
click at [703, 360] on button at bounding box center [700, 362] width 29 height 25
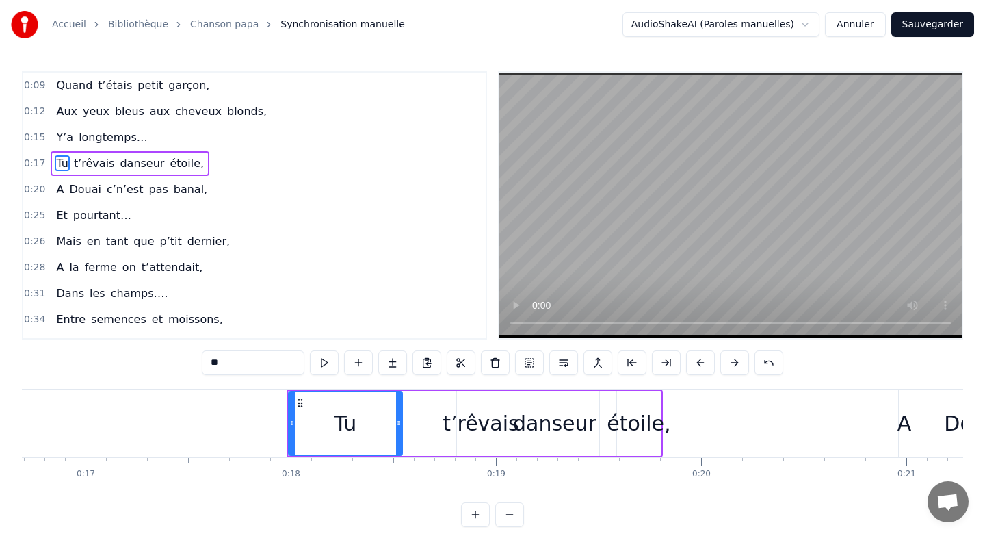
click at [703, 360] on button at bounding box center [700, 362] width 29 height 25
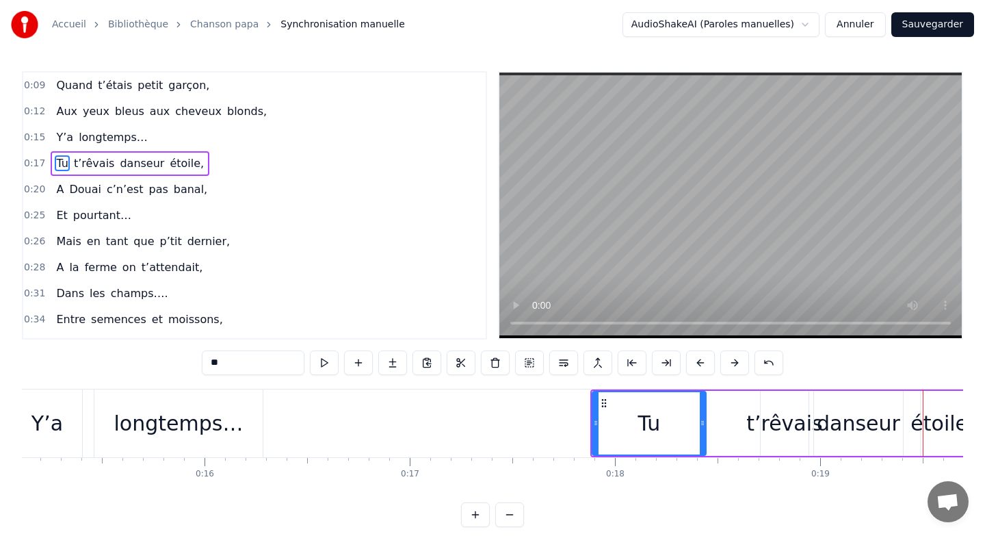
scroll to position [0, 3169]
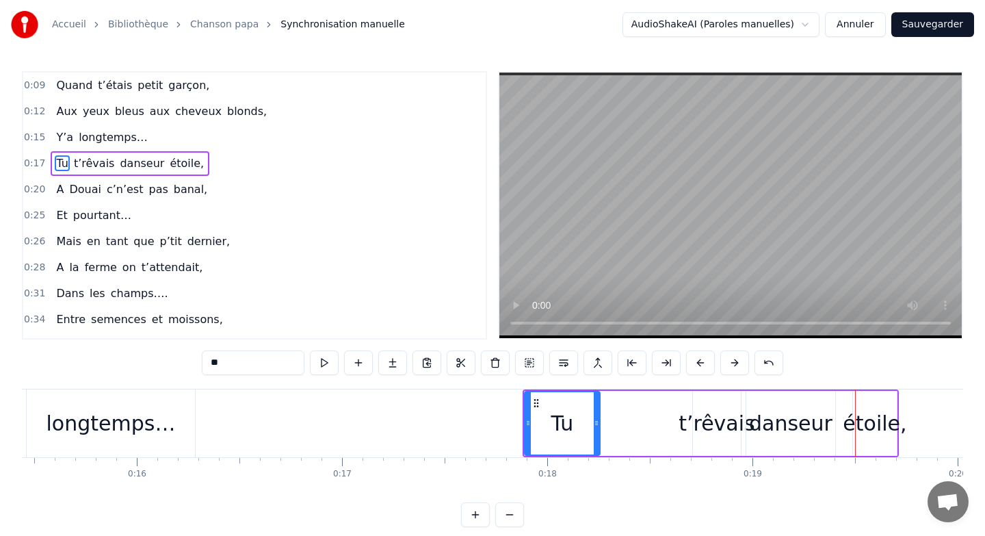
drag, startPoint x: 636, startPoint y: 415, endPoint x: 597, endPoint y: 415, distance: 38.3
click at [597, 415] on div at bounding box center [596, 423] width 5 height 62
click at [694, 425] on div "t’rêvais" at bounding box center [717, 423] width 77 height 31
type input "********"
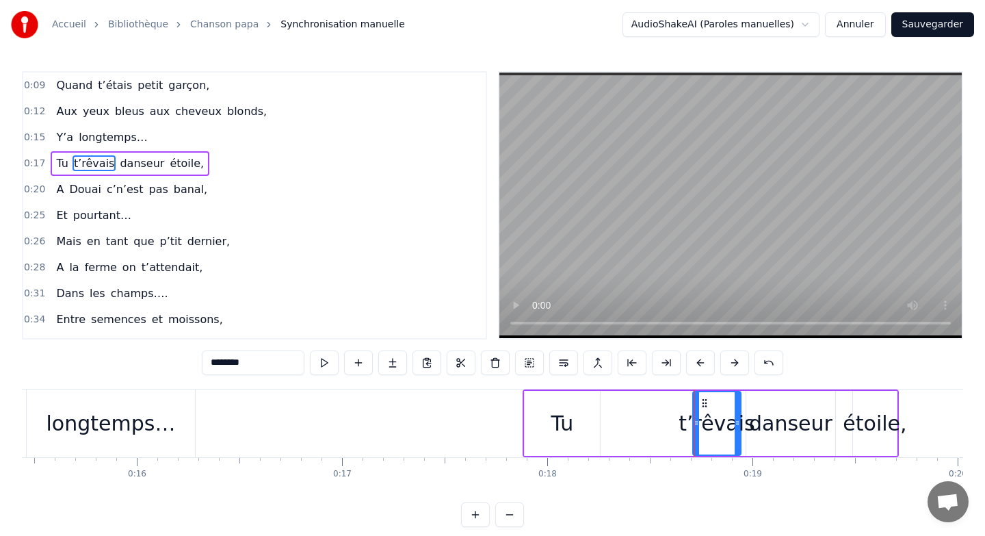
drag, startPoint x: 693, startPoint y: 415, endPoint x: 675, endPoint y: 415, distance: 18.5
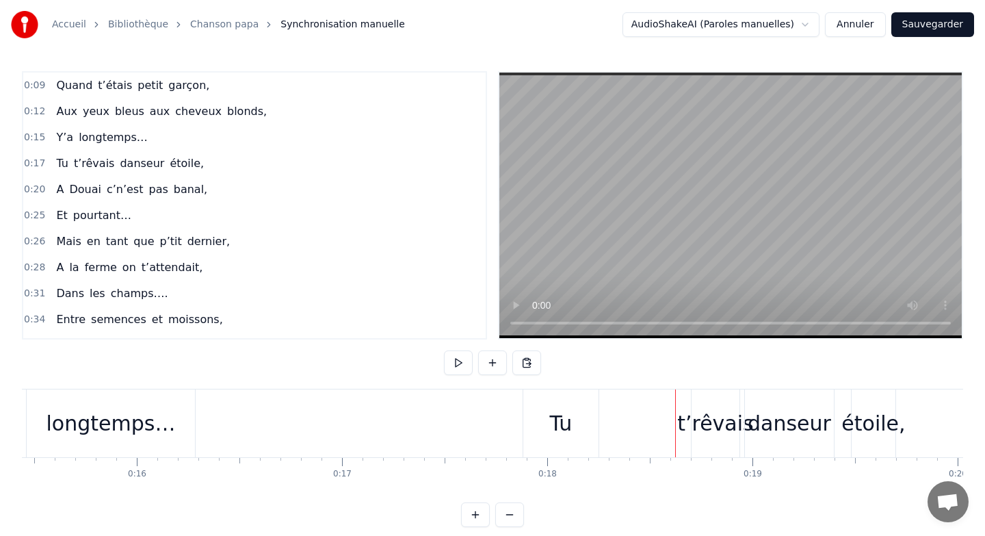
click at [701, 415] on div "t’rêvais" at bounding box center [715, 423] width 77 height 31
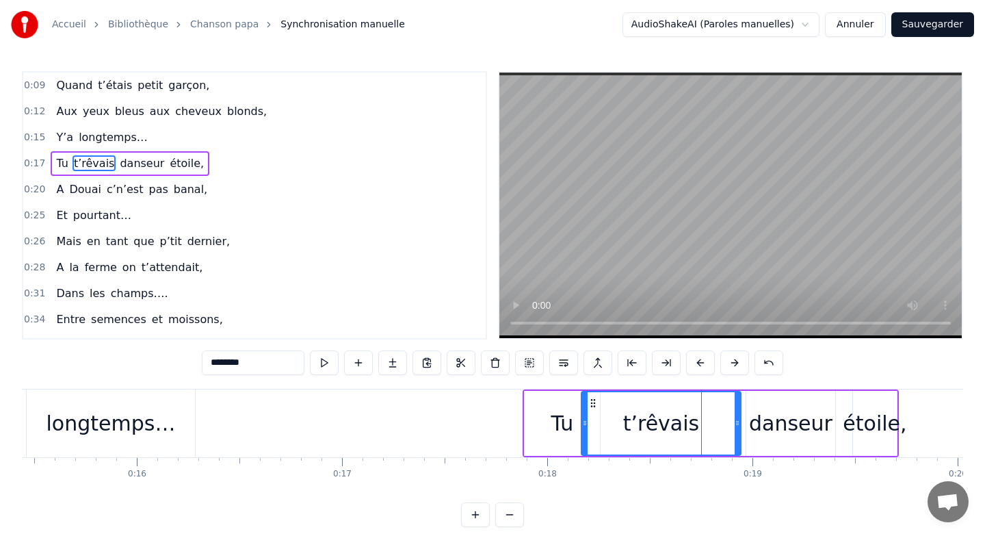
drag, startPoint x: 696, startPoint y: 414, endPoint x: 585, endPoint y: 414, distance: 111.5
click at [585, 414] on div at bounding box center [584, 423] width 5 height 62
drag, startPoint x: 735, startPoint y: 419, endPoint x: 680, endPoint y: 420, distance: 54.7
click at [680, 420] on icon at bounding box center [682, 422] width 5 height 11
click at [746, 414] on div "danseur" at bounding box center [791, 423] width 90 height 65
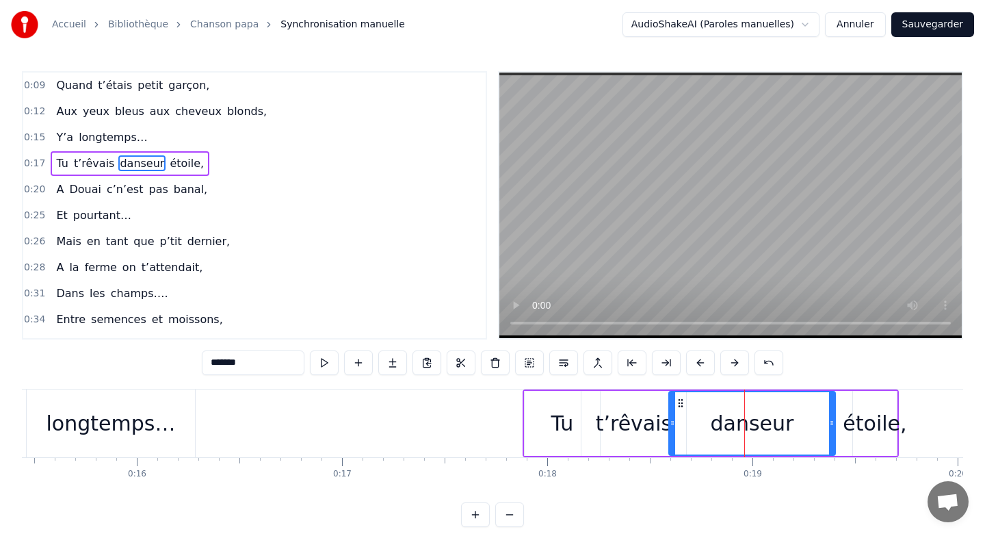
drag, startPoint x: 747, startPoint y: 416, endPoint x: 670, endPoint y: 421, distance: 76.8
click at [670, 421] on div at bounding box center [672, 423] width 5 height 62
drag, startPoint x: 831, startPoint y: 421, endPoint x: 762, endPoint y: 422, distance: 68.4
click at [760, 422] on icon at bounding box center [757, 422] width 5 height 11
click at [853, 413] on div "étoile," at bounding box center [875, 423] width 64 height 31
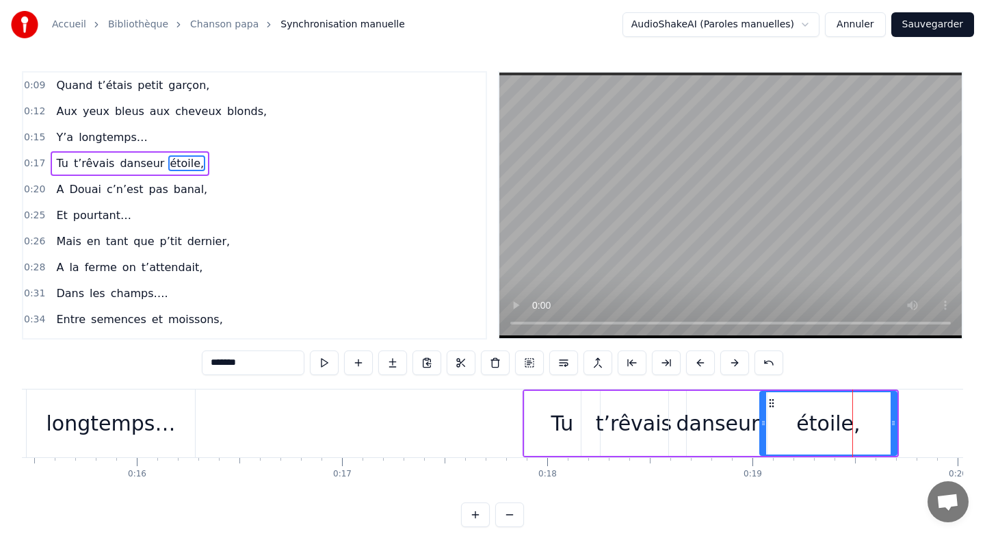
drag, startPoint x: 853, startPoint y: 413, endPoint x: 760, endPoint y: 414, distance: 93.1
click at [761, 414] on div at bounding box center [763, 423] width 5 height 62
drag, startPoint x: 893, startPoint y: 417, endPoint x: 846, endPoint y: 422, distance: 47.4
click at [846, 422] on icon at bounding box center [845, 422] width 5 height 11
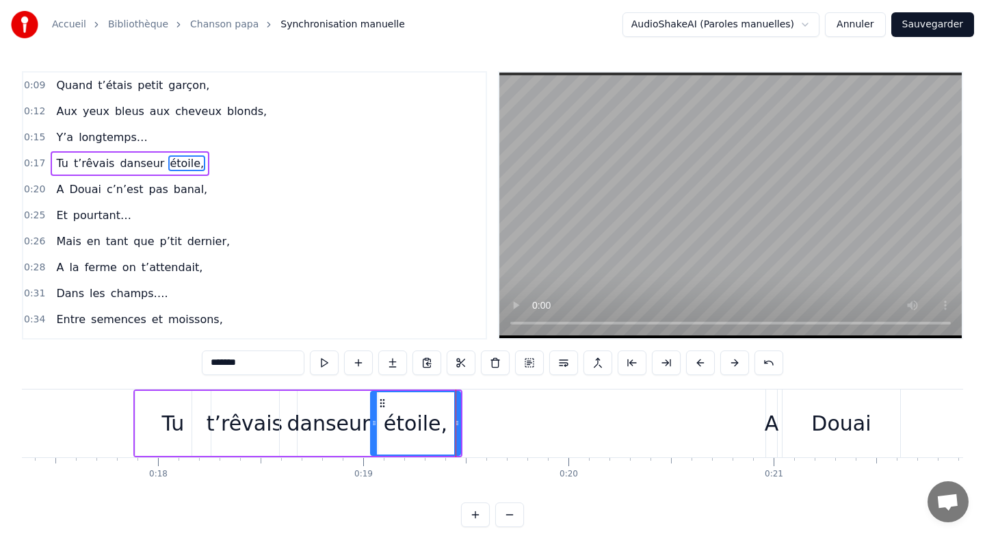
scroll to position [0, 3554]
click at [775, 418] on div "A" at bounding box center [776, 423] width 14 height 31
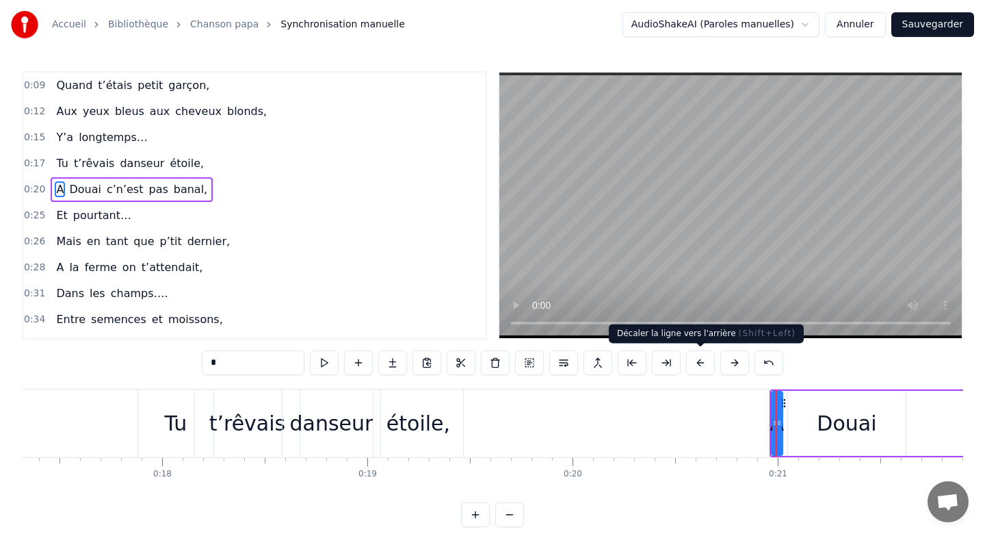
click at [694, 361] on button at bounding box center [700, 362] width 29 height 25
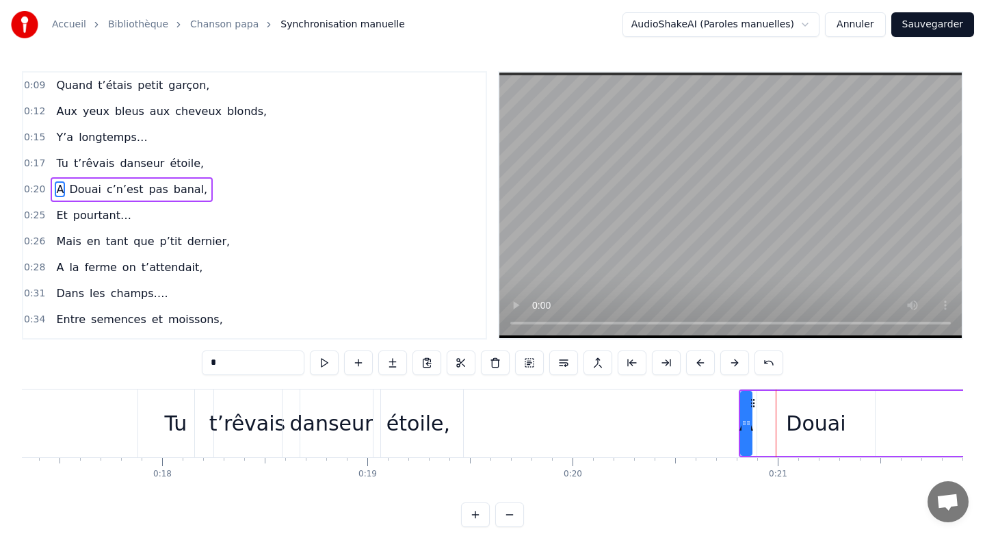
click at [694, 361] on button at bounding box center [700, 362] width 29 height 25
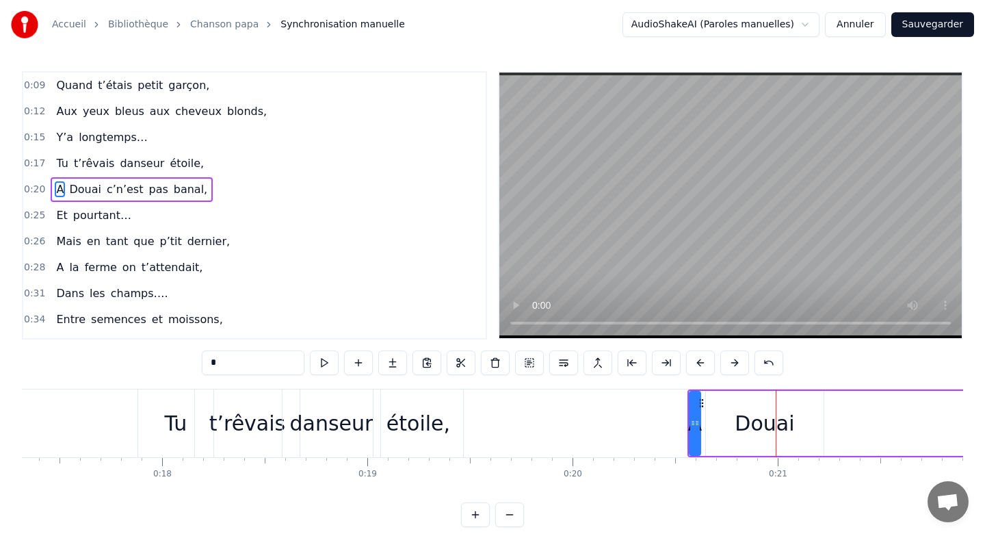
click at [694, 361] on button at bounding box center [700, 362] width 29 height 25
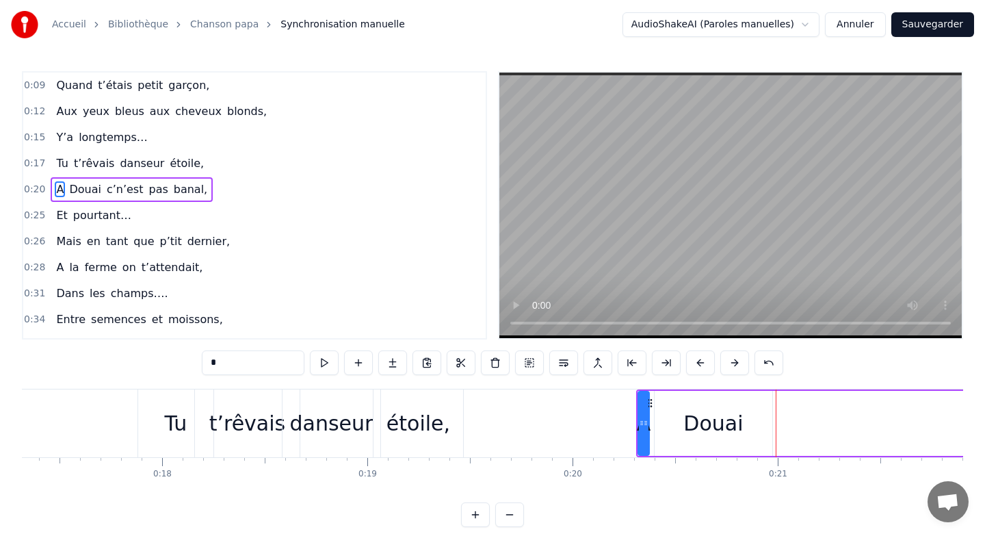
click at [694, 361] on button at bounding box center [700, 362] width 29 height 25
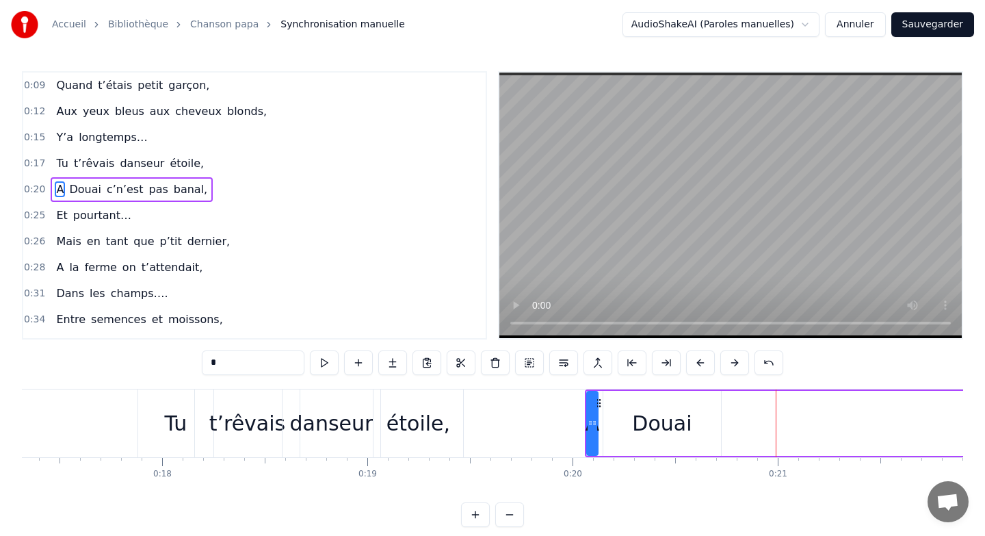
click at [694, 361] on button at bounding box center [700, 362] width 29 height 25
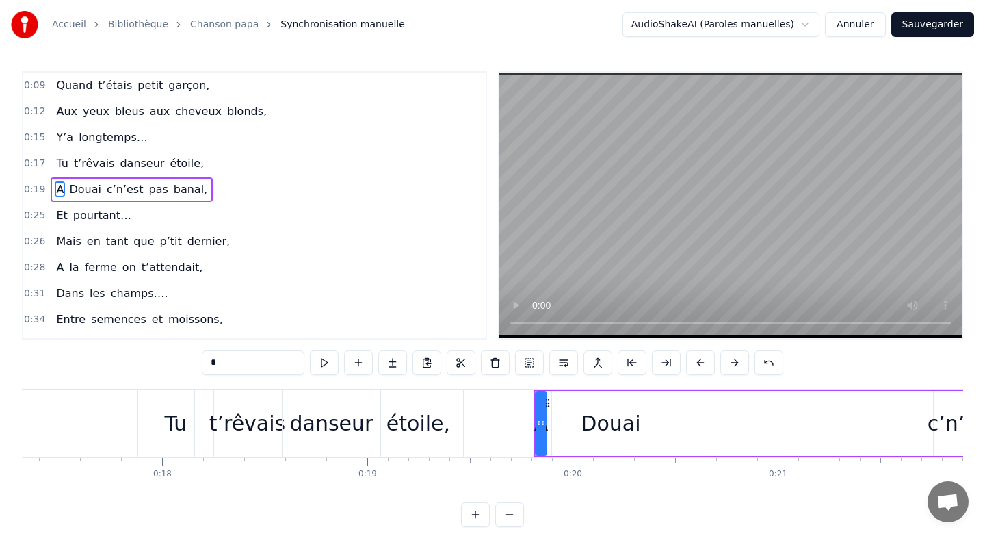
click at [631, 415] on div "Douai" at bounding box center [611, 423] width 60 height 31
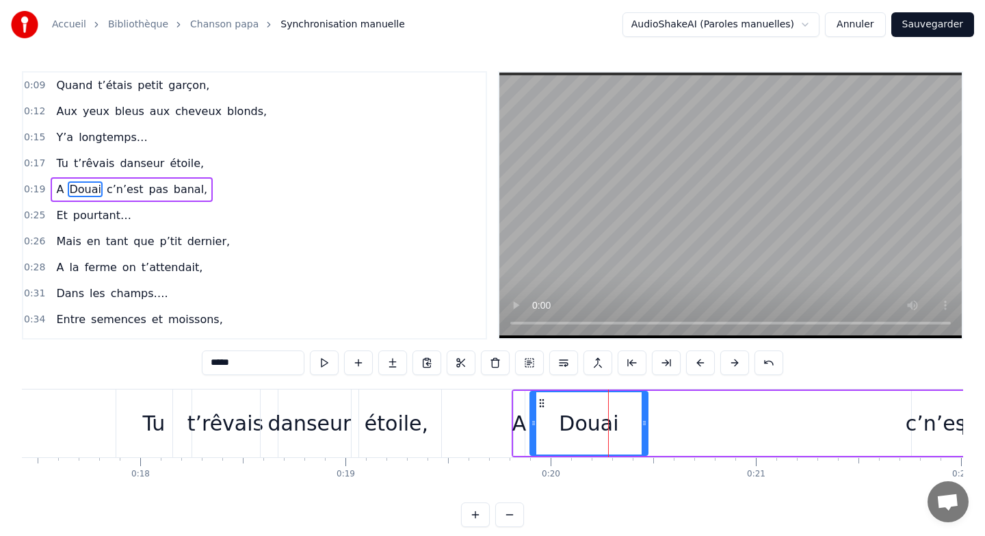
click at [920, 414] on div "c’n’est" at bounding box center [940, 423] width 68 height 31
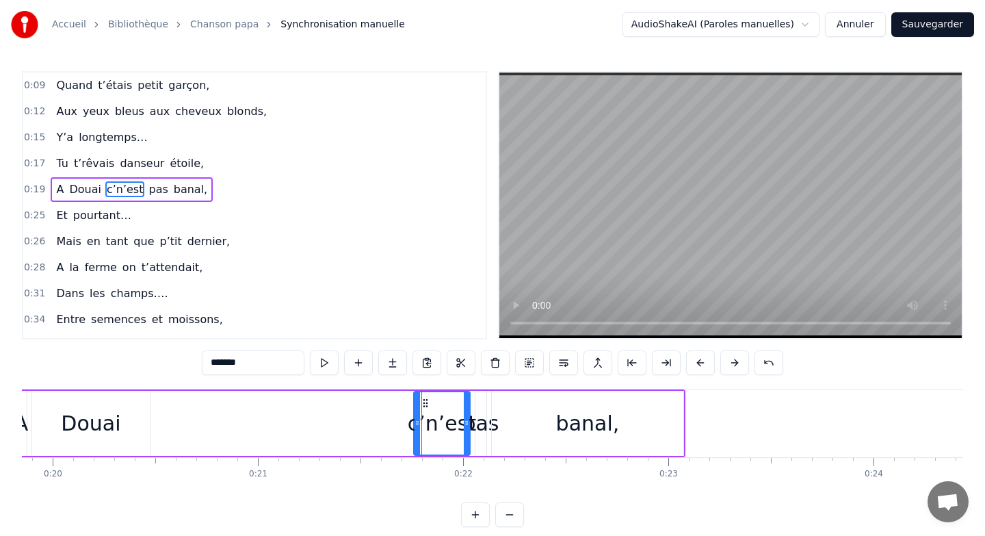
scroll to position [0, 4016]
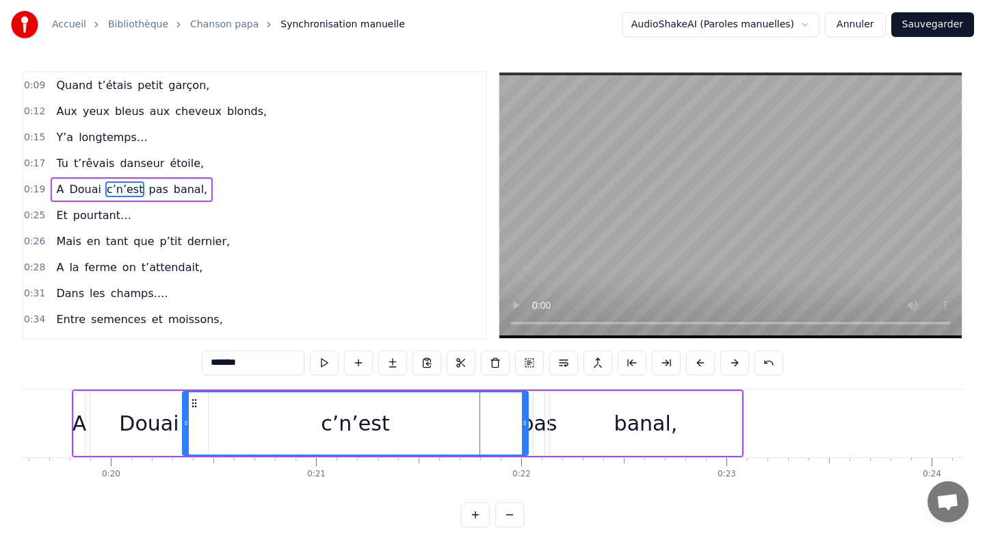
drag, startPoint x: 473, startPoint y: 416, endPoint x: 181, endPoint y: 426, distance: 291.6
click at [183, 426] on div at bounding box center [185, 423] width 5 height 62
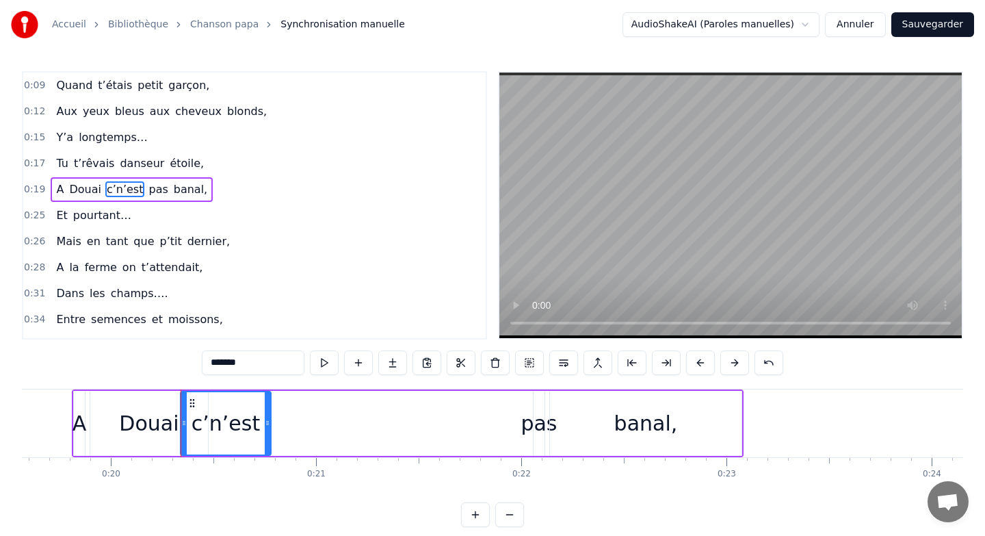
drag, startPoint x: 523, startPoint y: 413, endPoint x: 266, endPoint y: 415, distance: 257.2
click at [266, 415] on div at bounding box center [267, 423] width 5 height 62
click at [143, 419] on div "Douai" at bounding box center [149, 423] width 60 height 31
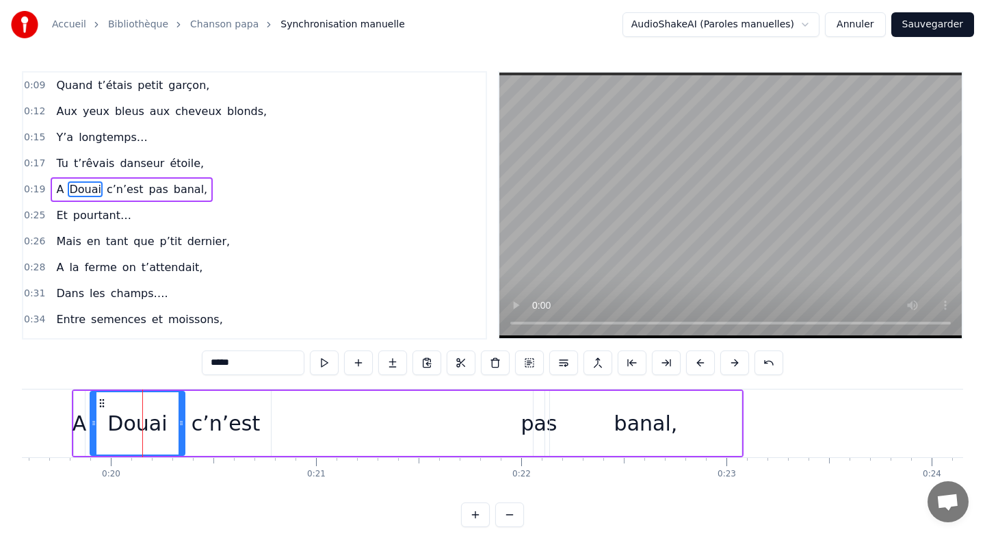
drag, startPoint x: 204, startPoint y: 419, endPoint x: 177, endPoint y: 418, distance: 26.7
click at [179, 418] on icon at bounding box center [181, 422] width 5 height 11
click at [215, 421] on div "c’n’est" at bounding box center [226, 423] width 68 height 31
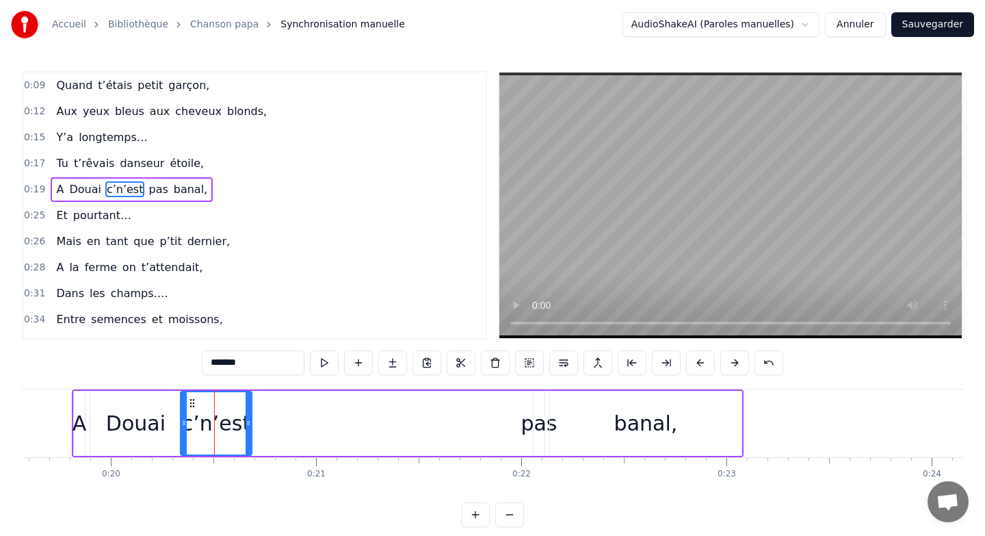
drag, startPoint x: 265, startPoint y: 419, endPoint x: 246, endPoint y: 418, distance: 19.2
click at [246, 418] on icon at bounding box center [248, 422] width 5 height 11
drag, startPoint x: 184, startPoint y: 413, endPoint x: 167, endPoint y: 412, distance: 17.2
click at [167, 412] on div at bounding box center [166, 423] width 5 height 62
drag, startPoint x: 246, startPoint y: 422, endPoint x: 237, endPoint y: 421, distance: 8.2
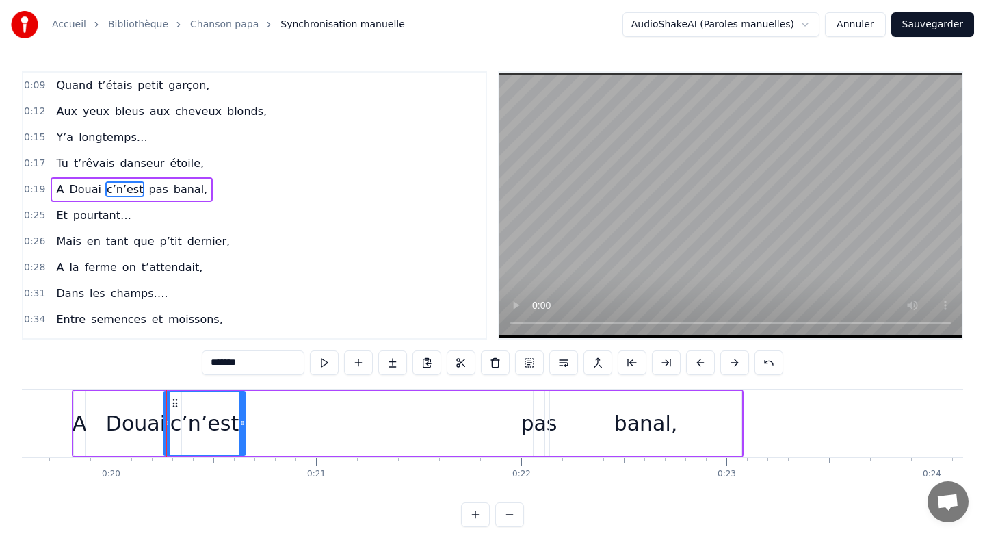
click at [239, 421] on icon at bounding box center [241, 422] width 5 height 11
click at [534, 419] on div "pas" at bounding box center [539, 423] width 36 height 31
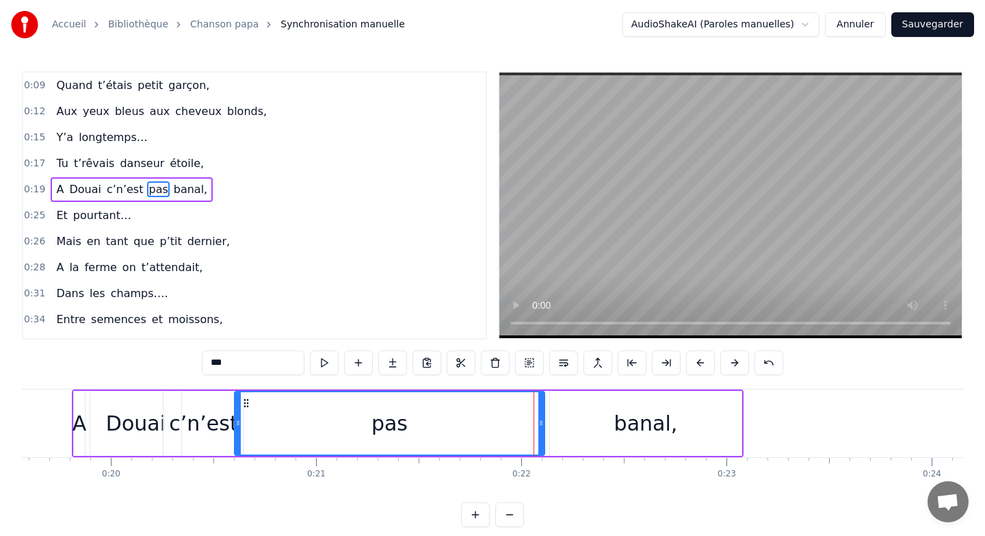
drag, startPoint x: 534, startPoint y: 416, endPoint x: 235, endPoint y: 420, distance: 298.3
click at [235, 420] on div at bounding box center [237, 423] width 5 height 62
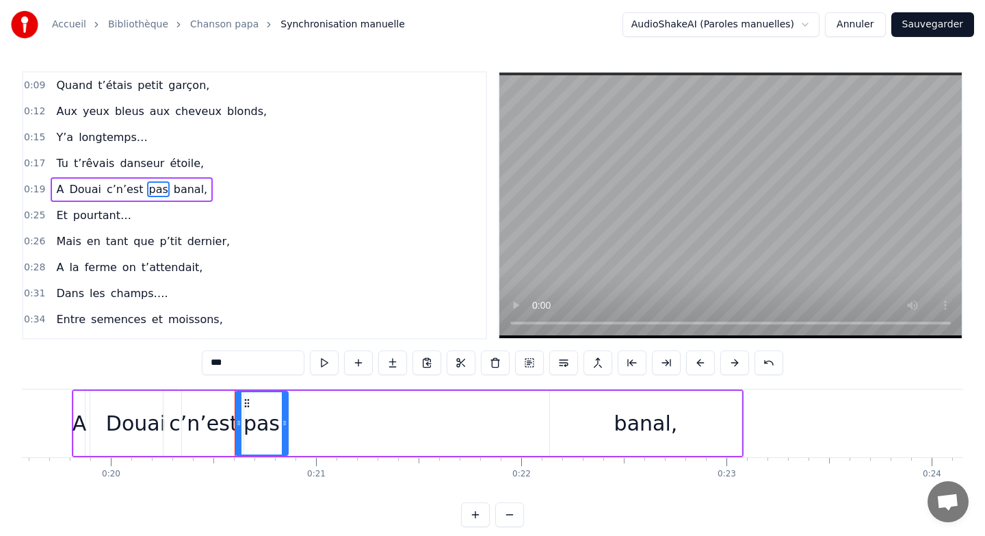
drag, startPoint x: 541, startPoint y: 410, endPoint x: 285, endPoint y: 403, distance: 256.7
click at [285, 403] on div at bounding box center [284, 423] width 5 height 62
click at [556, 417] on div "banal," at bounding box center [646, 423] width 192 height 65
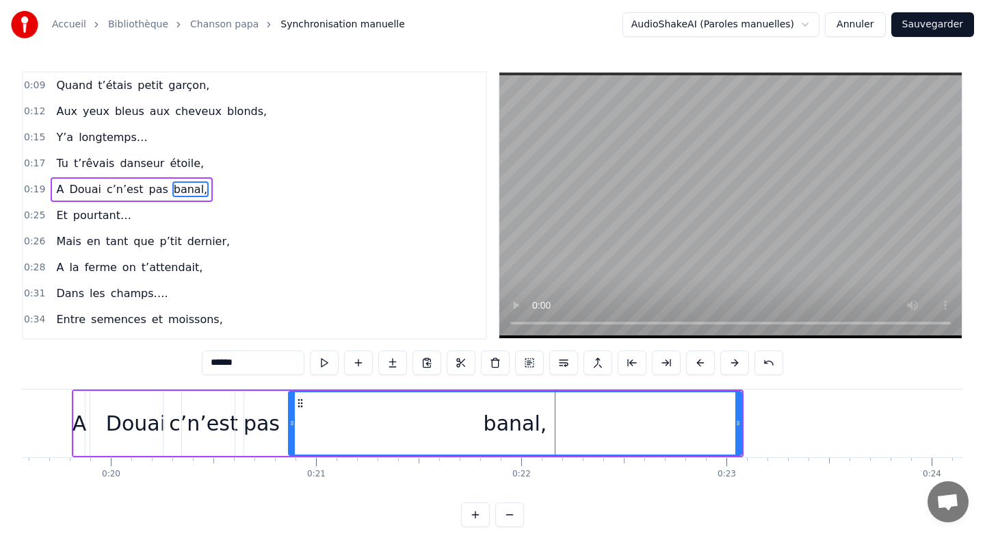
drag, startPoint x: 552, startPoint y: 417, endPoint x: 291, endPoint y: 414, distance: 261.4
click at [291, 414] on div at bounding box center [291, 423] width 5 height 62
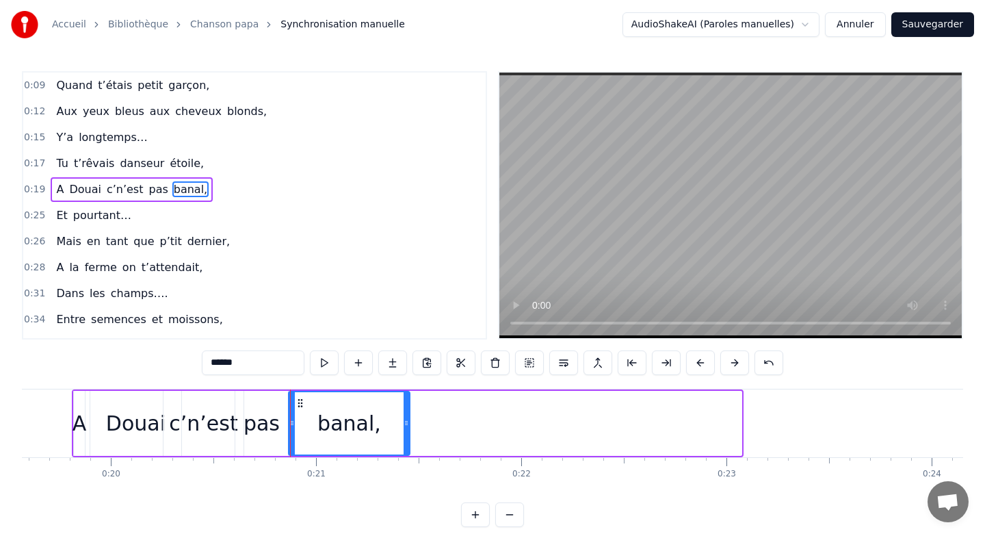
drag, startPoint x: 737, startPoint y: 417, endPoint x: 405, endPoint y: 415, distance: 331.8
click at [405, 415] on div at bounding box center [406, 423] width 5 height 62
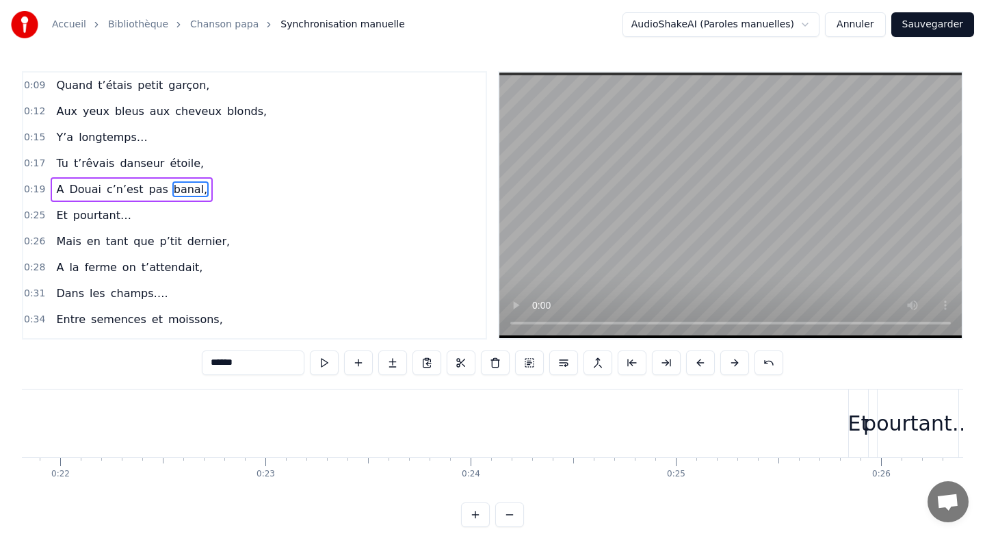
scroll to position [0, 4508]
click at [820, 414] on div "Et" at bounding box center [828, 423] width 21 height 31
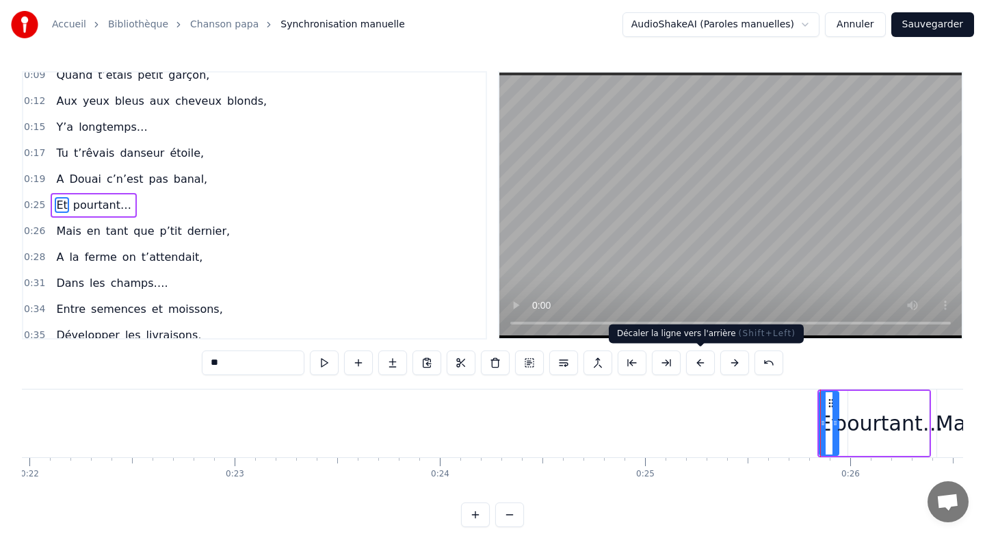
click at [694, 358] on button at bounding box center [700, 362] width 29 height 25
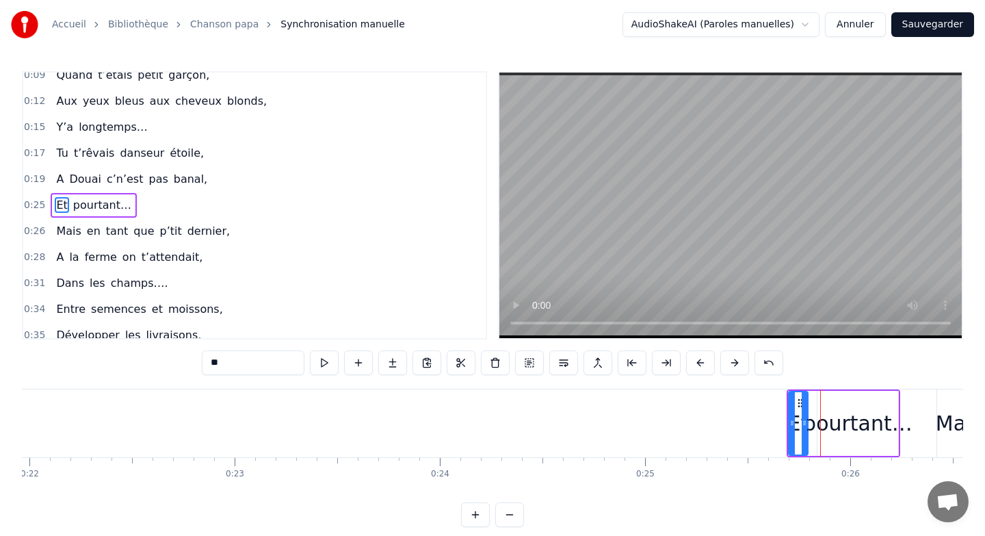
click at [694, 358] on button at bounding box center [700, 362] width 29 height 25
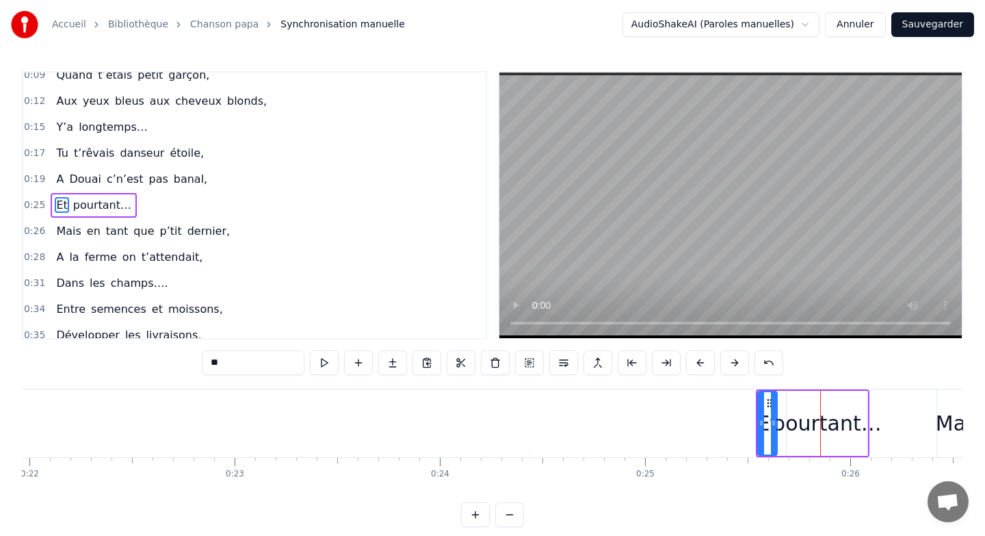
click at [694, 358] on button at bounding box center [700, 362] width 29 height 25
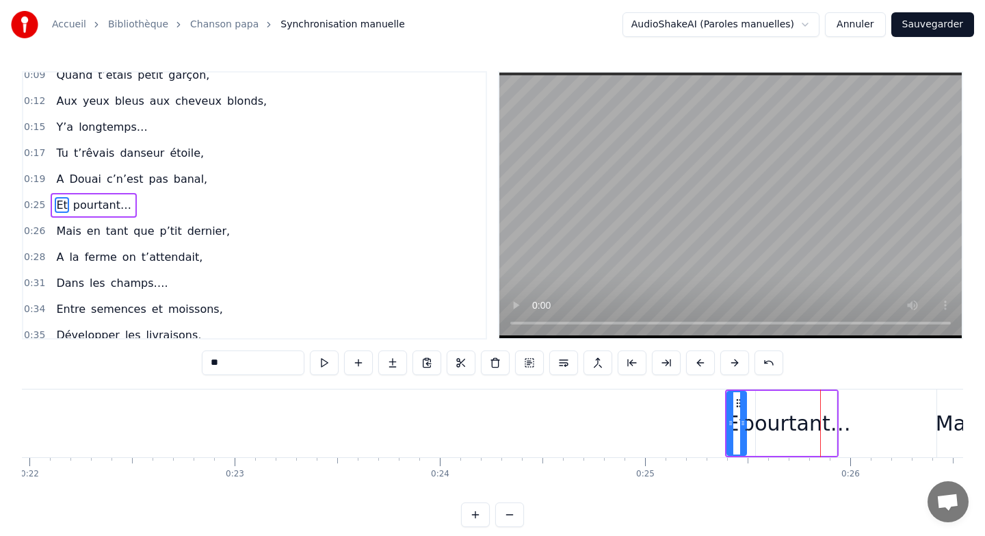
click at [694, 358] on button at bounding box center [700, 362] width 29 height 25
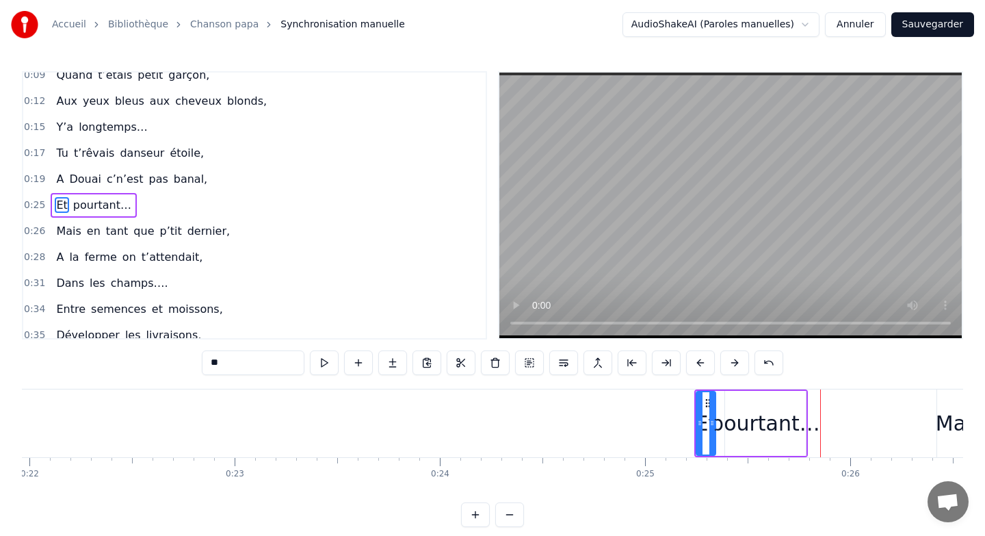
click at [694, 358] on button at bounding box center [700, 362] width 29 height 25
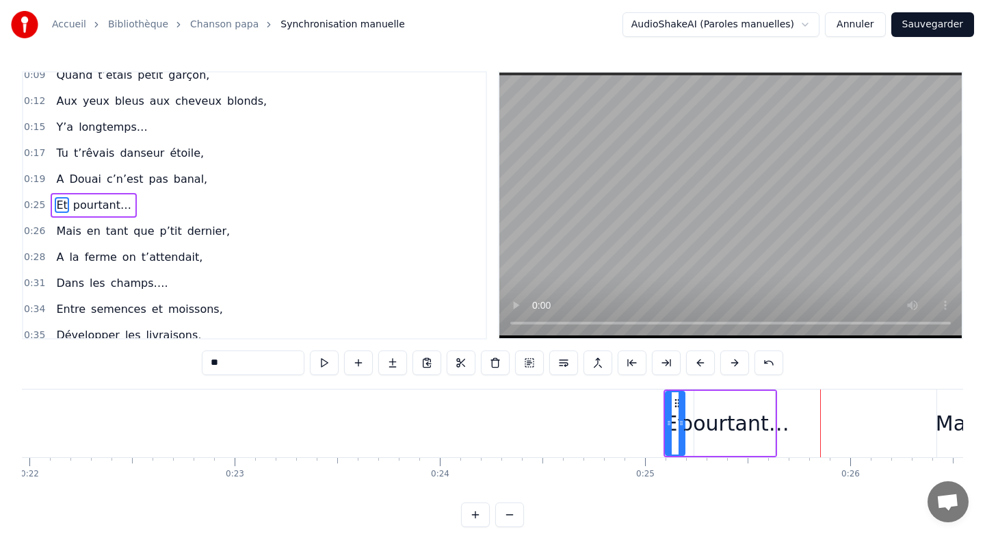
click at [694, 358] on button at bounding box center [700, 362] width 29 height 25
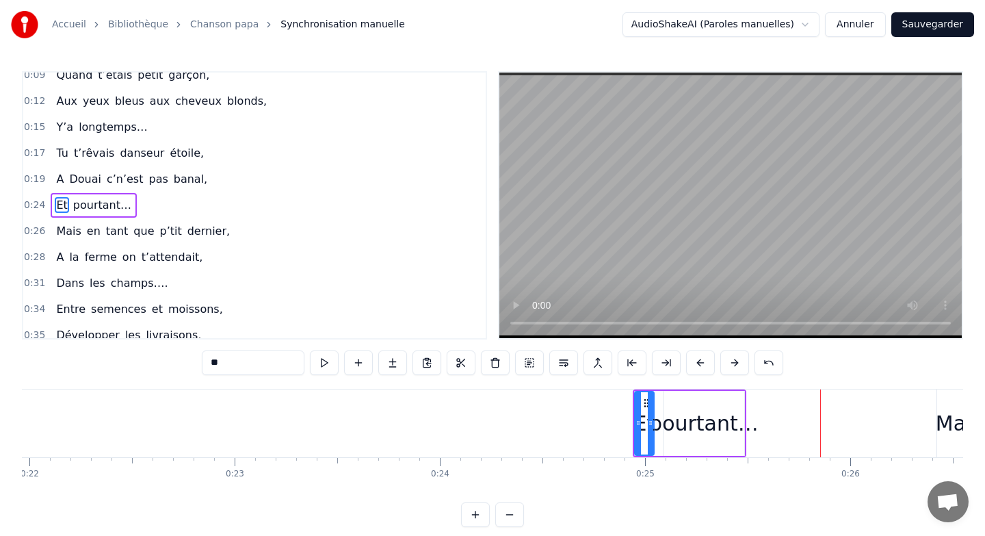
click at [694, 358] on button at bounding box center [700, 362] width 29 height 25
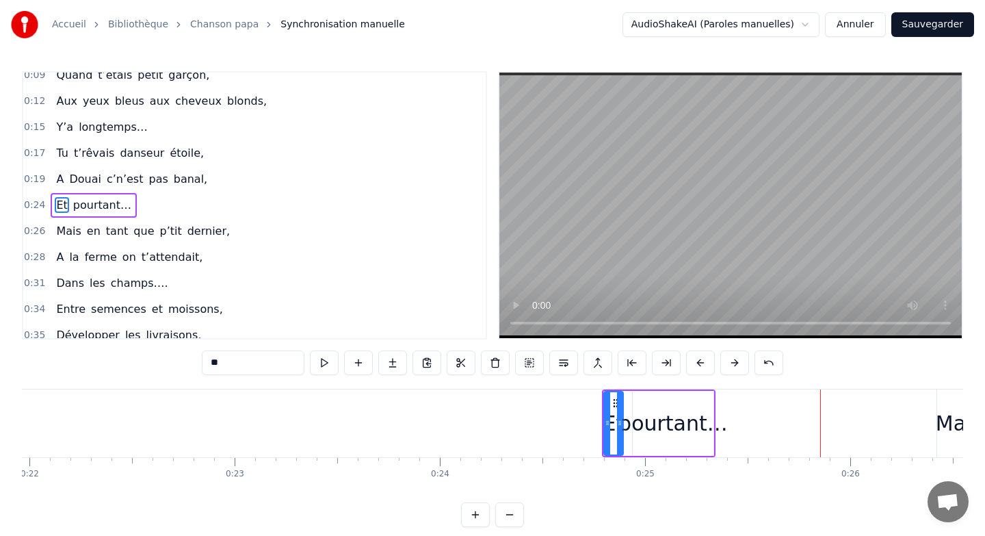
click at [694, 358] on button at bounding box center [700, 362] width 29 height 25
click
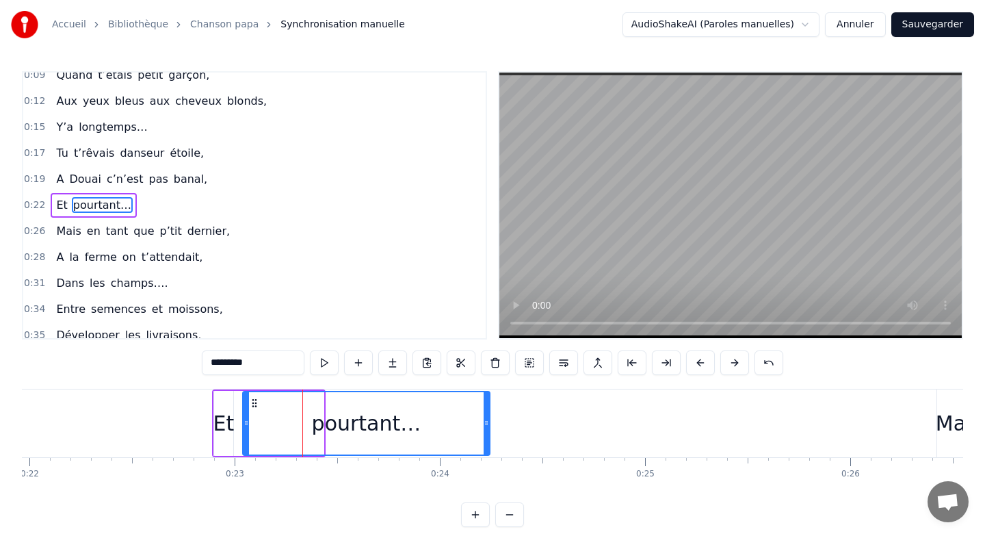
drag, startPoint x: 320, startPoint y: 419, endPoint x: 486, endPoint y: 424, distance: 166.3
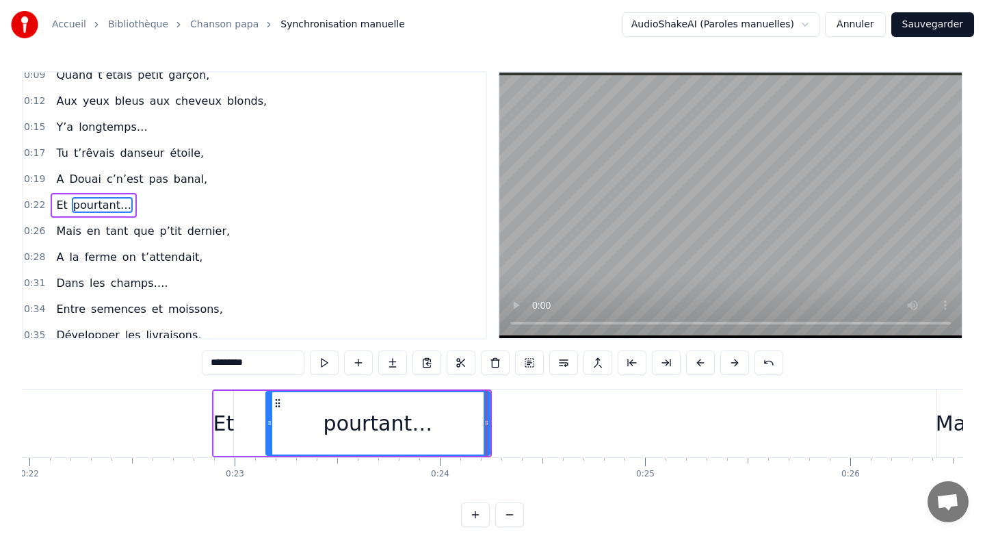
drag, startPoint x: 246, startPoint y: 422, endPoint x: 274, endPoint y: 422, distance: 27.4
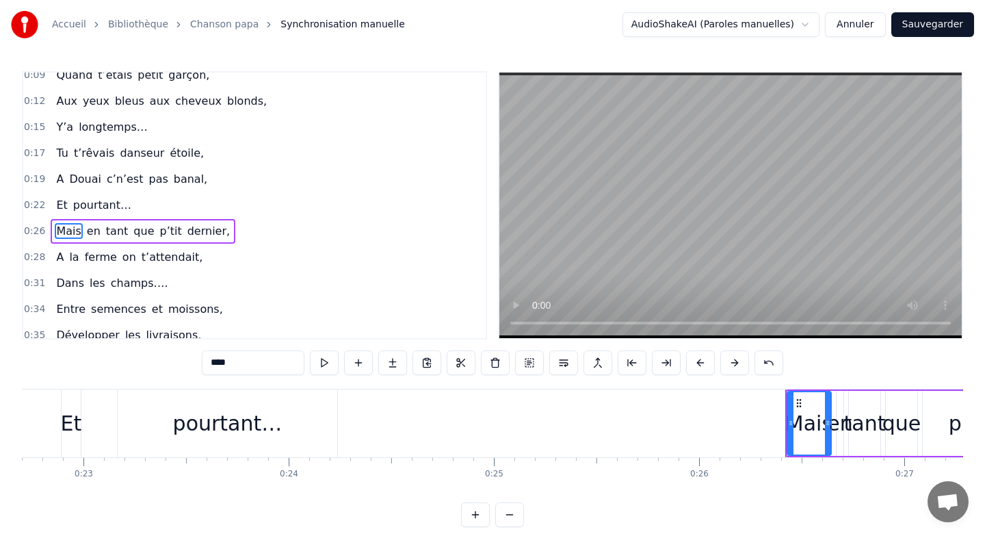
scroll to position [36, 0]
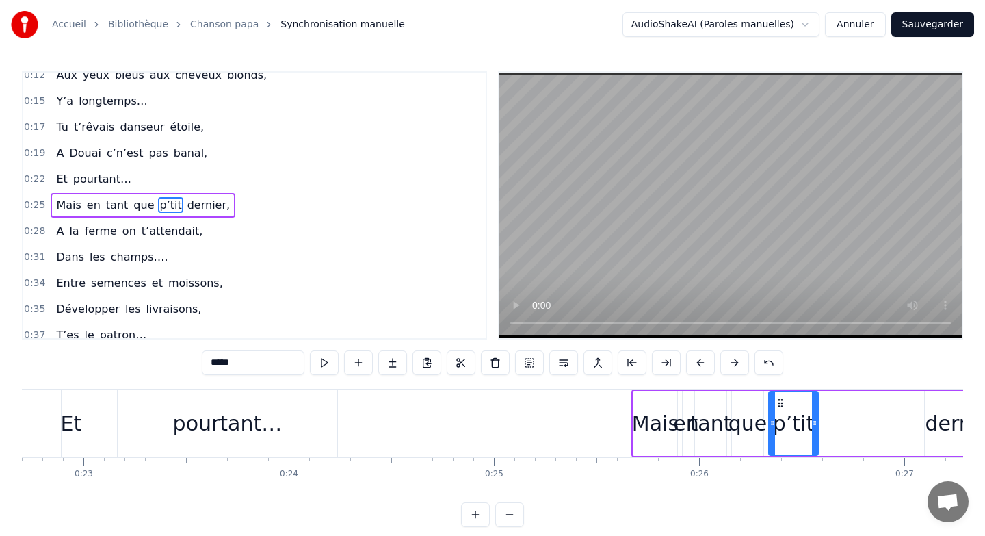
drag, startPoint x: 858, startPoint y: 420, endPoint x: 814, endPoint y: 419, distance: 43.8
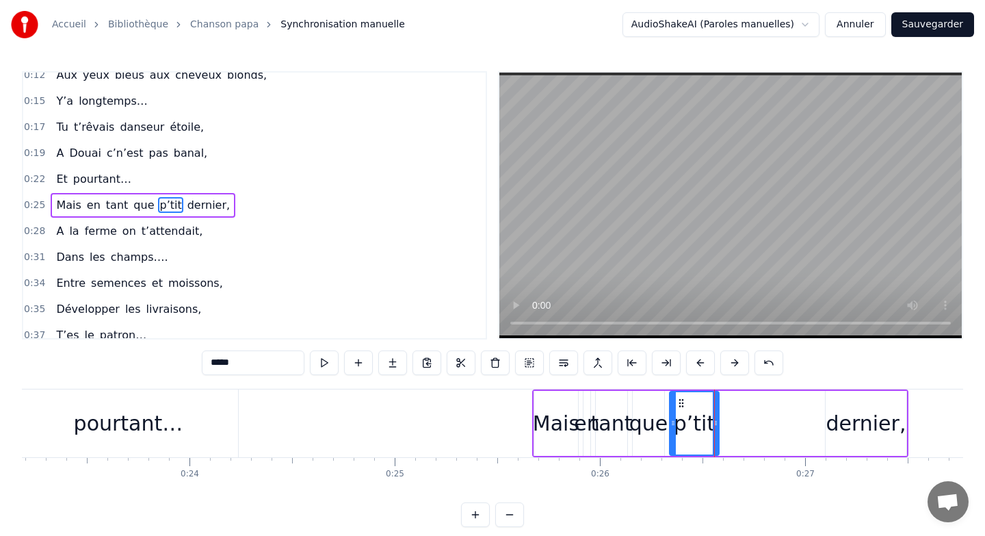
scroll to position [0, 4768]
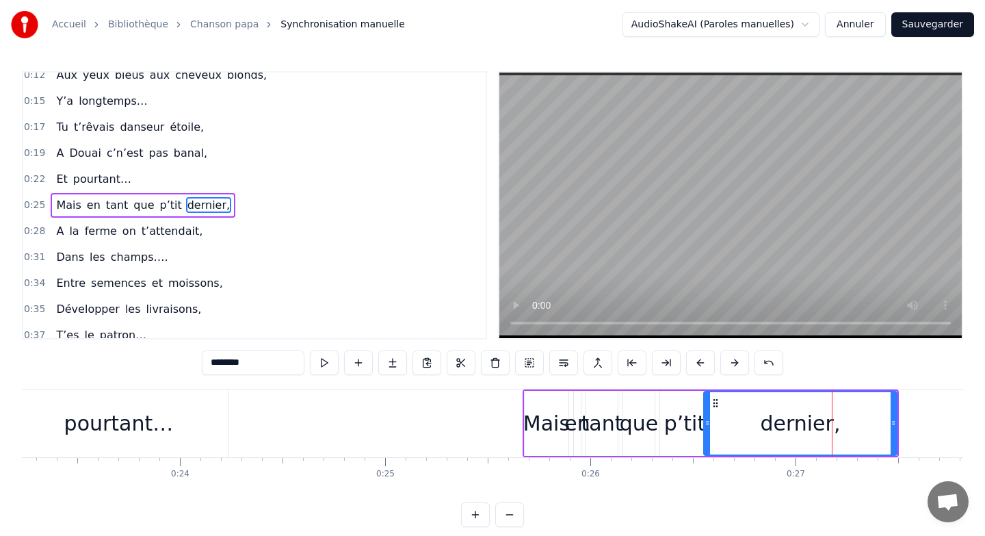
drag, startPoint x: 819, startPoint y: 419, endPoint x: 707, endPoint y: 417, distance: 112.2
drag, startPoint x: 893, startPoint y: 417, endPoint x: 867, endPoint y: 434, distance: 31.1
drag, startPoint x: 705, startPoint y: 423, endPoint x: 735, endPoint y: 423, distance: 30.8
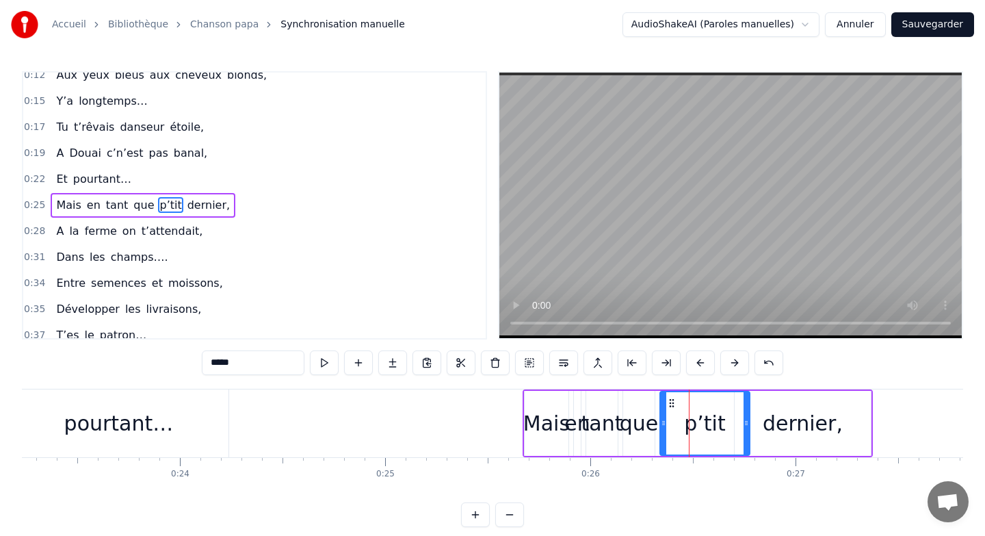
drag, startPoint x: 705, startPoint y: 421, endPoint x: 742, endPoint y: 421, distance: 36.9
drag, startPoint x: 665, startPoint y: 424, endPoint x: 688, endPoint y: 424, distance: 22.6
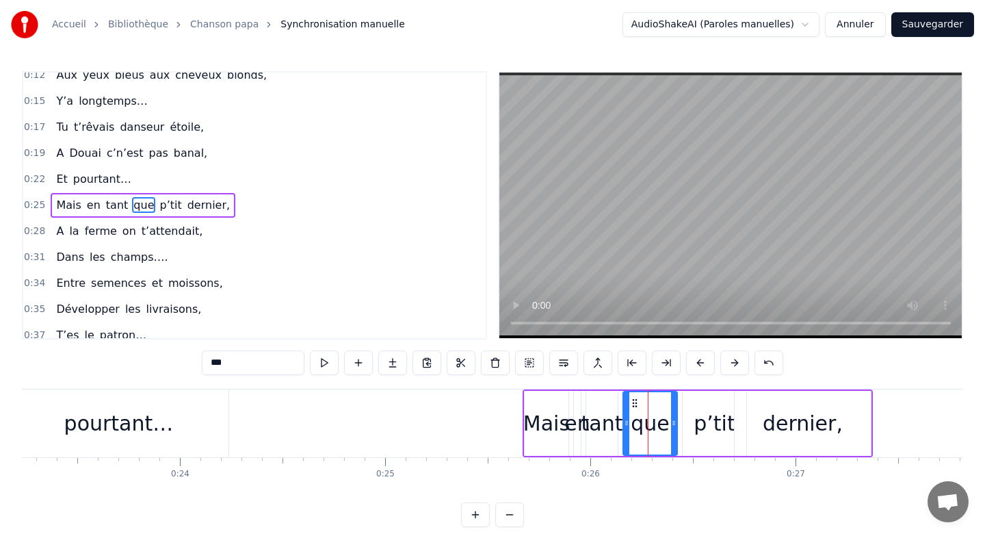
drag, startPoint x: 651, startPoint y: 426, endPoint x: 674, endPoint y: 426, distance: 23.3
drag, startPoint x: 627, startPoint y: 421, endPoint x: 642, endPoint y: 421, distance: 14.4
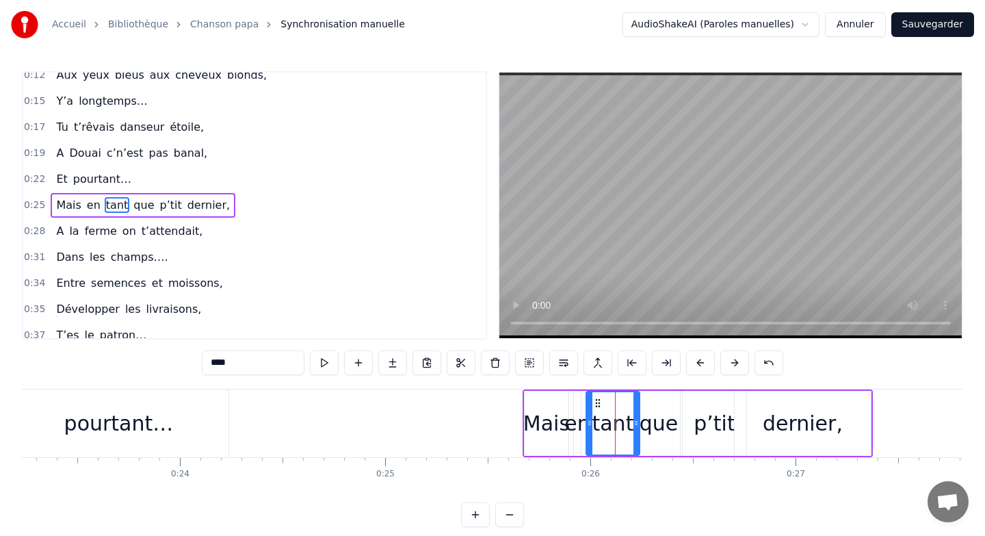
drag, startPoint x: 616, startPoint y: 417, endPoint x: 638, endPoint y: 417, distance: 21.9
drag, startPoint x: 588, startPoint y: 416, endPoint x: 604, endPoint y: 417, distance: 16.4
drag, startPoint x: 579, startPoint y: 411, endPoint x: 600, endPoint y: 411, distance: 20.5
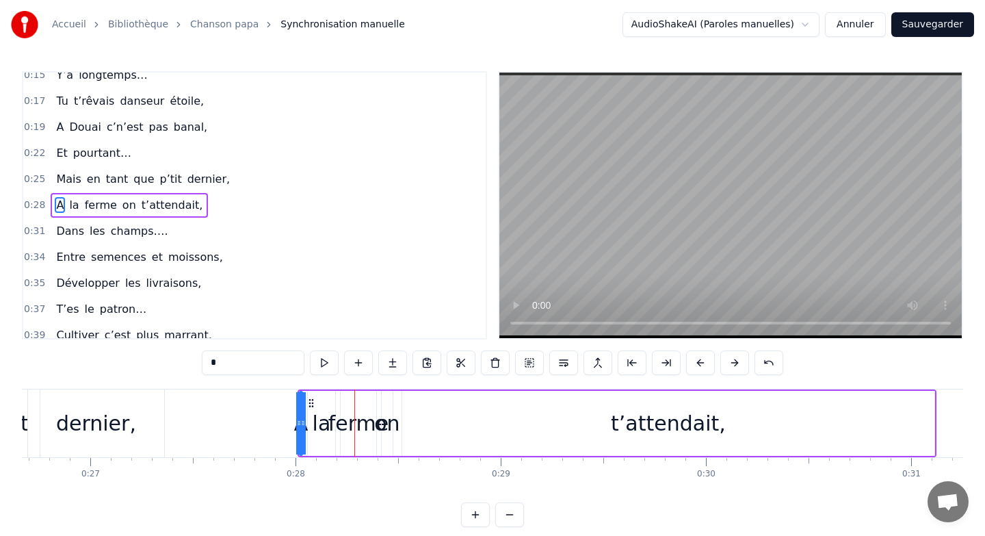
scroll to position [0, 5617]
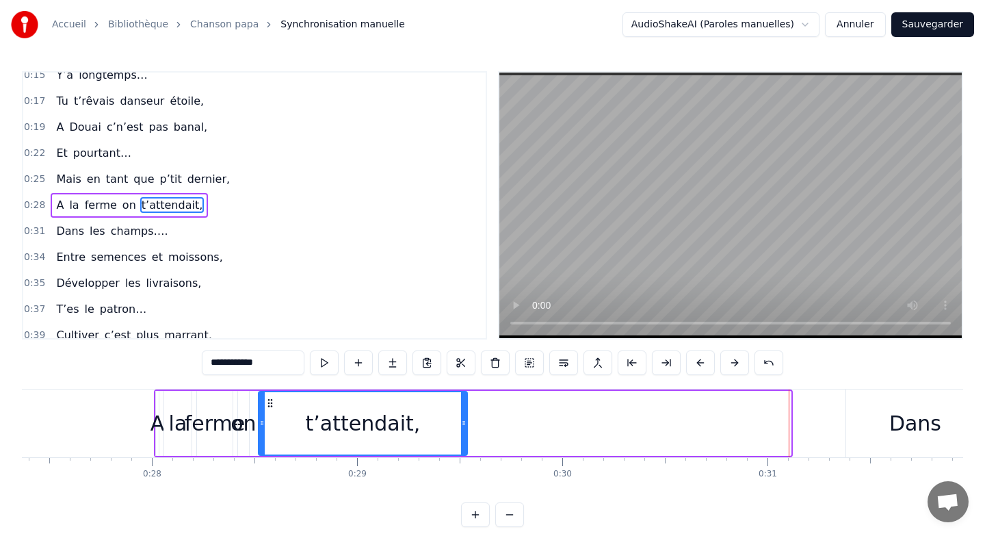
drag, startPoint x: 789, startPoint y: 423, endPoint x: 466, endPoint y: 458, distance: 325.5
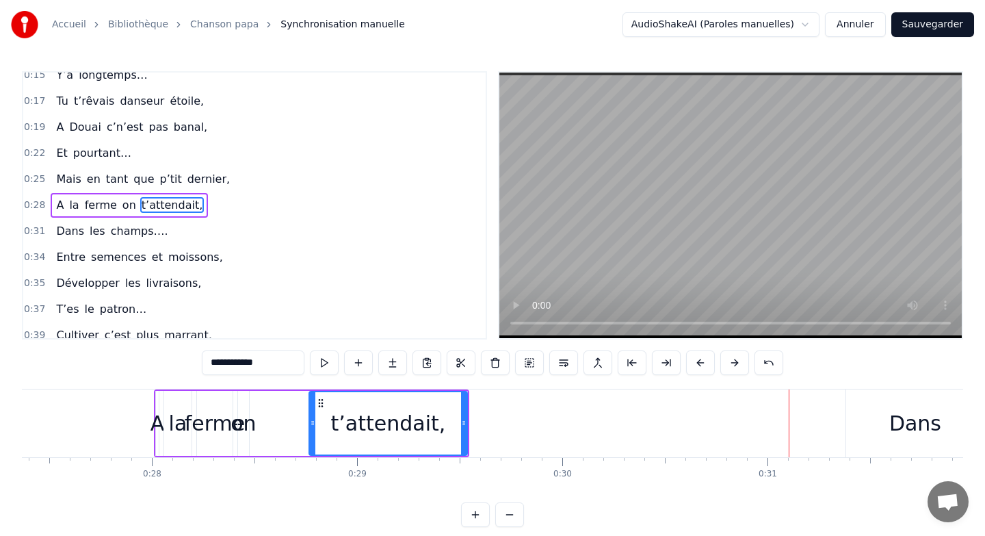
drag, startPoint x: 261, startPoint y: 422, endPoint x: 311, endPoint y: 425, distance: 50.7
type input "**"
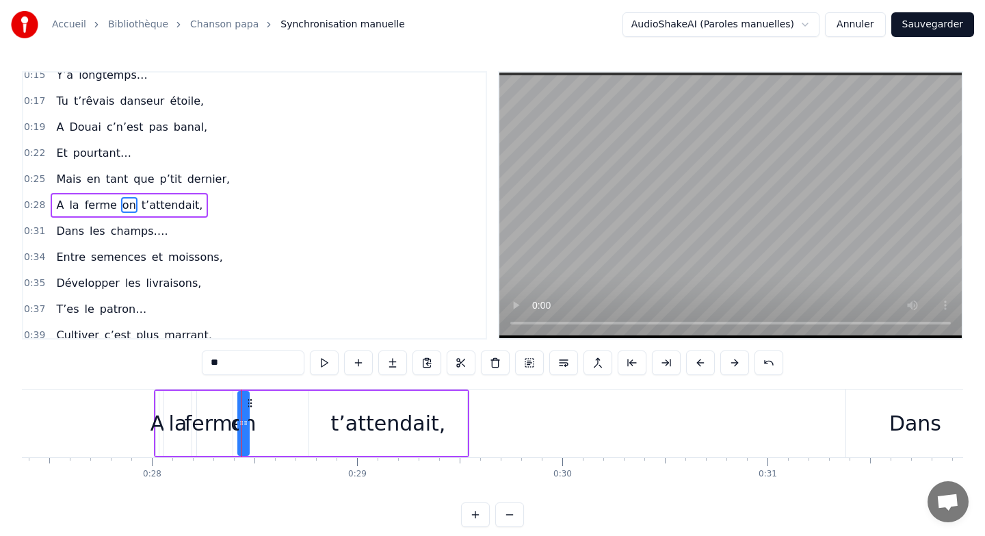
drag, startPoint x: 248, startPoint y: 419, endPoint x: 263, endPoint y: 419, distance: 15.7
drag, startPoint x: 248, startPoint y: 417, endPoint x: 260, endPoint y: 417, distance: 12.3
drag, startPoint x: 241, startPoint y: 421, endPoint x: 283, endPoint y: 419, distance: 42.4
drag, startPoint x: 248, startPoint y: 419, endPoint x: 237, endPoint y: 418, distance: 11.0
drag, startPoint x: 256, startPoint y: 406, endPoint x: 268, endPoint y: 406, distance: 12.3
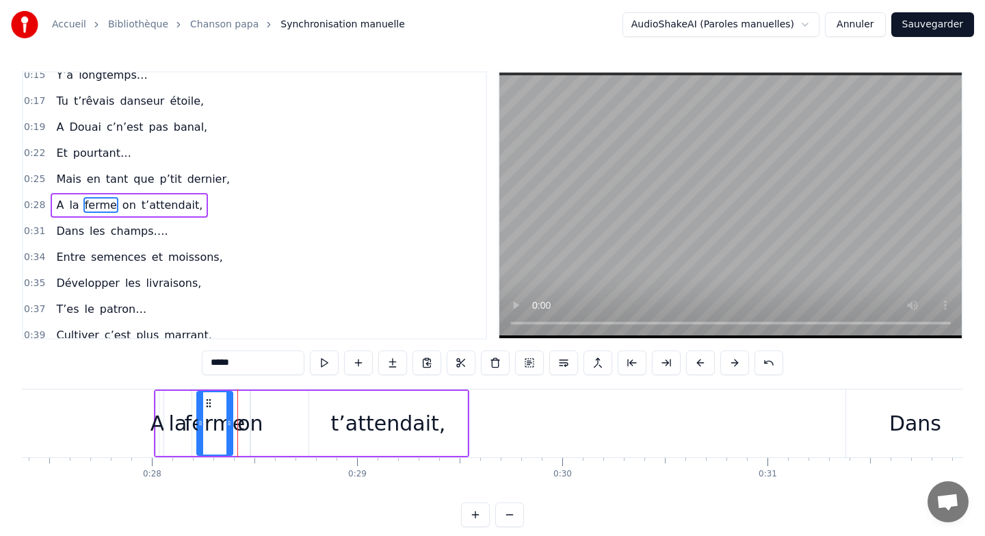
type input "**"
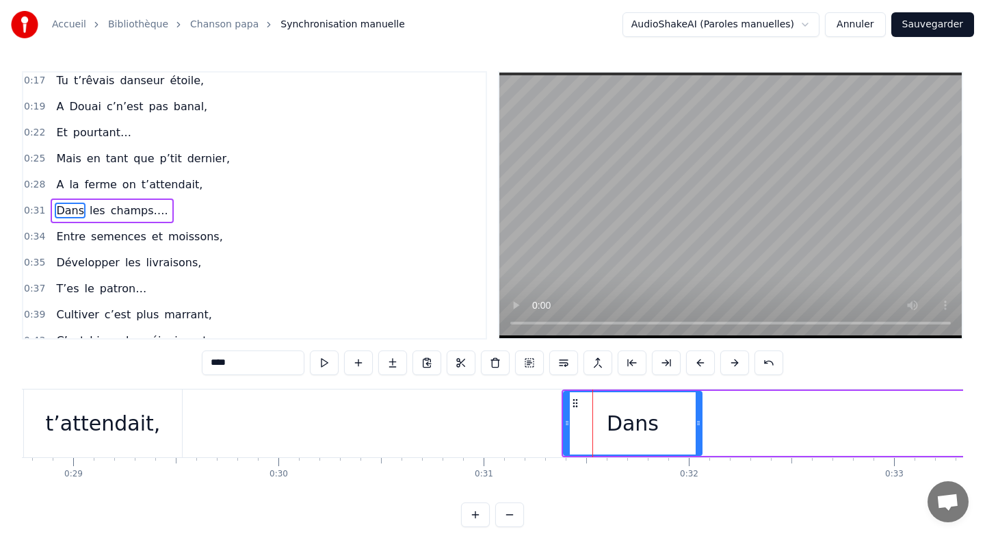
scroll to position [88, 0]
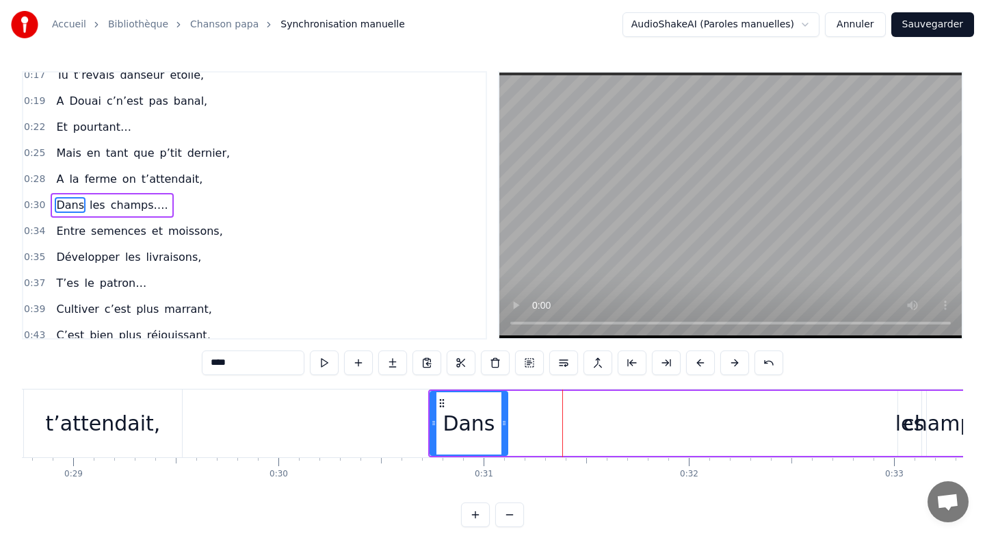
drag, startPoint x: 563, startPoint y: 421, endPoint x: 502, endPoint y: 421, distance: 60.9
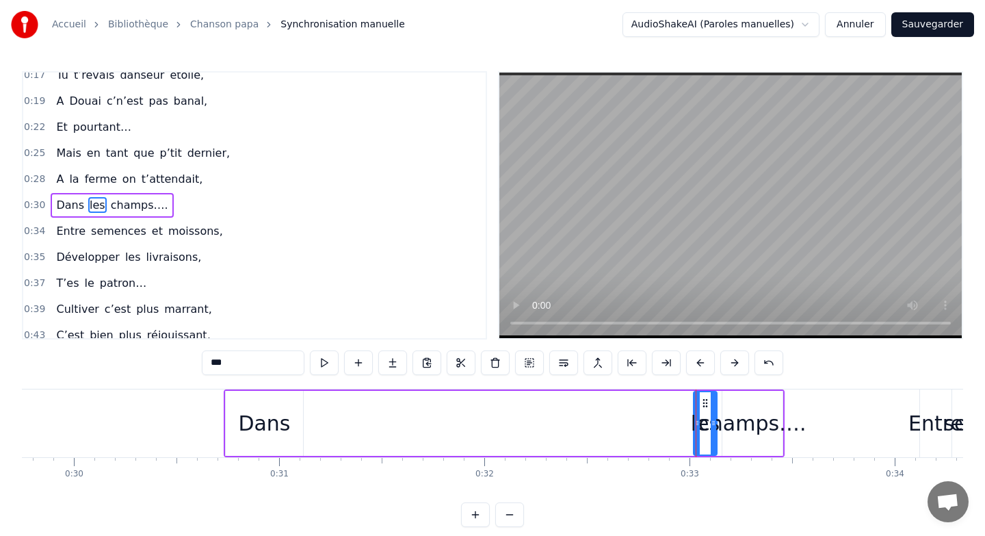
scroll to position [0, 6024]
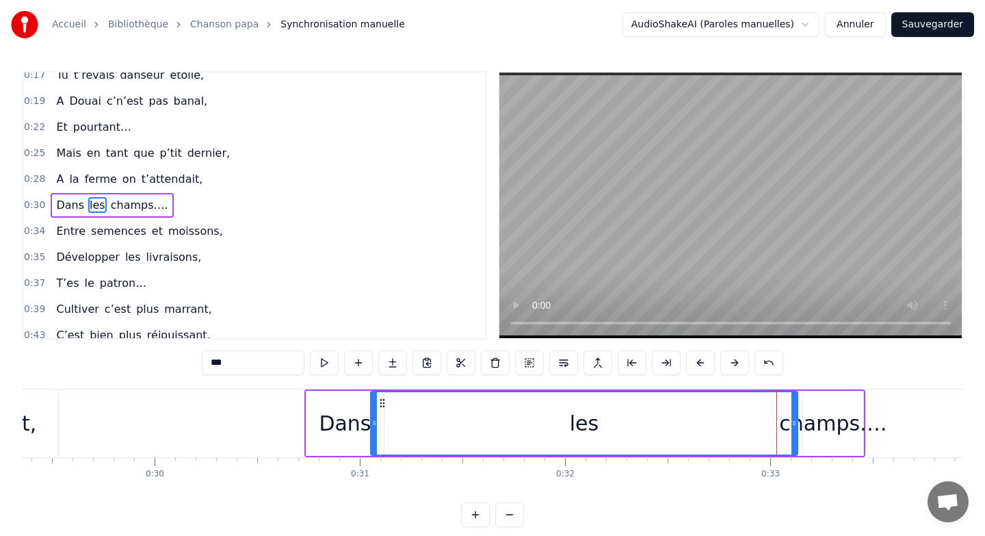
drag, startPoint x: 776, startPoint y: 409, endPoint x: 372, endPoint y: 439, distance: 405.4
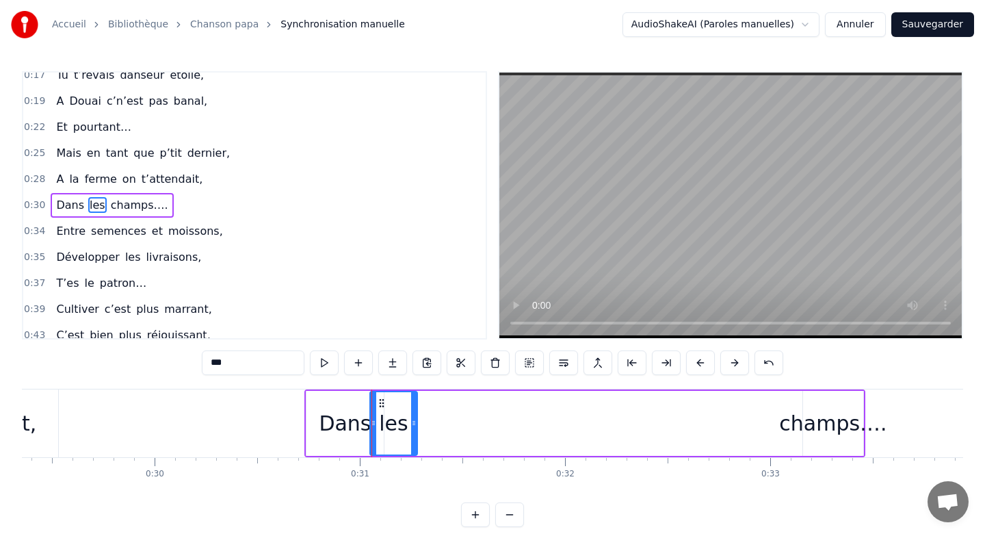
drag, startPoint x: 795, startPoint y: 412, endPoint x: 415, endPoint y: 423, distance: 380.6
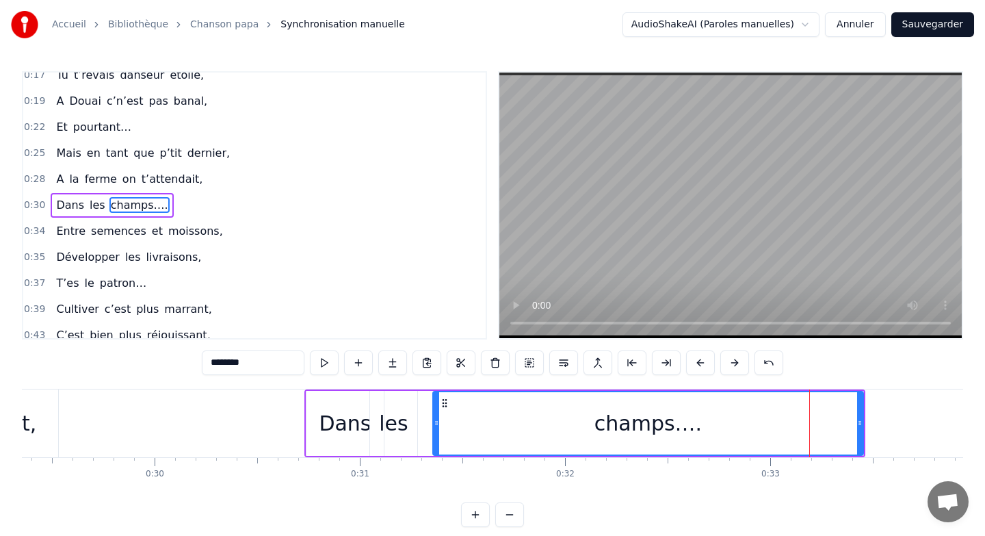
drag, startPoint x: 804, startPoint y: 415, endPoint x: 434, endPoint y: 423, distance: 370.2
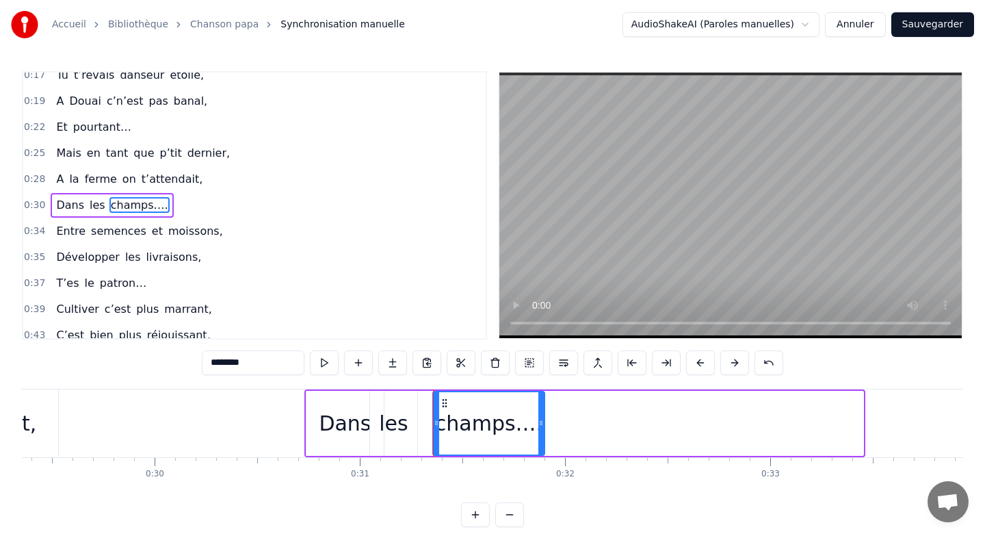
drag, startPoint x: 859, startPoint y: 420, endPoint x: 539, endPoint y: 430, distance: 319.6
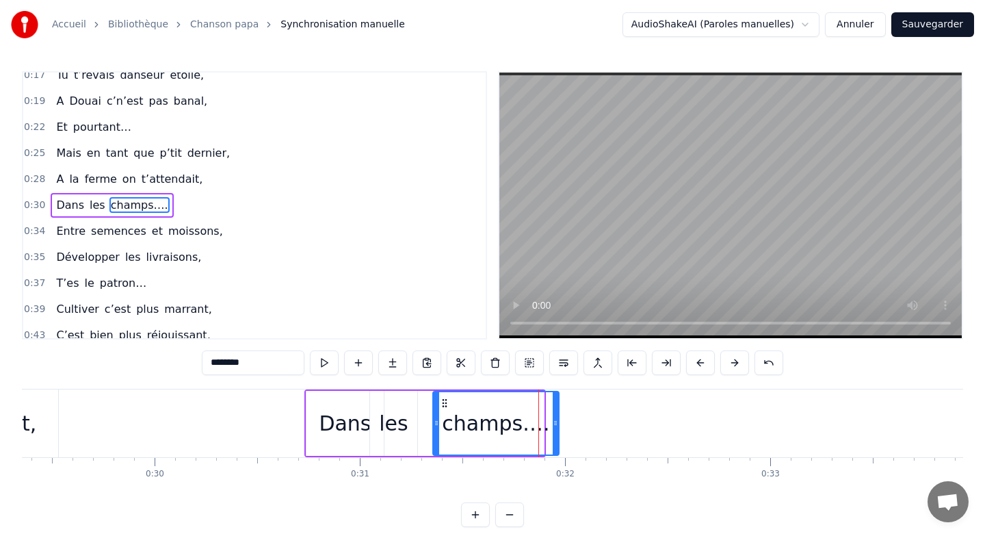
drag, startPoint x: 540, startPoint y: 428, endPoint x: 556, endPoint y: 426, distance: 15.1
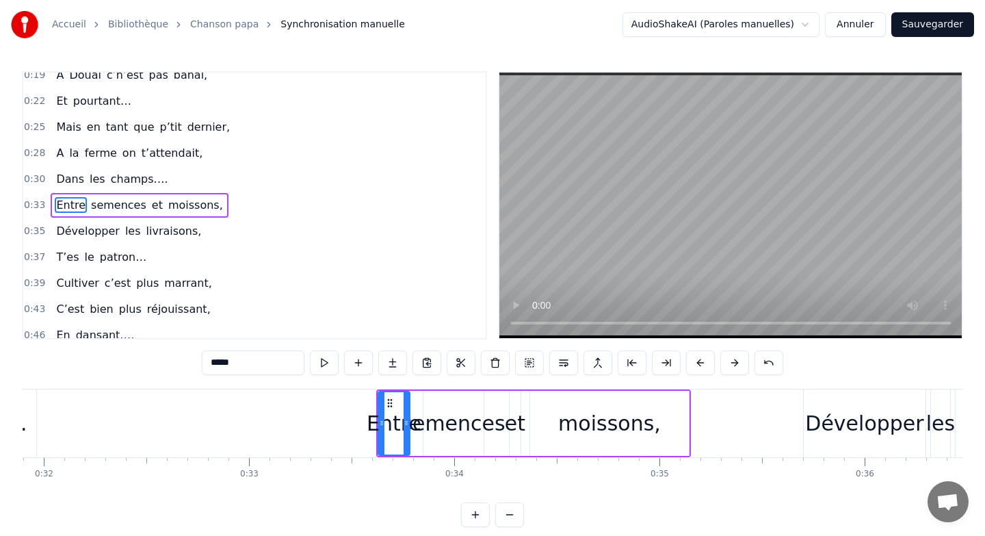
scroll to position [0, 6514]
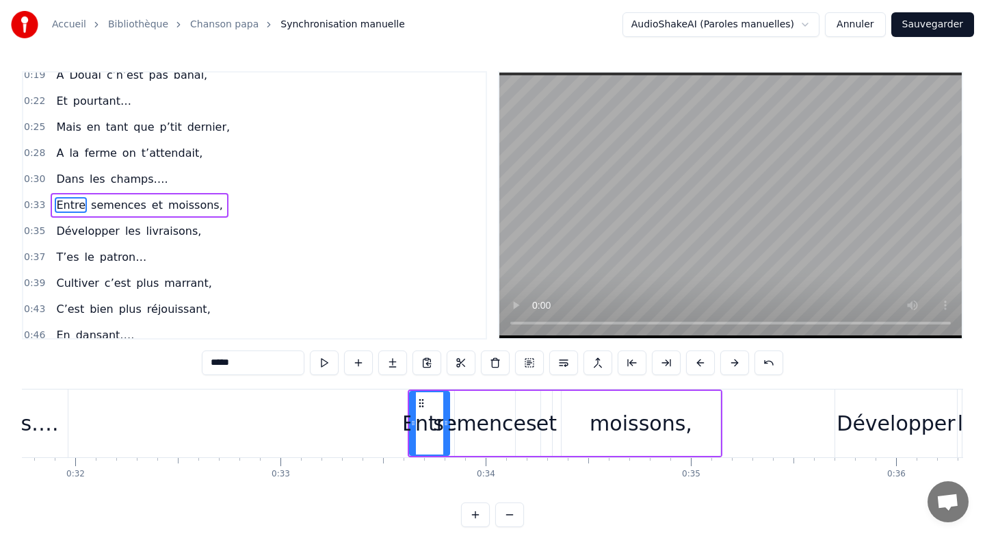
drag, startPoint x: 438, startPoint y: 423, endPoint x: 446, endPoint y: 423, distance: 8.2
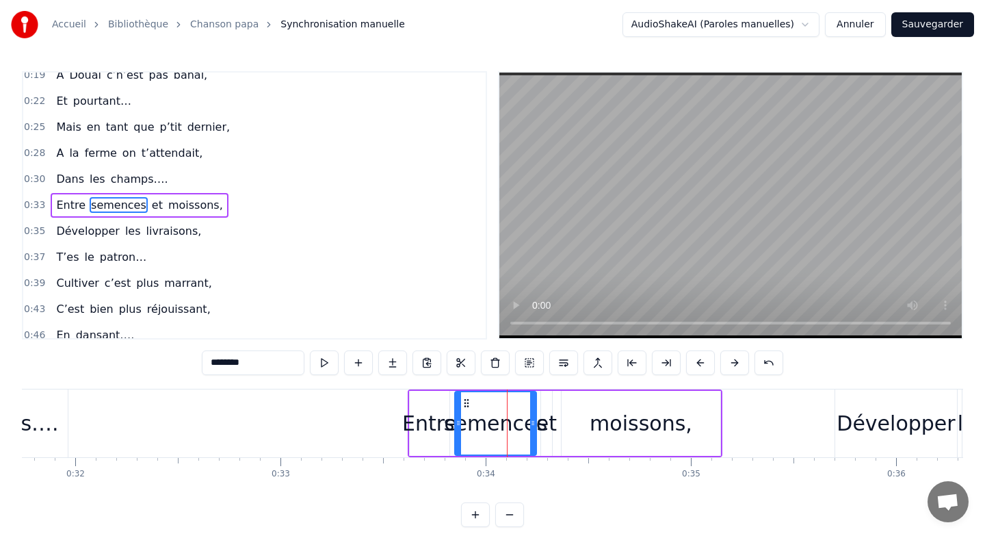
drag, startPoint x: 513, startPoint y: 422, endPoint x: 534, endPoint y: 422, distance: 21.2
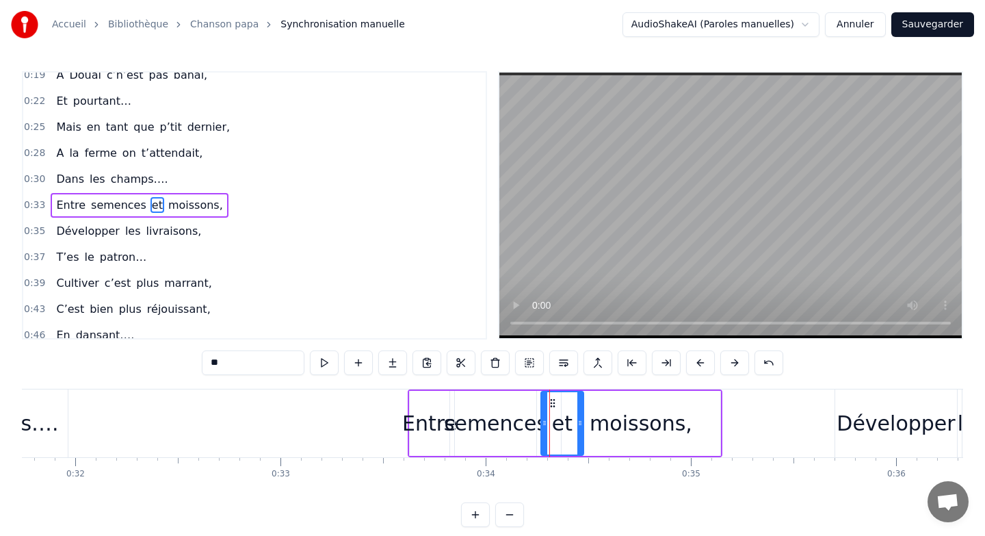
drag, startPoint x: 547, startPoint y: 422, endPoint x: 578, endPoint y: 423, distance: 30.8
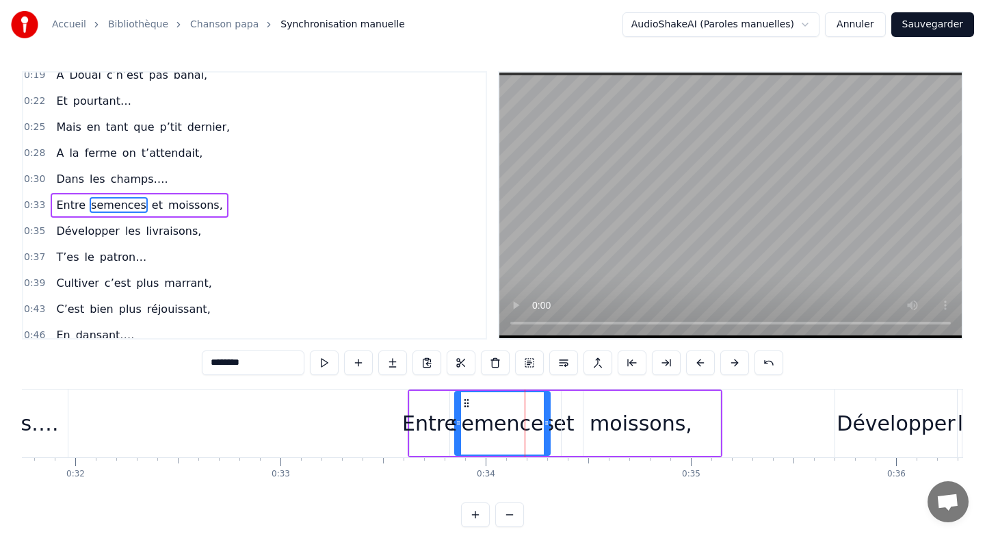
drag, startPoint x: 533, startPoint y: 421, endPoint x: 547, endPoint y: 422, distance: 13.7
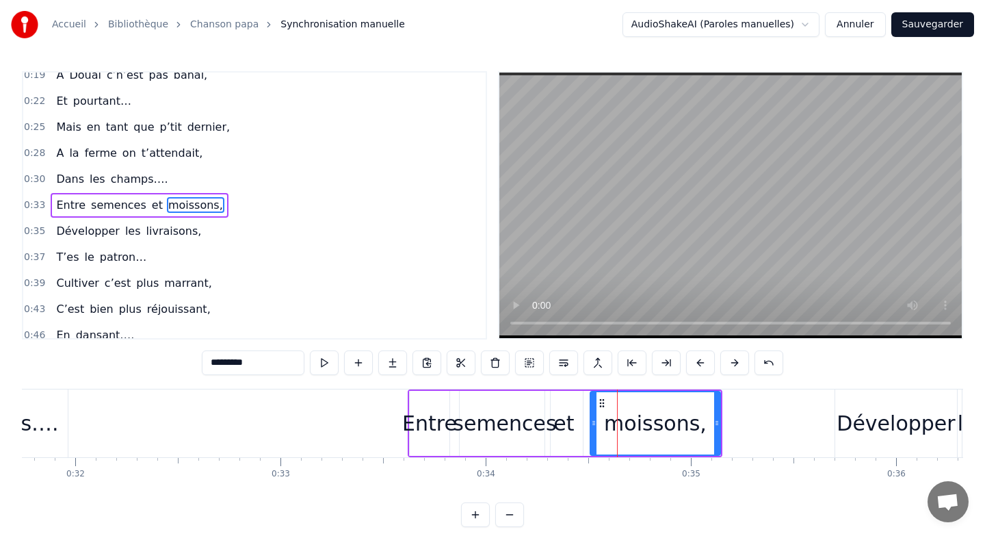
drag, startPoint x: 565, startPoint y: 415, endPoint x: 594, endPoint y: 418, distance: 28.9
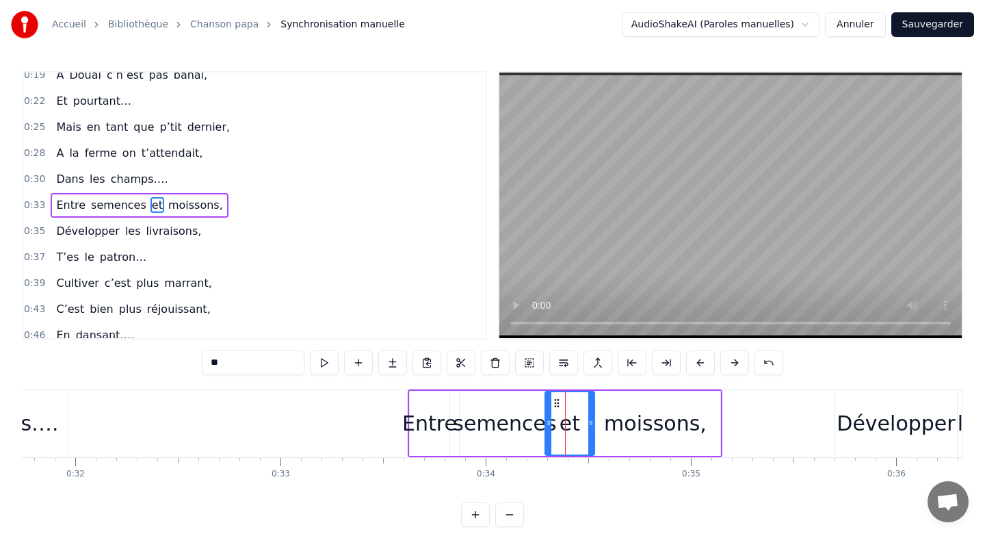
drag, startPoint x: 580, startPoint y: 419, endPoint x: 592, endPoint y: 419, distance: 11.6
drag, startPoint x: 549, startPoint y: 419, endPoint x: 560, endPoint y: 420, distance: 11.0
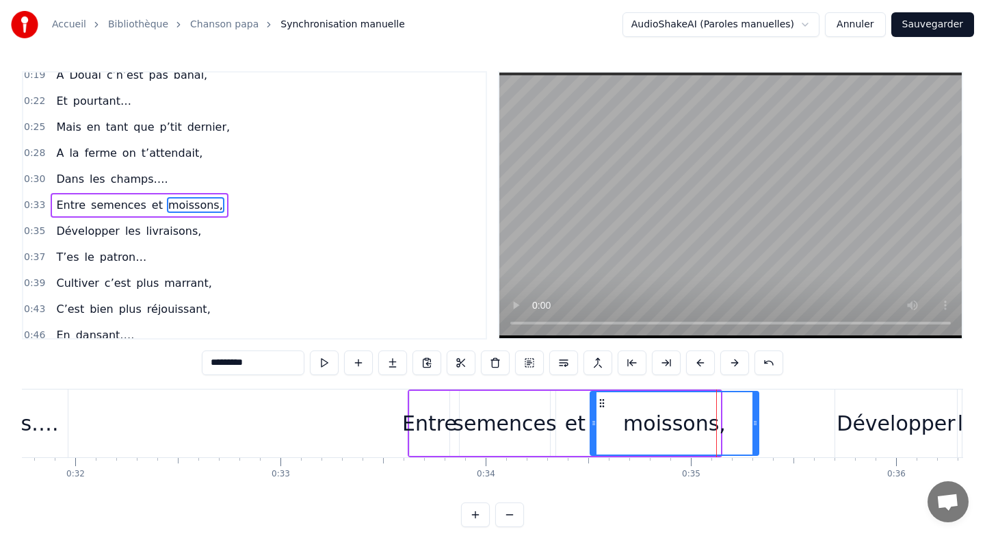
drag, startPoint x: 719, startPoint y: 421, endPoint x: 757, endPoint y: 421, distance: 38.3
drag, startPoint x: 592, startPoint y: 421, endPoint x: 612, endPoint y: 422, distance: 20.5
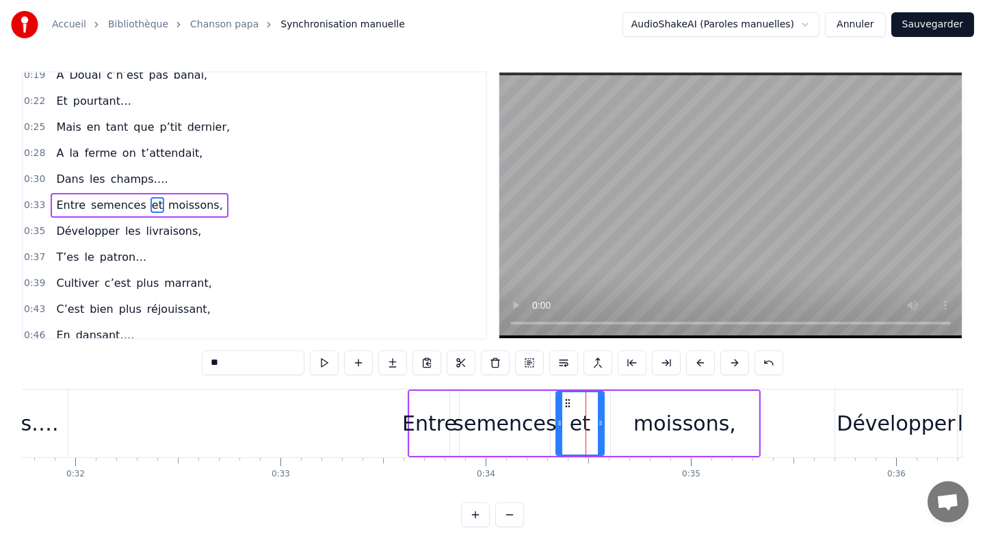
drag, startPoint x: 592, startPoint y: 421, endPoint x: 603, endPoint y: 422, distance: 11.0
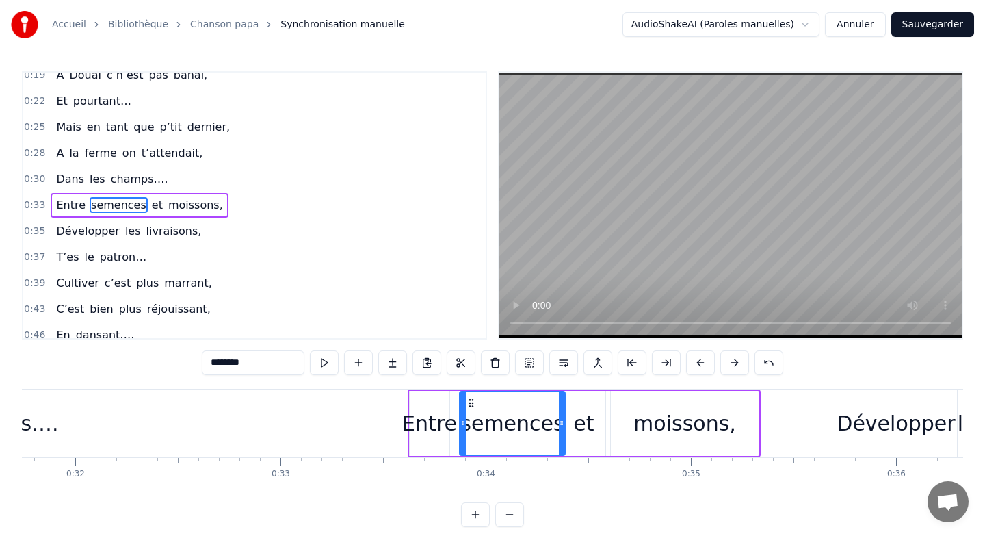
drag, startPoint x: 545, startPoint y: 424, endPoint x: 560, endPoint y: 424, distance: 15.1
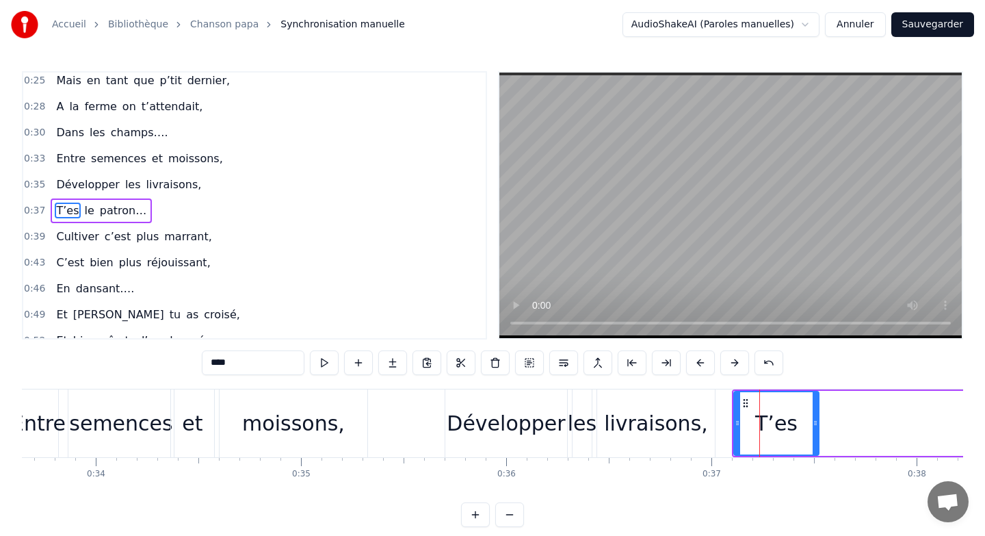
scroll to position [166, 0]
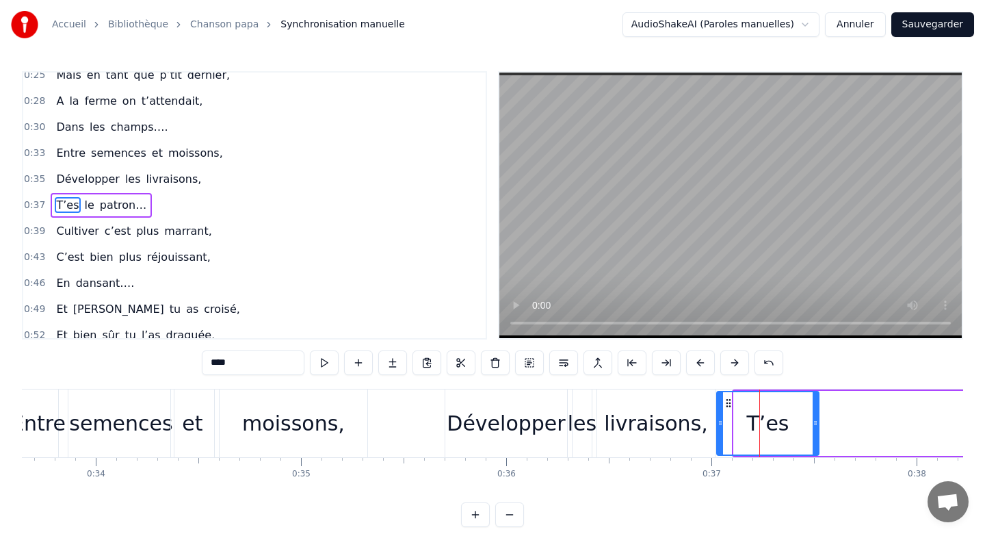
drag, startPoint x: 736, startPoint y: 413, endPoint x: 719, endPoint y: 413, distance: 17.1
drag, startPoint x: 815, startPoint y: 415, endPoint x: 761, endPoint y: 415, distance: 54.0
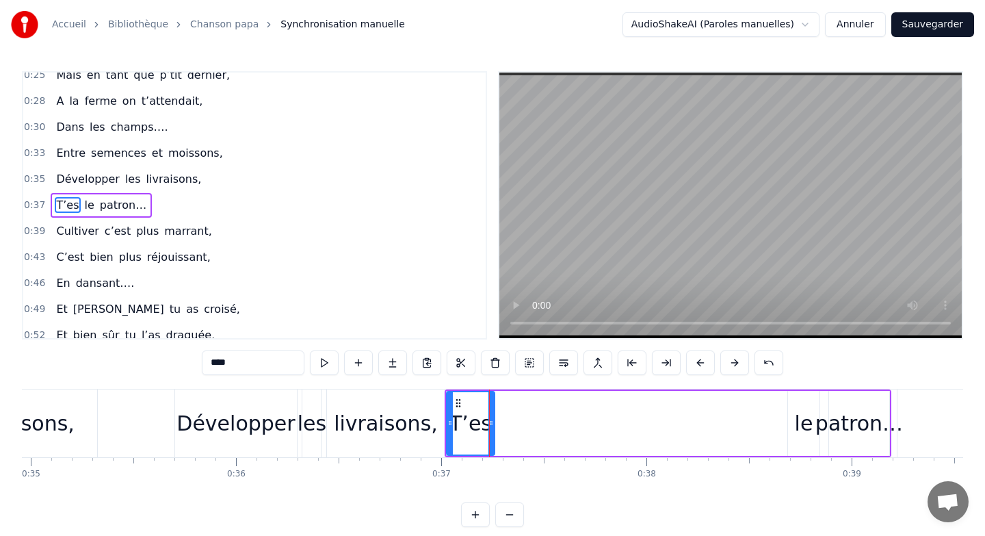
scroll to position [0, 7175]
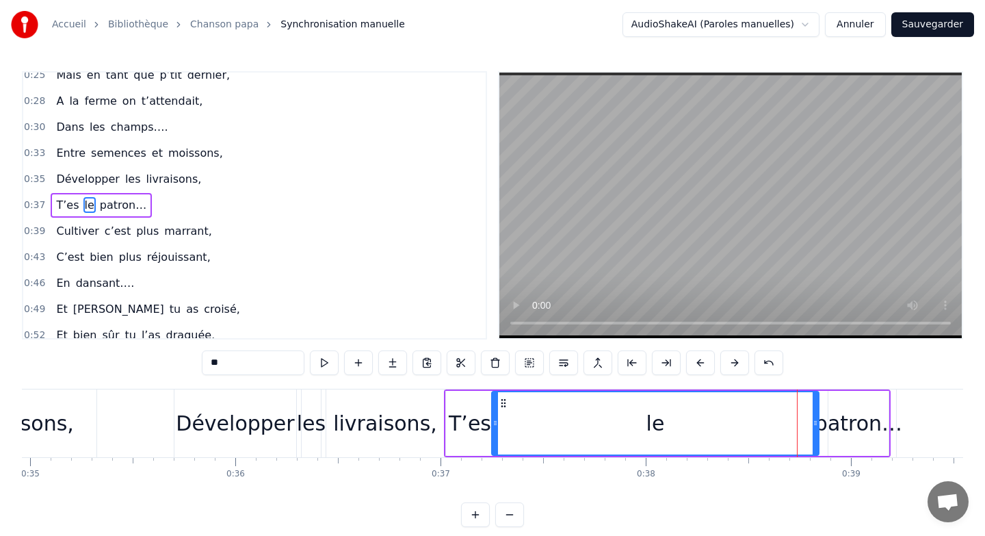
drag, startPoint x: 789, startPoint y: 413, endPoint x: 493, endPoint y: 417, distance: 295.6
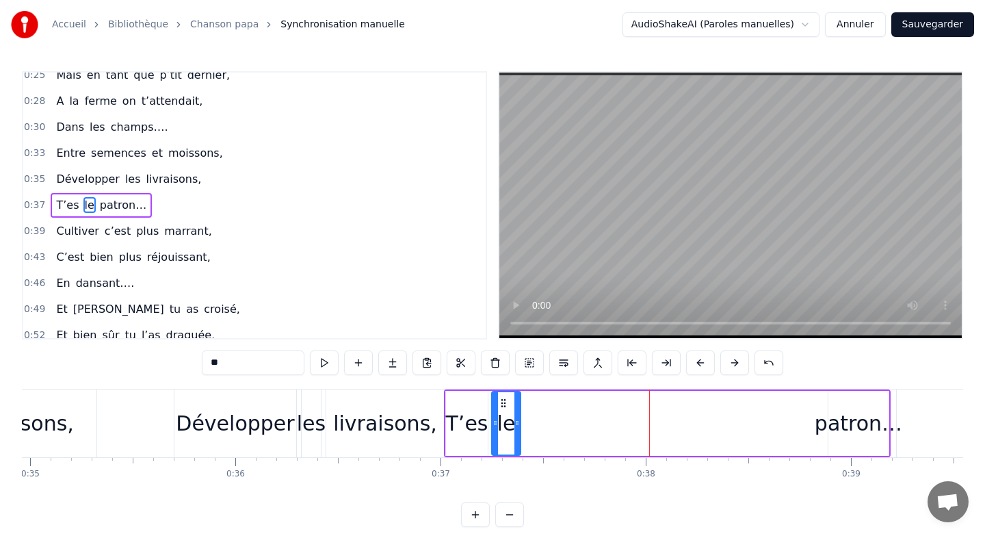
drag, startPoint x: 816, startPoint y: 413, endPoint x: 518, endPoint y: 415, distance: 298.3
drag, startPoint x: 494, startPoint y: 412, endPoint x: 486, endPoint y: 412, distance: 7.5
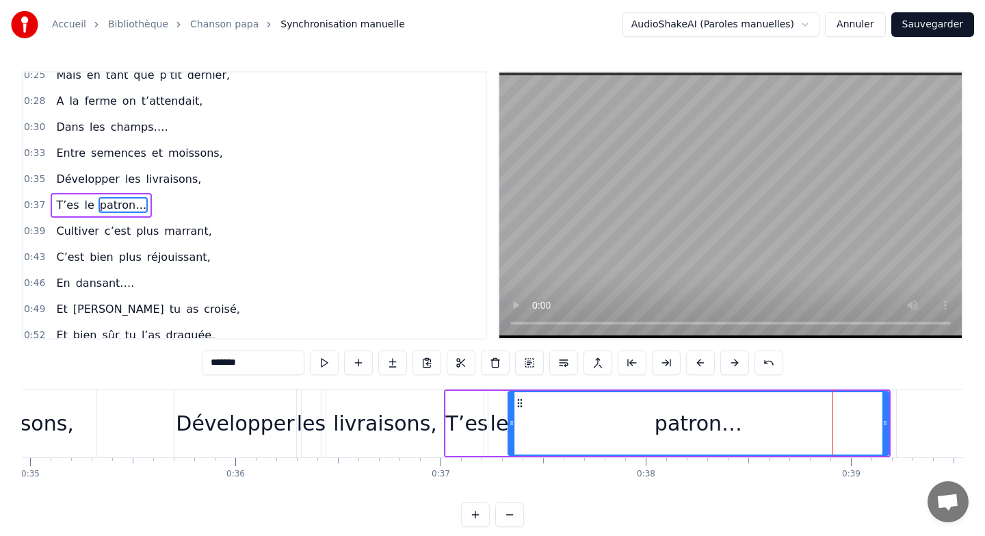
drag, startPoint x: 831, startPoint y: 414, endPoint x: 511, endPoint y: 419, distance: 320.2
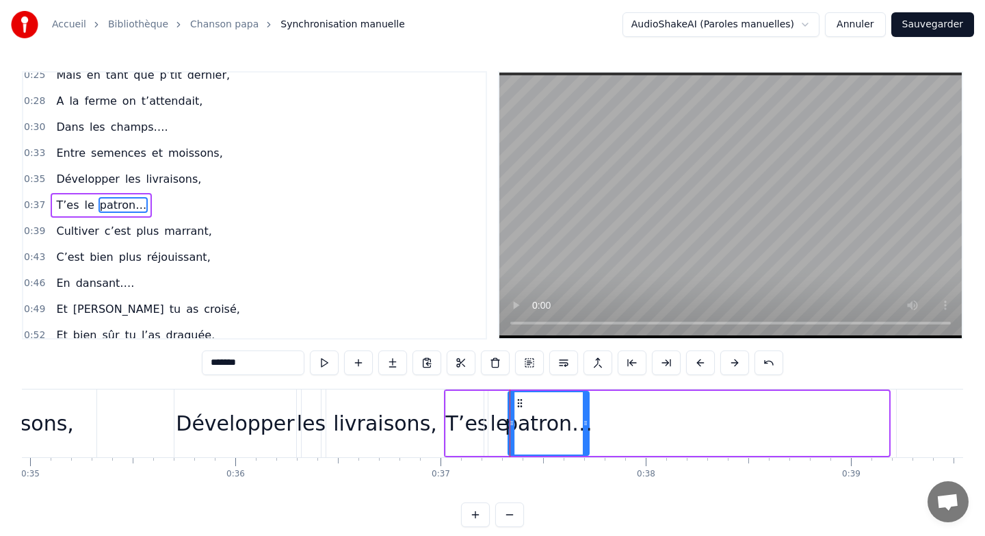
drag, startPoint x: 887, startPoint y: 419, endPoint x: 587, endPoint y: 432, distance: 299.9
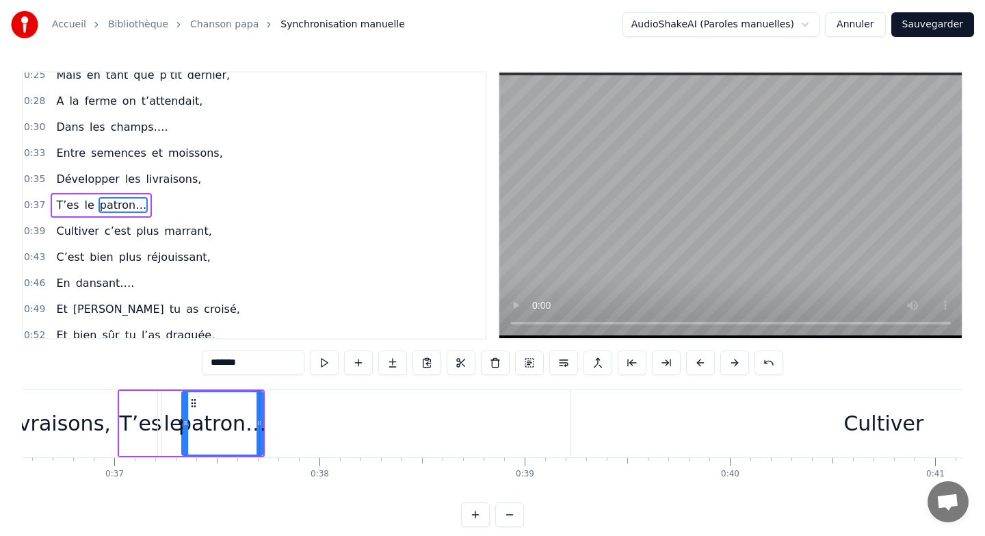
scroll to position [0, 7541]
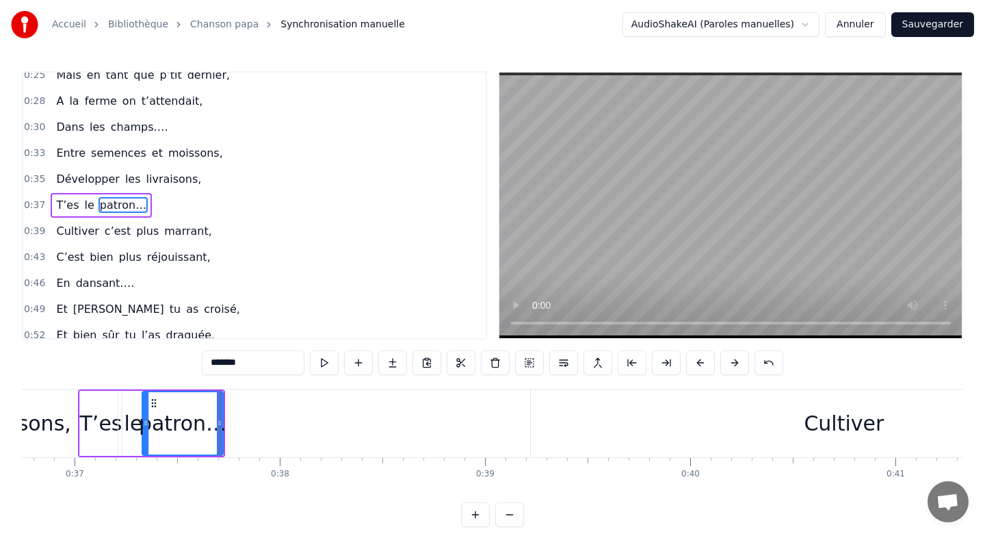
type input "********"
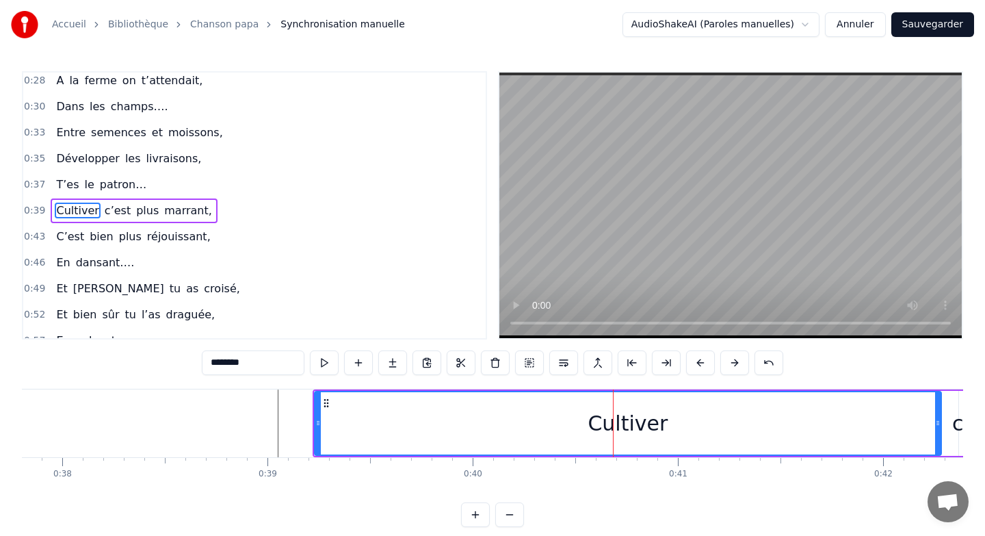
scroll to position [192, 0]
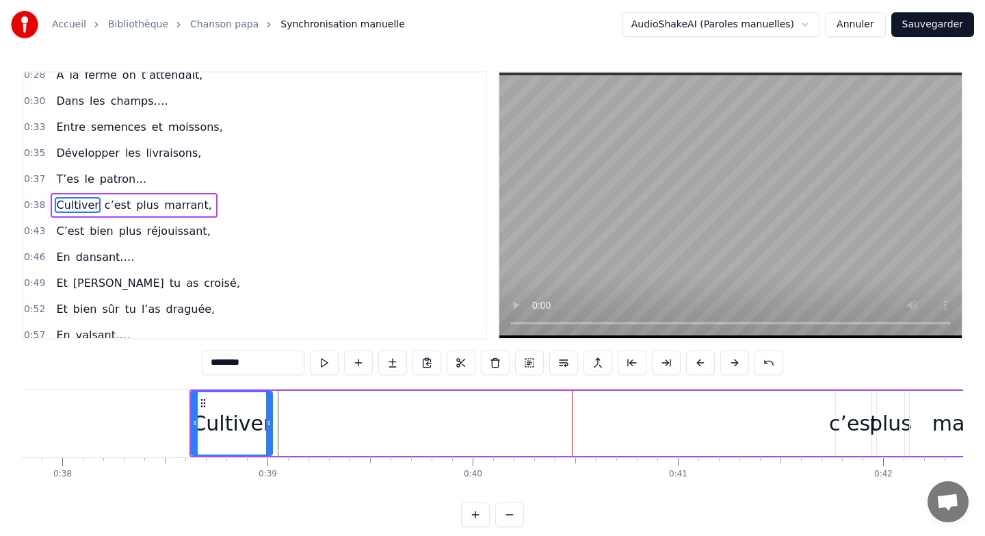
drag, startPoint x: 816, startPoint y: 417, endPoint x: 270, endPoint y: 409, distance: 546.0
type input "*****"
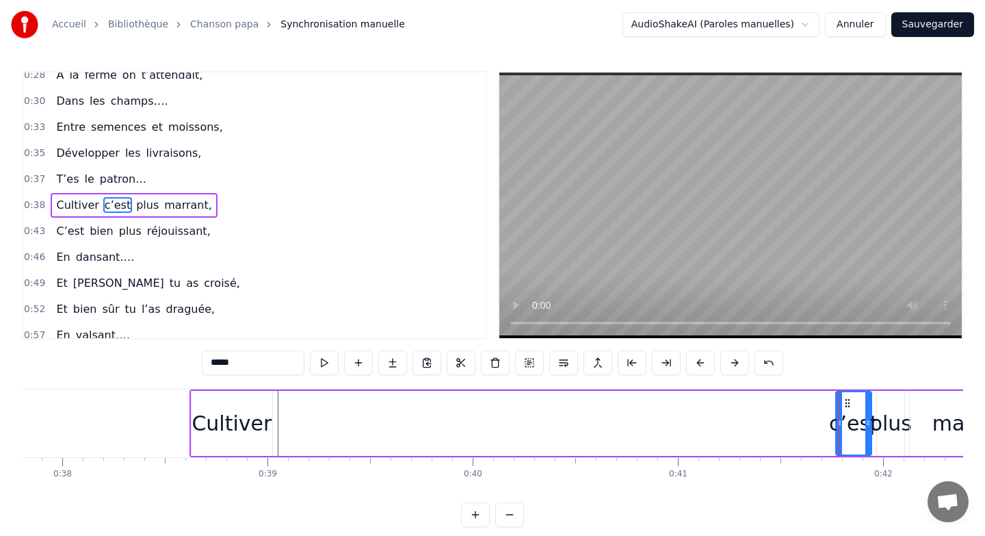
drag, startPoint x: 838, startPoint y: 415, endPoint x: 394, endPoint y: 421, distance: 444.0
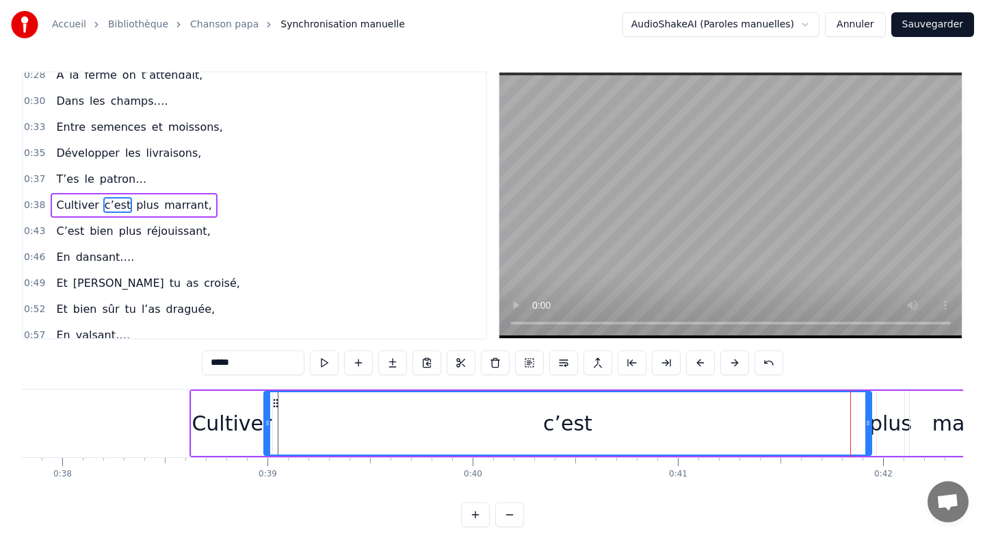
drag, startPoint x: 839, startPoint y: 400, endPoint x: 267, endPoint y: 402, distance: 571.9
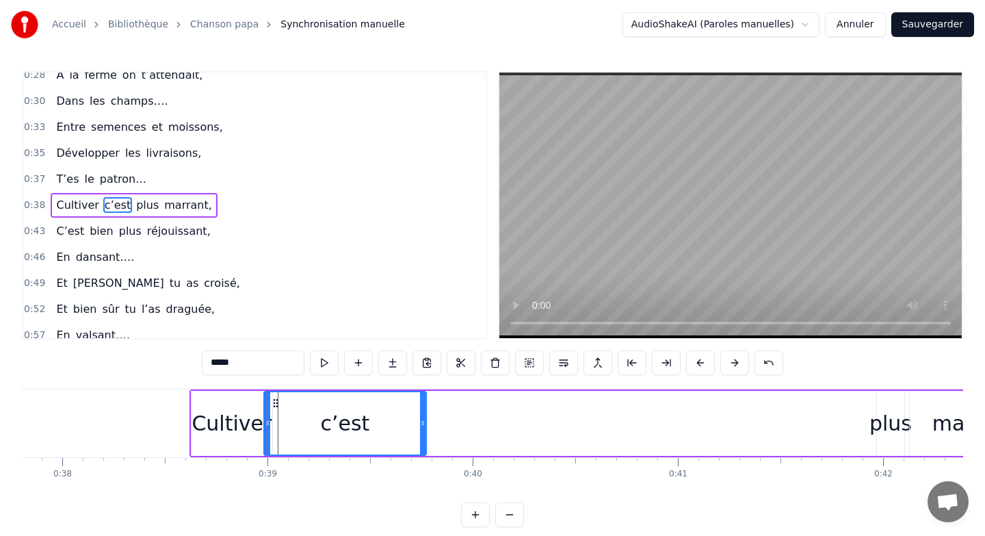
drag, startPoint x: 870, startPoint y: 419, endPoint x: 424, endPoint y: 437, distance: 445.7
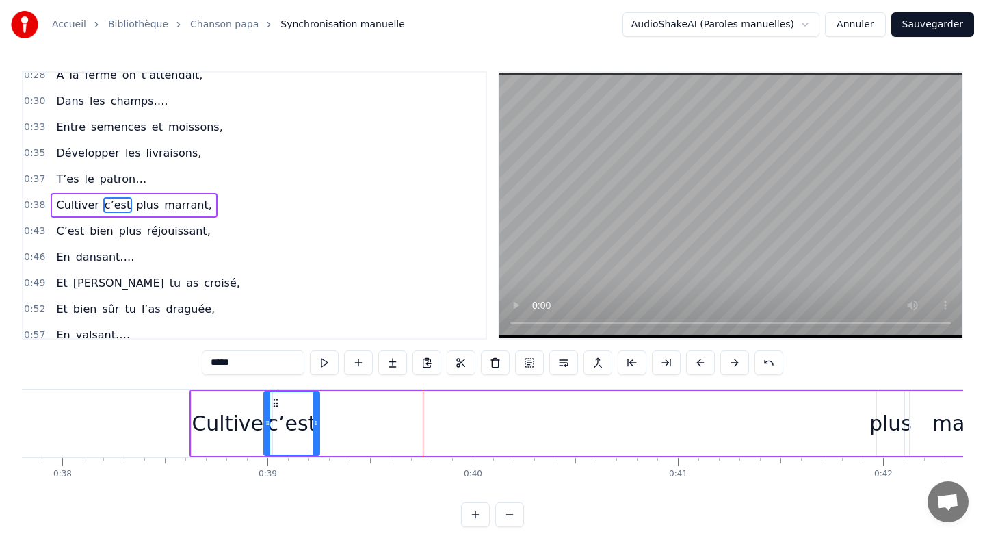
drag, startPoint x: 424, startPoint y: 437, endPoint x: 317, endPoint y: 430, distance: 106.9
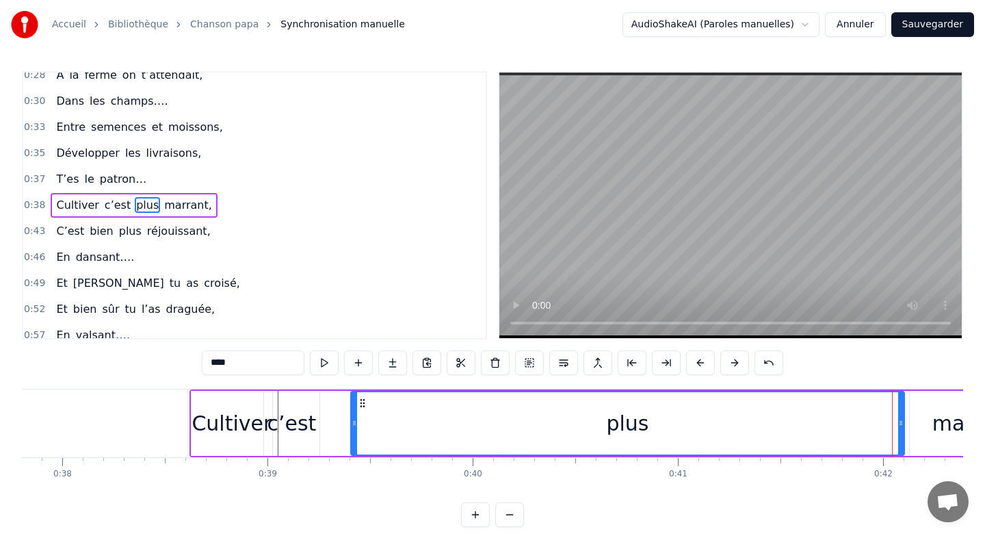
drag, startPoint x: 879, startPoint y: 404, endPoint x: 353, endPoint y: 411, distance: 526.1
drag, startPoint x: 353, startPoint y: 411, endPoint x: 314, endPoint y: 406, distance: 39.3
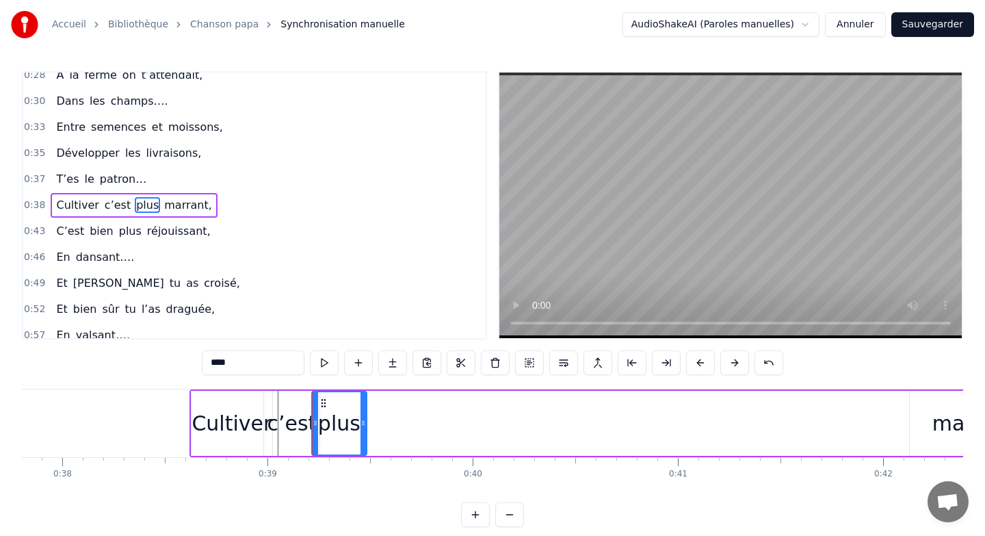
drag, startPoint x: 902, startPoint y: 415, endPoint x: 361, endPoint y: 430, distance: 541.4
type input "********"
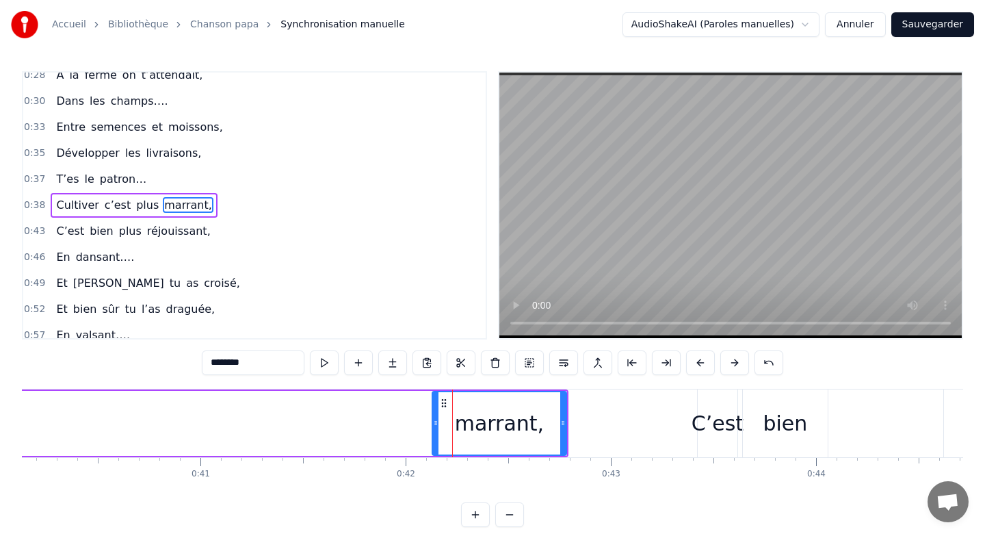
scroll to position [0, 8178]
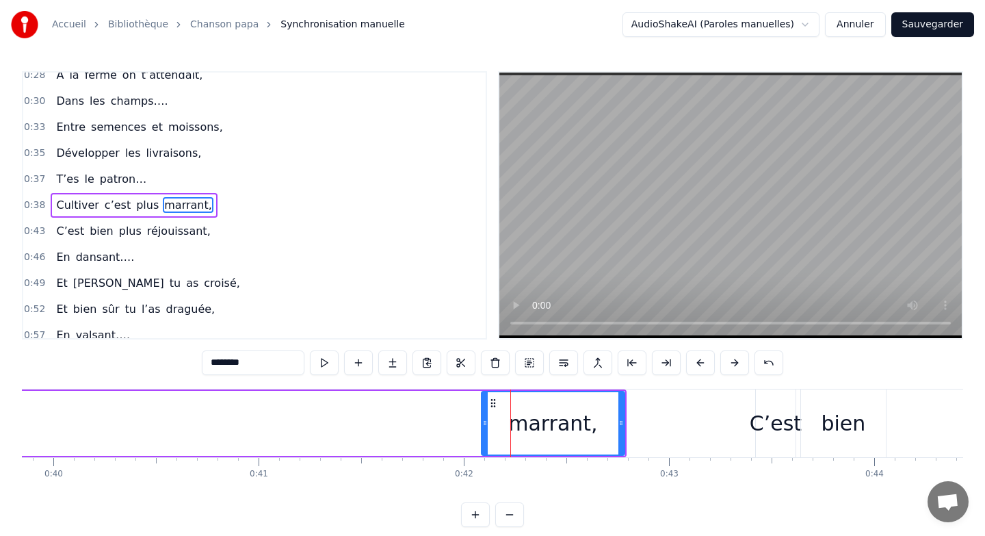
drag, startPoint x: 494, startPoint y: 418, endPoint x: 153, endPoint y: 418, distance: 340.7
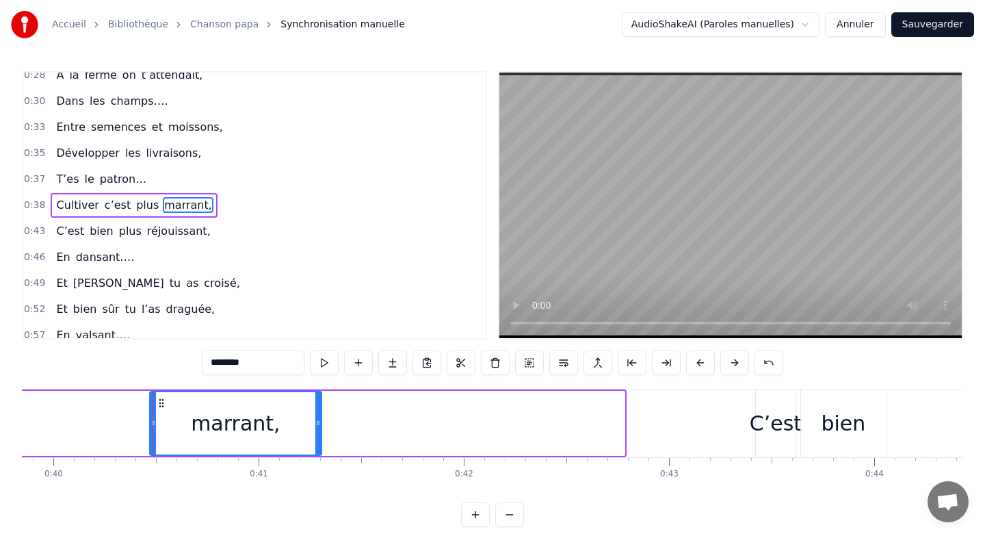
drag, startPoint x: 619, startPoint y: 421, endPoint x: 316, endPoint y: 426, distance: 303.1
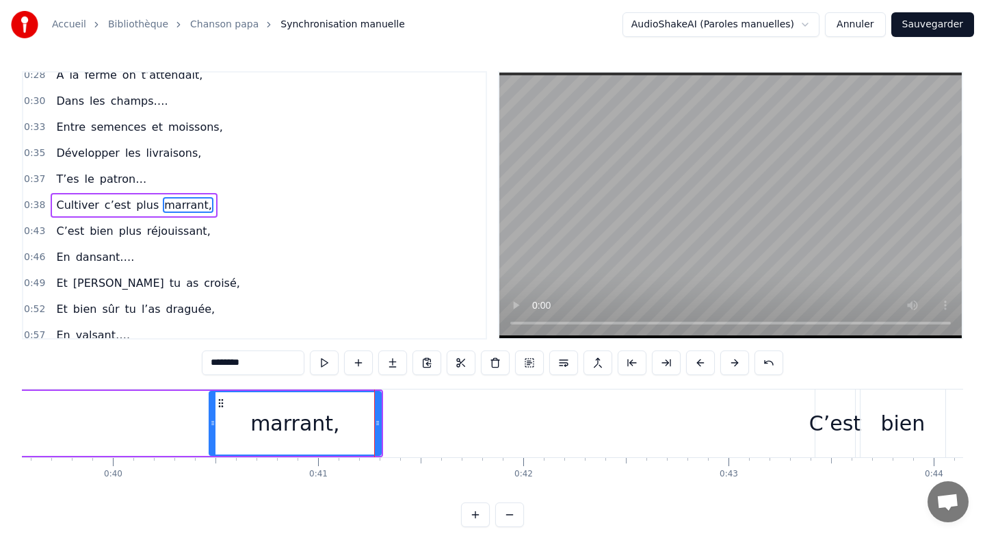
scroll to position [0, 8106]
